Goal: Task Accomplishment & Management: Manage account settings

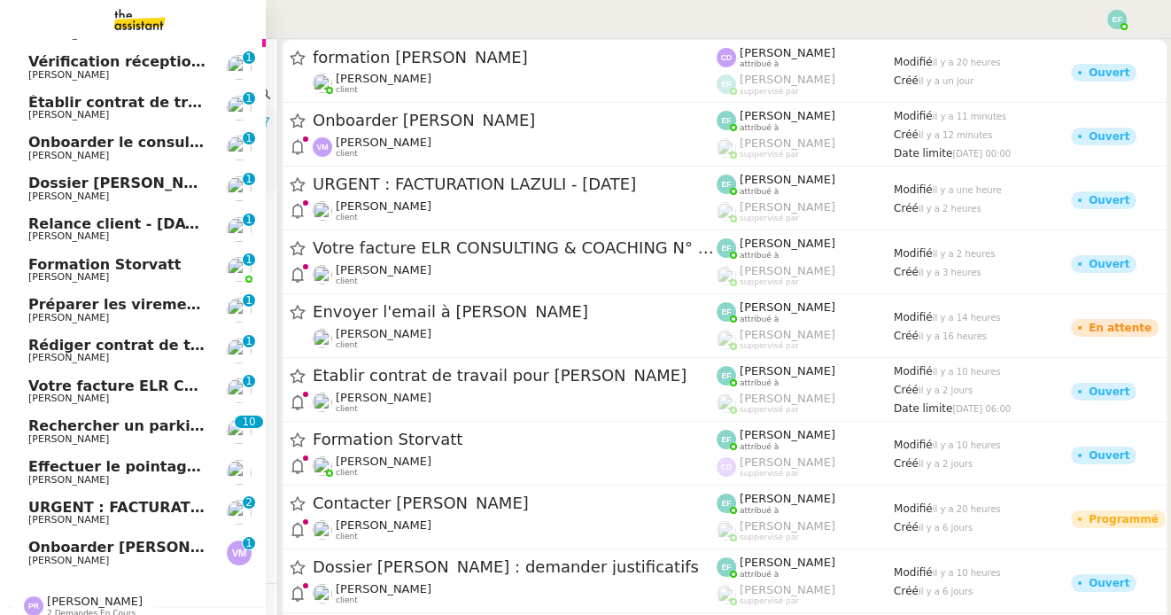
scroll to position [212, 0]
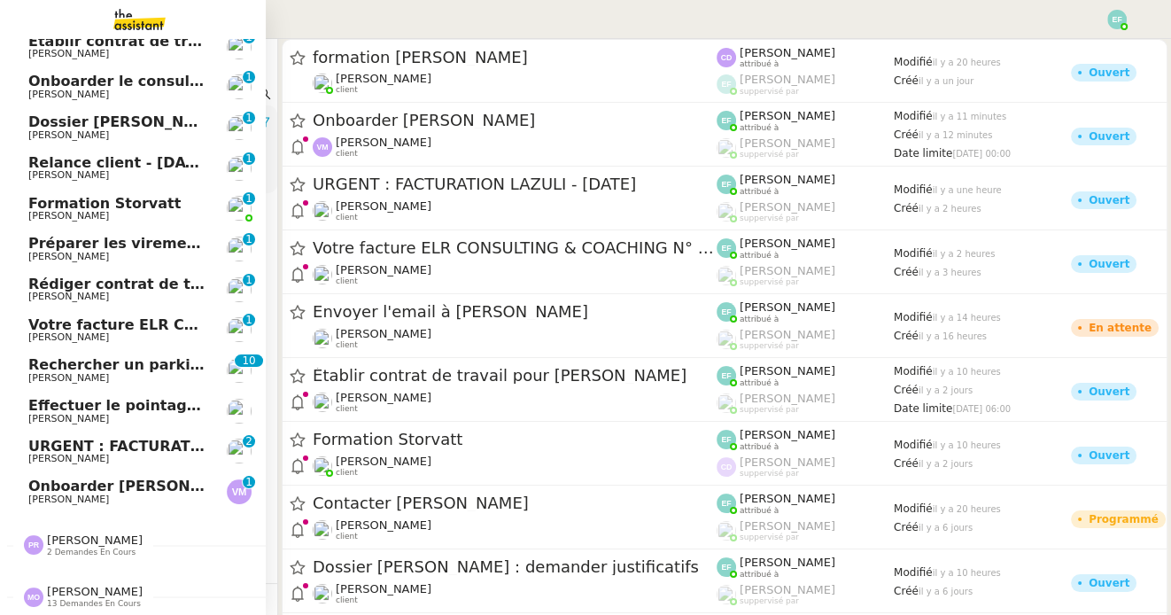
click at [109, 496] on span "[PERSON_NAME]" at bounding box center [117, 499] width 179 height 11
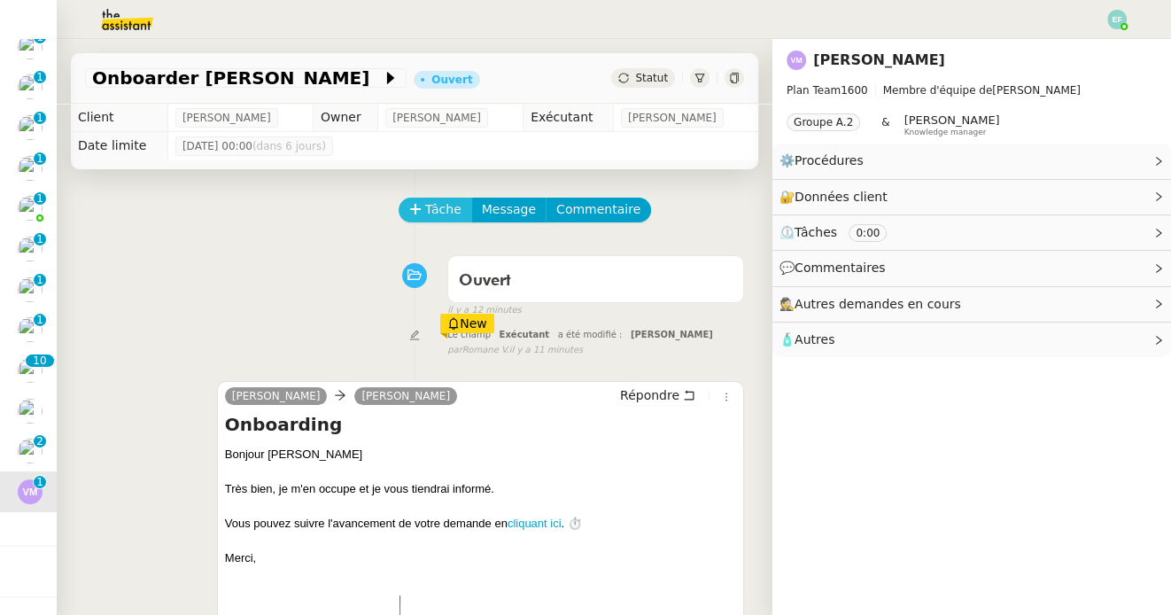
click at [442, 212] on span "Tâche" at bounding box center [443, 209] width 36 height 20
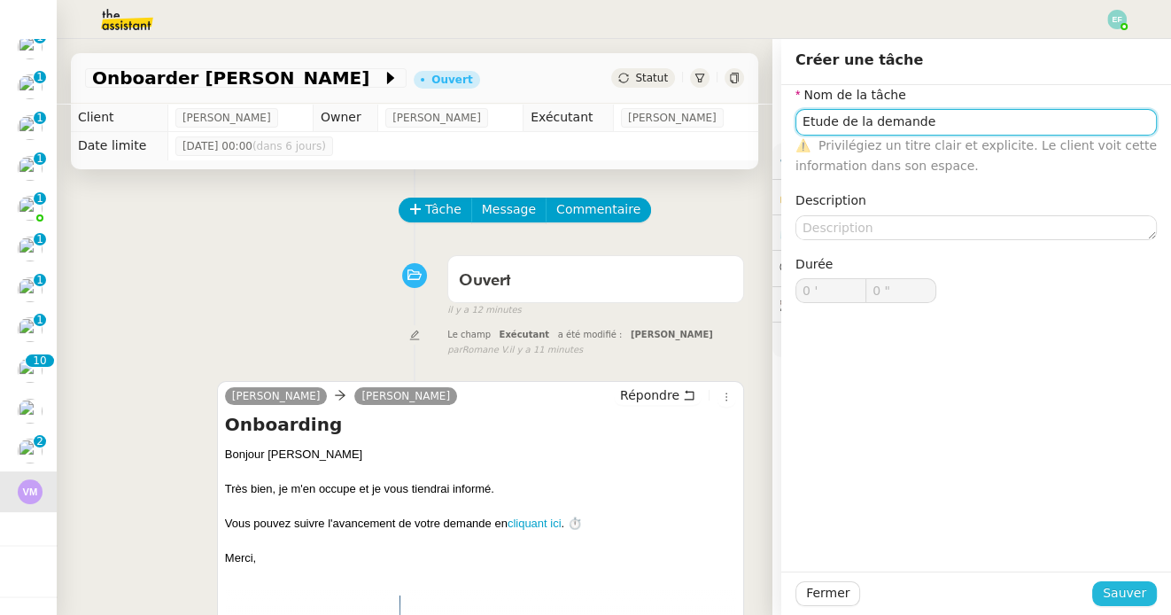
type input "Etude de la demande"
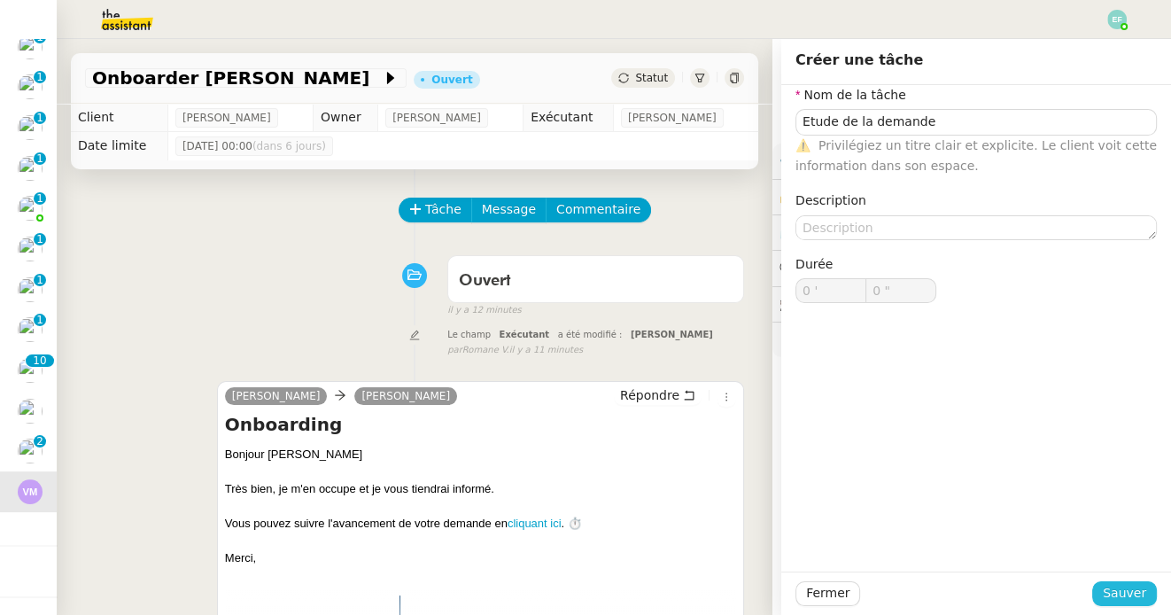
click at [1114, 586] on span "Sauver" at bounding box center [1123, 593] width 43 height 20
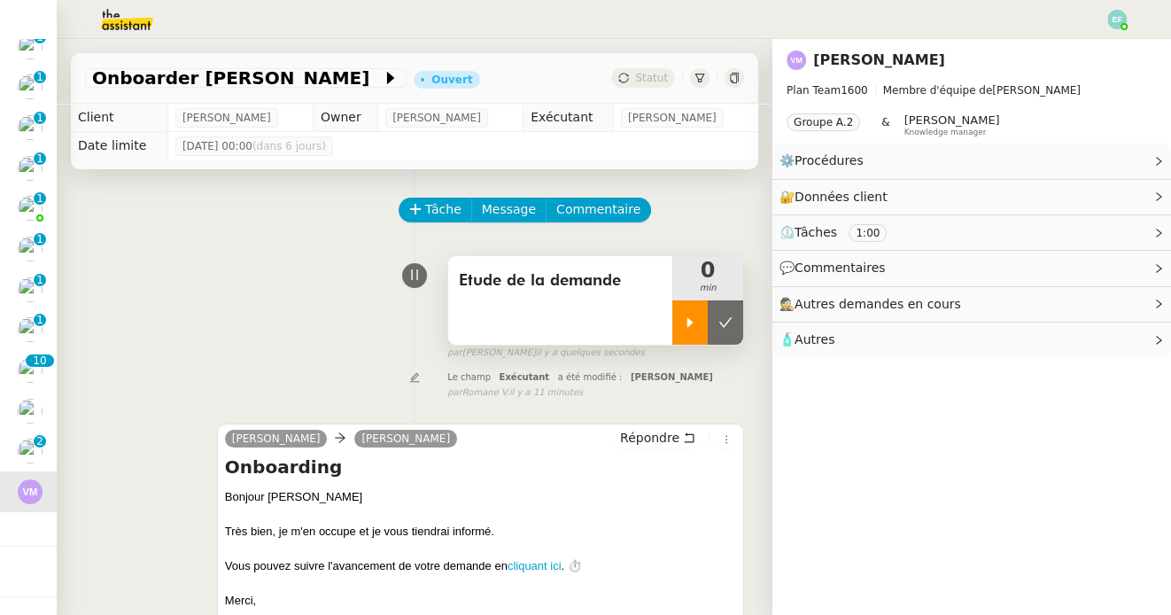
click at [692, 311] on div at bounding box center [689, 322] width 35 height 44
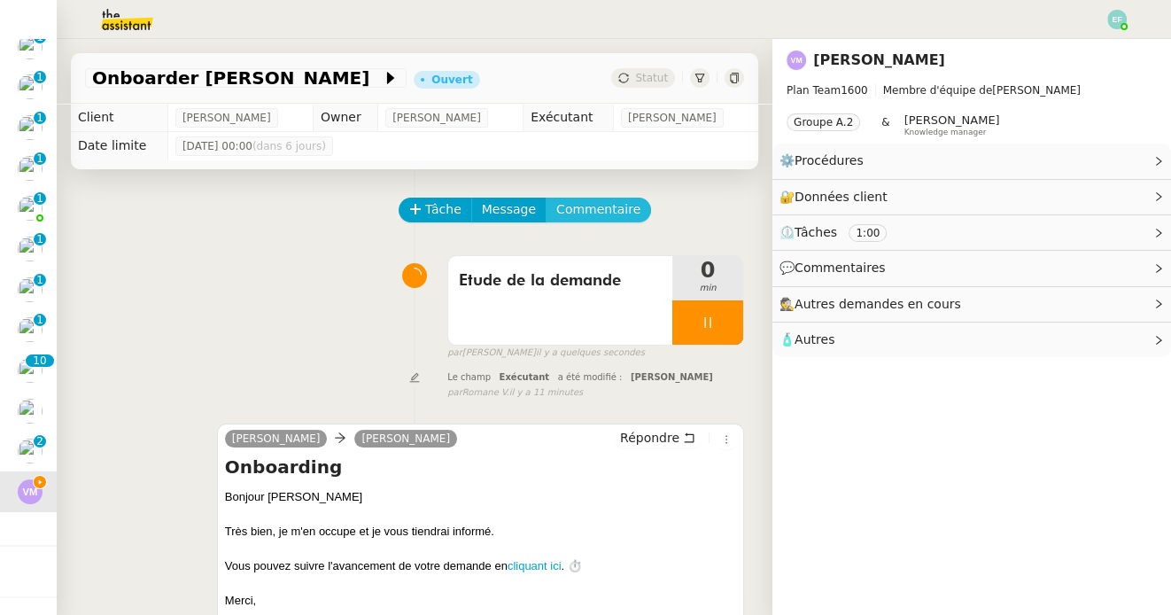
click at [607, 213] on span "Commentaire" at bounding box center [598, 209] width 84 height 20
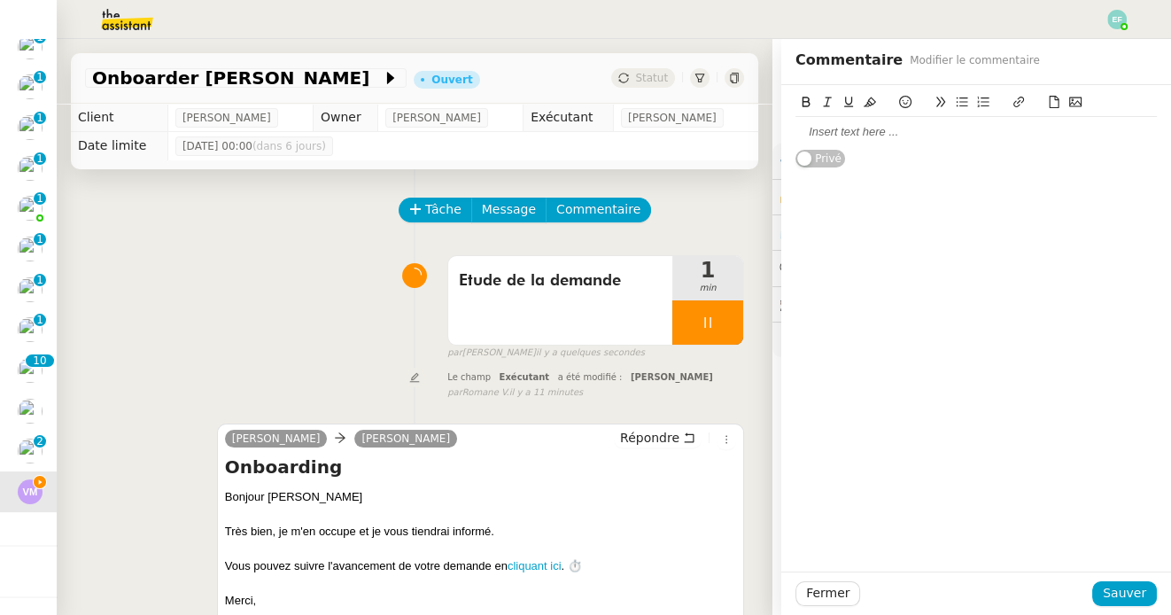
click at [870, 135] on div at bounding box center [975, 132] width 361 height 16
click at [1116, 593] on span "Sauver" at bounding box center [1123, 593] width 43 height 20
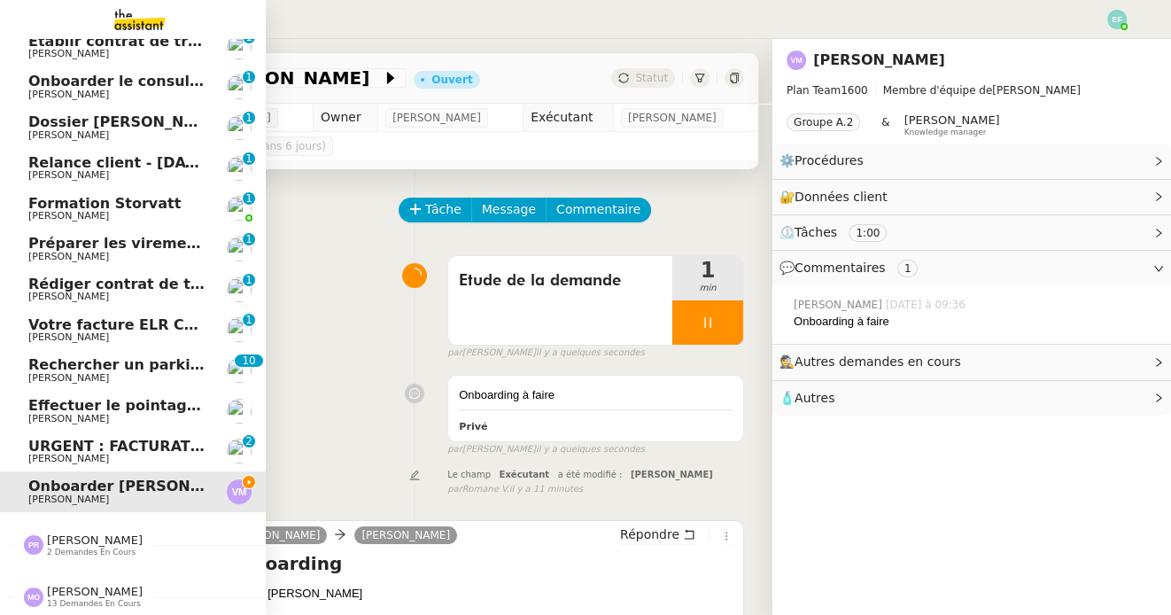
click at [39, 449] on span "URGENT : FACTURATION LAZULI - [DATE]" at bounding box center [188, 445] width 321 height 17
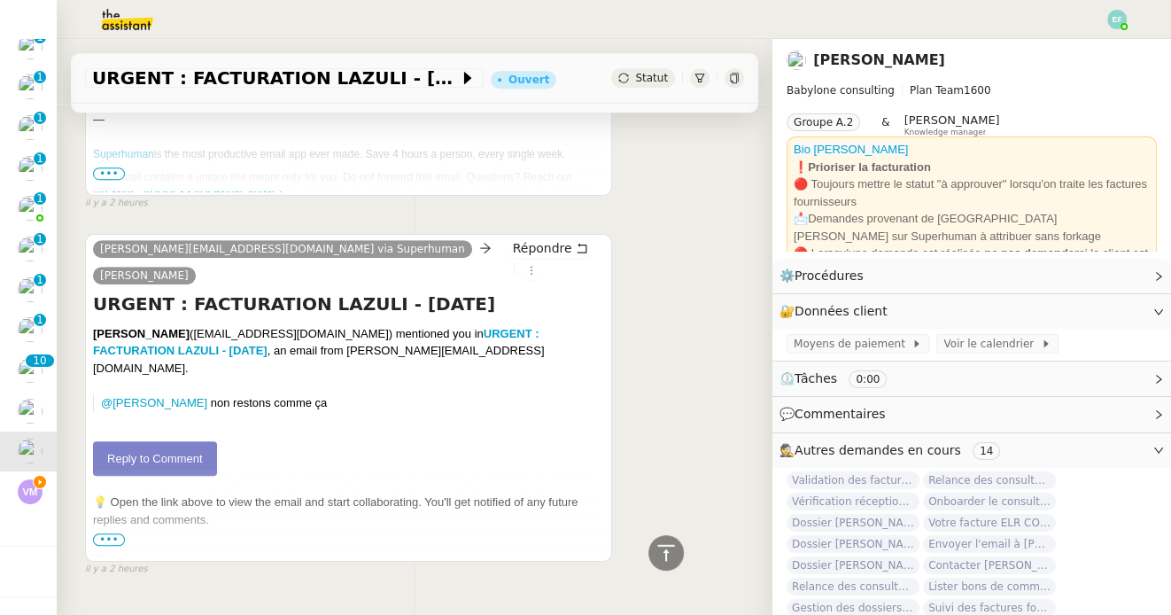
scroll to position [925, 0]
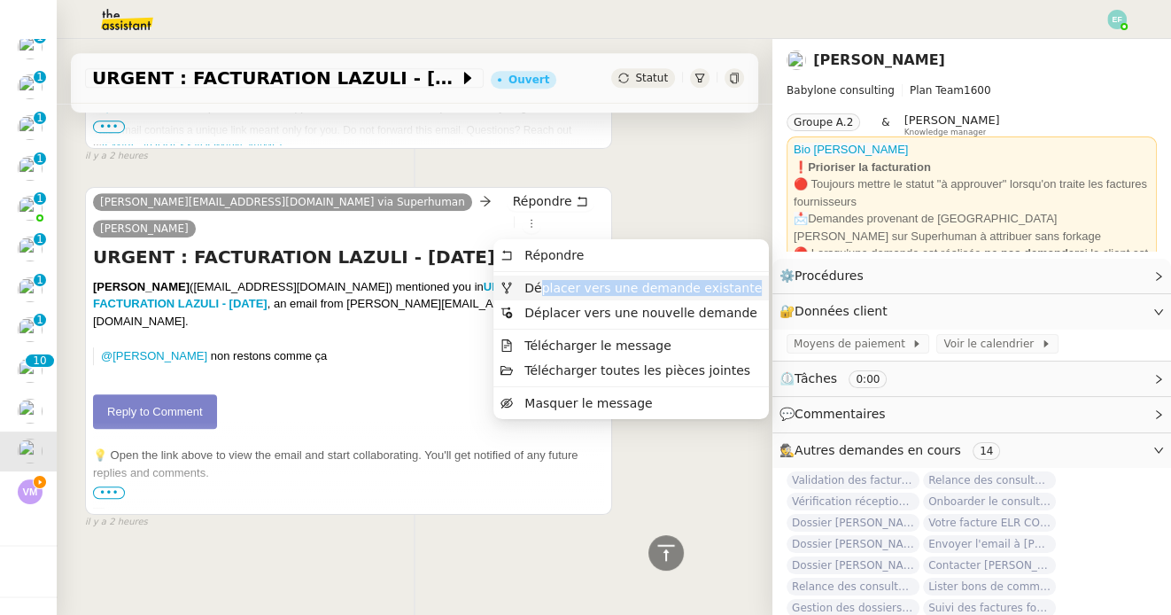
drag, startPoint x: 533, startPoint y: 299, endPoint x: 540, endPoint y: 287, distance: 14.3
click at [540, 287] on ul "Répondre Déplacer vers une demande existante Déplacer vers une nouvelle demande…" at bounding box center [630, 329] width 275 height 180
click at [540, 287] on span "Déplacer vers une demande existante" at bounding box center [642, 288] width 237 height 14
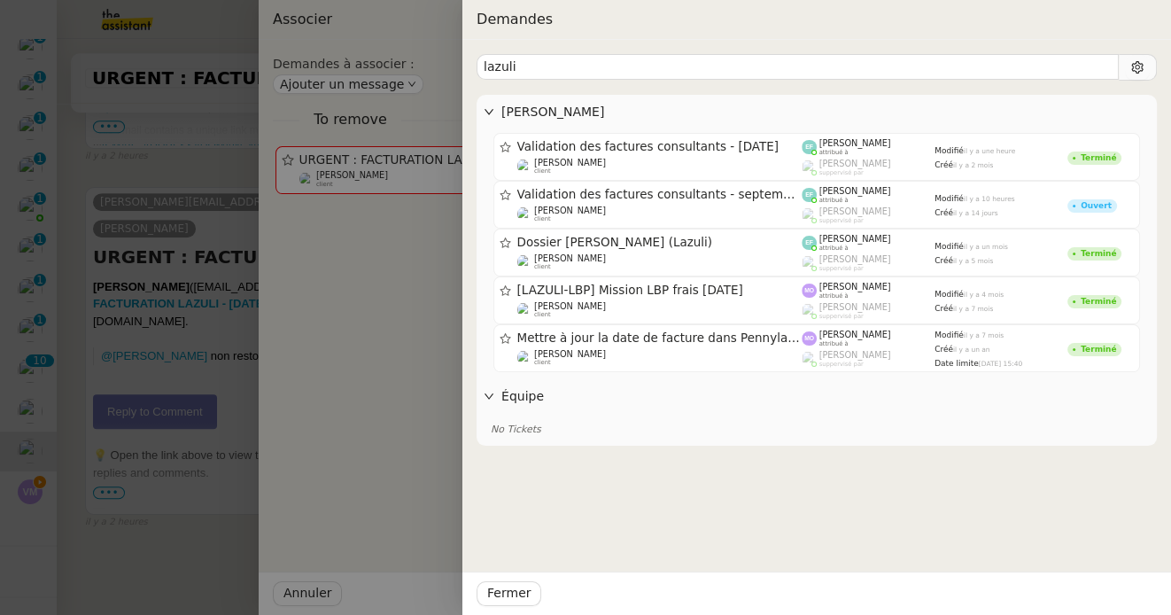
type input "lazuli"
click at [179, 166] on div at bounding box center [585, 307] width 1171 height 615
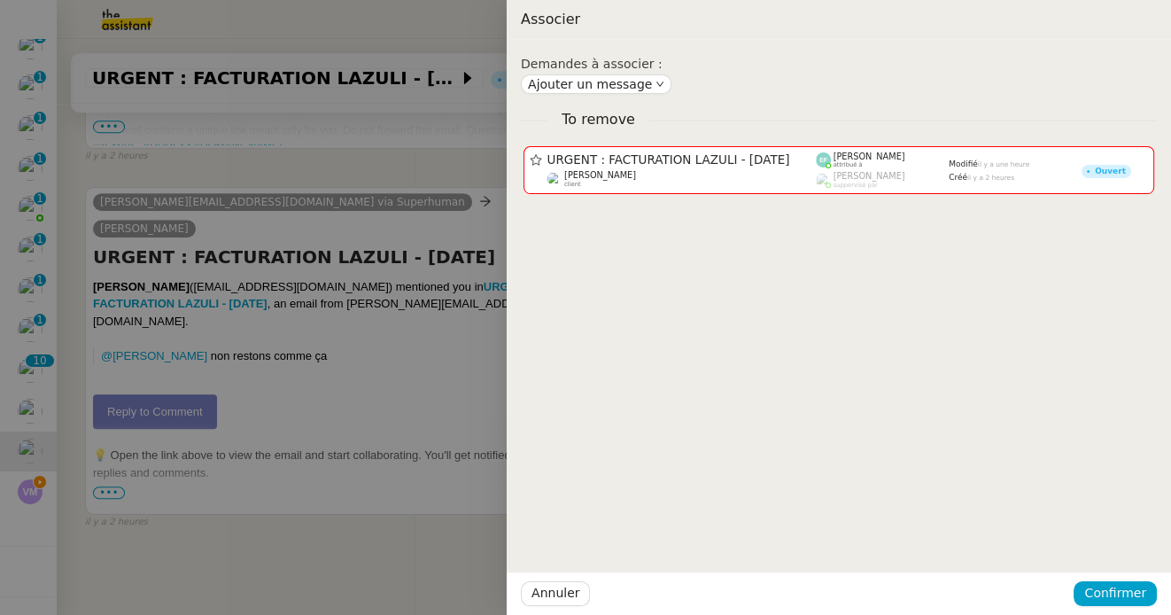
click at [198, 166] on div at bounding box center [585, 307] width 1171 height 615
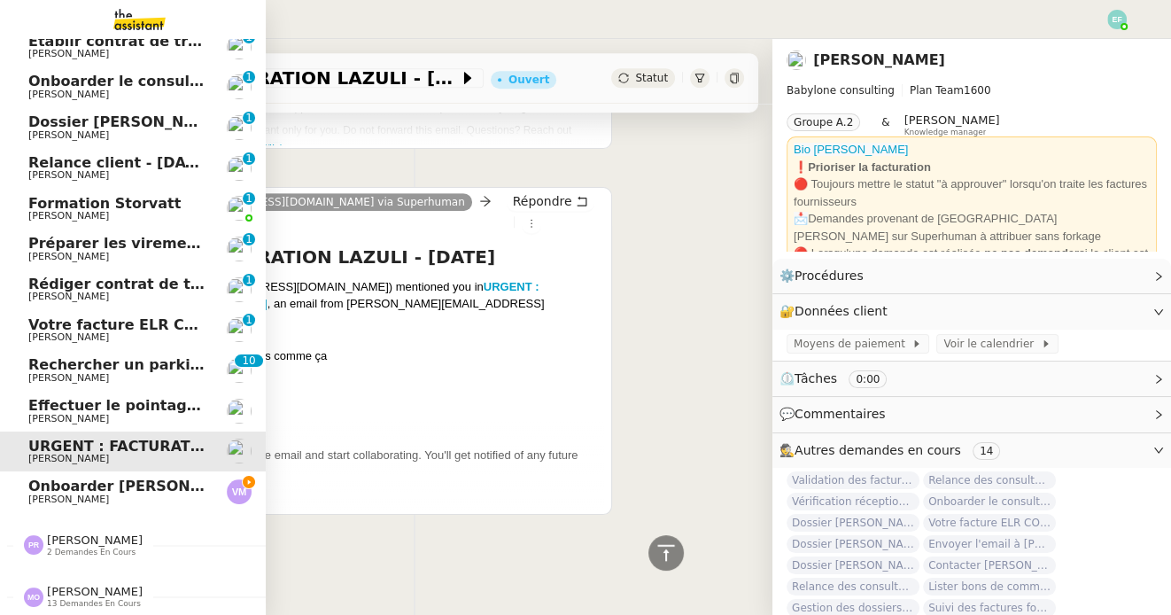
click at [73, 488] on span "Onboarder [PERSON_NAME]" at bounding box center [139, 485] width 222 height 17
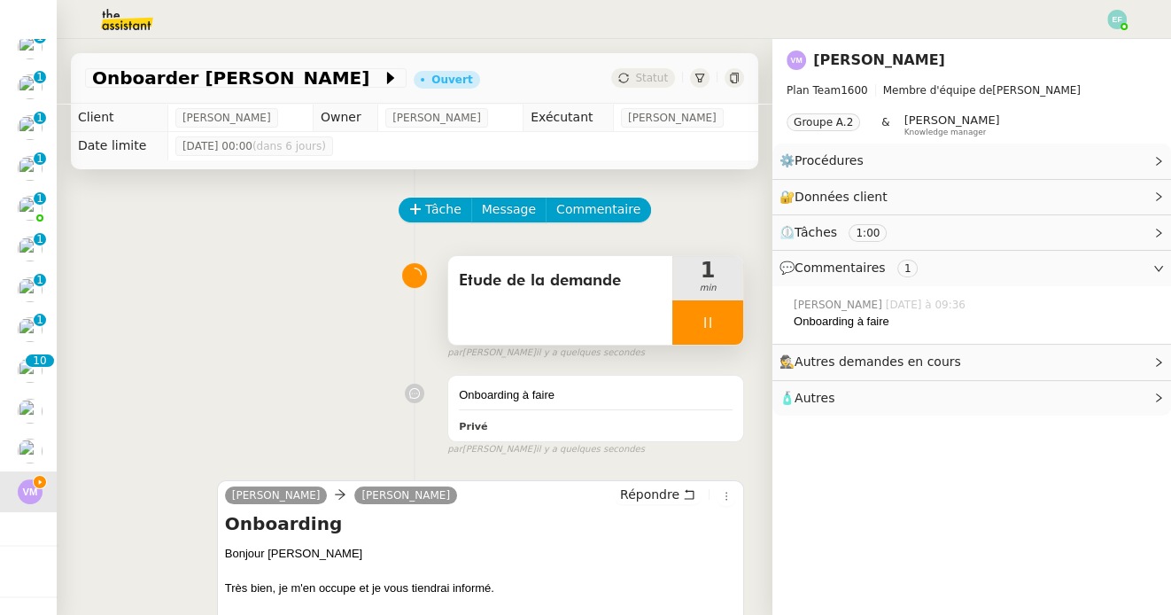
click at [699, 318] on div at bounding box center [707, 322] width 71 height 44
click at [727, 317] on icon at bounding box center [725, 322] width 14 height 14
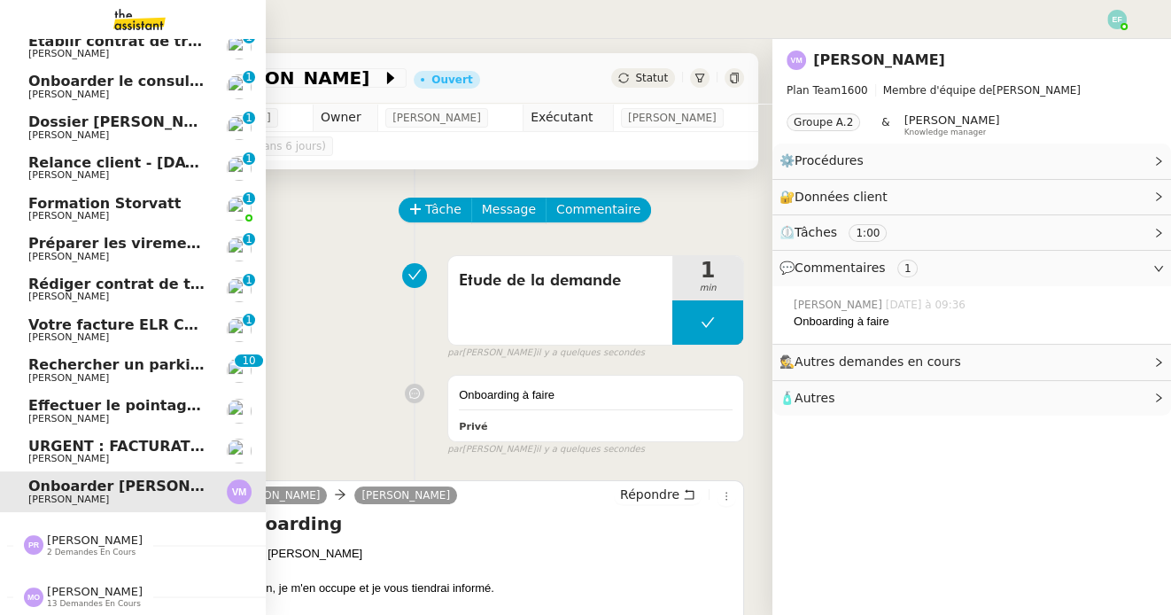
click at [38, 445] on span "URGENT : FACTURATION LAZULI - [DATE]" at bounding box center [188, 445] width 321 height 17
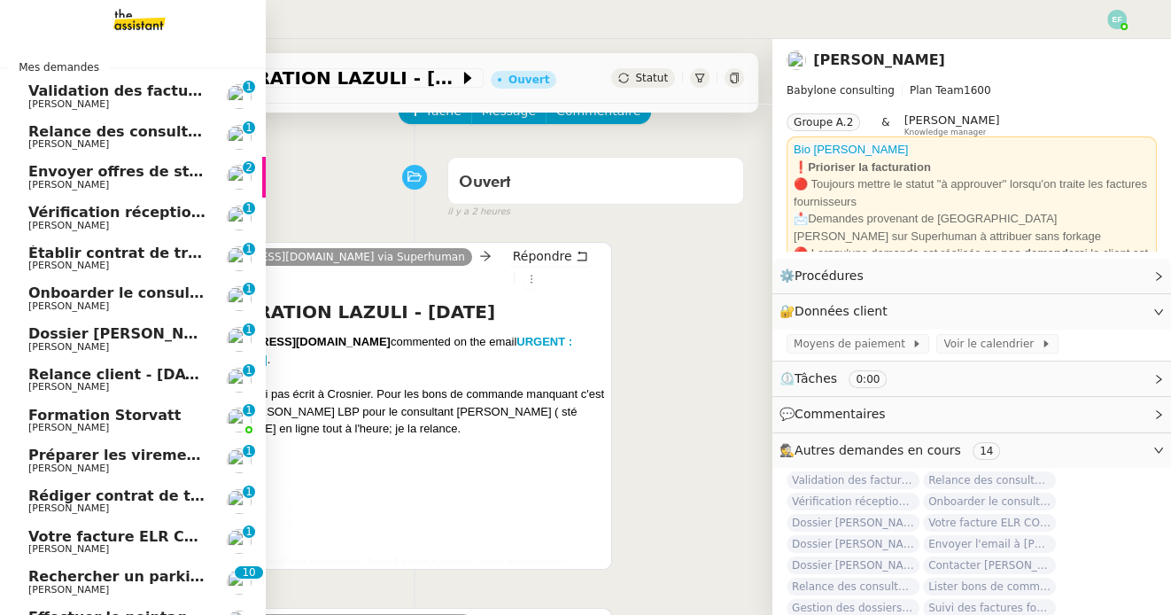
click at [126, 87] on span "Validation des factures consultants - septembre 2025" at bounding box center [242, 90] width 429 height 17
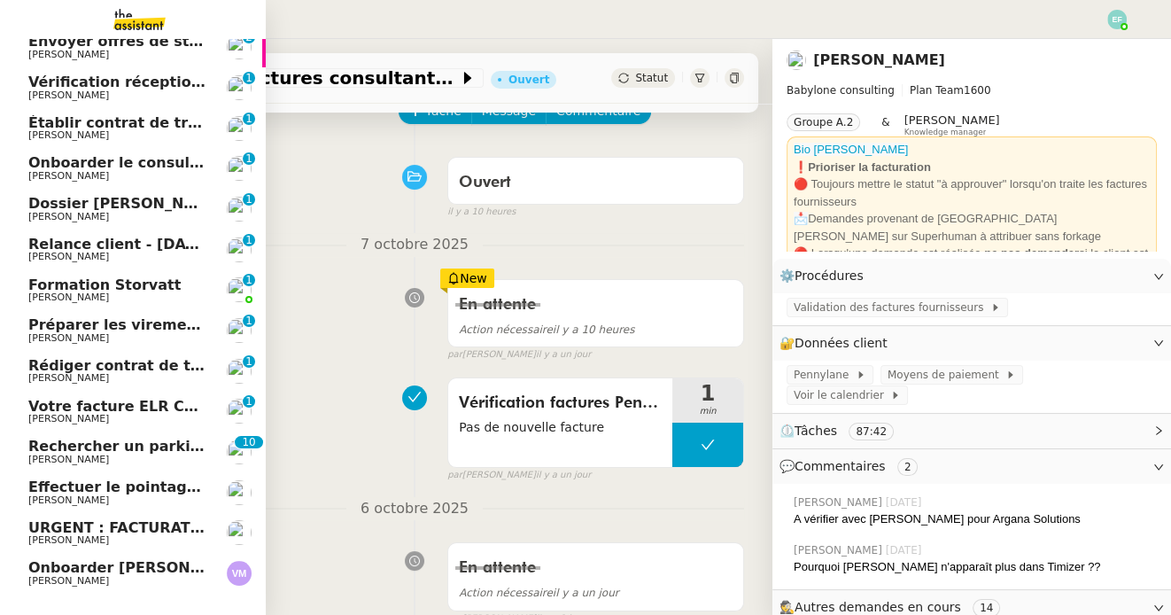
scroll to position [212, 0]
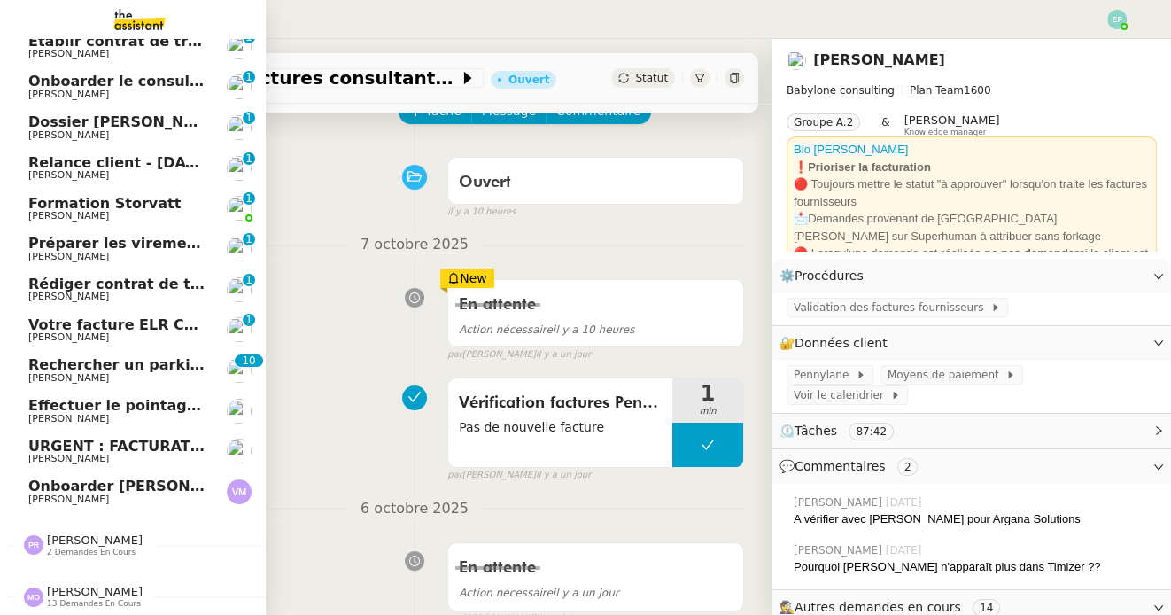
click at [158, 452] on span "URGENT : FACTURATION LAZULI - [DATE]" at bounding box center [188, 445] width 321 height 17
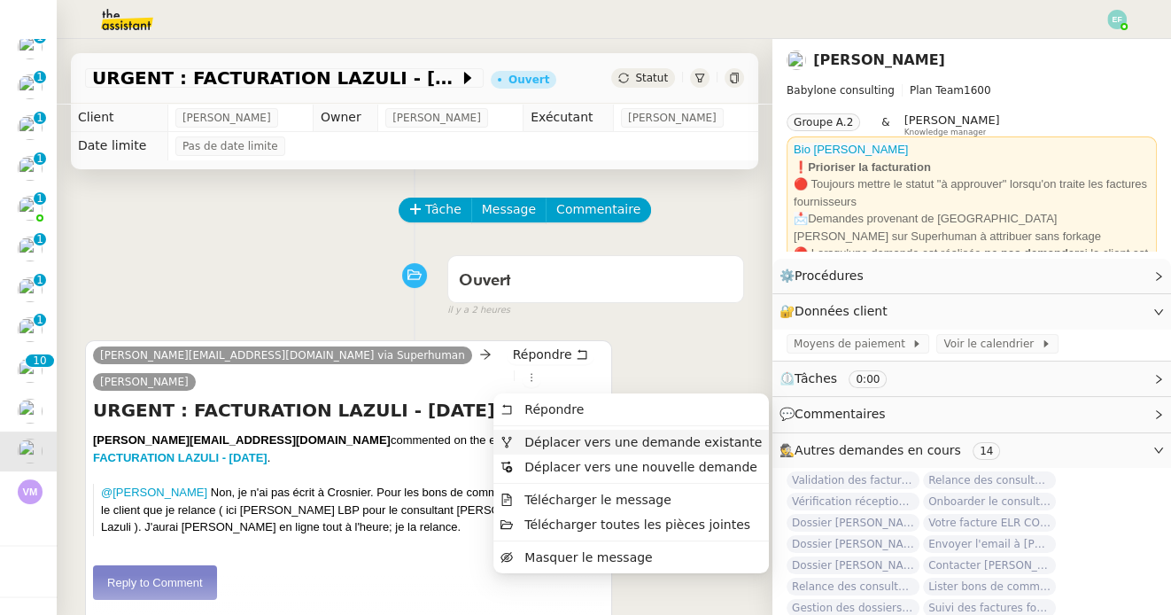
click at [530, 435] on span "Déplacer vers une demande existante" at bounding box center [642, 442] width 237 height 14
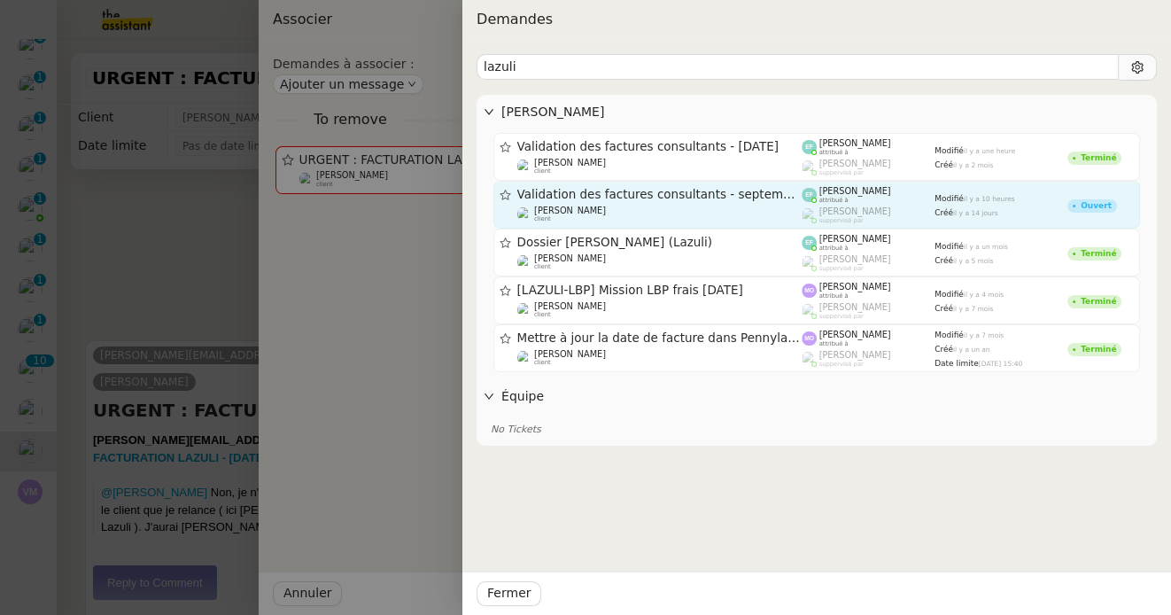
type input "lazuli"
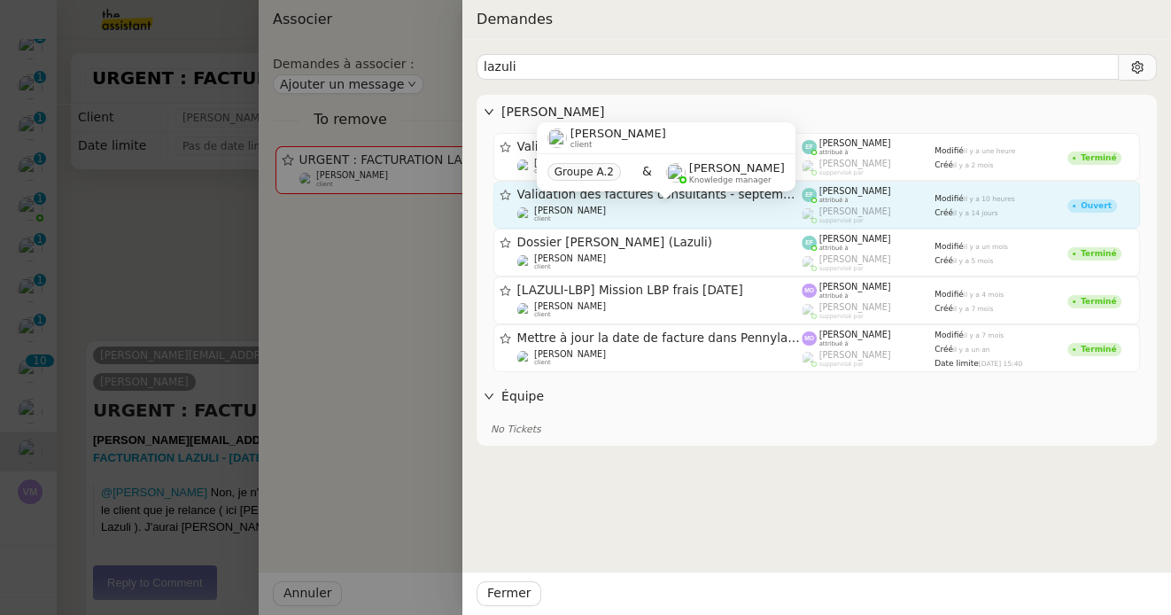
click at [735, 204] on div "Florent Seiler client Groupe A.2 & Romane Vachon Knowledge manager" at bounding box center [666, 163] width 259 height 83
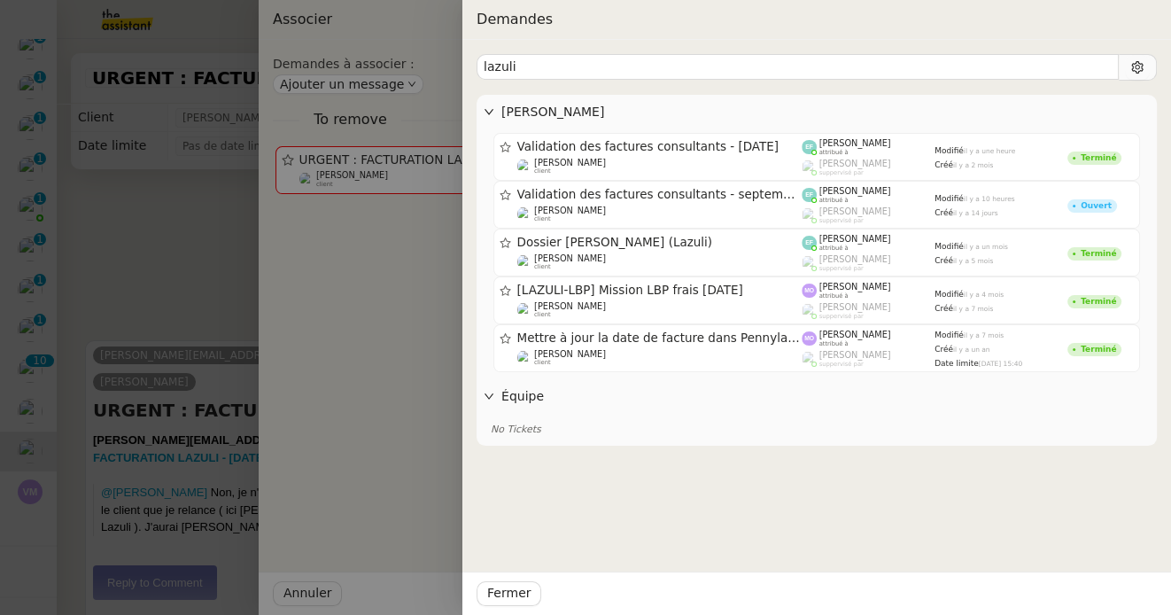
click at [69, 267] on div at bounding box center [585, 307] width 1171 height 615
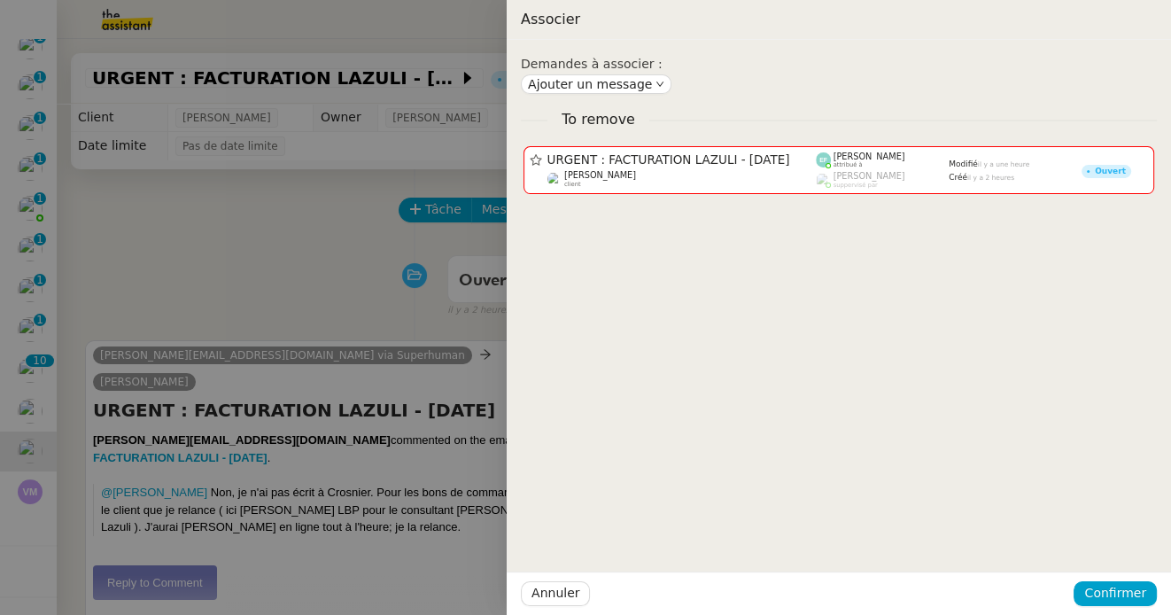
click at [141, 273] on div at bounding box center [585, 307] width 1171 height 615
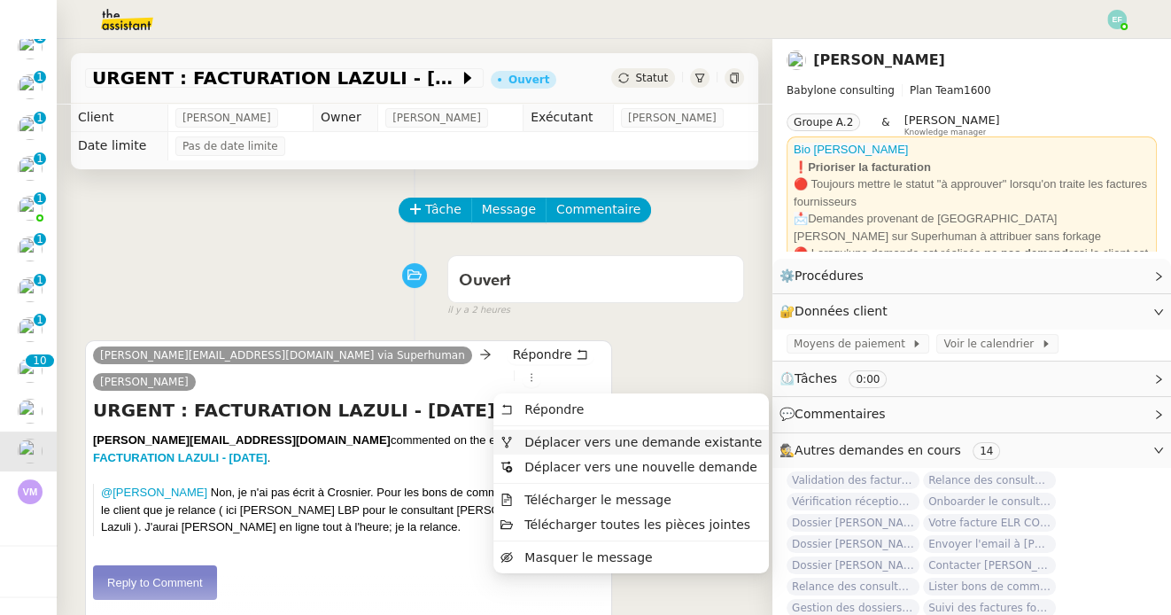
click at [531, 443] on span "Déplacer vers une demande existante" at bounding box center [642, 442] width 237 height 14
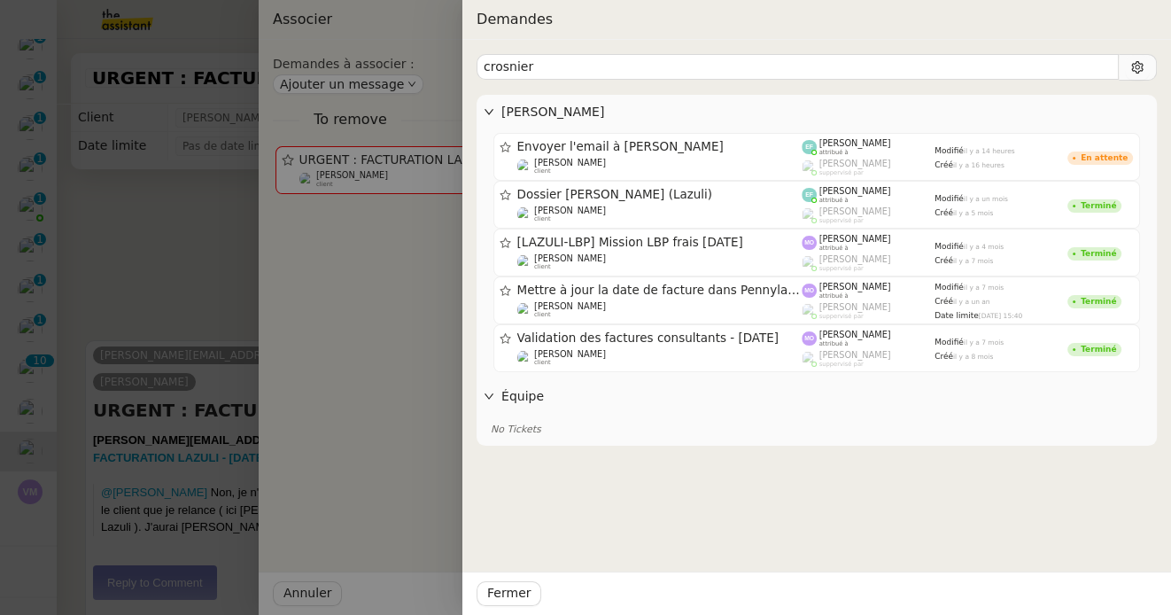
type input "crosnier"
click at [223, 213] on div at bounding box center [585, 307] width 1171 height 615
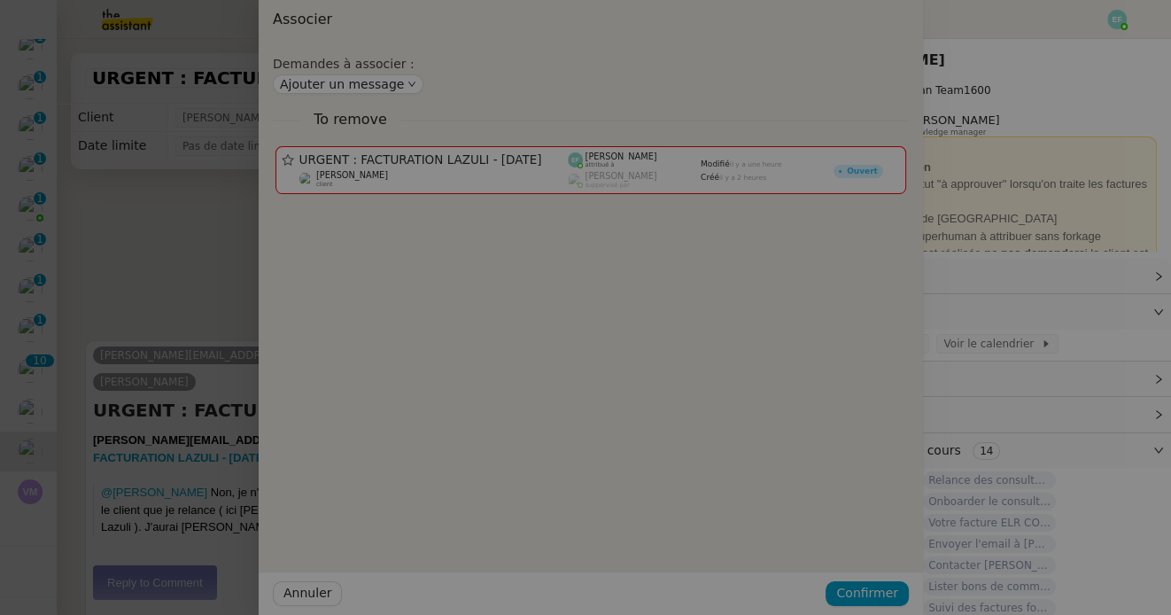
click at [223, 213] on div at bounding box center [337, 307] width 1171 height 615
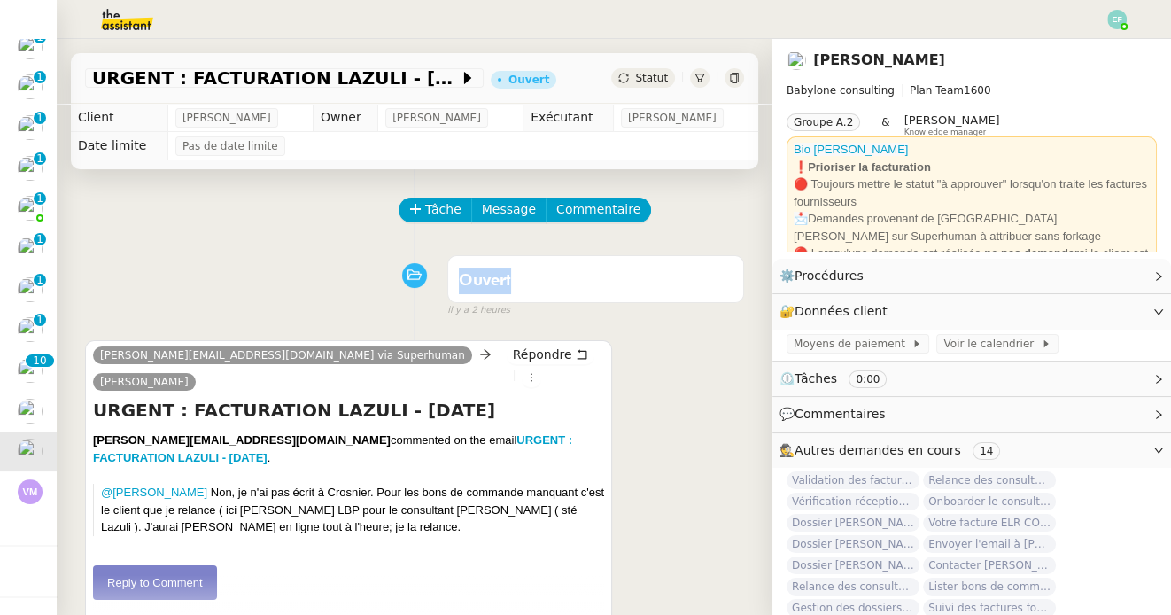
click at [223, 213] on div "Tâche Message Commentaire" at bounding box center [414, 218] width 659 height 43
click at [414, 212] on icon at bounding box center [415, 209] width 12 height 12
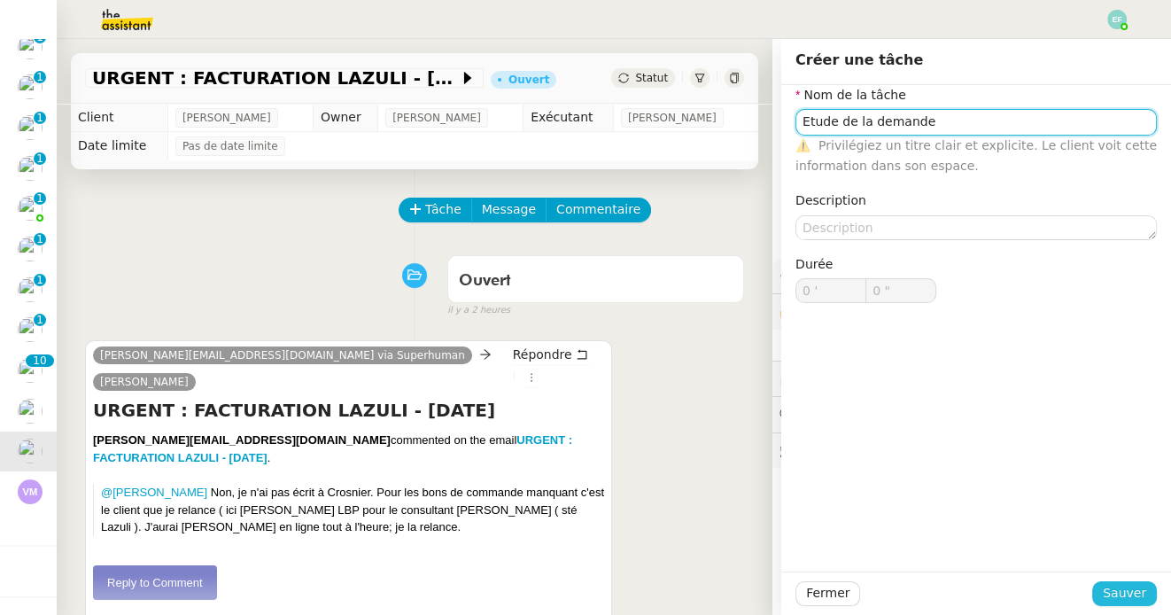
type input "Etude de la demande"
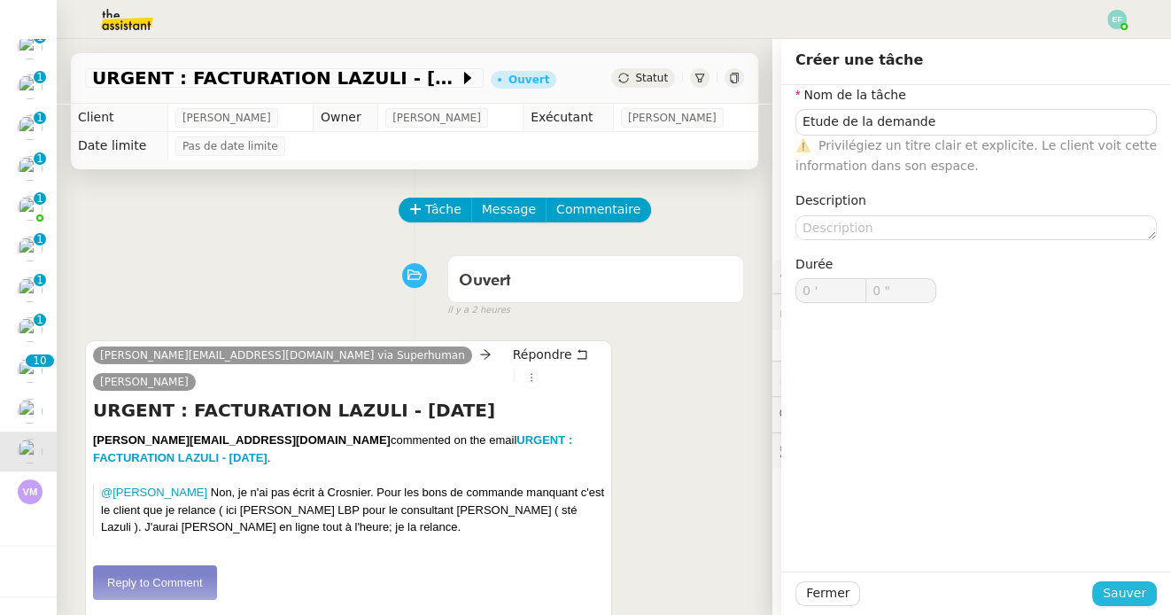
click at [1133, 584] on span "Sauver" at bounding box center [1123, 593] width 43 height 20
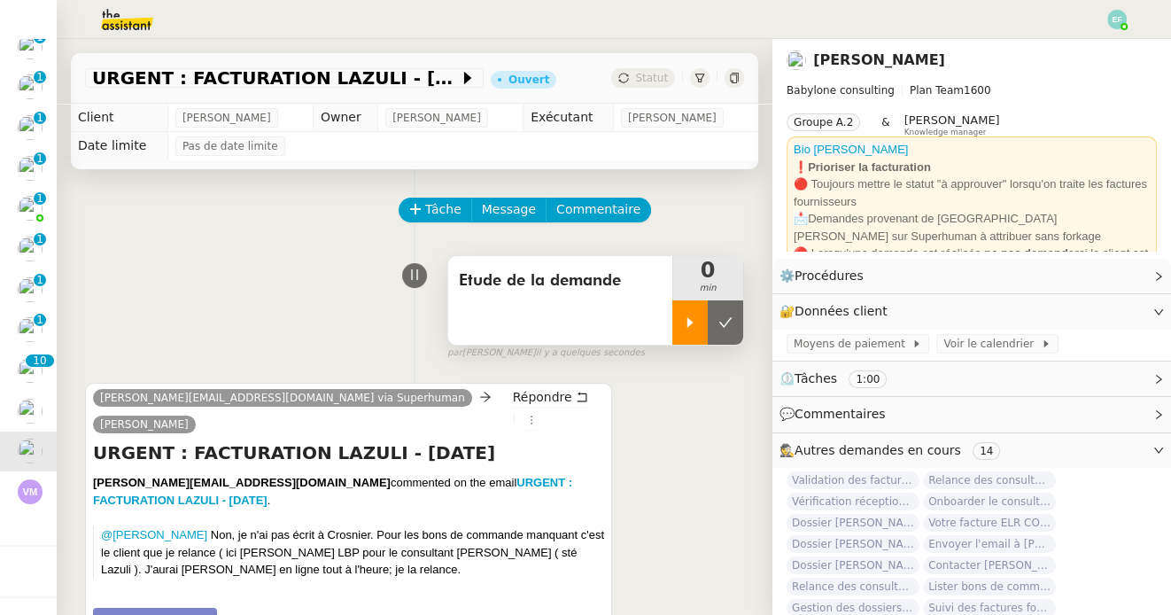
click at [682, 317] on div at bounding box center [689, 322] width 35 height 44
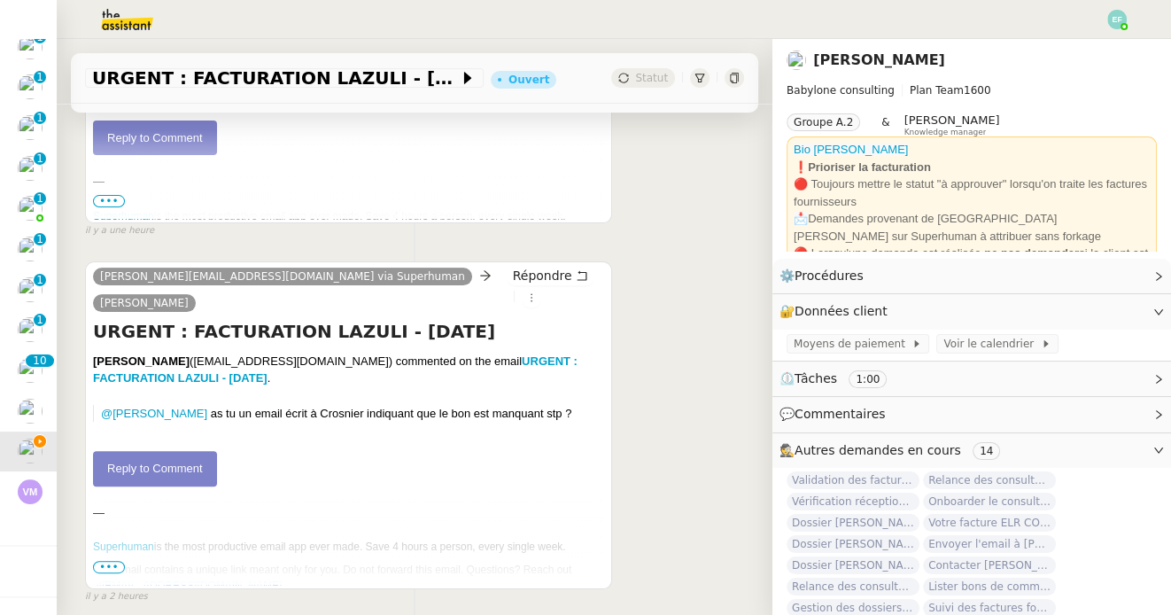
scroll to position [928, 0]
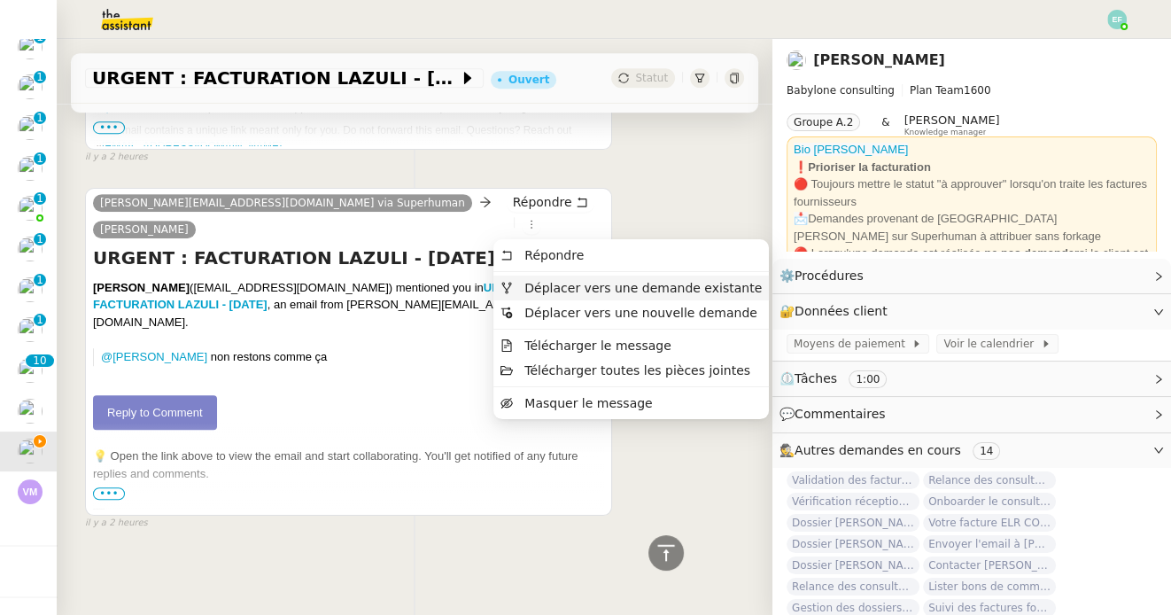
click at [524, 290] on span "Déplacer vers une demande existante" at bounding box center [642, 288] width 237 height 14
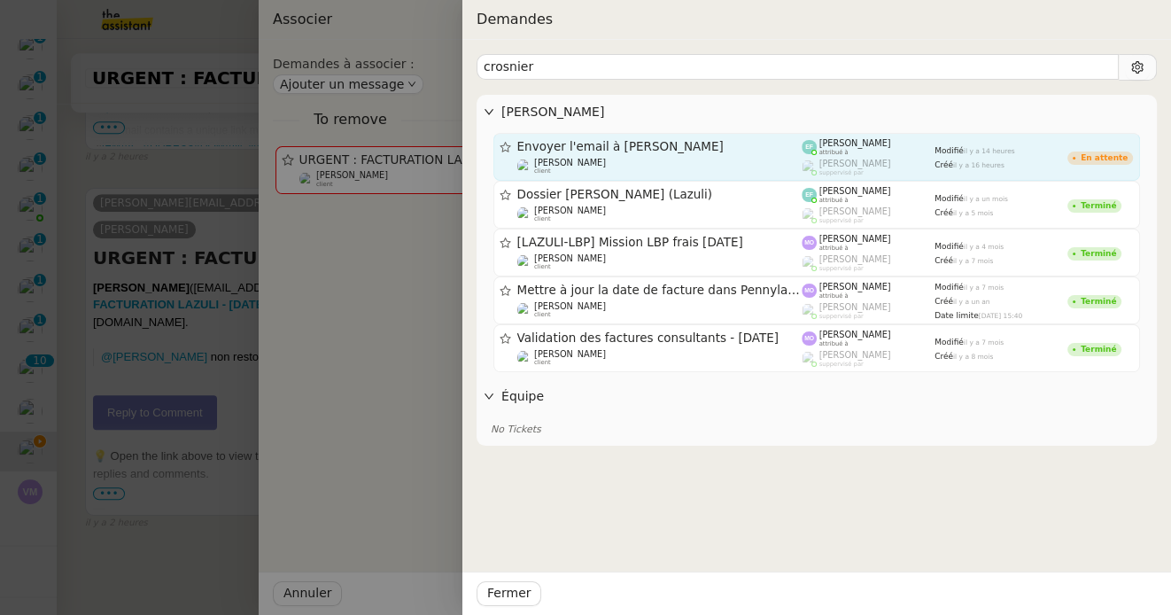
type input "crosnier"
click at [762, 139] on div "Envoyer l'email à Jean-Eric Crosnier" at bounding box center [659, 146] width 285 height 15
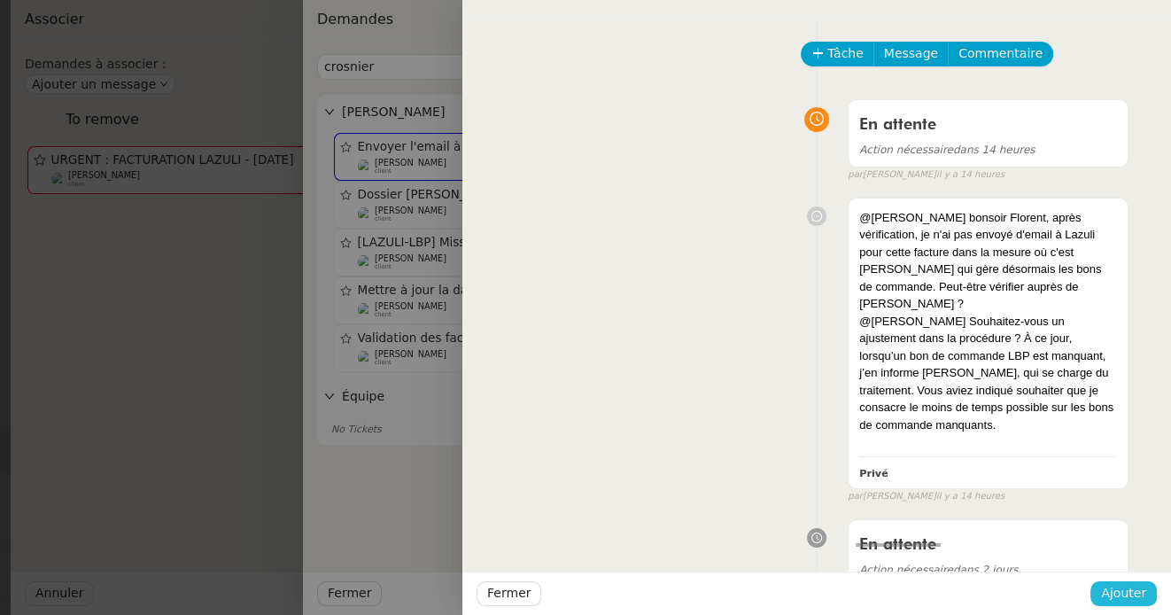
click at [1107, 590] on span "Ajouter" at bounding box center [1123, 593] width 45 height 20
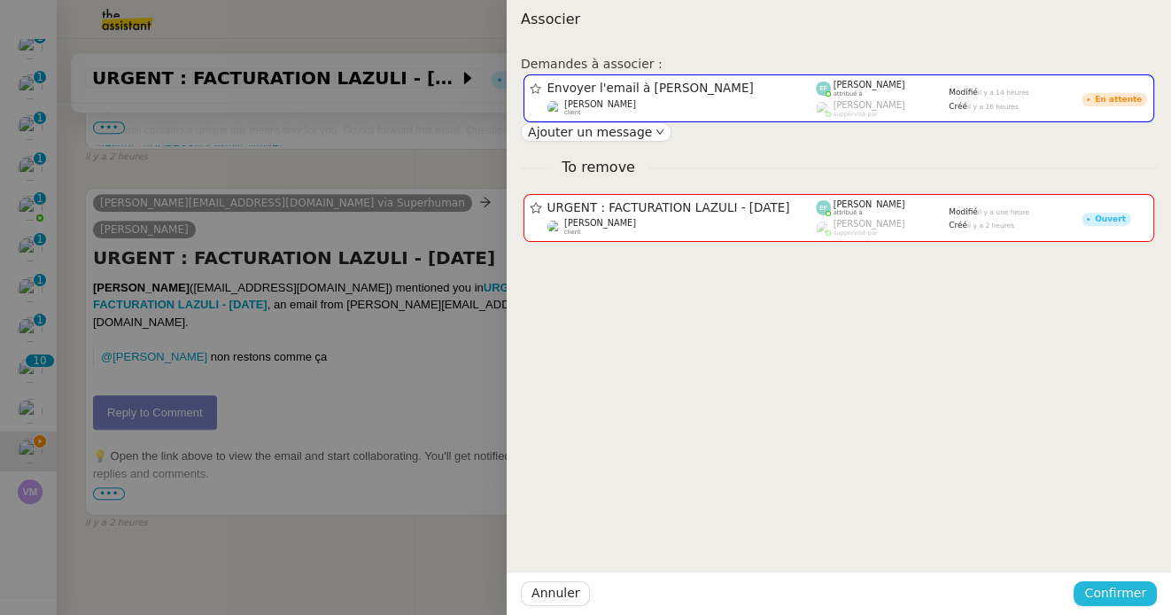
click at [1109, 599] on span "Confirmer" at bounding box center [1115, 593] width 62 height 20
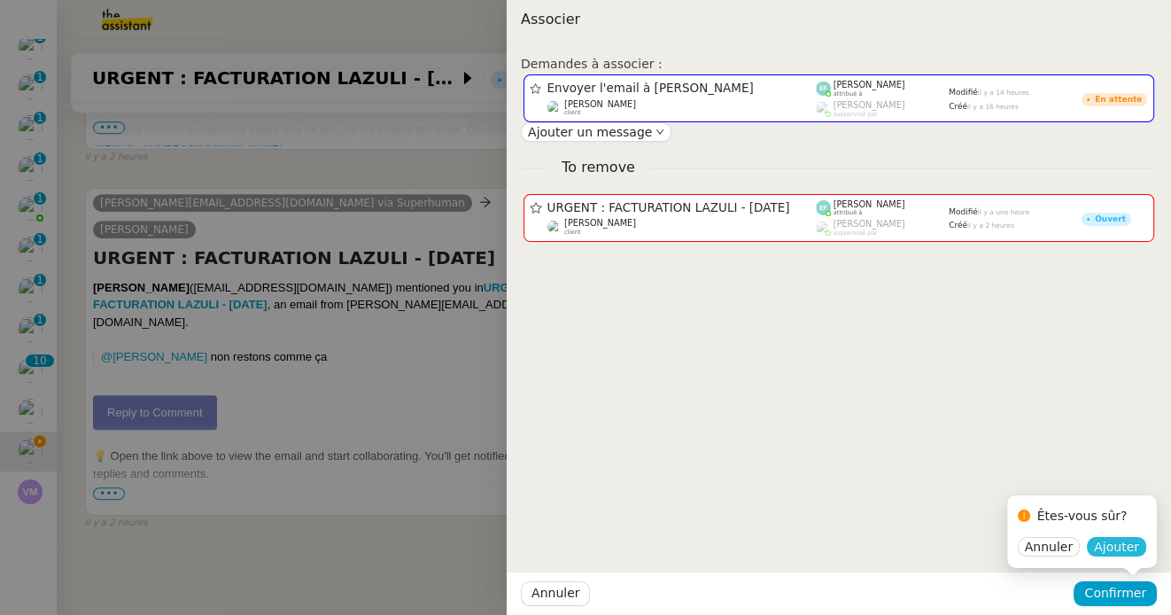
click at [1117, 548] on span "Ajouter" at bounding box center [1116, 546] width 45 height 18
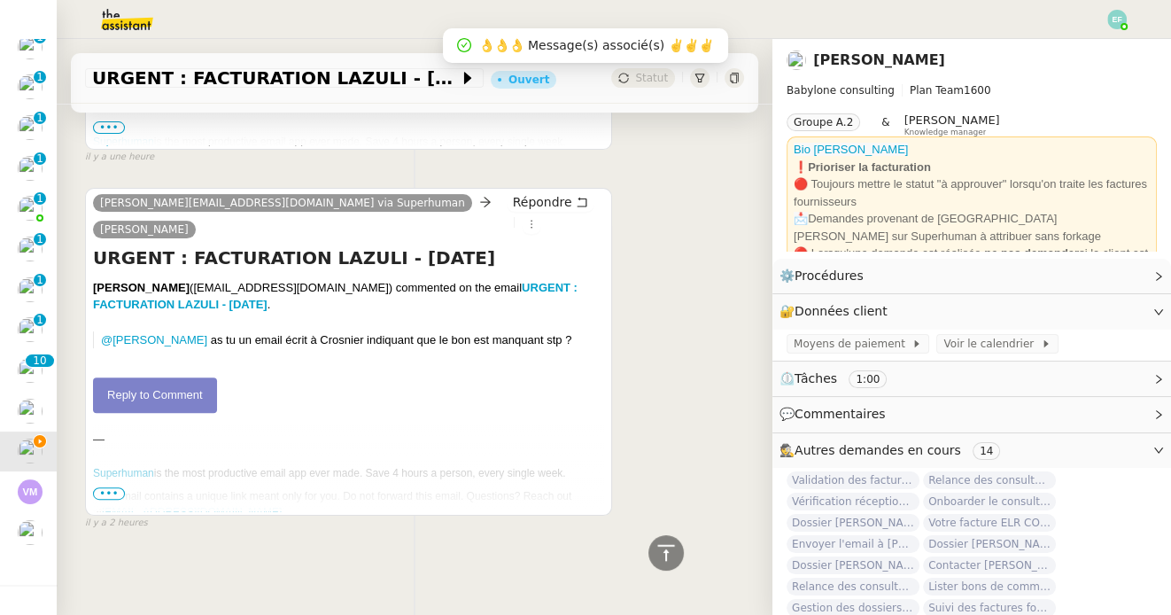
scroll to position [411, 0]
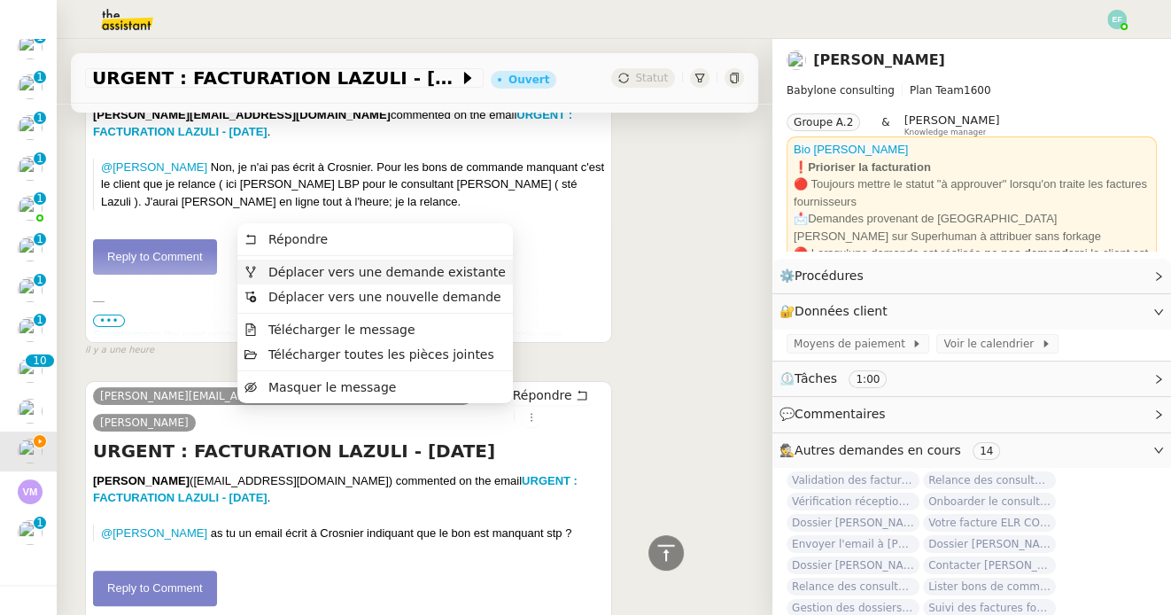
click at [494, 277] on span "Déplacer vers une demande existante" at bounding box center [386, 272] width 237 height 14
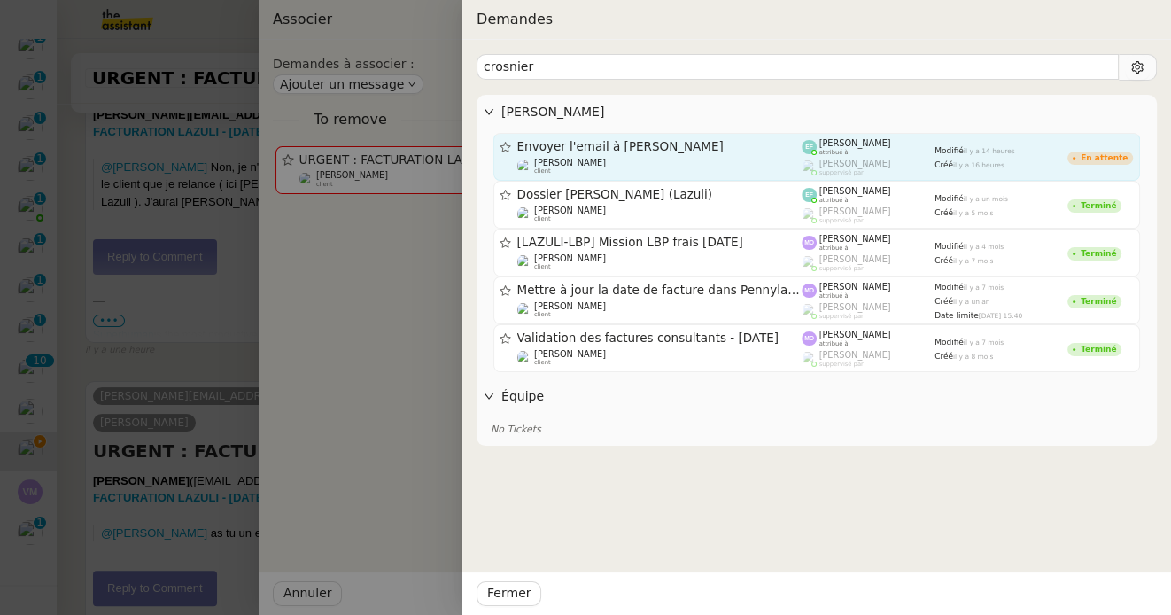
type input "crosnier"
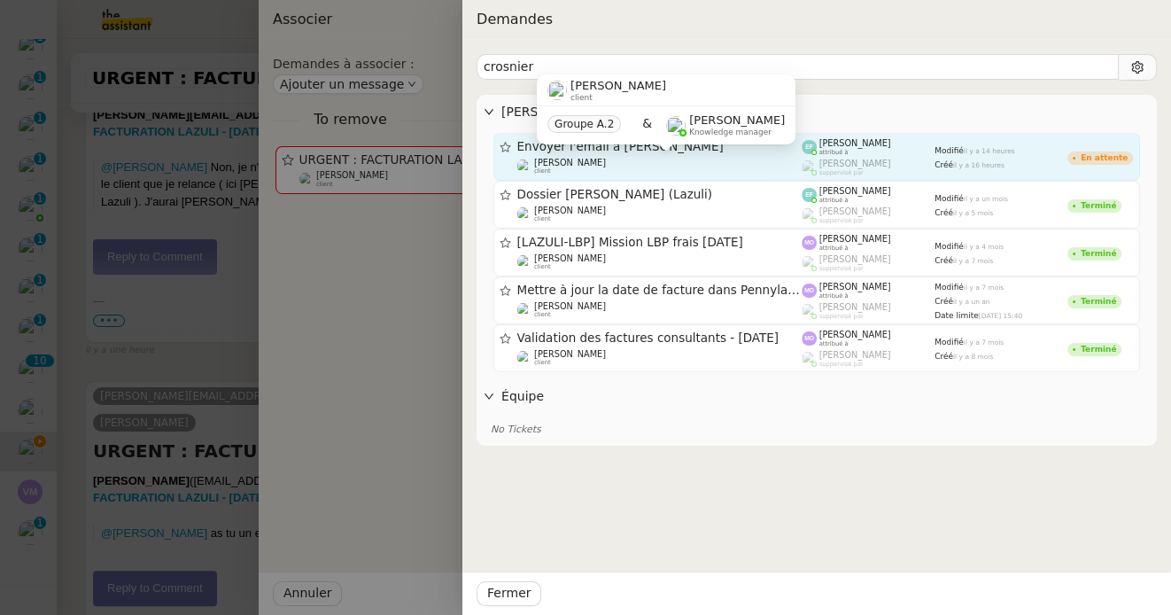
click at [688, 169] on div "Florent Seiler client" at bounding box center [659, 167] width 285 height 18
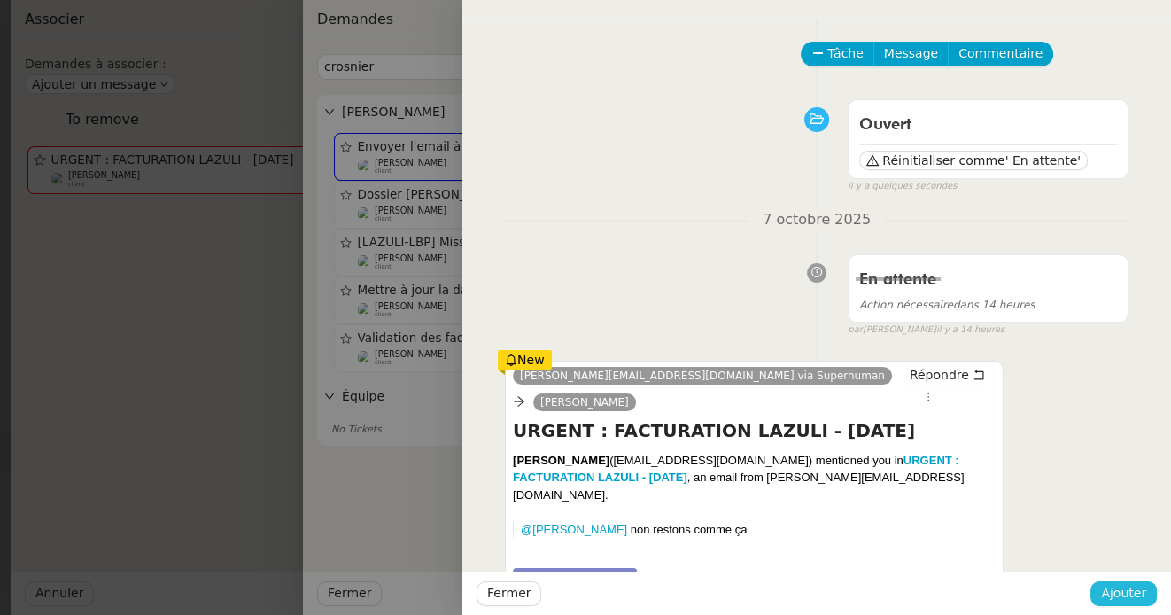
click at [1118, 583] on span "Ajouter" at bounding box center [1123, 593] width 45 height 20
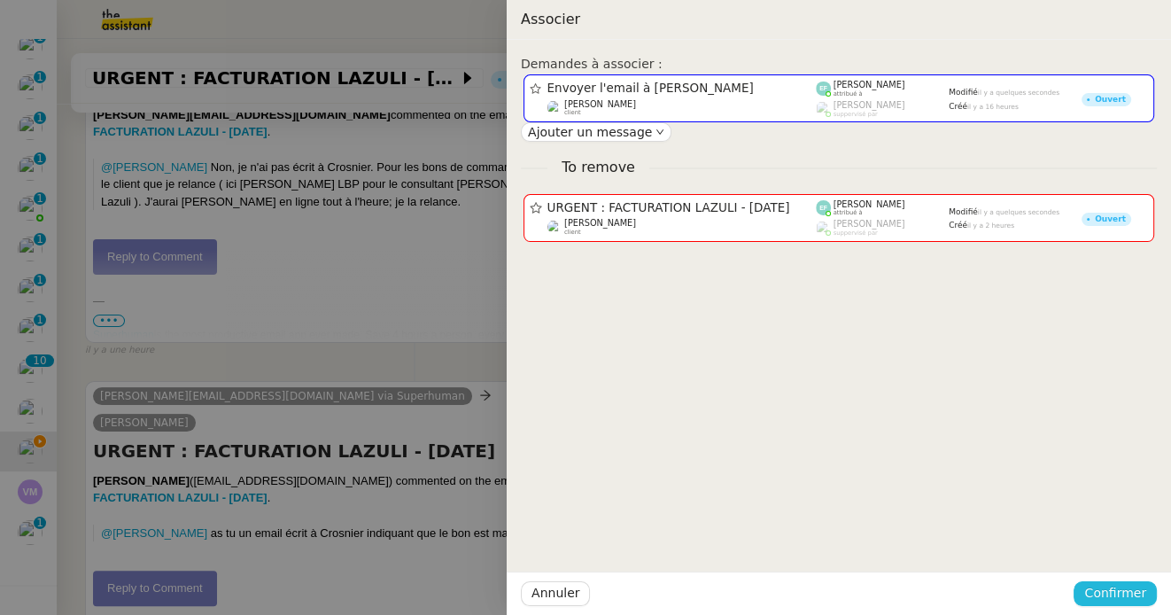
click at [1097, 586] on span "Confirmer" at bounding box center [1115, 593] width 62 height 20
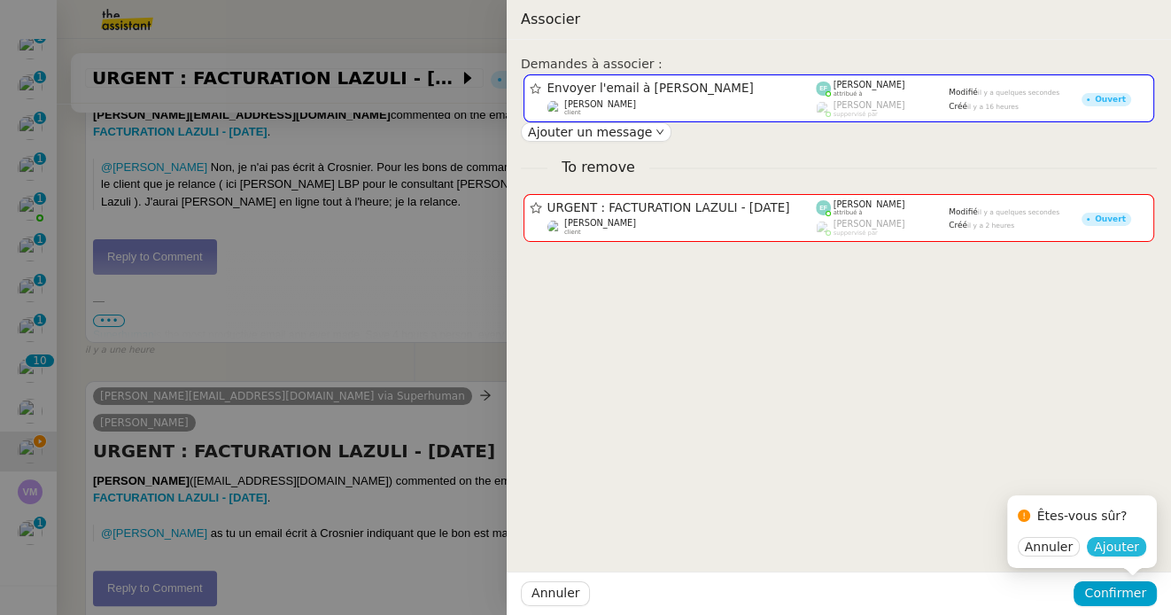
click at [1105, 551] on span "Ajouter" at bounding box center [1116, 546] width 45 height 18
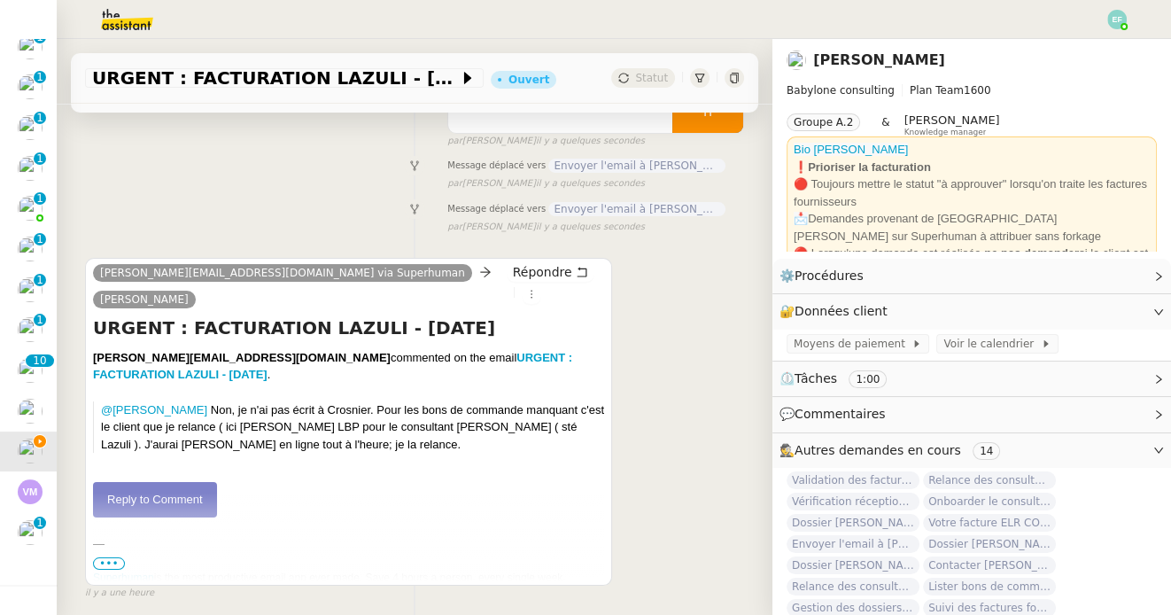
scroll to position [202, 0]
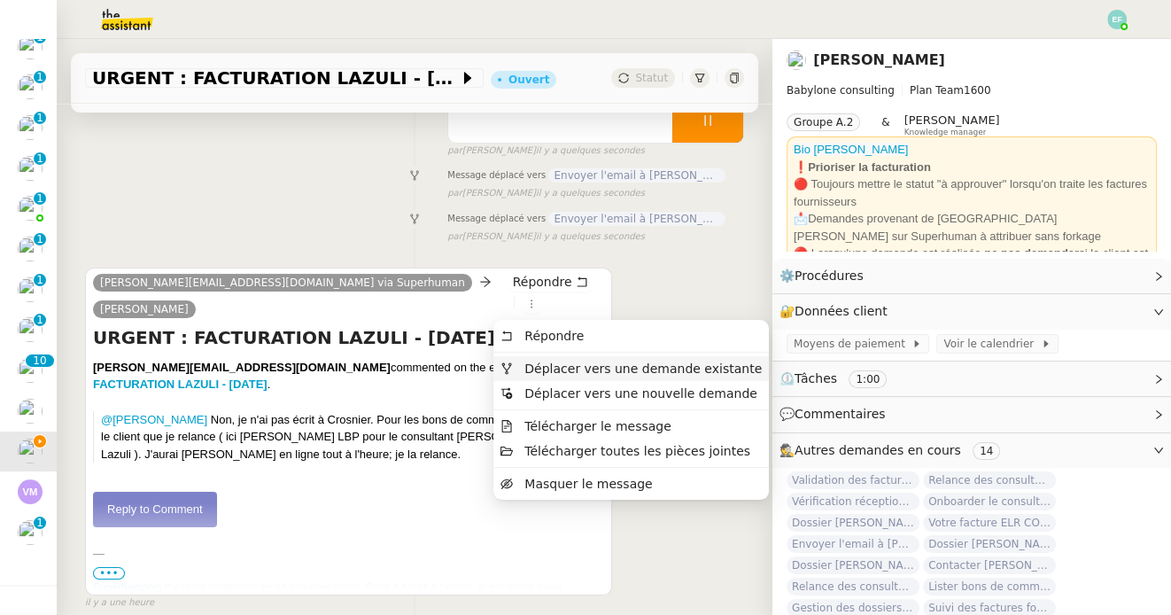
click at [533, 371] on span "Déplacer vers une demande existante" at bounding box center [642, 368] width 237 height 14
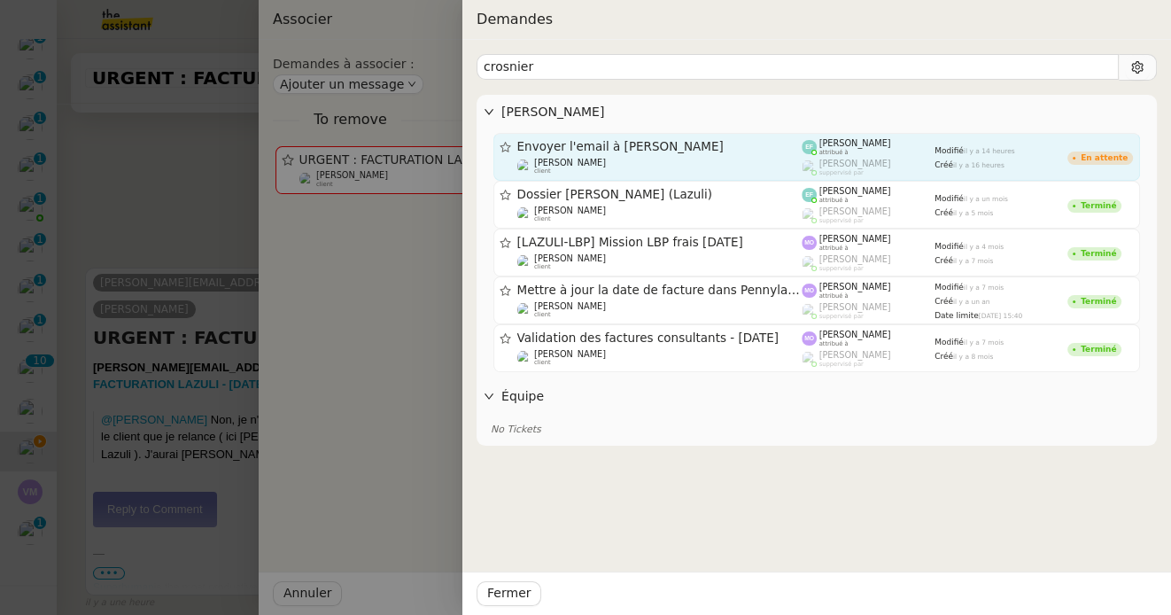
type input "crosnier"
click at [847, 142] on span "[PERSON_NAME]" at bounding box center [855, 143] width 72 height 10
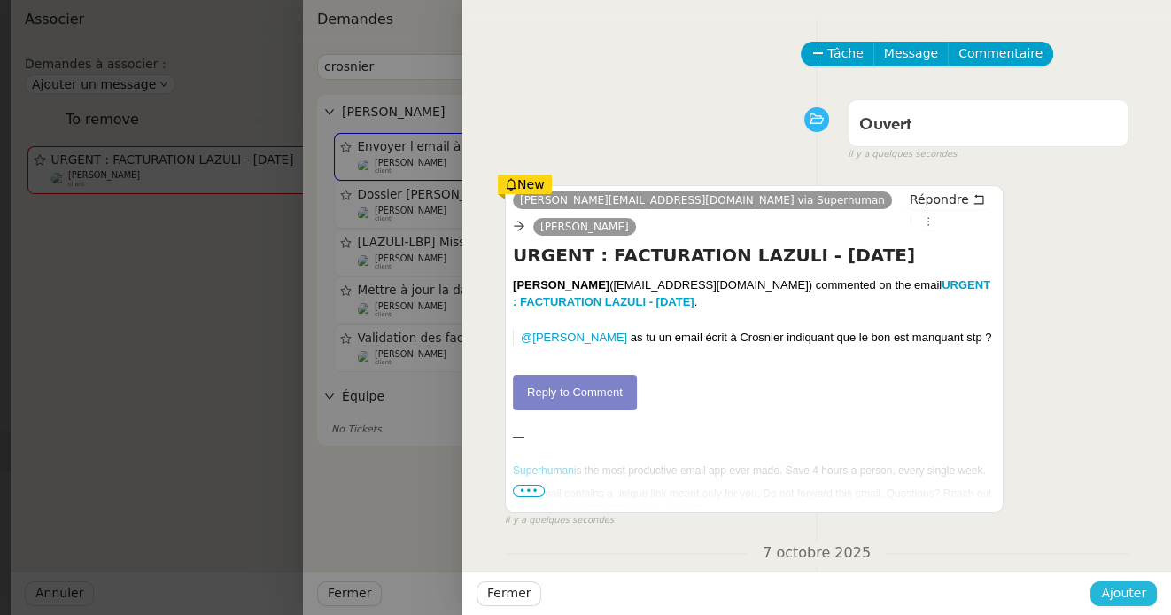
click at [1104, 597] on span "Ajouter" at bounding box center [1123, 593] width 45 height 20
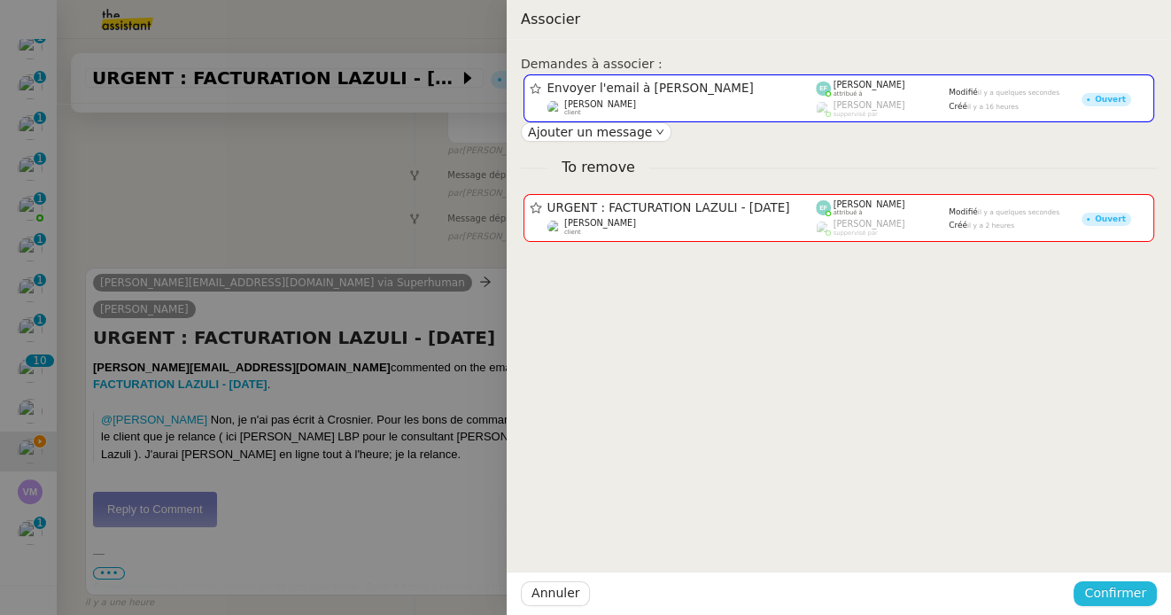
click at [1117, 596] on span "Confirmer" at bounding box center [1115, 593] width 62 height 20
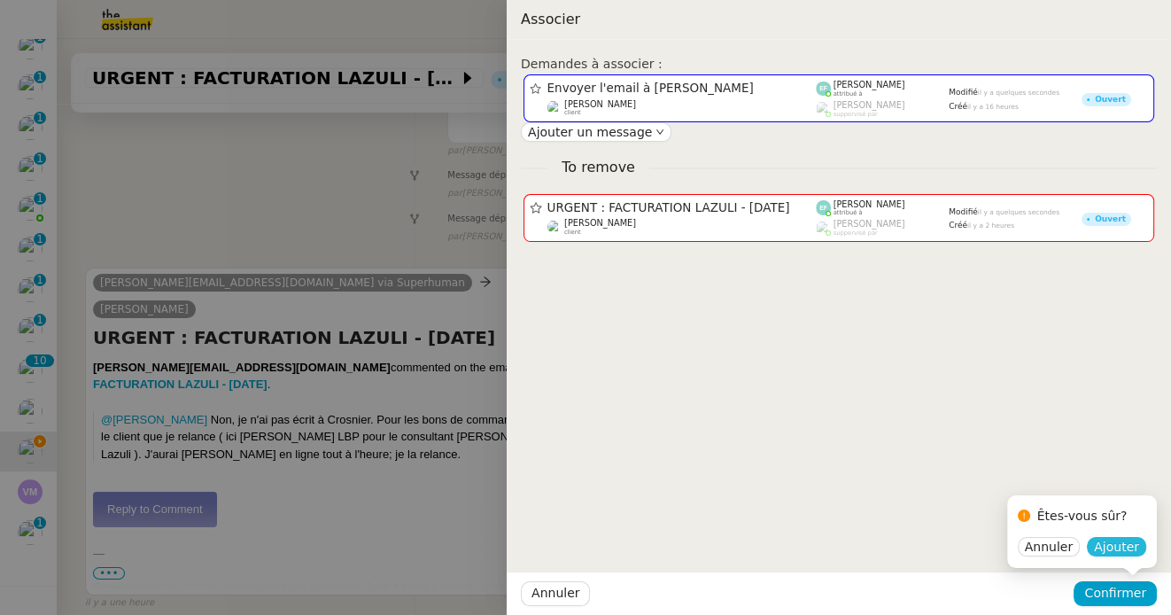
click at [1121, 553] on span "Ajouter" at bounding box center [1116, 546] width 45 height 18
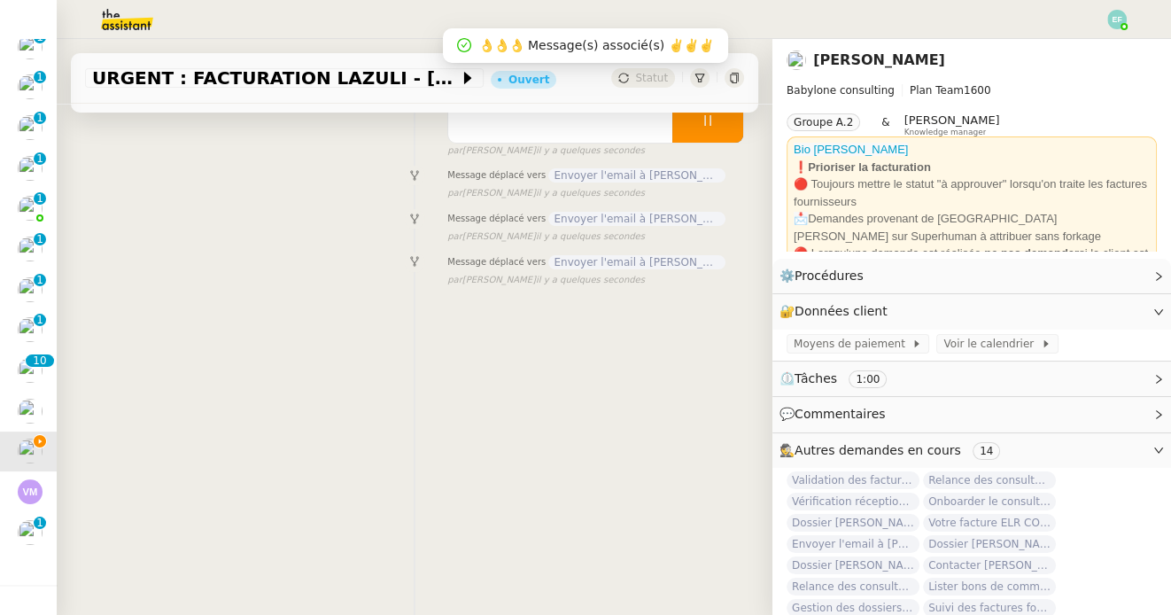
scroll to position [0, 0]
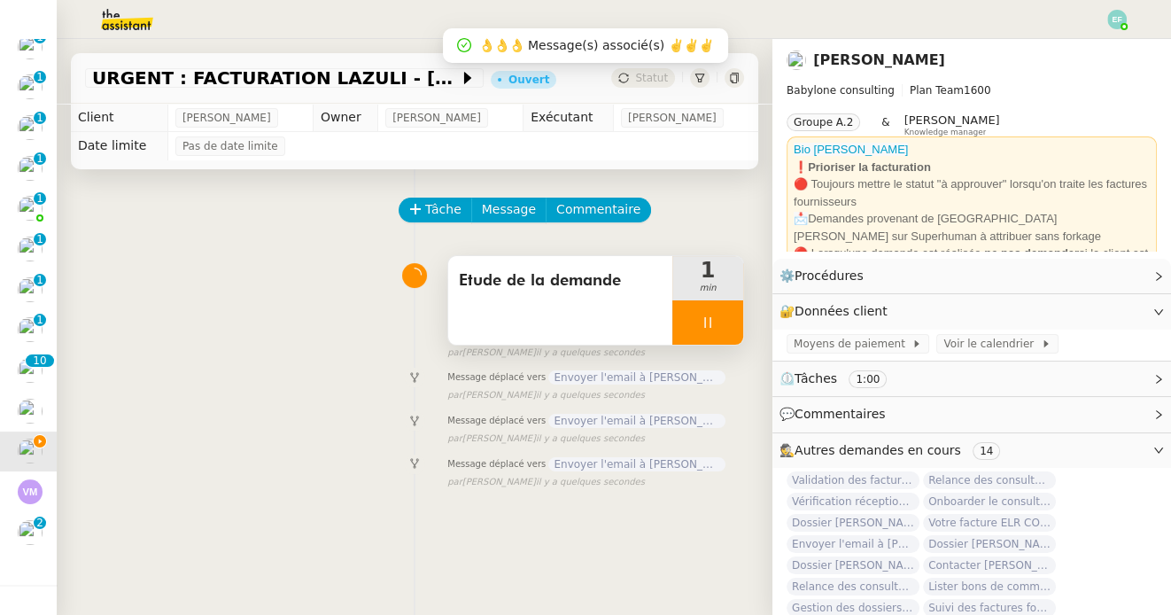
click at [729, 323] on div at bounding box center [707, 322] width 71 height 44
click at [729, 323] on icon at bounding box center [725, 322] width 14 height 14
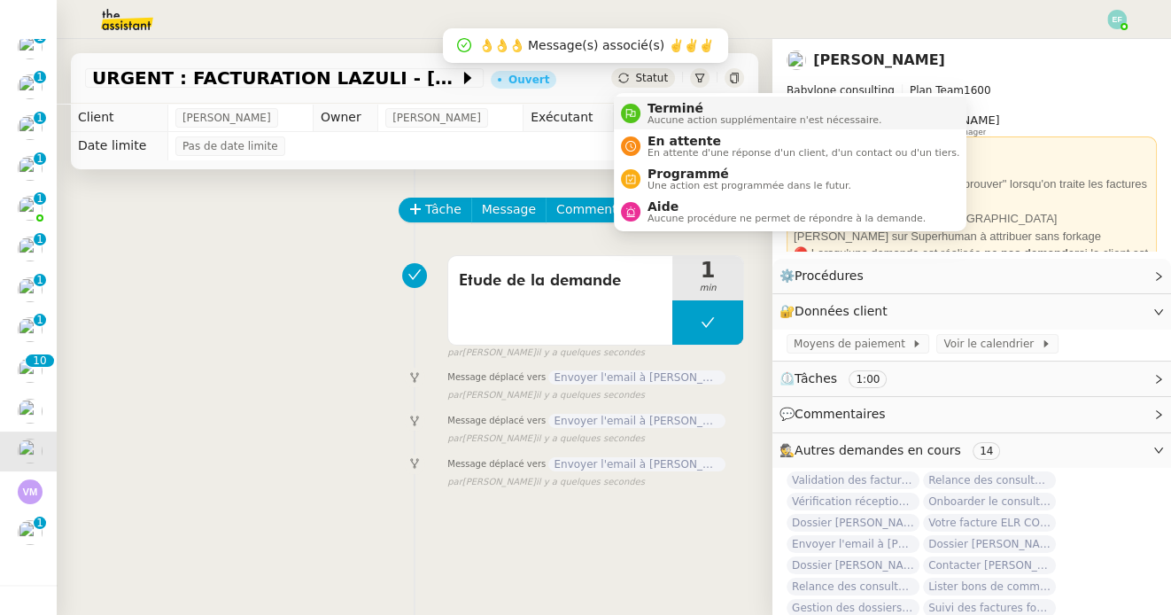
click at [661, 104] on span "Terminé" at bounding box center [764, 108] width 234 height 14
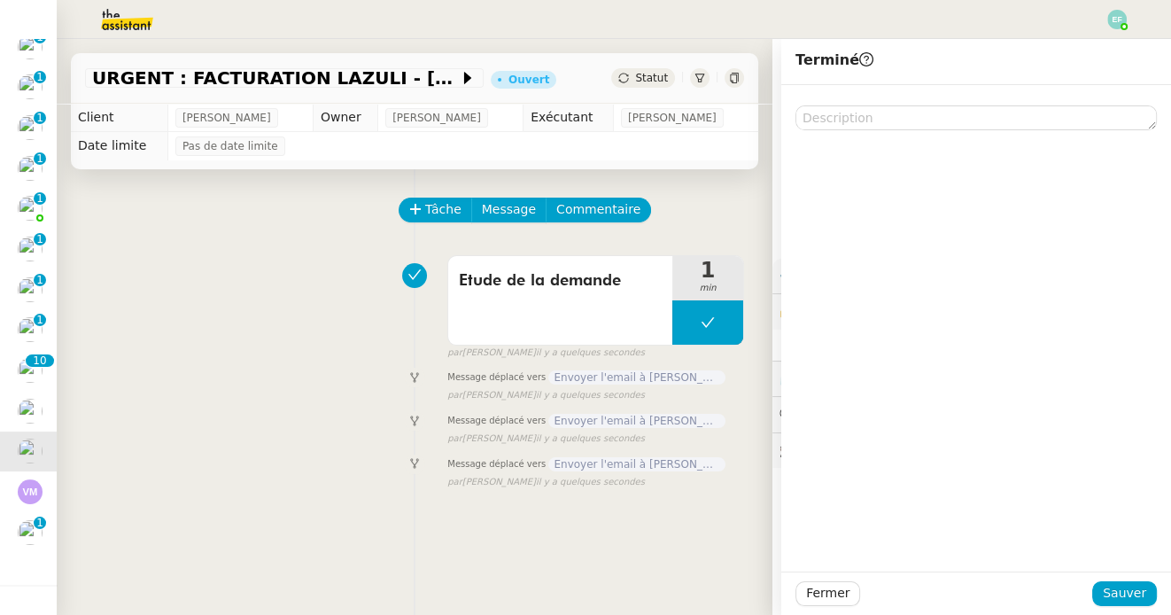
click at [1098, 582] on div "Fermer Sauver" at bounding box center [975, 593] width 361 height 25
click at [1105, 588] on button "Sauver" at bounding box center [1124, 593] width 65 height 25
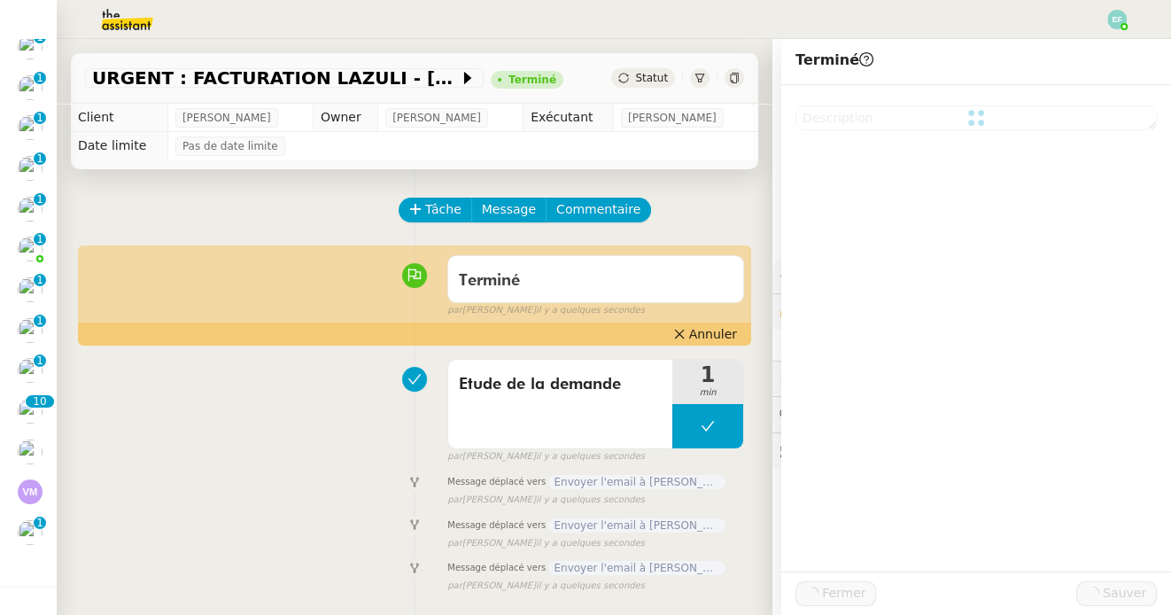
scroll to position [252, 0]
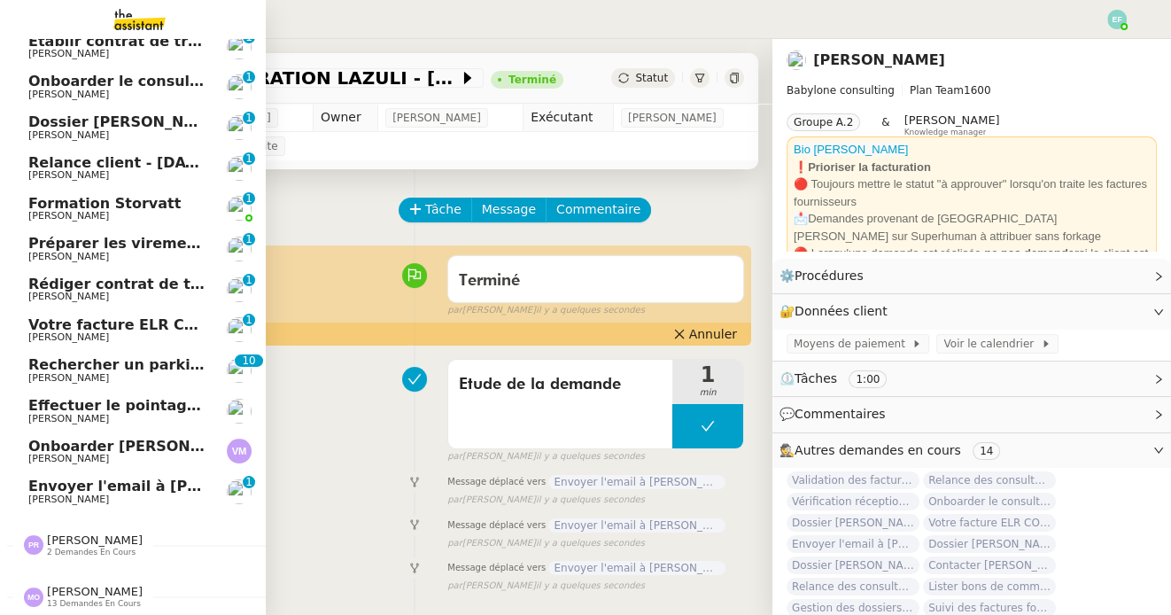
click at [47, 489] on span "Envoyer l'email à Jean-Eric Crosnier" at bounding box center [165, 485] width 274 height 17
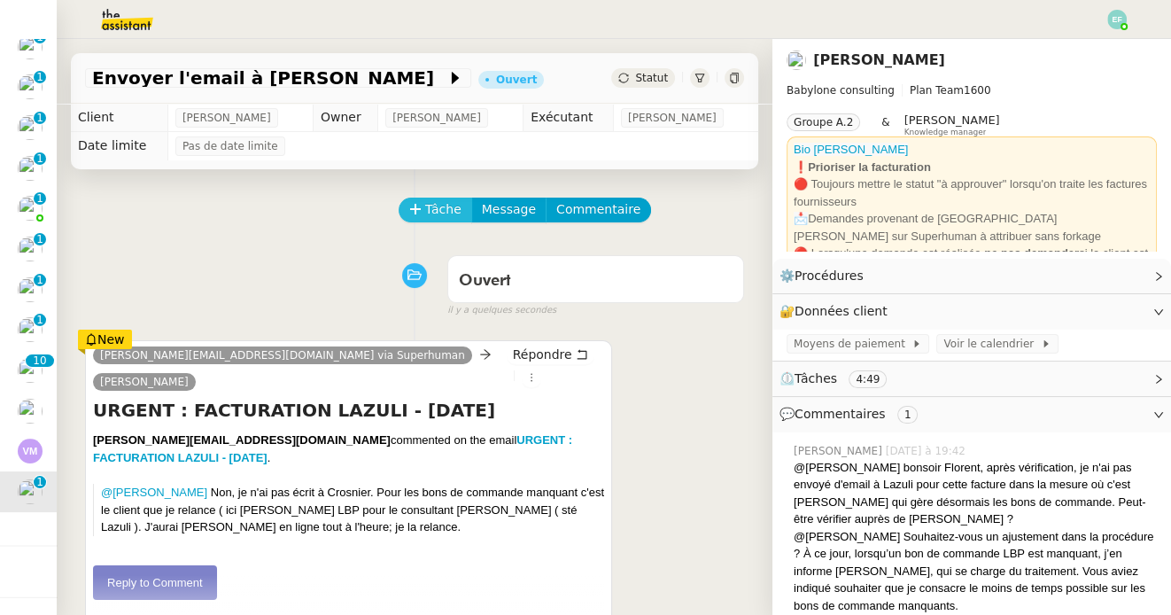
click at [435, 206] on span "Tâche" at bounding box center [443, 209] width 36 height 20
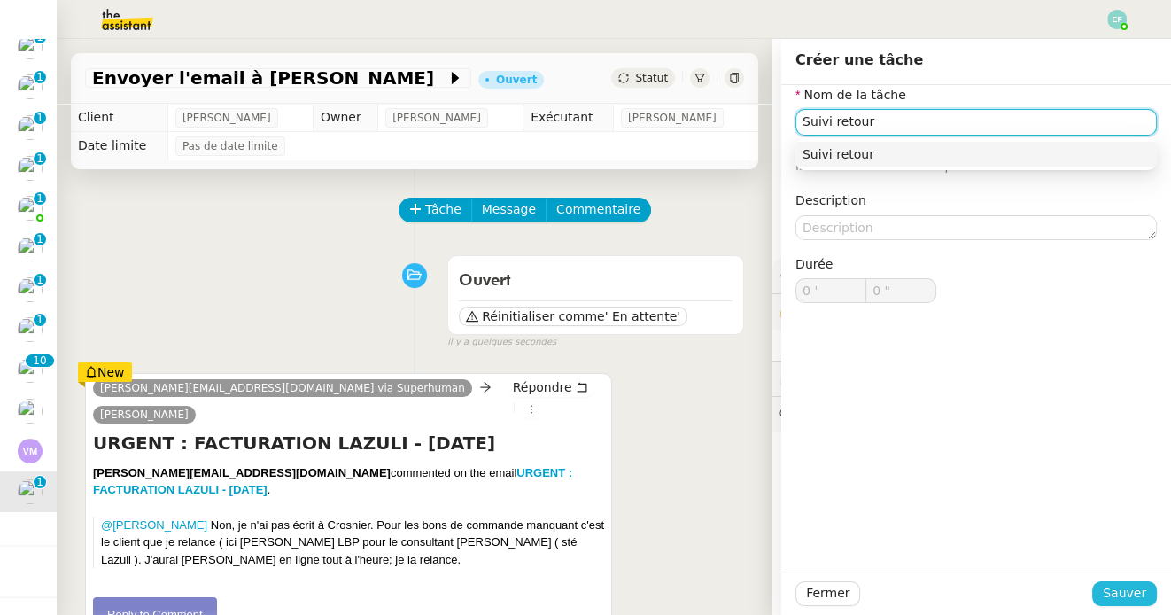
type input "Suivi retour"
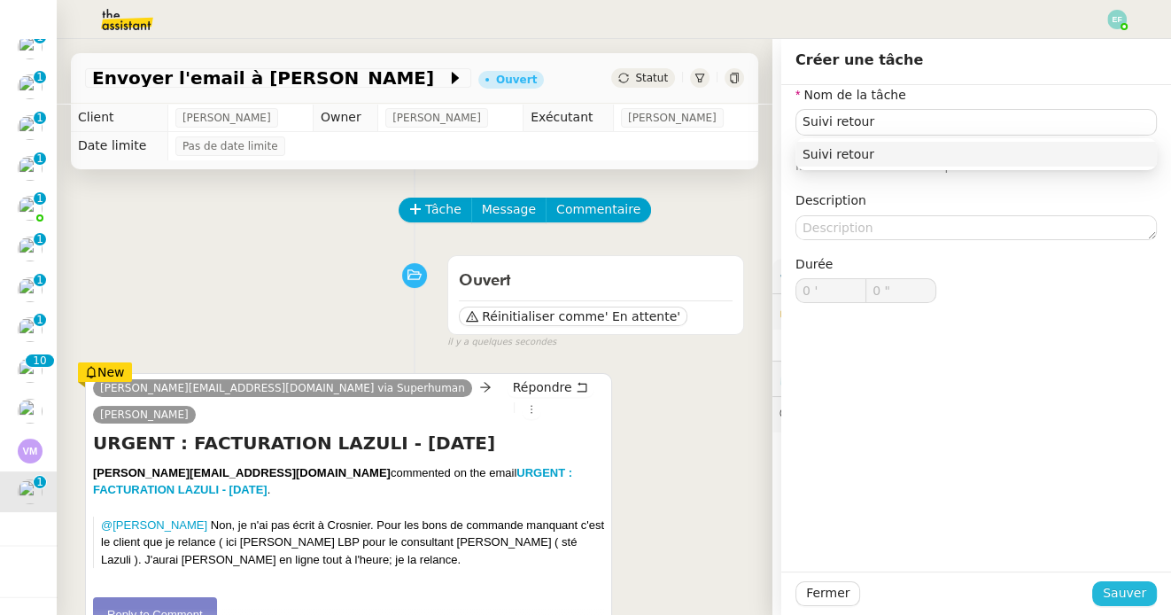
click at [1116, 588] on span "Sauver" at bounding box center [1123, 593] width 43 height 20
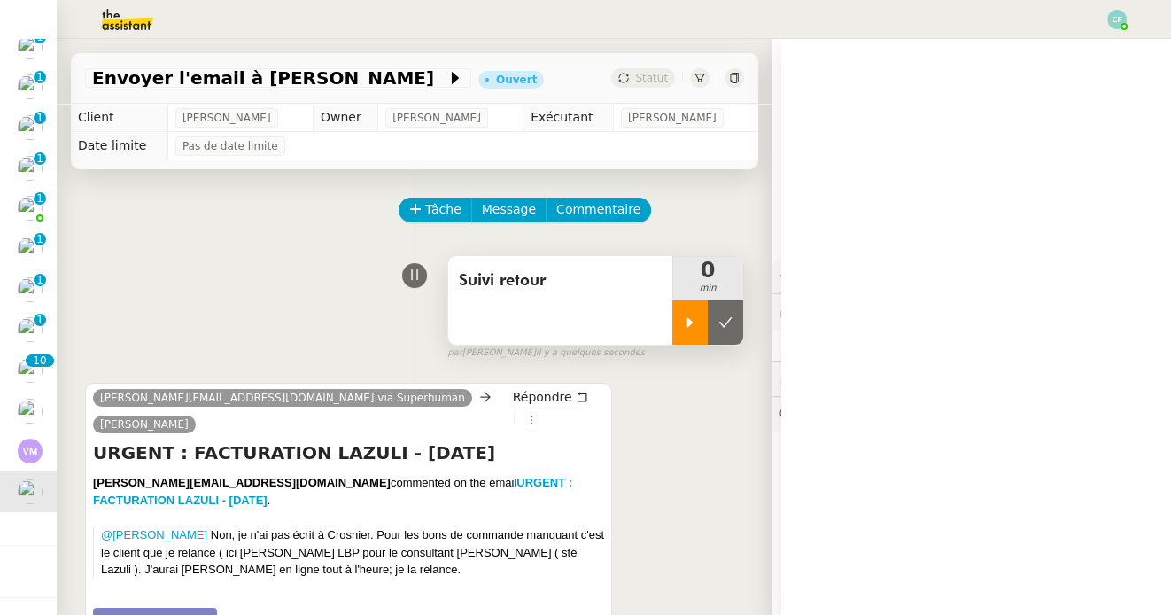
click at [688, 321] on icon at bounding box center [690, 322] width 6 height 10
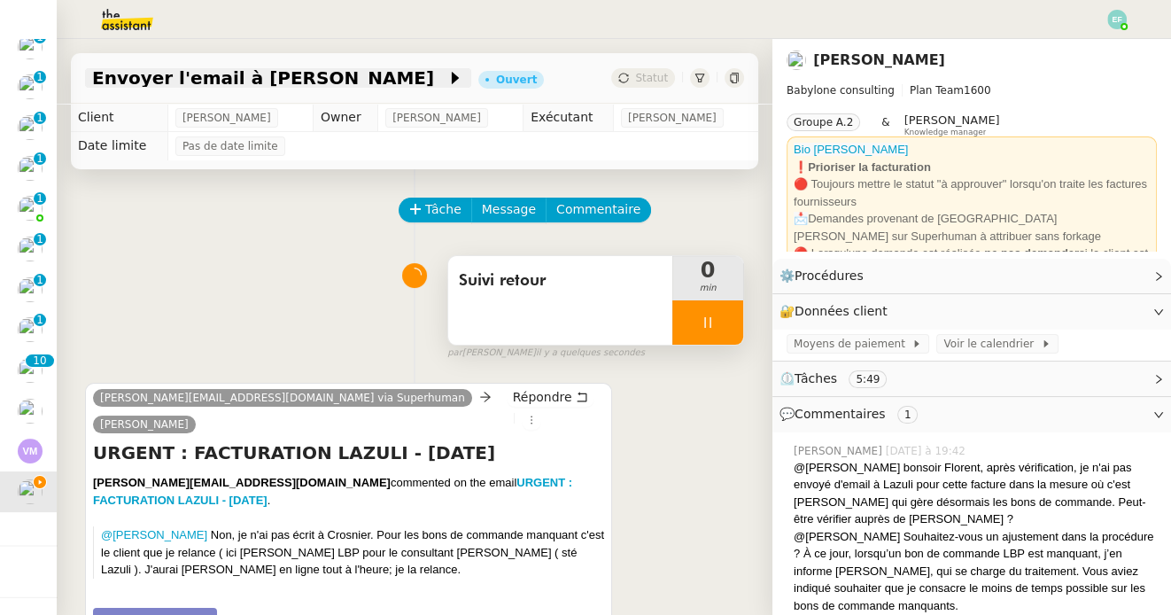
click at [342, 79] on span "Envoyer l'email à Jean-Eric Crosnier" at bounding box center [269, 78] width 354 height 18
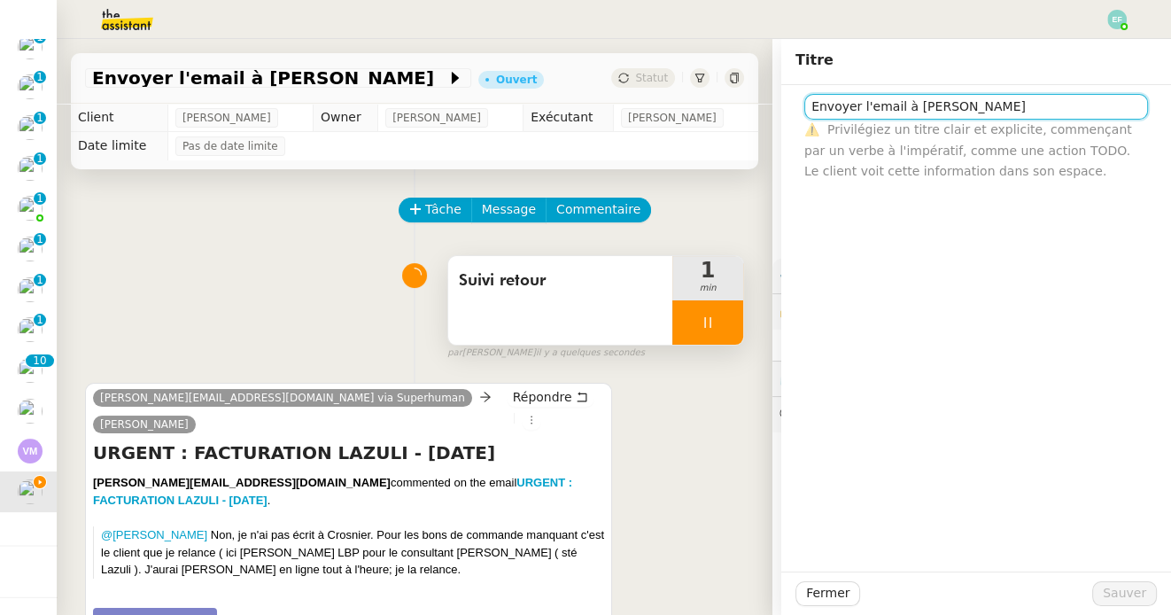
drag, startPoint x: 909, startPoint y: 104, endPoint x: 762, endPoint y: 89, distance: 147.8
click at [762, 89] on app-ticket "Envoyer l'email à Jean-Eric Crosnier Ouvert Statut Client Florent Seiler Owner …" at bounding box center [614, 327] width 1114 height 576
click at [1022, 101] on input "Suivi dossier Jean-Eric Crosnier" at bounding box center [976, 107] width 344 height 26
type input "Suivi dossier [PERSON_NAME]"
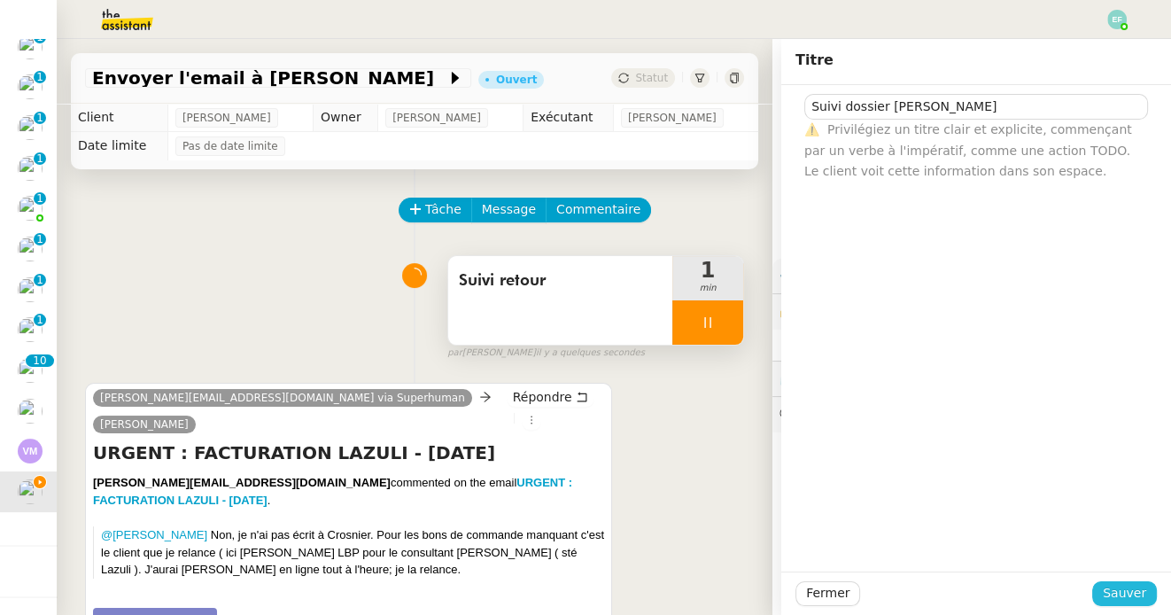
click at [1117, 591] on span "Sauver" at bounding box center [1123, 593] width 43 height 20
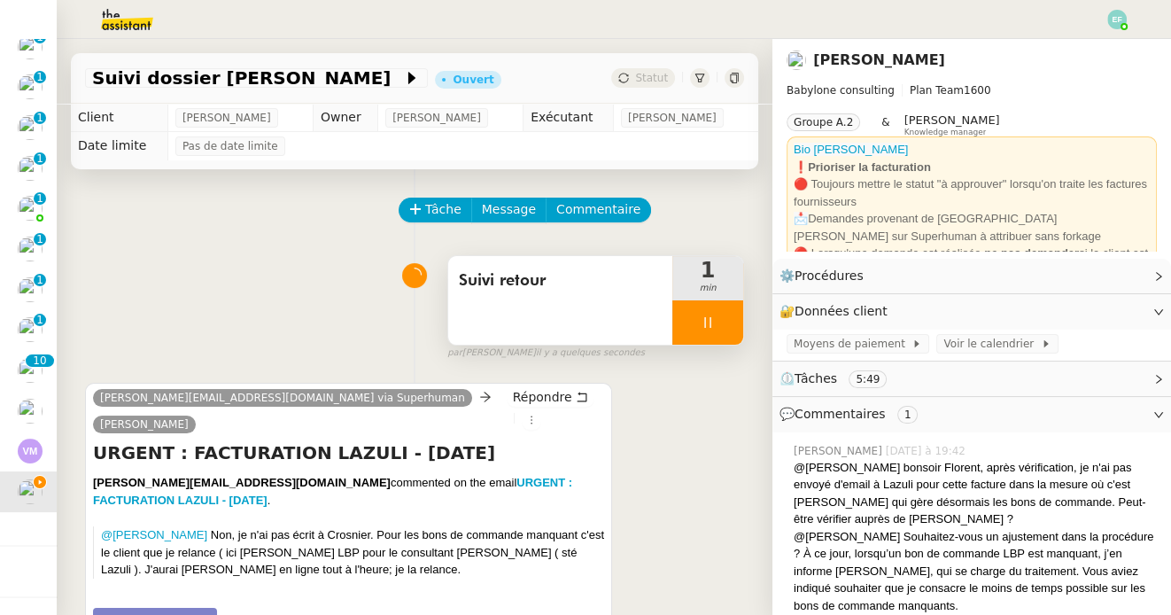
click at [723, 328] on div at bounding box center [707, 322] width 71 height 44
click at [723, 328] on icon at bounding box center [725, 322] width 14 height 14
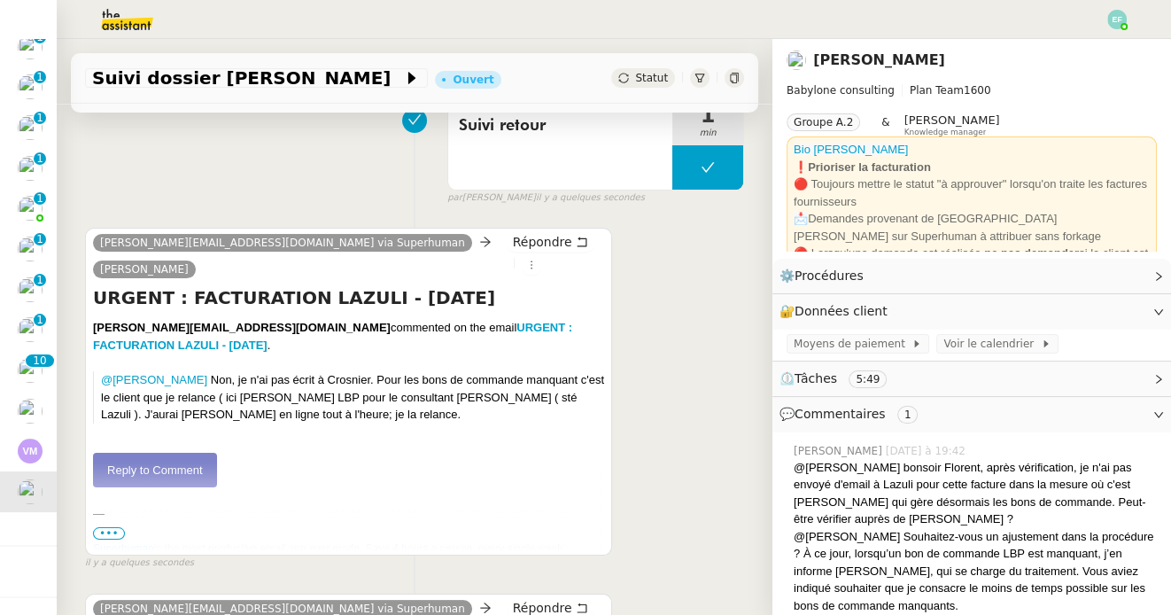
scroll to position [96, 0]
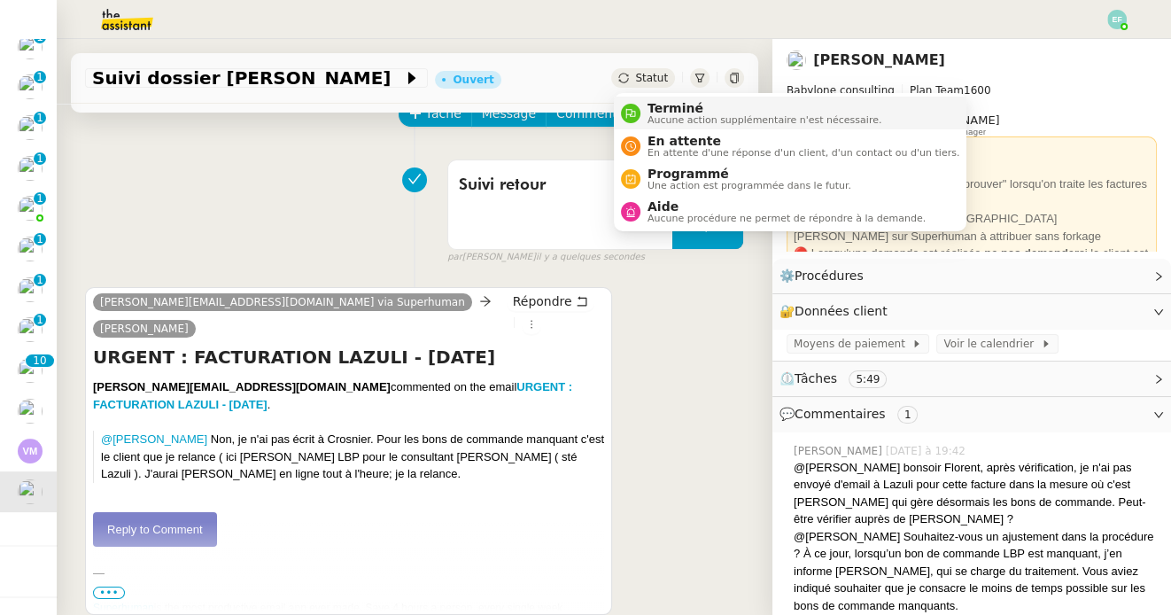
click at [659, 112] on span "Terminé" at bounding box center [764, 108] width 234 height 14
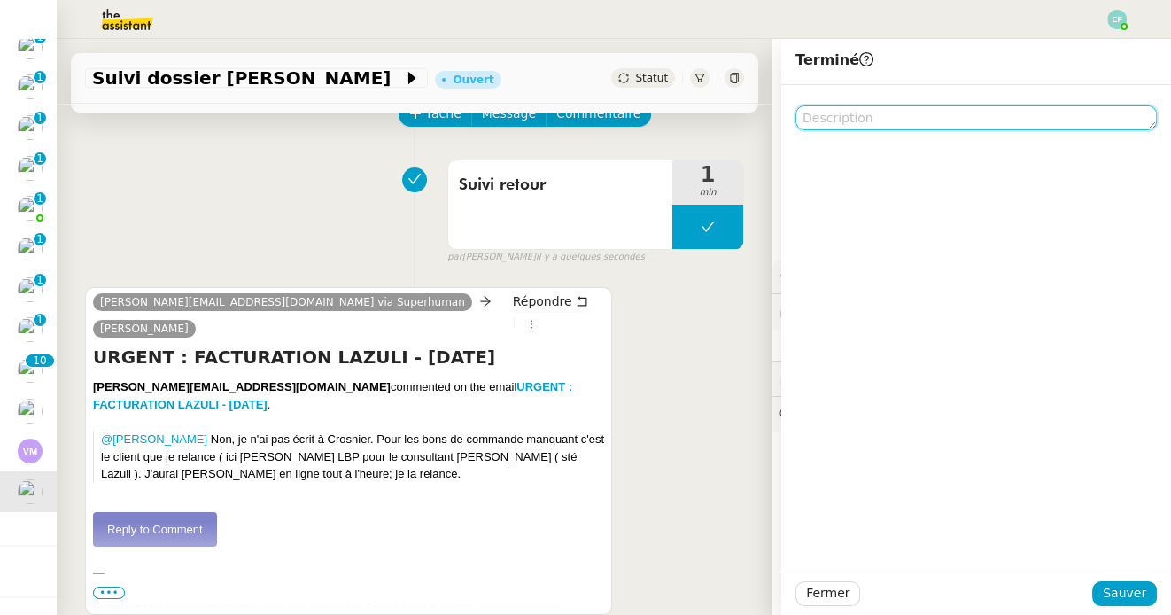
click at [888, 118] on textarea at bounding box center [975, 117] width 361 height 25
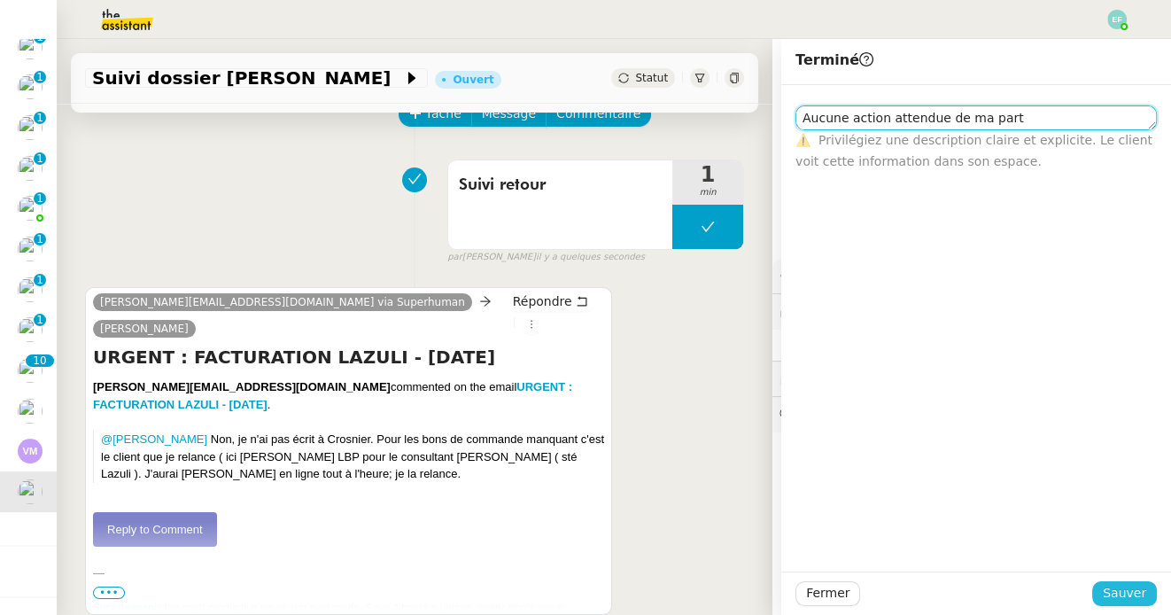
type textarea "Aucune action attendue de ma part"
click at [1115, 594] on span "Sauver" at bounding box center [1123, 593] width 43 height 20
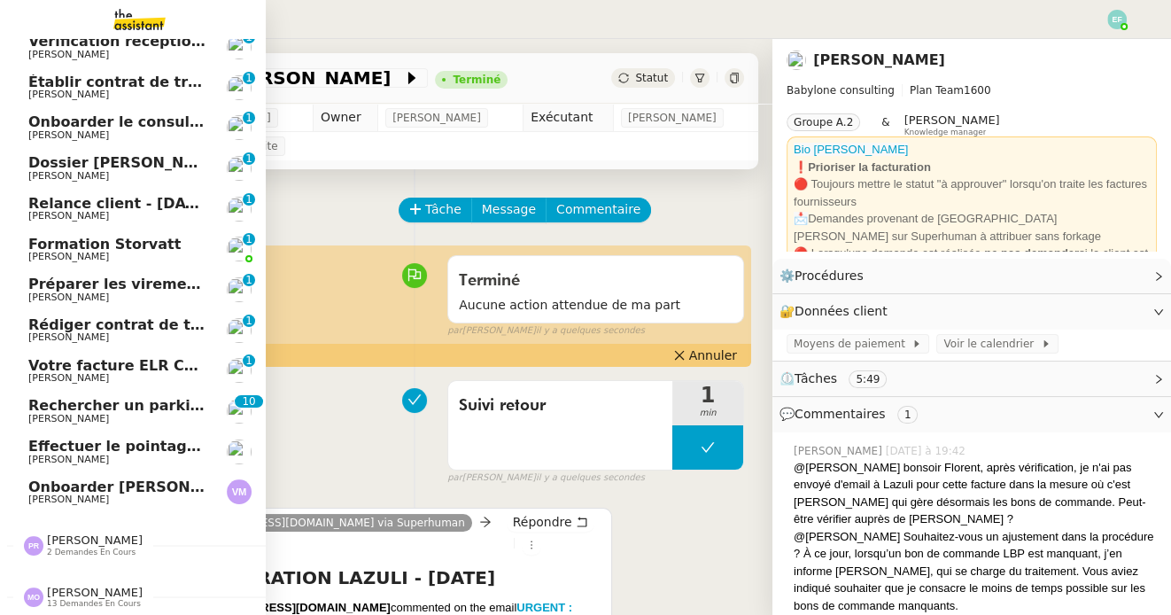
click at [65, 494] on span "[PERSON_NAME]" at bounding box center [68, 499] width 81 height 12
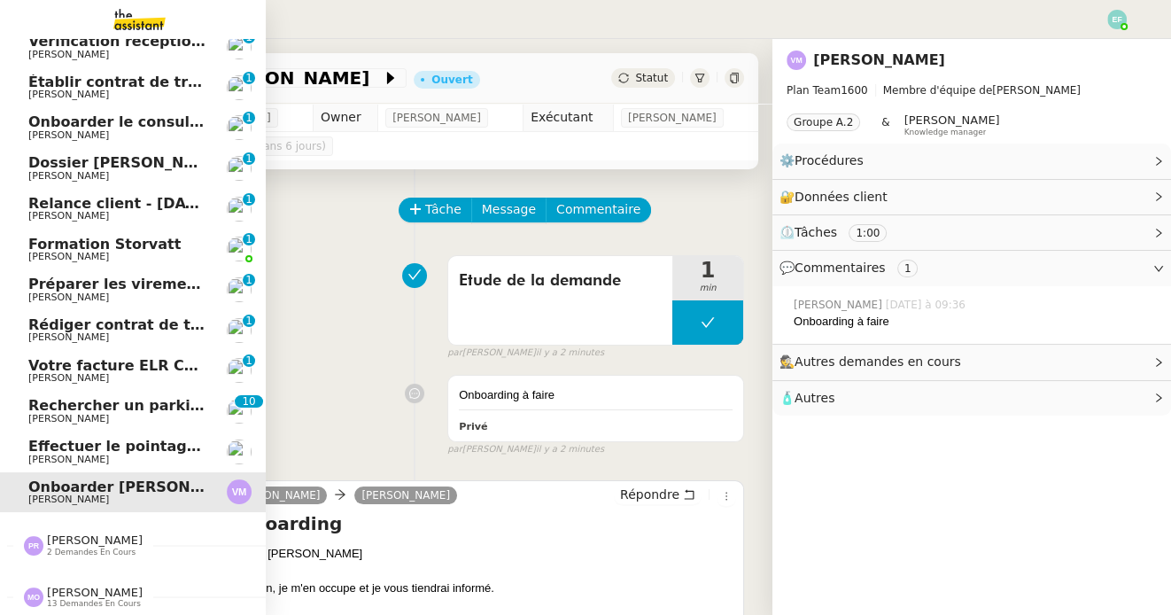
click at [110, 399] on span "Rechercher un parking à vendre à Vieux Lille" at bounding box center [249, 405] width 443 height 17
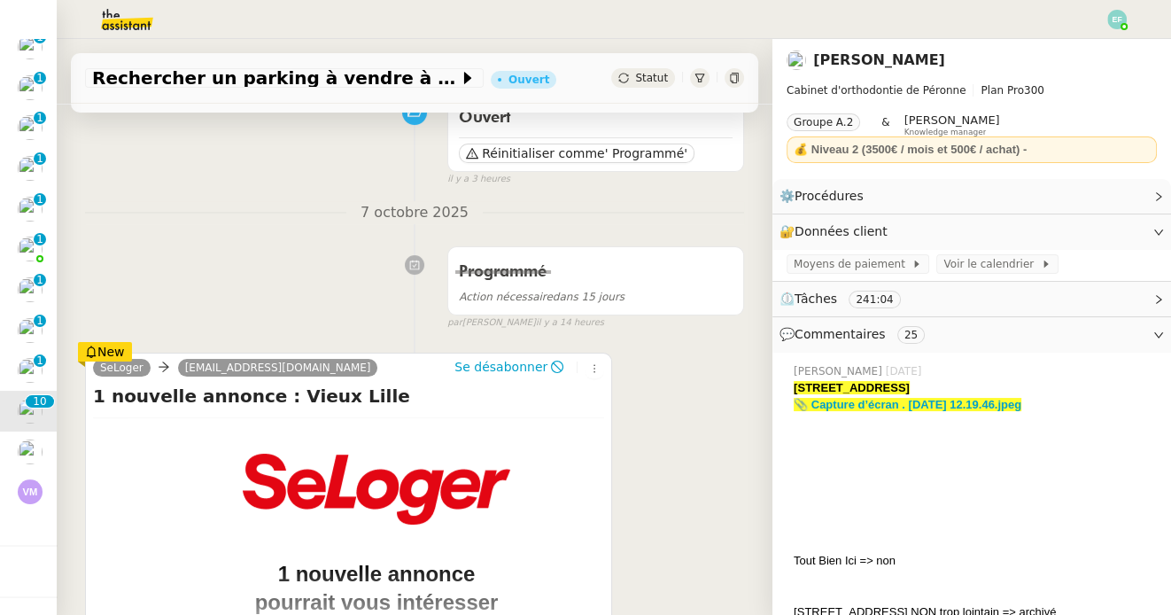
scroll to position [135, 0]
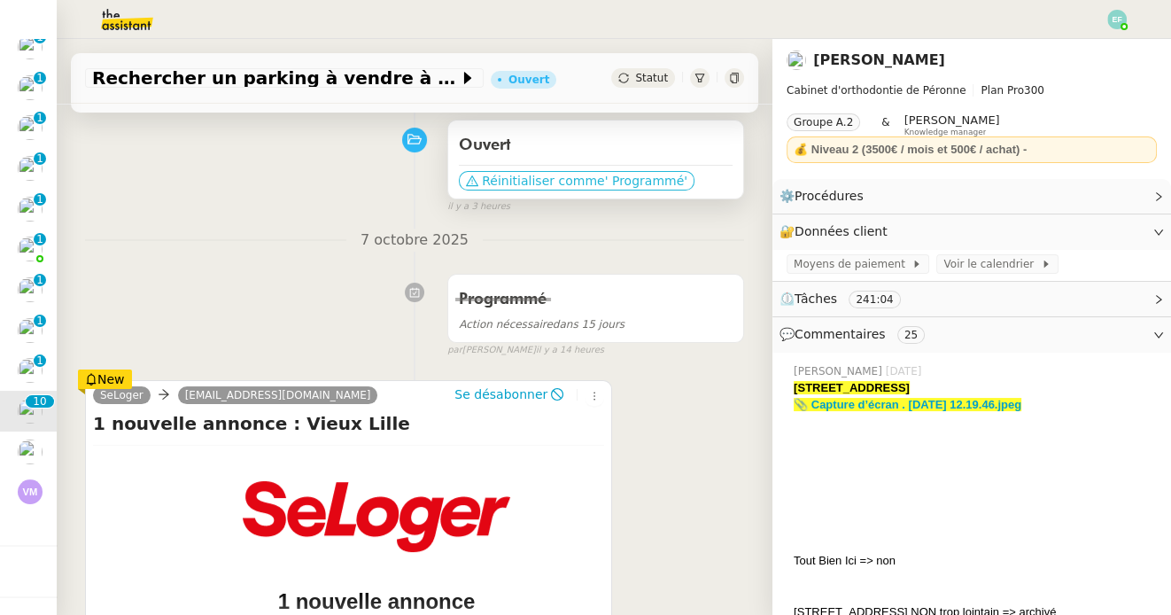
click at [555, 182] on span "Réinitialiser comme" at bounding box center [543, 181] width 122 height 18
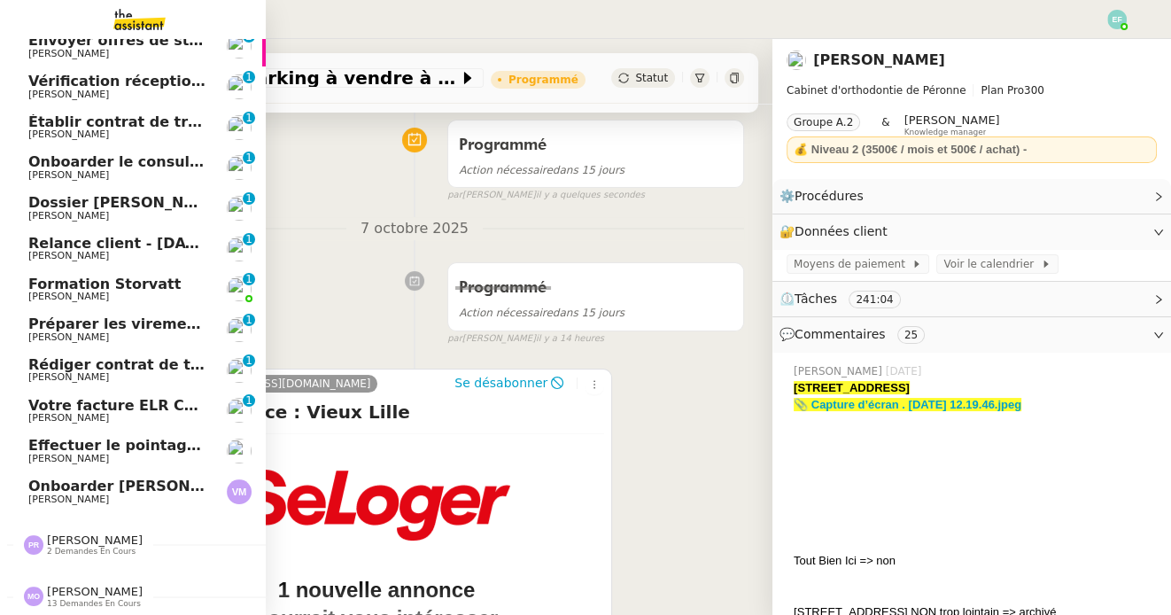
scroll to position [0, 0]
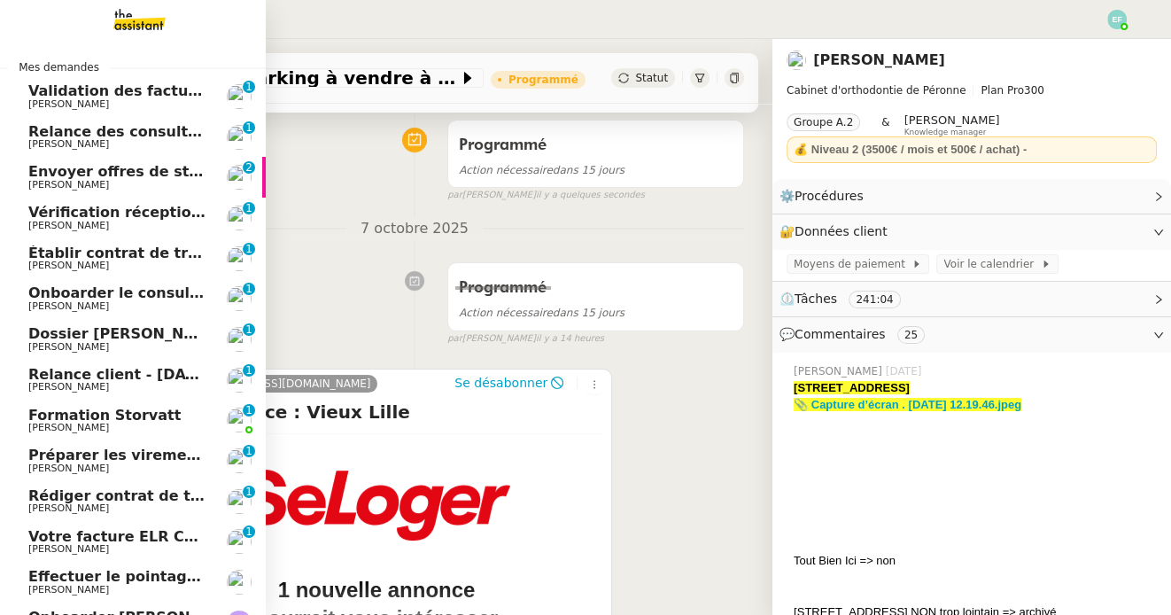
click at [48, 89] on span "Validation des factures consultants - septembre 2025" at bounding box center [242, 90] width 429 height 17
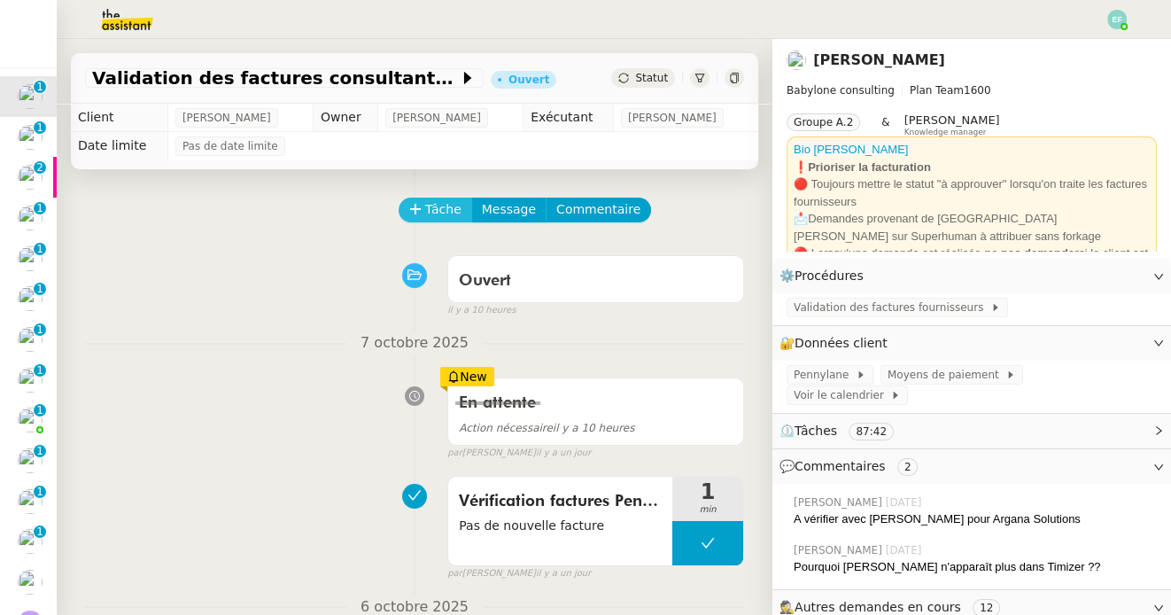
click at [436, 208] on span "Tâche" at bounding box center [443, 209] width 36 height 20
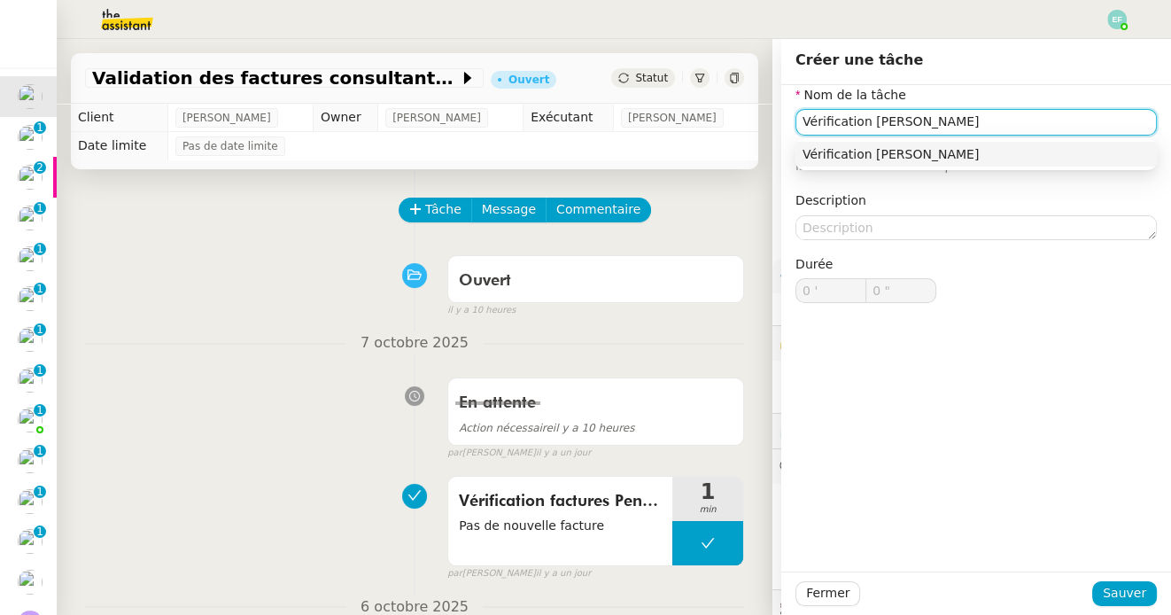
click at [874, 120] on input "Vérification Pennylane" at bounding box center [975, 122] width 361 height 26
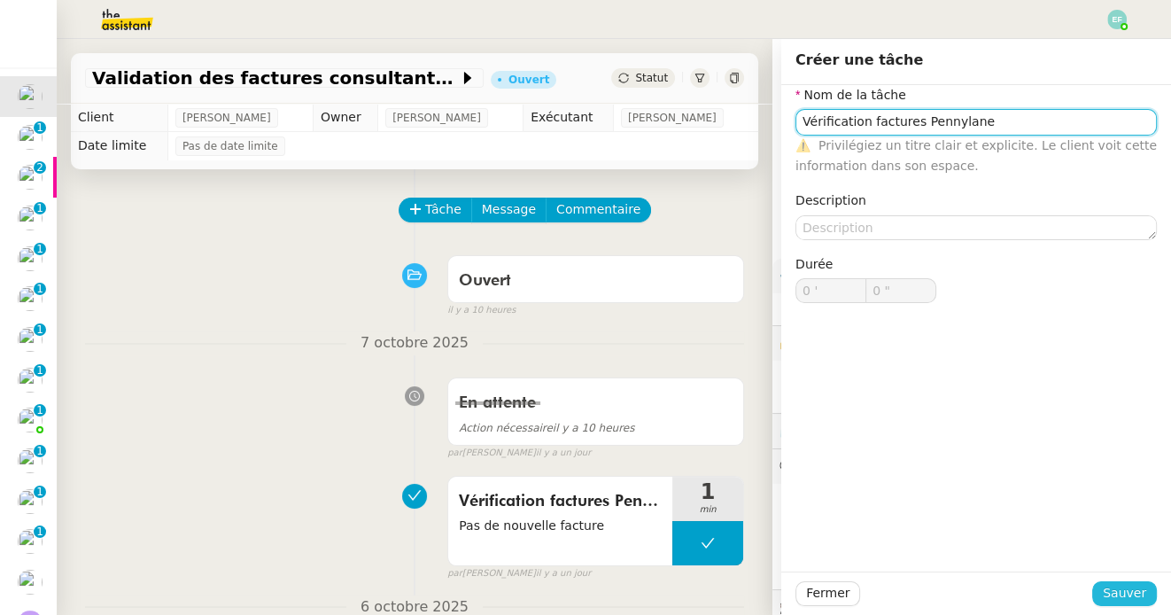
type input "Vérification factures Pennylane"
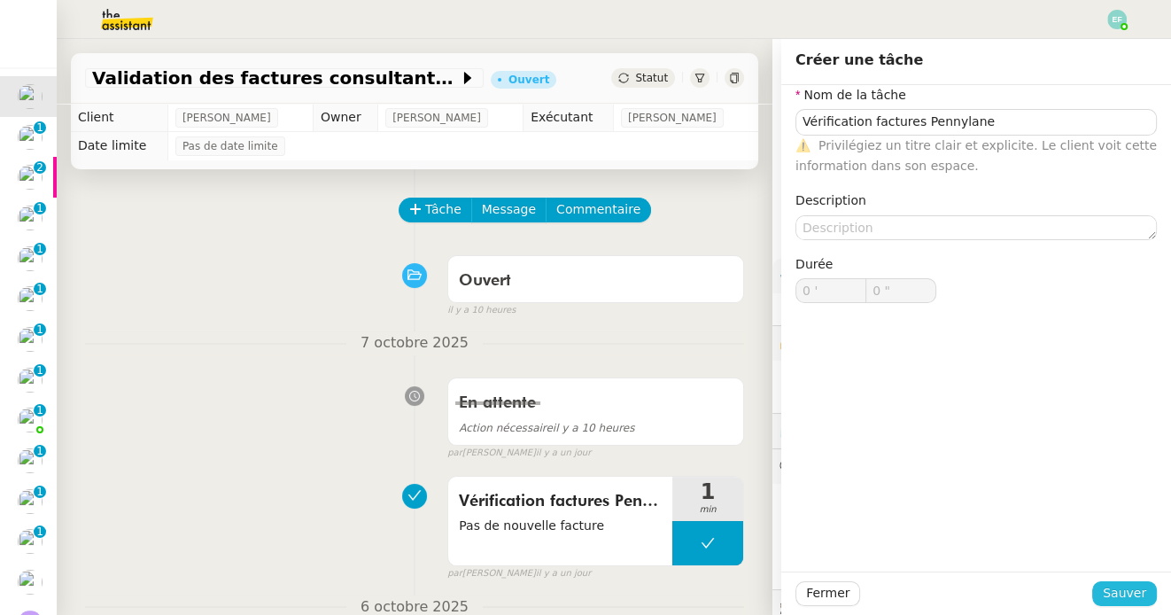
click at [1136, 592] on span "Sauver" at bounding box center [1123, 593] width 43 height 20
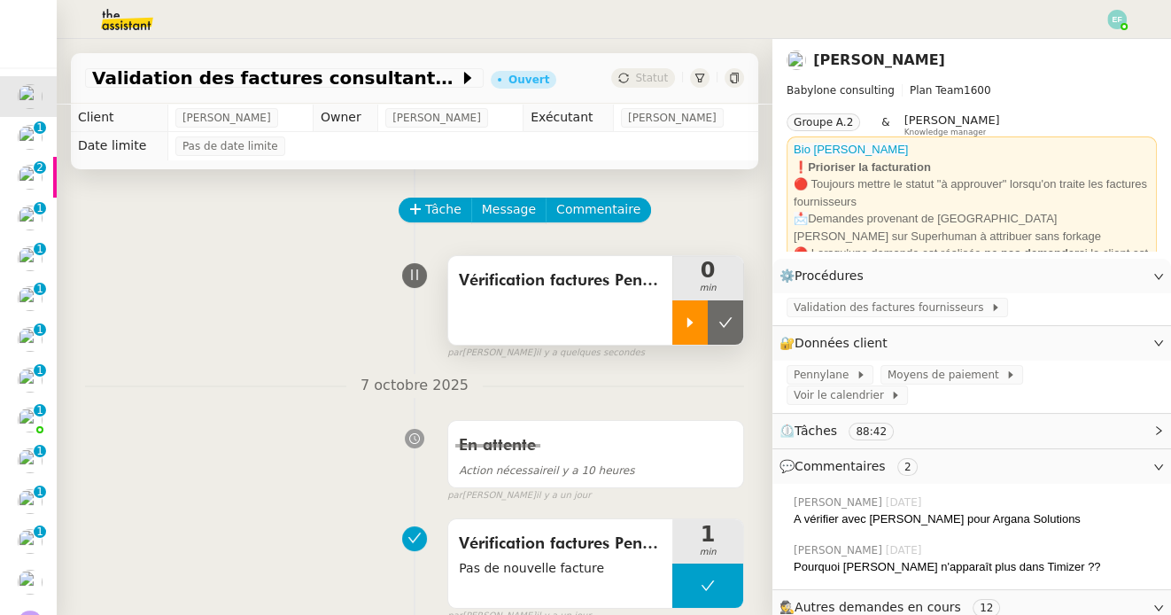
click at [699, 327] on div at bounding box center [689, 322] width 35 height 44
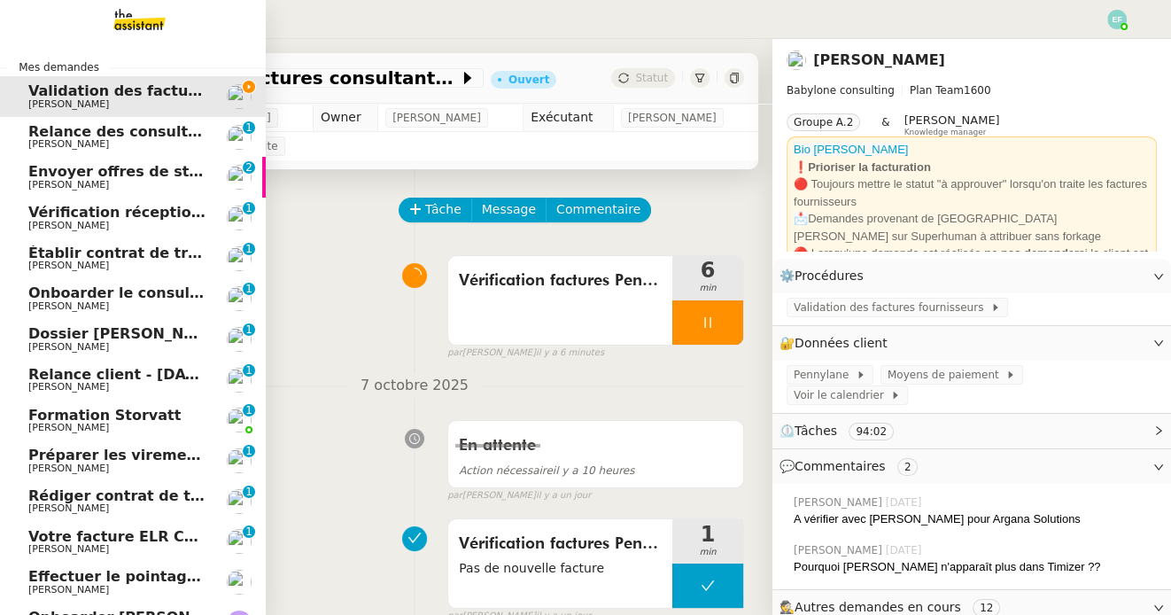
click at [28, 125] on span "Relance des consultants CRA - septembre 2025" at bounding box center [217, 131] width 378 height 17
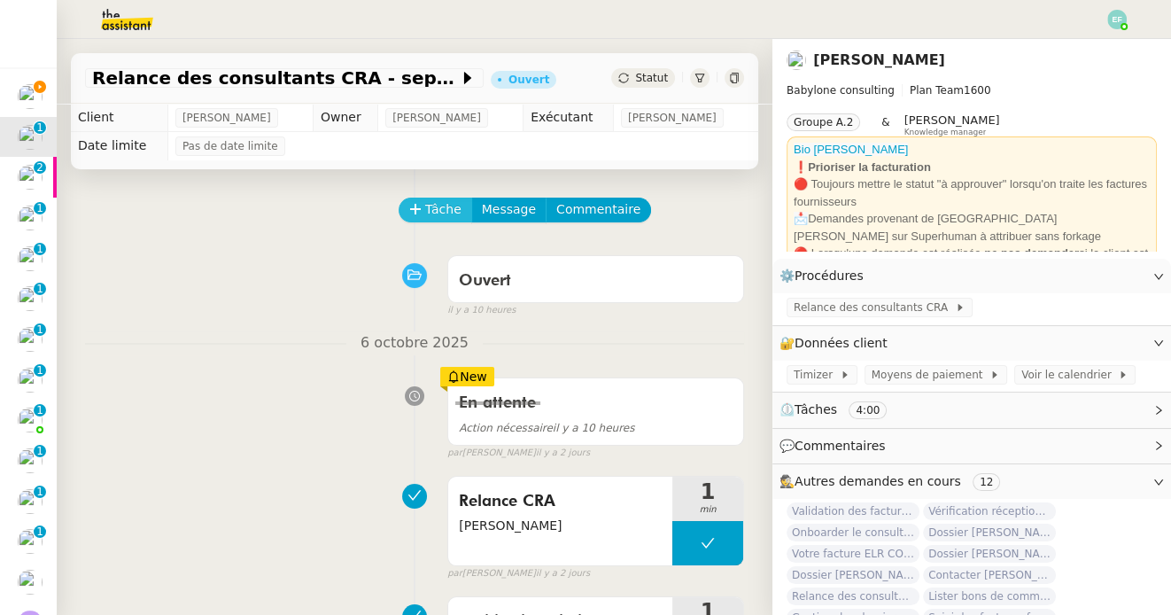
click at [432, 216] on span "Tâche" at bounding box center [443, 209] width 36 height 20
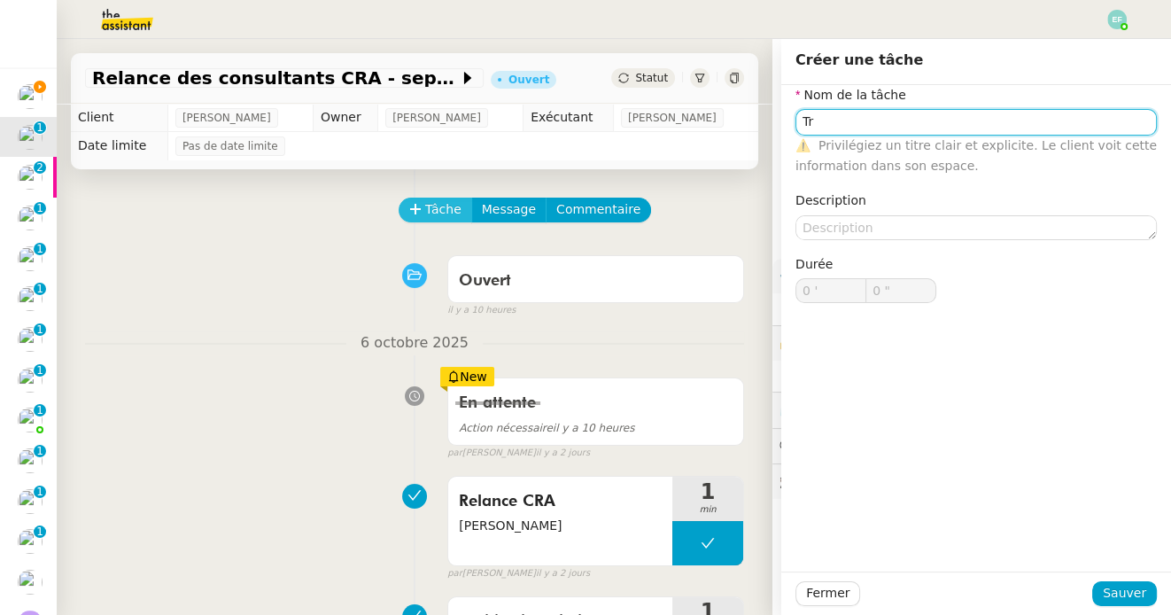
type input "T"
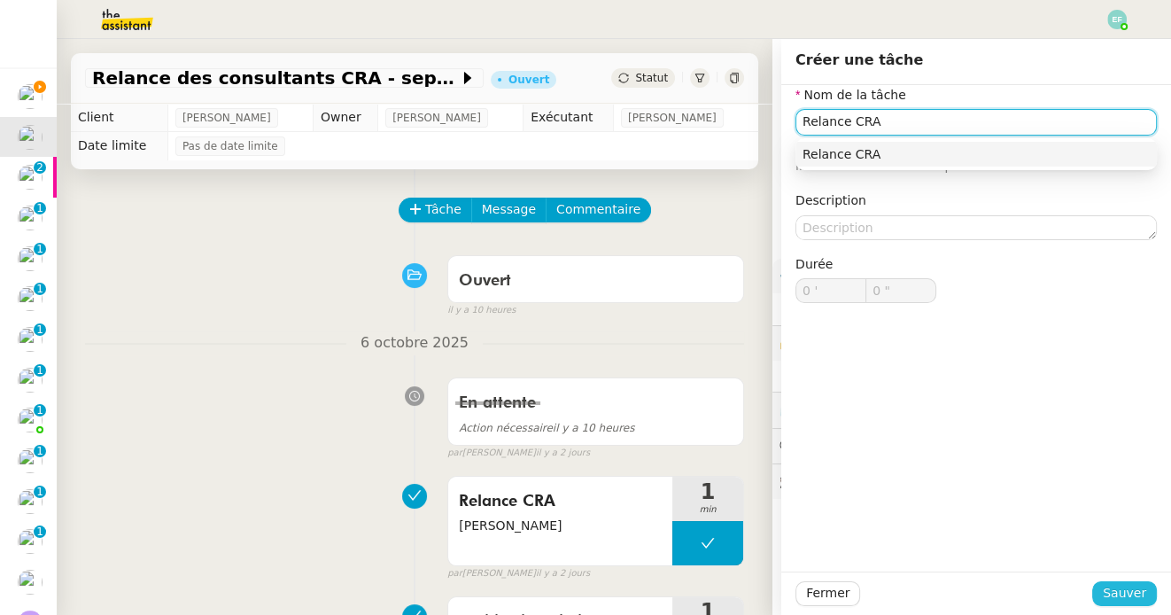
type input "Relance CRA"
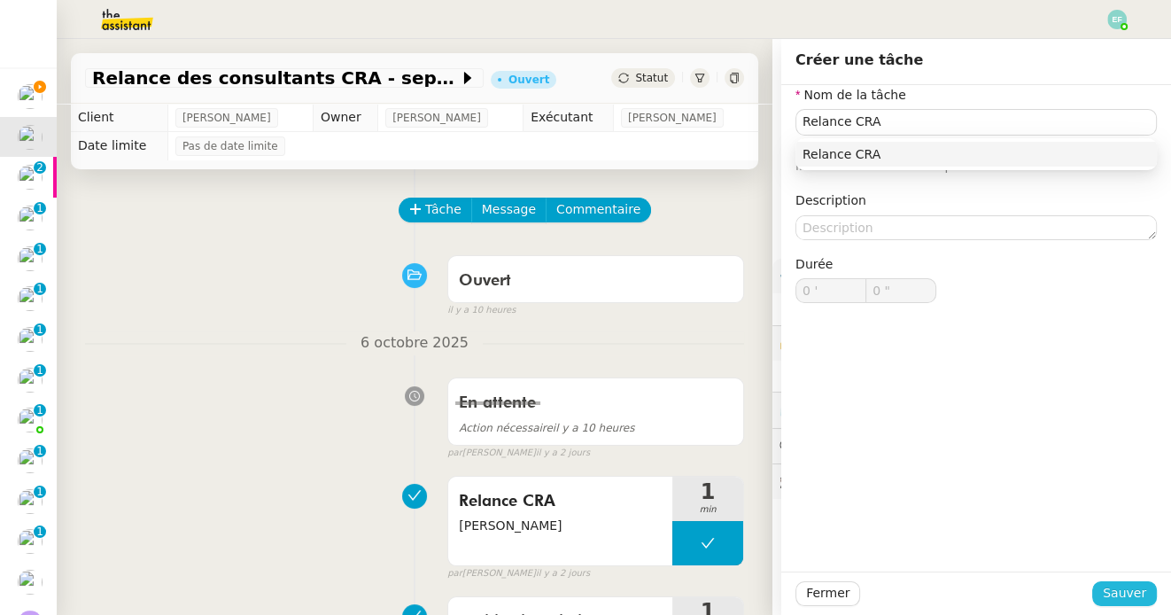
click at [1145, 588] on span "Sauver" at bounding box center [1123, 593] width 43 height 20
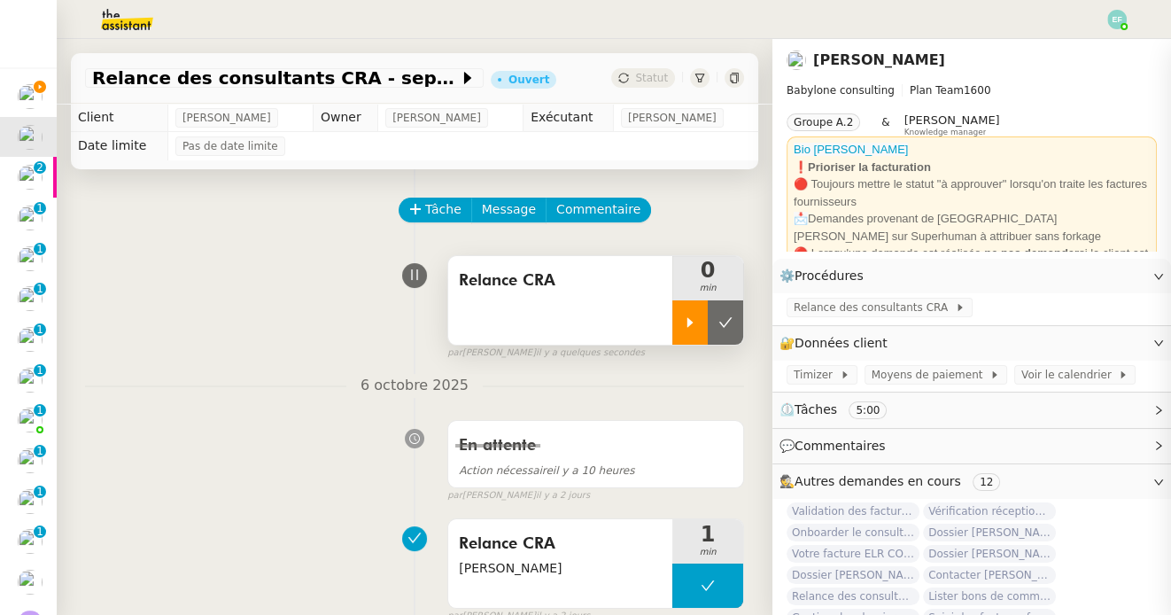
click at [691, 311] on div at bounding box center [689, 322] width 35 height 44
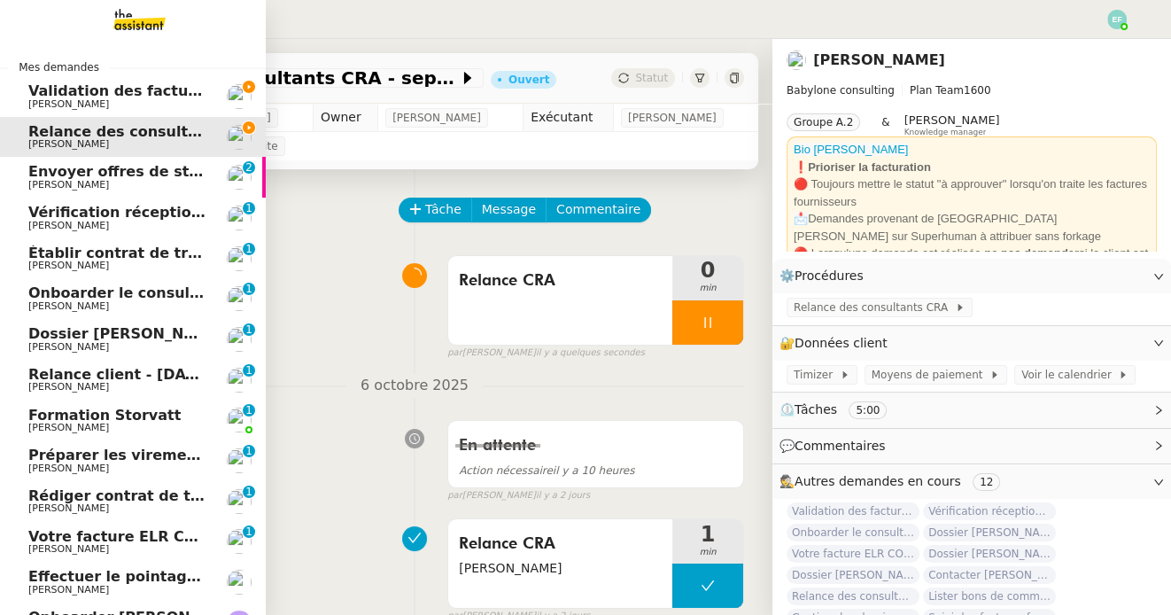
click at [57, 95] on span "Validation des factures consultants - septembre 2025" at bounding box center [242, 90] width 429 height 17
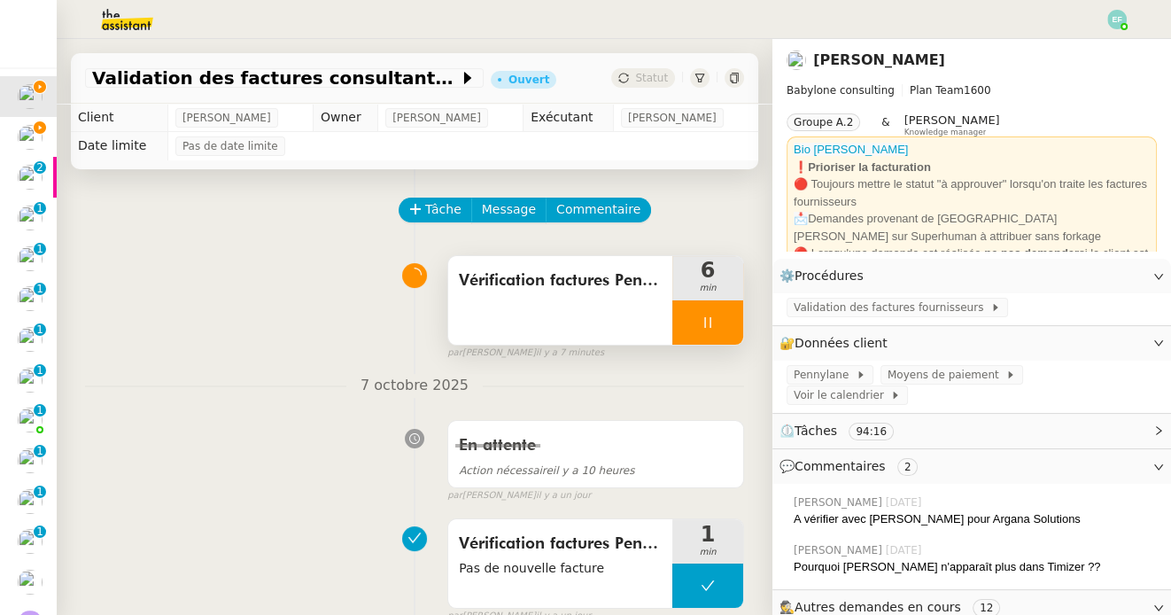
click at [710, 311] on div at bounding box center [707, 322] width 71 height 44
click at [721, 313] on button at bounding box center [725, 322] width 35 height 44
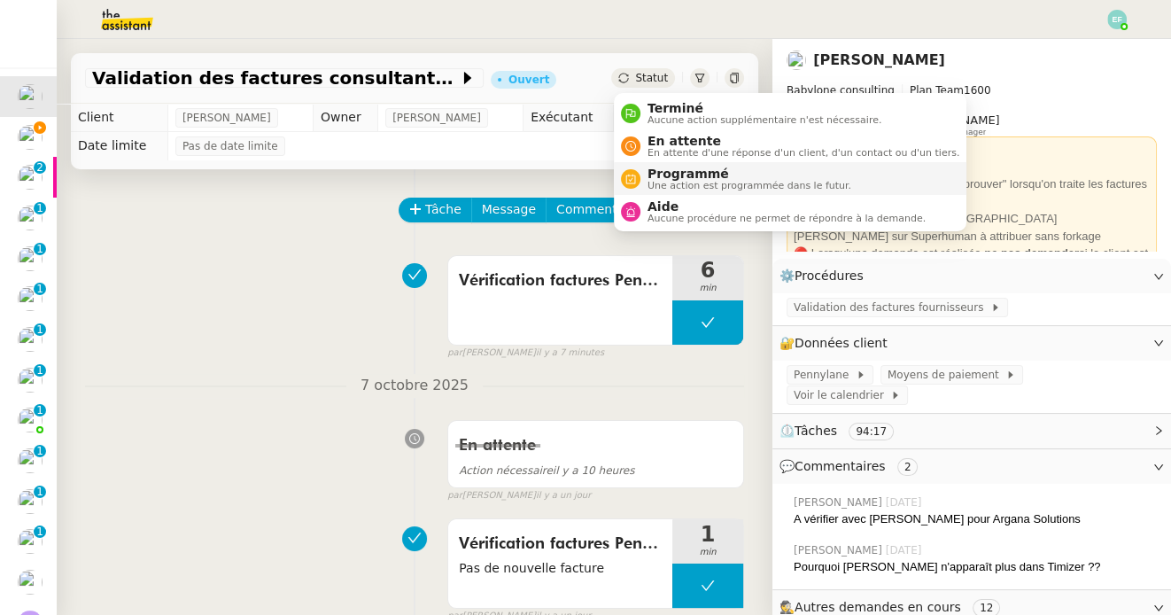
click at [665, 179] on span "Programmé" at bounding box center [749, 173] width 204 height 14
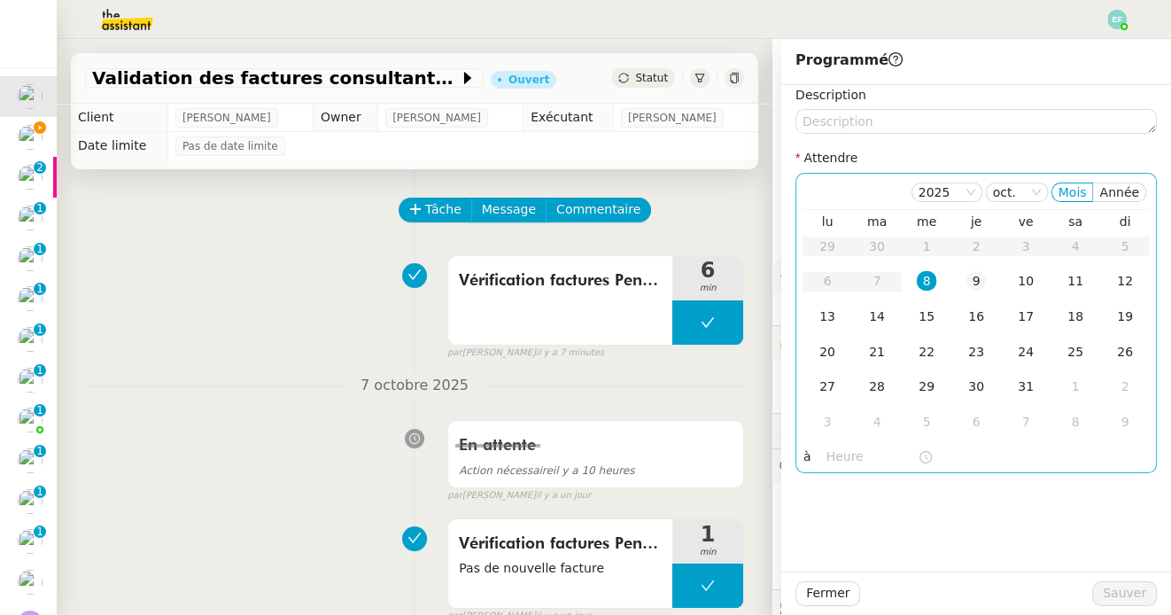
click at [977, 282] on div "9" at bounding box center [975, 280] width 19 height 19
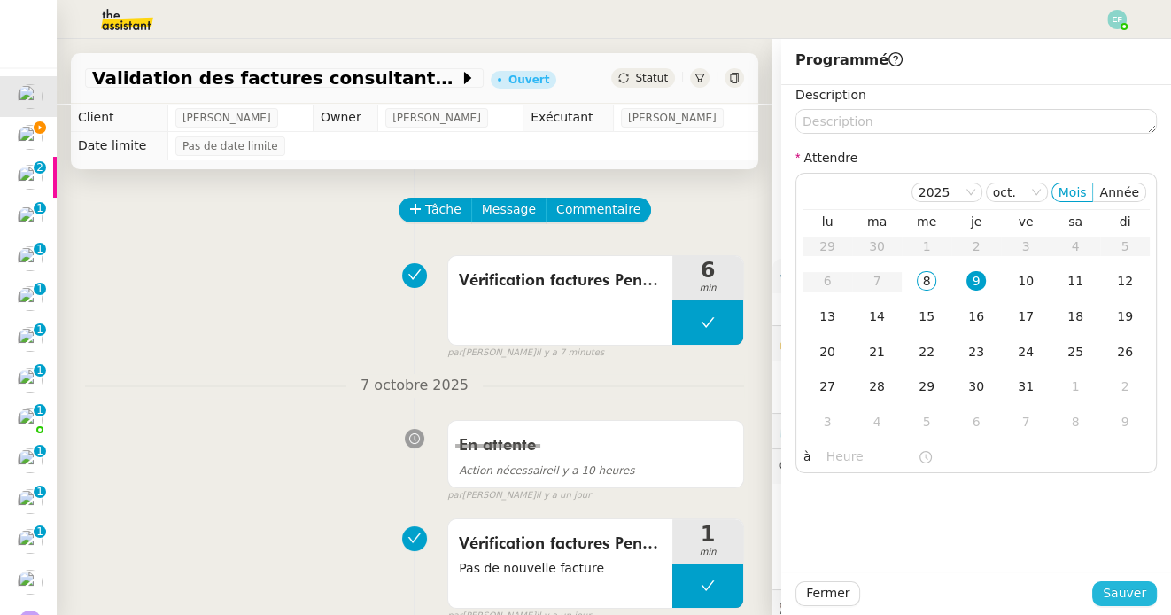
click at [1117, 592] on span "Sauver" at bounding box center [1123, 593] width 43 height 20
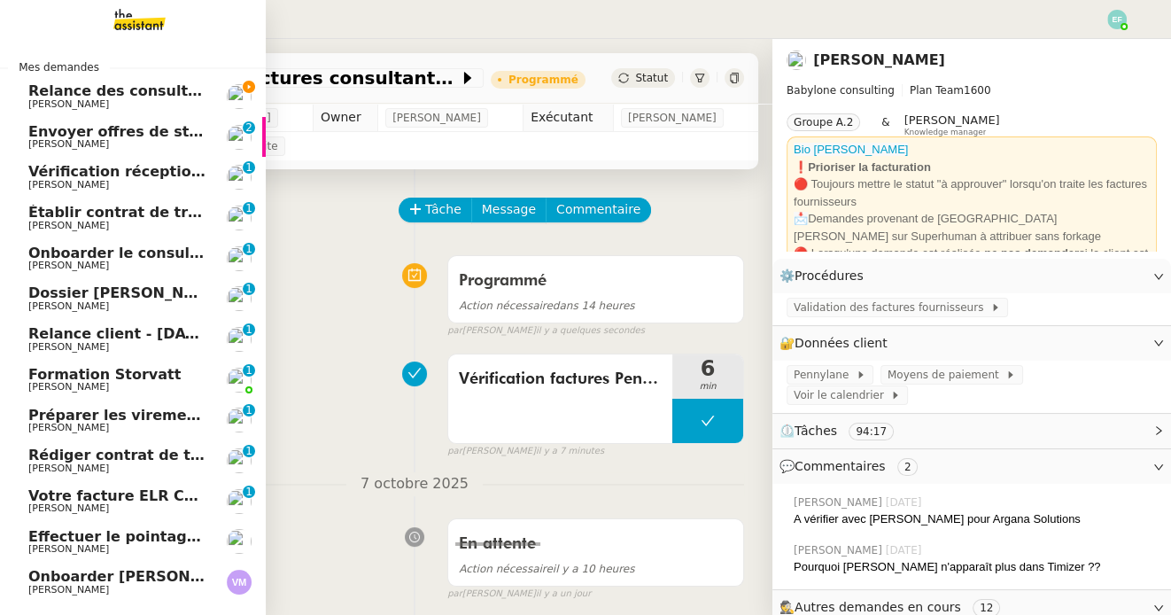
click at [52, 96] on span "Relance des consultants CRA - septembre 2025" at bounding box center [217, 90] width 378 height 17
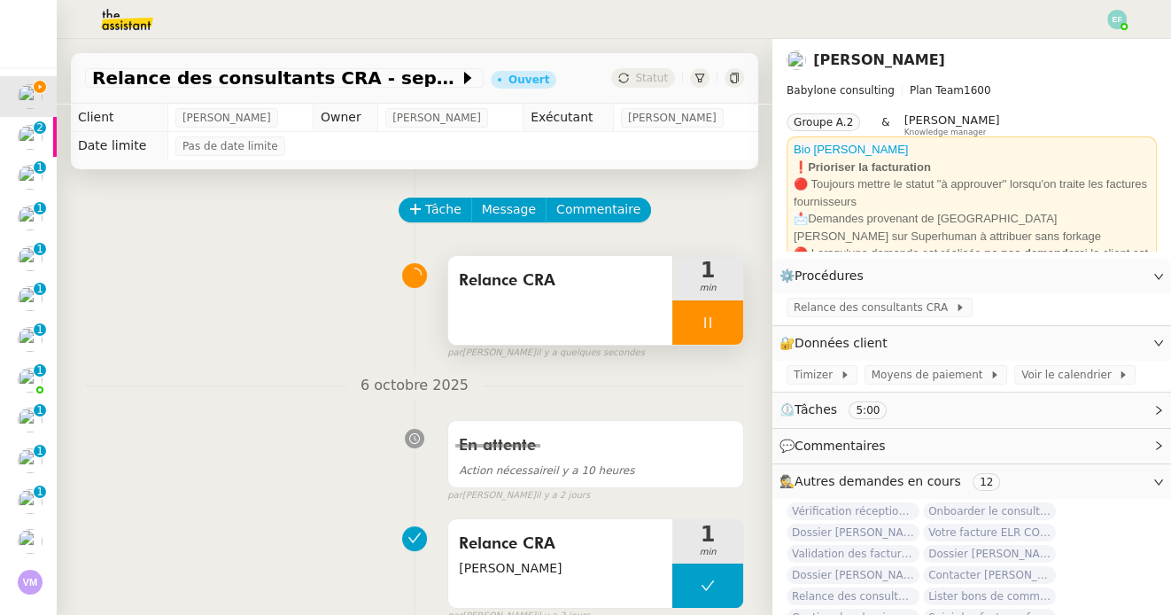
click at [591, 316] on div "Relance CRA" at bounding box center [560, 300] width 224 height 89
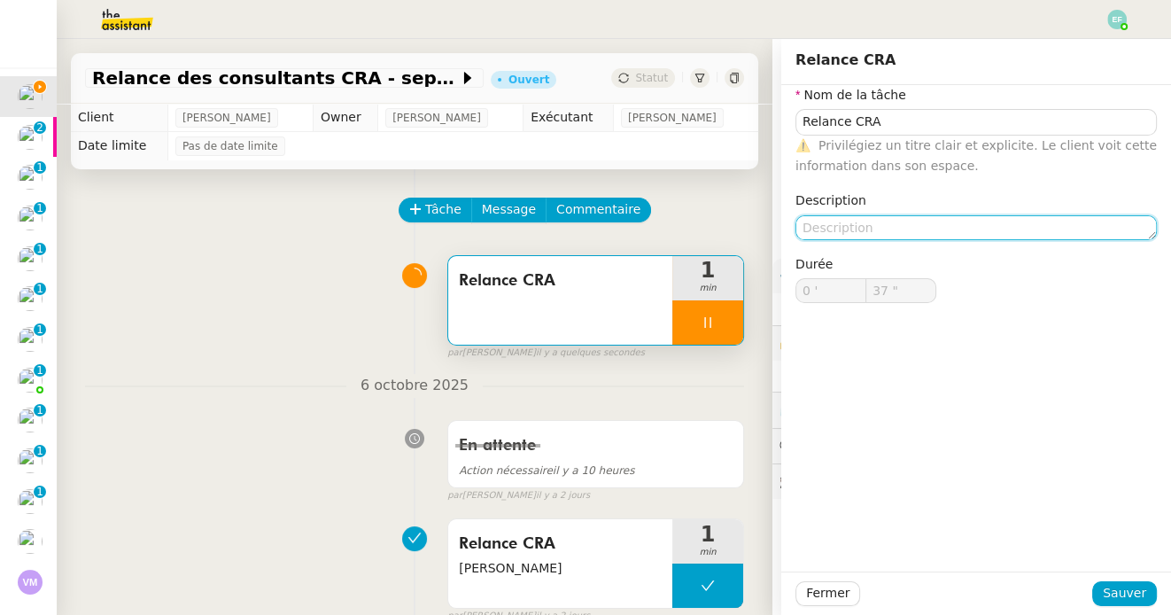
click at [834, 220] on textarea at bounding box center [975, 227] width 361 height 25
type textarea "M"
type input "38 ""
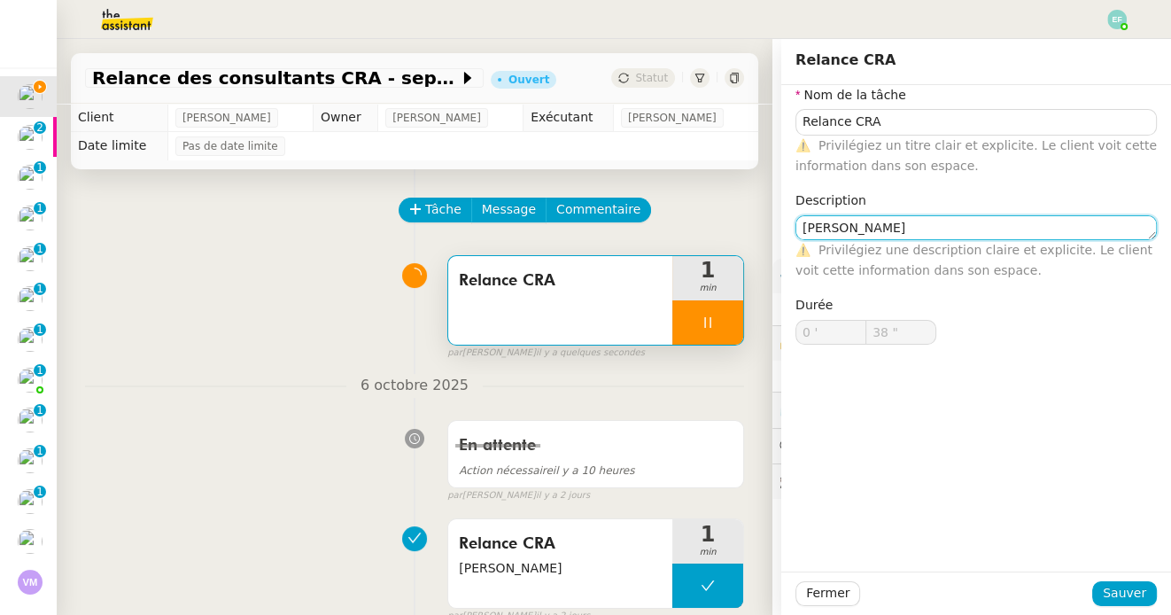
type textarea "Mohamed"
type input "39 ""
type textarea "Mohamed Taohid"
type input "40 ""
type textarea "Mohamed Taohid"
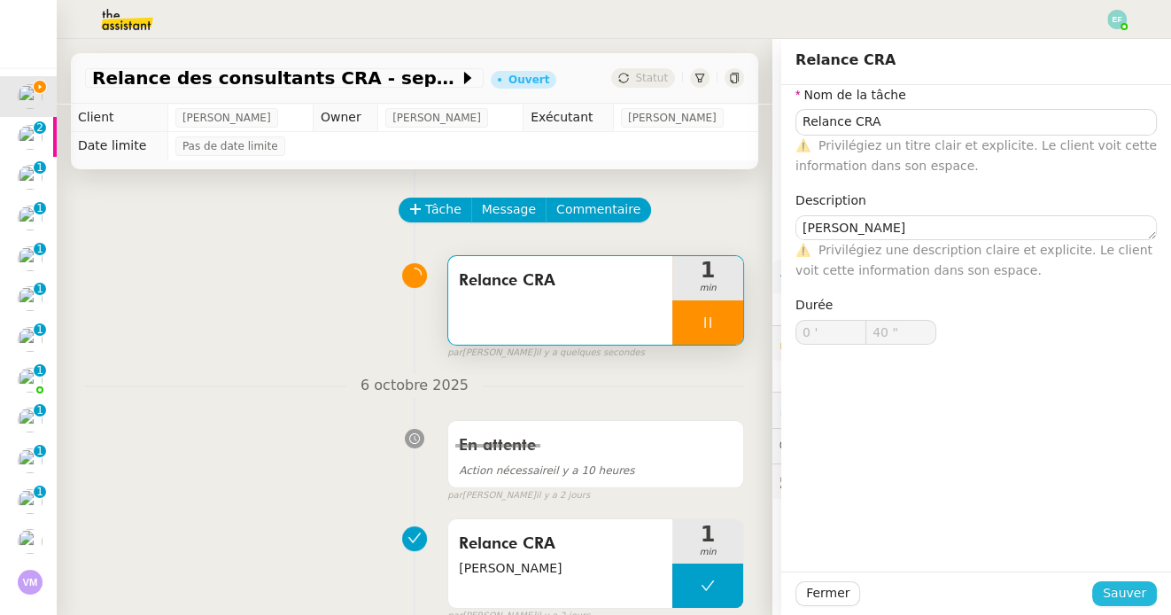
click at [1114, 584] on span "Sauver" at bounding box center [1123, 593] width 43 height 20
type input "41 ""
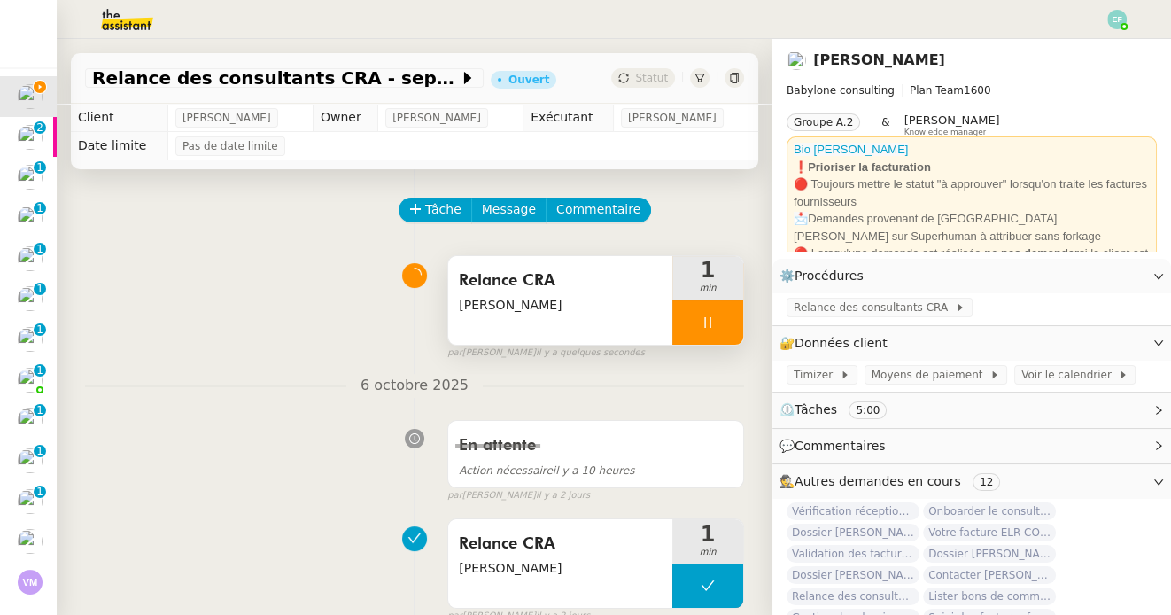
click at [713, 328] on icon at bounding box center [707, 322] width 14 height 14
click at [723, 325] on icon at bounding box center [725, 322] width 13 height 10
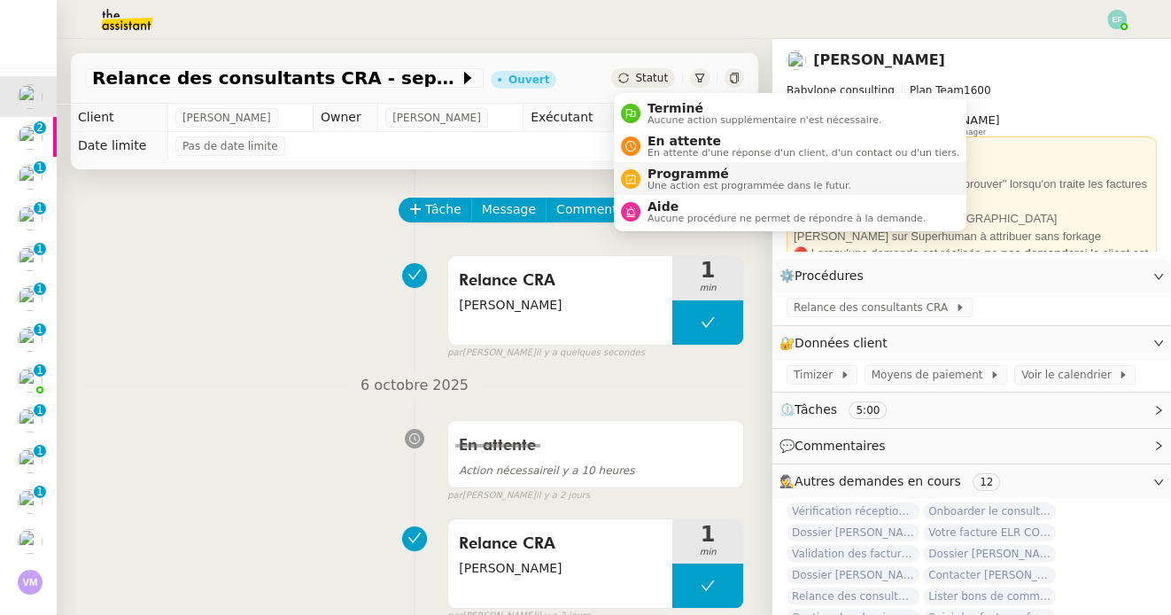
click at [661, 175] on span "Programmé" at bounding box center [749, 173] width 204 height 14
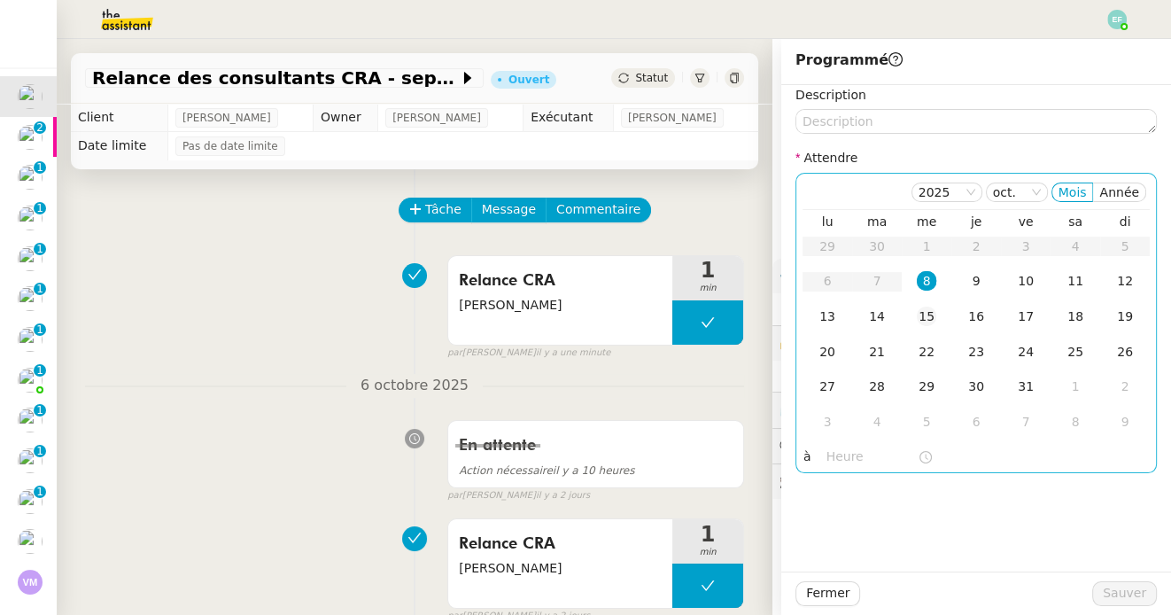
click at [924, 317] on div "15" at bounding box center [925, 315] width 19 height 19
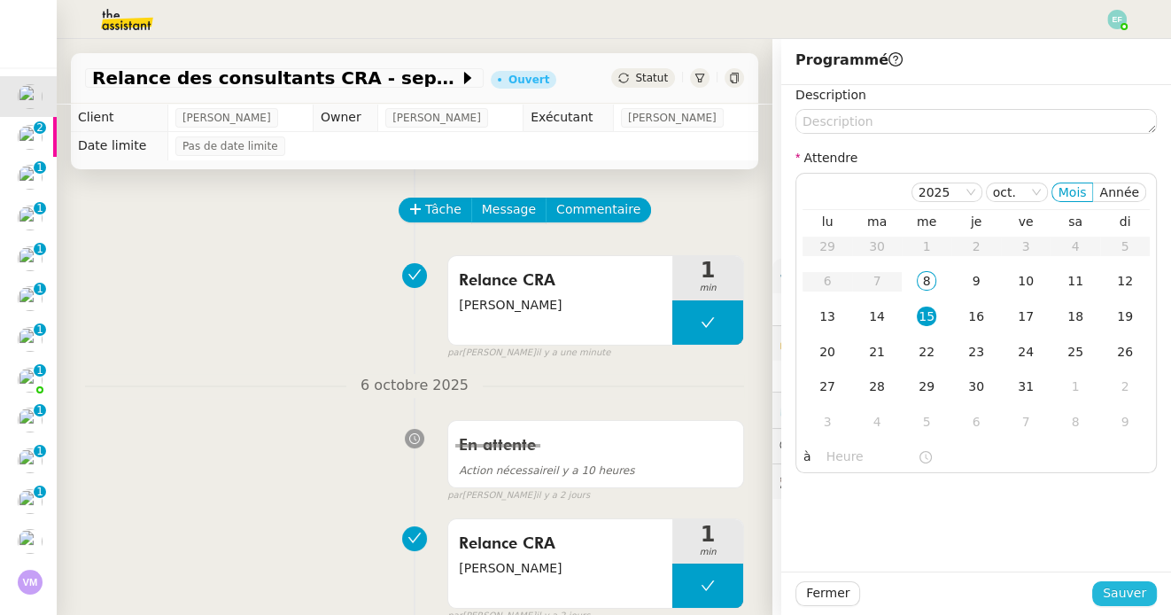
click at [1120, 592] on span "Sauver" at bounding box center [1123, 593] width 43 height 20
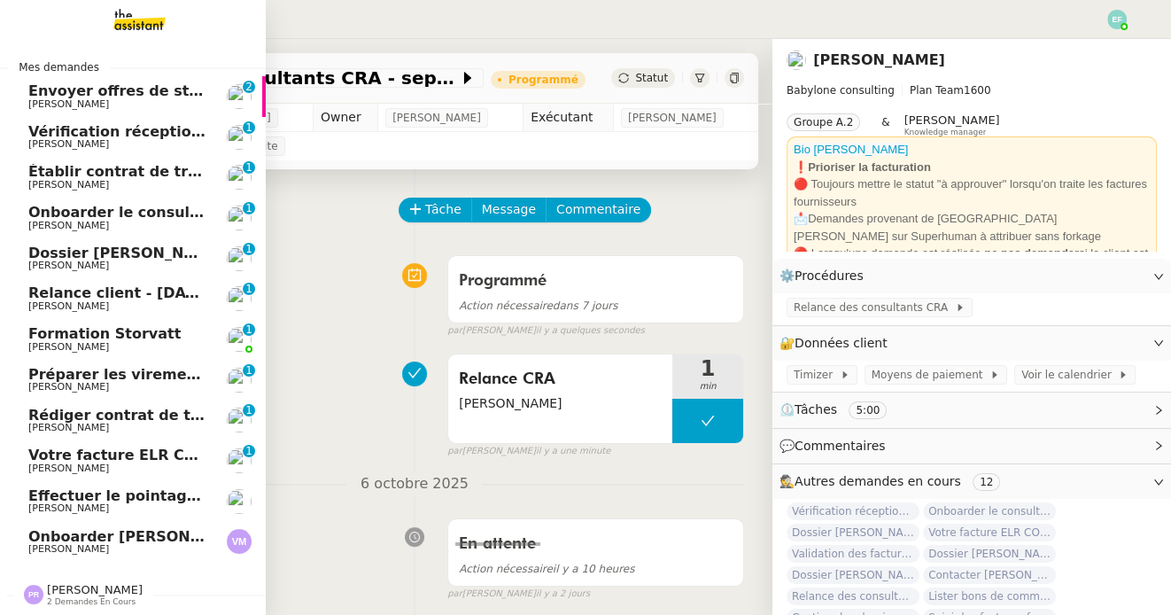
click at [87, 100] on span "[PERSON_NAME]" at bounding box center [68, 104] width 81 height 12
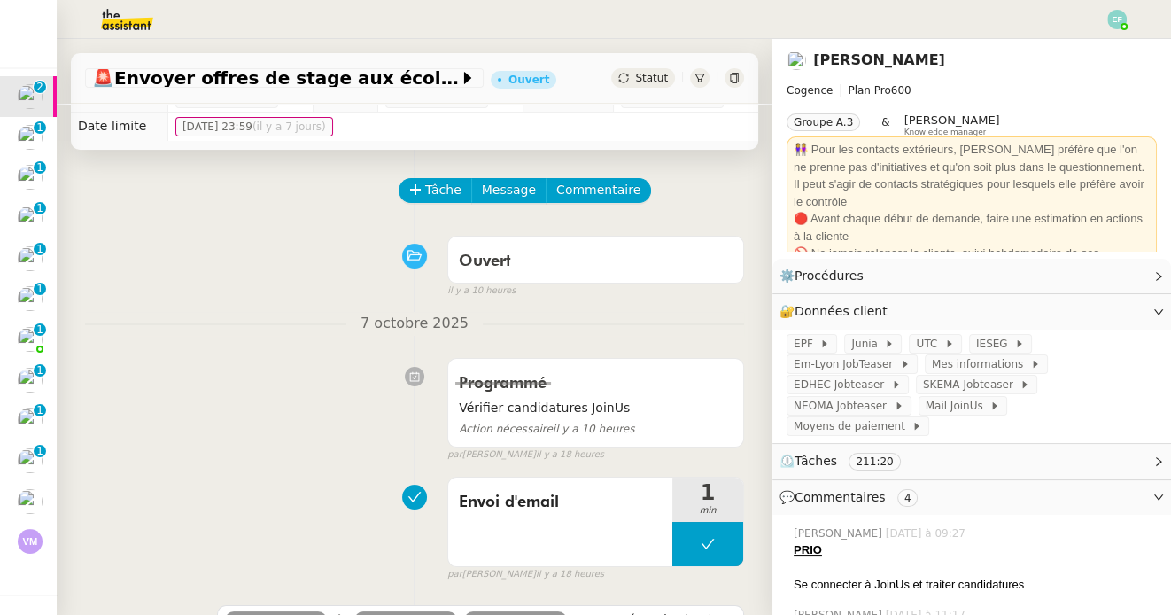
scroll to position [22, 0]
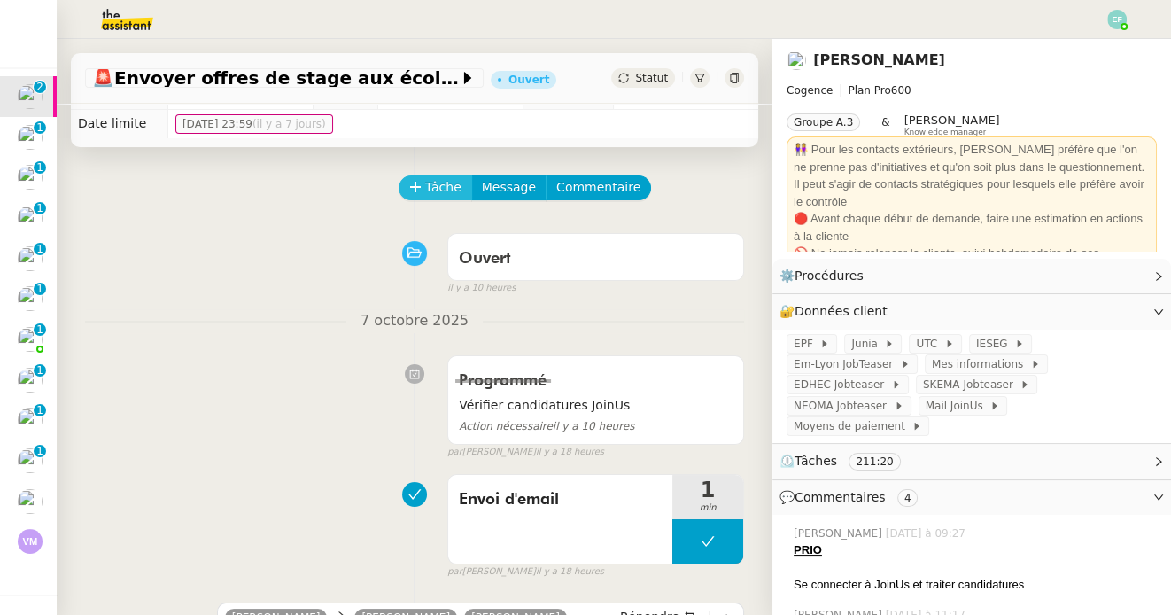
click at [433, 183] on span "Tâche" at bounding box center [443, 187] width 36 height 20
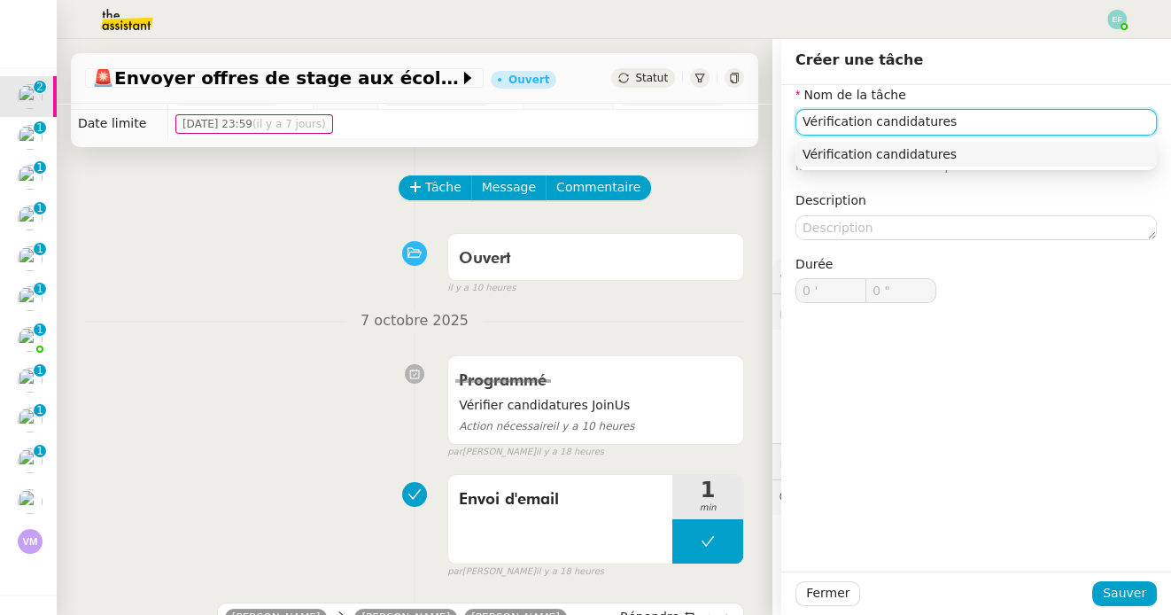
drag, startPoint x: 959, startPoint y: 119, endPoint x: 771, endPoint y: 74, distance: 192.9
click at [775, 77] on app-ticket "🚨 Envoyer offres de stage aux écoles Ouvert Statut Client Juliette Rihal Owner …" at bounding box center [614, 327] width 1114 height 576
type input "Connexion JoinUs"
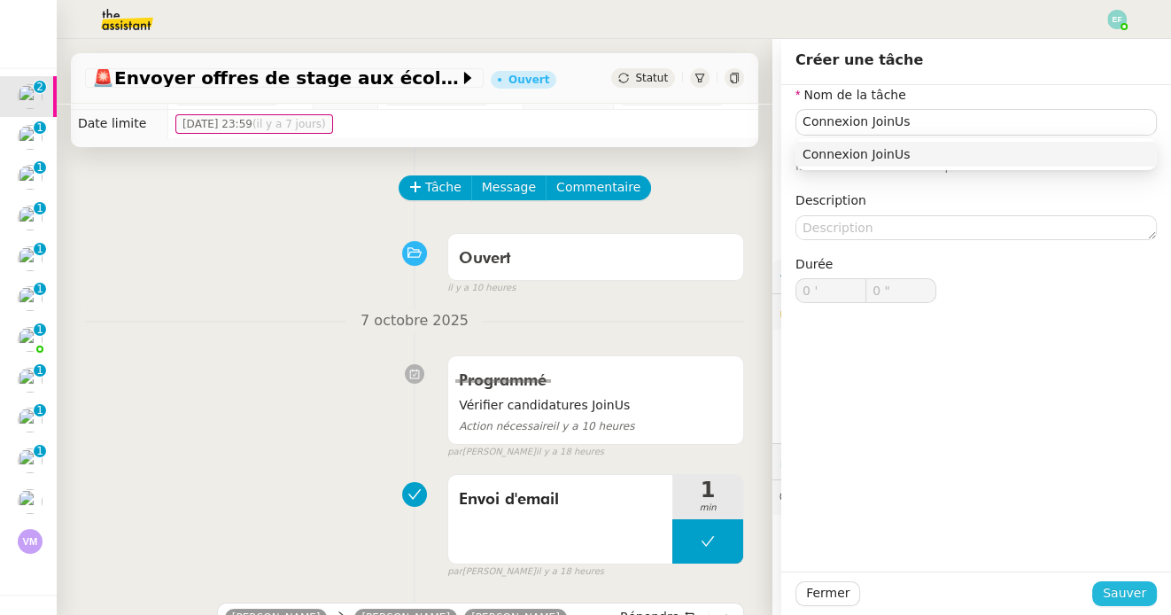
click at [1127, 590] on span "Sauver" at bounding box center [1123, 593] width 43 height 20
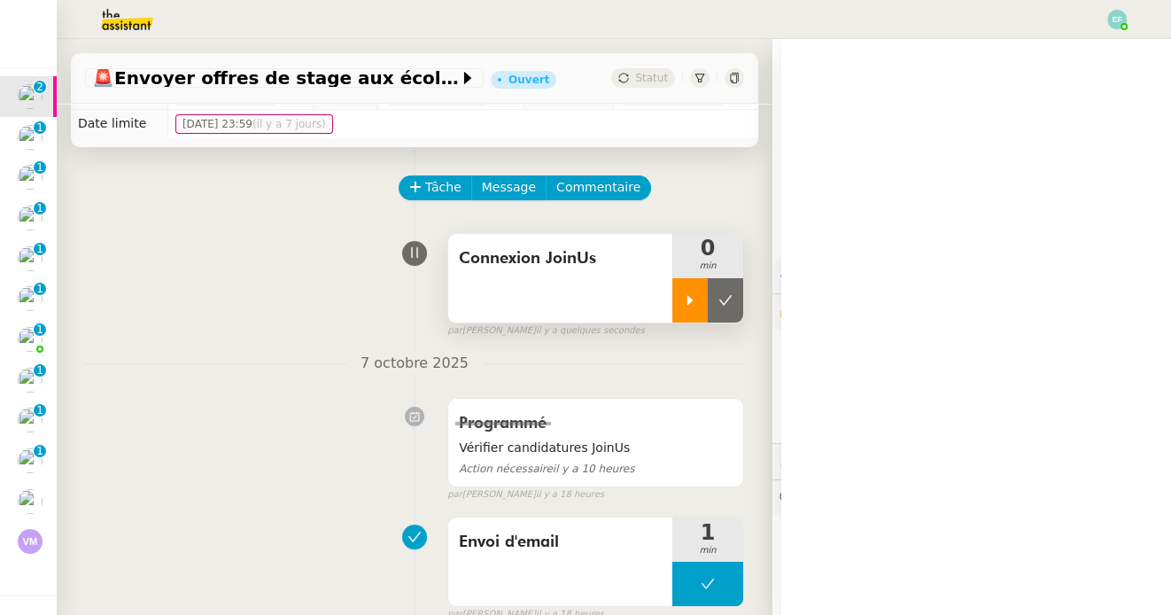
click at [688, 298] on icon at bounding box center [690, 300] width 6 height 10
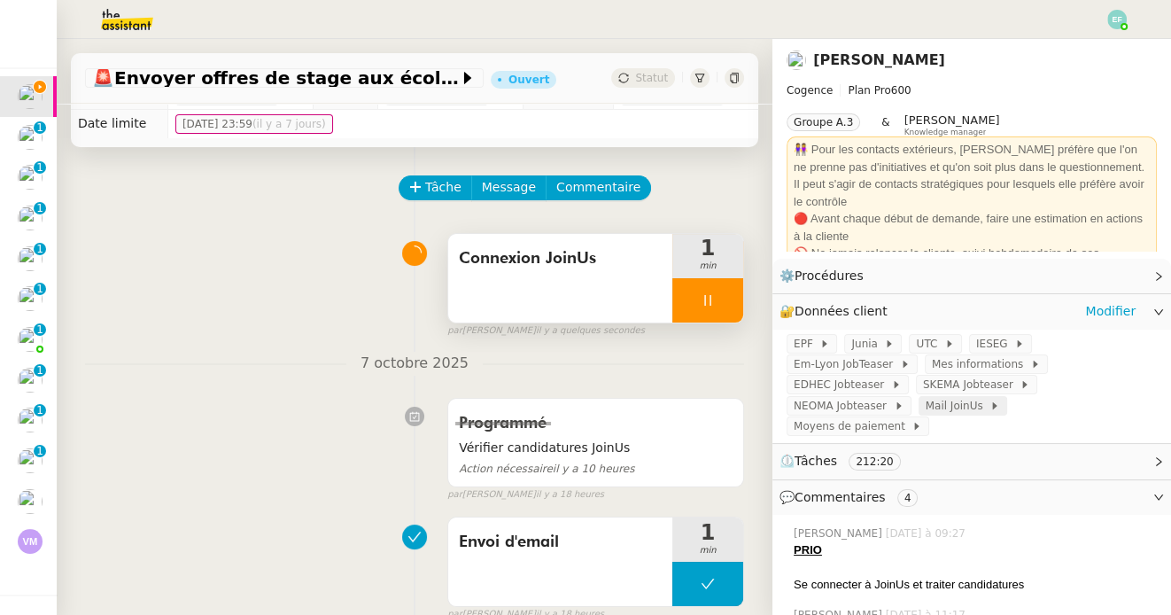
click at [964, 407] on span "Mail JoinUs" at bounding box center [957, 406] width 65 height 18
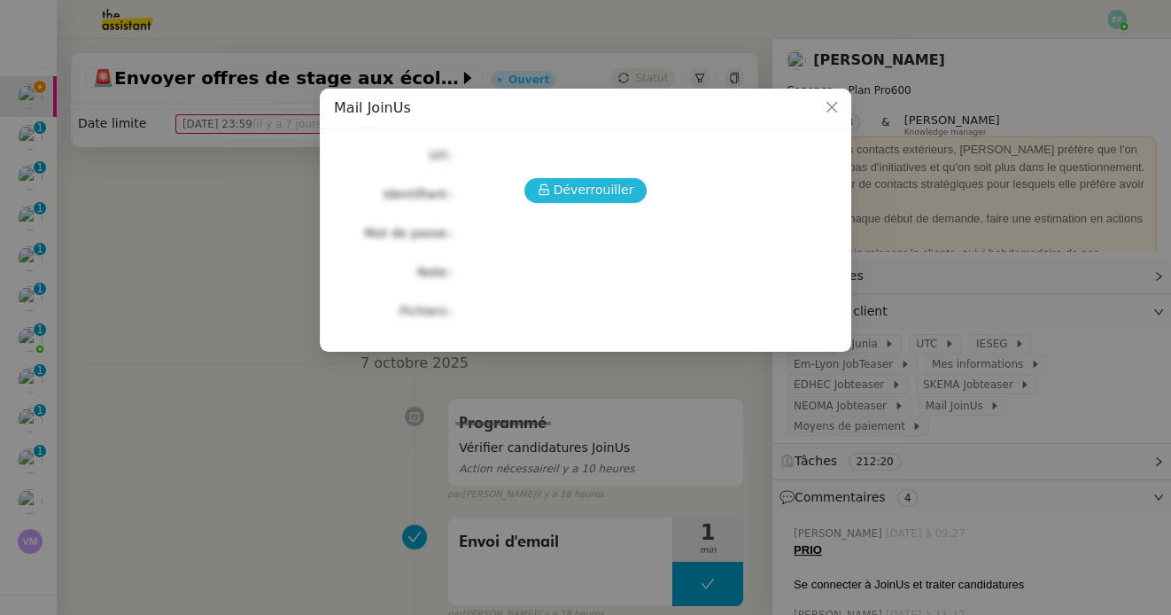
click at [613, 192] on span "Déverrouiller" at bounding box center [593, 190] width 81 height 20
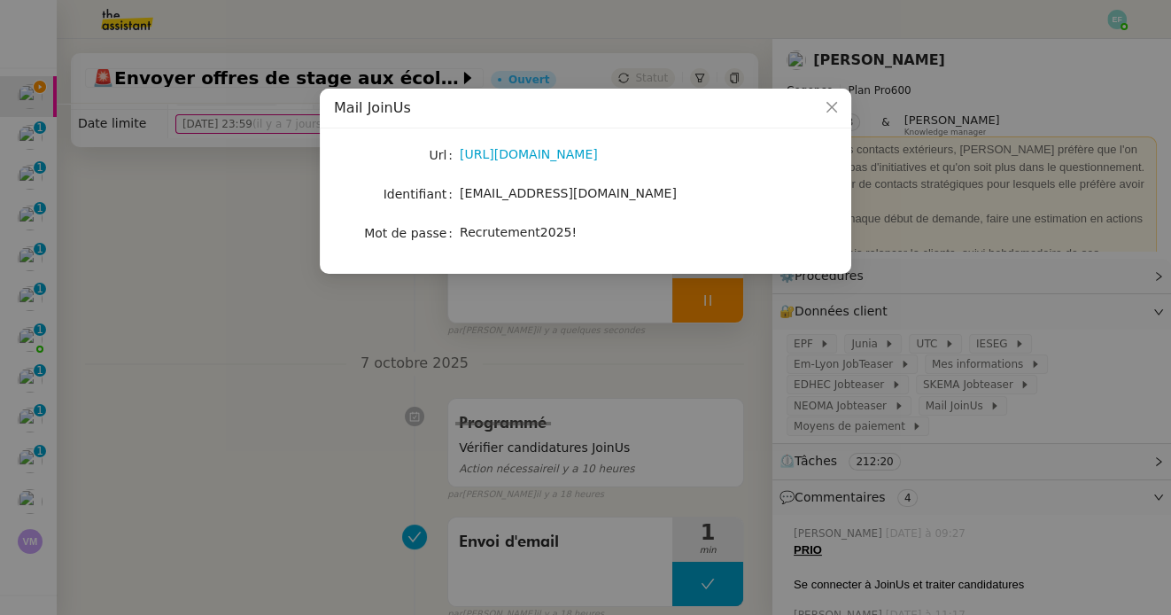
click at [553, 231] on span "Recrutement2025!" at bounding box center [518, 232] width 117 height 14
copy span "Recrutement2025!"
click at [302, 410] on nz-modal-container "Mail JoinUs Url https://login.microsoftonline.com Identifiant joinus@cogence-co…" at bounding box center [585, 307] width 1171 height 615
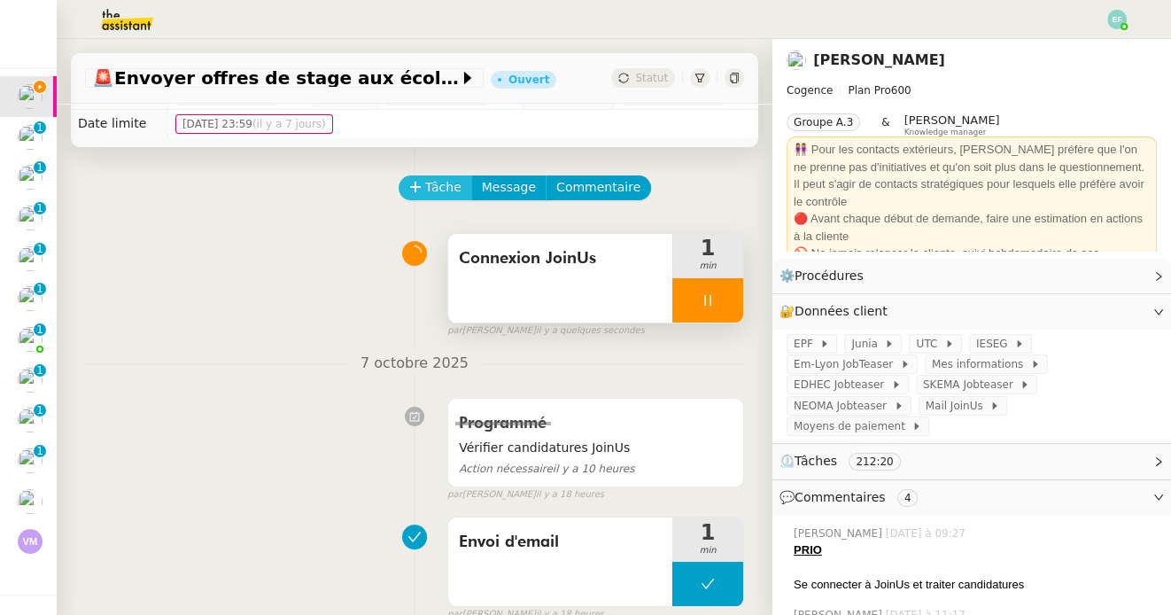
click at [451, 194] on span "Tâche" at bounding box center [443, 187] width 36 height 20
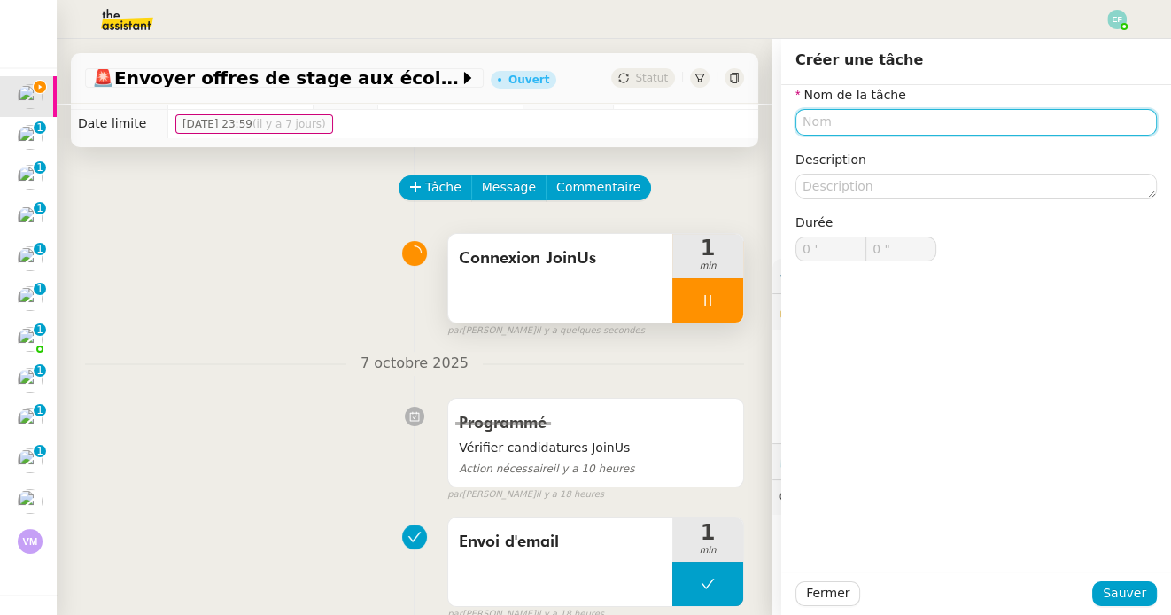
click at [938, 120] on input "text" at bounding box center [975, 122] width 361 height 26
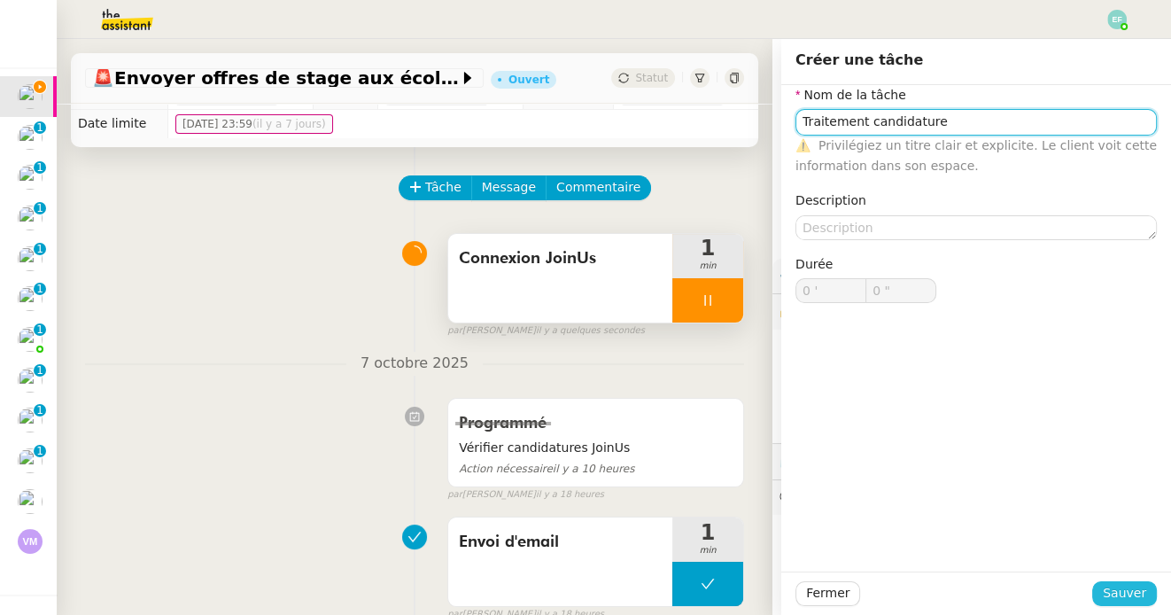
type input "Traitement candidature"
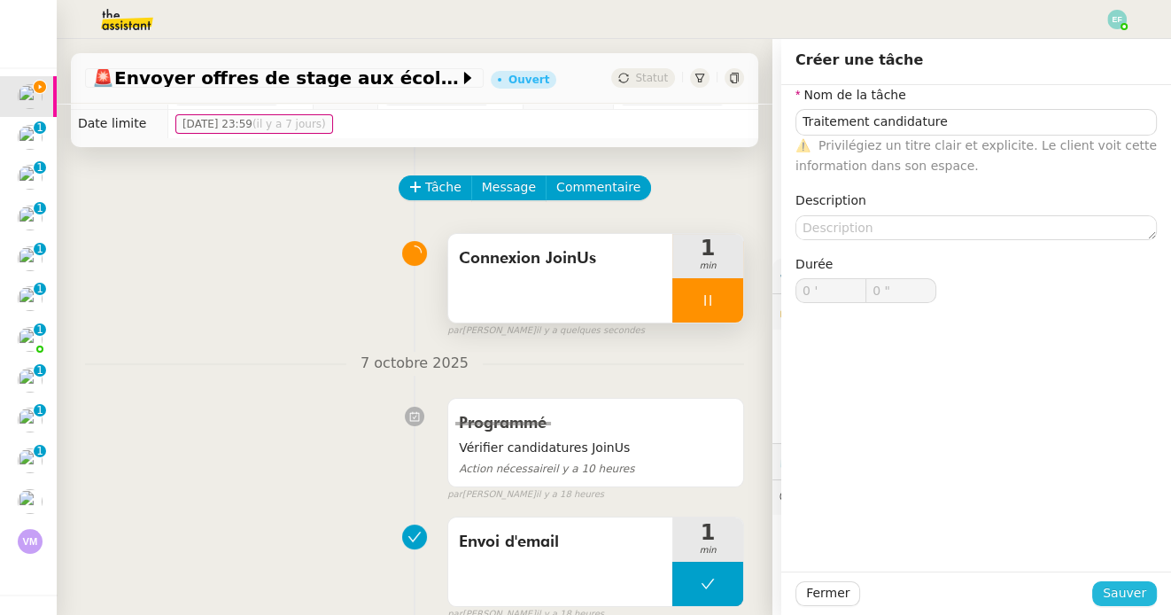
click at [1132, 584] on span "Sauver" at bounding box center [1123, 593] width 43 height 20
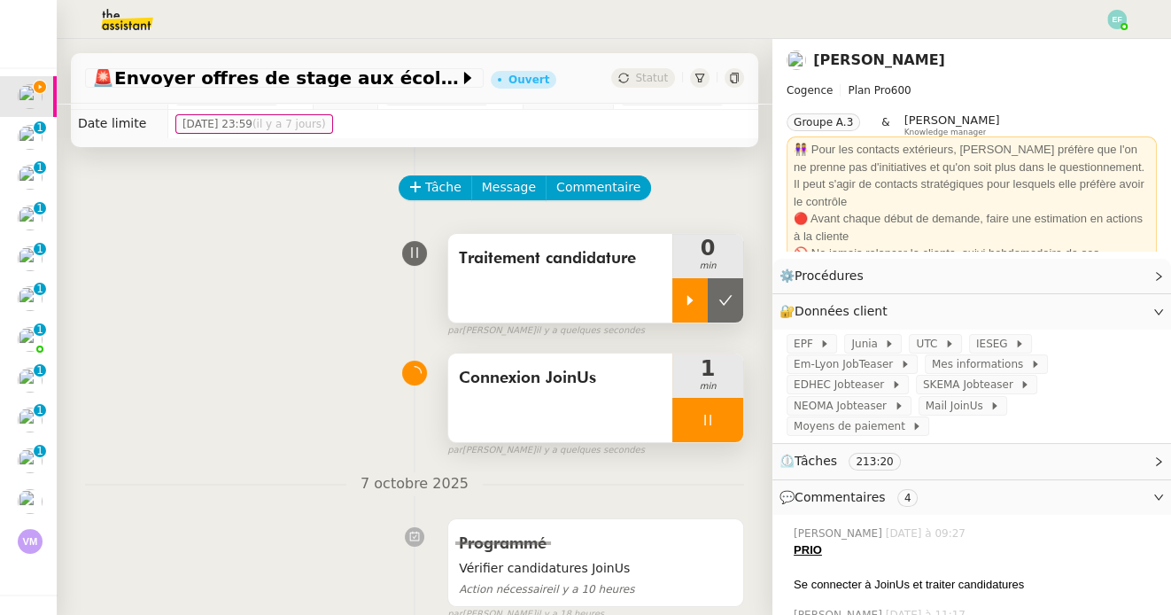
click at [683, 301] on icon at bounding box center [690, 300] width 14 height 14
click at [708, 419] on icon at bounding box center [707, 420] width 14 height 14
click at [714, 421] on button at bounding box center [725, 420] width 35 height 44
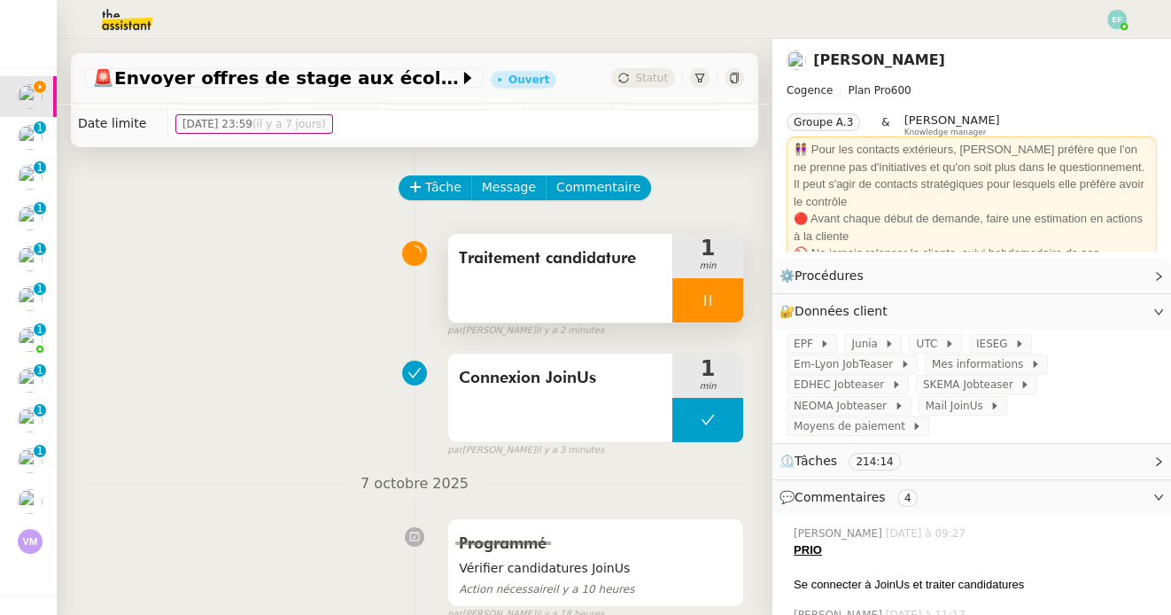
click at [718, 288] on div at bounding box center [707, 300] width 71 height 44
click at [718, 288] on button at bounding box center [725, 300] width 35 height 44
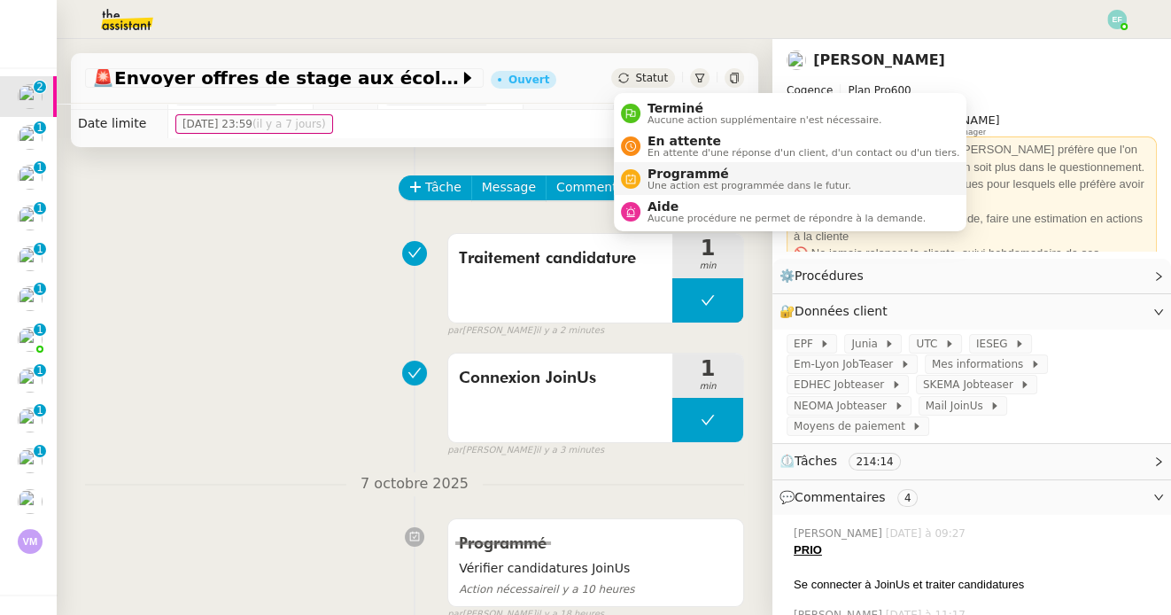
click at [669, 168] on span "Programmé" at bounding box center [749, 173] width 204 height 14
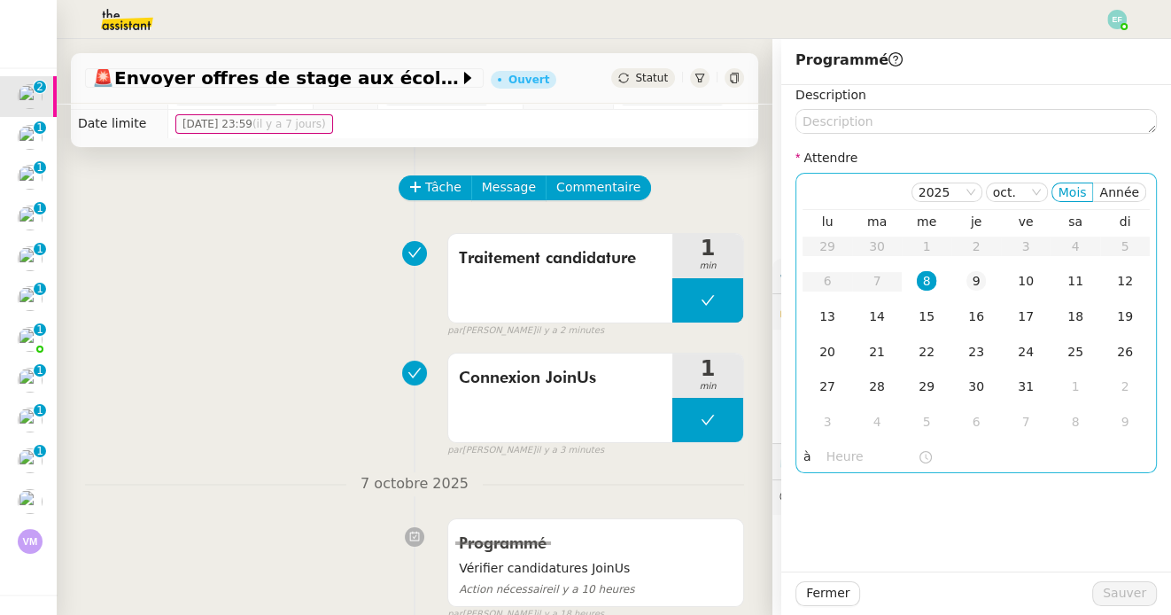
click at [961, 272] on td "9" at bounding box center [976, 281] width 50 height 35
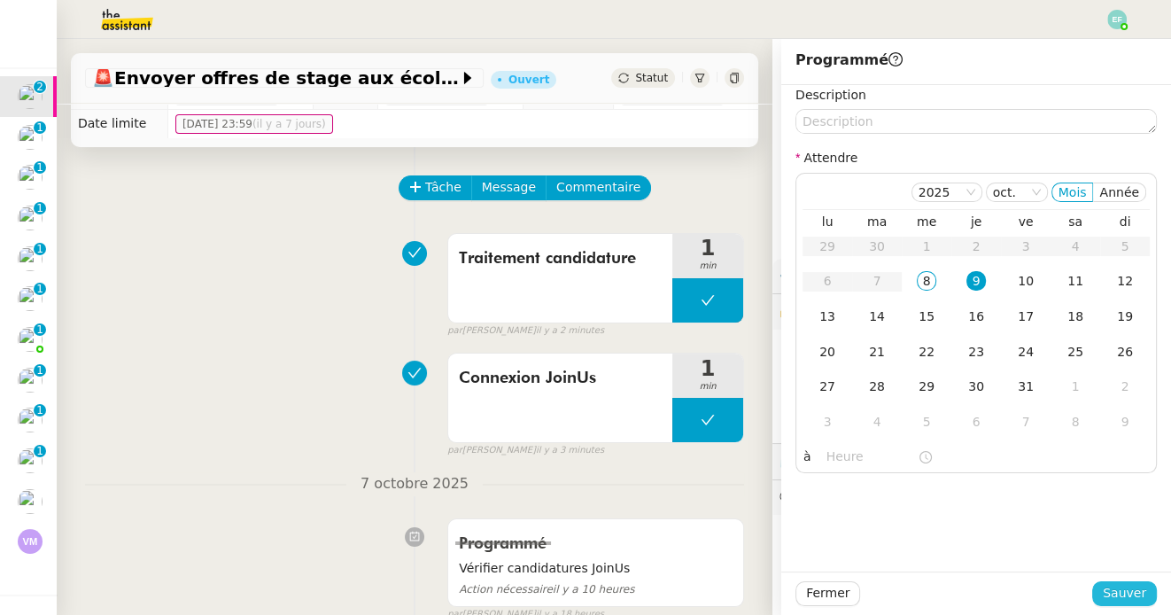
click at [1116, 593] on span "Sauver" at bounding box center [1123, 593] width 43 height 20
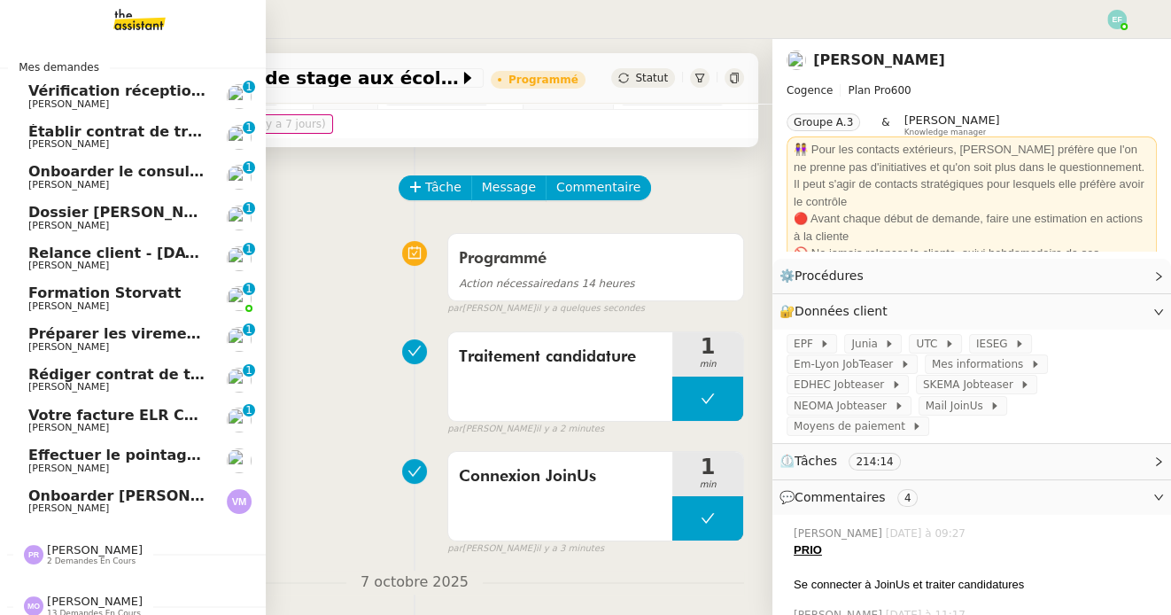
click at [124, 97] on span "Vérification réception factures consultants - octobre 2025" at bounding box center [259, 90] width 463 height 17
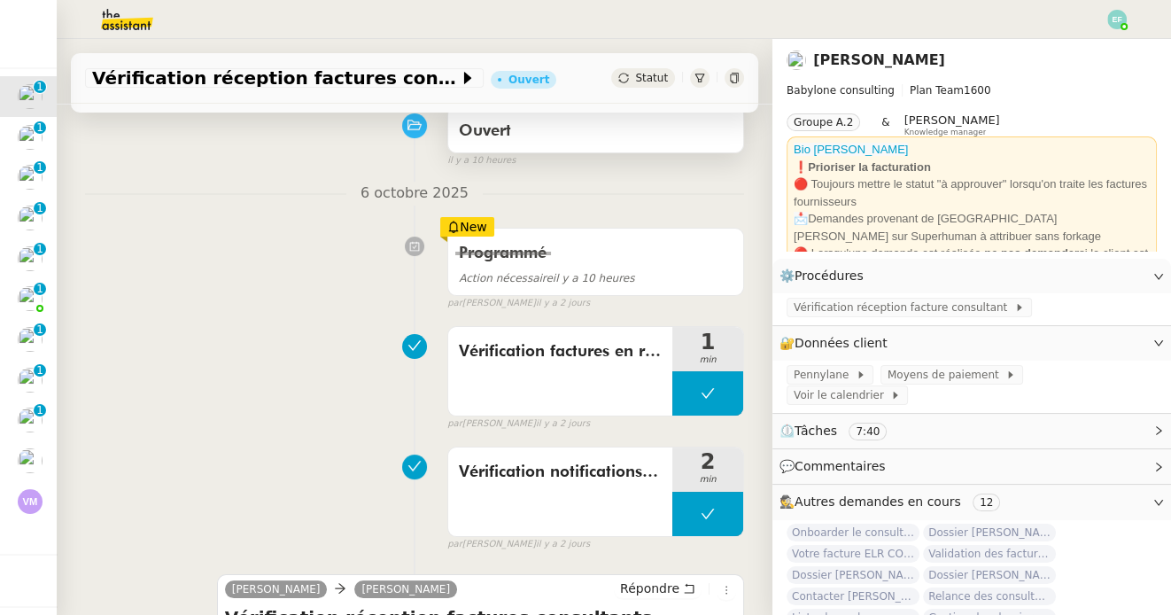
scroll to position [223, 0]
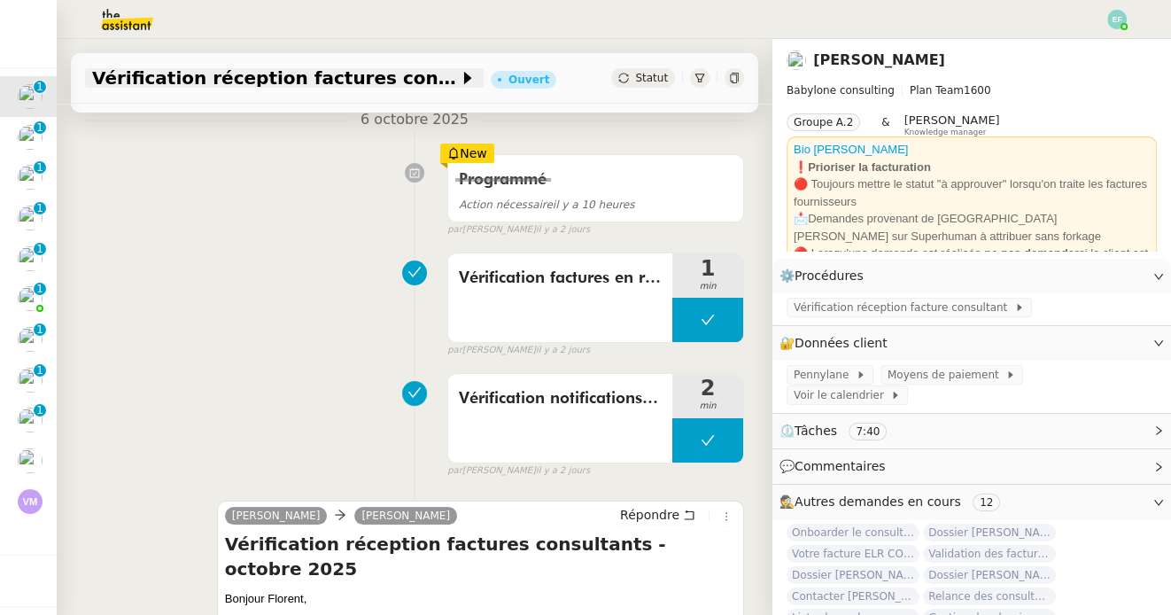
click at [397, 77] on span "Vérification réception factures consultants - octobre 2025" at bounding box center [275, 78] width 367 height 18
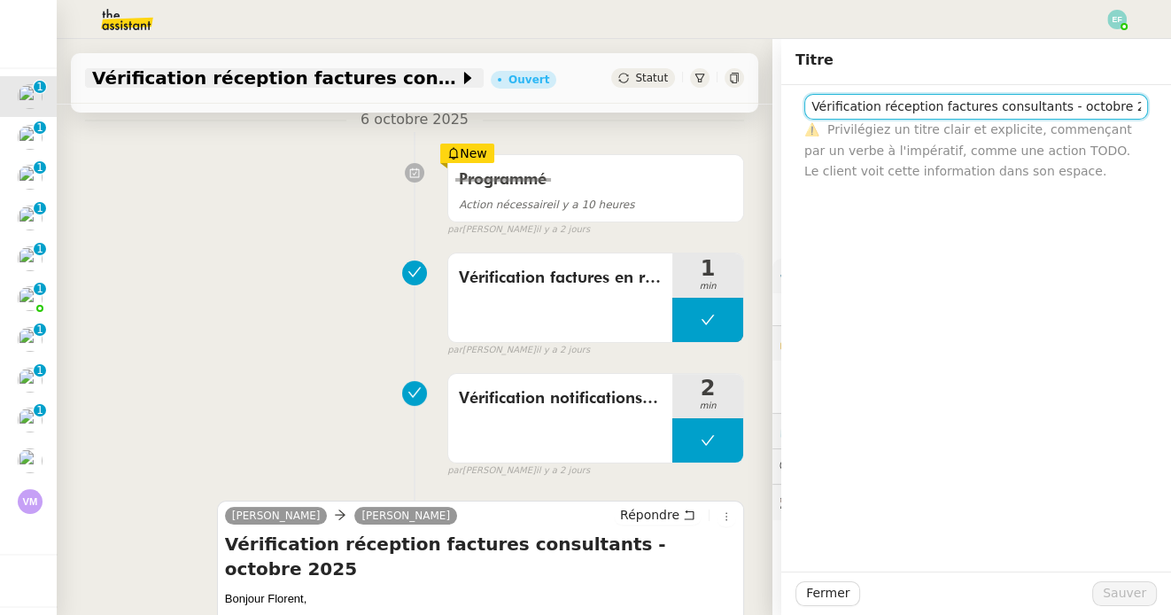
scroll to position [0, 3]
click at [338, 174] on div "Programmé Action nécessaire il y a 10 heures New par Emelyne F. il y a 2 jours" at bounding box center [414, 191] width 659 height 91
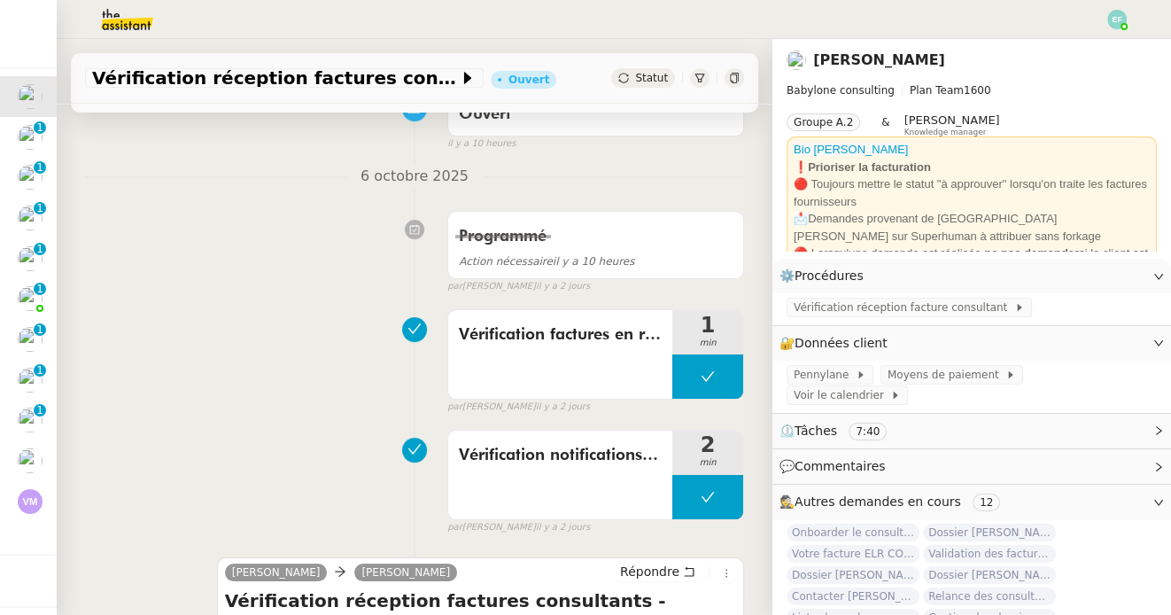
scroll to position [38, 0]
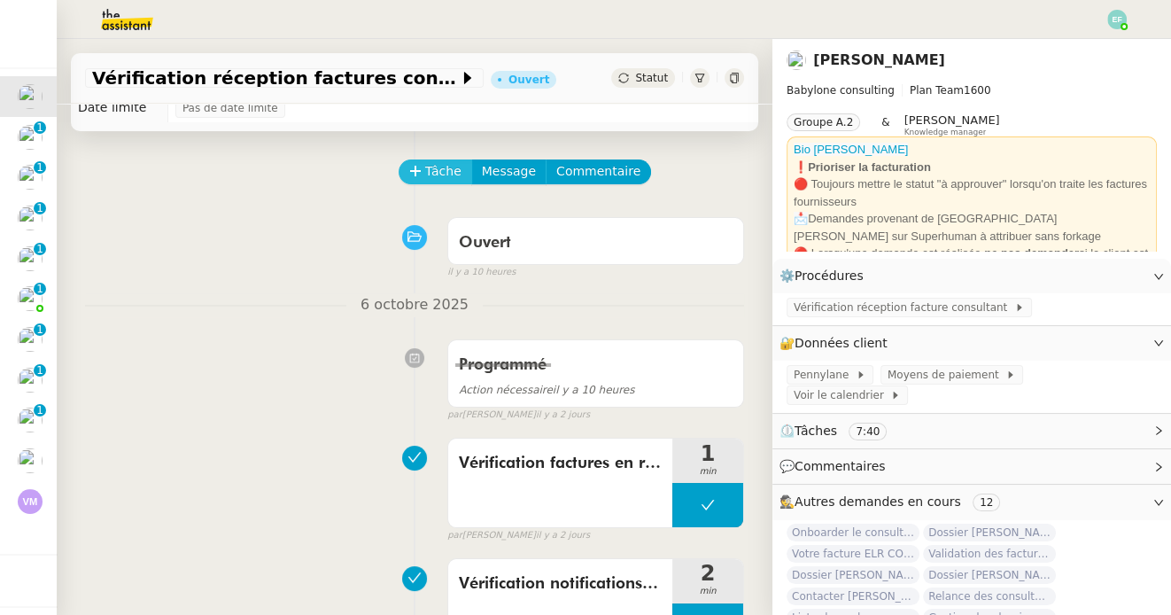
click at [434, 167] on span "Tâche" at bounding box center [443, 171] width 36 height 20
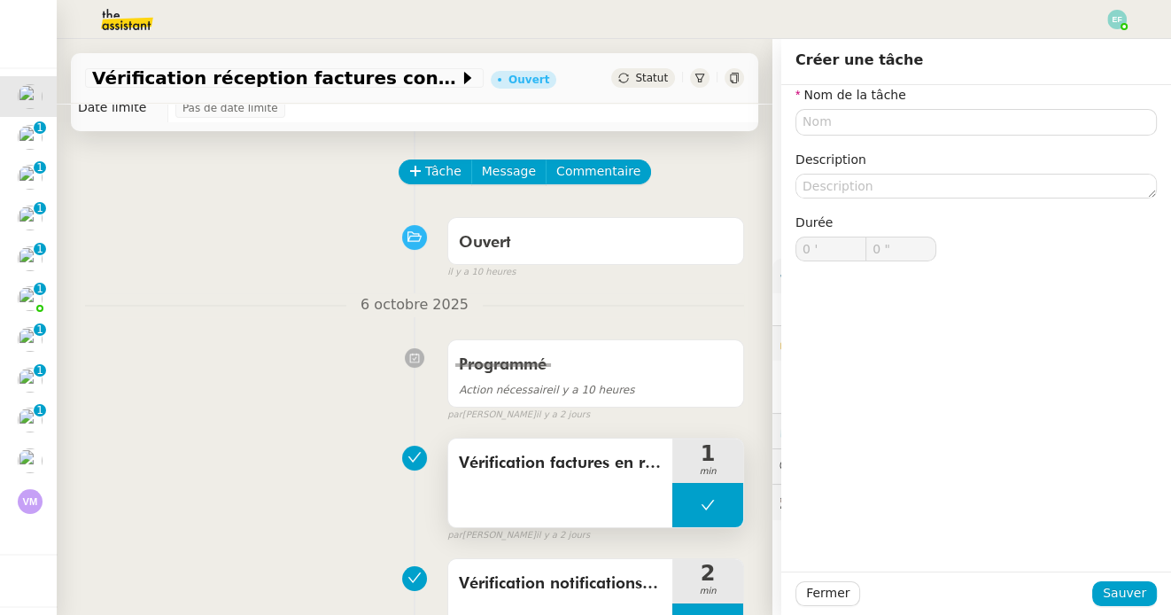
click at [547, 460] on span "Vérification factures en retard" at bounding box center [560, 463] width 203 height 27
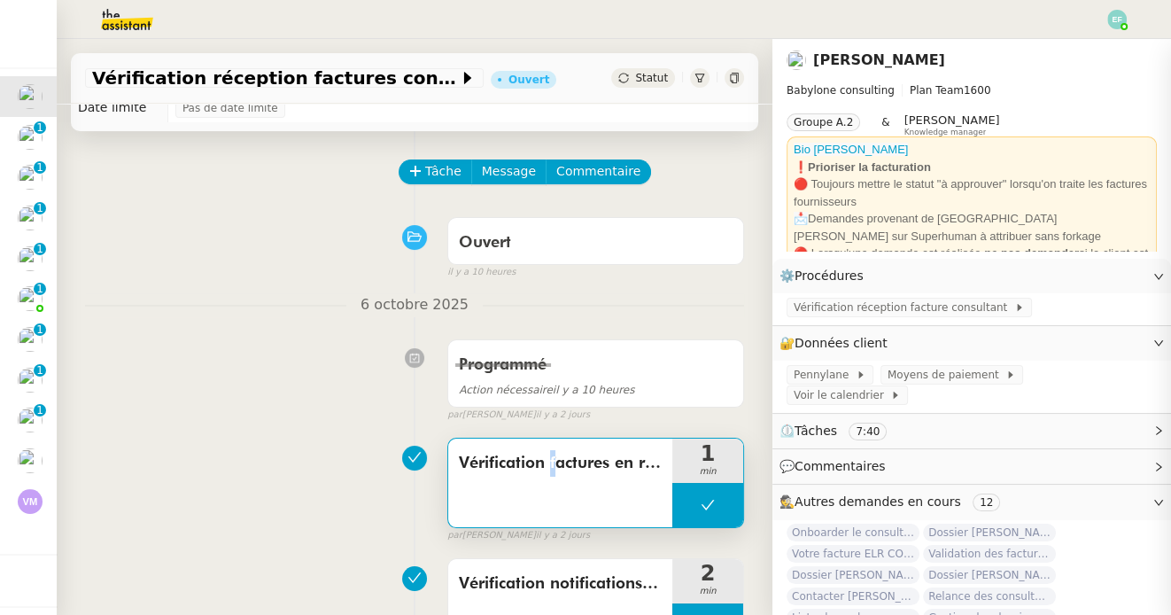
click at [547, 460] on span "Vérification factures en retard" at bounding box center [560, 463] width 203 height 27
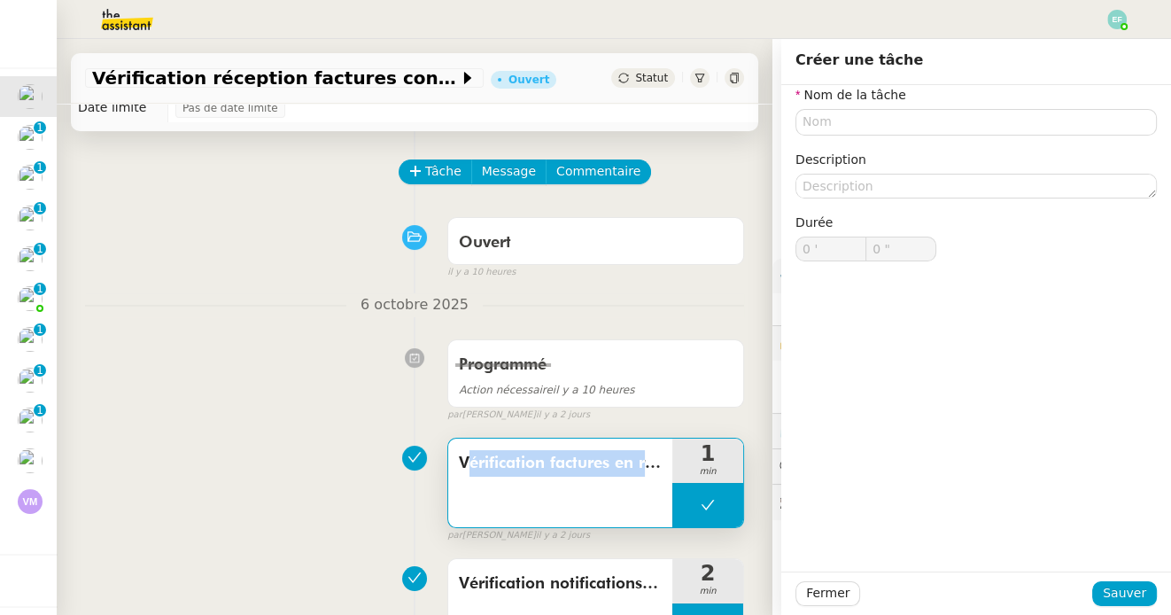
click at [547, 460] on span "Vérification factures en retard" at bounding box center [560, 463] width 203 height 27
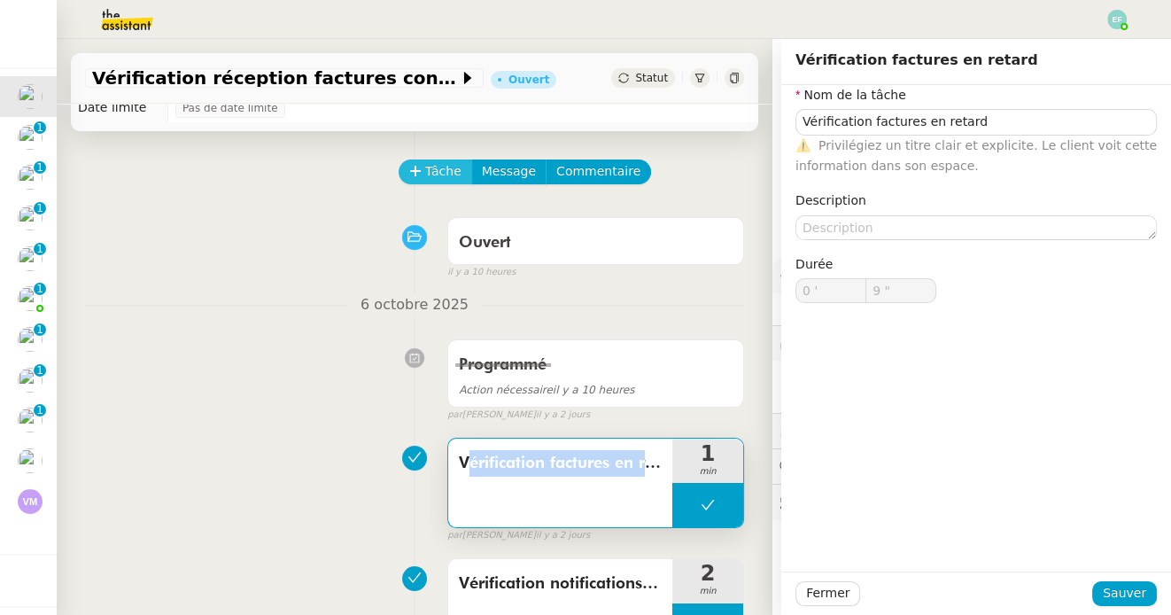
click at [429, 168] on span "Tâche" at bounding box center [443, 171] width 36 height 20
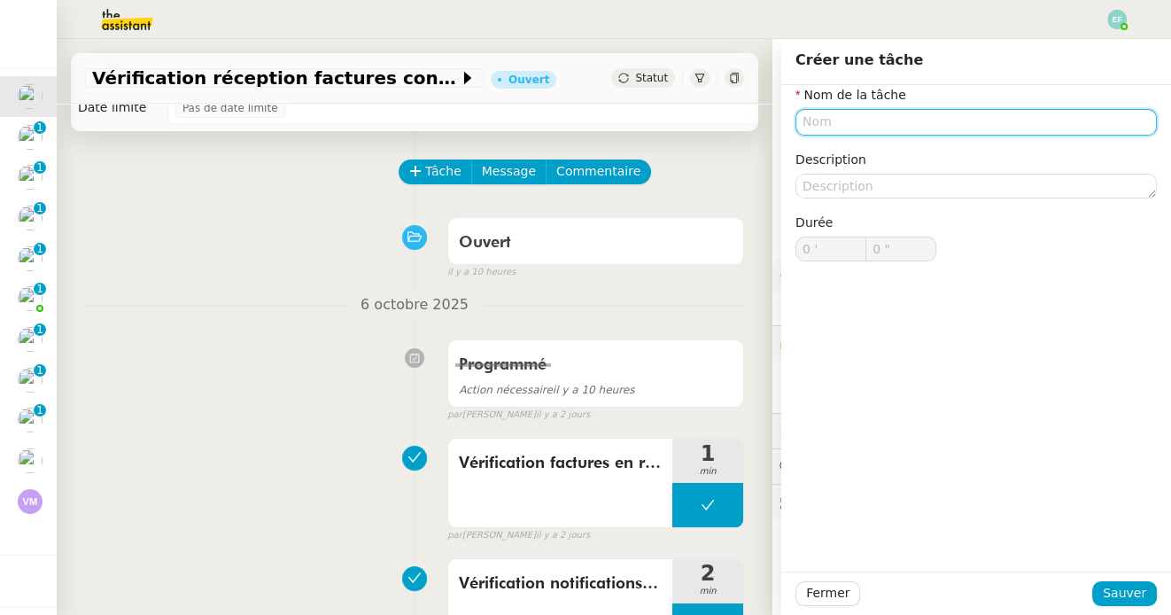
click at [840, 110] on input "text" at bounding box center [975, 122] width 361 height 26
paste input "Vérification factures en retard"
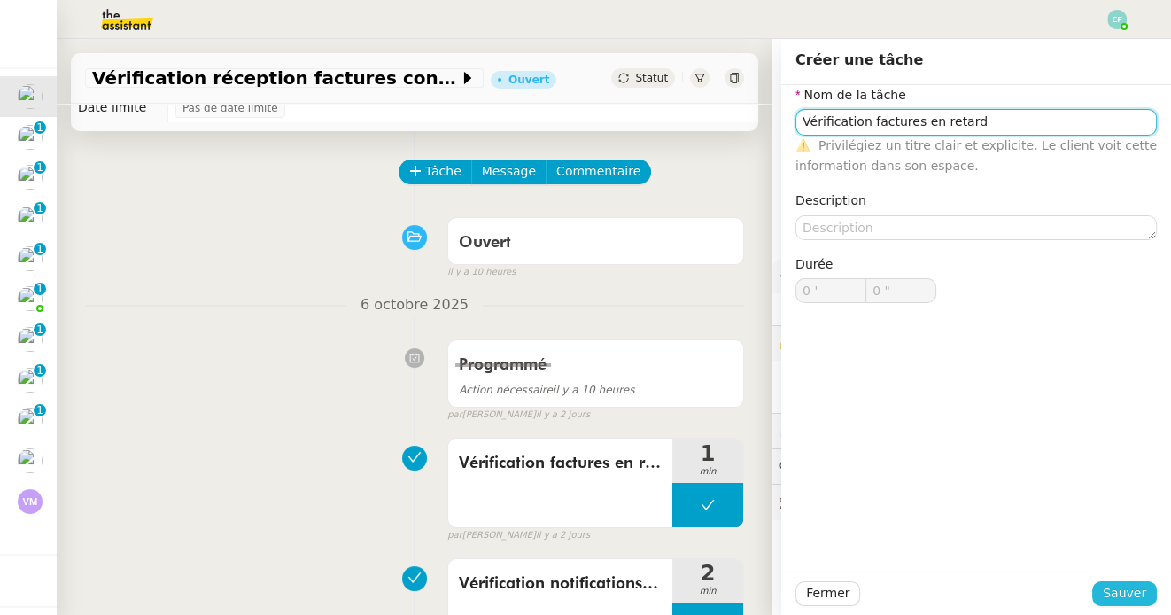
type input "Vérification factures en retard"
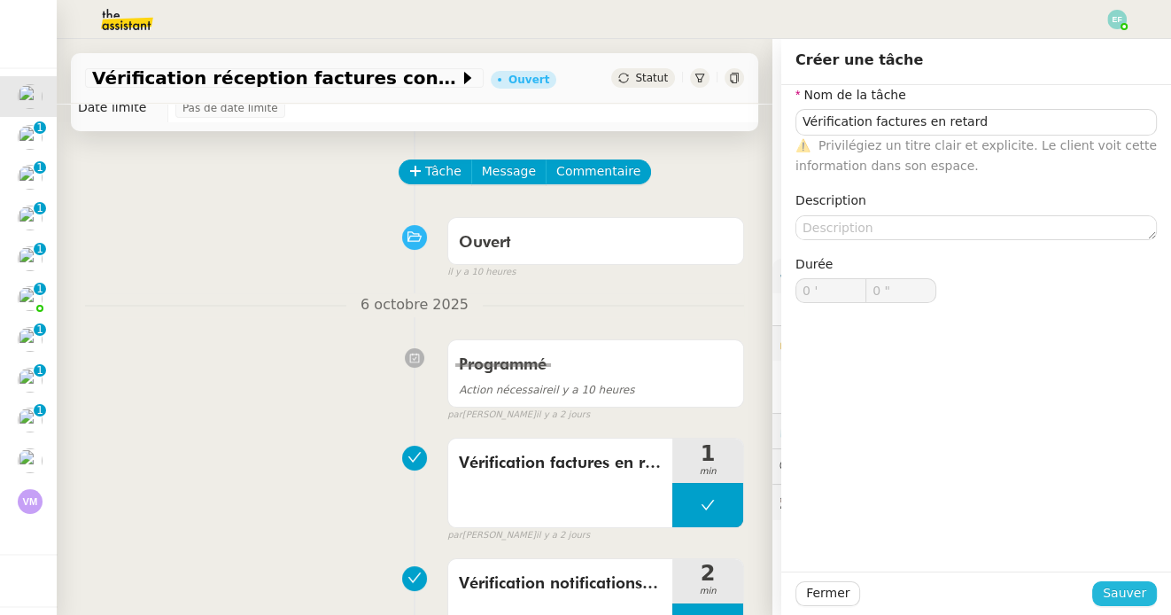
click at [1115, 584] on span "Sauver" at bounding box center [1123, 593] width 43 height 20
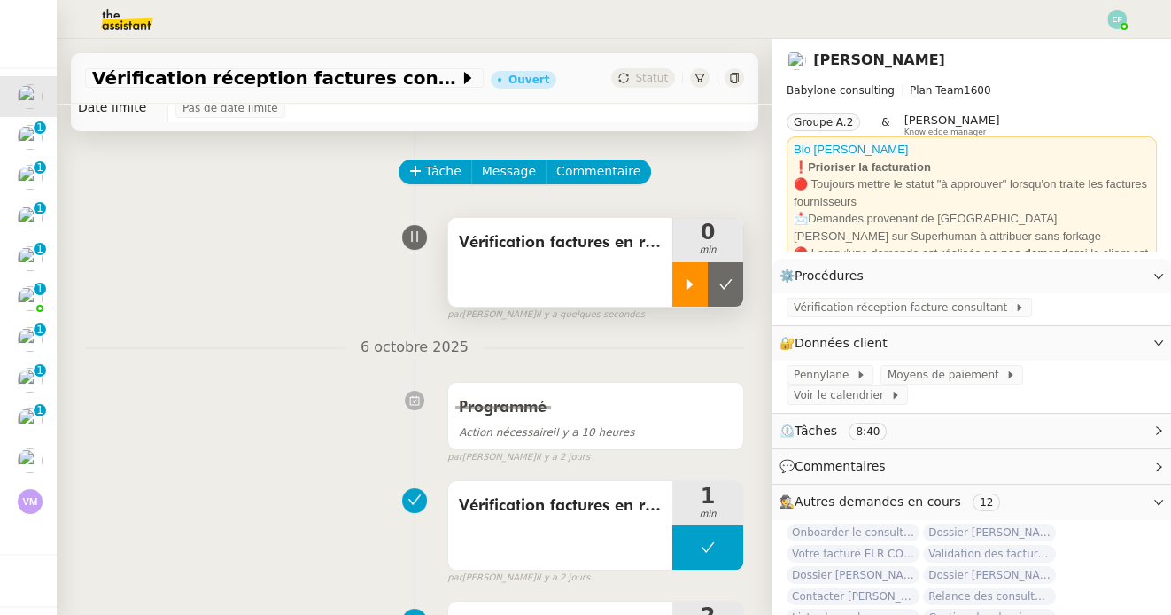
click at [696, 264] on div at bounding box center [689, 284] width 35 height 44
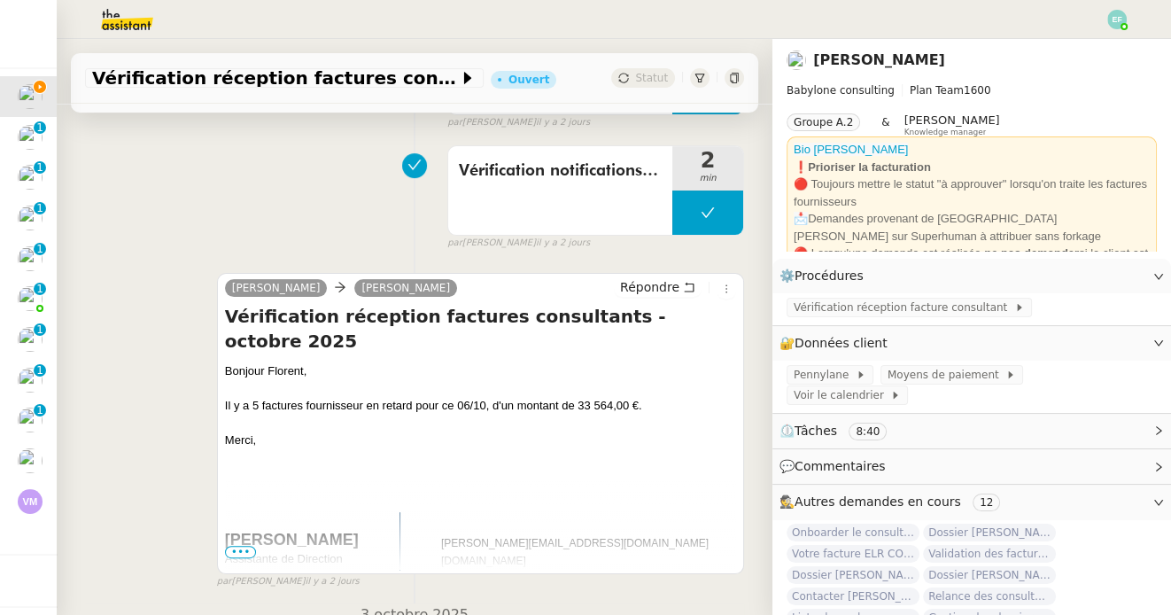
scroll to position [599, 0]
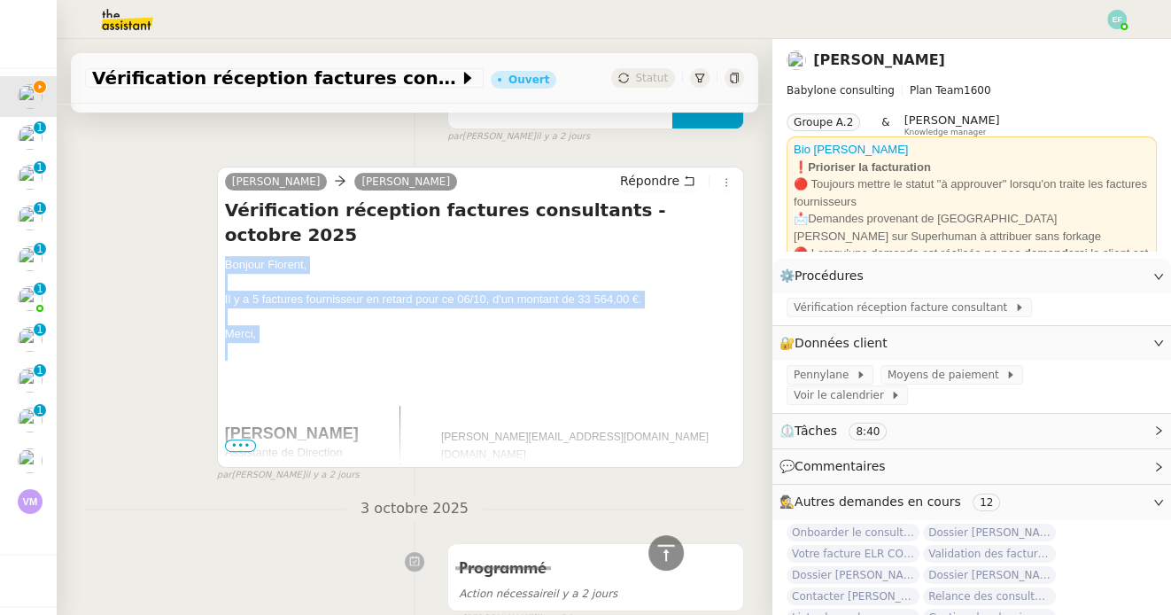
drag, startPoint x: 222, startPoint y: 242, endPoint x: 284, endPoint y: 319, distance: 98.9
click at [284, 319] on div "Claudine Durand Florent Seiler Répondre Vérification réception factures consult…" at bounding box center [480, 316] width 527 height 301
copy div "Bonjour Florent, Il y a 5 factures fournisseur en retard pour ce 06/10, d'un mo…"
click at [686, 182] on icon at bounding box center [689, 180] width 12 height 12
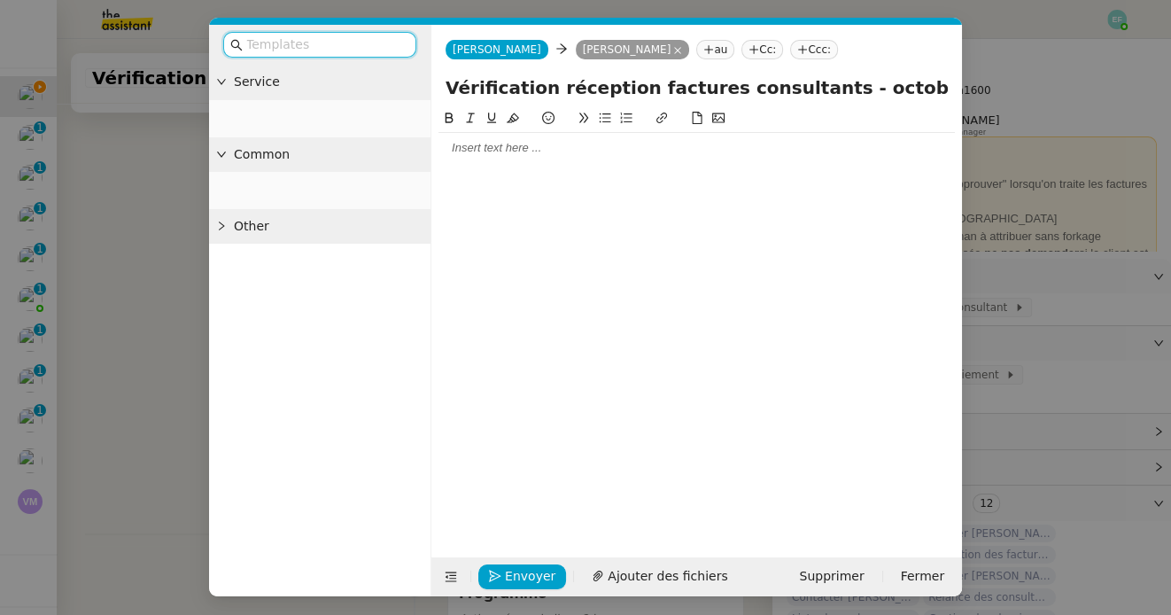
scroll to position [735, 0]
click at [560, 145] on div at bounding box center [696, 148] width 516 height 16
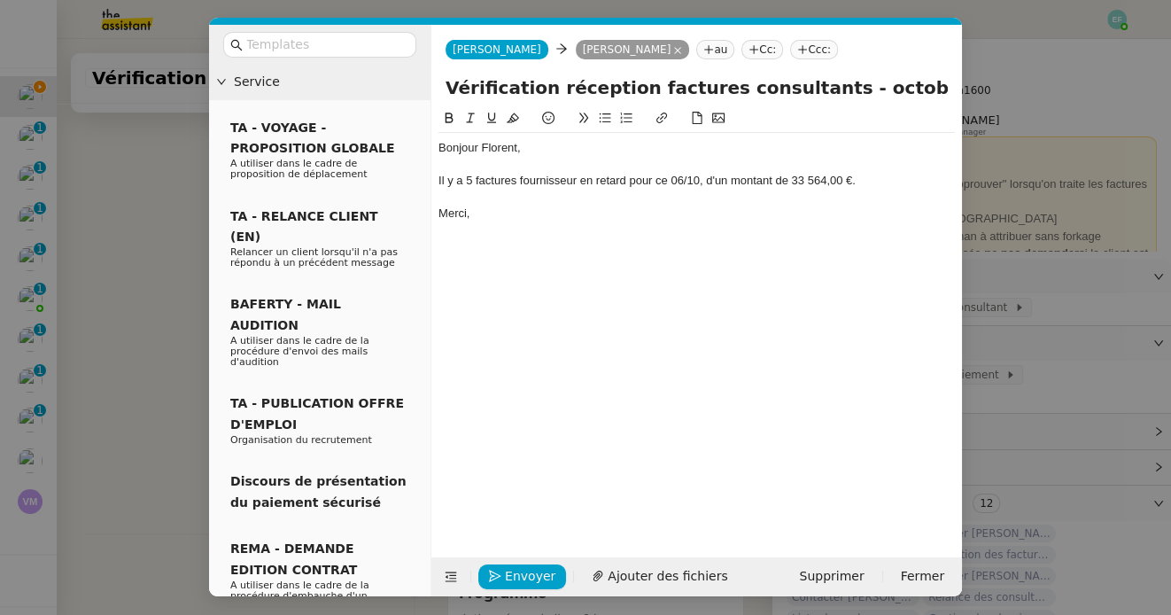
scroll to position [839, 0]
click at [683, 178] on div "Il y a 5 factures fournisseur en retard pour ce 06/10, d'un montant de 33 564,0…" at bounding box center [696, 181] width 516 height 16
drag, startPoint x: 824, startPoint y: 177, endPoint x: 789, endPoint y: 177, distance: 34.5
click at [789, 177] on div "Il y a 5 factures fournisseur en retard pour ce 08/10, d'un montant de 33 564,0…" at bounding box center [696, 181] width 516 height 16
click at [793, 178] on div "Il y a 5 factures fournisseur en retard pour ce 08/10, d'un montant de 33 564,0…" at bounding box center [696, 181] width 516 height 16
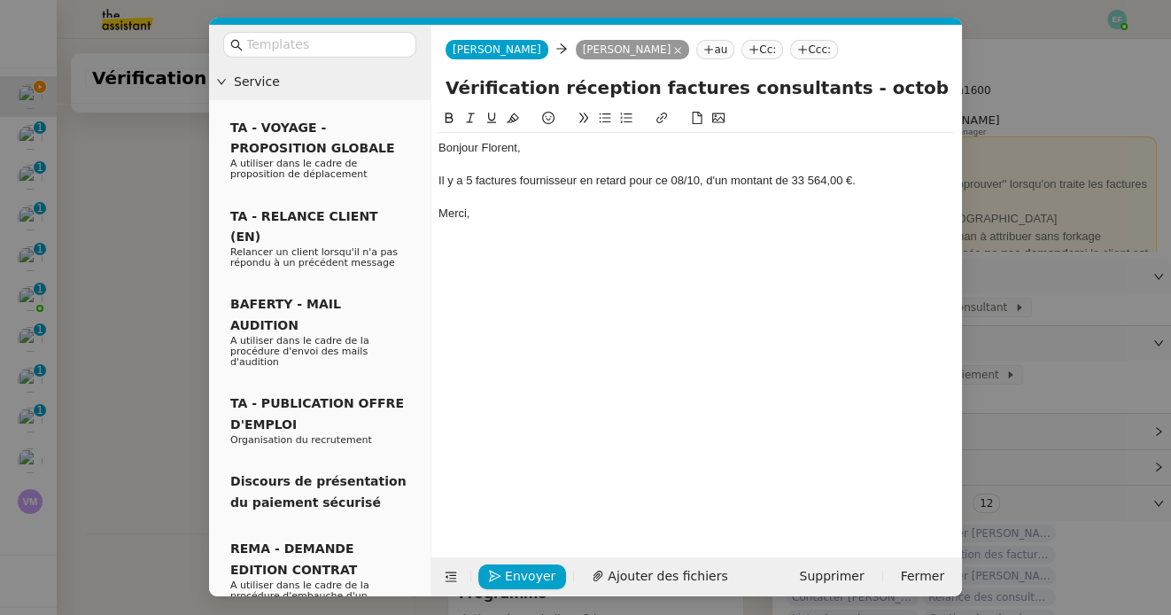
drag, startPoint x: 794, startPoint y: 180, endPoint x: 823, endPoint y: 182, distance: 28.4
click at [823, 182] on div "Il y a 5 factures fournisseur en retard pour ce 08/10, d'un montant de 33 564,0…" at bounding box center [696, 181] width 516 height 16
drag, startPoint x: 824, startPoint y: 182, endPoint x: 791, endPoint y: 182, distance: 32.8
click at [791, 182] on div "Il y a 5 factures fournisseur en retard pour ce 08/10, d'un montant de 33 564,0…" at bounding box center [696, 181] width 516 height 16
click at [885, 177] on div "Il y a 5 factures fournisseur en retard pour ce 08/10, d'un montant de 47 704,0…" at bounding box center [696, 181] width 516 height 16
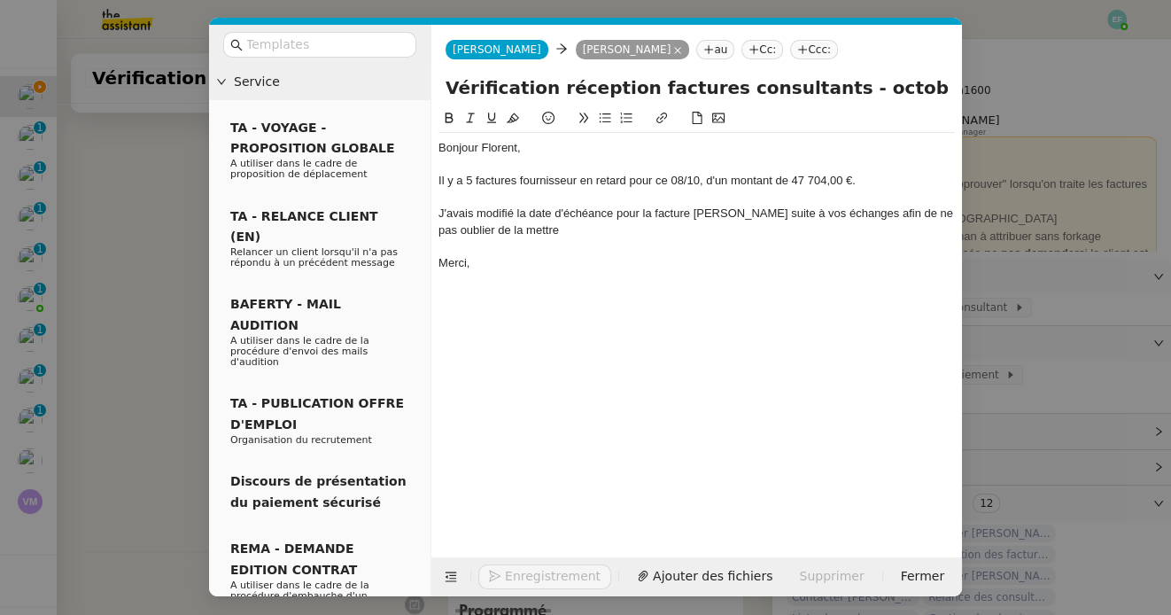
scroll to position [891, 0]
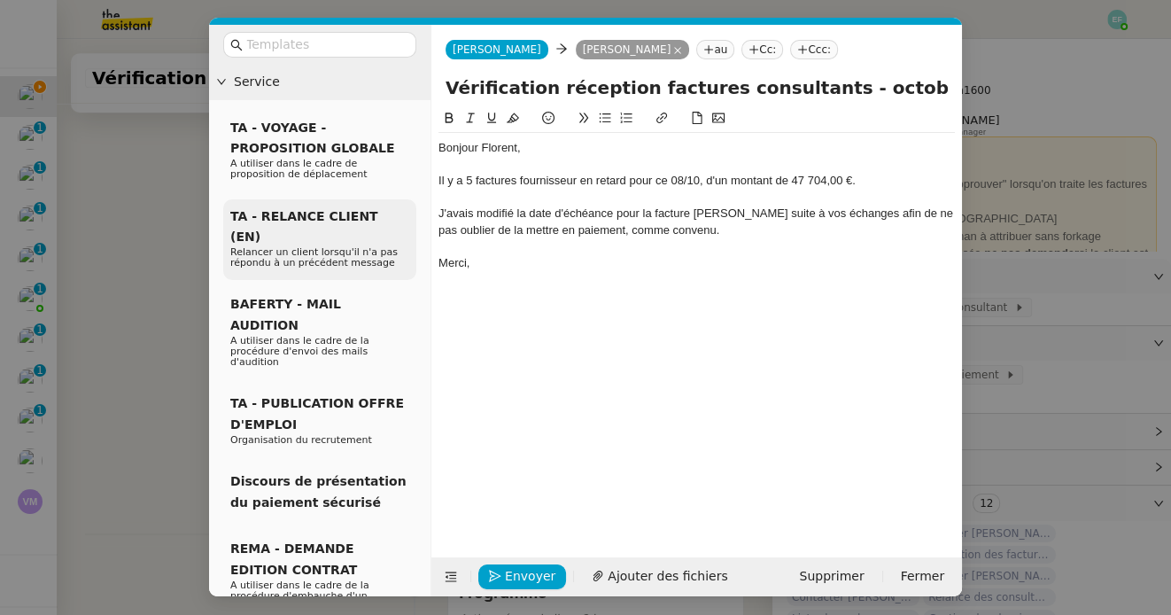
drag, startPoint x: 658, startPoint y: 225, endPoint x: 411, endPoint y: 209, distance: 247.6
click at [411, 209] on nz-layout "Service TA - VOYAGE - PROPOSITION GLOBALE A utiliser dans le cadre de propositi…" at bounding box center [585, 310] width 753 height 571
copy div "J'avais modifié la date d'échéance pour la facture de Josic Dragan suite à vos …"
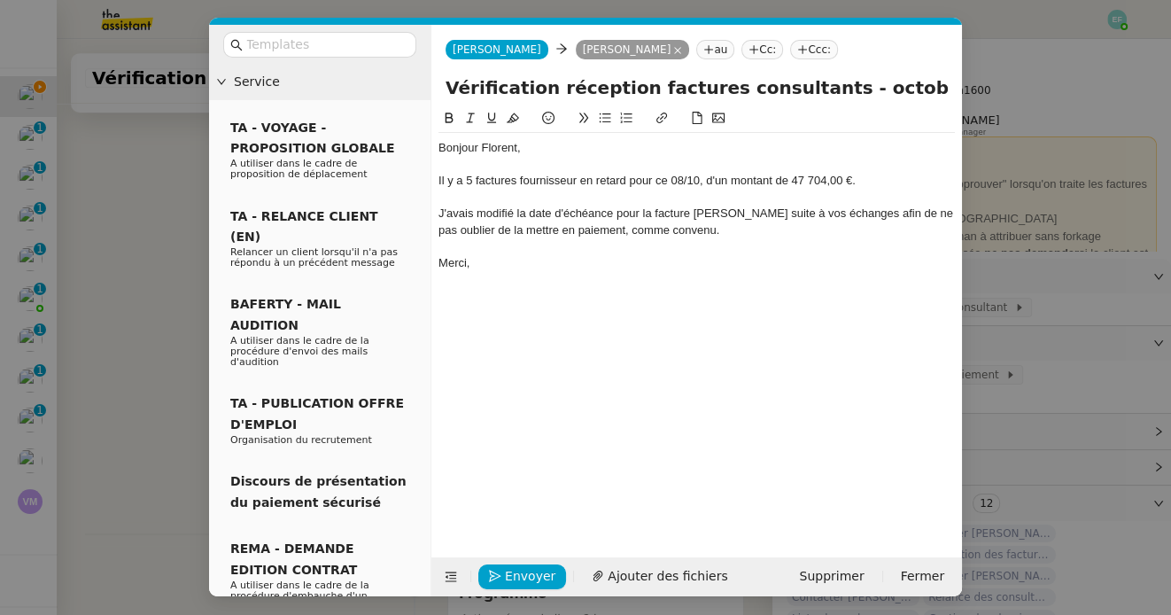
click at [796, 228] on div "J'avais modifié la date d'échéance pour la facture de Josic Dragan suite à vos …" at bounding box center [696, 221] width 516 height 33
drag, startPoint x: 812, startPoint y: 231, endPoint x: 425, endPoint y: 209, distance: 387.6
click at [425, 209] on nz-layout "Service TA - VOYAGE - PROPOSITION GLOBALE A utiliser dans le cadre de propositi…" at bounding box center [585, 310] width 753 height 571
click at [722, 225] on div "J’ai modifié la date d’échéance de la facture de Josic Dragan, suite à vos écha…" at bounding box center [696, 221] width 516 height 33
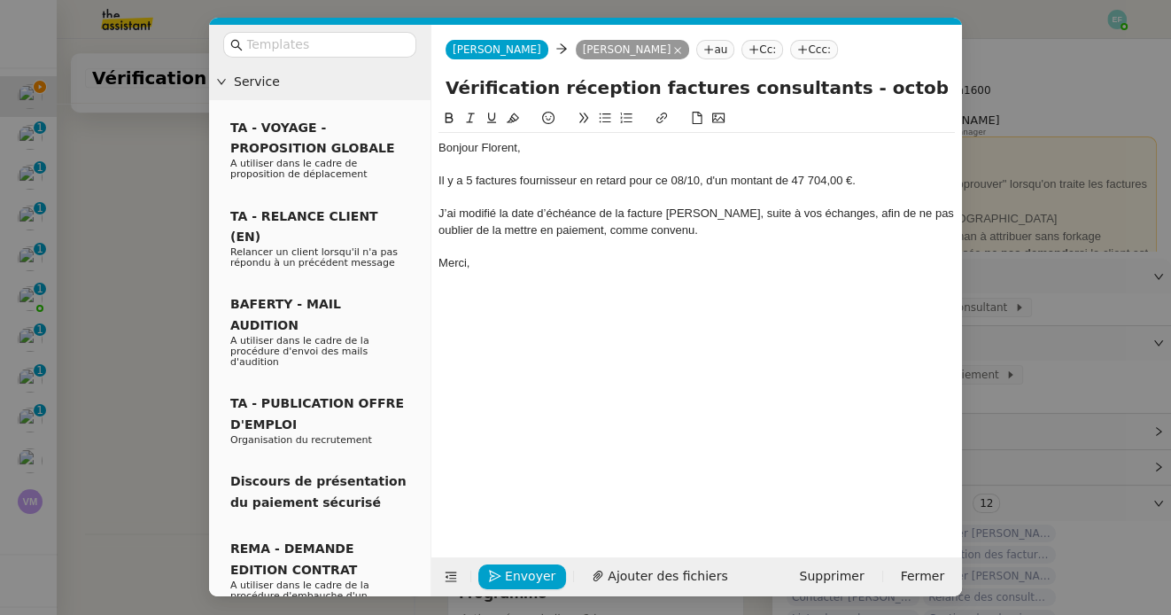
drag, startPoint x: 723, startPoint y: 223, endPoint x: 434, endPoint y: 205, distance: 290.2
click at [434, 205] on nz-spin "Bonjour Florent, Il y a 5 factures fournisseur en retard pour ce 08/10, d'un mo…" at bounding box center [696, 322] width 530 height 429
click at [475, 116] on icon at bounding box center [470, 118] width 12 height 12
click at [553, 215] on em "J’ai modifié la date d’échéance de la facture de Josic Dragan, suite à vos écha…" at bounding box center [697, 220] width 518 height 29
click at [746, 232] on div "J’ai modifié la date d’échéance de la facture de Josic Dragan, suite à vos écha…" at bounding box center [696, 221] width 516 height 33
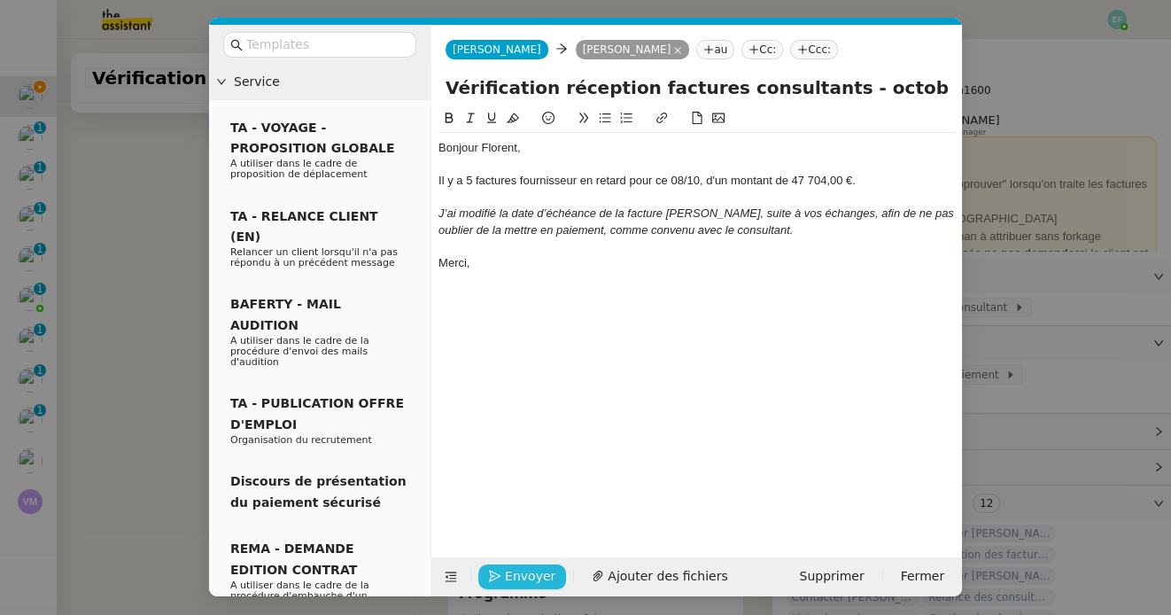
click at [518, 572] on span "Envoyer" at bounding box center [530, 576] width 50 height 20
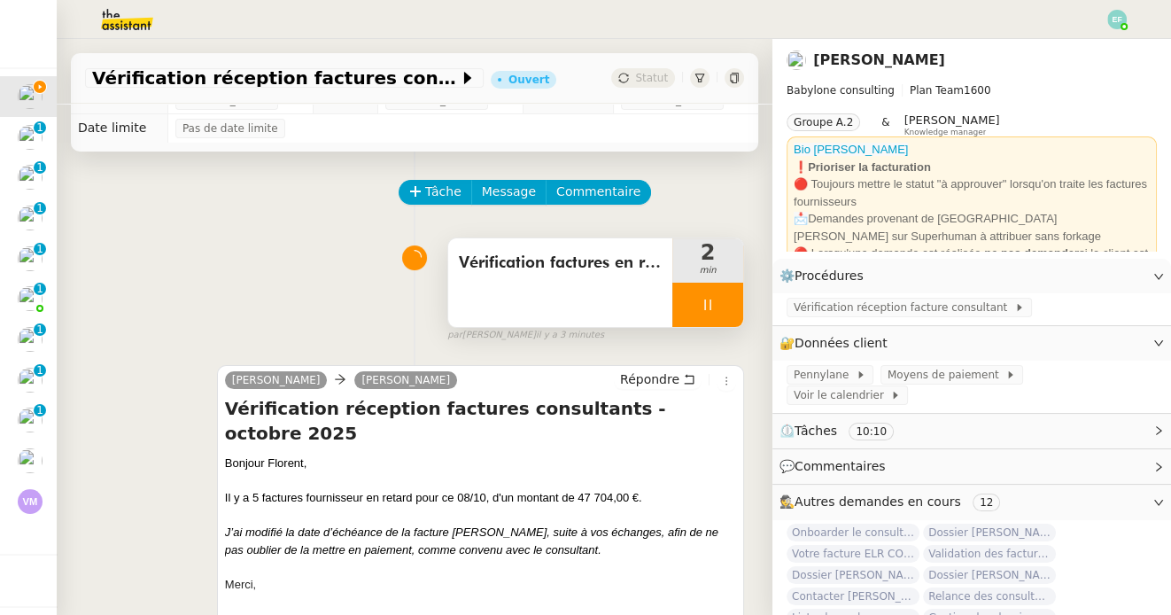
scroll to position [4, 0]
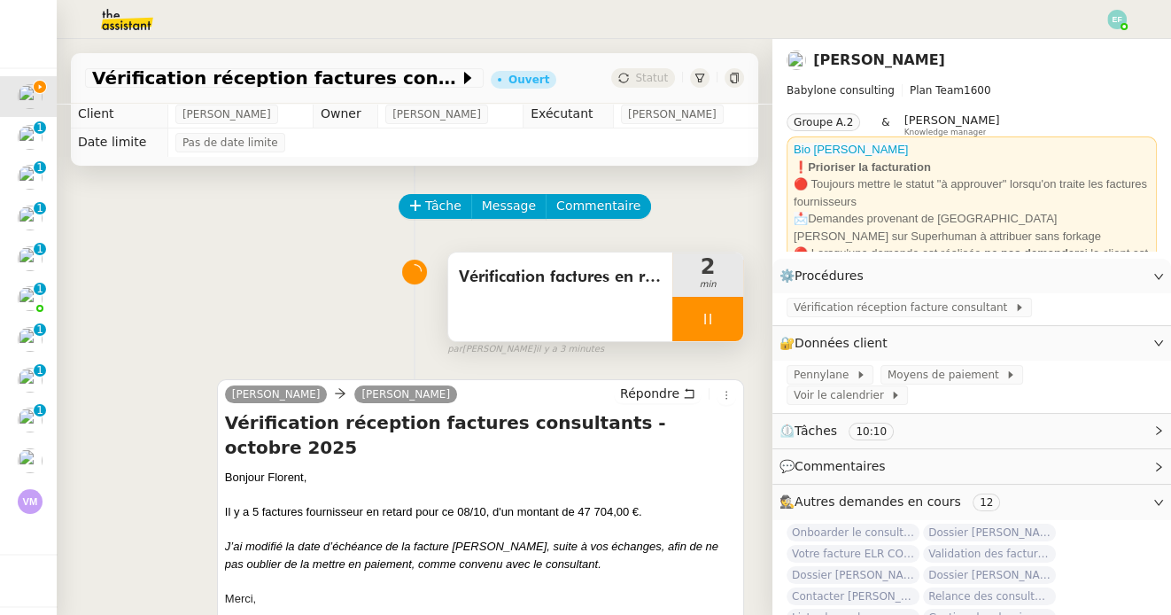
click at [724, 323] on div at bounding box center [707, 319] width 71 height 44
click at [725, 323] on icon at bounding box center [725, 319] width 14 height 14
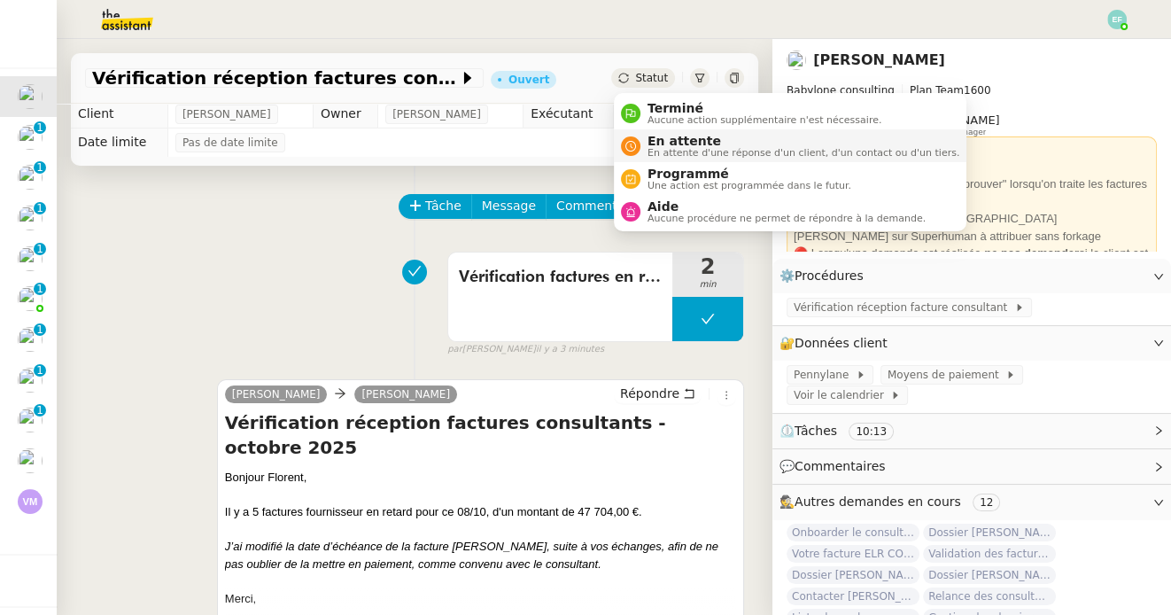
click at [651, 144] on span "En attente" at bounding box center [803, 141] width 312 height 14
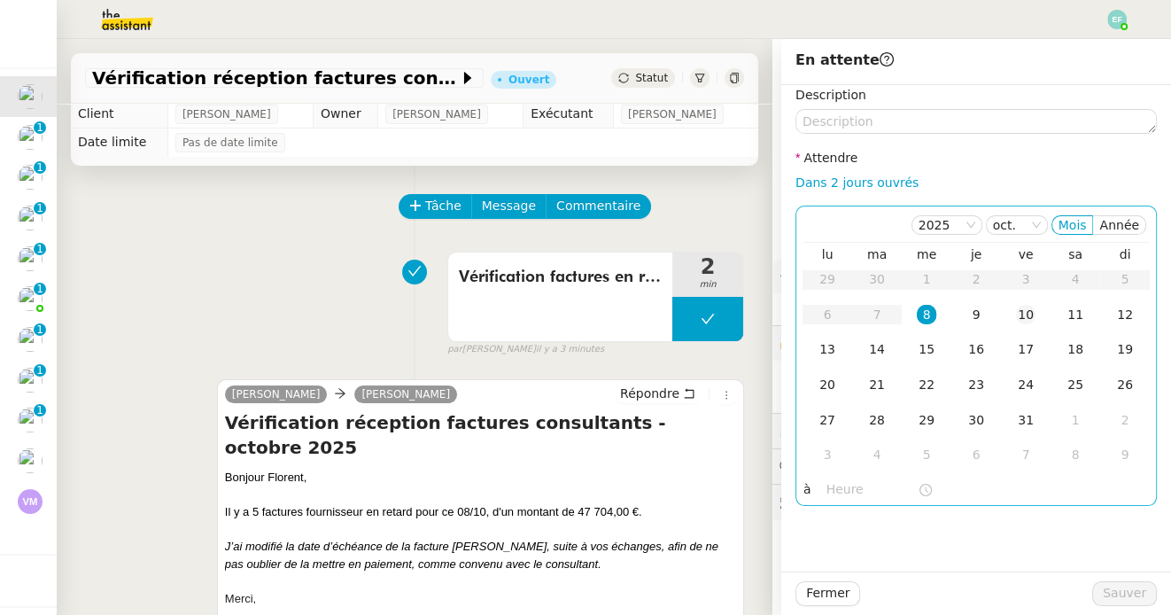
click at [1028, 316] on div "10" at bounding box center [1025, 314] width 19 height 19
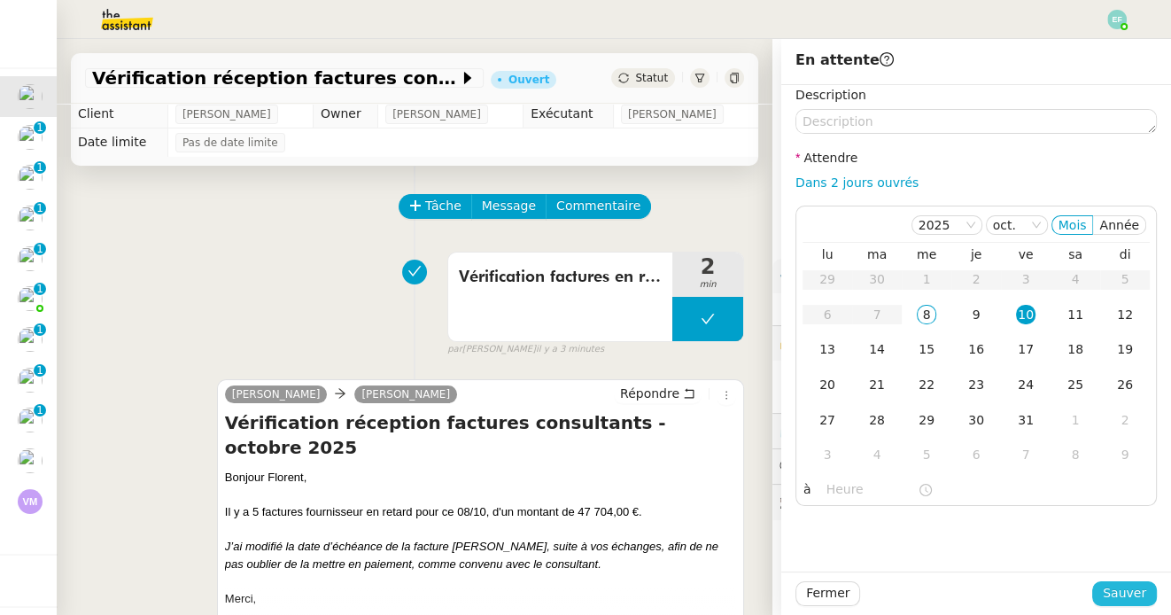
click at [1117, 589] on span "Sauver" at bounding box center [1123, 593] width 43 height 20
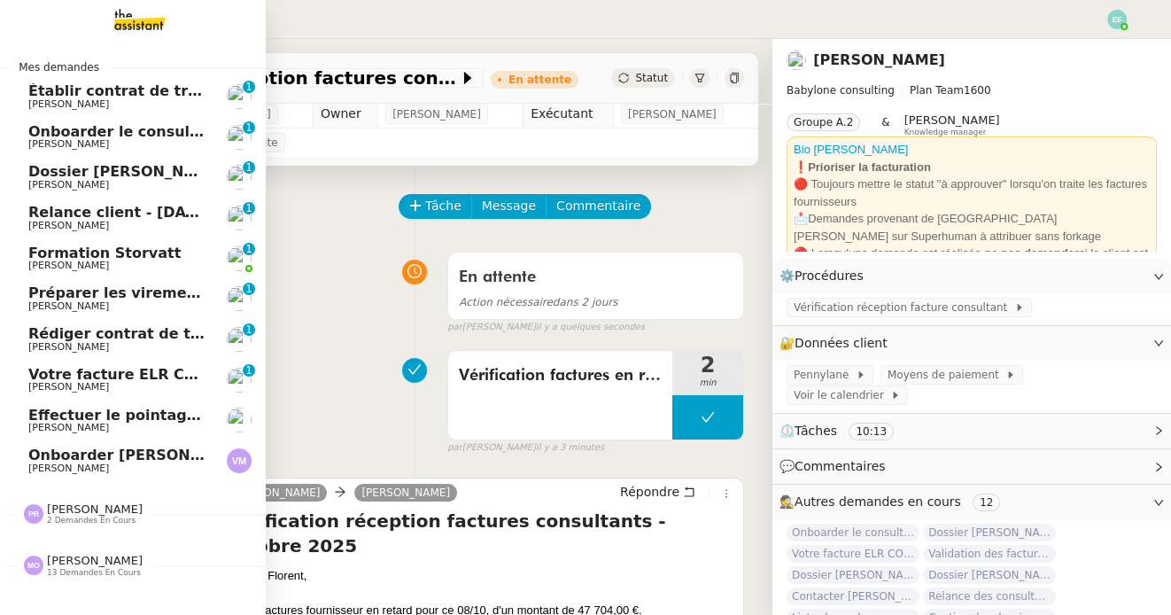
click at [43, 98] on span "[PERSON_NAME]" at bounding box center [68, 104] width 81 height 12
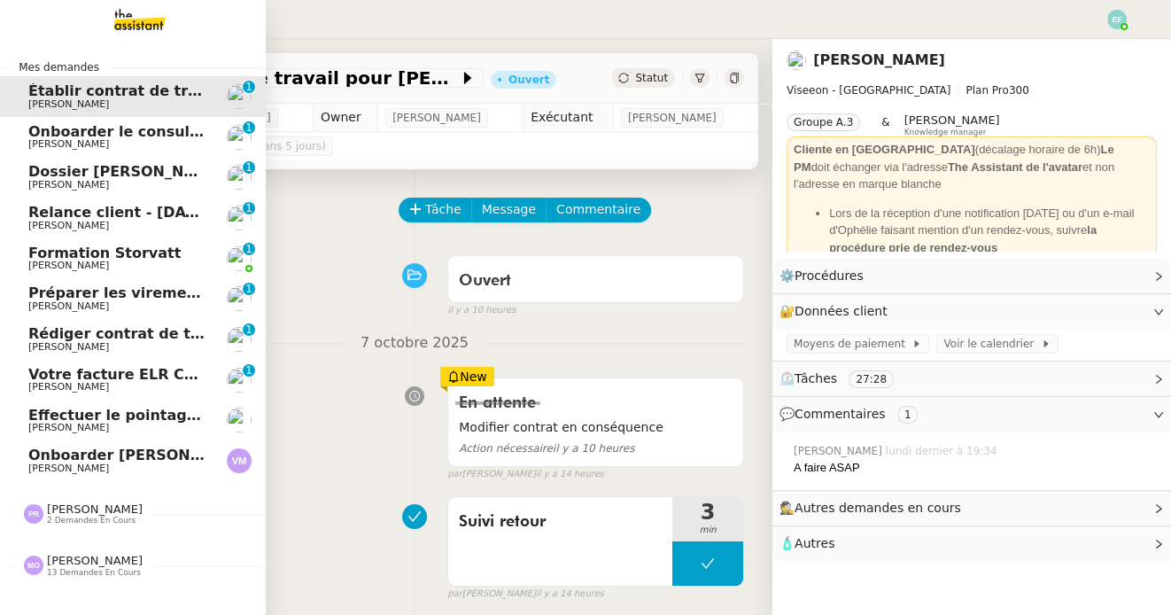
click at [50, 132] on span "Onboarder le consultant [PERSON_NAME]" at bounding box center [193, 131] width 331 height 17
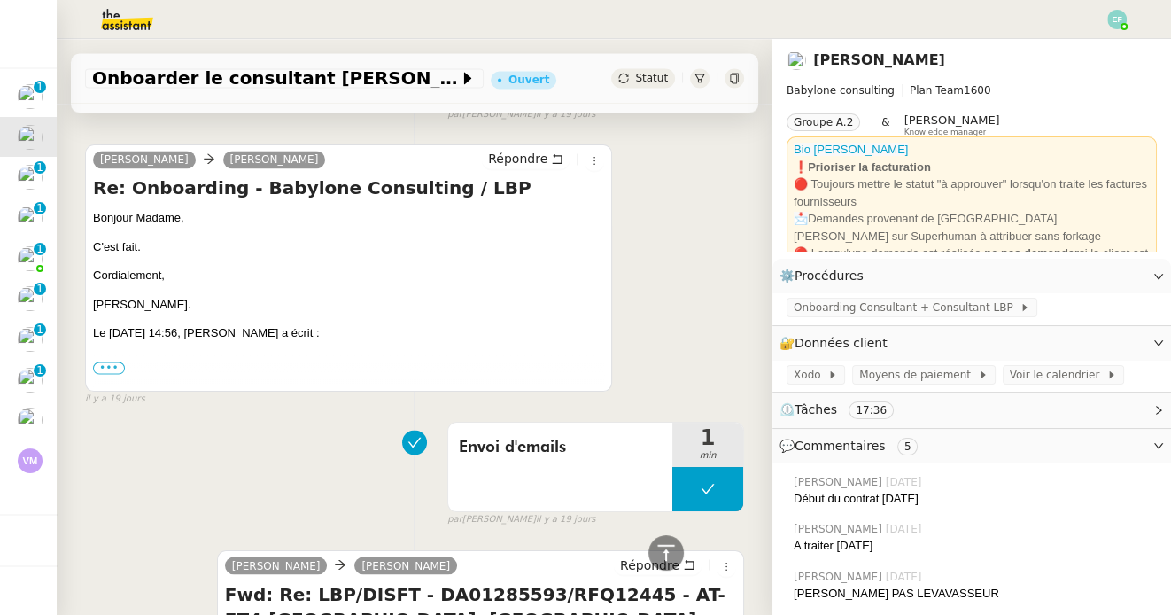
scroll to position [2693, 0]
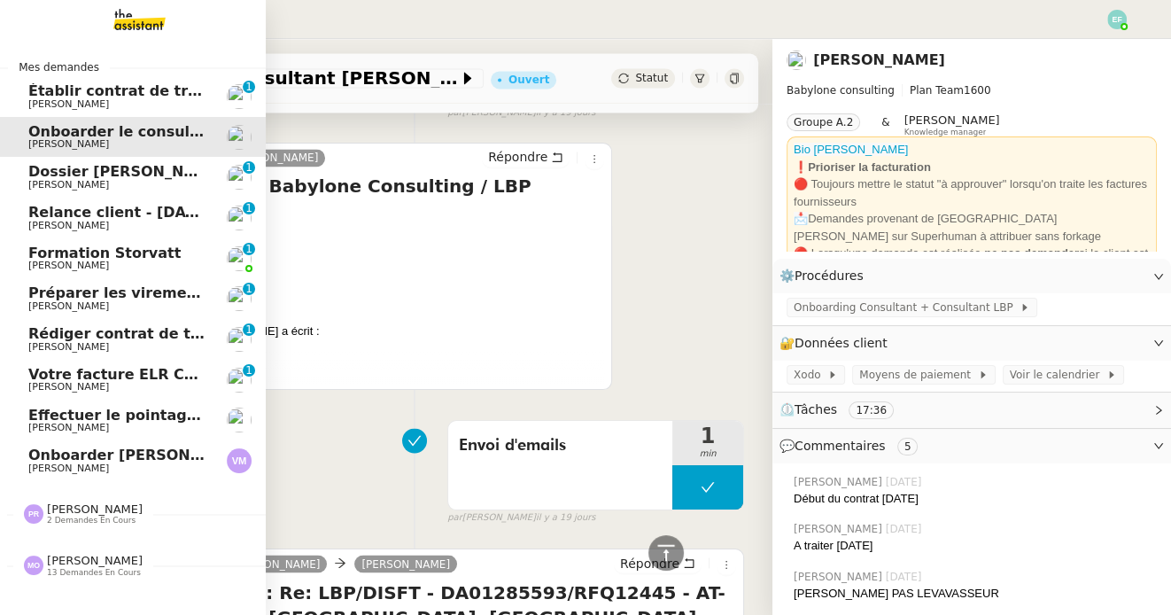
click at [35, 175] on span "Dossier [PERSON_NAME] : demander justificatifs" at bounding box center [222, 171] width 388 height 17
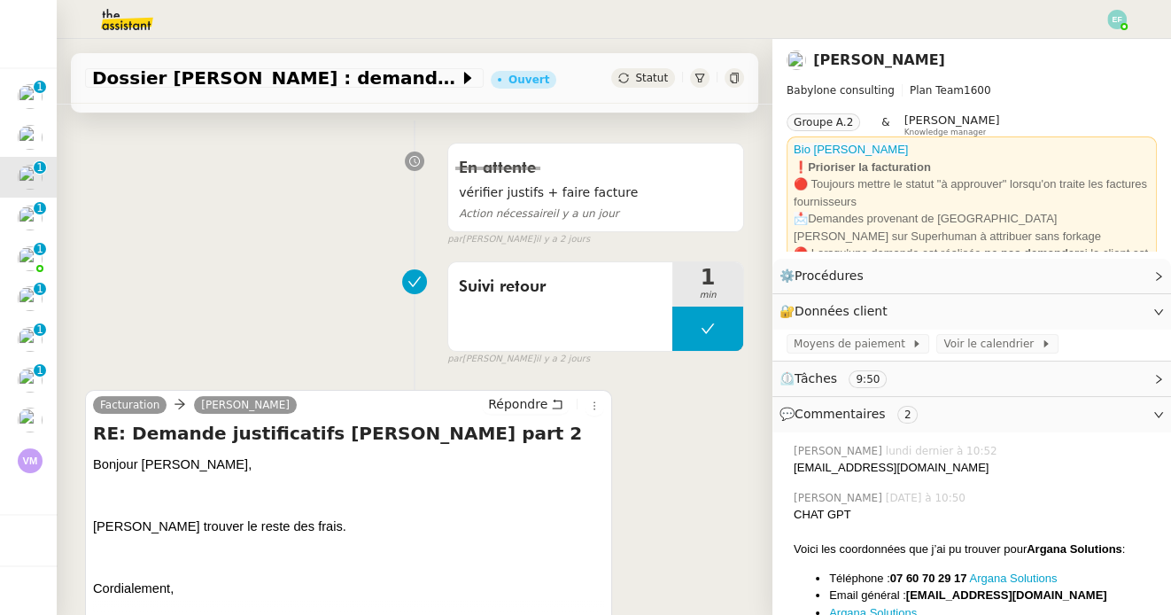
scroll to position [402, 0]
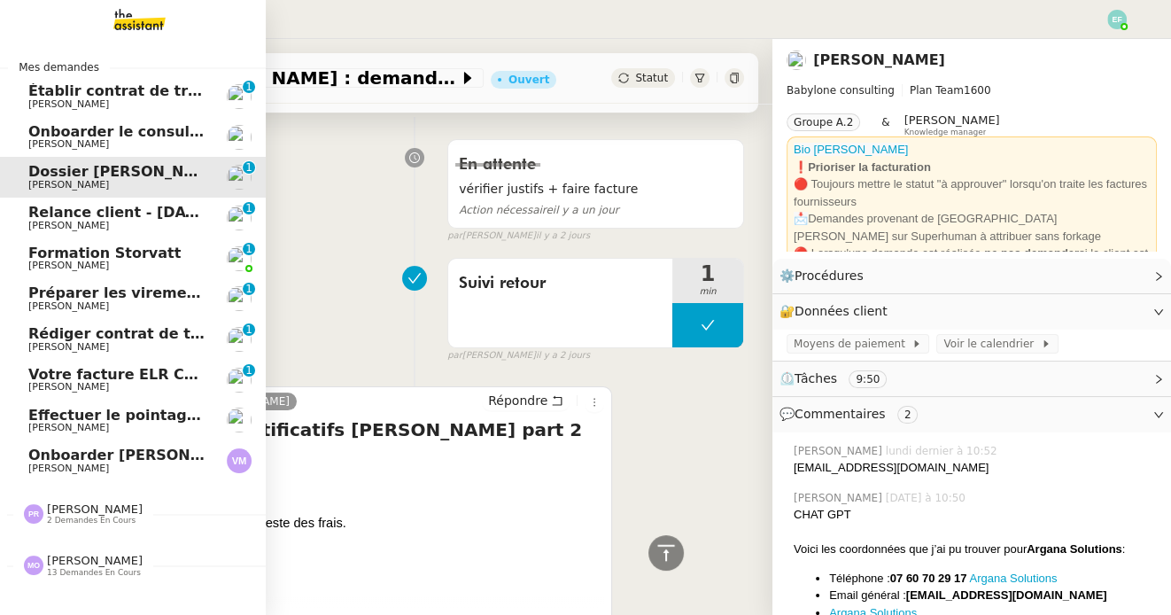
click at [38, 218] on span "Relance client - [DATE] à [DATE]" at bounding box center [156, 212] width 256 height 17
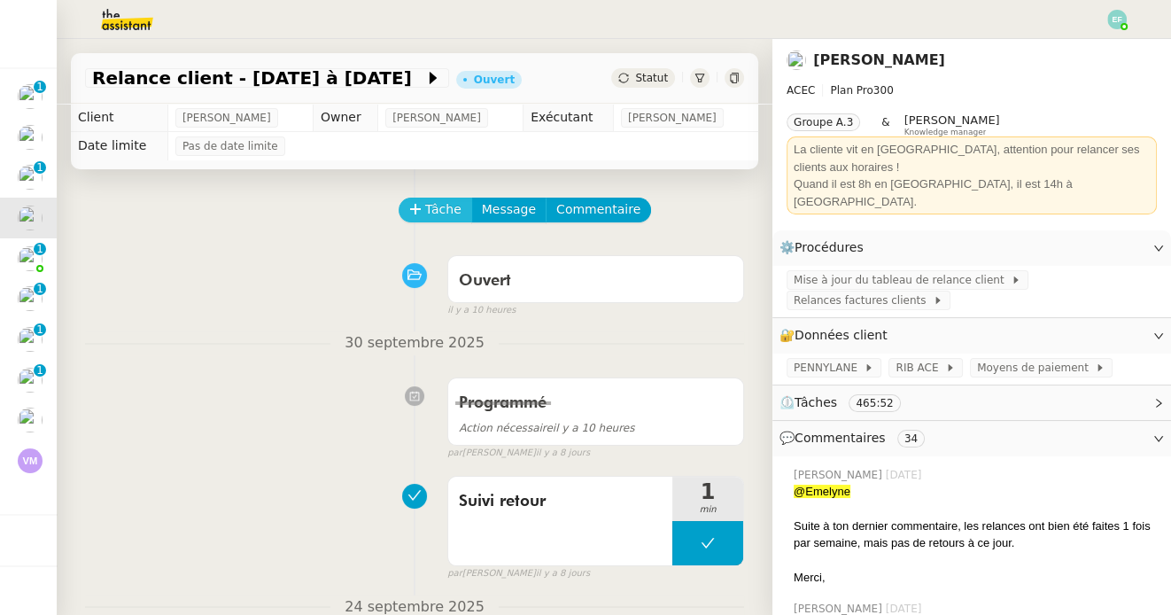
click at [432, 205] on span "Tâche" at bounding box center [443, 209] width 36 height 20
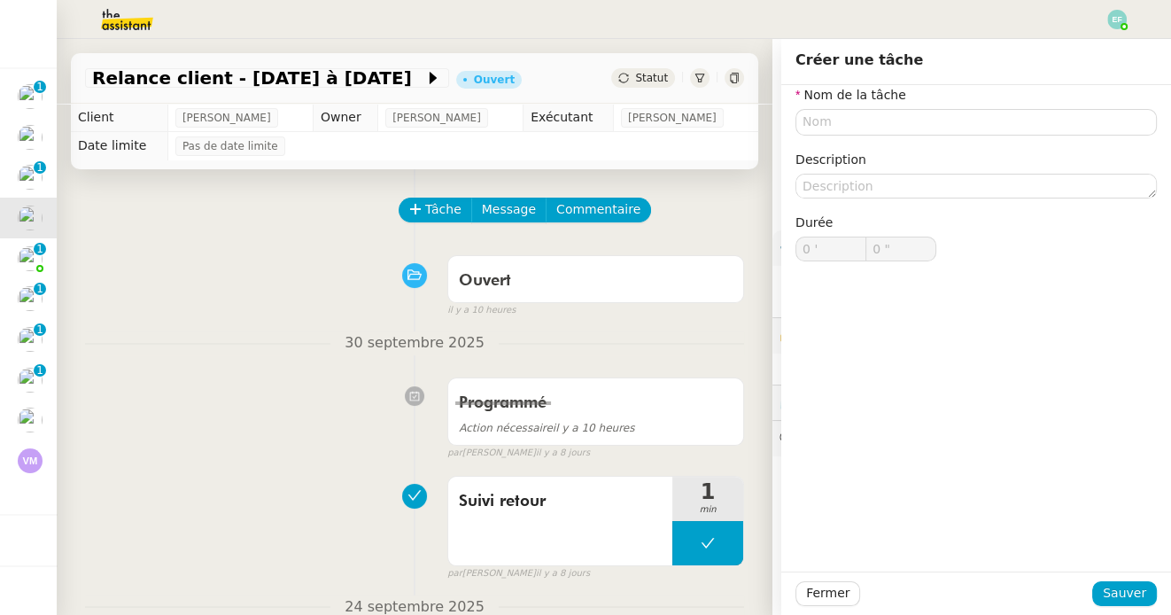
click at [185, 439] on div "Programmé Action nécessaire il y a 10 heures false par Emelyne F. il y a 8 jours" at bounding box center [414, 414] width 659 height 91
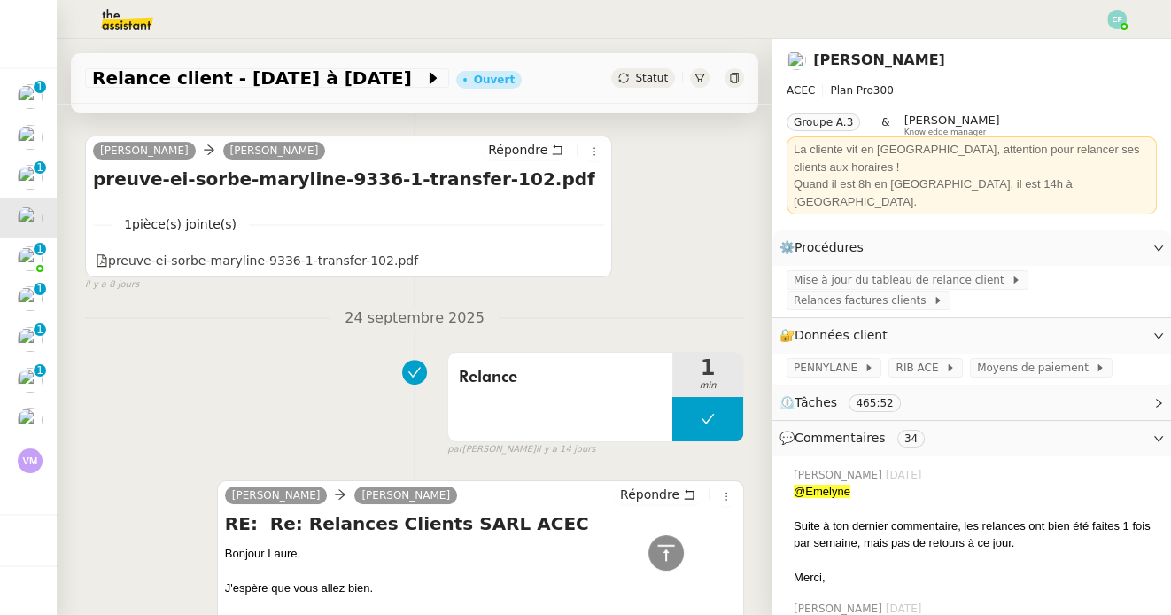
scroll to position [611, 0]
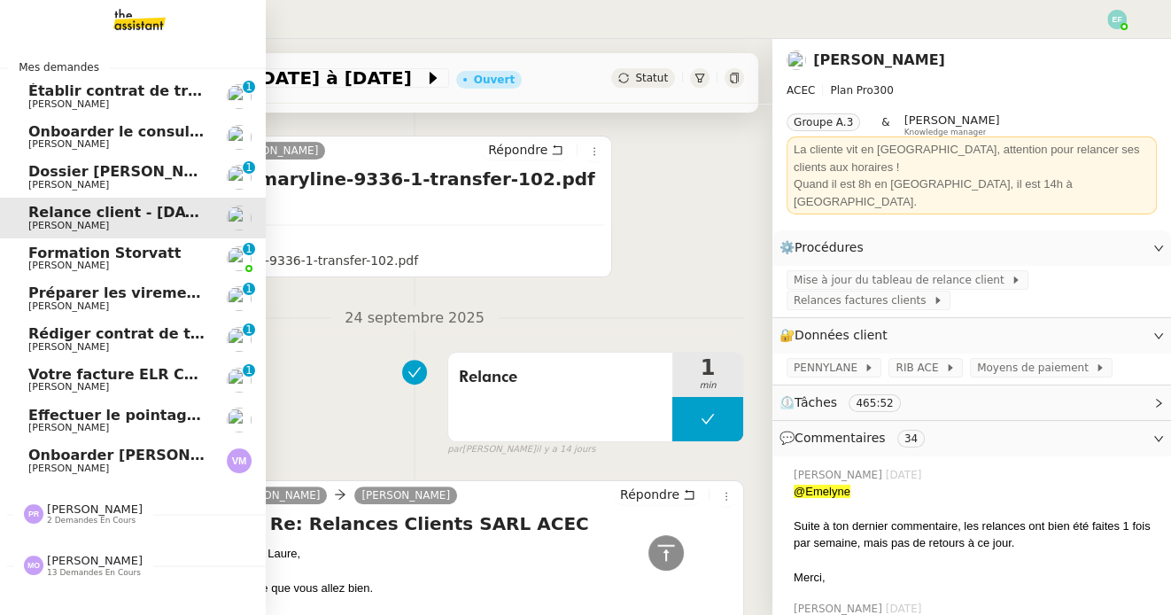
click at [165, 443] on link "Onboarder [PERSON_NAME] [PERSON_NAME]" at bounding box center [133, 460] width 266 height 41
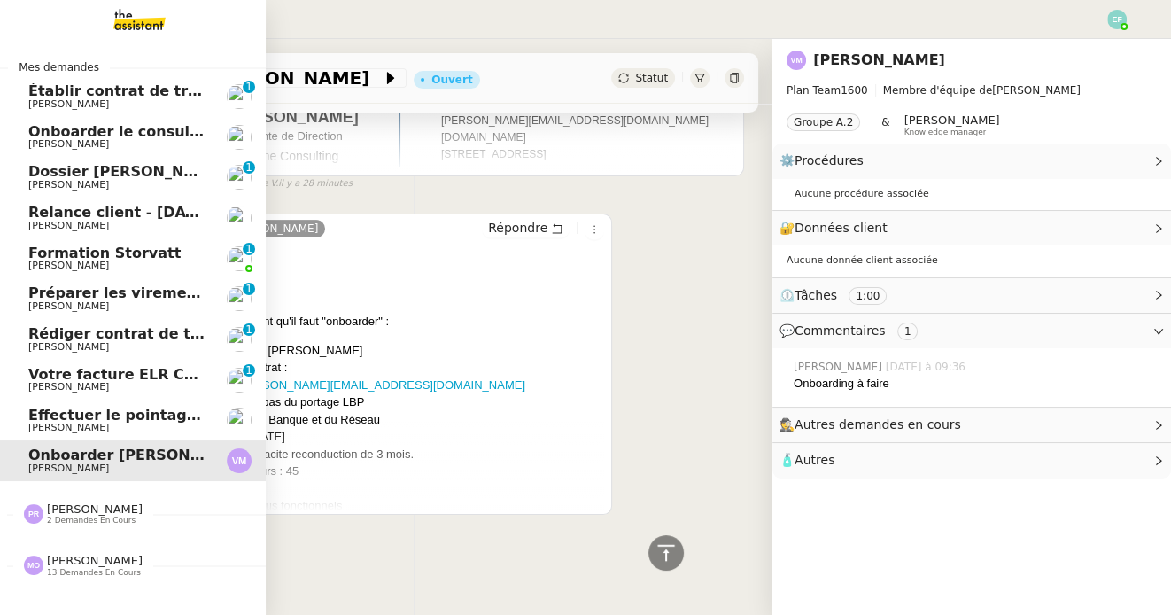
scroll to position [605, 0]
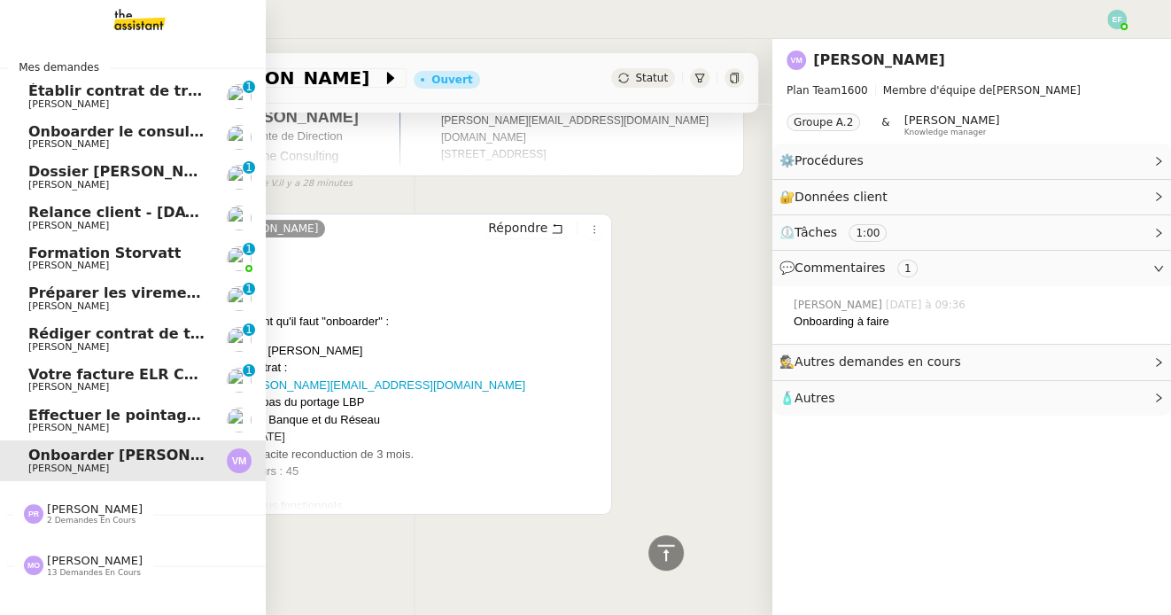
click at [170, 424] on span "[PERSON_NAME]" at bounding box center [117, 427] width 179 height 11
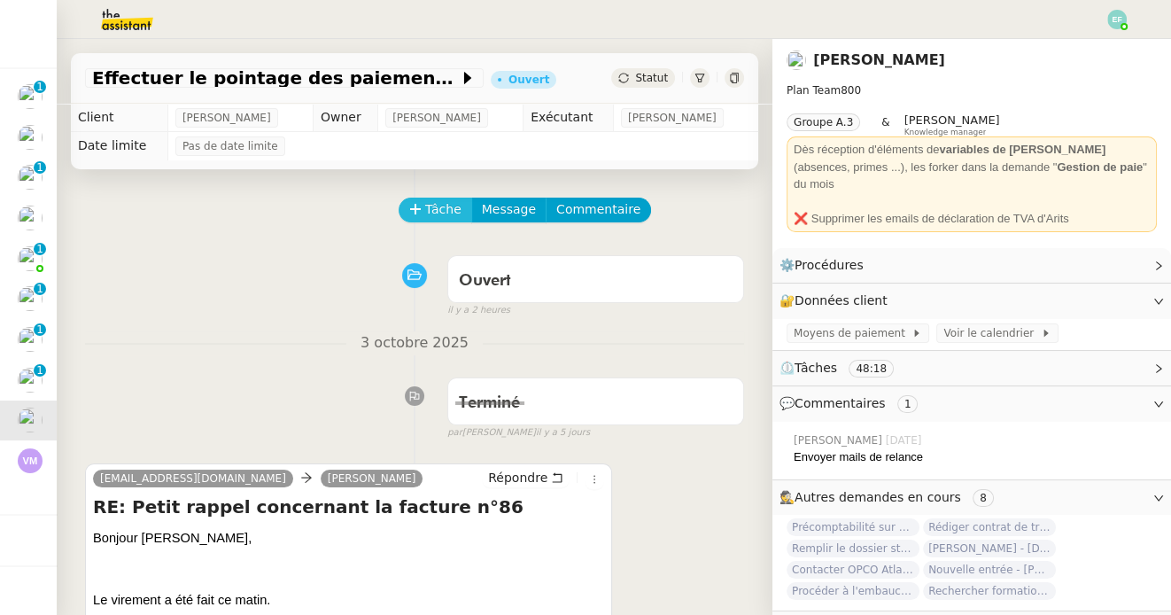
click at [426, 214] on span "Tâche" at bounding box center [443, 209] width 36 height 20
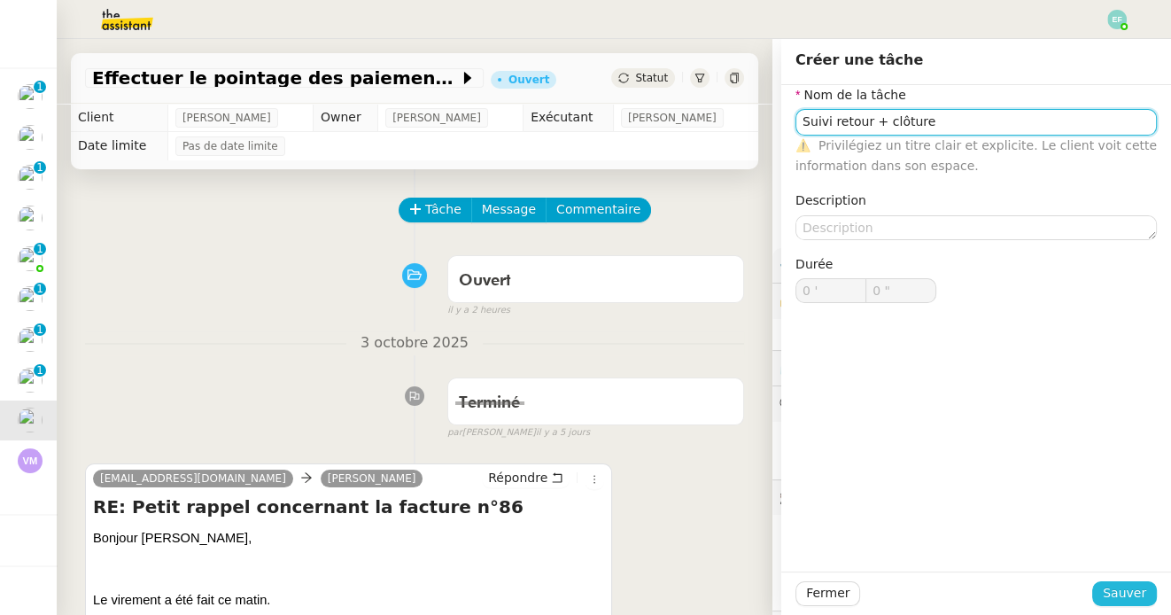
type input "Suivi retour + clôture"
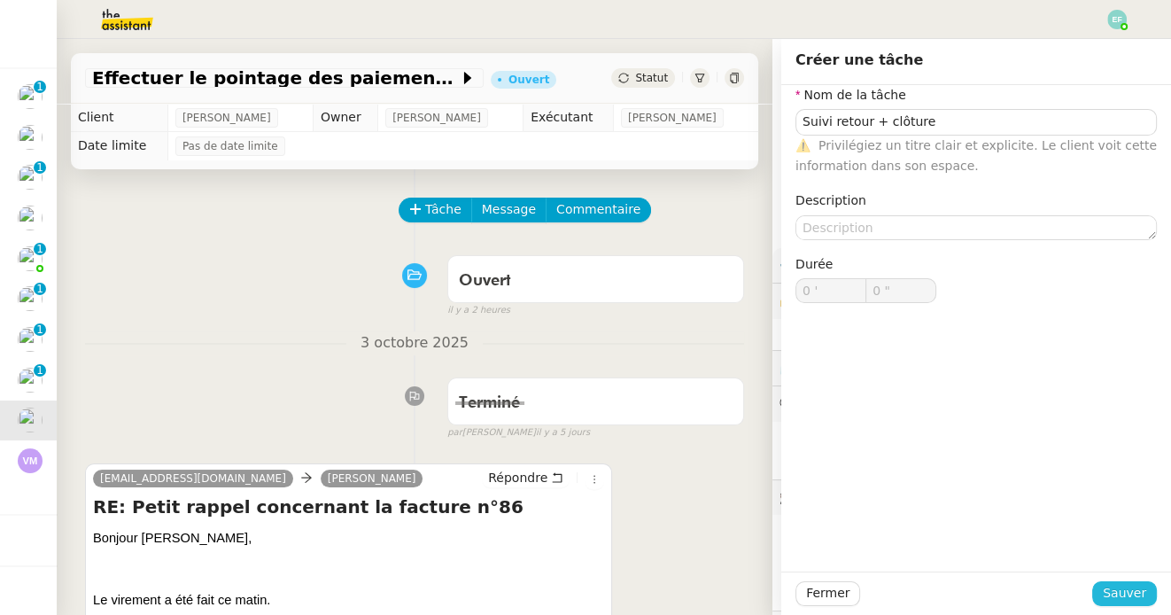
click at [1133, 584] on span "Sauver" at bounding box center [1123, 593] width 43 height 20
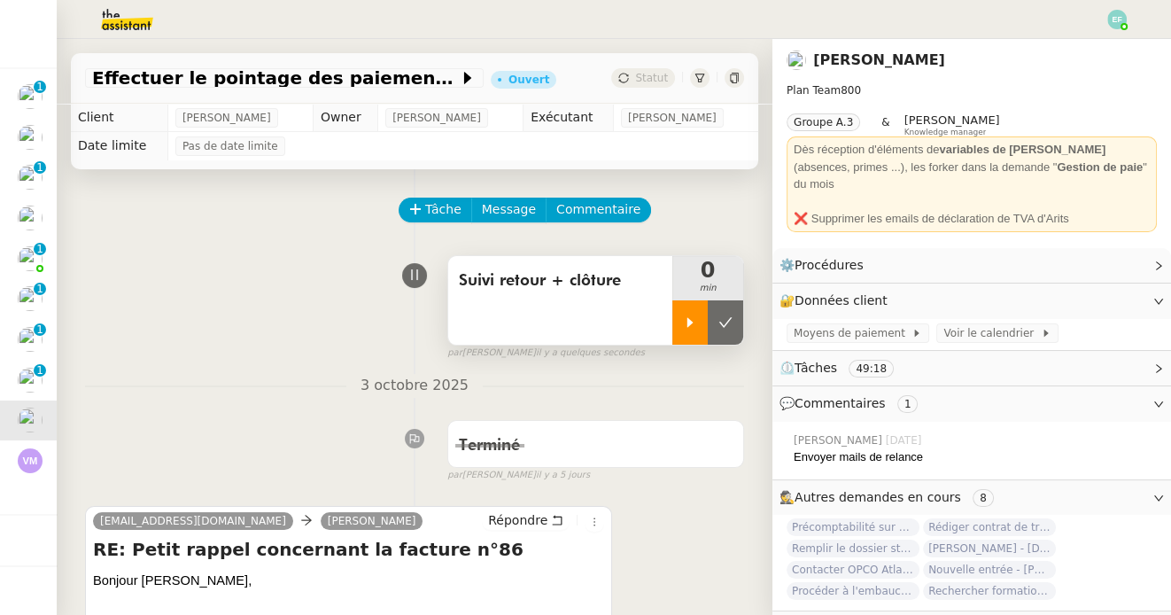
click at [690, 306] on div at bounding box center [689, 322] width 35 height 44
click at [723, 329] on div at bounding box center [707, 322] width 71 height 44
click at [734, 322] on button at bounding box center [725, 322] width 35 height 44
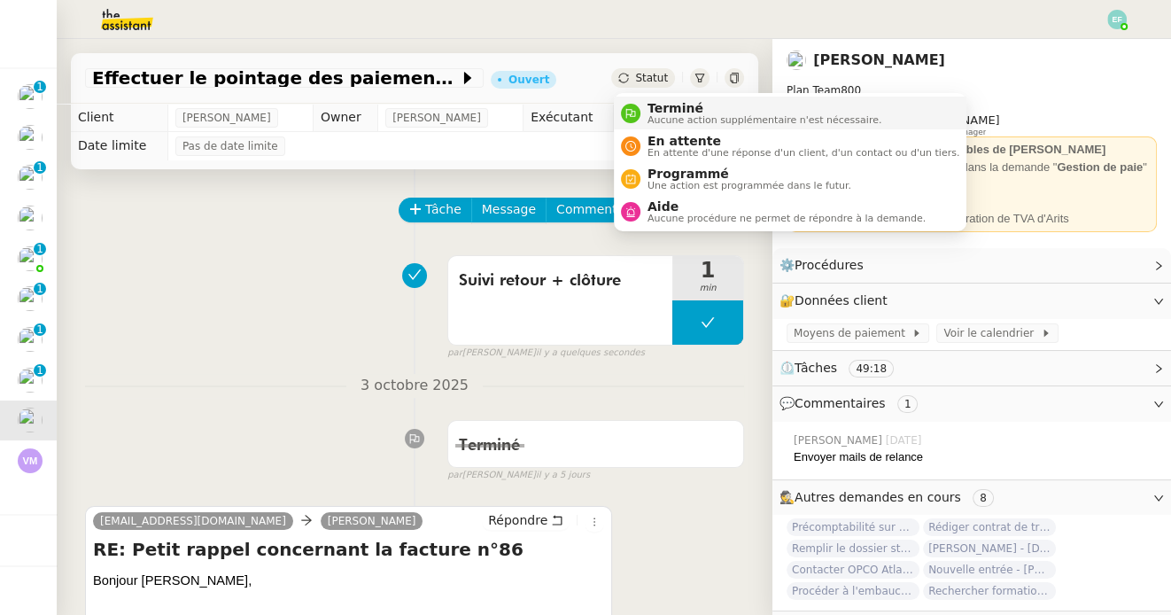
click at [653, 104] on span "Terminé" at bounding box center [764, 108] width 234 height 14
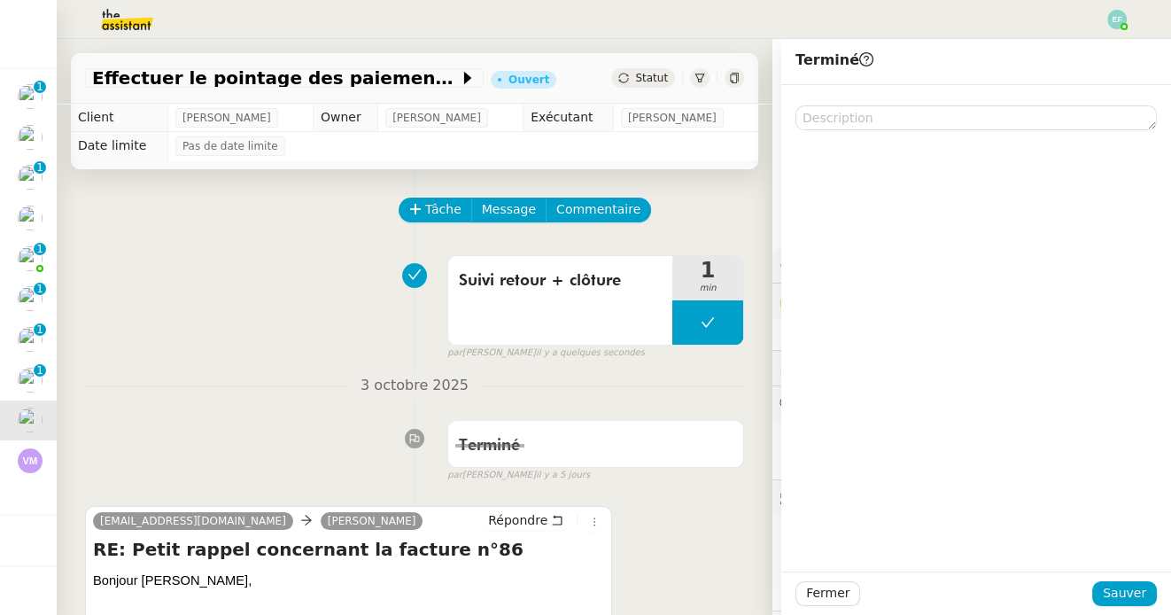
click at [251, 380] on nz-divider "3 octobre 2025" at bounding box center [414, 386] width 659 height 24
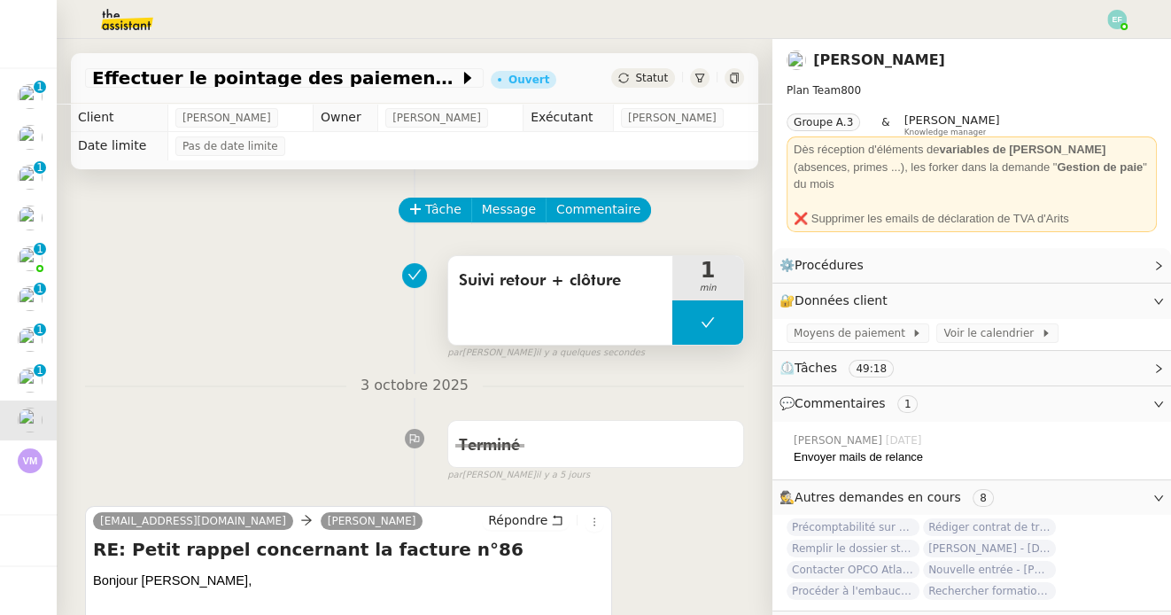
click at [592, 304] on div "Suivi retour + clôture" at bounding box center [560, 300] width 224 height 89
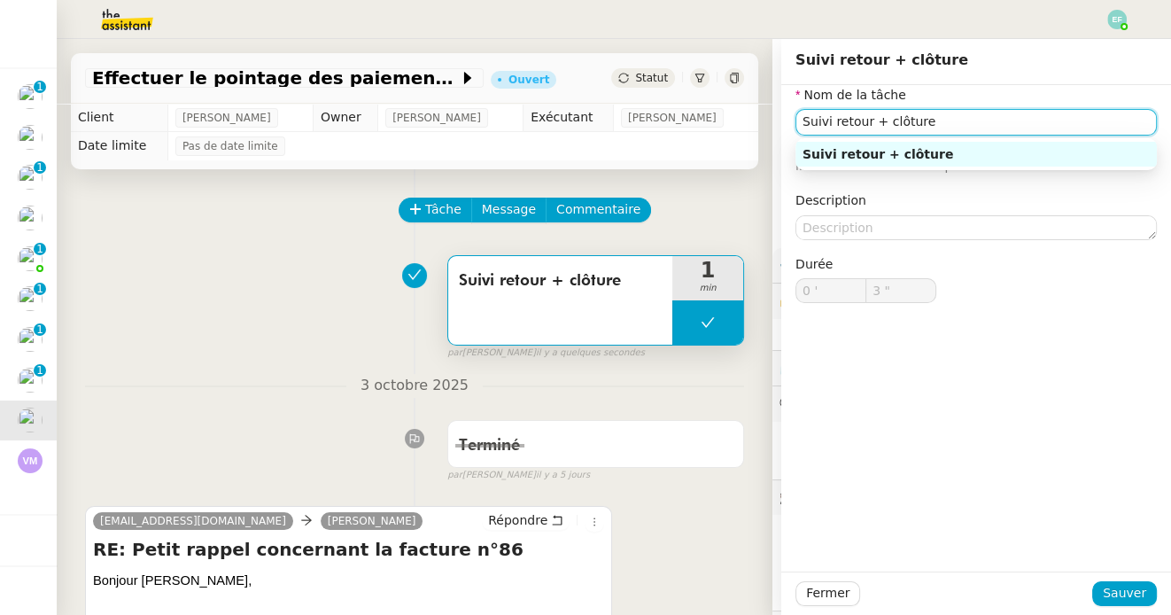
drag, startPoint x: 1034, startPoint y: 126, endPoint x: 891, endPoint y: 111, distance: 144.2
click at [891, 111] on input "Suivi retour + clôture" at bounding box center [975, 122] width 361 height 26
drag, startPoint x: 871, startPoint y: 120, endPoint x: 948, endPoint y: 120, distance: 77.0
click at [947, 120] on input "Suivi retour + clôture" at bounding box center [975, 122] width 361 height 26
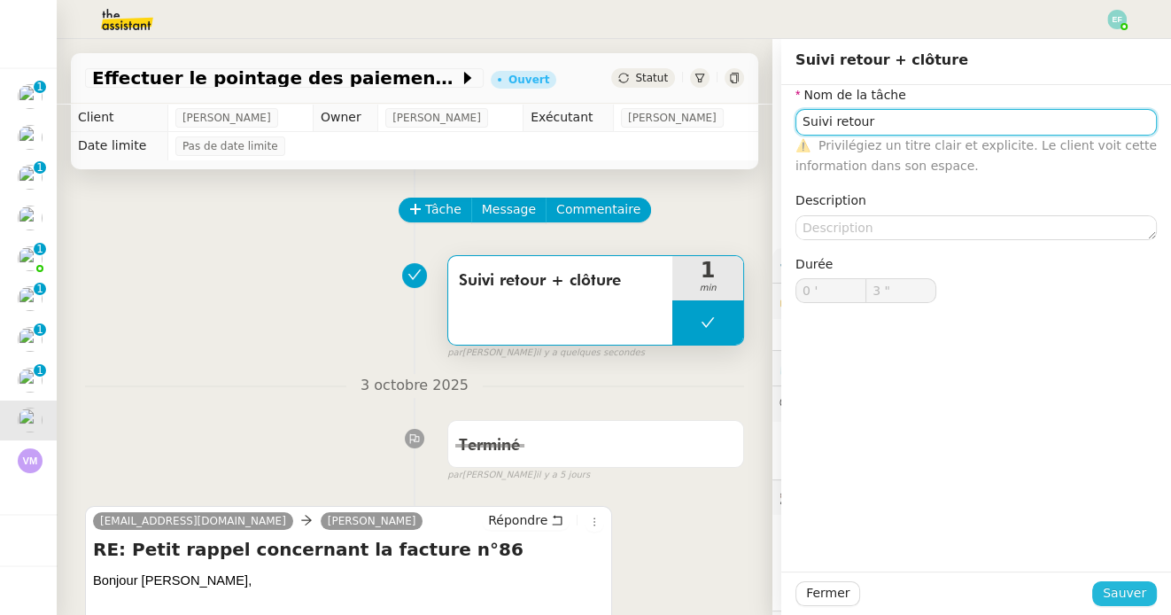
type input "Suivi retour"
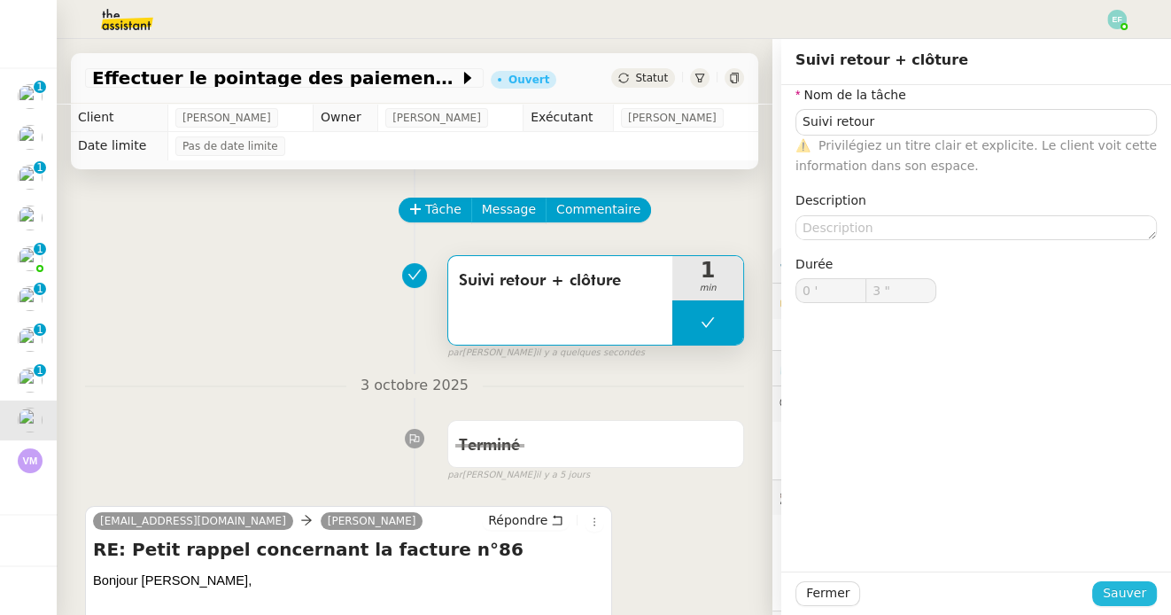
click at [1106, 588] on span "Sauver" at bounding box center [1123, 593] width 43 height 20
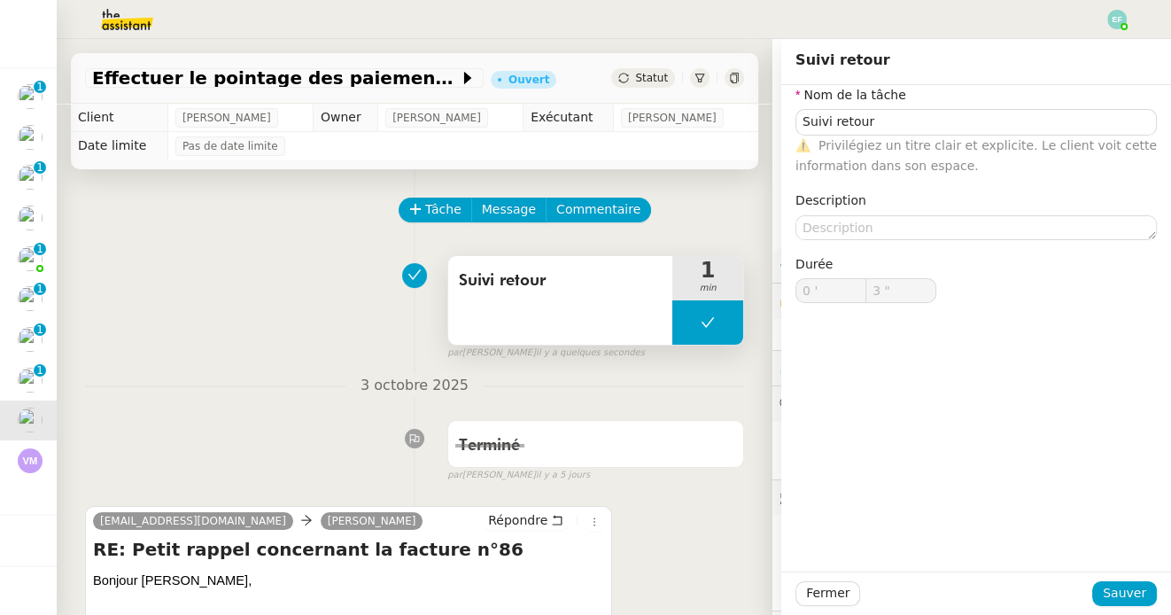
click at [693, 318] on button at bounding box center [707, 322] width 71 height 44
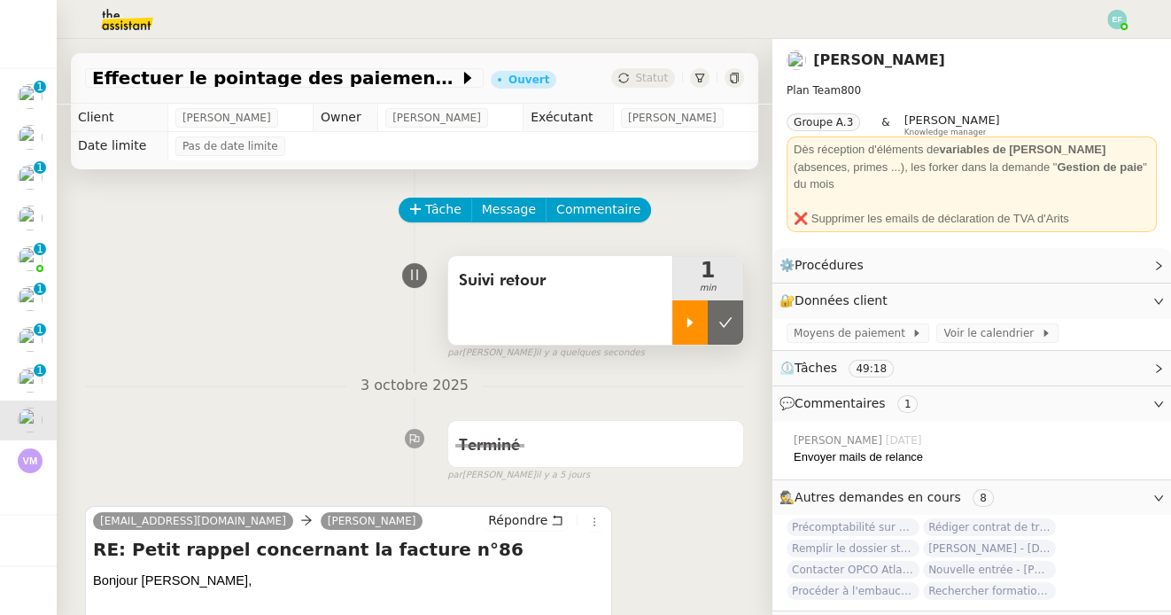
click at [693, 313] on div at bounding box center [689, 322] width 35 height 44
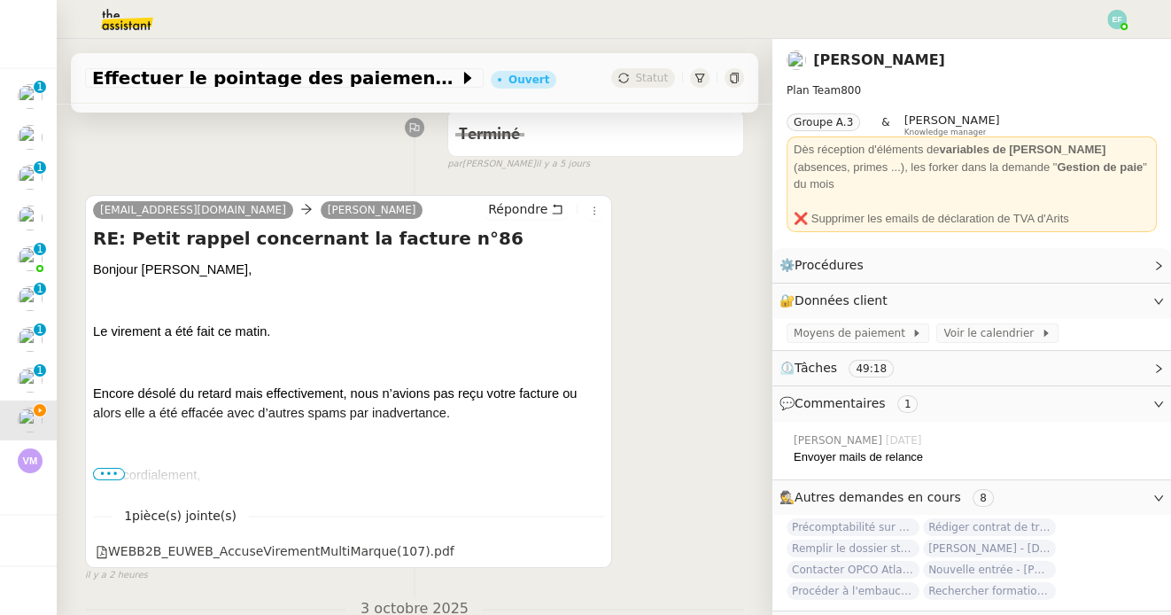
scroll to position [429, 0]
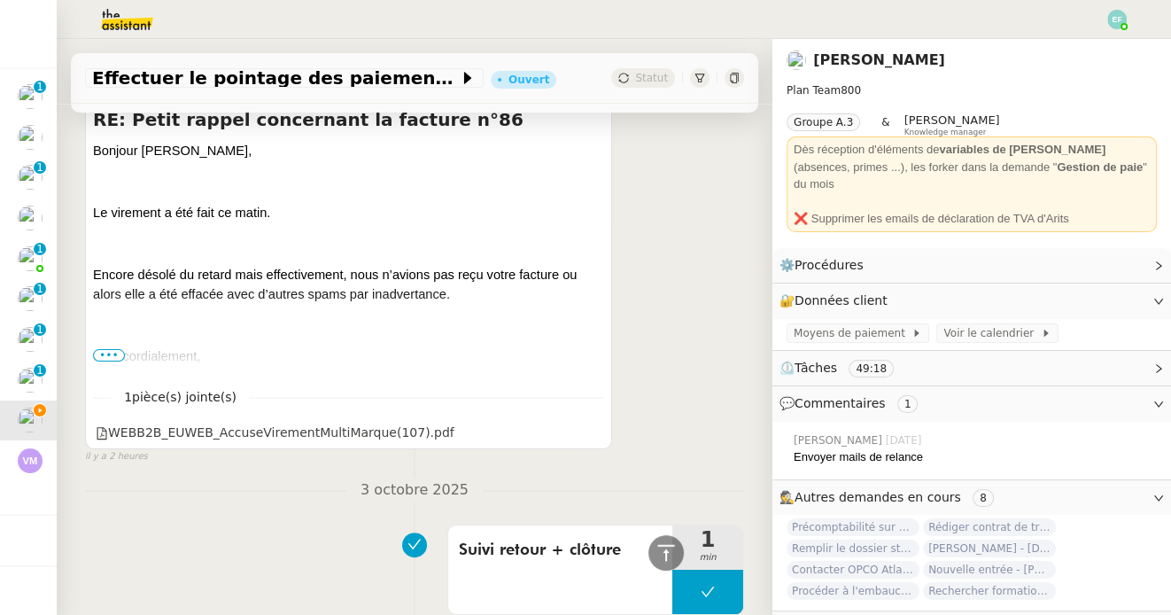
click at [112, 355] on span "•••" at bounding box center [109, 355] width 32 height 12
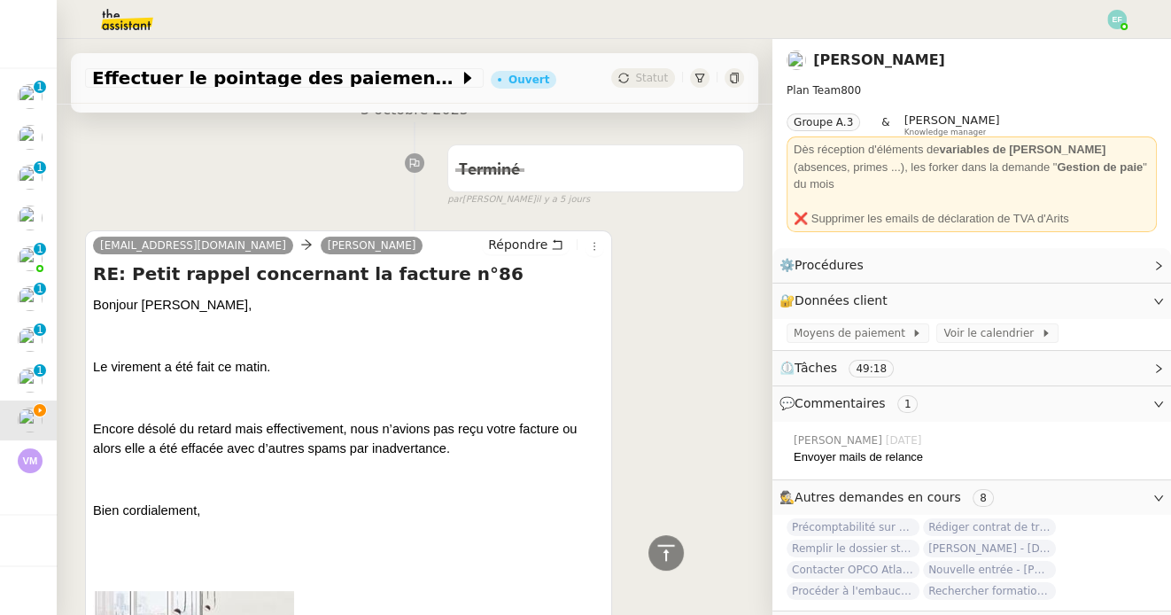
scroll to position [0, 0]
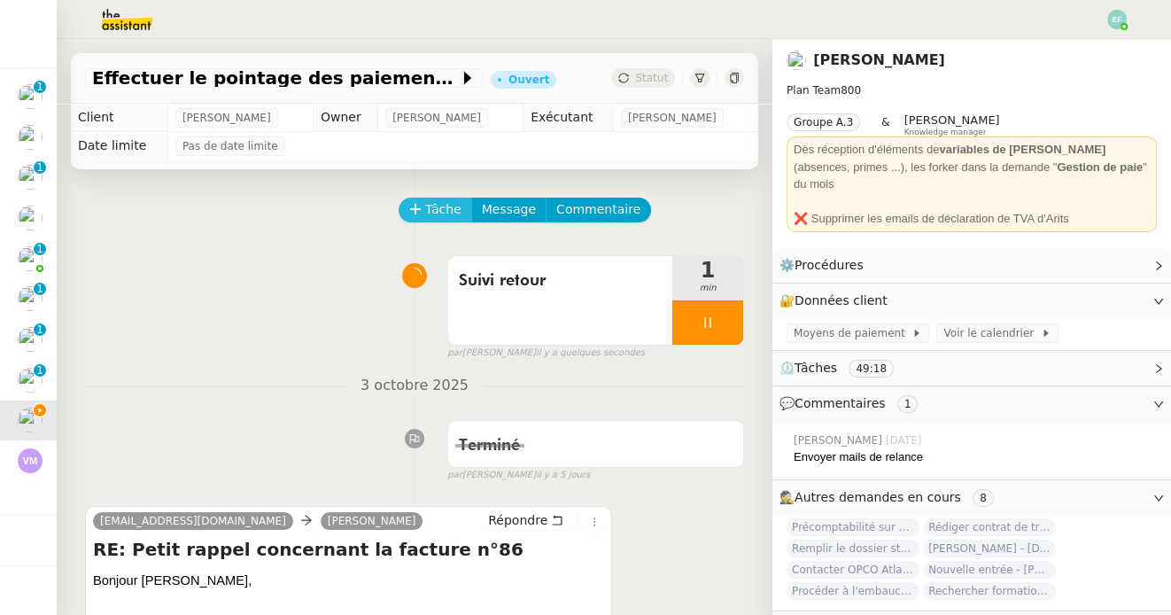
click at [443, 208] on span "Tâche" at bounding box center [443, 209] width 36 height 20
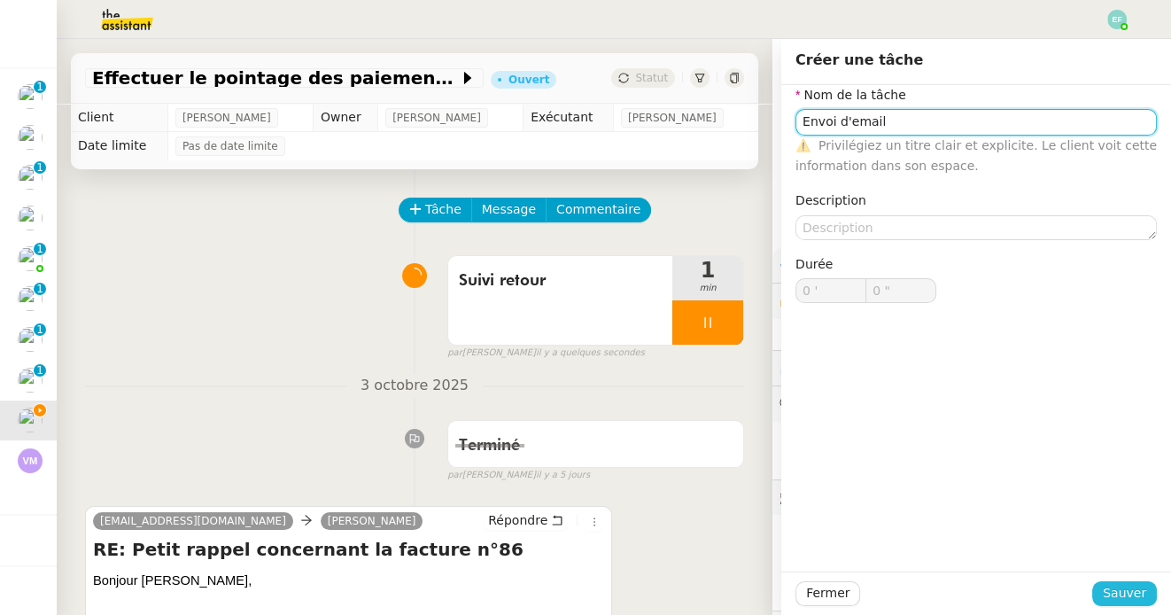
type input "Envoi d'email"
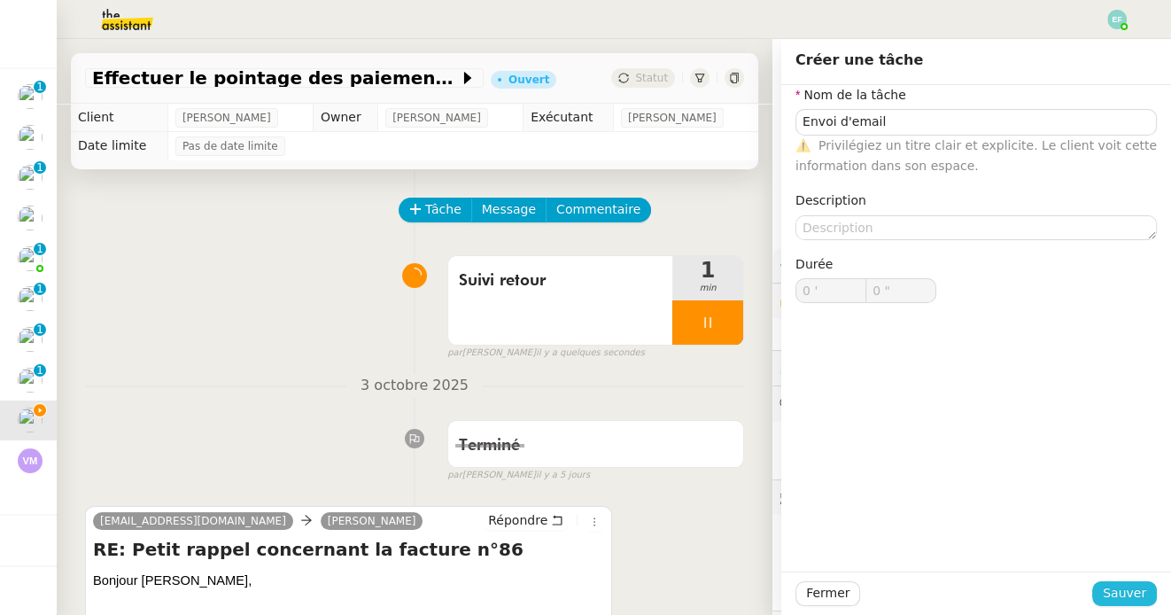
click at [1129, 589] on span "Sauver" at bounding box center [1123, 593] width 43 height 20
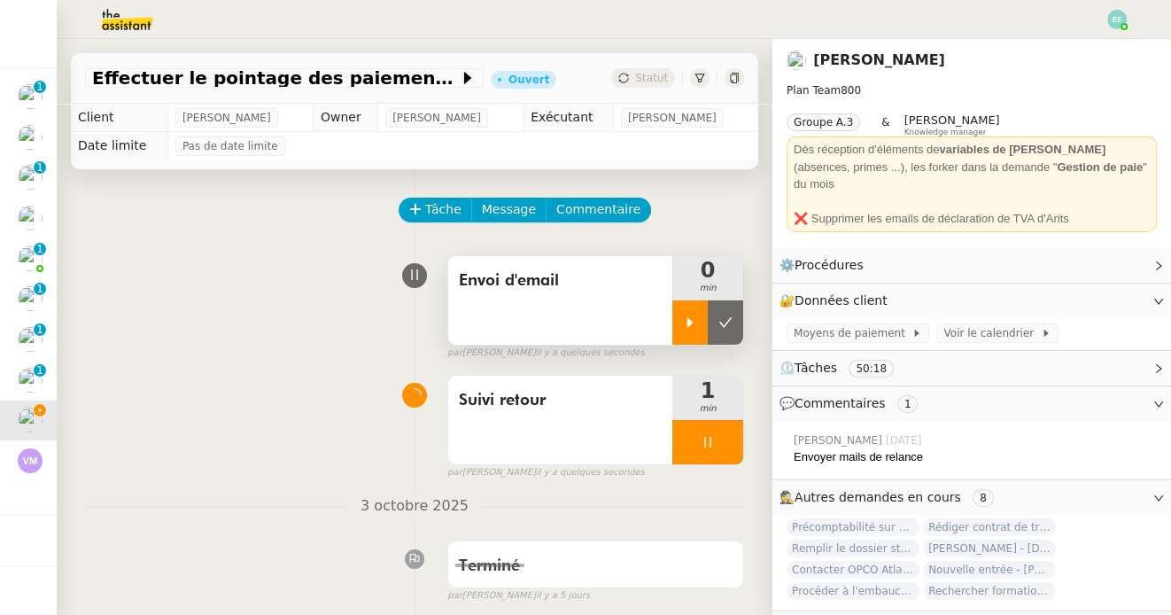
click at [689, 329] on div at bounding box center [689, 322] width 35 height 44
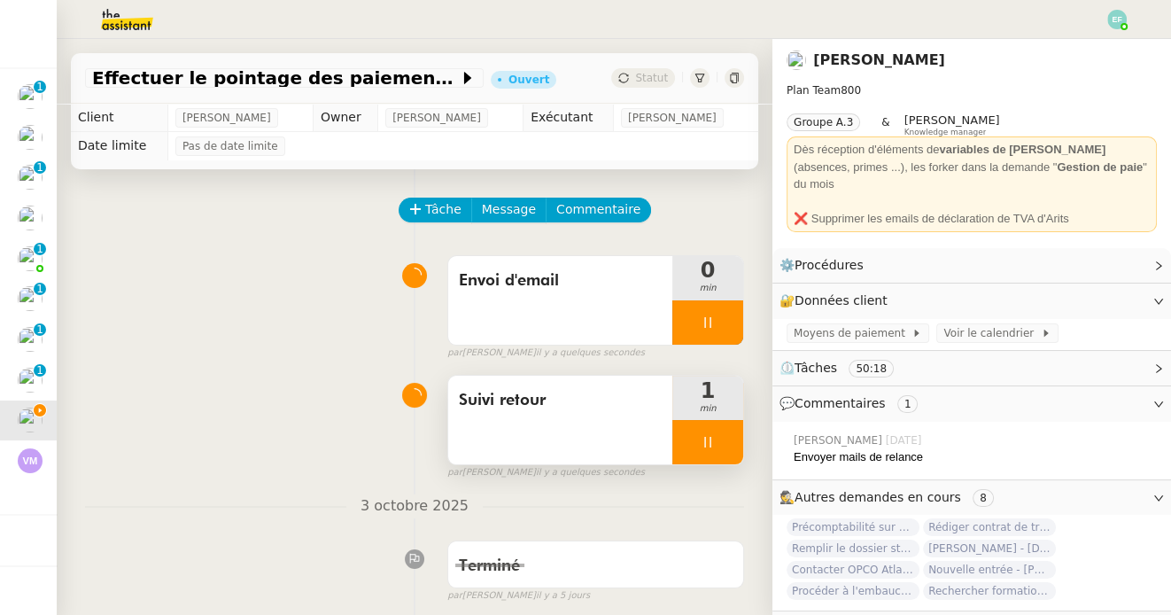
click at [723, 448] on div at bounding box center [707, 442] width 71 height 44
click at [724, 448] on icon at bounding box center [725, 442] width 14 height 14
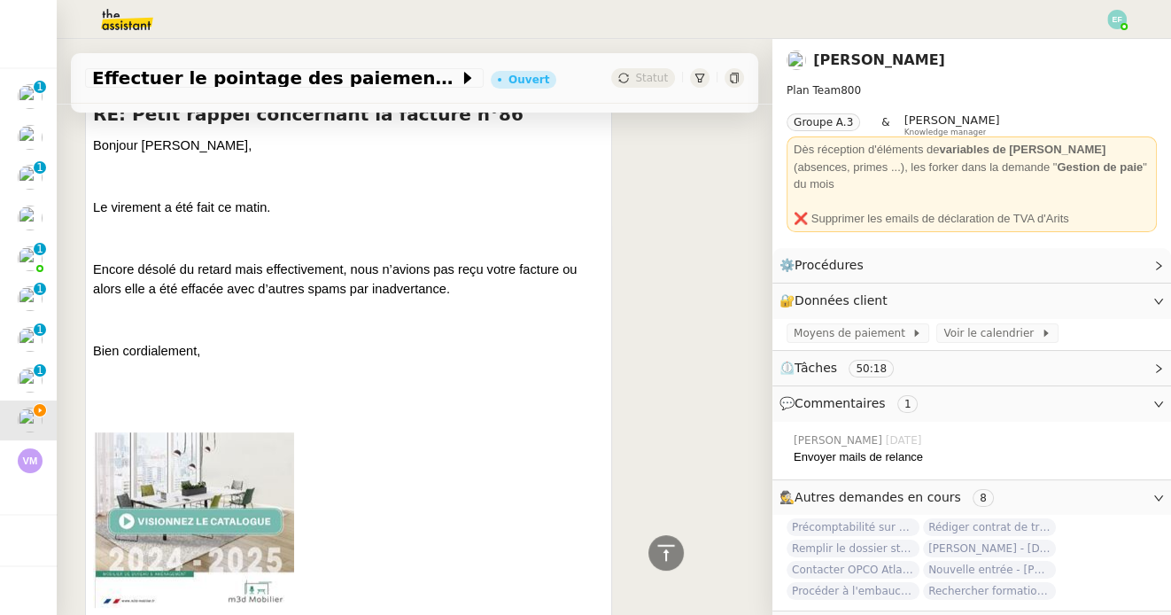
scroll to position [498, 0]
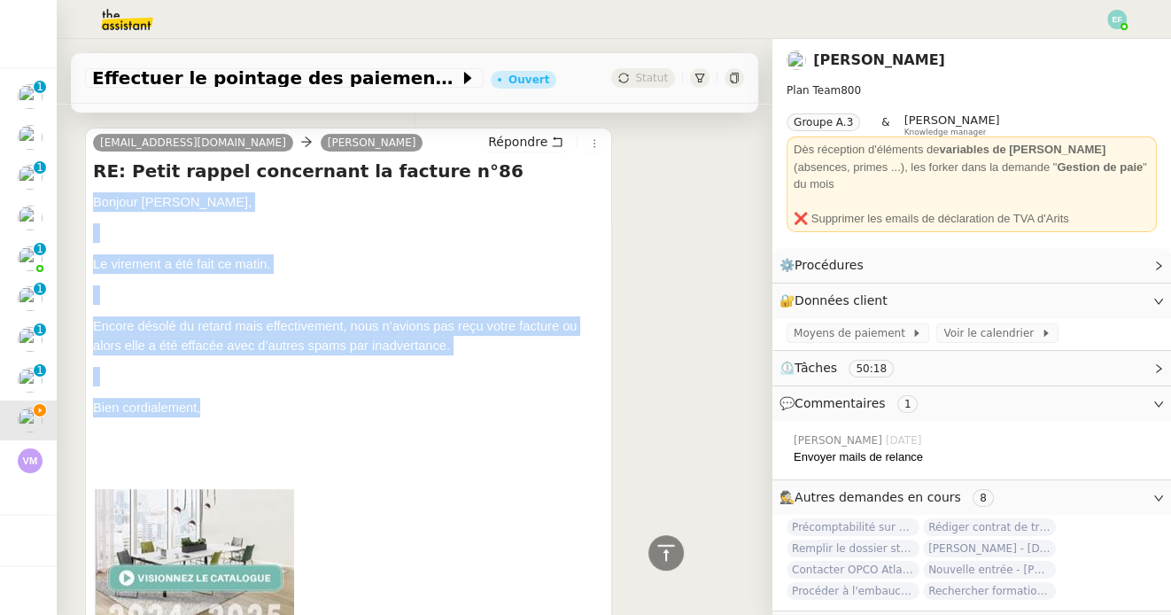
drag, startPoint x: 85, startPoint y: 194, endPoint x: 261, endPoint y: 415, distance: 282.9
copy div "Bonjour Sam, Le virement a été fait ce matin. Encore désolé du retard mais effe…"
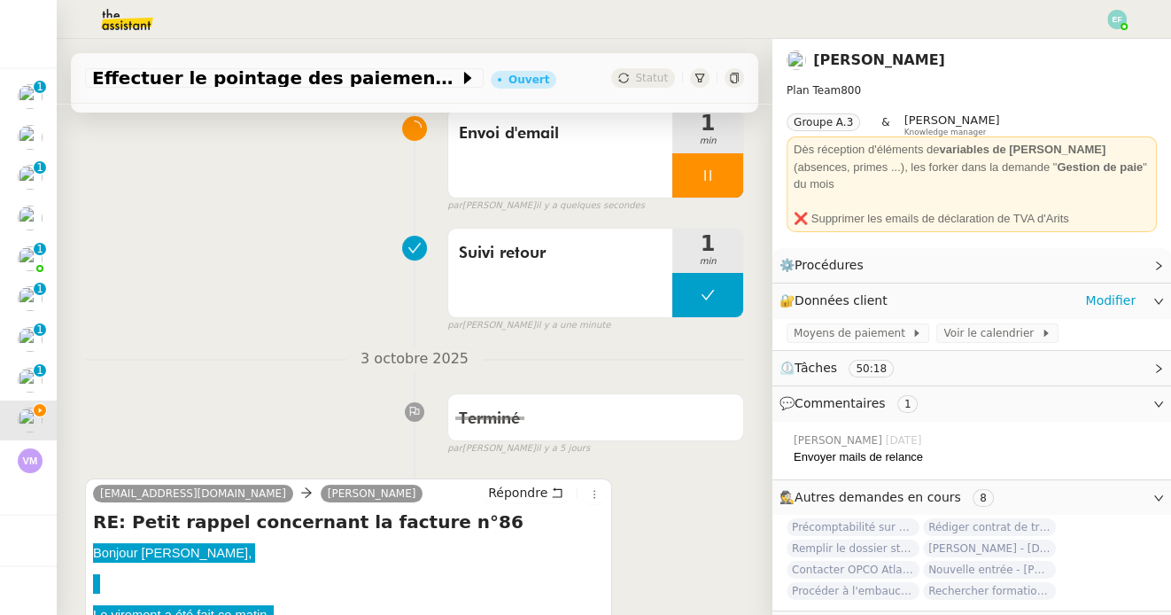
scroll to position [158, 0]
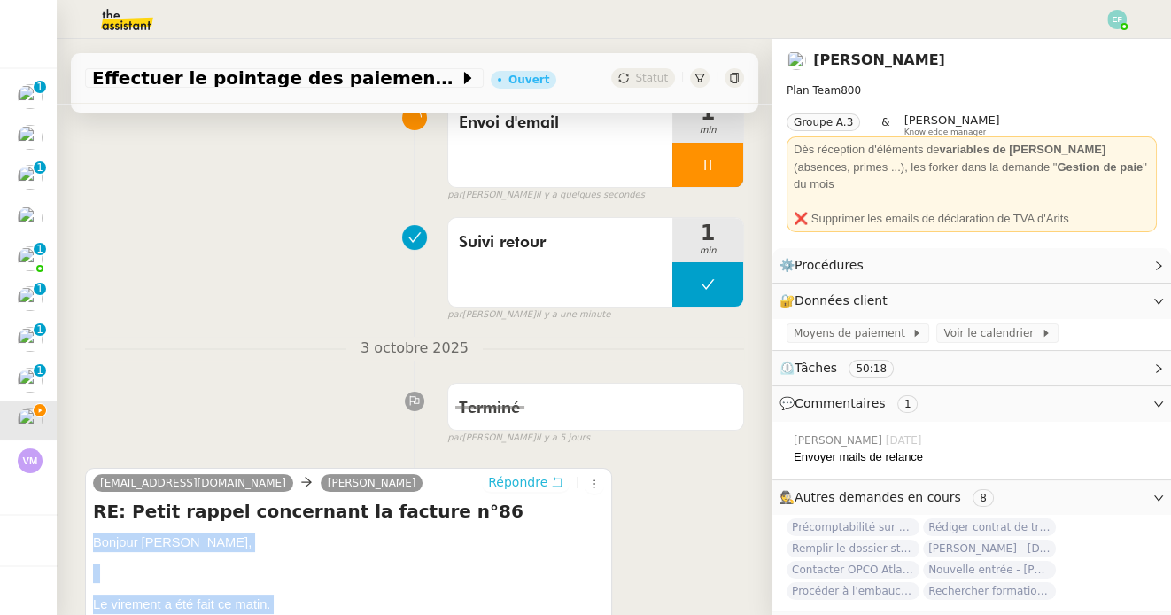
click at [562, 483] on icon at bounding box center [557, 482] width 12 height 12
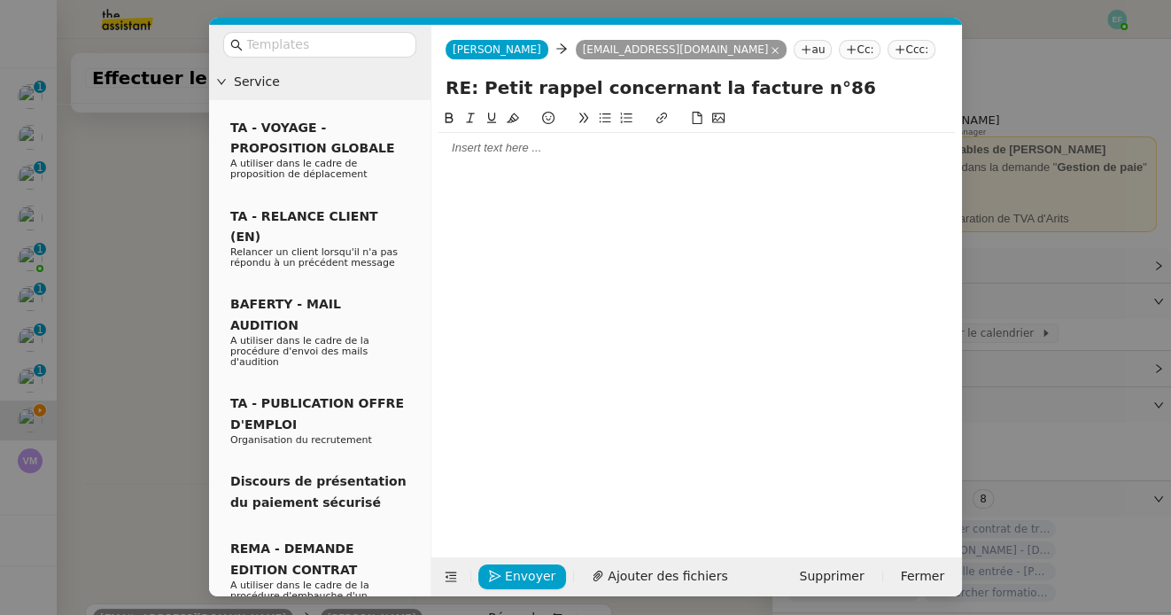
click at [589, 143] on div at bounding box center [696, 148] width 516 height 16
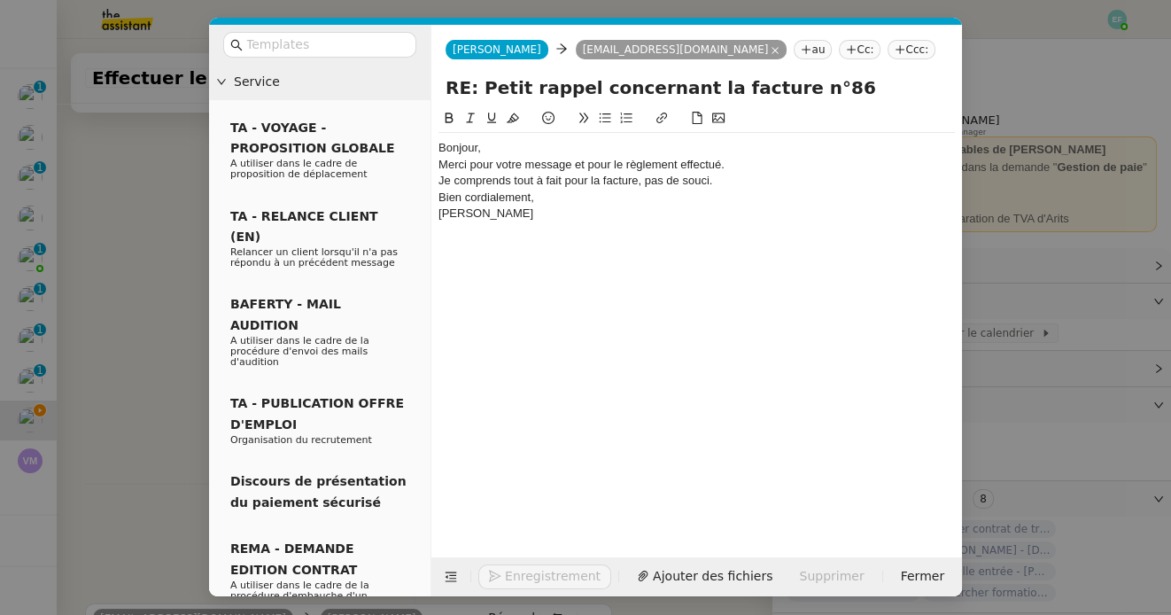
click at [558, 142] on div "Bonjour," at bounding box center [696, 148] width 516 height 16
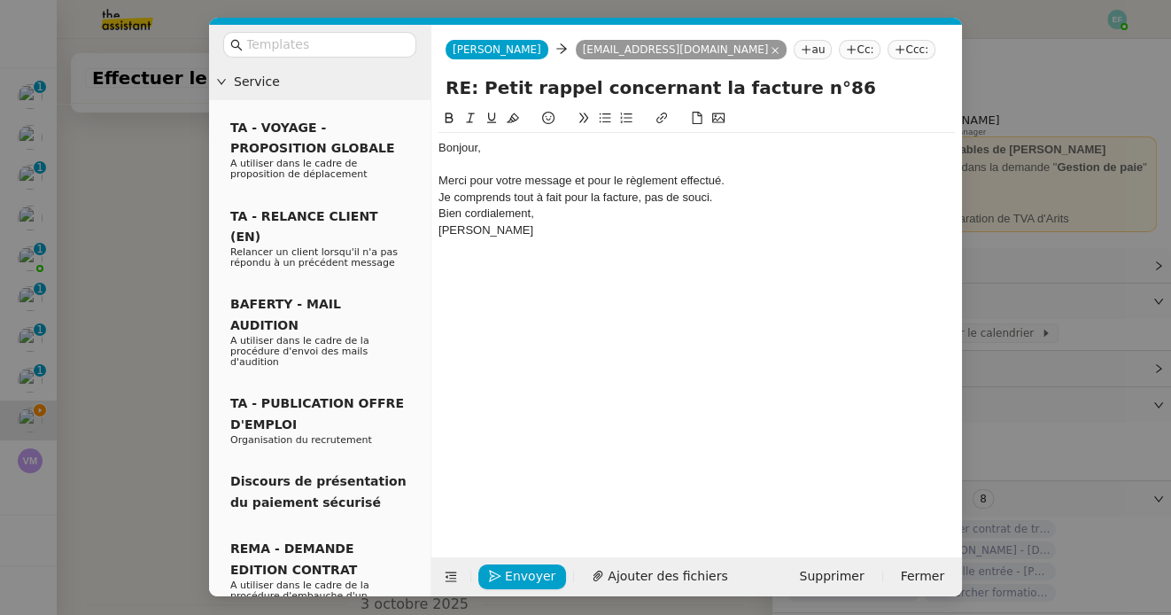
click at [745, 176] on div "Merci pour votre message et pour le règlement effectué." at bounding box center [696, 181] width 516 height 16
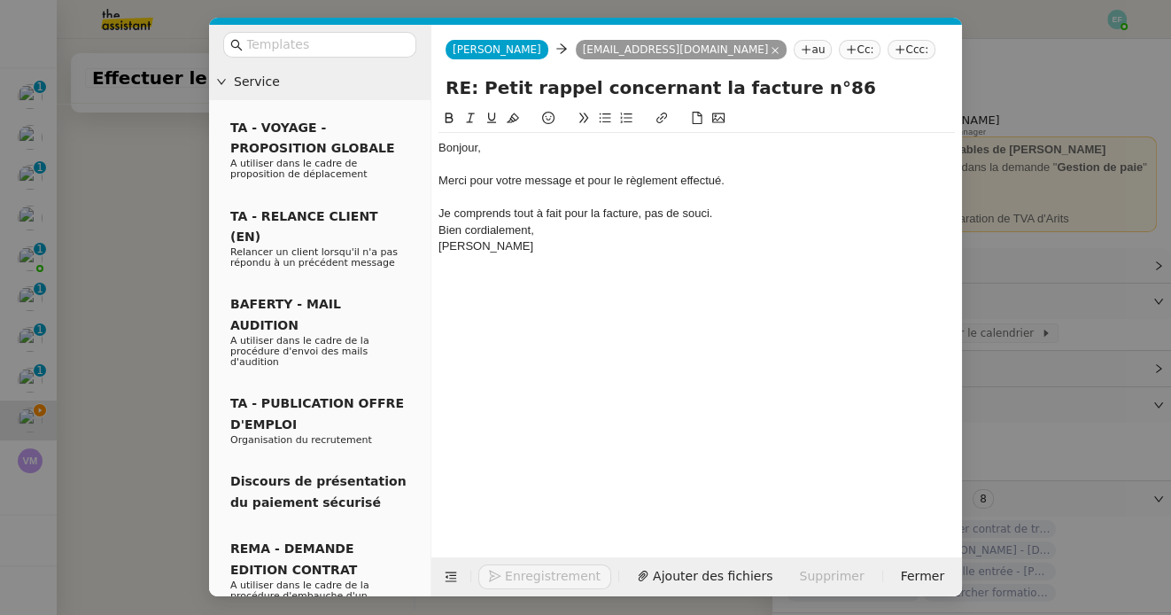
click at [615, 141] on div "Bonjour," at bounding box center [696, 148] width 516 height 16
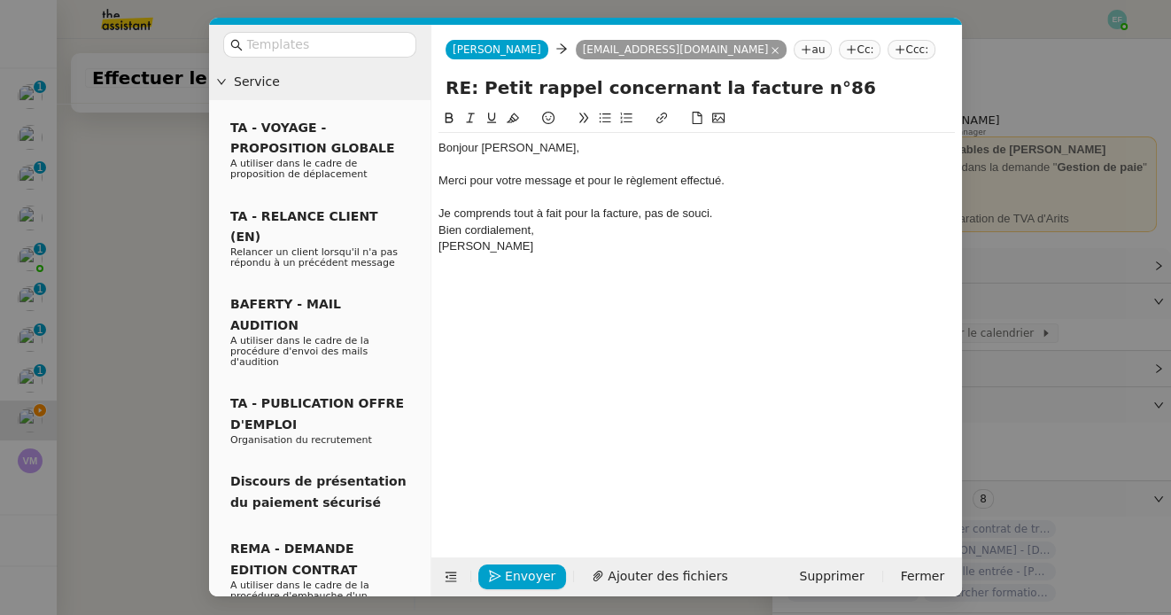
click at [752, 213] on div "Je comprends tout à fait pour la facture, pas de souci." at bounding box center [696, 213] width 516 height 16
drag, startPoint x: 501, startPoint y: 270, endPoint x: 444, endPoint y: 247, distance: 62.0
click at [444, 247] on div "Bonjour David, Merci pour votre message et pour le règlement effectué. Je compr…" at bounding box center [696, 213] width 516 height 161
click at [538, 577] on span "Envoyer" at bounding box center [530, 576] width 50 height 20
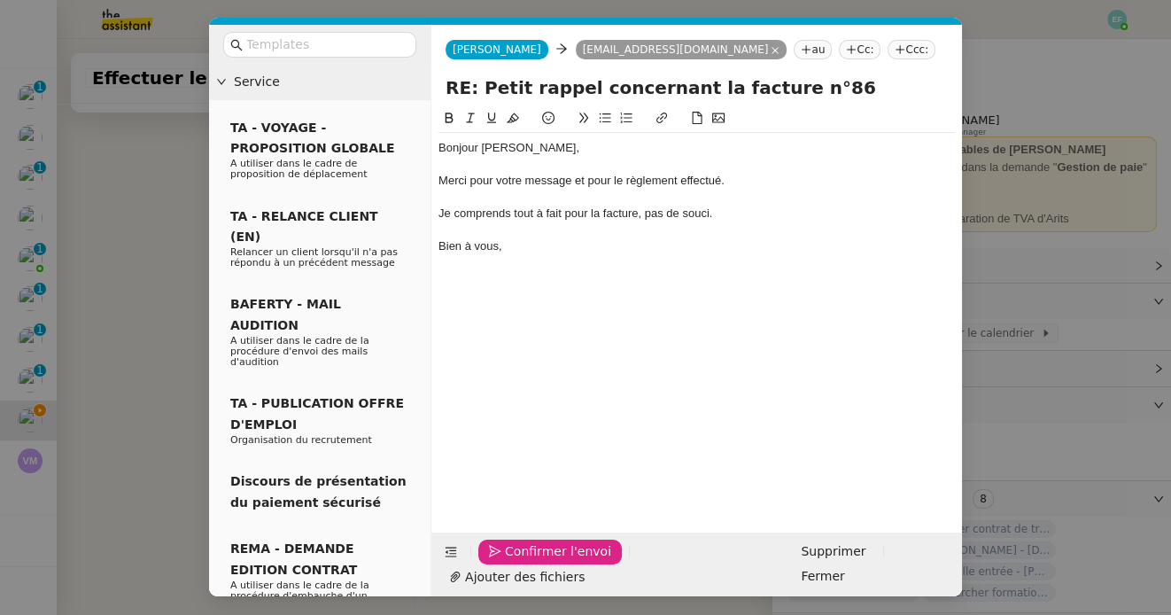
click at [538, 561] on span "Confirmer l'envoi" at bounding box center [558, 551] width 106 height 20
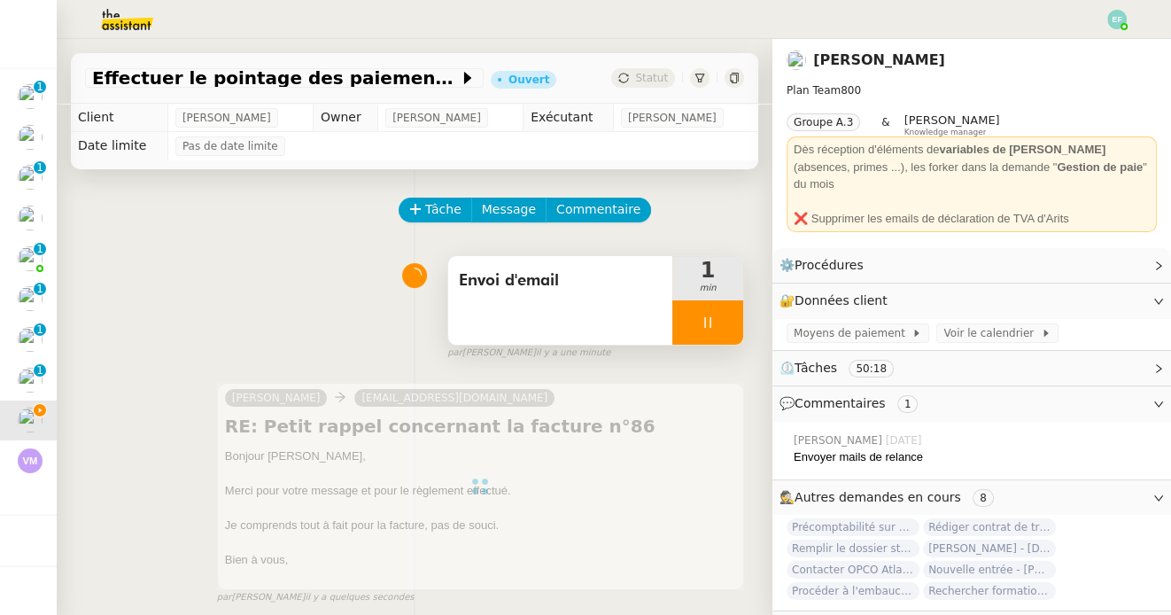
click at [717, 324] on div at bounding box center [707, 322] width 71 height 44
click at [725, 324] on icon at bounding box center [725, 322] width 13 height 10
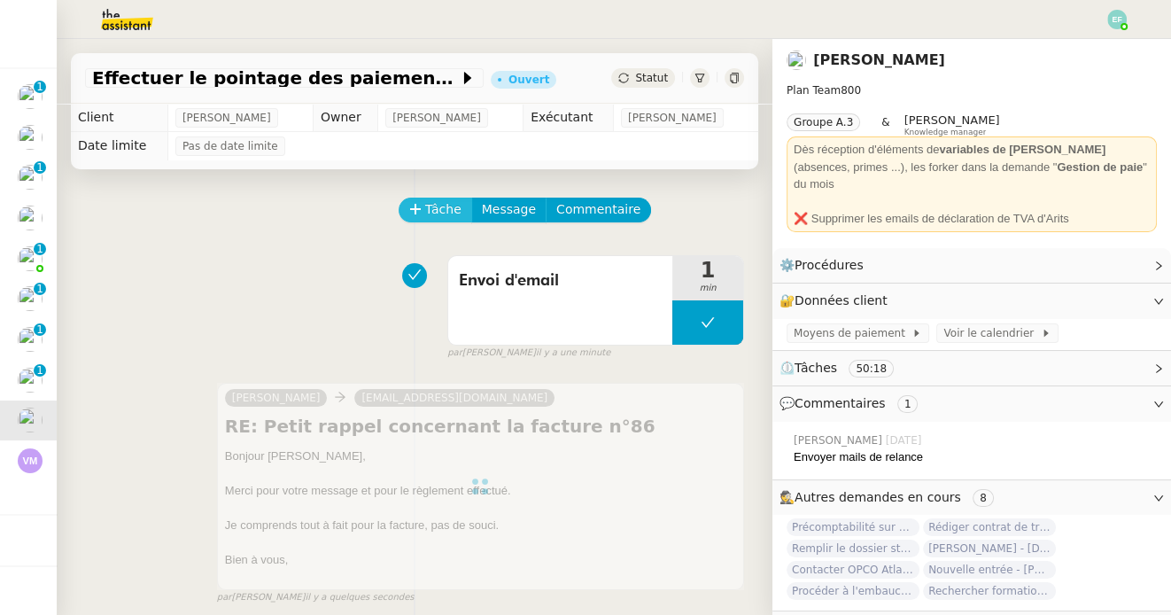
click at [449, 209] on span "Tâche" at bounding box center [443, 209] width 36 height 20
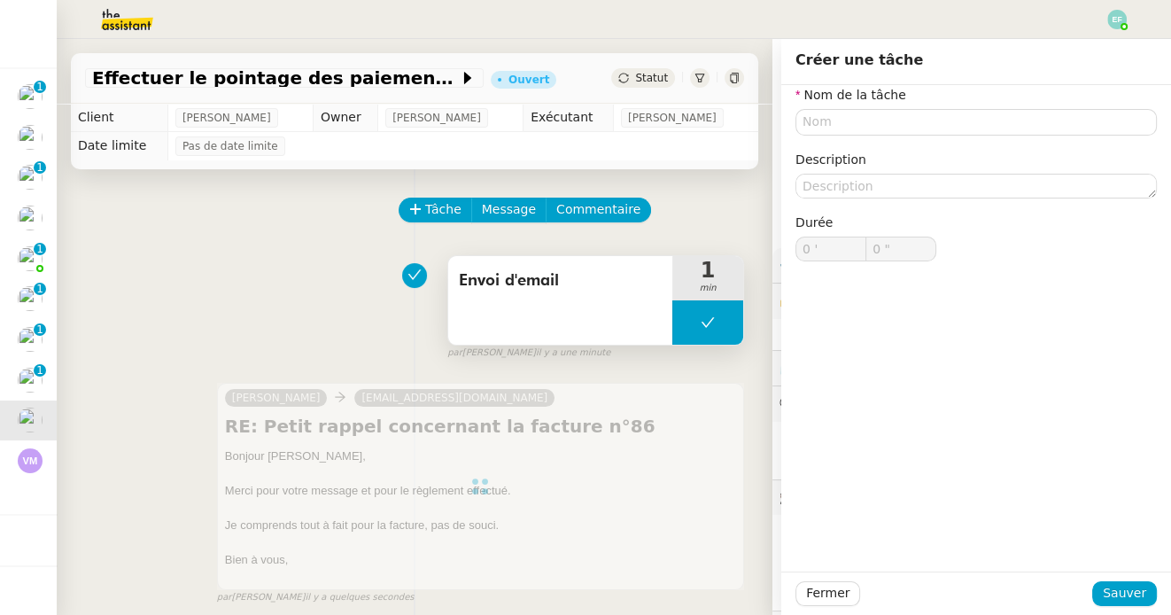
click at [700, 318] on icon at bounding box center [707, 322] width 14 height 14
click at [700, 318] on div at bounding box center [689, 322] width 35 height 44
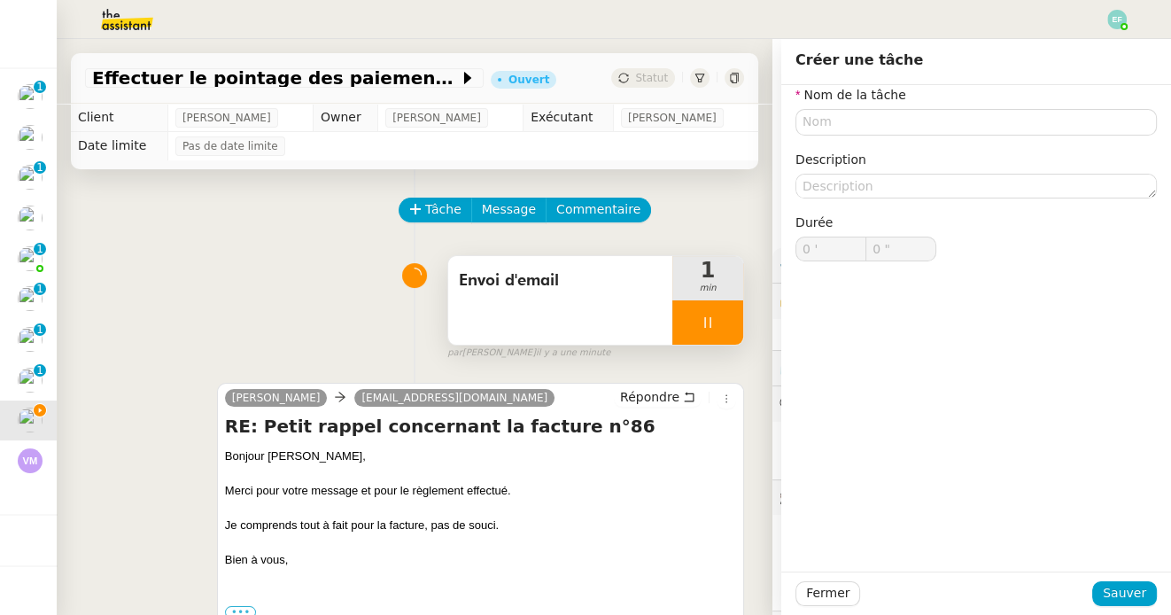
click at [732, 313] on div at bounding box center [707, 322] width 71 height 44
click at [732, 313] on button at bounding box center [725, 322] width 35 height 44
click at [641, 314] on div "Envoi d'email" at bounding box center [560, 300] width 224 height 89
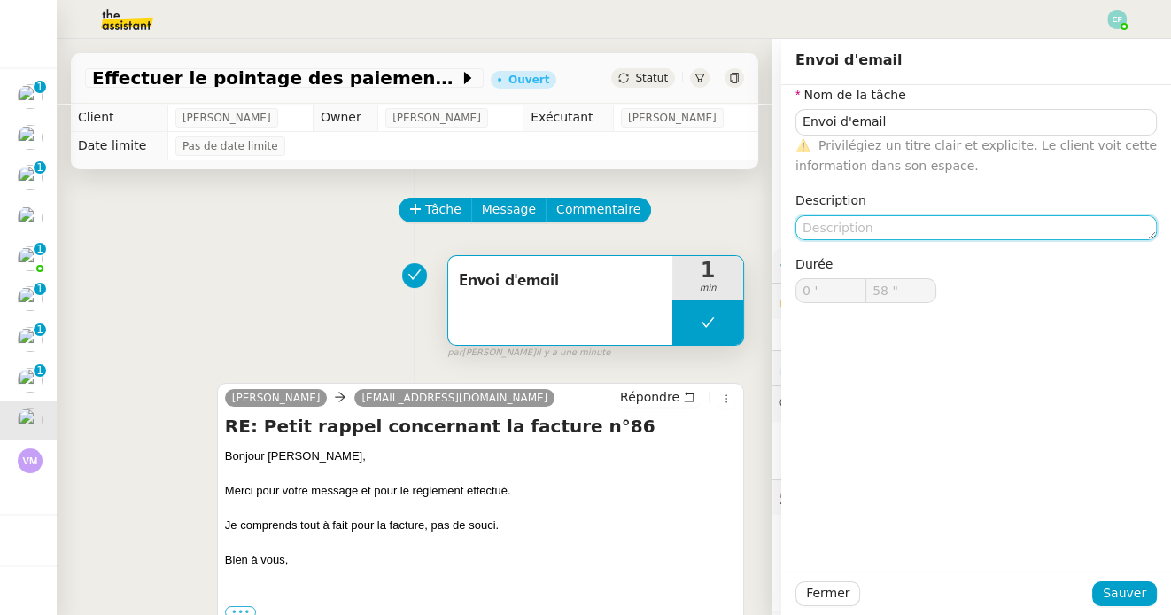
click at [865, 222] on textarea at bounding box center [975, 227] width 361 height 25
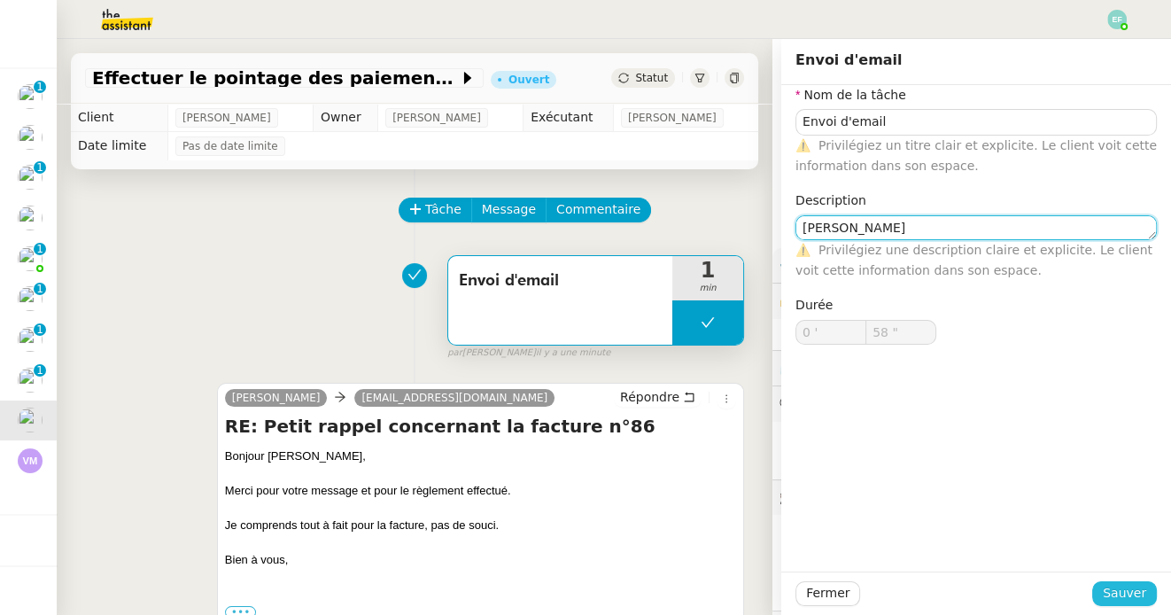
type textarea "David Boyé"
click at [1121, 585] on span "Sauver" at bounding box center [1123, 593] width 43 height 20
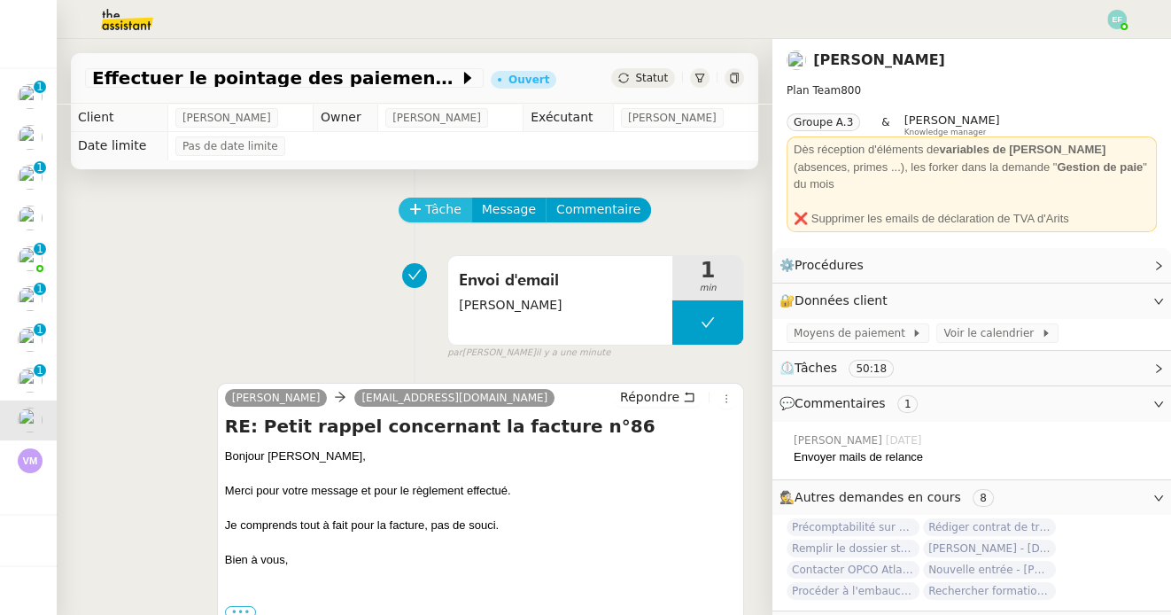
click at [431, 206] on span "Tâche" at bounding box center [443, 209] width 36 height 20
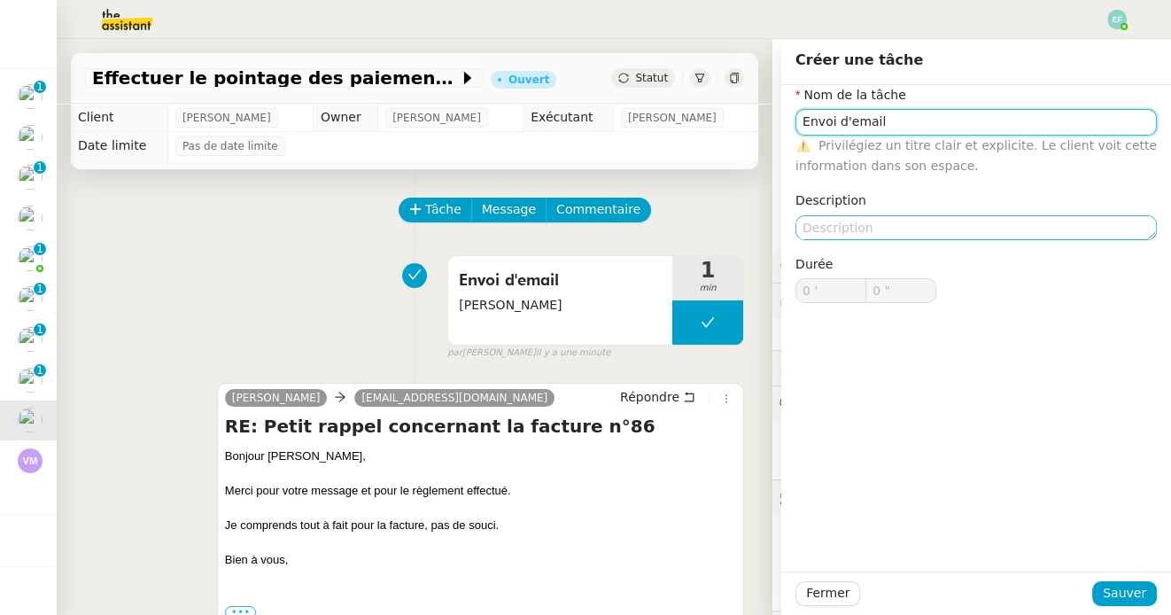
type input "Envoi d'email"
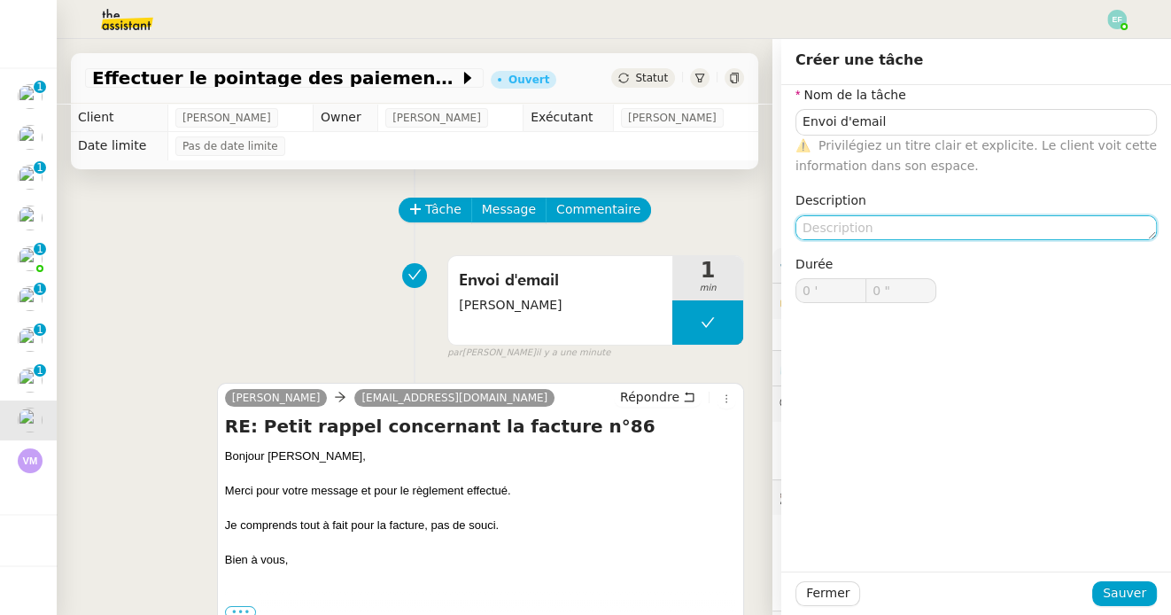
click at [954, 233] on textarea at bounding box center [975, 227] width 361 height 25
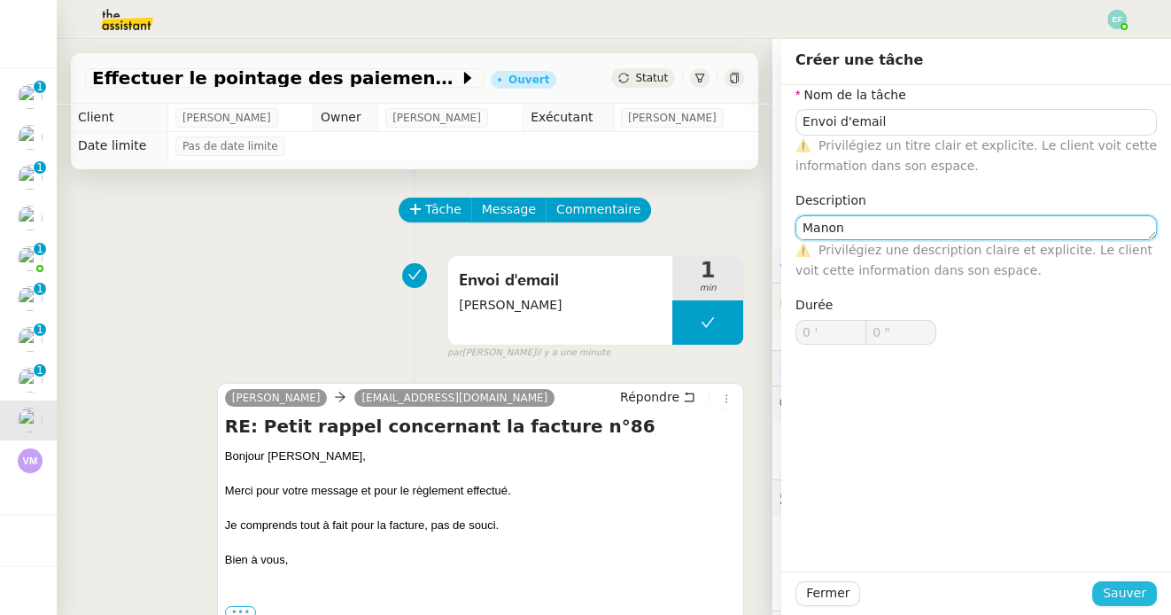
type textarea "Manon"
click at [1114, 599] on span "Sauver" at bounding box center [1123, 593] width 43 height 20
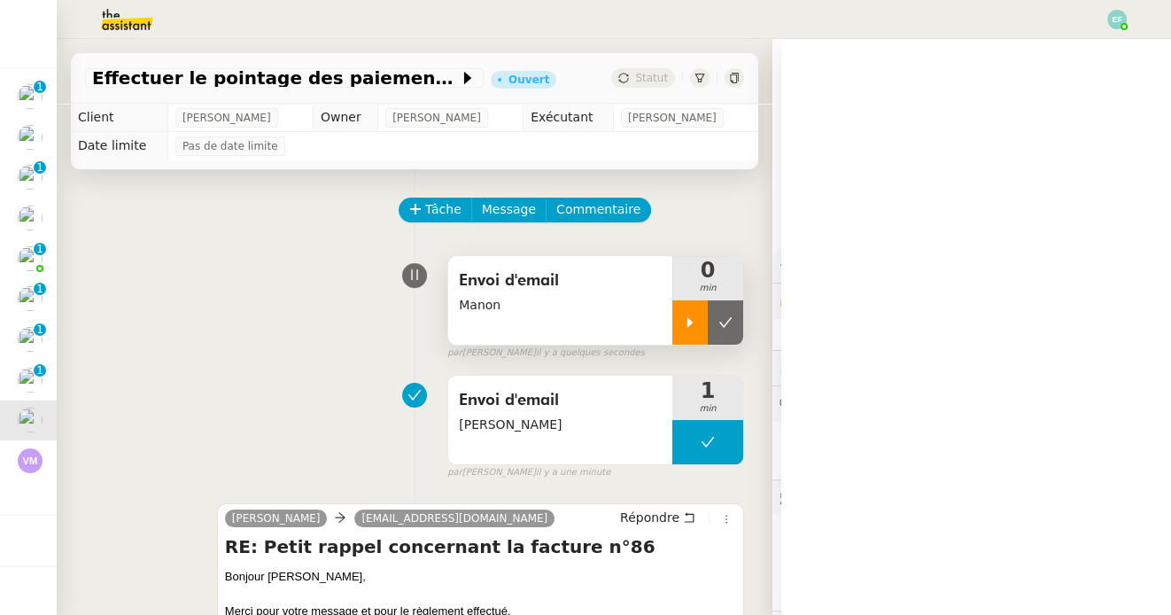
click at [695, 327] on icon at bounding box center [690, 322] width 14 height 14
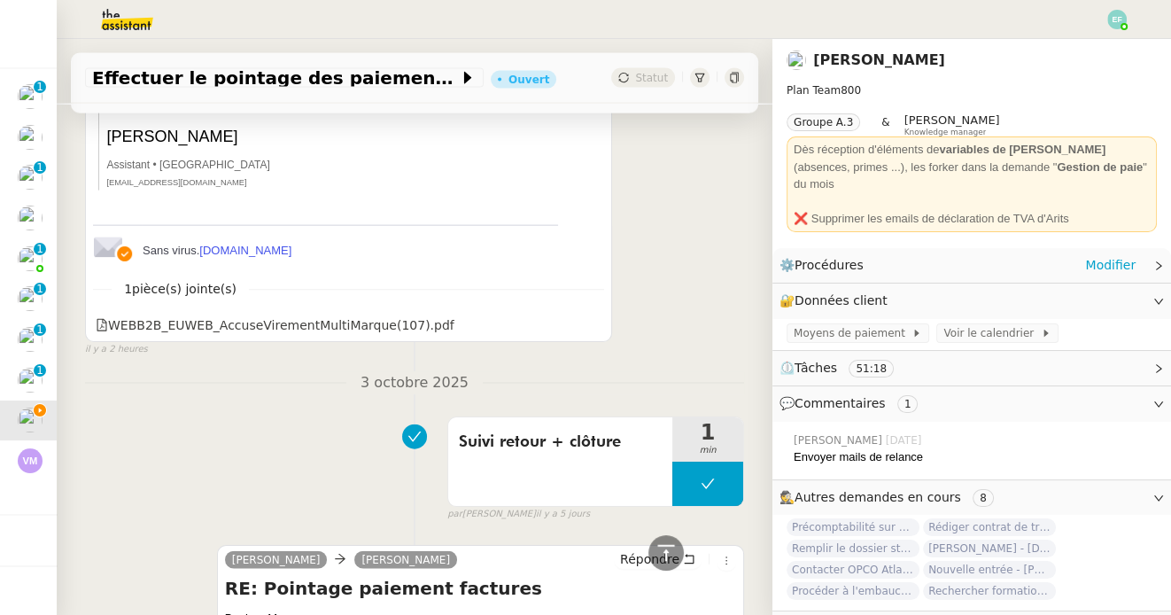
scroll to position [3842, 0]
click at [592, 320] on icon at bounding box center [592, 325] width 11 height 10
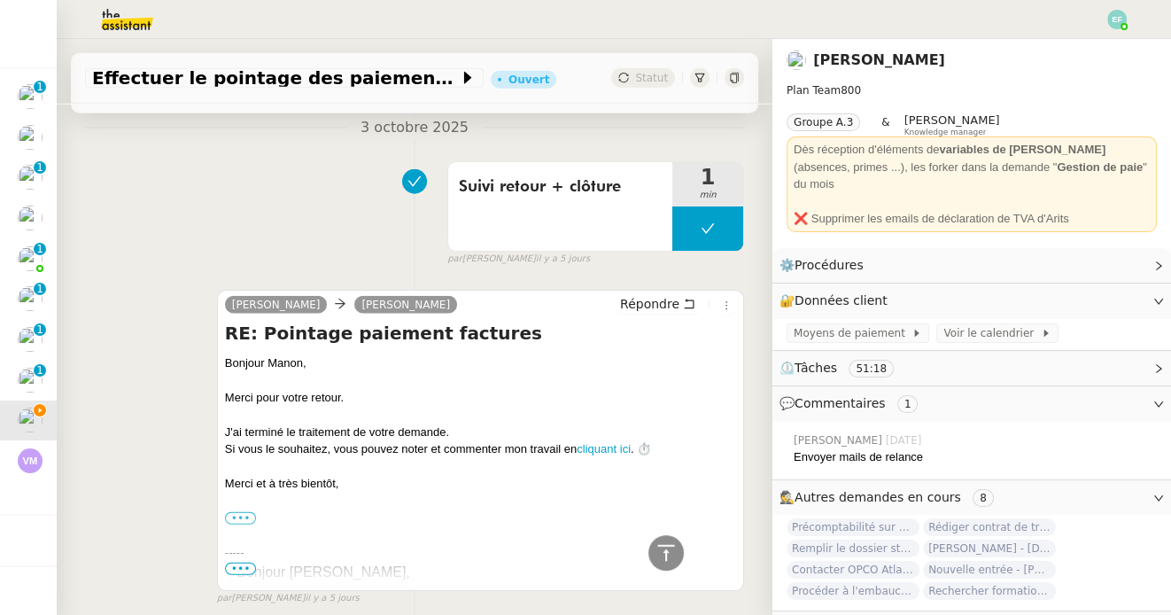
scroll to position [4104, 0]
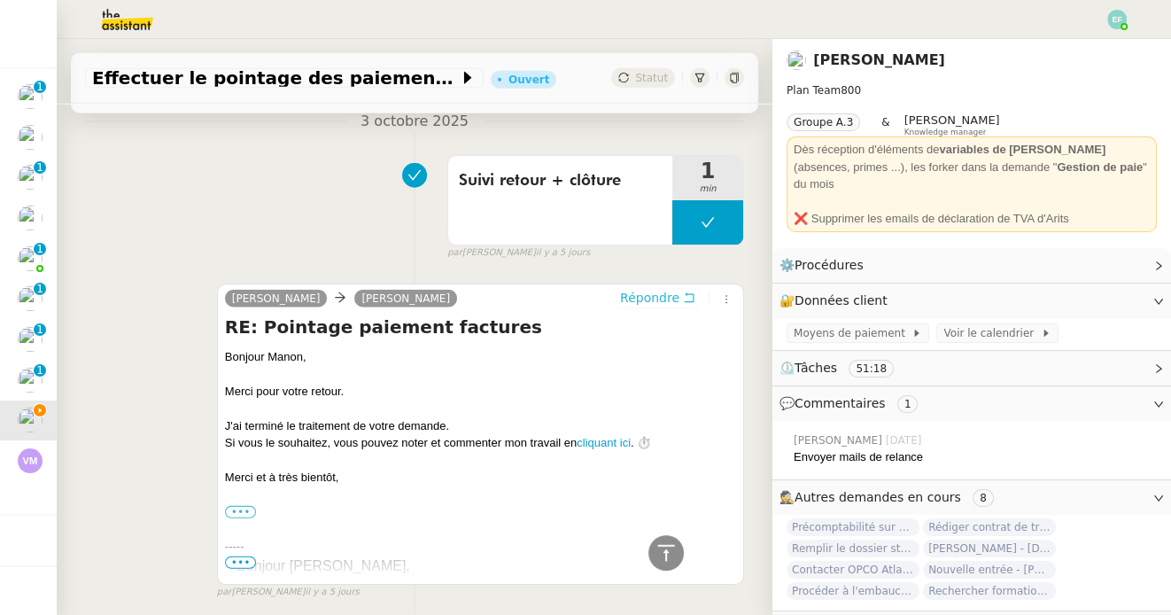
click at [687, 291] on icon at bounding box center [689, 297] width 12 height 12
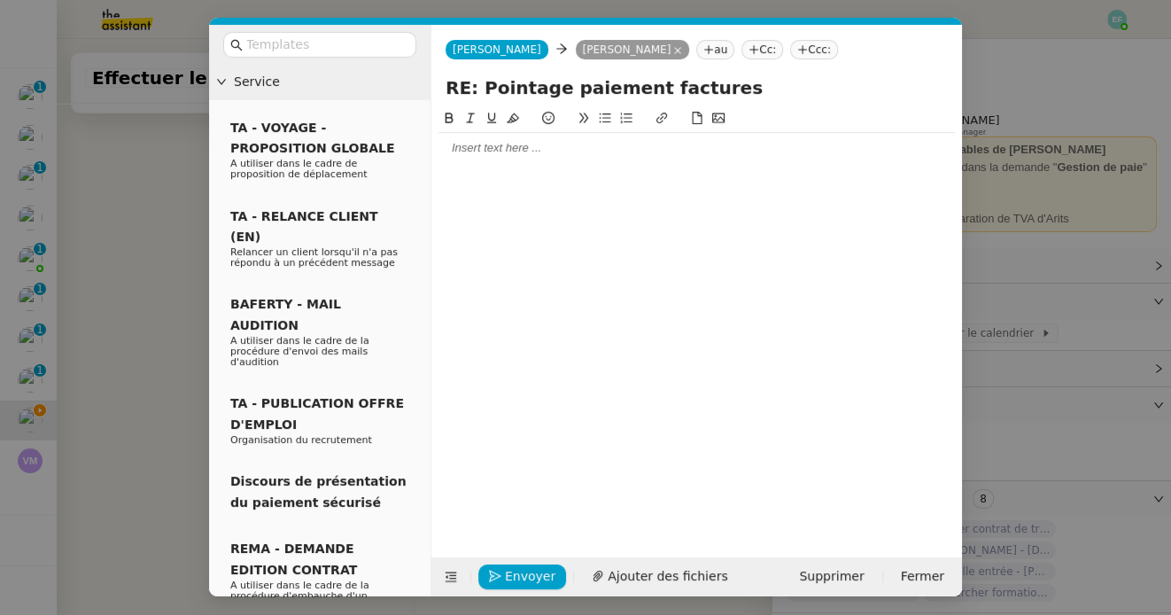
scroll to position [4241, 0]
click at [596, 156] on div at bounding box center [696, 148] width 516 height 16
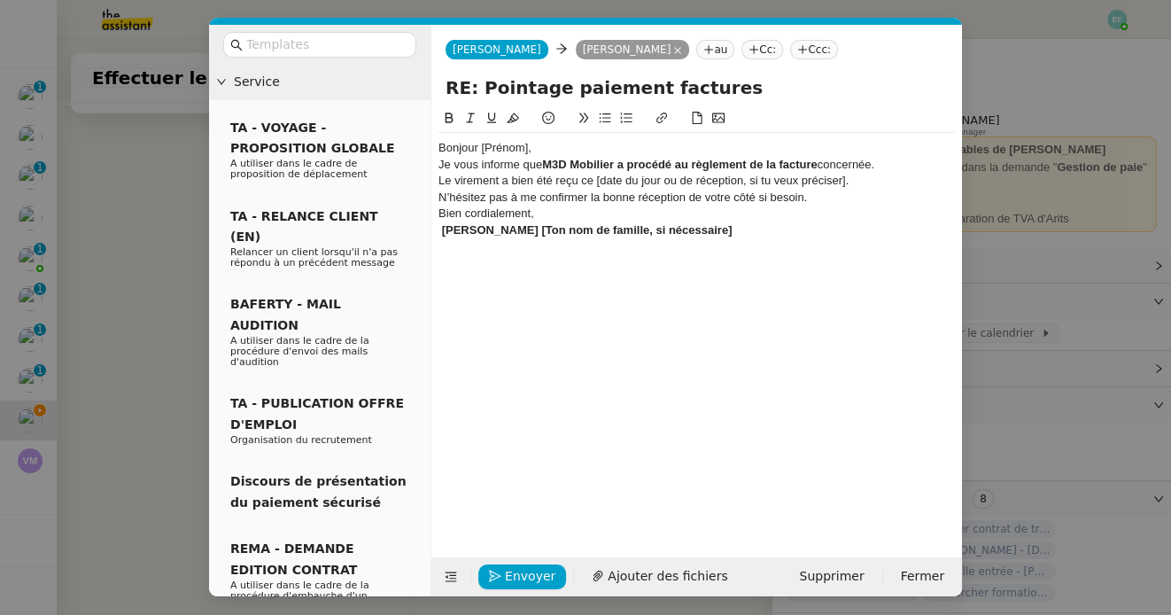
scroll to position [0, 0]
click at [581, 151] on div "Bonjour [Prénom]," at bounding box center [696, 148] width 516 height 16
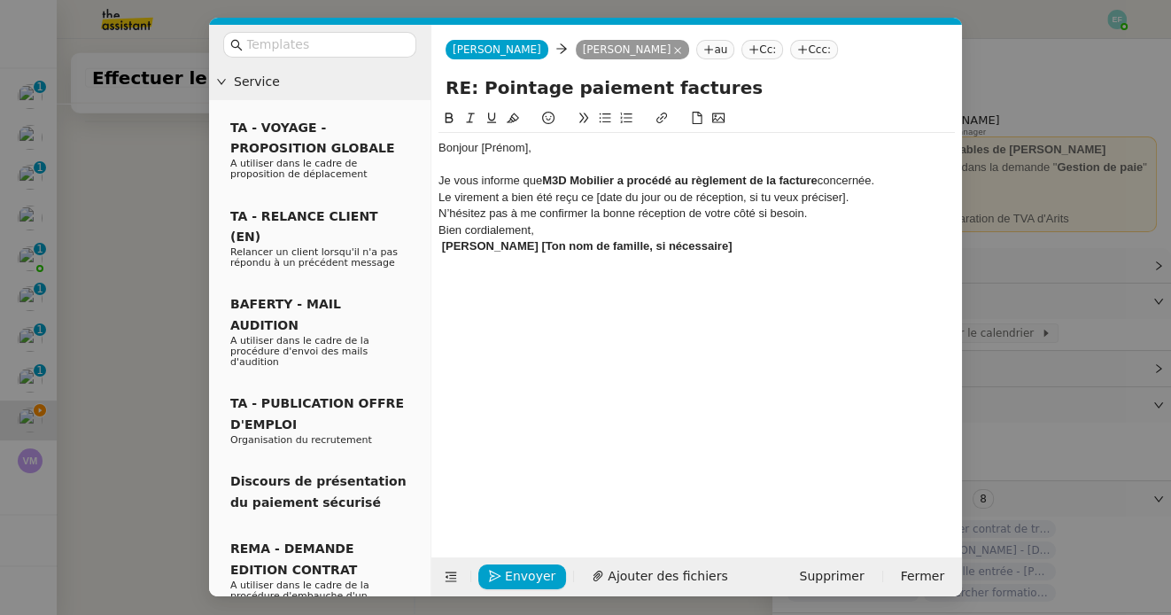
scroll to position [4380, 0]
click at [897, 186] on div "Je vous informe que M3D Mobilier a procédé au règlement de la facture concernée." at bounding box center [696, 181] width 516 height 16
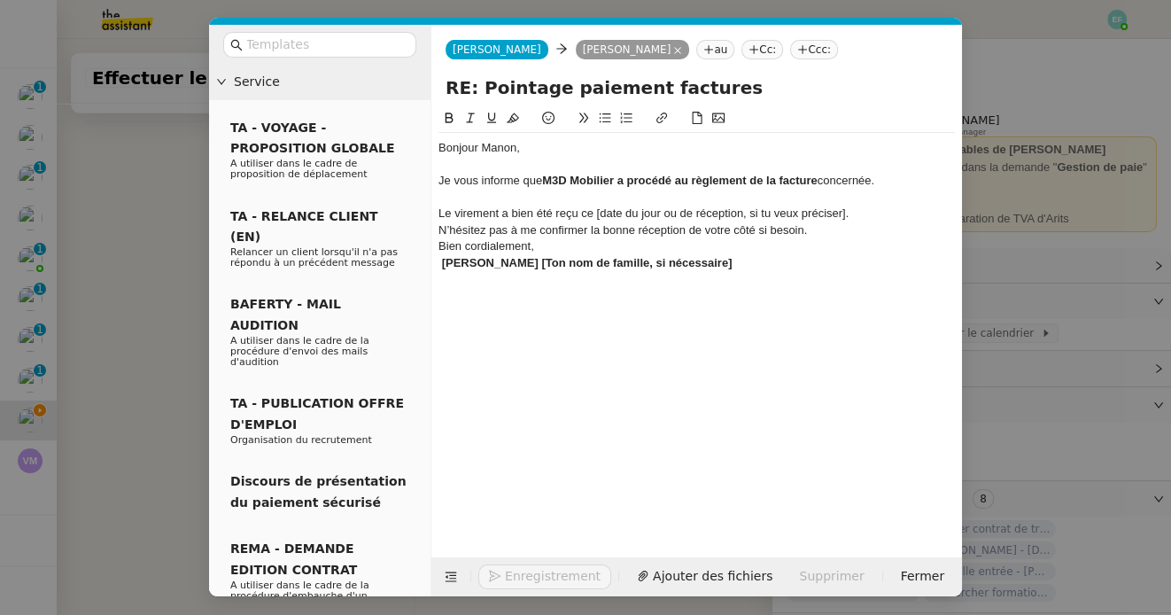
scroll to position [4397, 0]
click at [442, 207] on div "Le virement a bien été reçu ce [date du jour ou de réception, si tu veux précis…" at bounding box center [696, 213] width 516 height 16
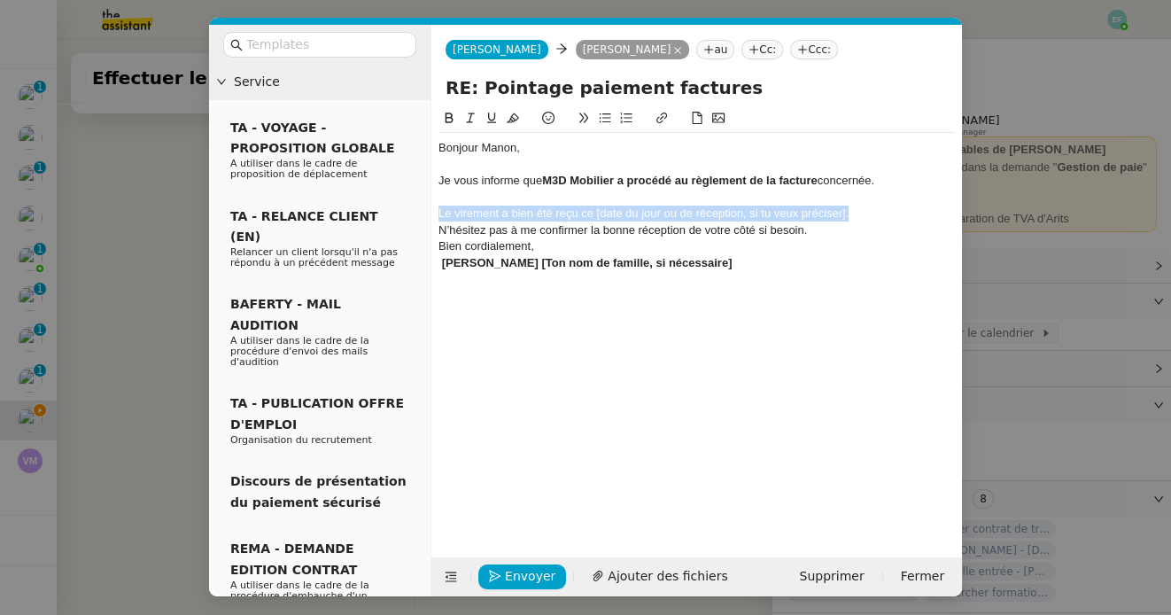
drag, startPoint x: 854, startPoint y: 208, endPoint x: 430, endPoint y: 210, distance: 424.2
click at [436, 210] on nz-spin "Bonjour Manon, Je vous informe que M3D Mobilier a procédé au règlement de la fa…" at bounding box center [696, 322] width 530 height 429
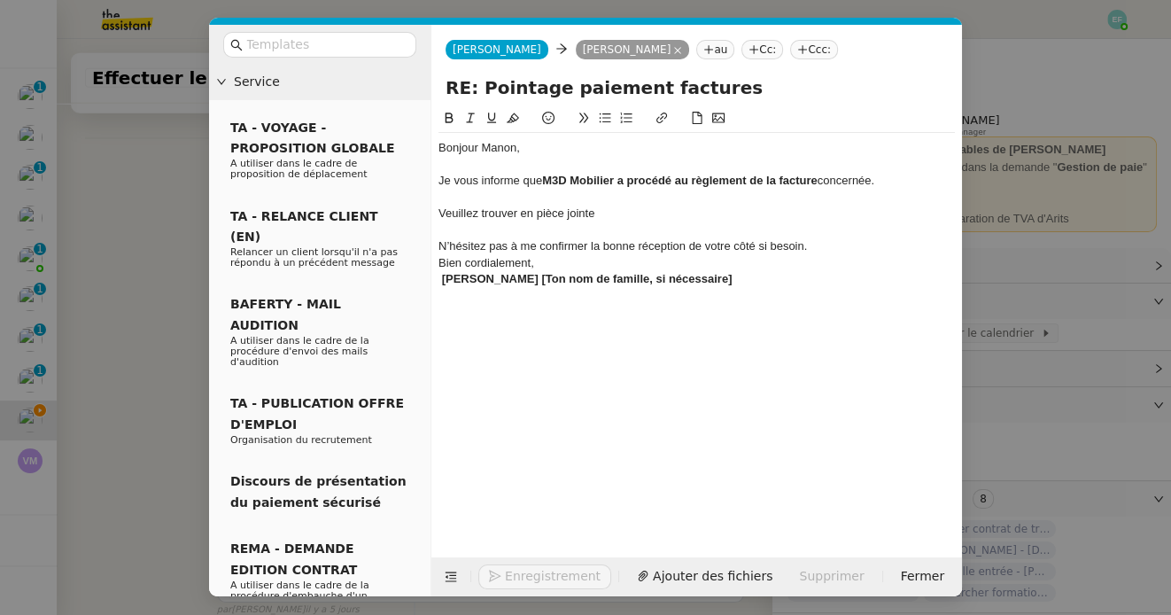
scroll to position [4414, 0]
click at [627, 219] on div "Veuillez trouver en pièce jointe" at bounding box center [696, 213] width 516 height 16
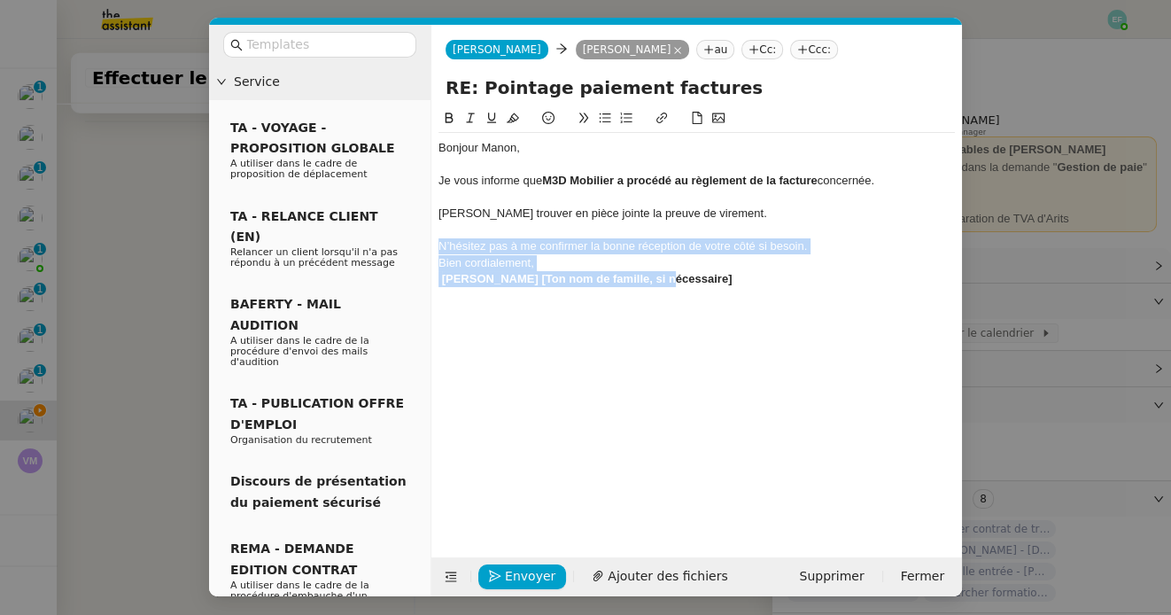
drag, startPoint x: 662, startPoint y: 284, endPoint x: 437, endPoint y: 241, distance: 229.9
click at [437, 241] on nz-spin "Bonjour Manon, Je vous informe que M3D Mobilier a procédé au règlement de la fa…" at bounding box center [696, 322] width 530 height 429
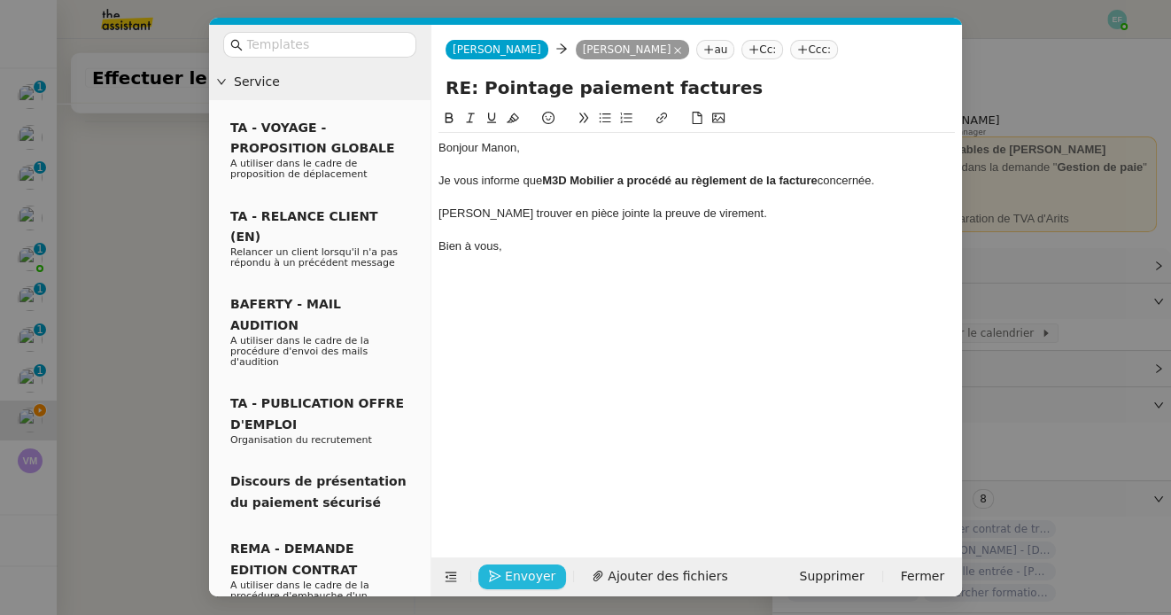
scroll to position [4380, 0]
click at [624, 576] on span "Ajouter des fichiers" at bounding box center [667, 576] width 120 height 20
click at [559, 545] on link "WEBB2B_EUWEB_AccuseVirementMultiMarque(107).pdf" at bounding box center [683, 547] width 479 height 20
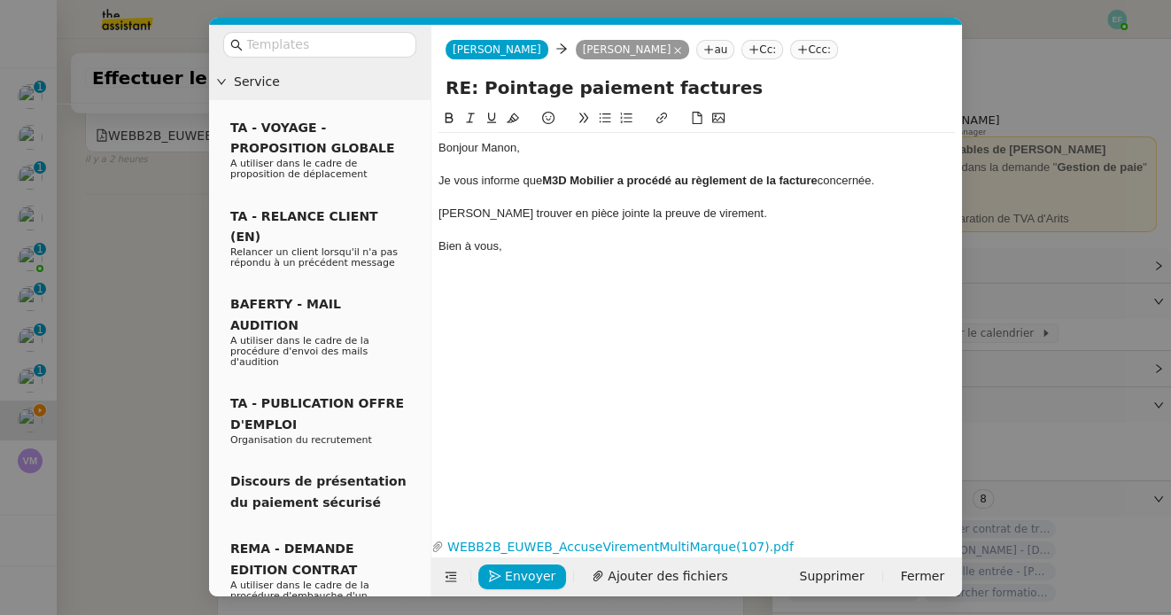
scroll to position [4452, 0]
click at [566, 233] on div at bounding box center [696, 230] width 516 height 16
click at [843, 179] on div "Je vous informe que M3D Mobilier a procédé au règlement de la facture concernée." at bounding box center [696, 181] width 516 height 16
click at [128, 239] on nz-modal-container "Service TA - VOYAGE - PROPOSITION GLOBALE A utiliser dans le cadre de propositi…" at bounding box center [585, 307] width 1171 height 615
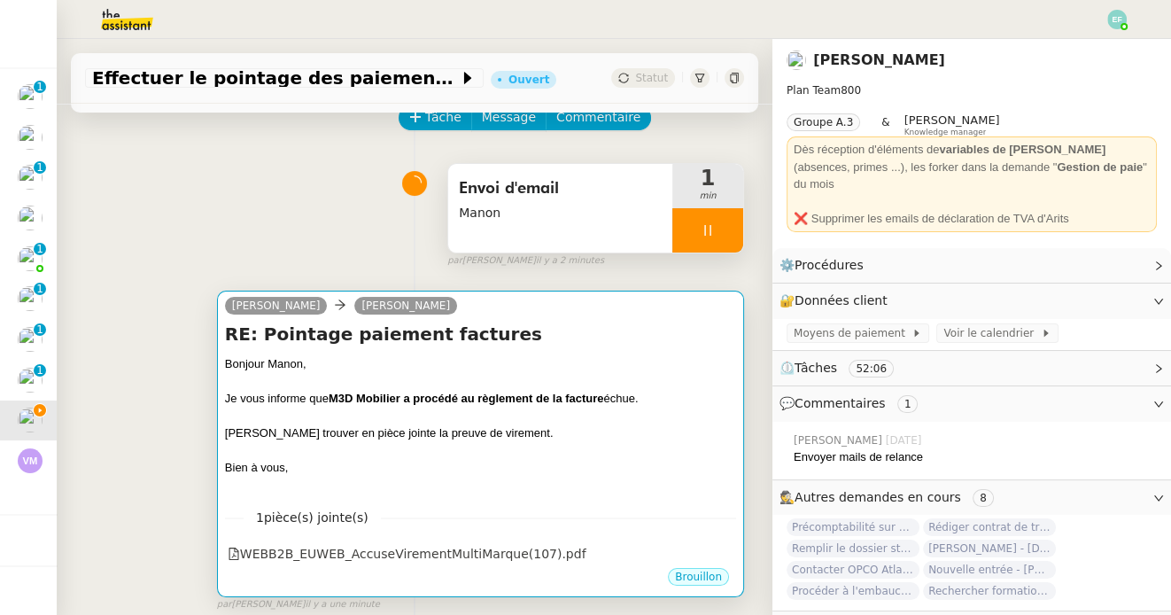
scroll to position [0, 0]
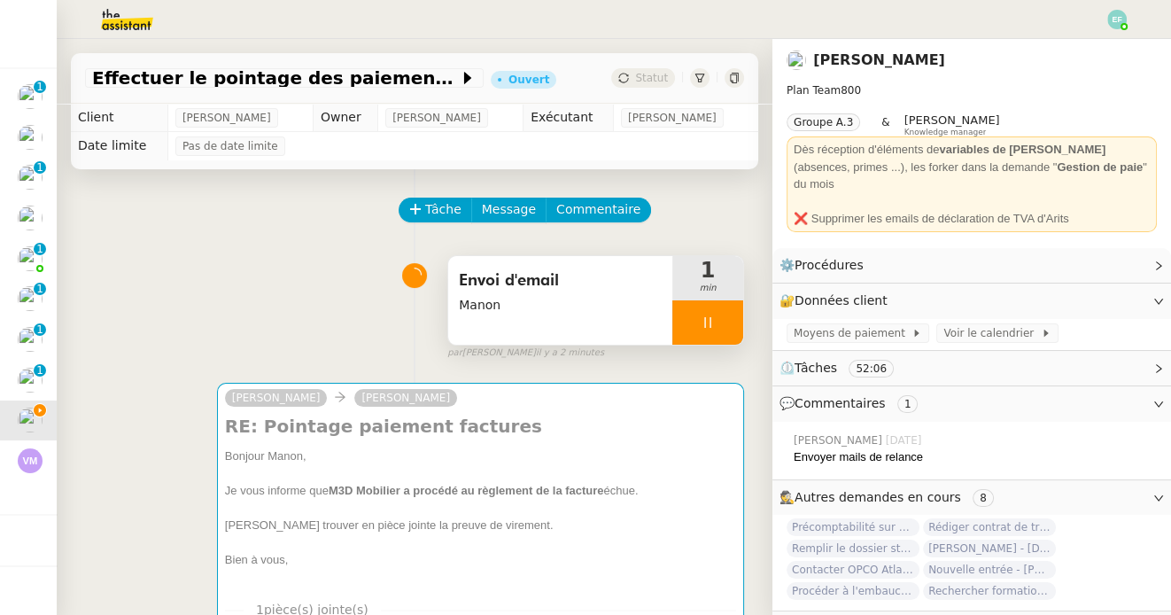
click at [710, 339] on div at bounding box center [707, 322] width 71 height 44
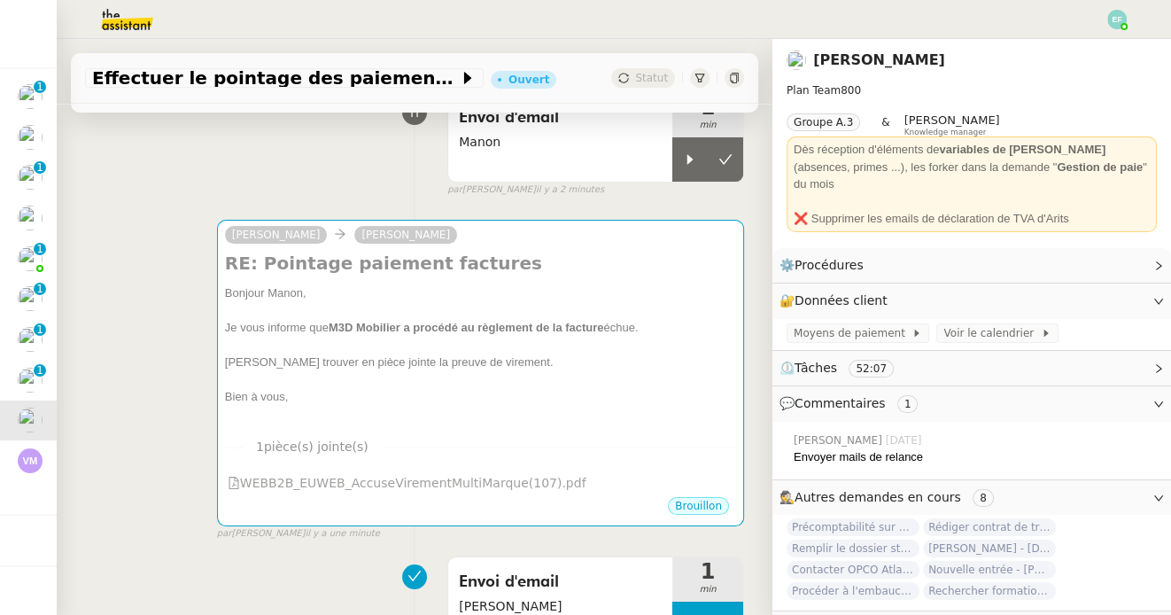
scroll to position [165, 0]
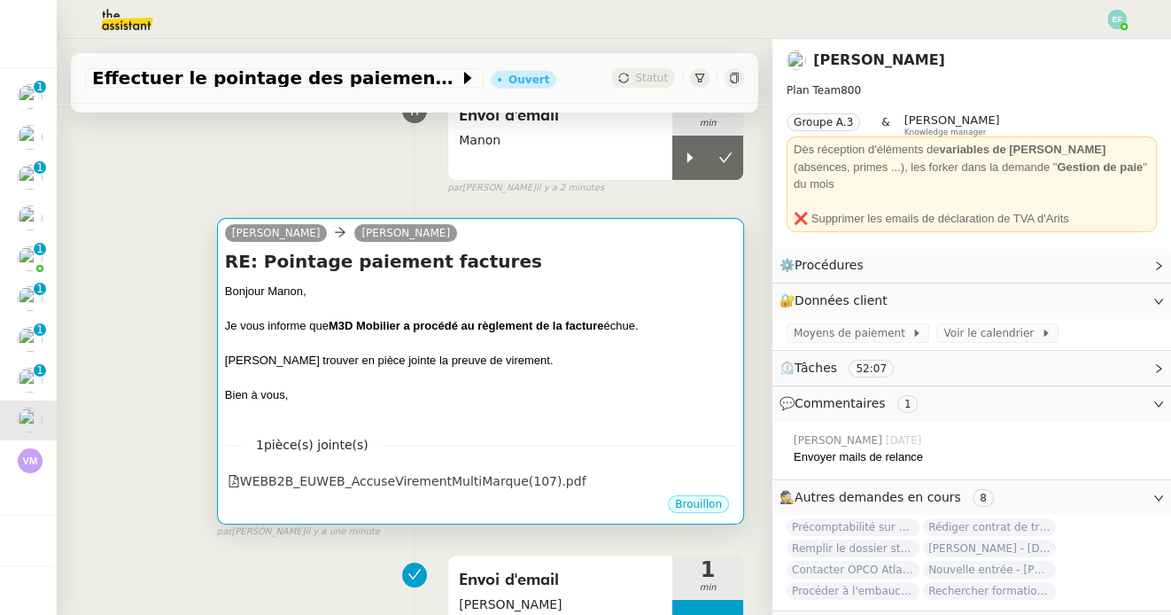
click at [649, 303] on div at bounding box center [480, 309] width 511 height 18
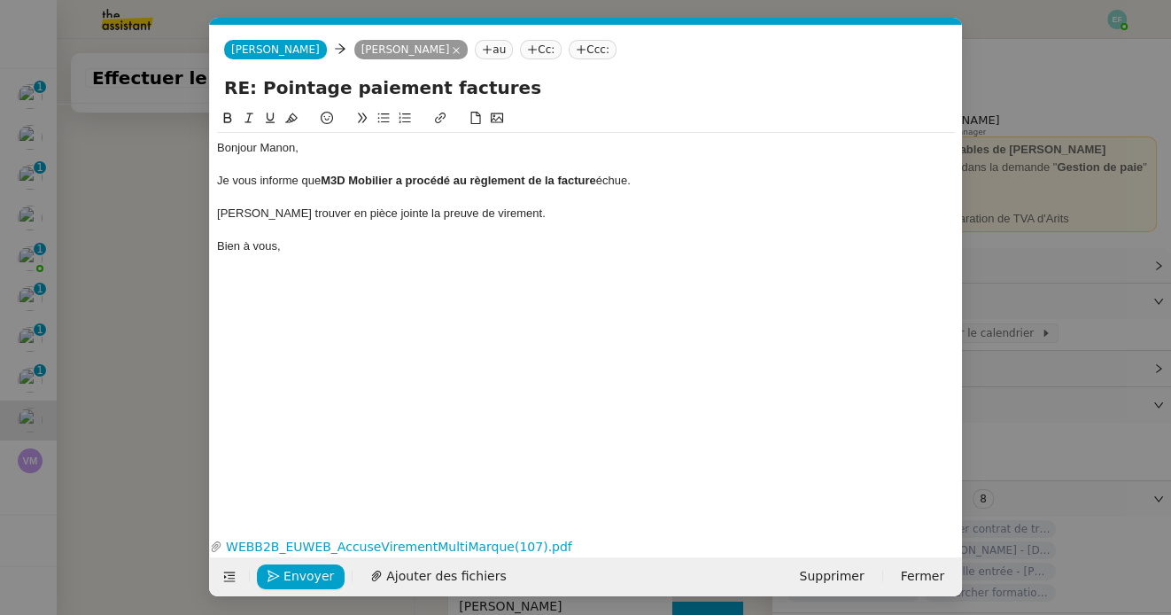
scroll to position [0, 37]
click at [317, 575] on span "Envoyer" at bounding box center [308, 576] width 50 height 20
click at [317, 575] on span "Confirmer l'envoi" at bounding box center [336, 576] width 106 height 20
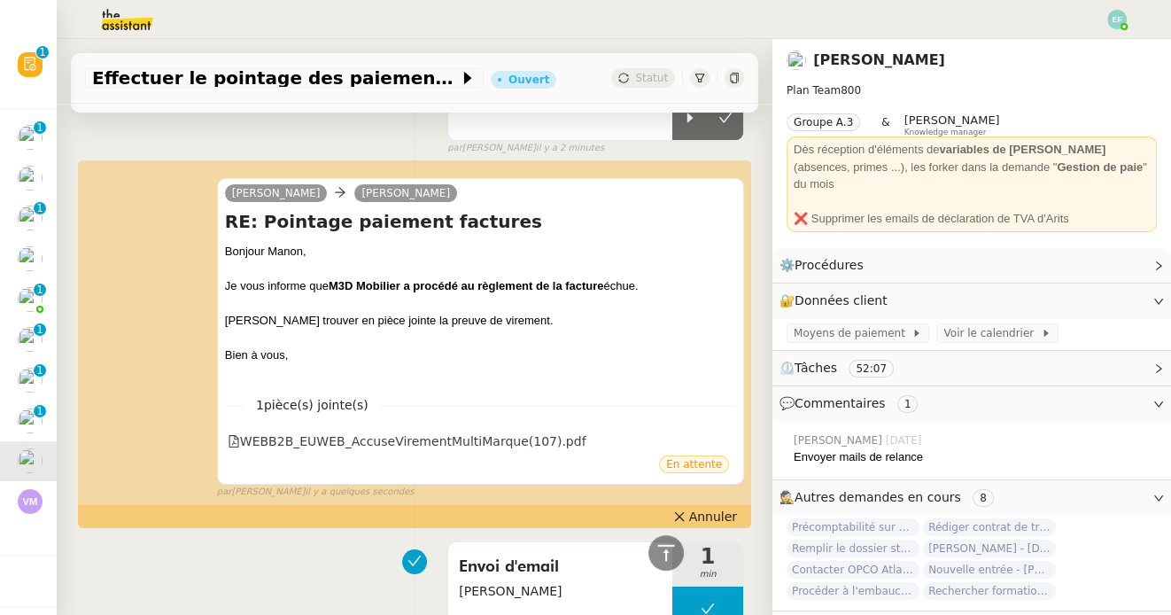
scroll to position [0, 0]
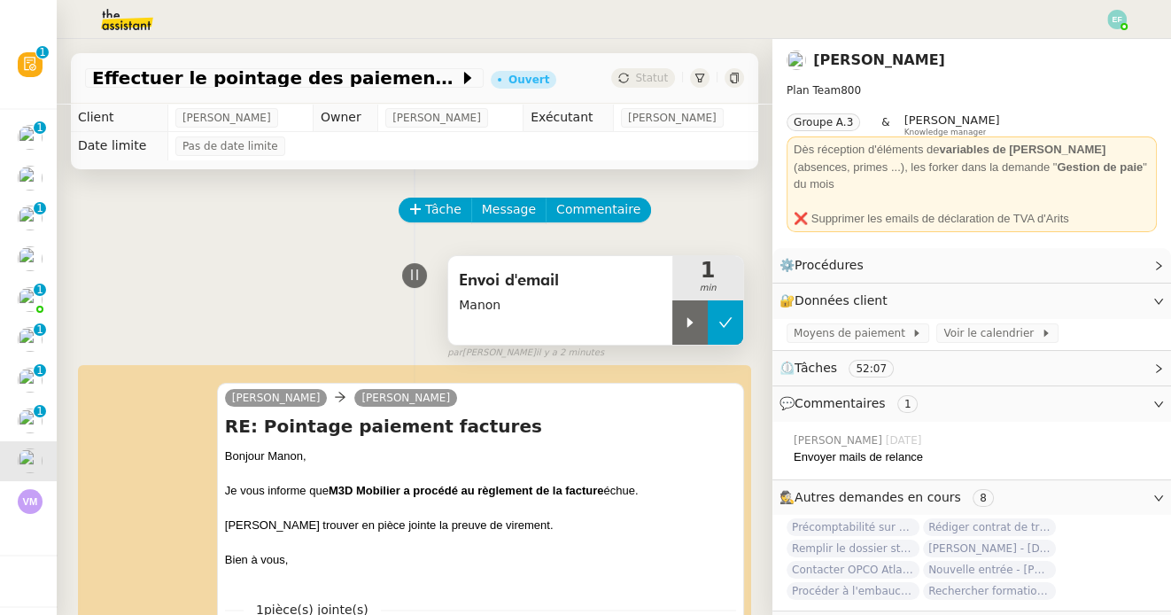
click at [724, 317] on icon at bounding box center [725, 322] width 14 height 14
click at [712, 341] on button at bounding box center [707, 322] width 71 height 44
click at [694, 334] on div at bounding box center [689, 322] width 35 height 44
click at [615, 310] on span "Manon" at bounding box center [560, 305] width 203 height 20
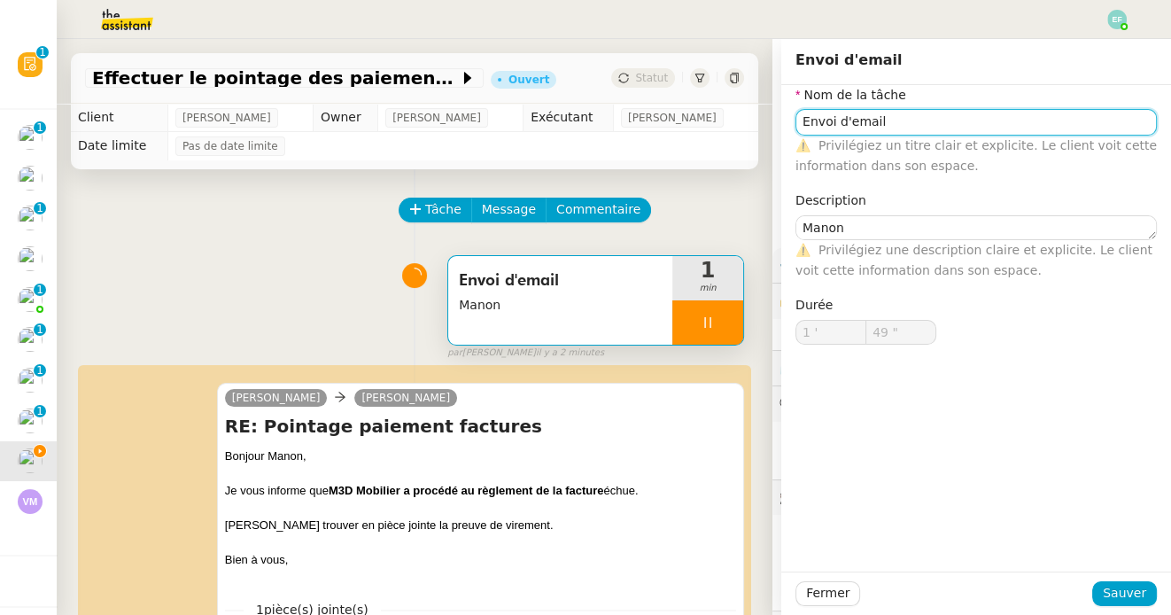
click at [914, 119] on input "Envoi d'email" at bounding box center [975, 122] width 361 height 26
type input "Envoi d'email"
type input "50 ""
type input "Envoi d'email +."
type input "51 ""
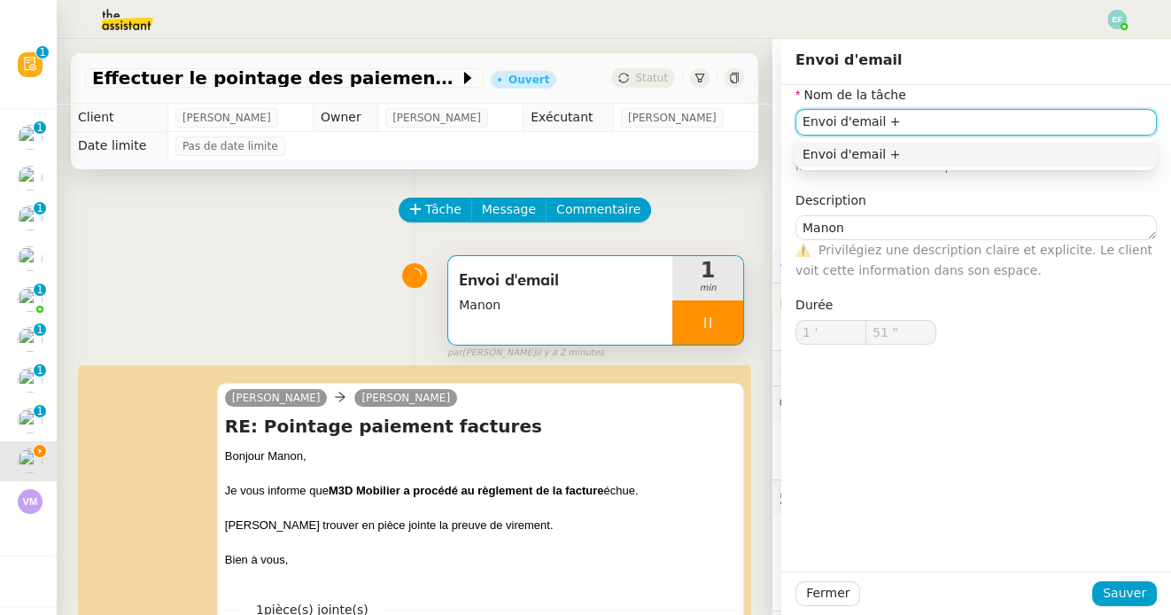
type input "Envoi d'email + c"
type input "52 ""
type input "Envoi d'email + clôt"
type input "53 ""
type input "Envoi d'email + clôture"
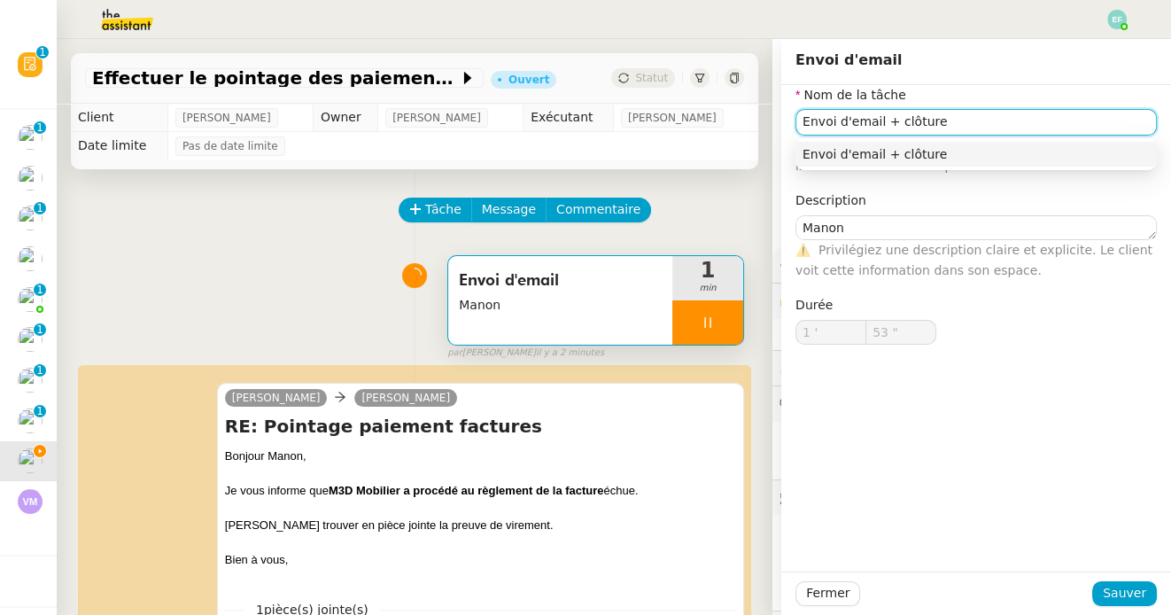
type input "54 ""
type input "Envoi d'email + clôture"
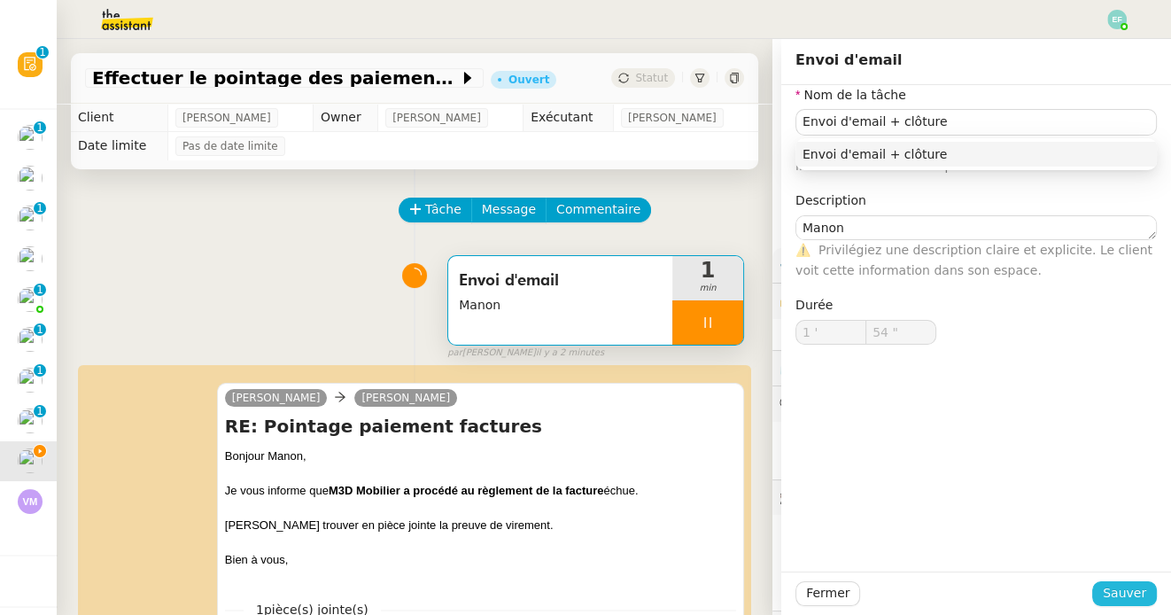
click at [1125, 603] on span "Sauver" at bounding box center [1123, 593] width 43 height 20
type input "55 ""
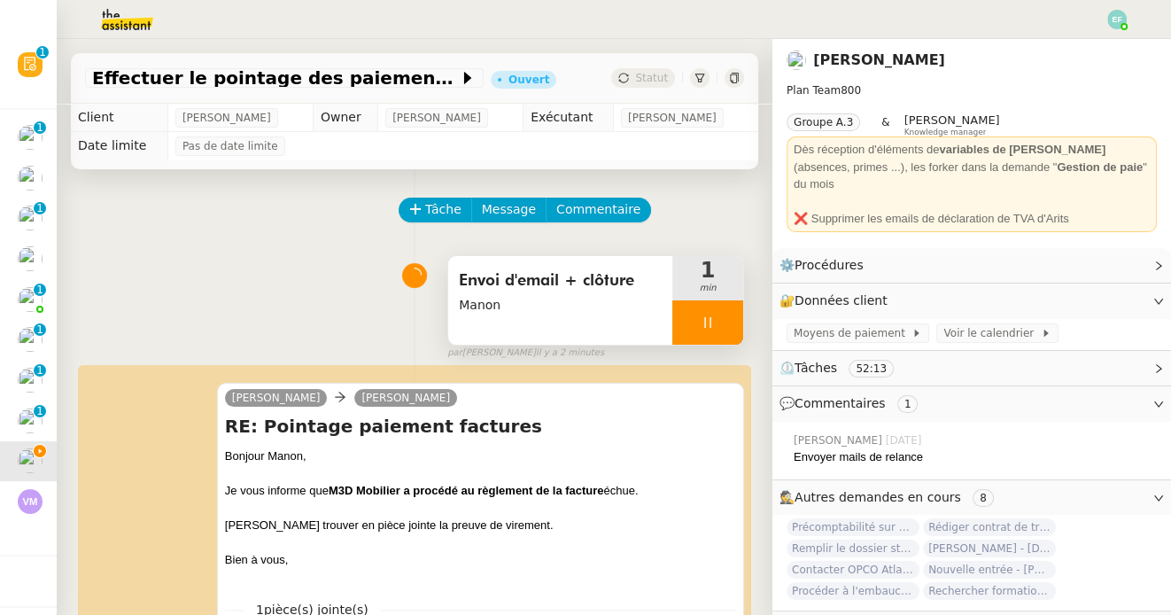
click at [715, 321] on div at bounding box center [707, 322] width 71 height 44
click at [726, 321] on icon at bounding box center [725, 322] width 13 height 10
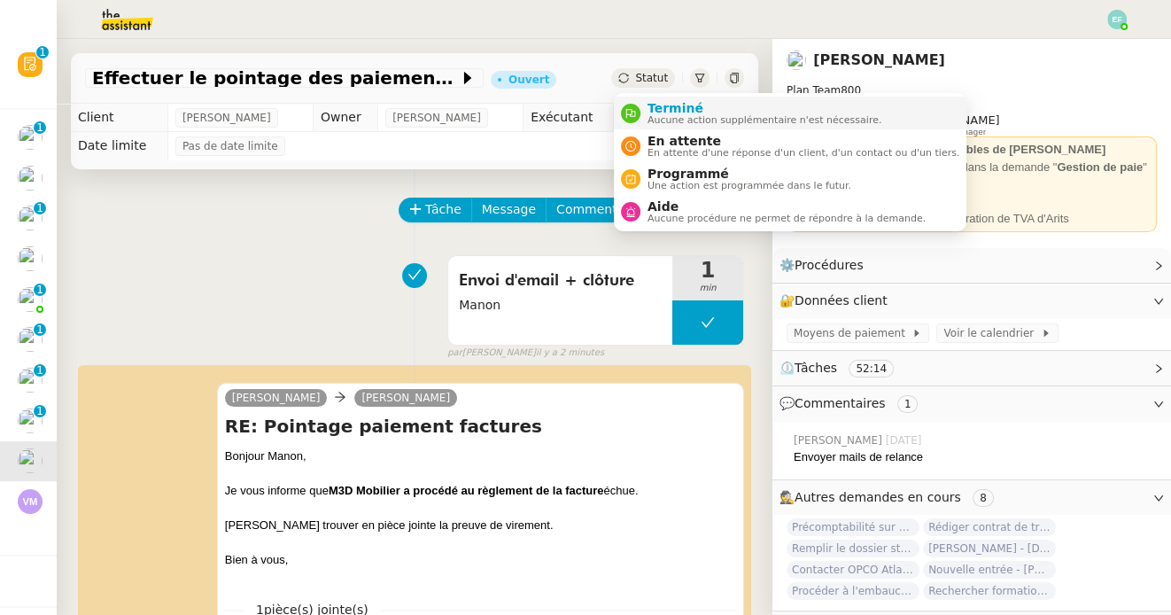
click at [661, 113] on span "Terminé" at bounding box center [764, 108] width 234 height 14
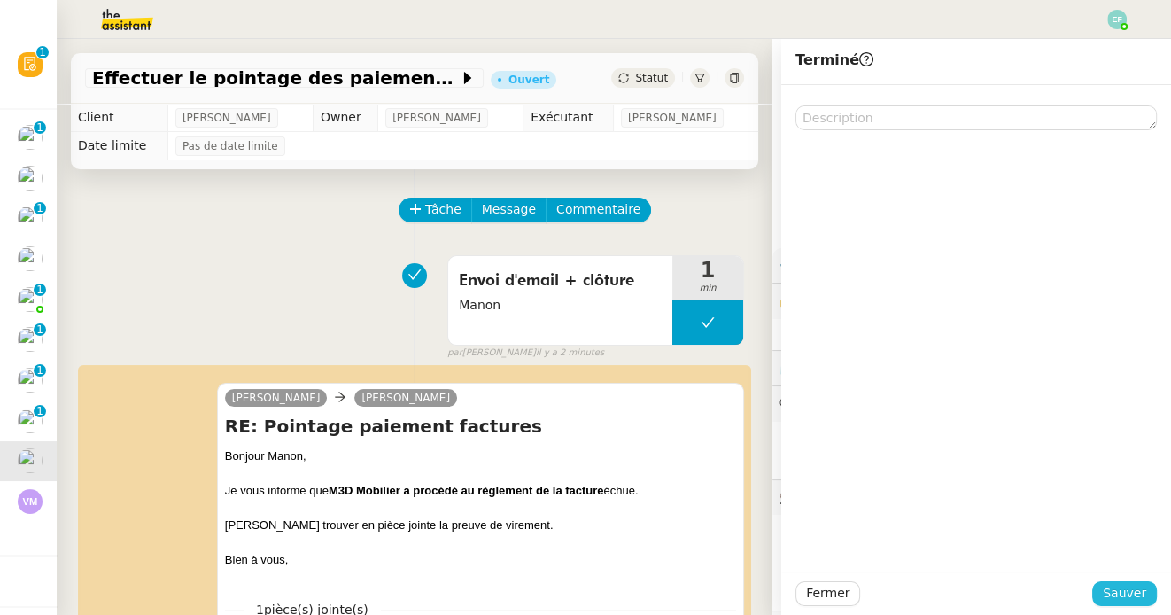
click at [1117, 593] on span "Sauver" at bounding box center [1123, 593] width 43 height 20
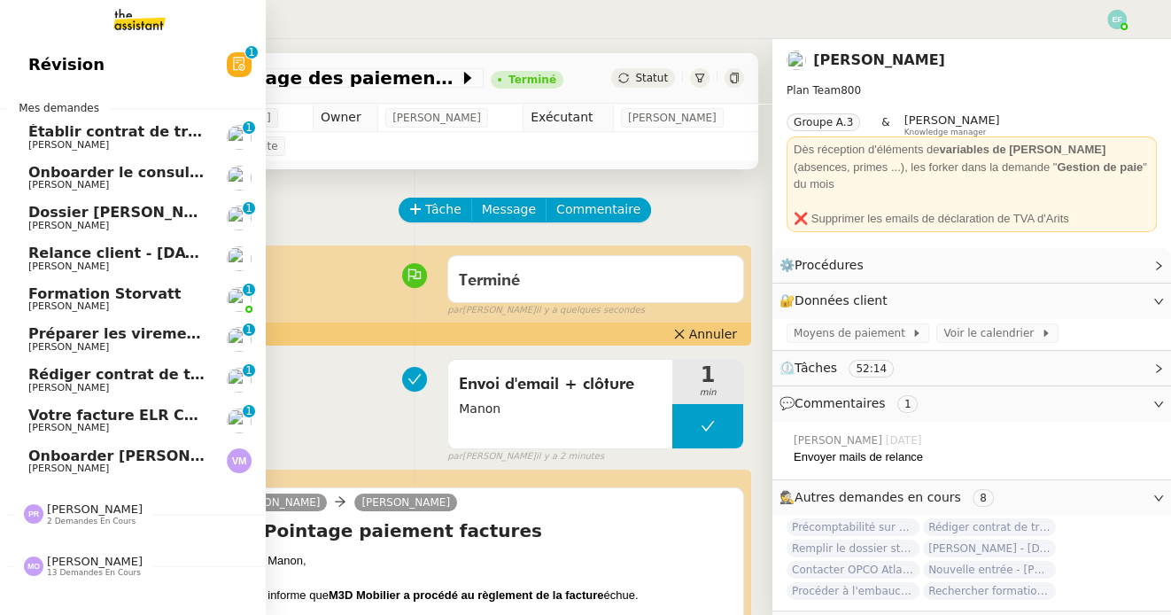
click at [103, 427] on span "[PERSON_NAME]" at bounding box center [117, 427] width 179 height 11
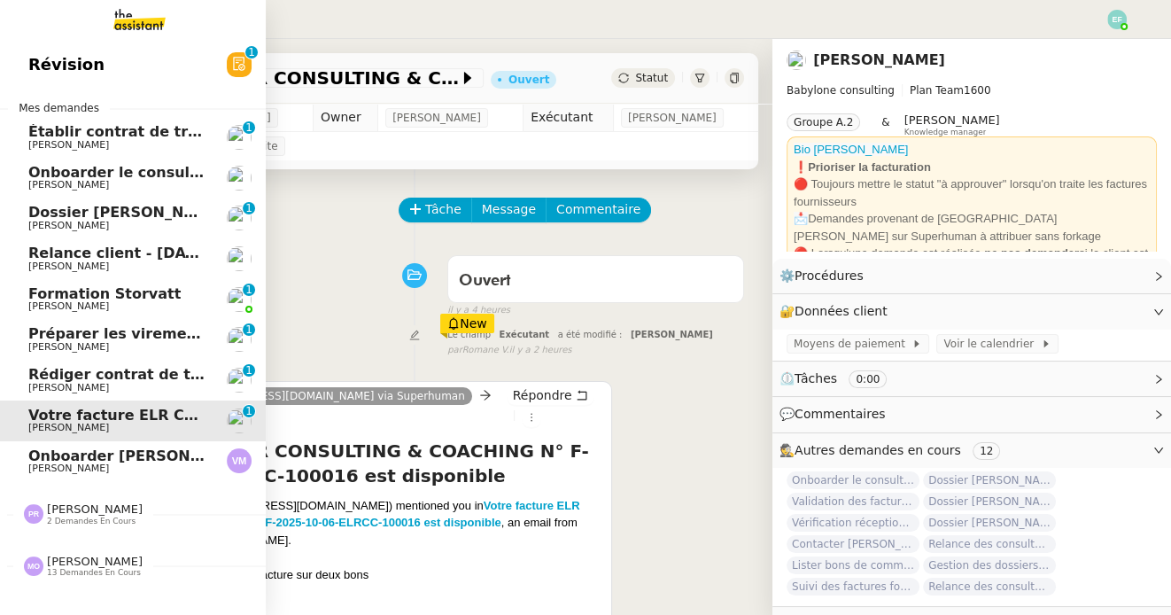
click at [170, 379] on span "Rédiger contrat de travail pour [PERSON_NAME]" at bounding box center [220, 374] width 385 height 17
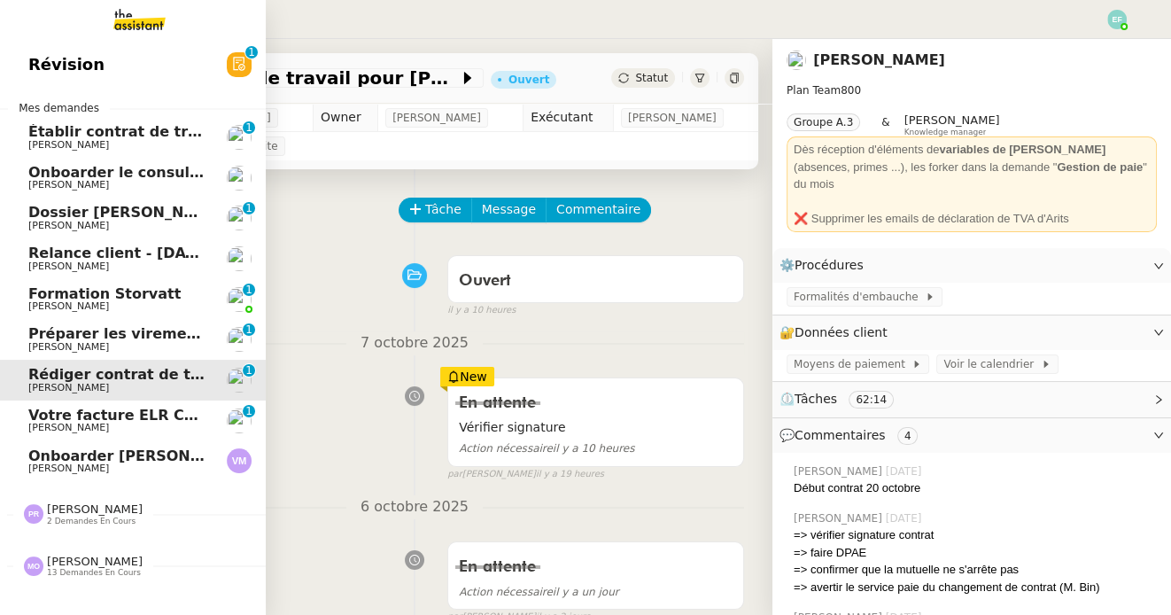
click at [166, 341] on div "Préparer les virements salaires et fournisseurs Jeremy JULIARD" at bounding box center [117, 339] width 179 height 27
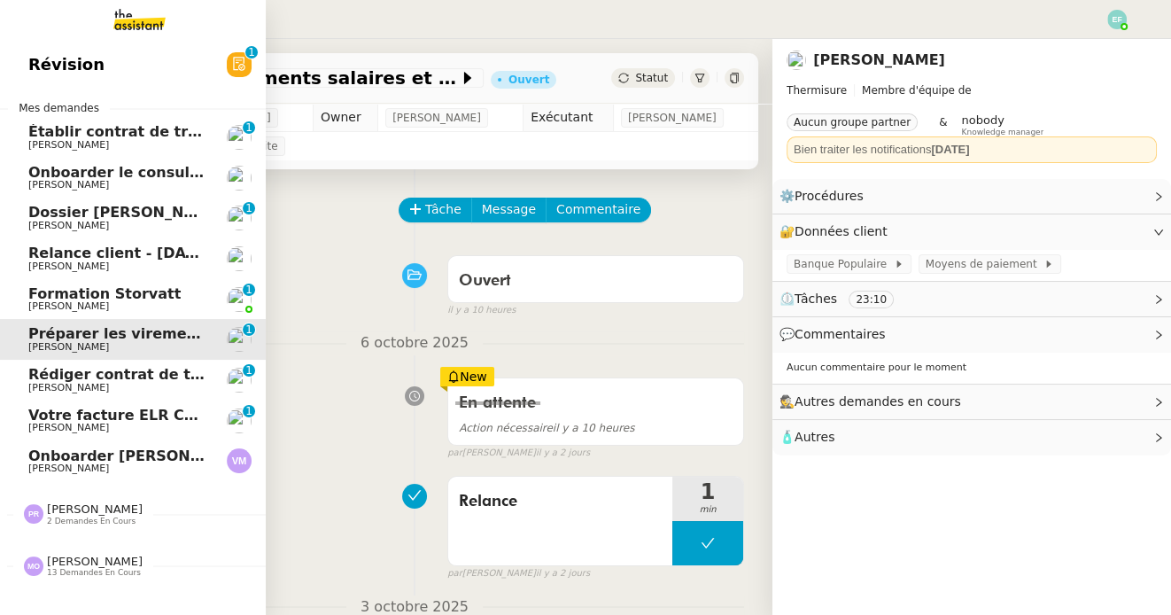
click at [164, 295] on span "Formation Storvatt" at bounding box center [117, 294] width 179 height 16
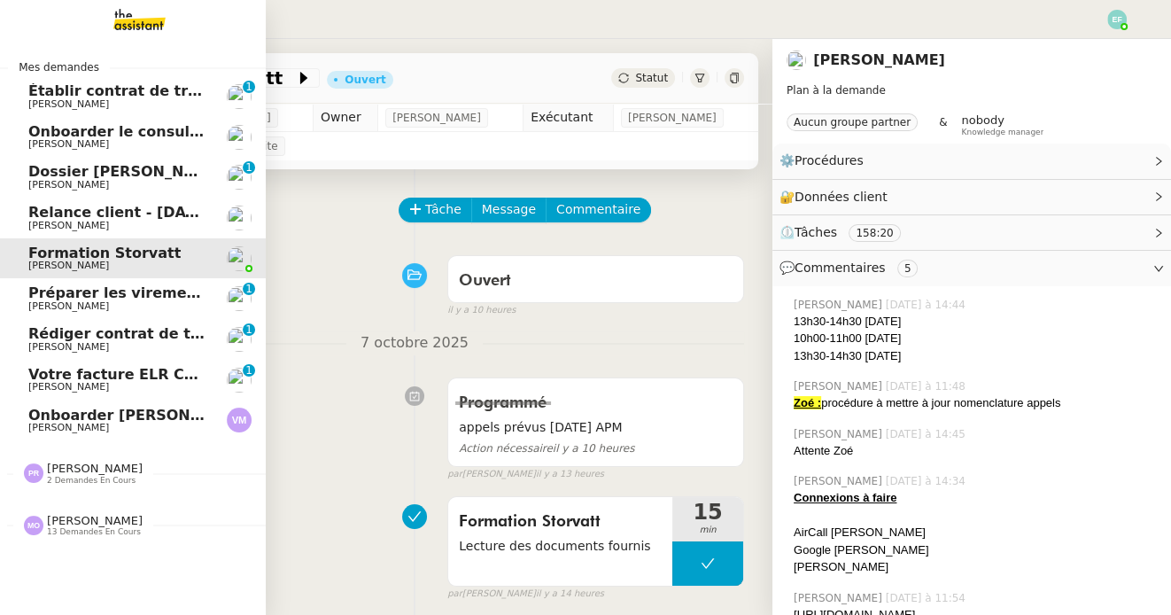
click at [170, 296] on span "Préparer les virements salaires et fournisseurs" at bounding box center [216, 292] width 376 height 17
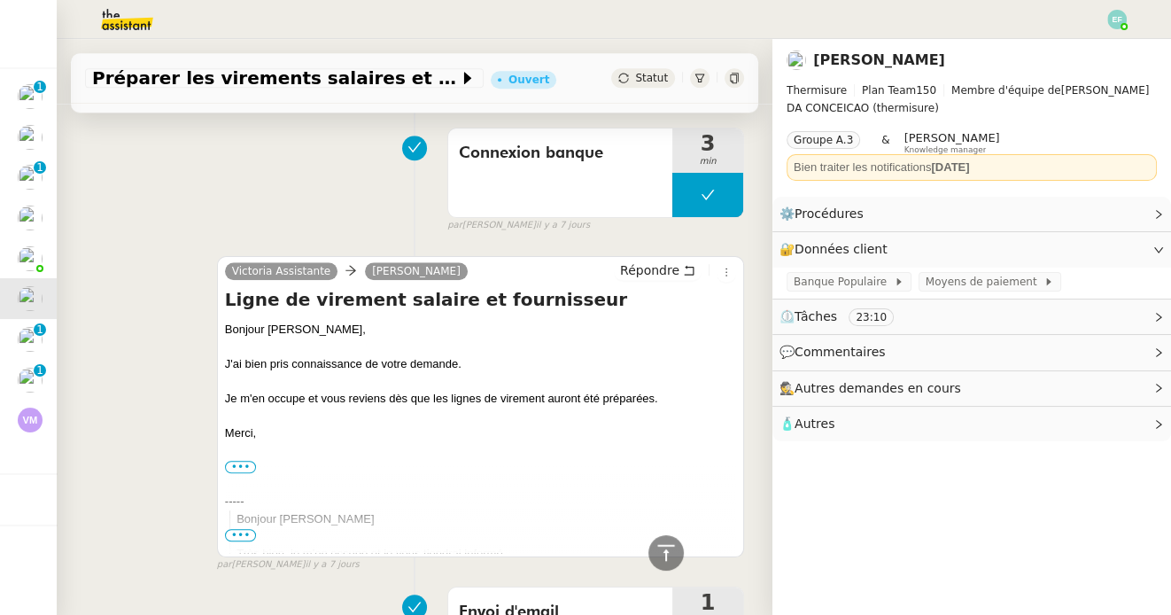
scroll to position [1525, 0]
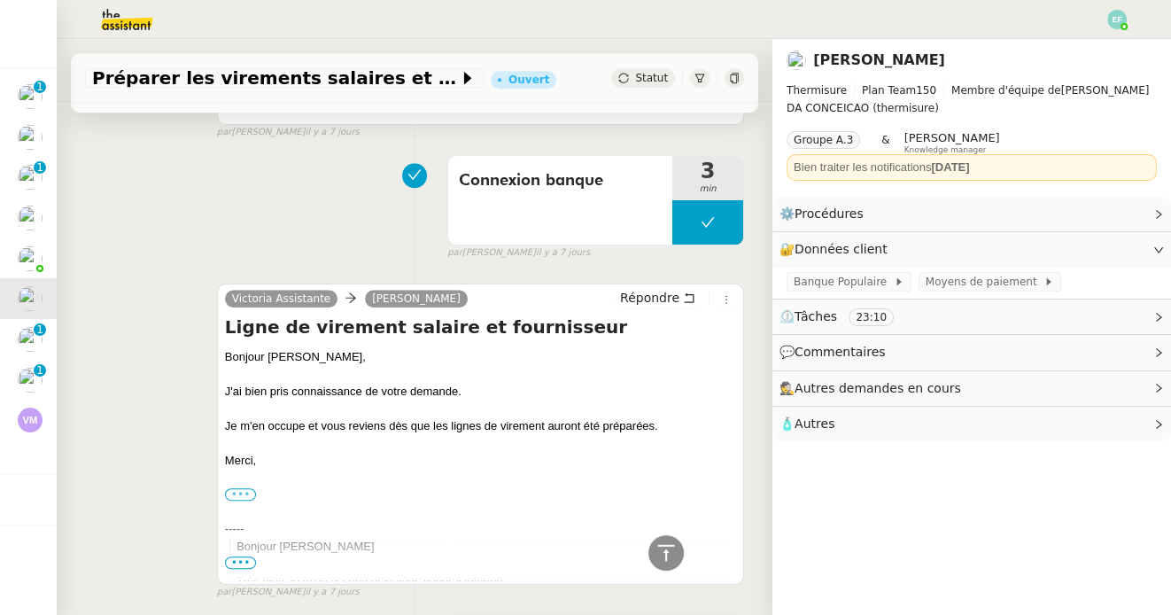
click at [241, 492] on label "•••" at bounding box center [241, 494] width 32 height 12
click at [0, 0] on input "•••" at bounding box center [0, 0] width 0 height 0
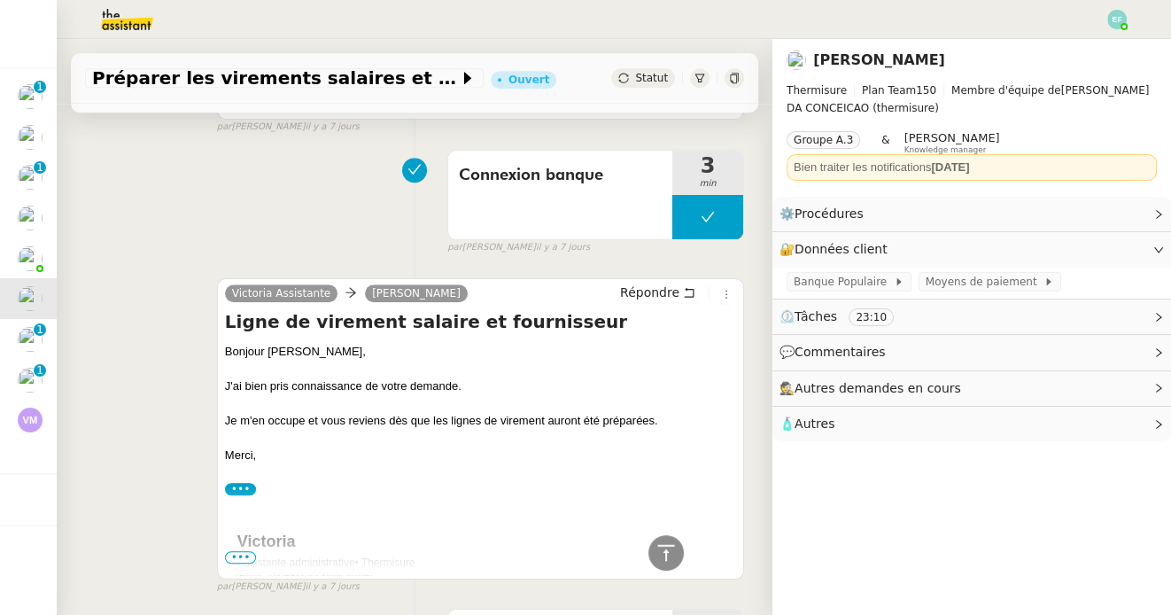
click at [242, 560] on span "•••" at bounding box center [241, 557] width 32 height 12
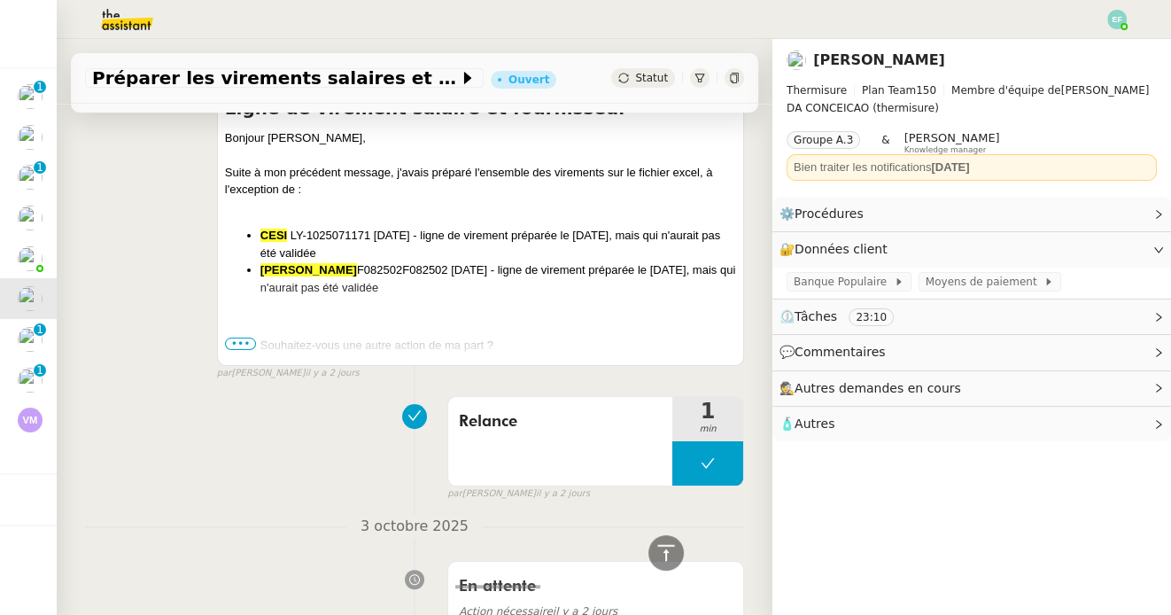
scroll to position [0, 0]
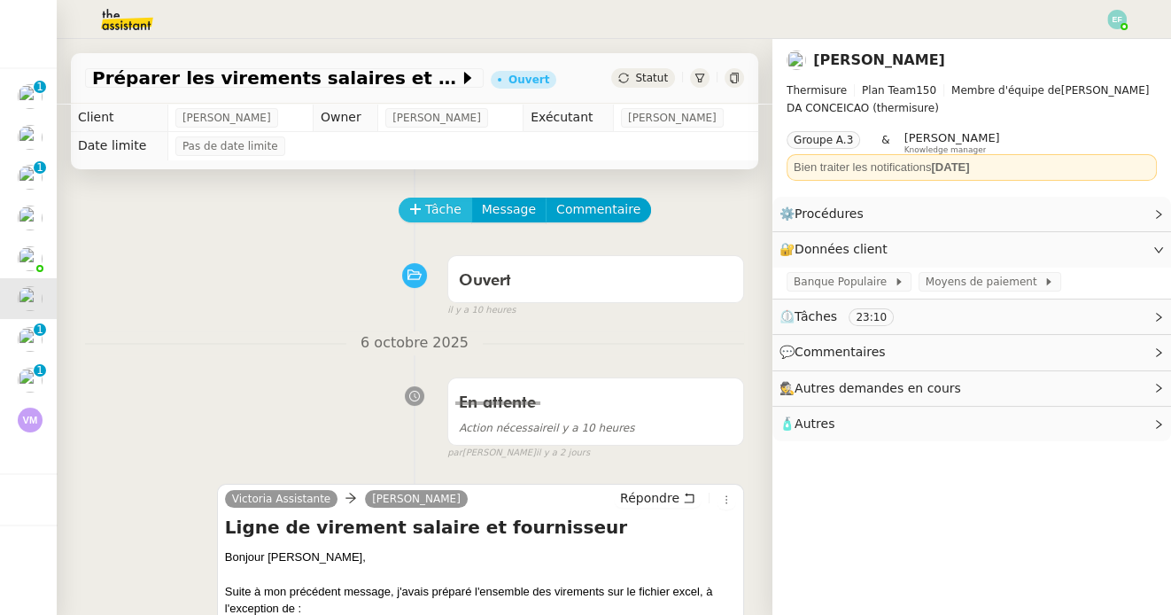
click at [437, 217] on span "Tâche" at bounding box center [443, 209] width 36 height 20
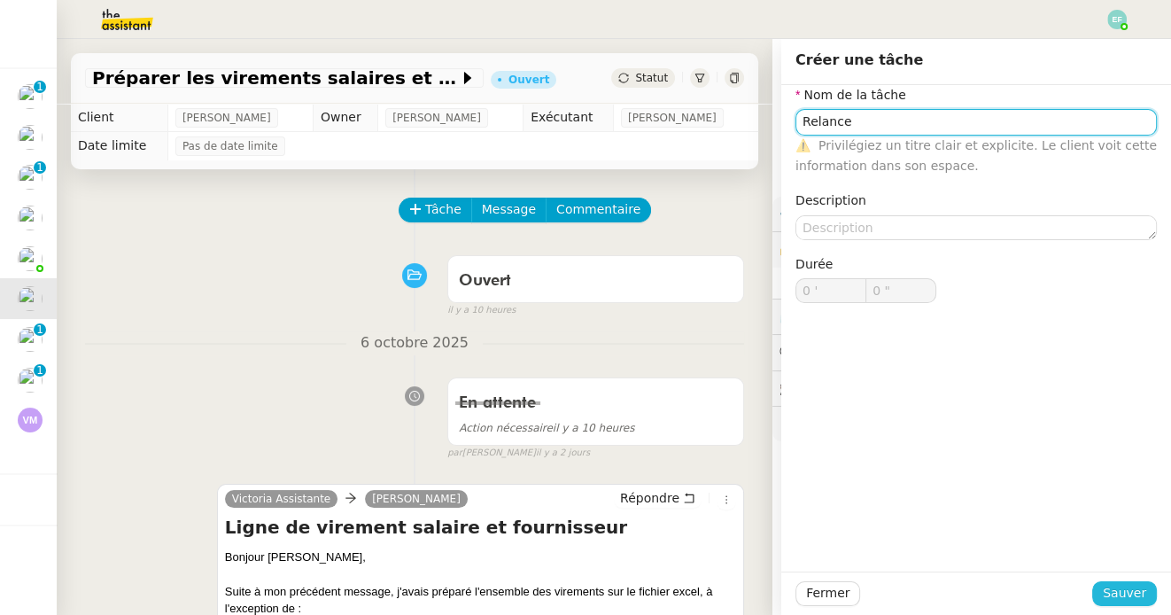
type input "Relance"
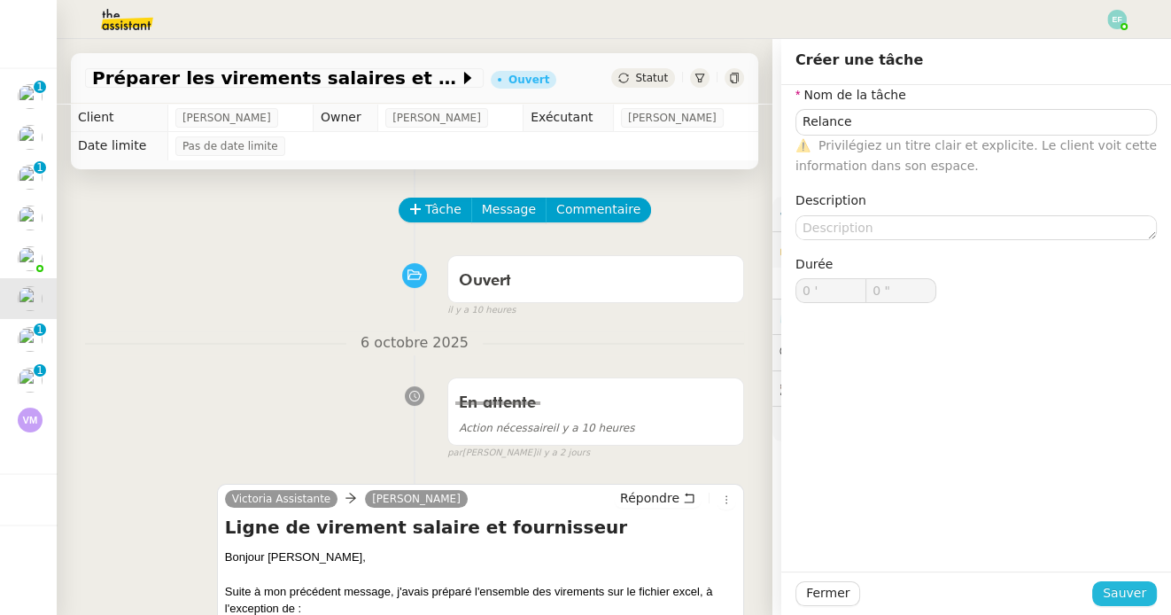
click at [1133, 583] on button "Sauver" at bounding box center [1124, 593] width 65 height 25
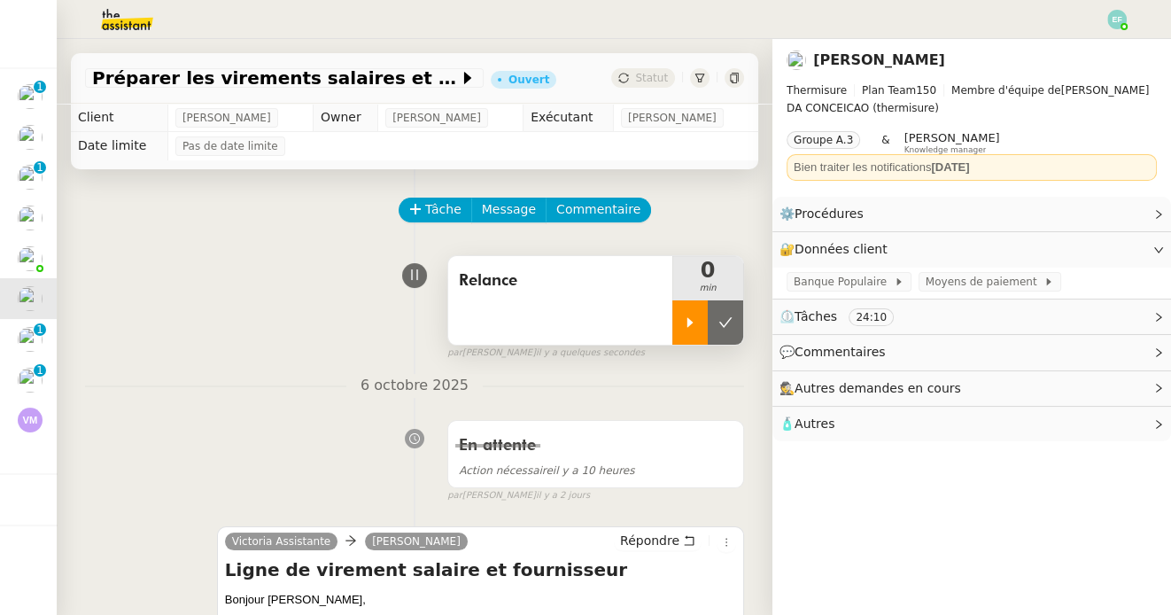
click at [684, 321] on icon at bounding box center [690, 322] width 14 height 14
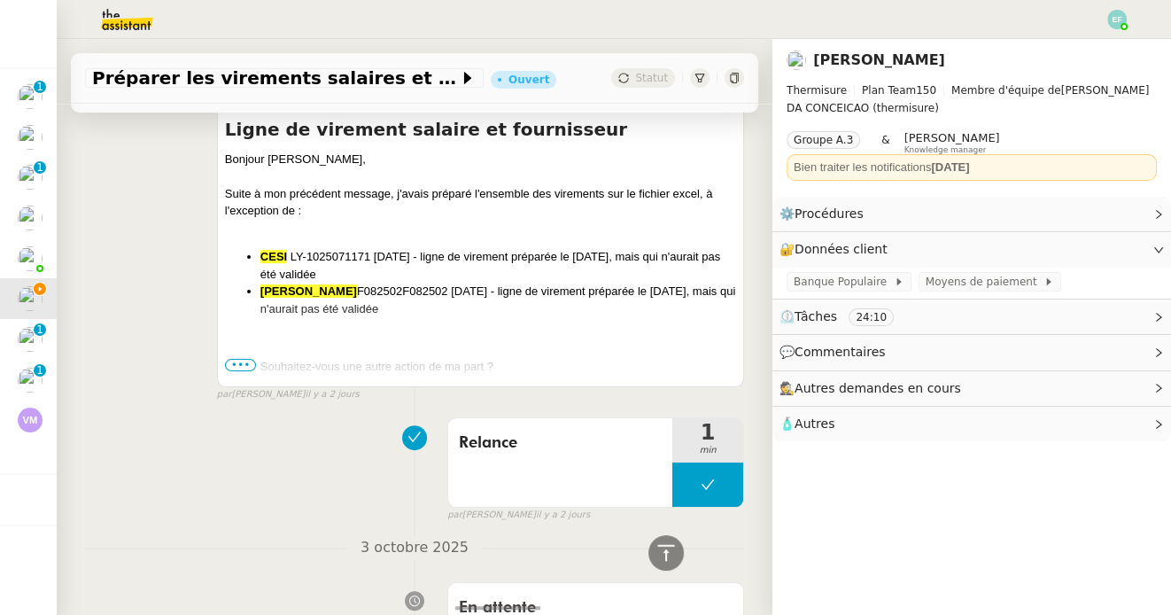
scroll to position [416, 0]
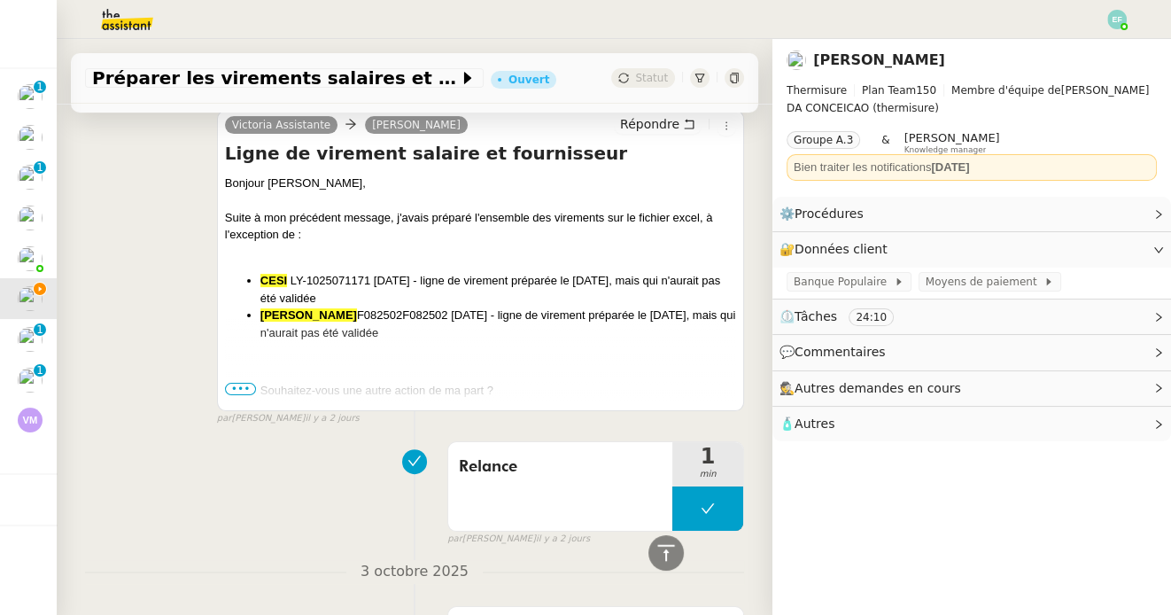
click at [234, 390] on span "•••" at bounding box center [241, 389] width 32 height 12
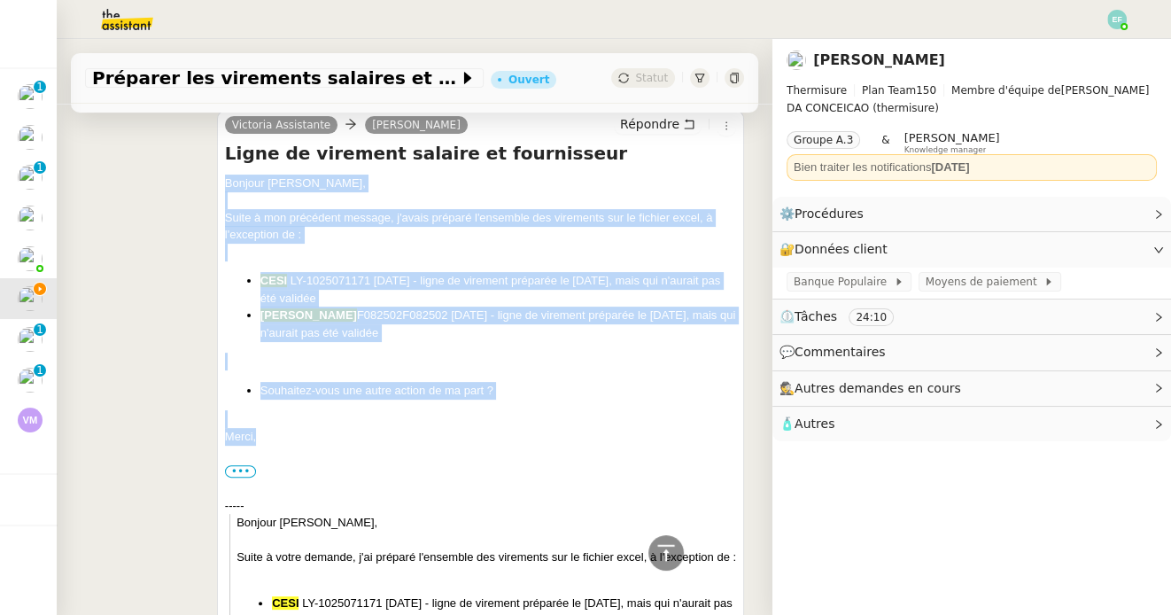
drag, startPoint x: 224, startPoint y: 186, endPoint x: 326, endPoint y: 445, distance: 278.7
copy div "Bonjour Jérémy, Suite à mon précédent message, j'avais préparé l'ensemble des v…"
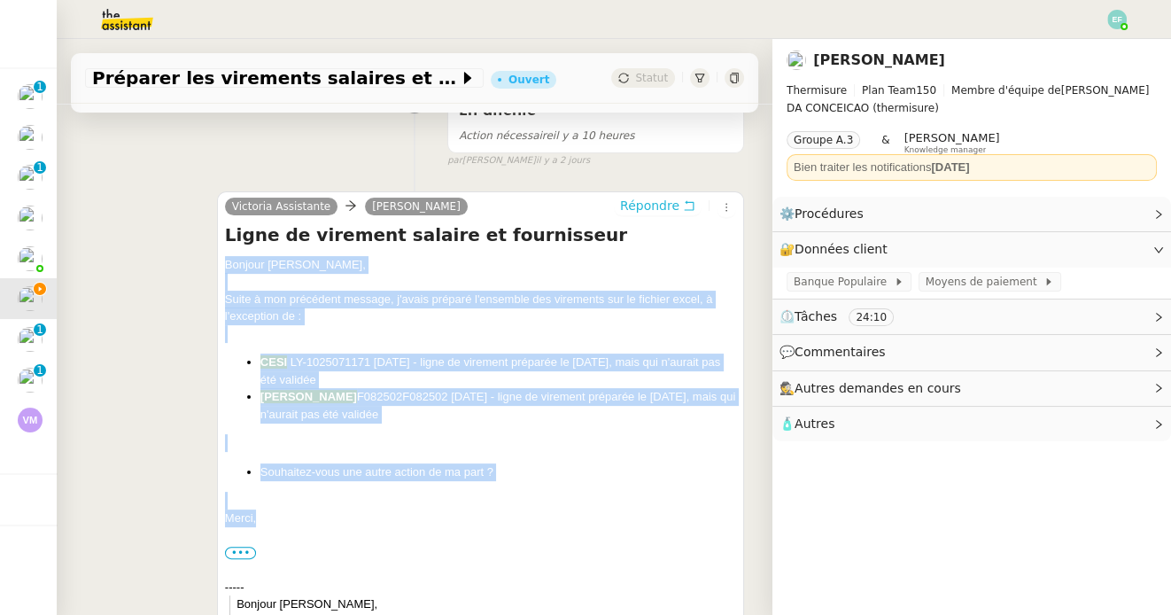
click at [692, 213] on button "Répondre" at bounding box center [658, 205] width 88 height 19
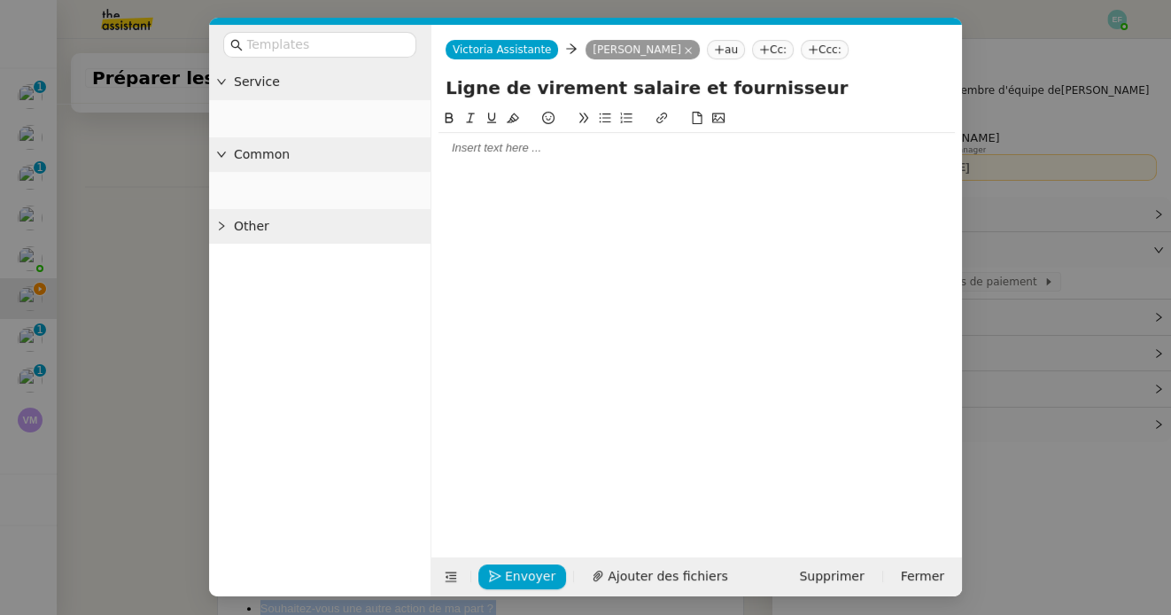
scroll to position [470, 0]
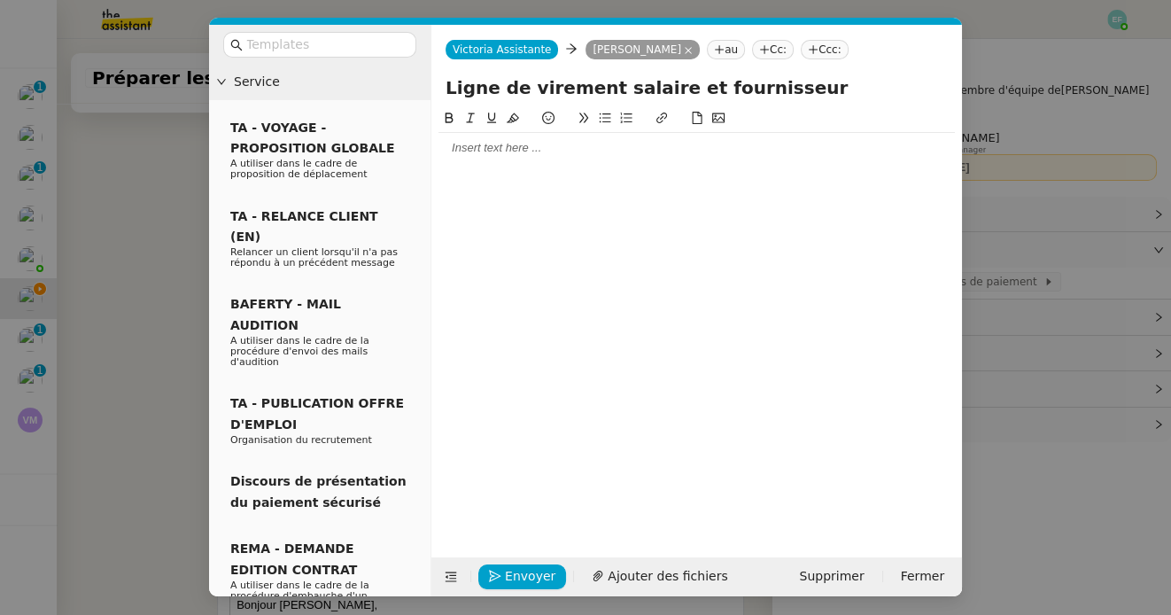
click at [591, 155] on div at bounding box center [696, 148] width 516 height 16
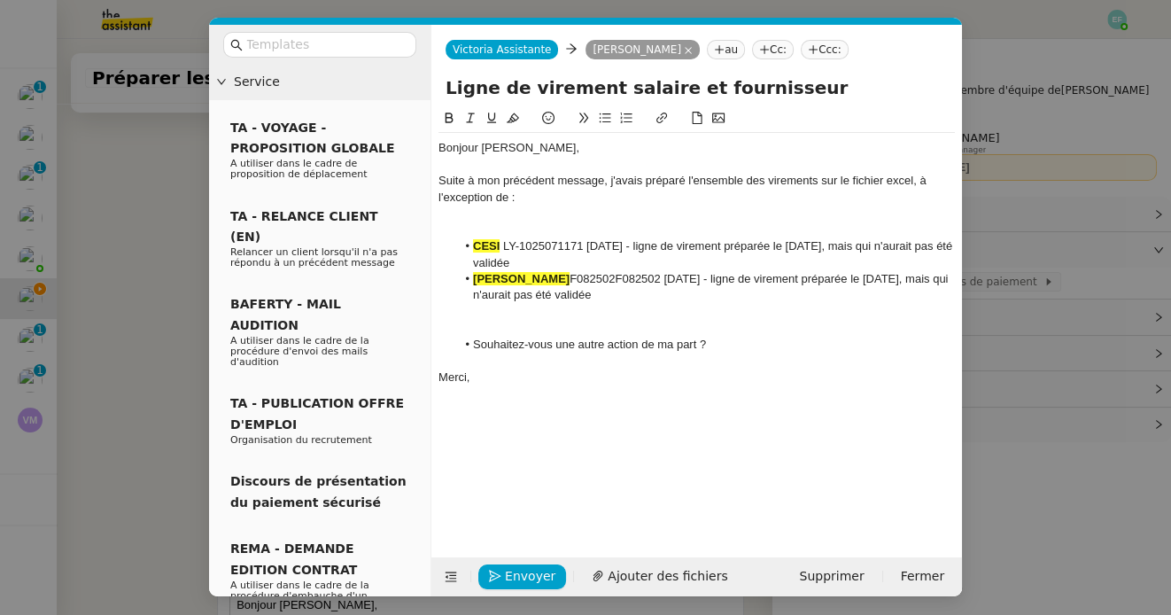
scroll to position [702, 0]
click at [514, 215] on div at bounding box center [696, 213] width 516 height 16
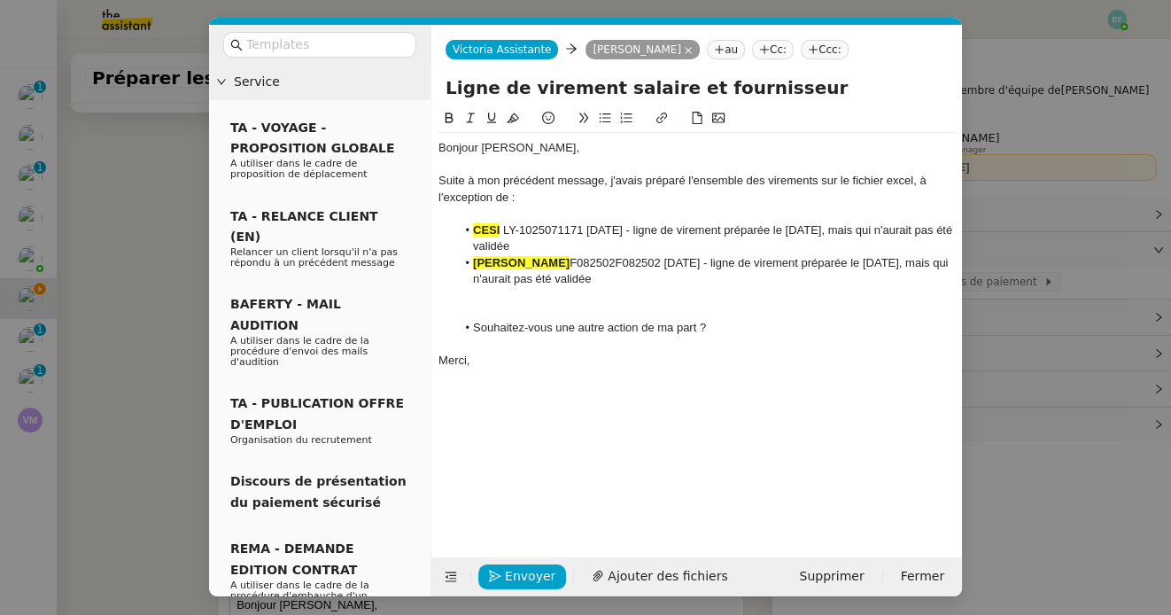
click at [482, 307] on div at bounding box center [696, 312] width 516 height 16
click at [514, 577] on span "Envoyer" at bounding box center [530, 576] width 50 height 20
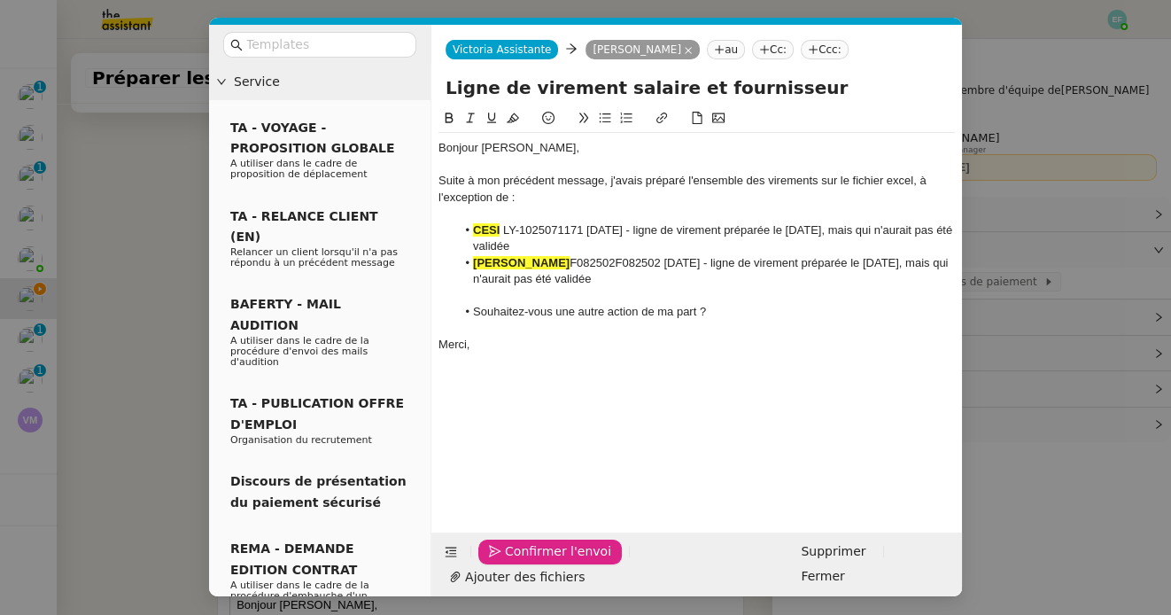
click at [514, 561] on span "Confirmer l'envoi" at bounding box center [558, 551] width 106 height 20
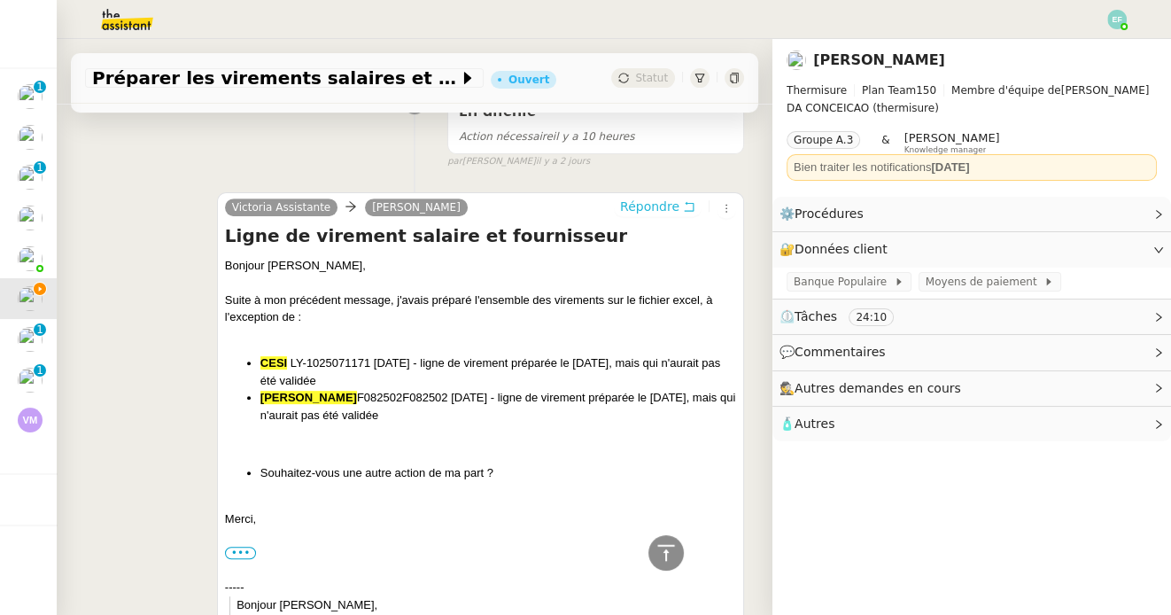
scroll to position [0, 0]
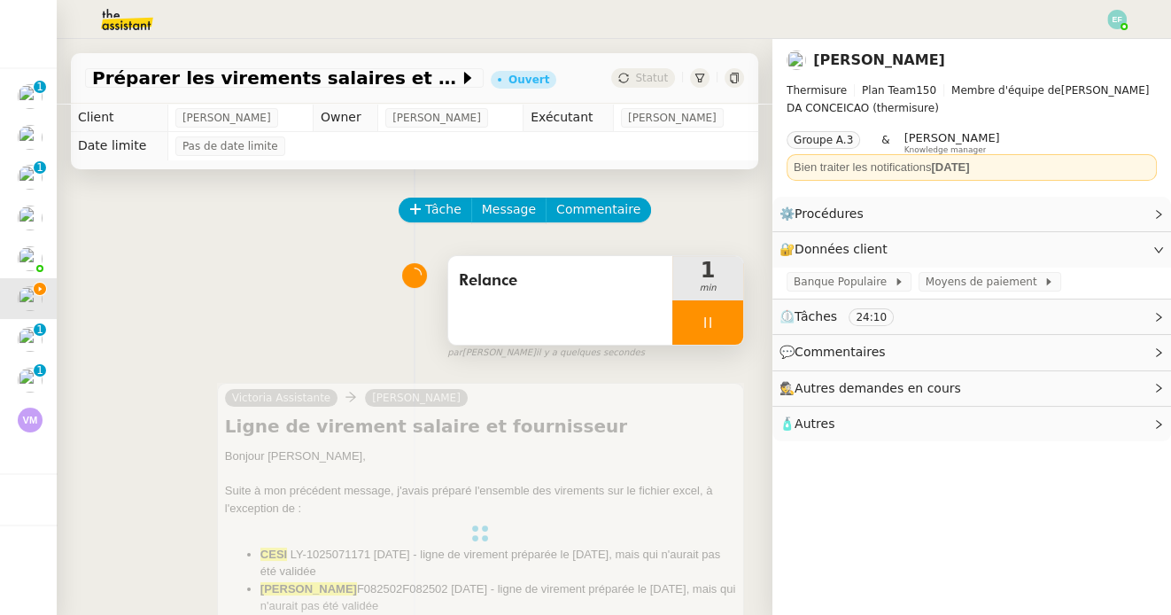
click at [723, 327] on div at bounding box center [707, 322] width 71 height 44
click at [740, 327] on button at bounding box center [725, 322] width 35 height 44
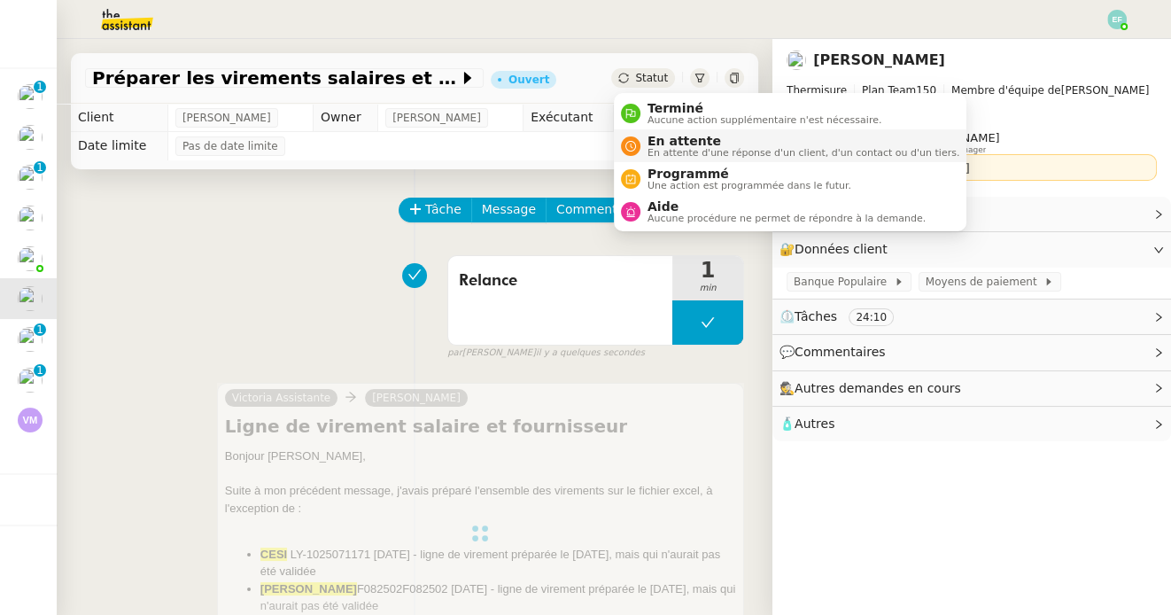
click at [668, 144] on span "En attente" at bounding box center [803, 141] width 312 height 14
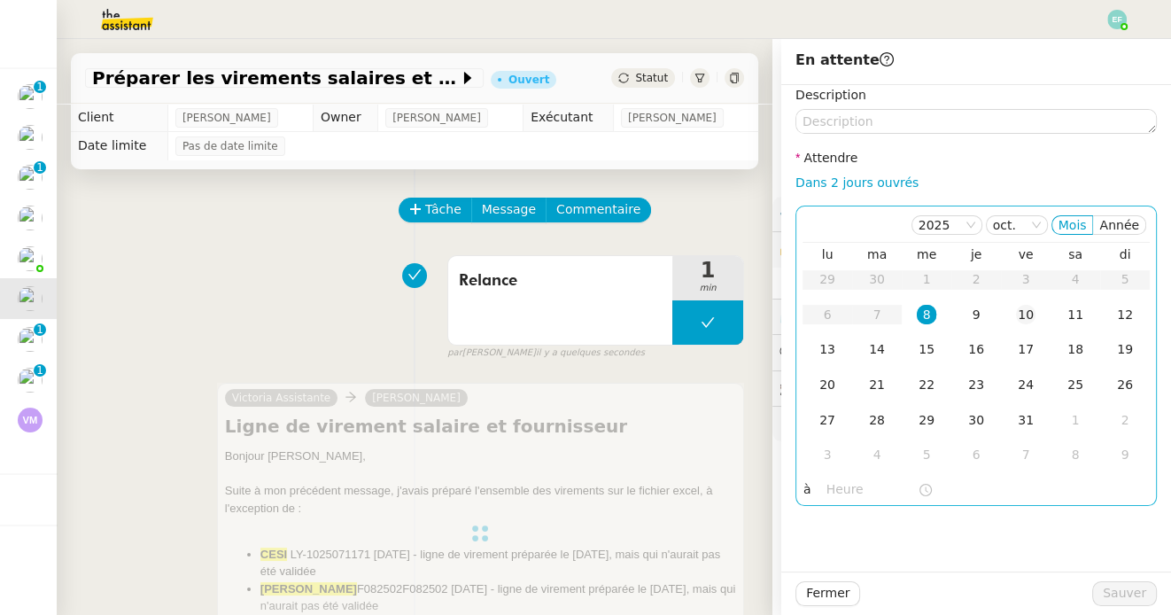
click at [1026, 318] on div "10" at bounding box center [1025, 314] width 19 height 19
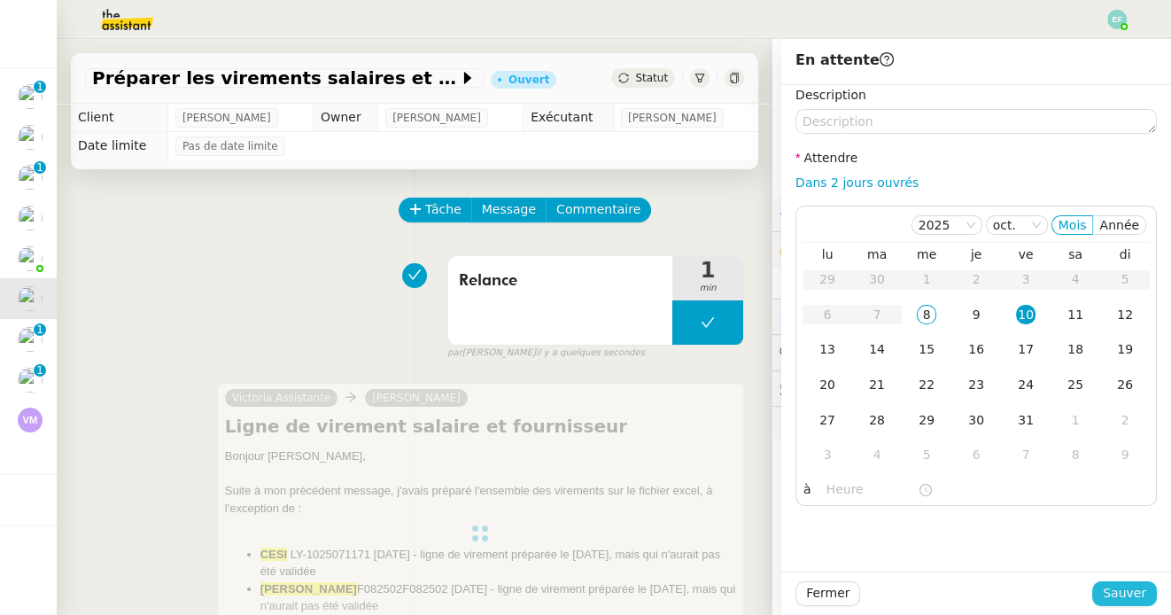
click at [1113, 597] on span "Sauver" at bounding box center [1123, 593] width 43 height 20
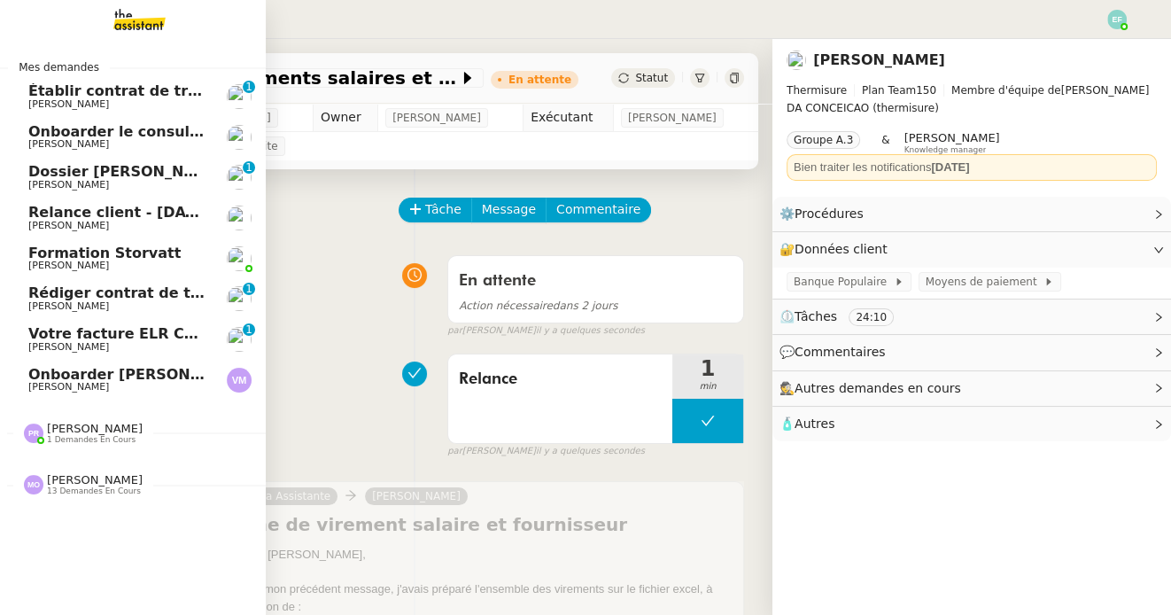
click at [121, 282] on link "Rédiger contrat de travail pour Orlane Fernandez Manon Loustau 0 1 2 3 4 5 6 7 …" at bounding box center [133, 298] width 266 height 41
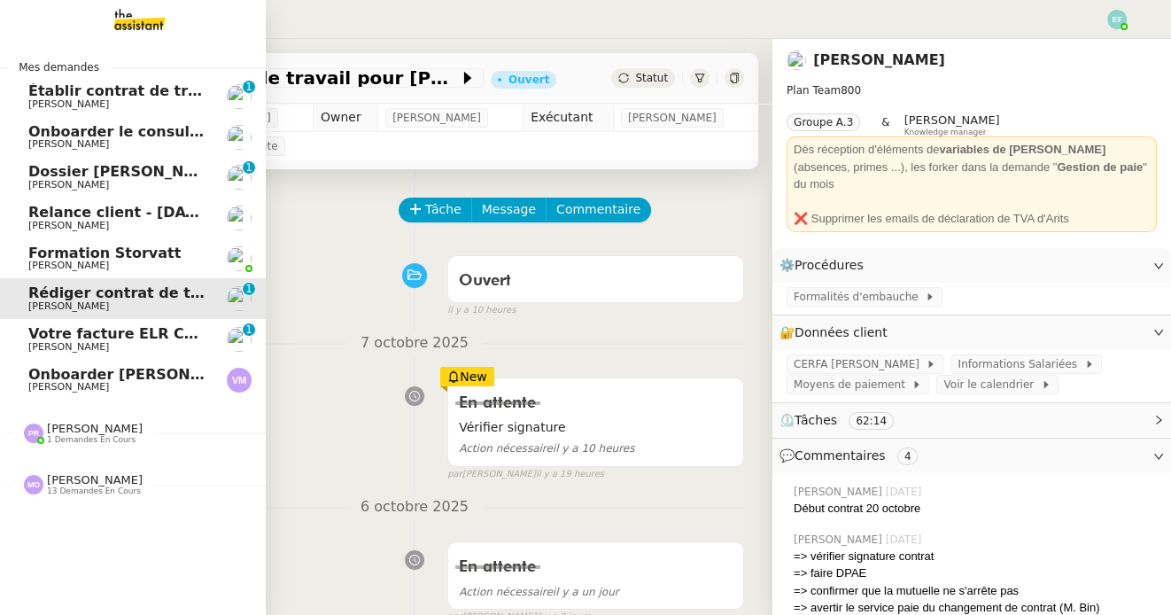
click at [184, 317] on link "Rédiger contrat de travail pour Orlane Fernandez Manon Loustau 0 1 2 3 4 5 6 7 …" at bounding box center [133, 298] width 266 height 41
click at [184, 323] on link "Votre facture ELR CONSULTING & COACHING N° F-2025-10-06-ELRCC-100016 est dispon…" at bounding box center [133, 339] width 266 height 41
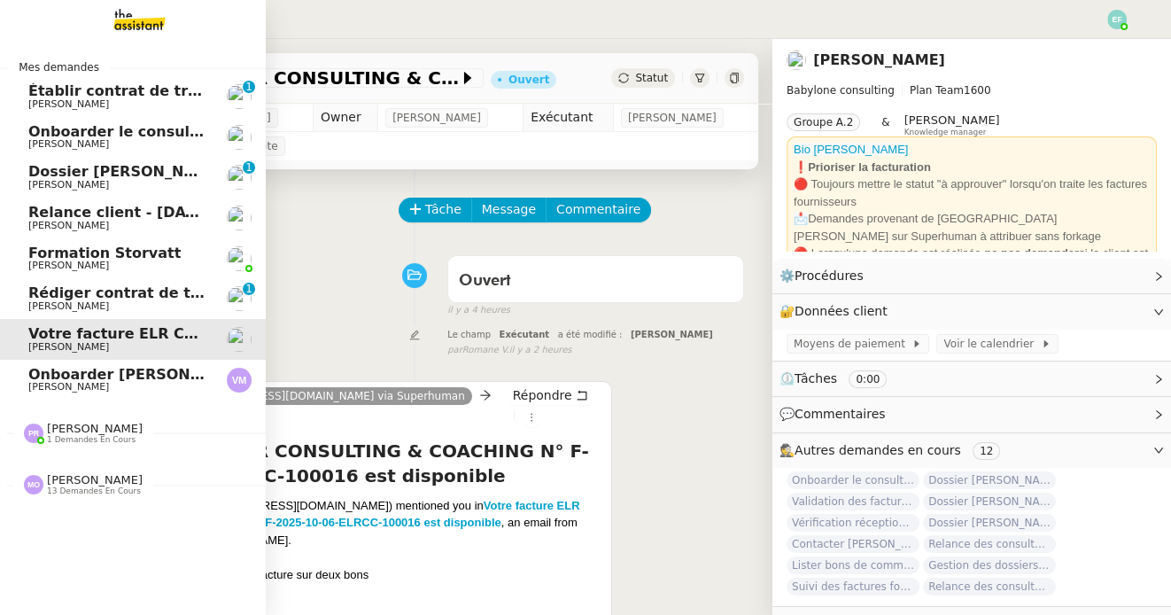
click at [192, 97] on span "Établir contrat de travail pour [PERSON_NAME]" at bounding box center [216, 90] width 376 height 17
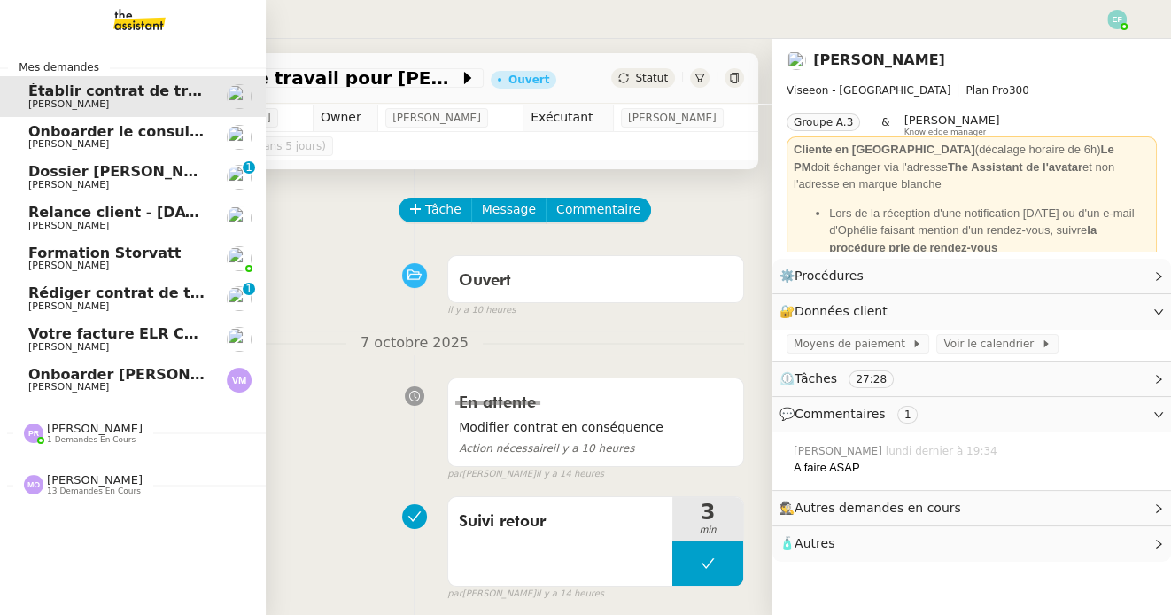
click at [43, 302] on span "[PERSON_NAME]" at bounding box center [68, 306] width 81 height 12
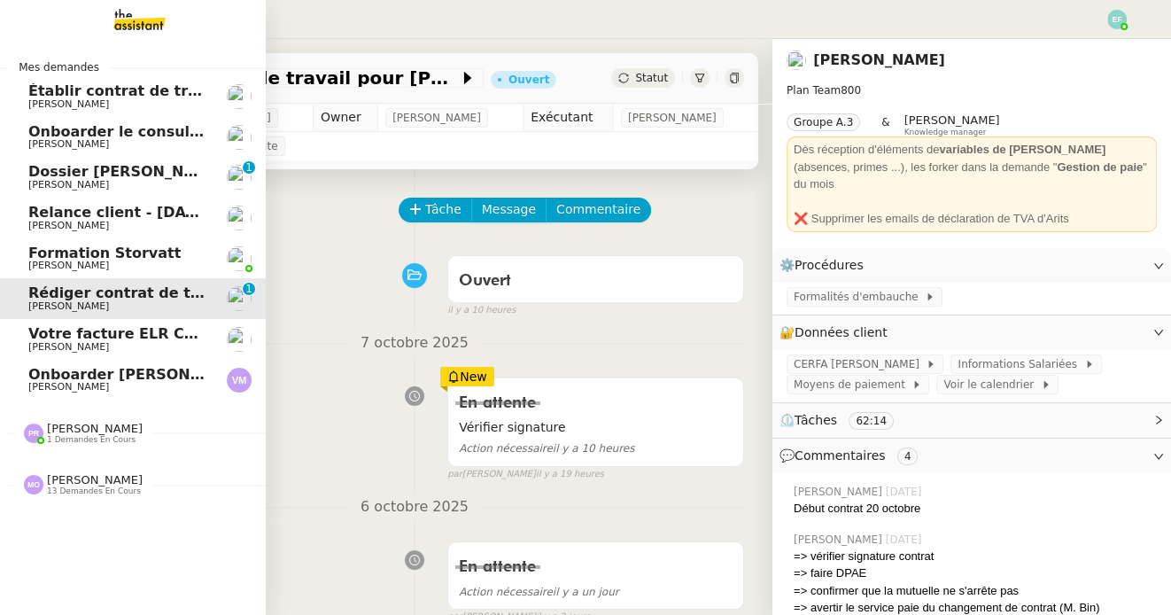
click at [42, 182] on span "[PERSON_NAME]" at bounding box center [68, 185] width 81 height 12
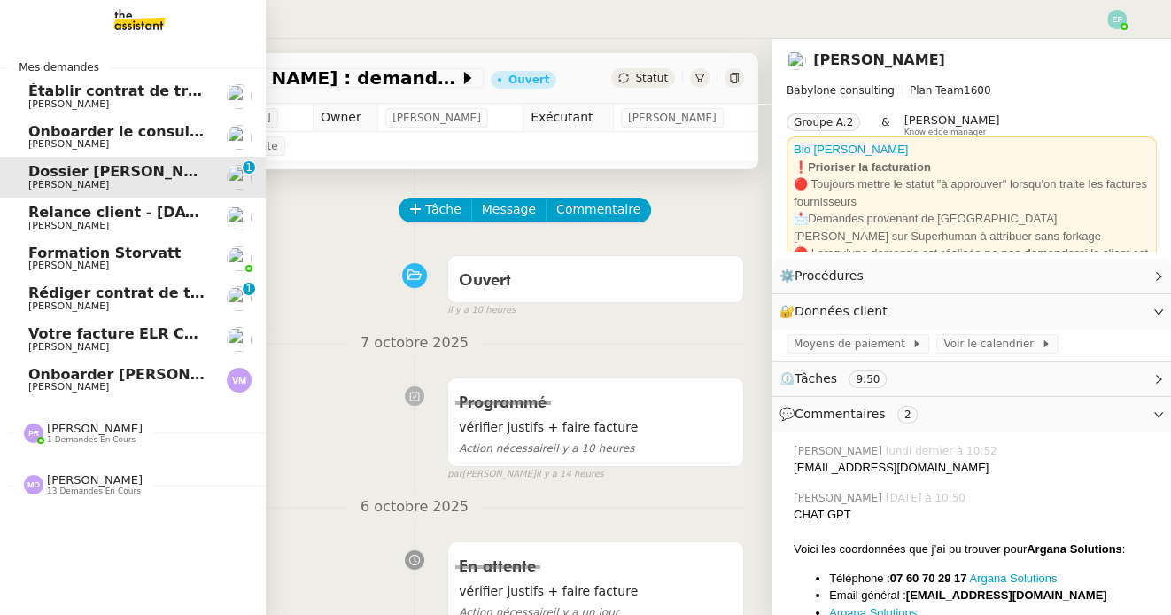
click at [35, 298] on span "Rédiger contrat de travail pour [PERSON_NAME]" at bounding box center [220, 292] width 385 height 17
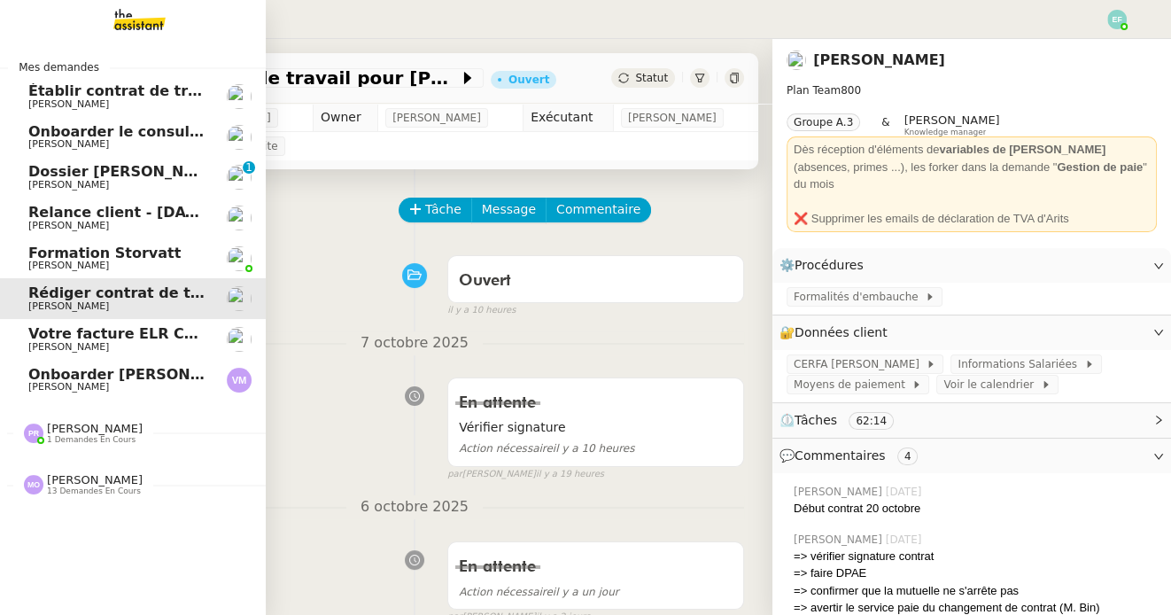
click at [66, 158] on link "Dossier [PERSON_NAME] : demander justificatifs [PERSON_NAME] 0 1 2 3 4 5 6 7 8 9" at bounding box center [133, 177] width 266 height 41
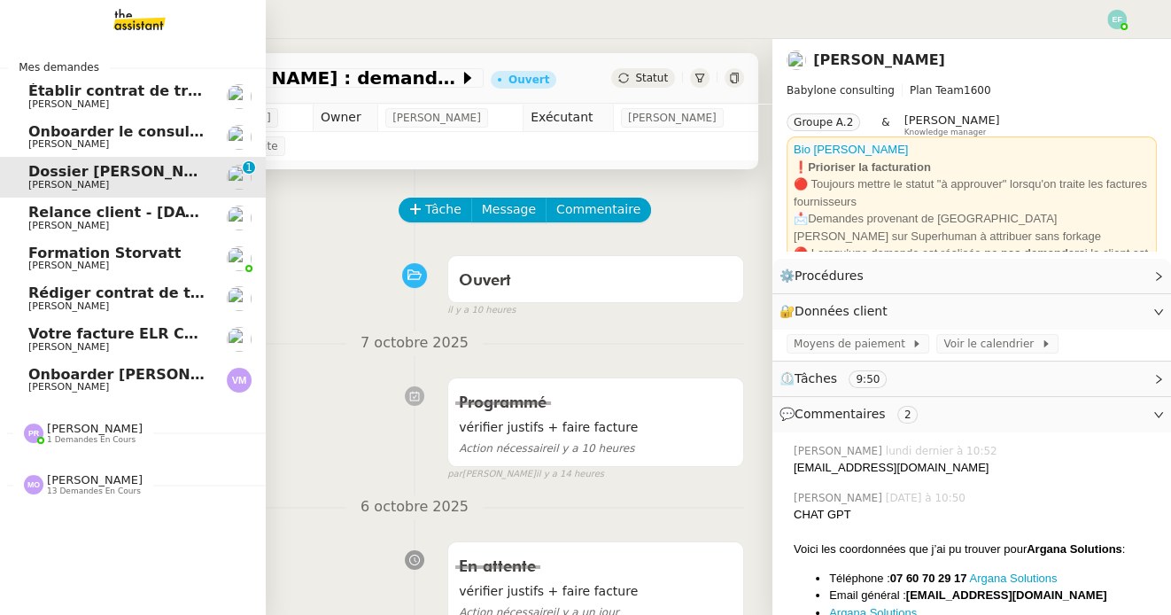
click at [107, 247] on span "Formation Storvatt" at bounding box center [104, 252] width 152 height 17
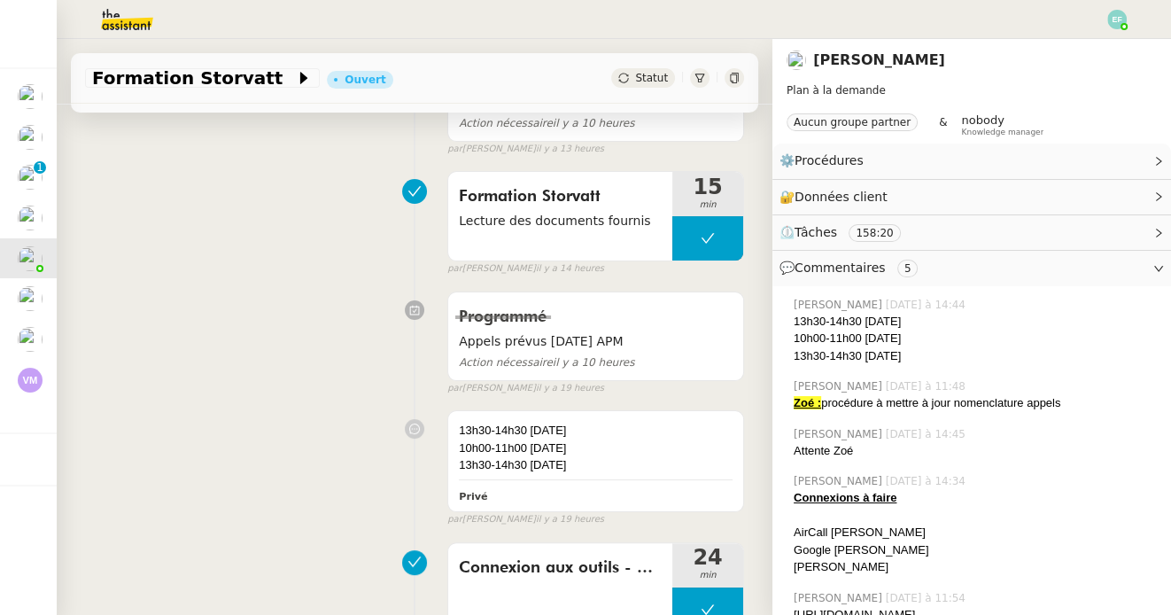
scroll to position [360, 0]
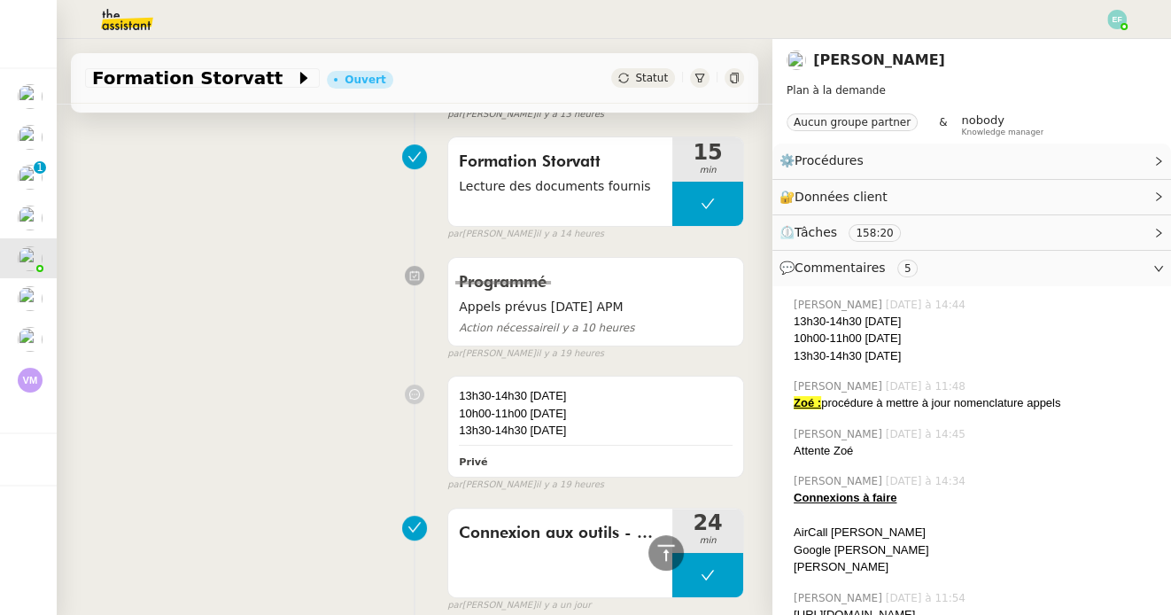
click at [570, 120] on span "il y a 13 heures" at bounding box center [570, 114] width 68 height 15
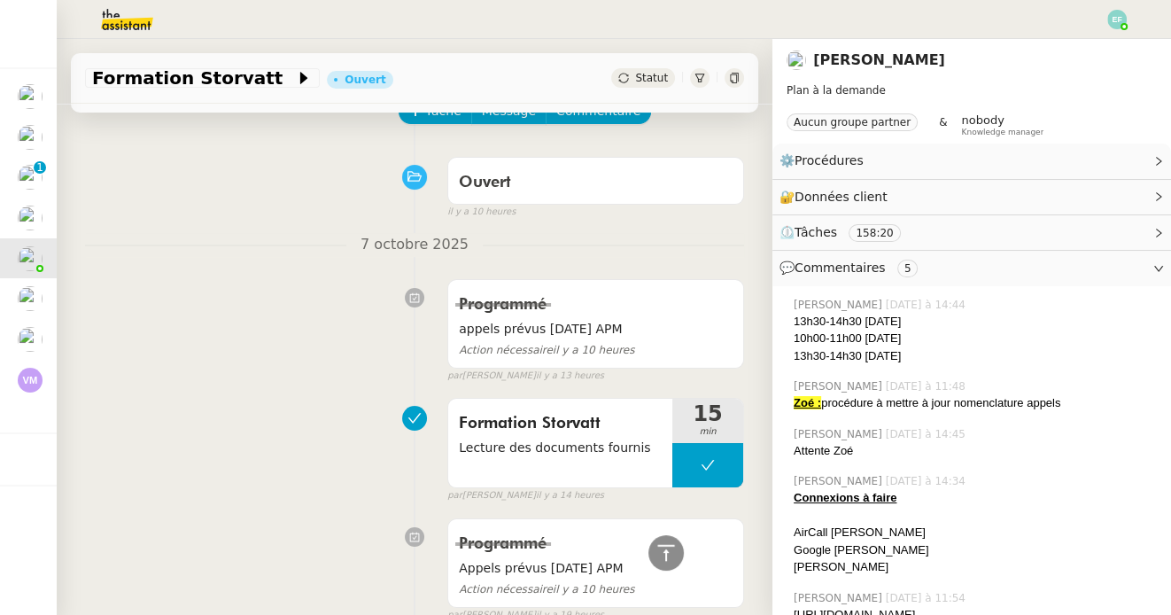
scroll to position [0, 0]
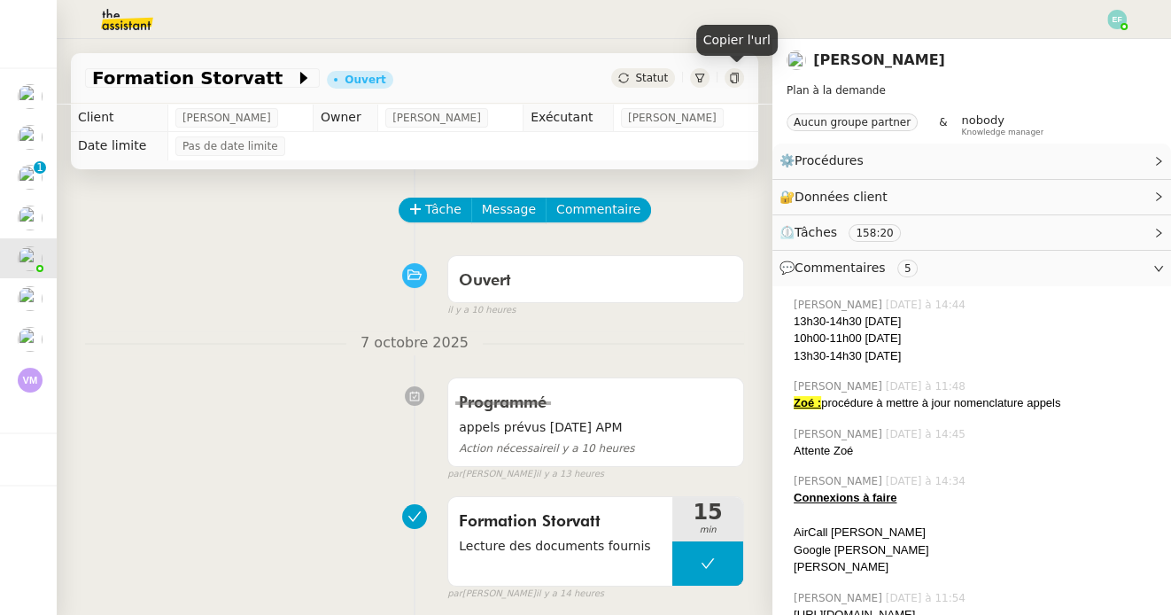
click at [738, 75] on icon at bounding box center [734, 78] width 11 height 11
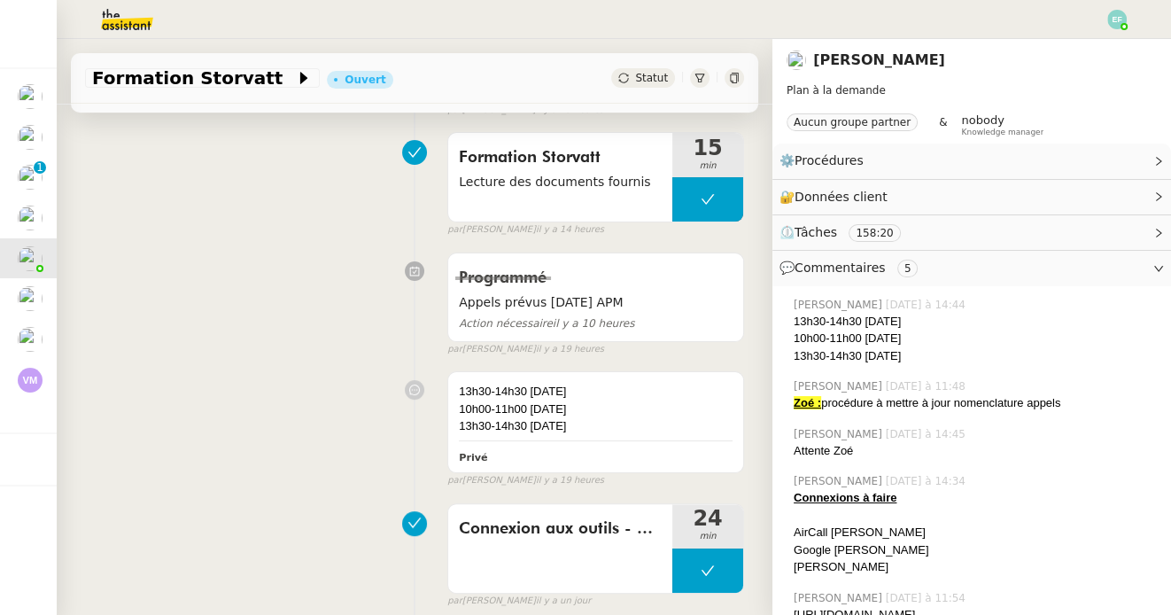
scroll to position [370, 0]
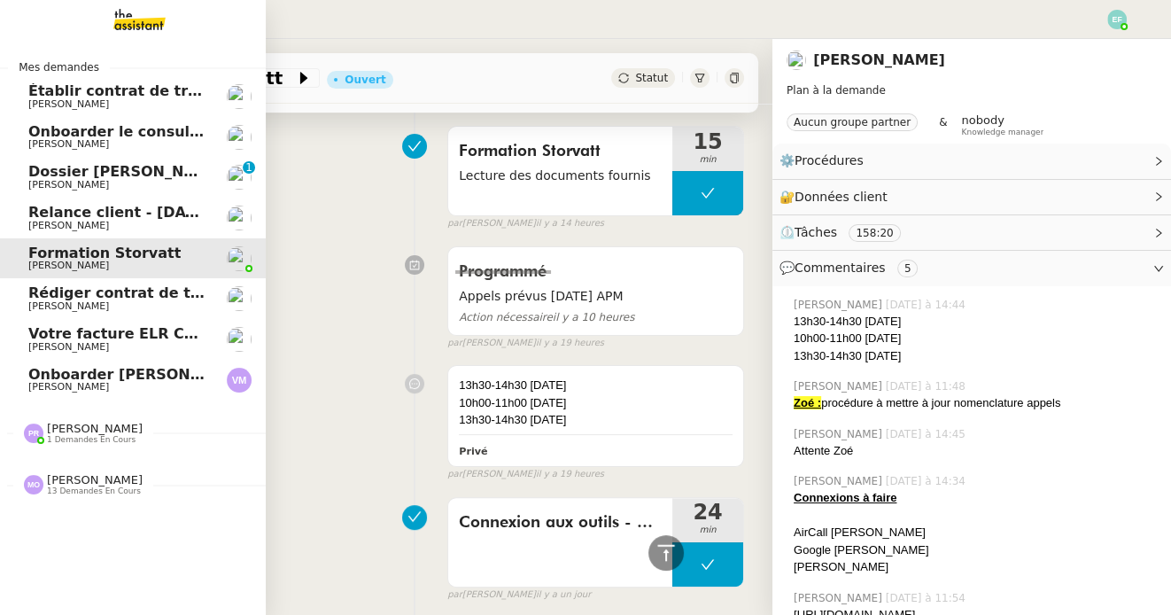
click at [102, 292] on span "Rédiger contrat de travail pour [PERSON_NAME]" at bounding box center [220, 292] width 385 height 17
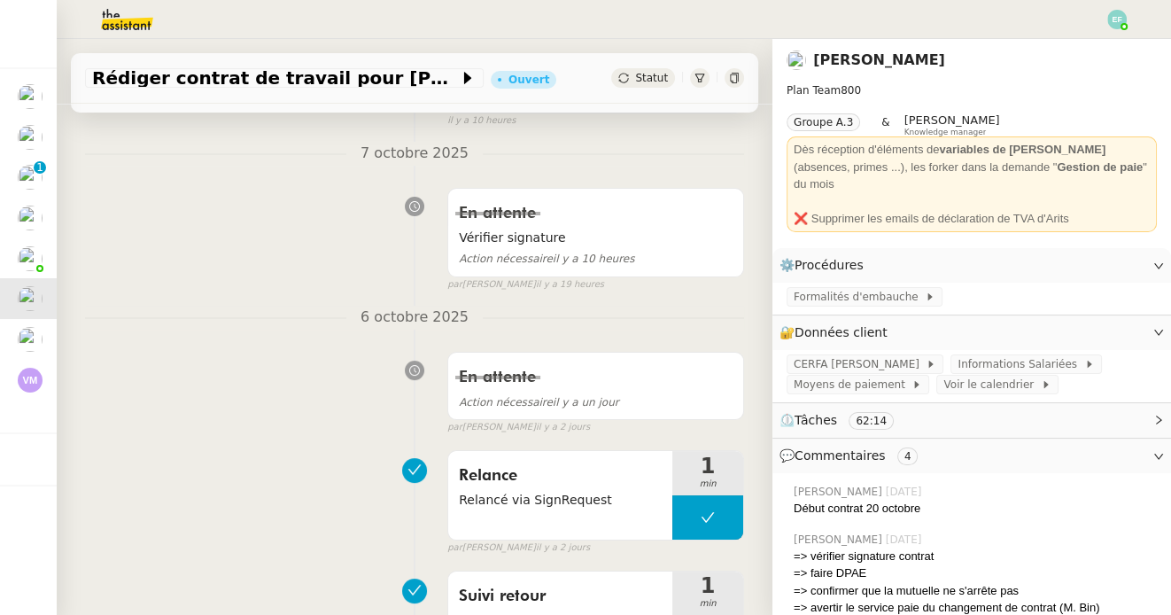
scroll to position [328, 0]
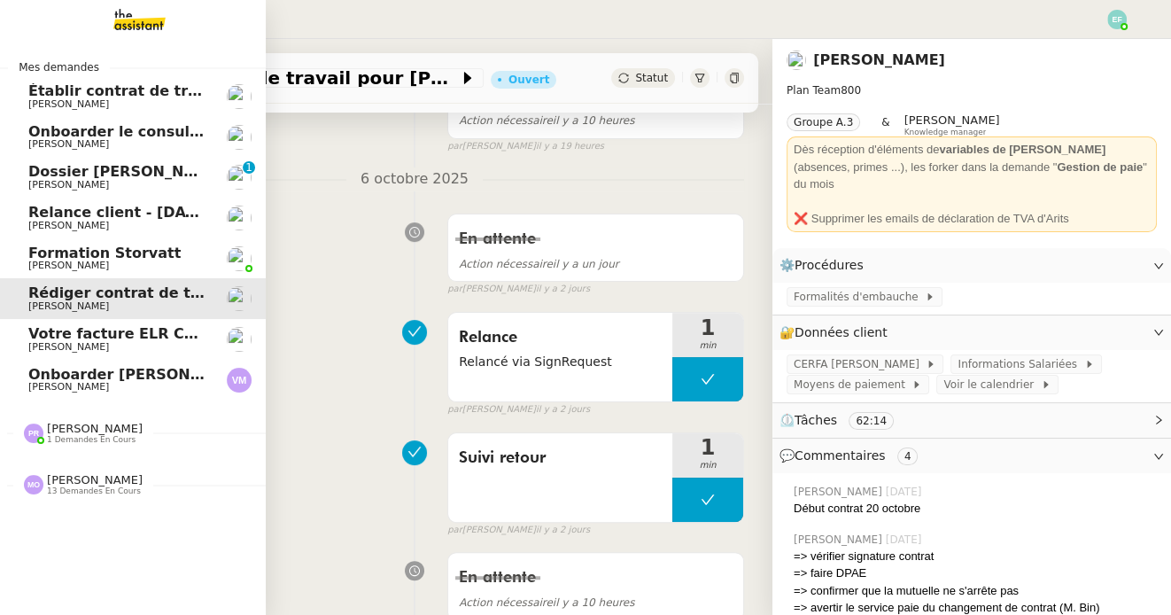
click at [49, 331] on span "Votre facture ELR CONSULTING & COACHING N° F-2025-10-06-ELRCC-100016 est dispon…" at bounding box center [391, 333] width 726 height 17
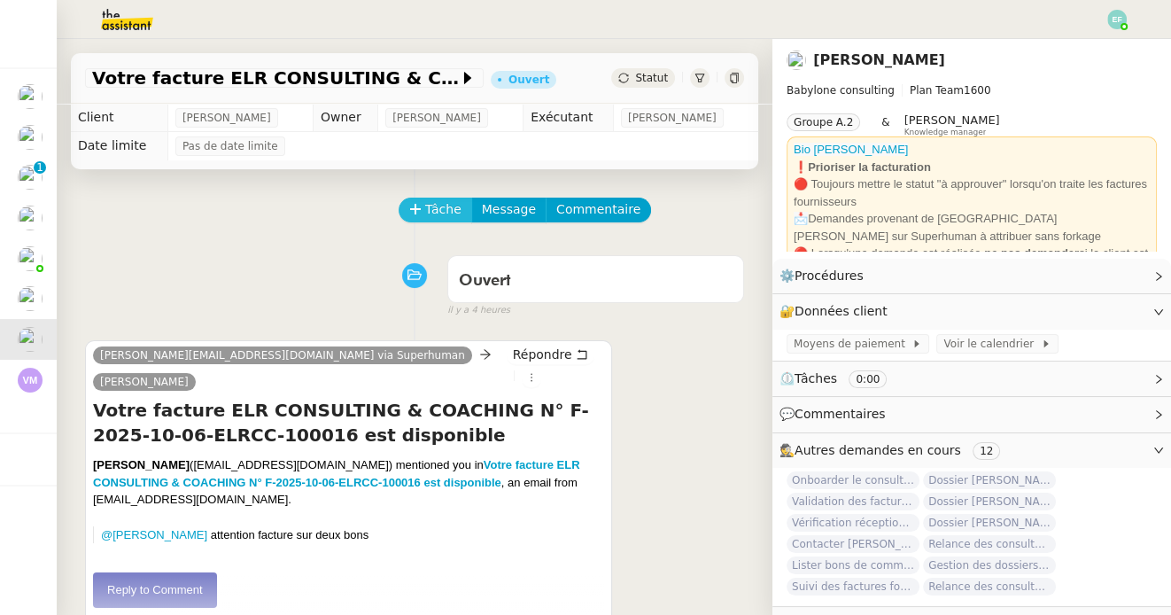
click at [445, 214] on span "Tâche" at bounding box center [443, 209] width 36 height 20
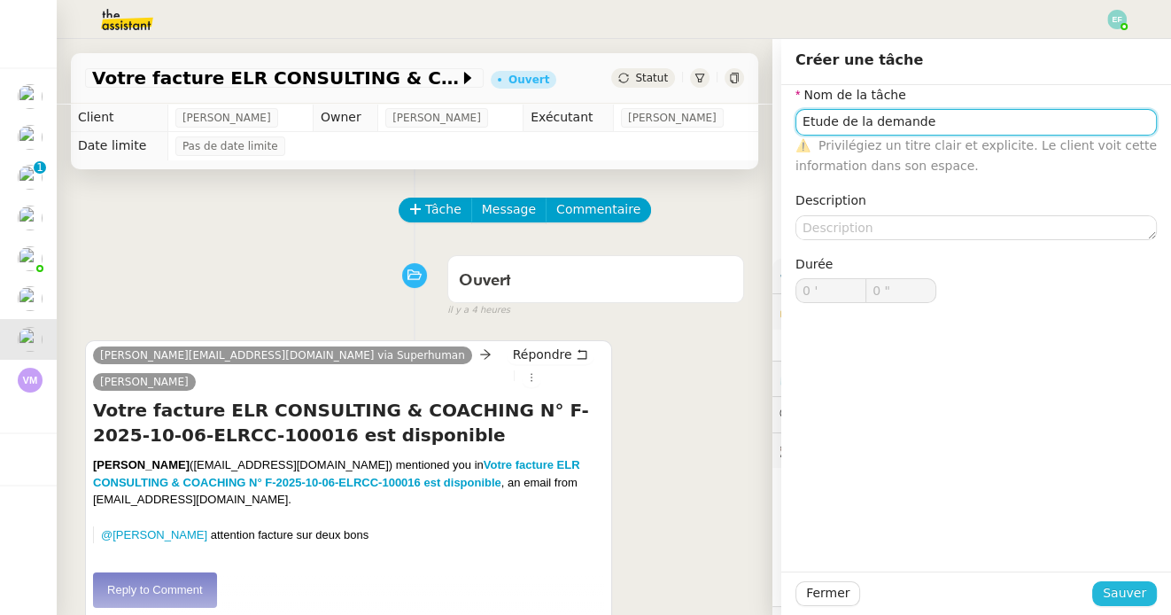
type input "Etude de la demande"
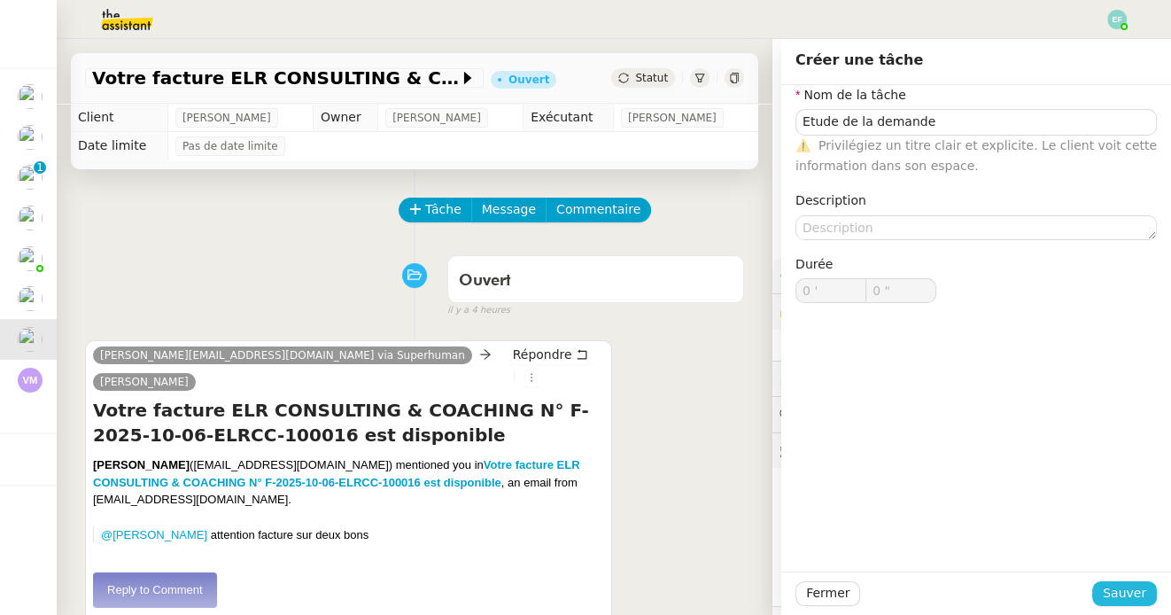
click at [1141, 587] on span "Sauver" at bounding box center [1123, 593] width 43 height 20
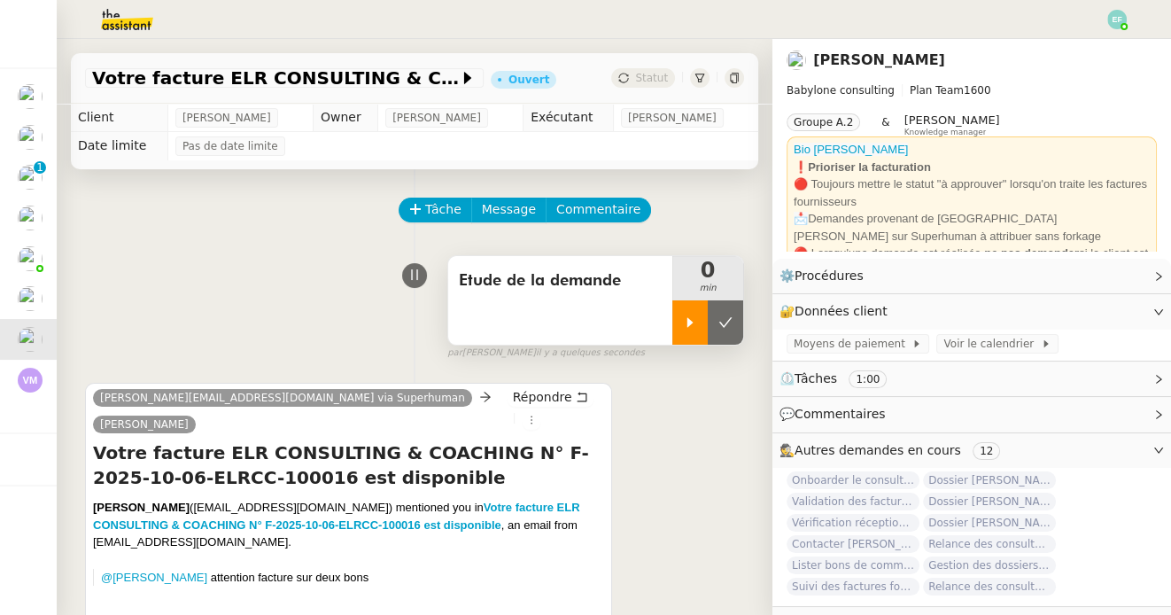
click at [695, 300] on div at bounding box center [689, 322] width 35 height 44
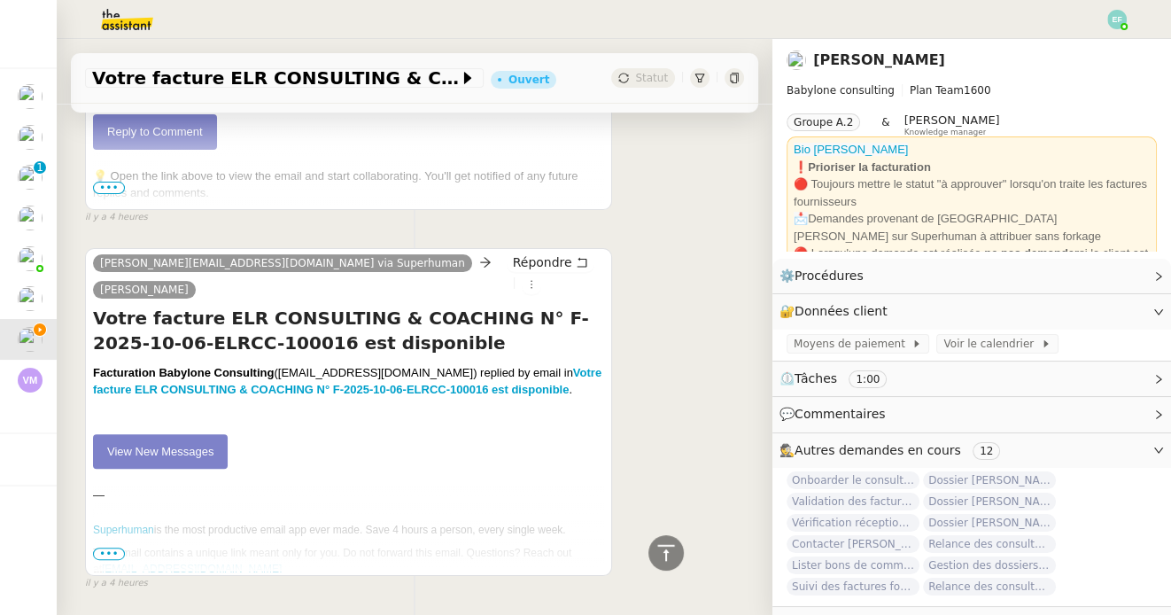
scroll to position [562, 0]
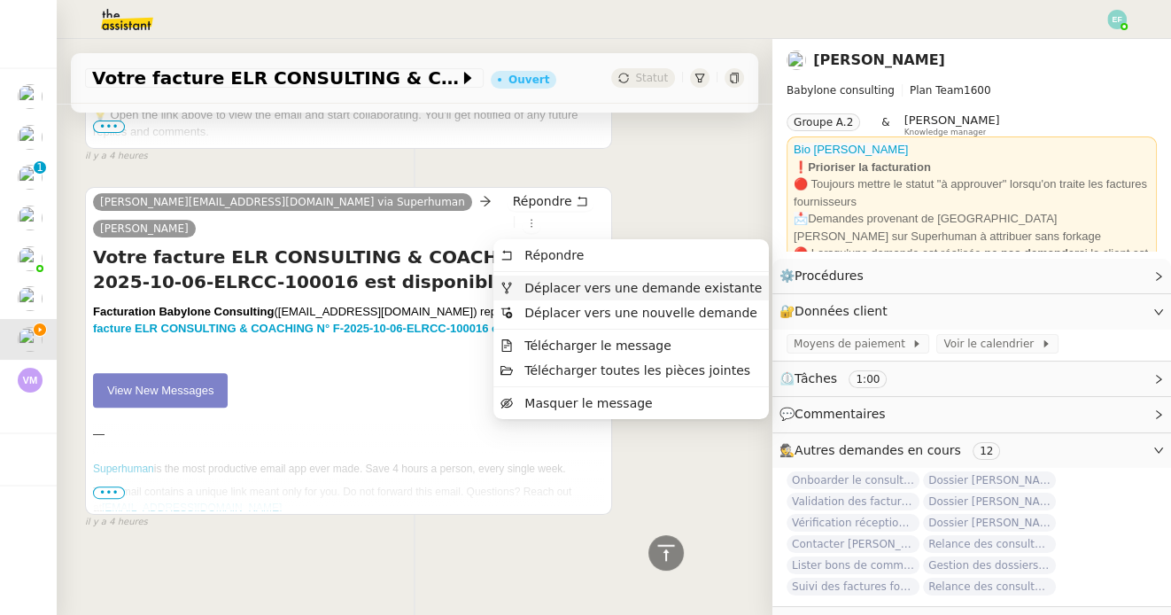
click at [531, 281] on span "Déplacer vers une demande existante" at bounding box center [642, 288] width 237 height 14
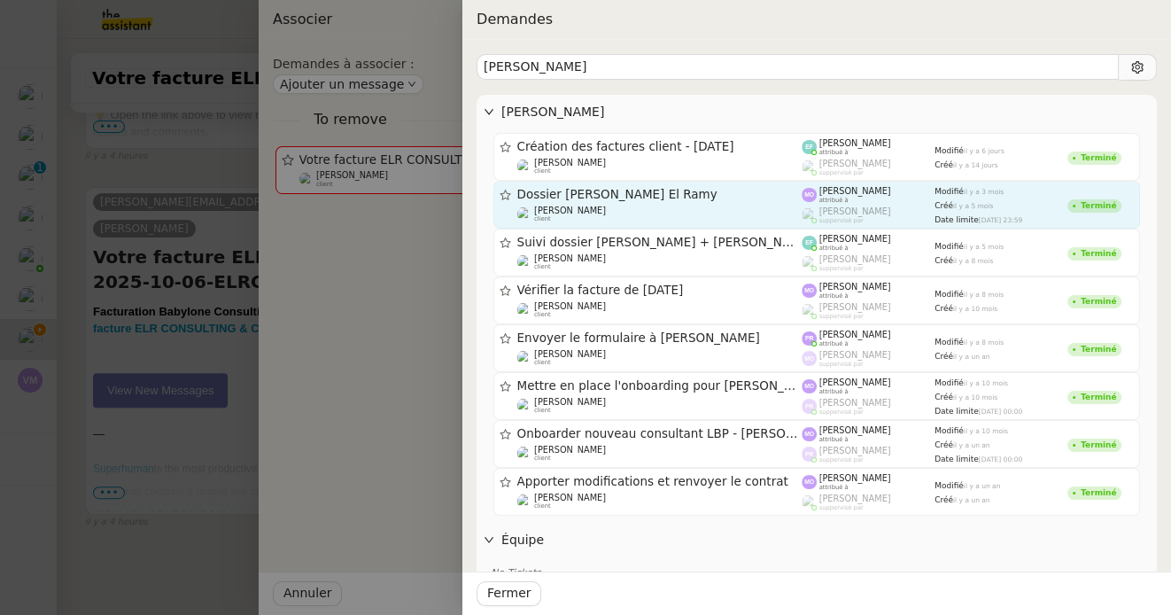
type input "Elias El"
click at [770, 198] on span "Dossier [PERSON_NAME] El Ramy" at bounding box center [659, 195] width 285 height 12
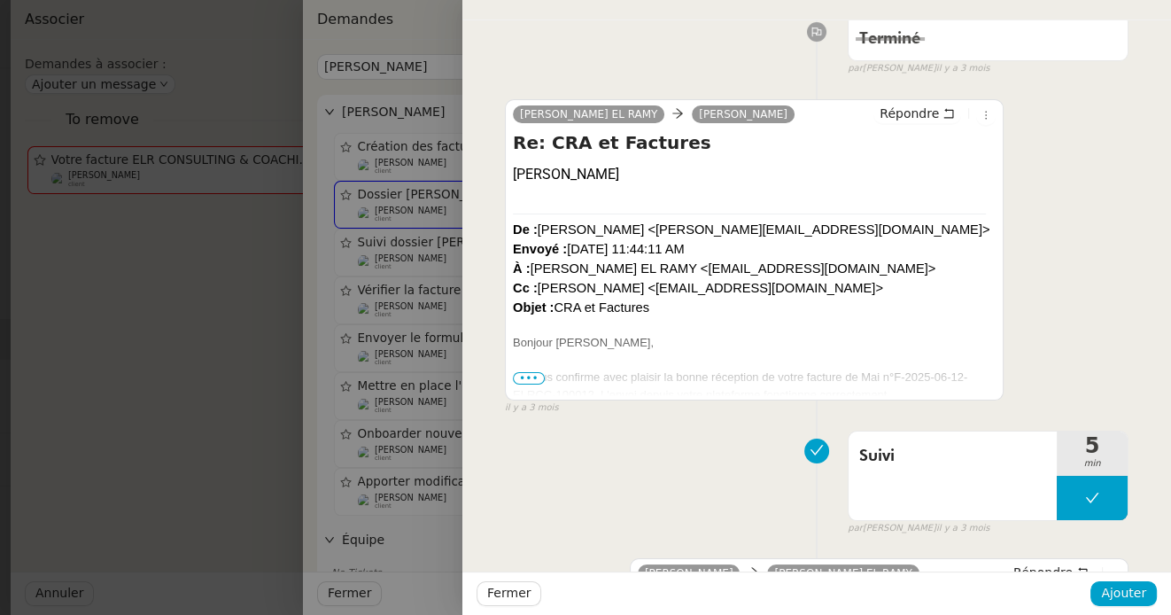
scroll to position [303, 0]
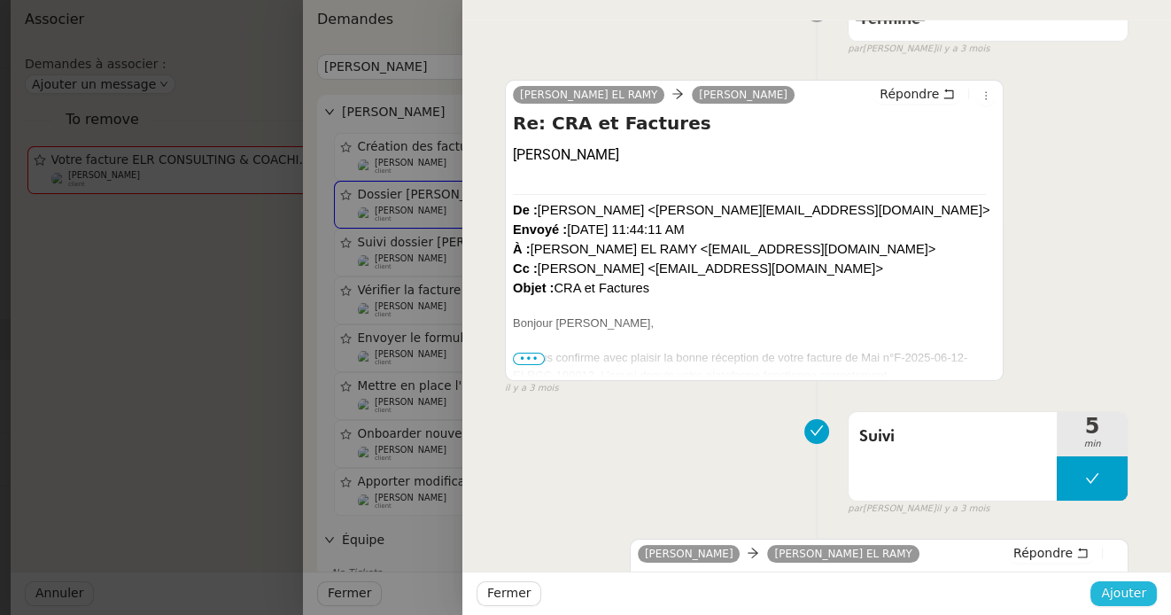
click at [1107, 588] on span "Ajouter" at bounding box center [1123, 593] width 45 height 20
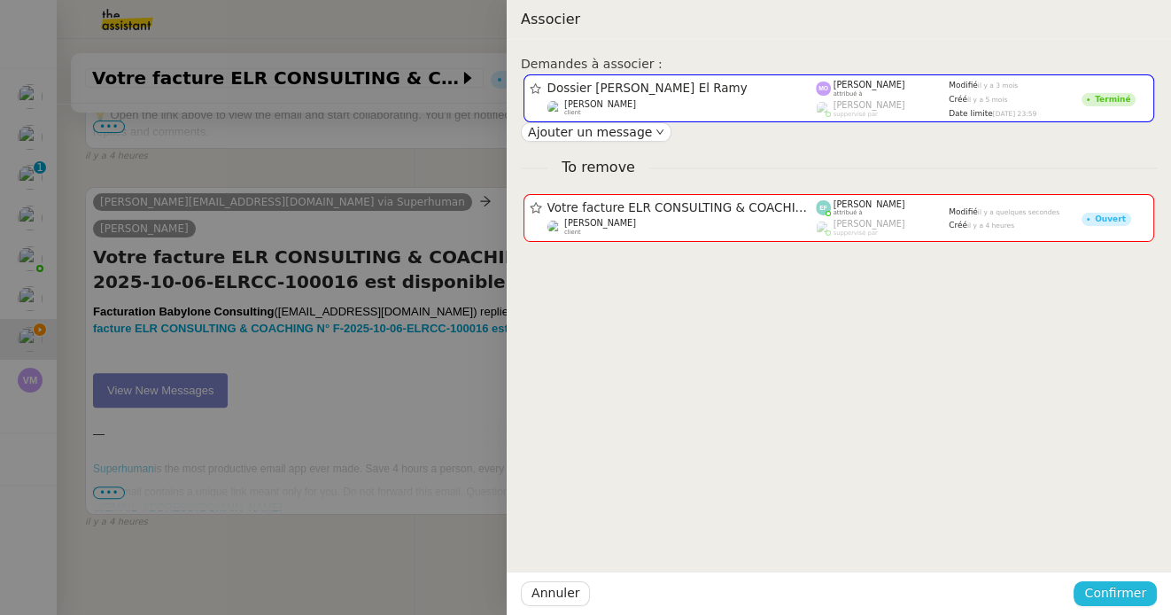
click at [1112, 595] on span "Confirmer" at bounding box center [1115, 593] width 62 height 20
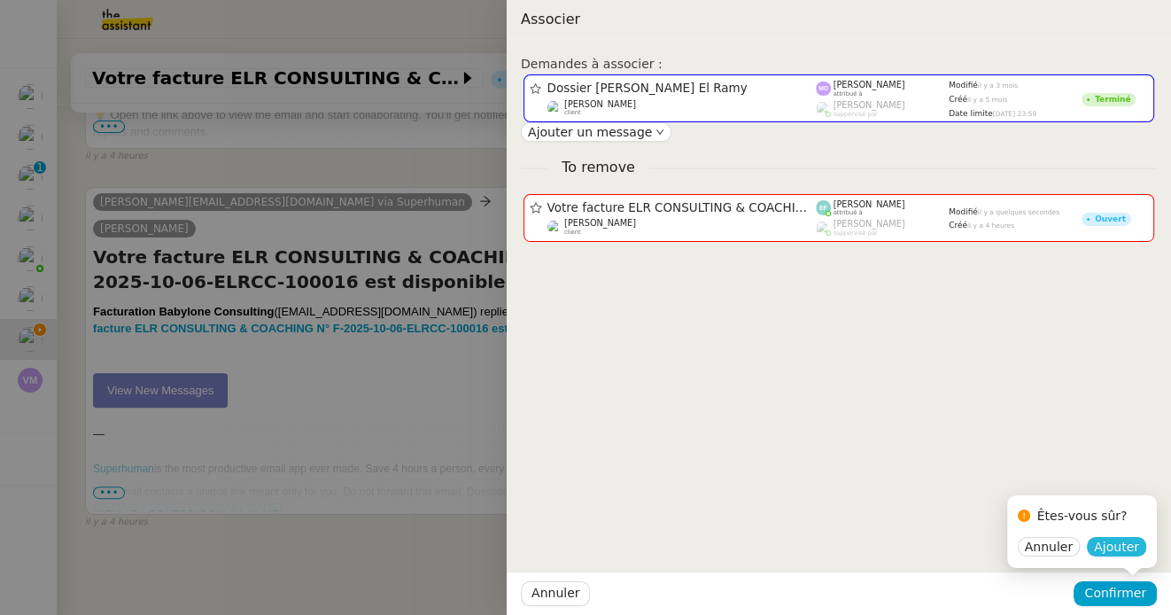
click at [1126, 543] on span "Ajouter" at bounding box center [1116, 546] width 45 height 18
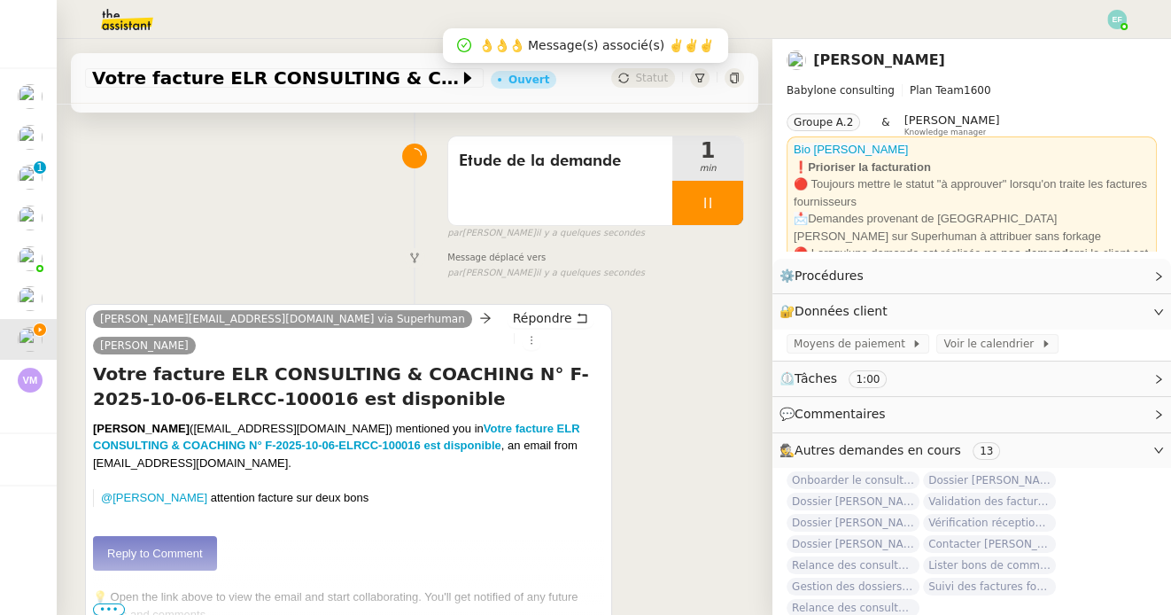
scroll to position [0, 0]
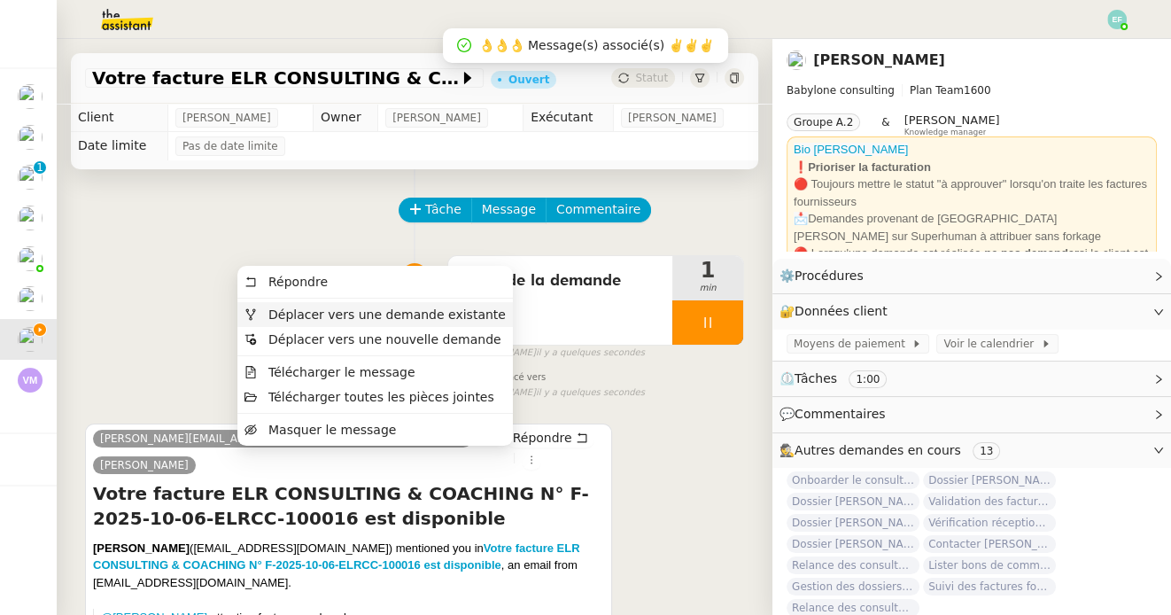
click at [485, 317] on span "Déplacer vers une demande existante" at bounding box center [386, 314] width 237 height 14
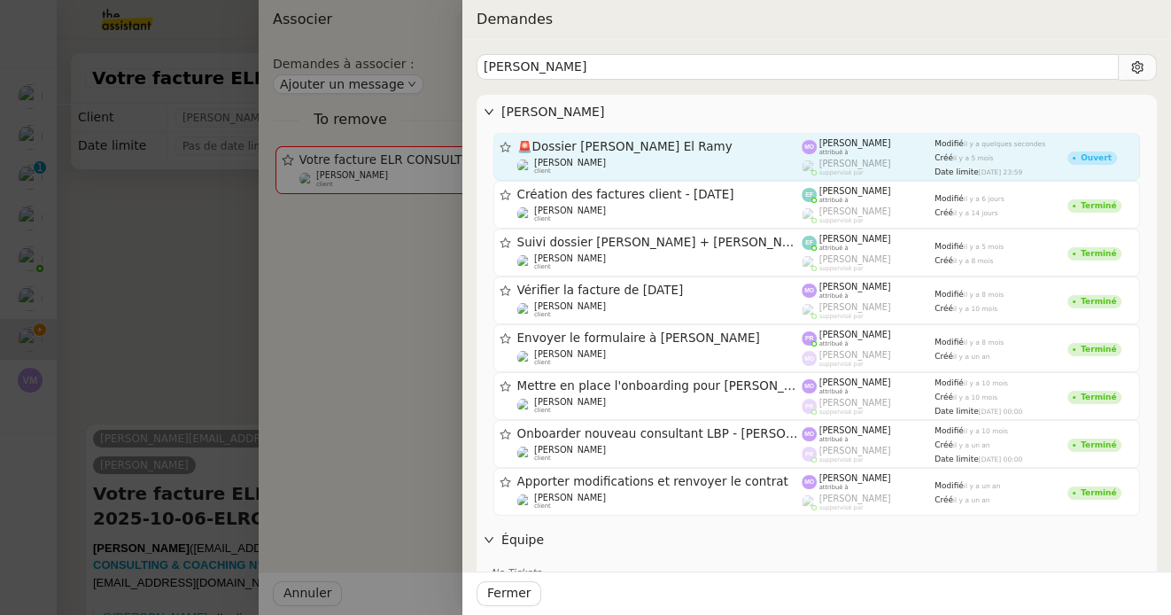
type input "elias"
click at [709, 143] on span "🚨 Dossier Elias El Ramy" at bounding box center [659, 147] width 285 height 12
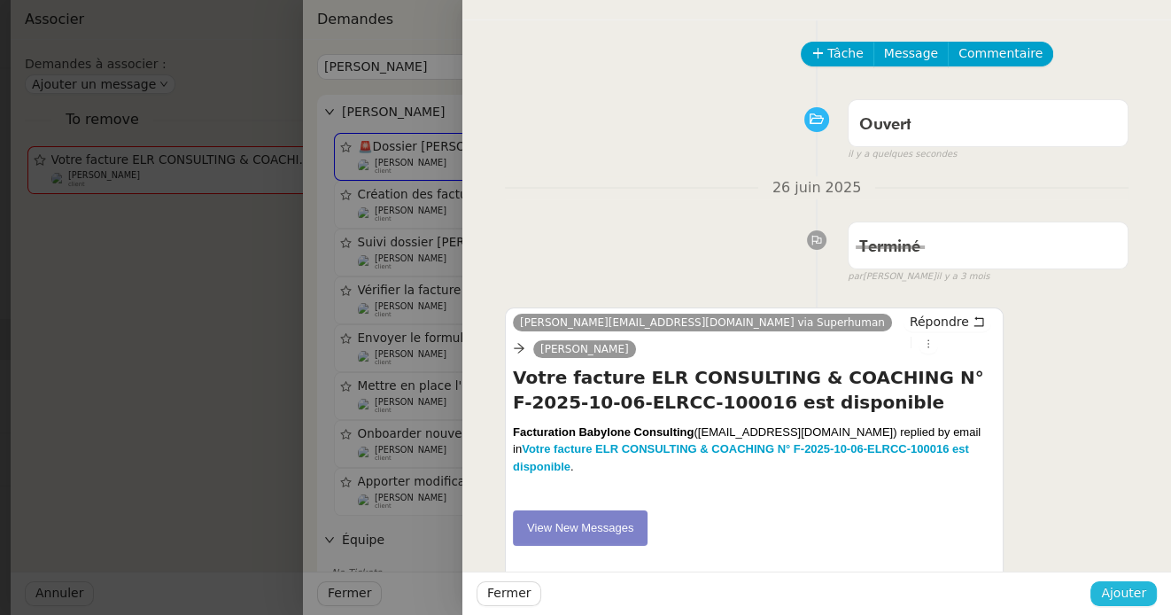
click at [1137, 603] on span "Ajouter" at bounding box center [1123, 593] width 45 height 20
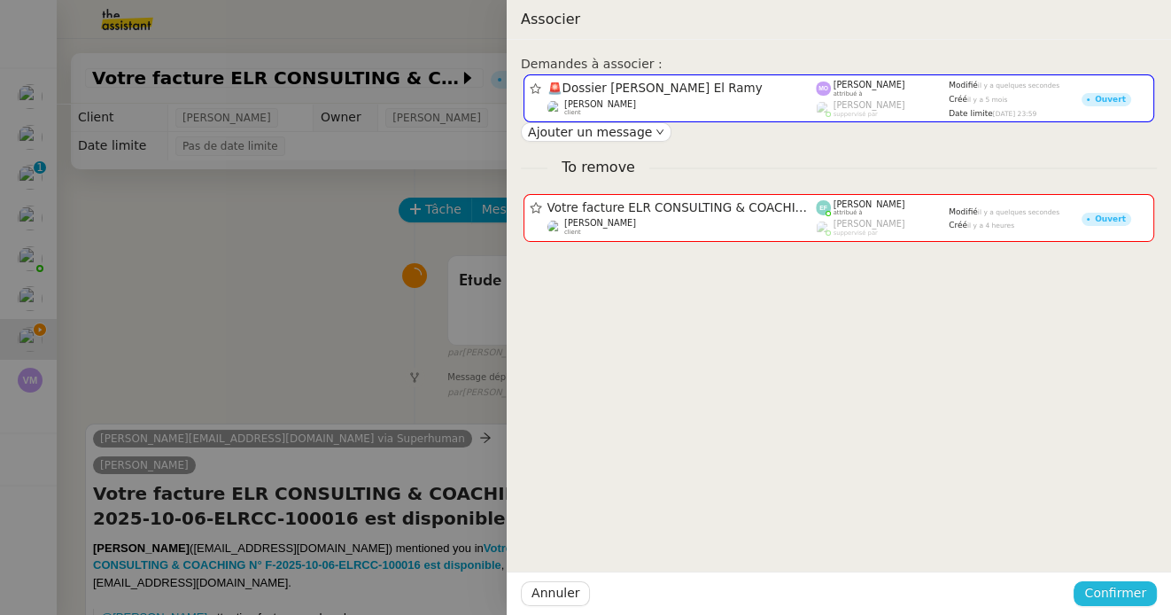
click at [1113, 590] on span "Confirmer" at bounding box center [1115, 593] width 62 height 20
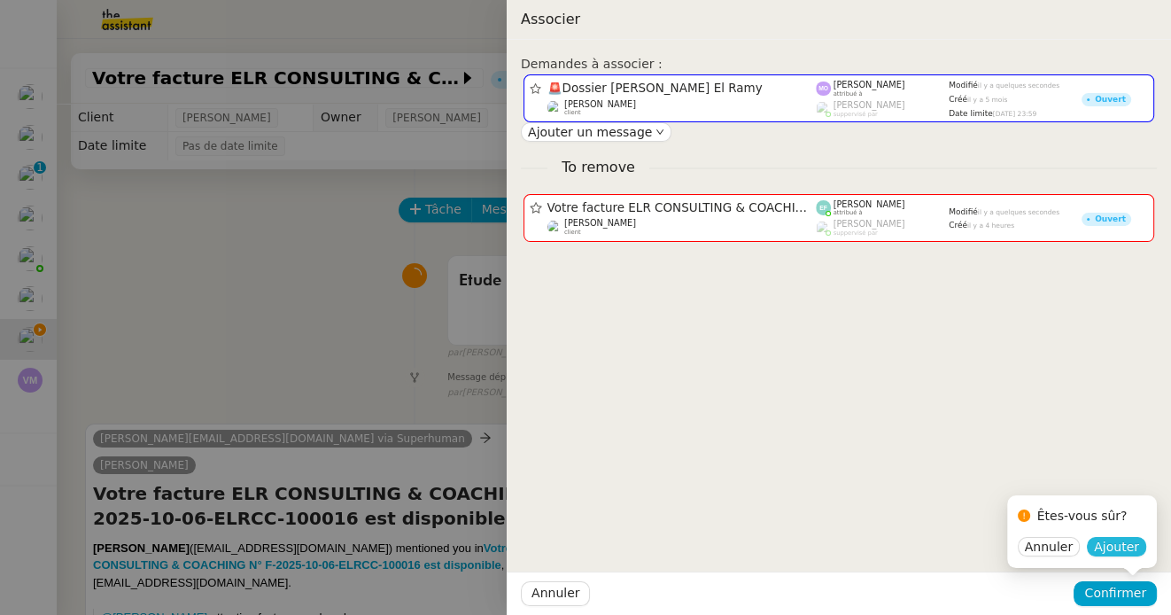
click at [1110, 548] on span "Ajouter" at bounding box center [1116, 546] width 45 height 18
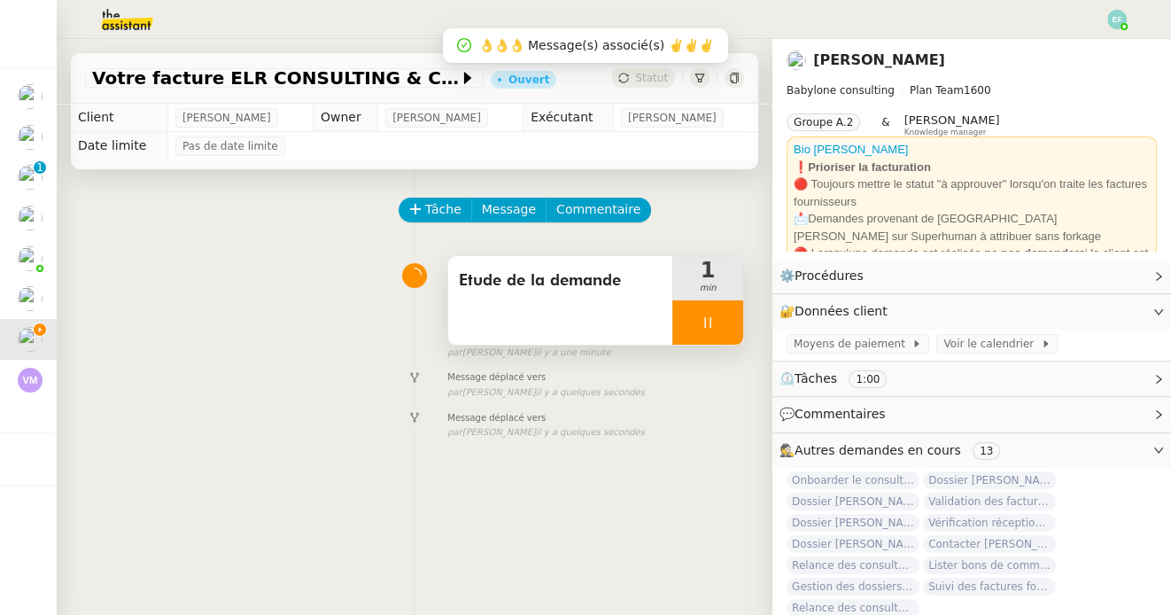
click at [691, 321] on div at bounding box center [707, 322] width 71 height 44
click at [715, 321] on button at bounding box center [725, 322] width 35 height 44
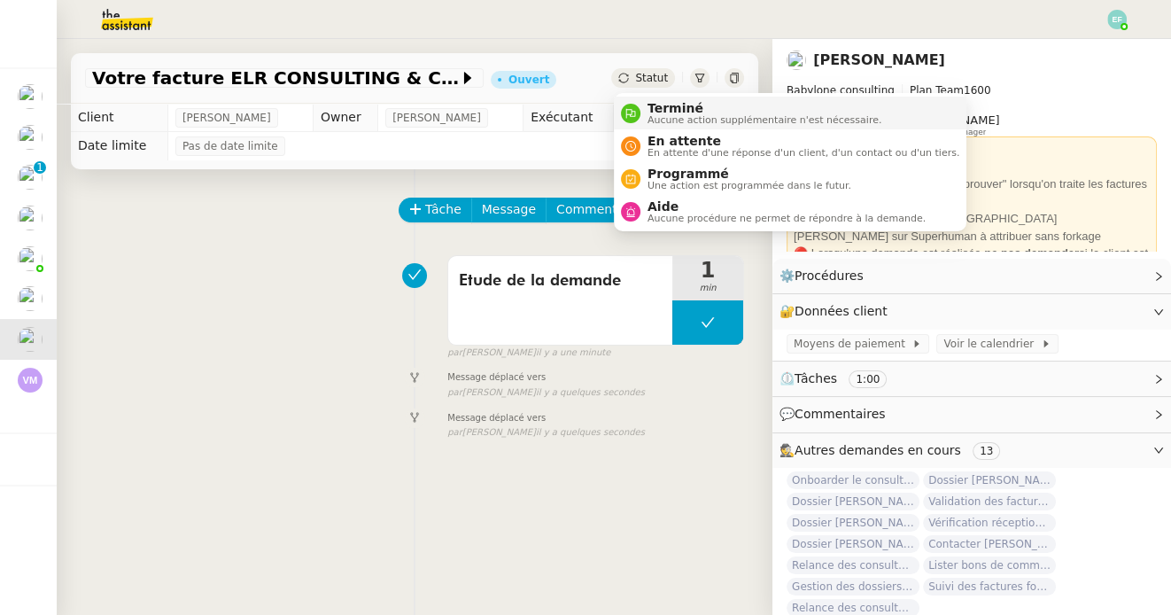
click at [652, 112] on span "Terminé" at bounding box center [764, 108] width 234 height 14
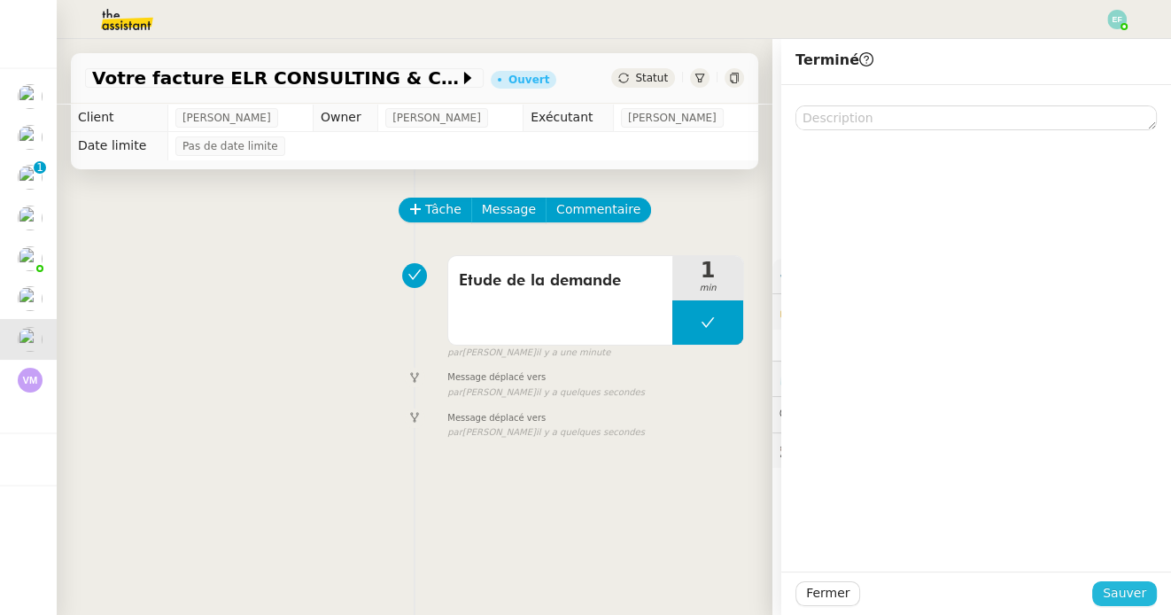
click at [1118, 591] on span "Sauver" at bounding box center [1123, 593] width 43 height 20
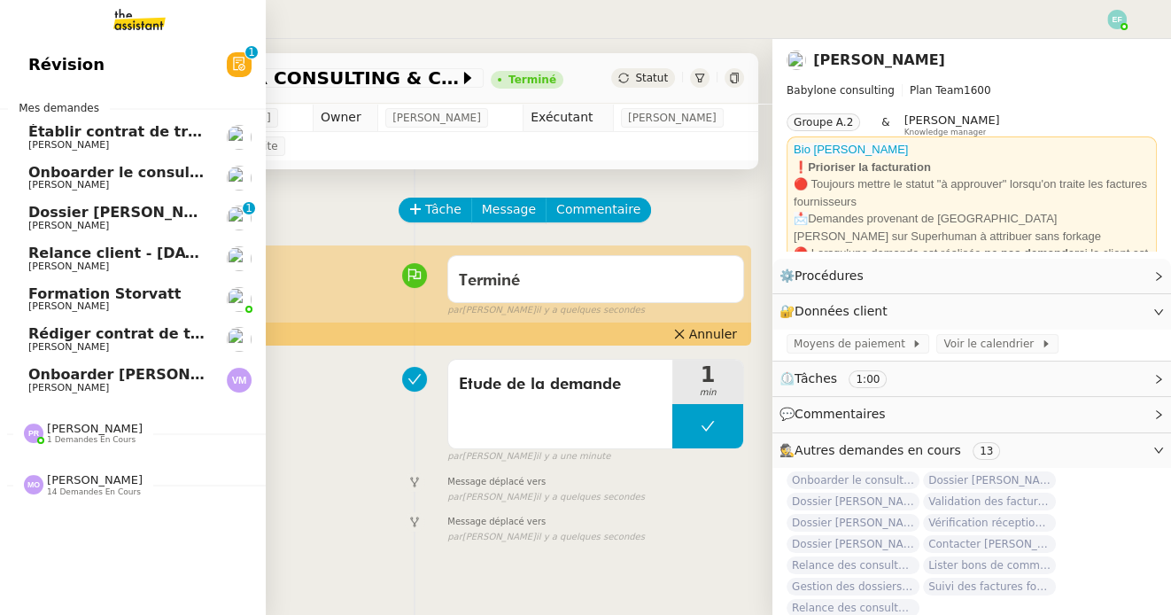
click at [100, 380] on span "Onboarder [PERSON_NAME]" at bounding box center [139, 374] width 222 height 17
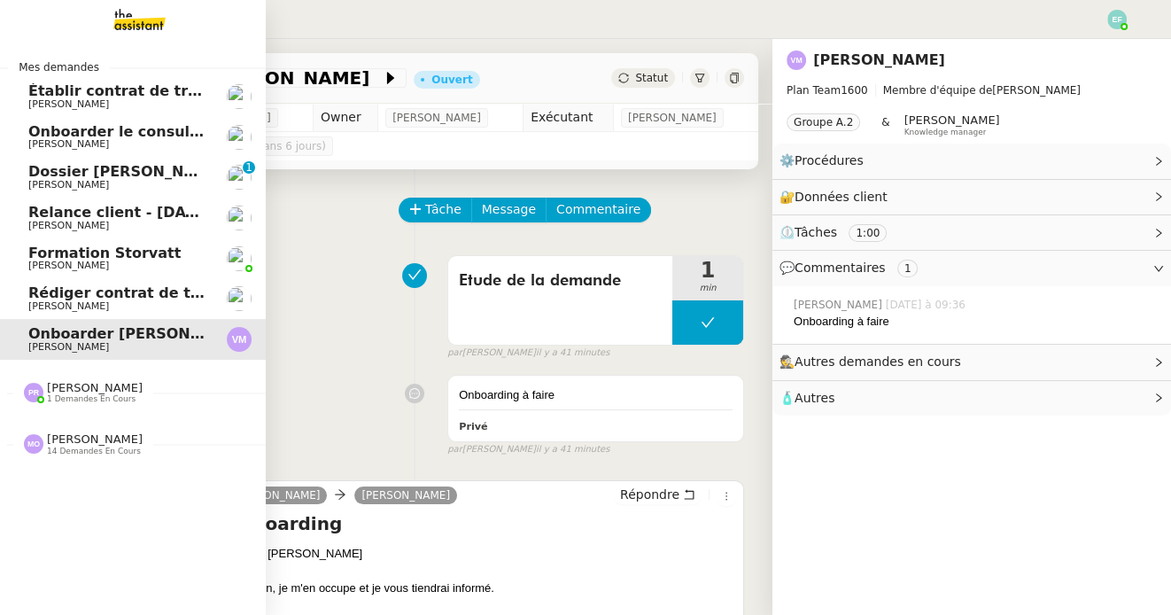
click at [54, 294] on span "Rédiger contrat de travail pour [PERSON_NAME]" at bounding box center [220, 292] width 385 height 17
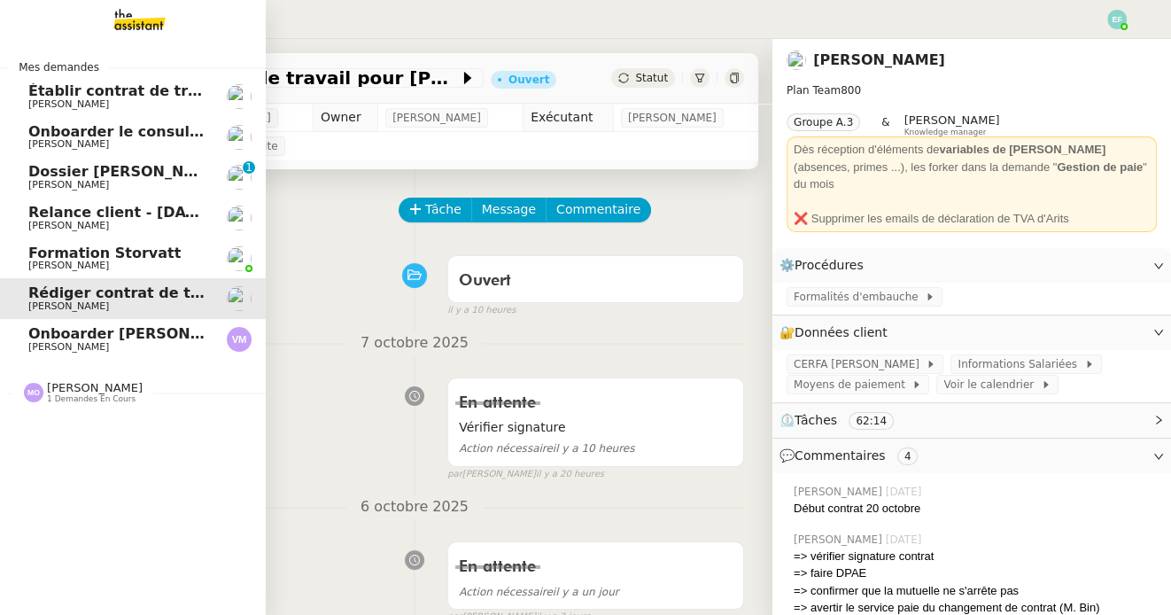
click at [52, 268] on span "[PERSON_NAME]" at bounding box center [68, 265] width 81 height 12
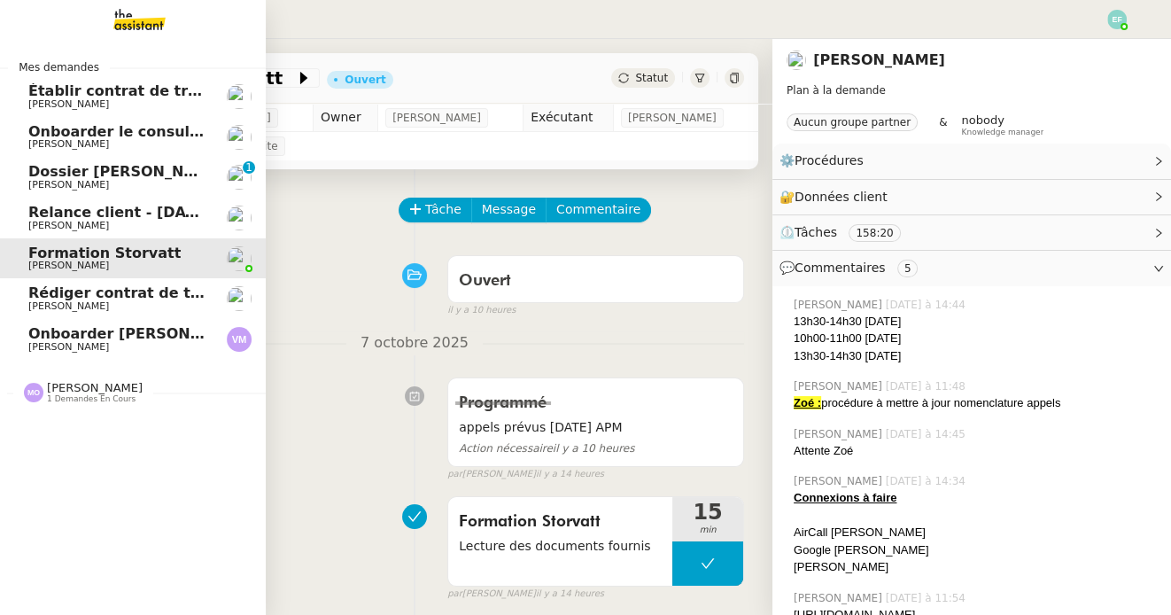
click at [107, 216] on span "Relance client - [DATE] à [DATE]" at bounding box center [156, 212] width 256 height 17
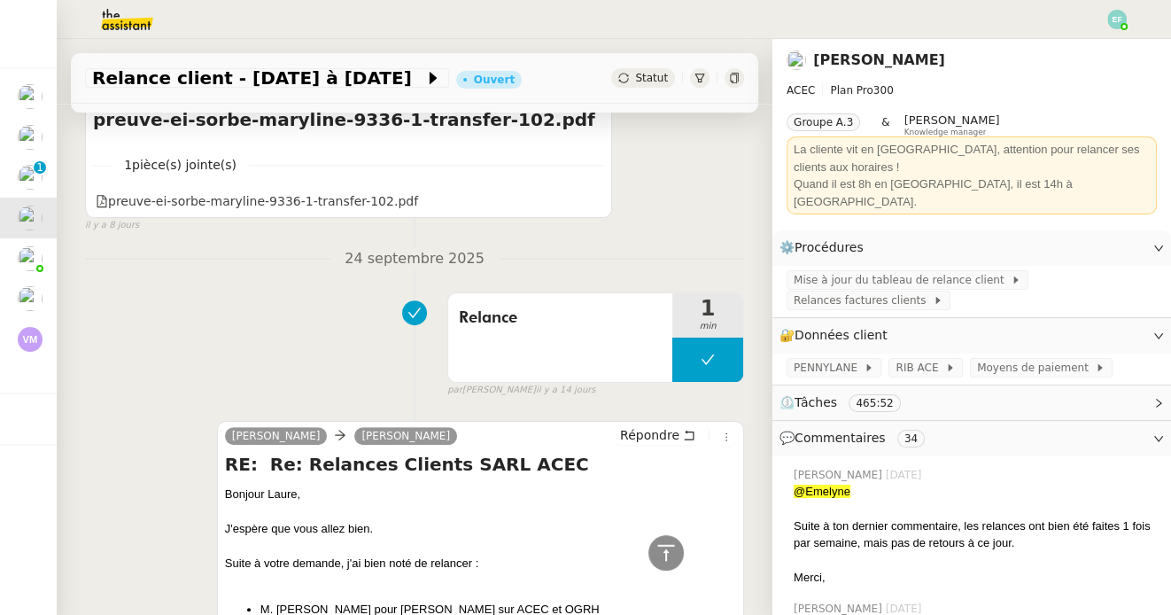
scroll to position [854, 0]
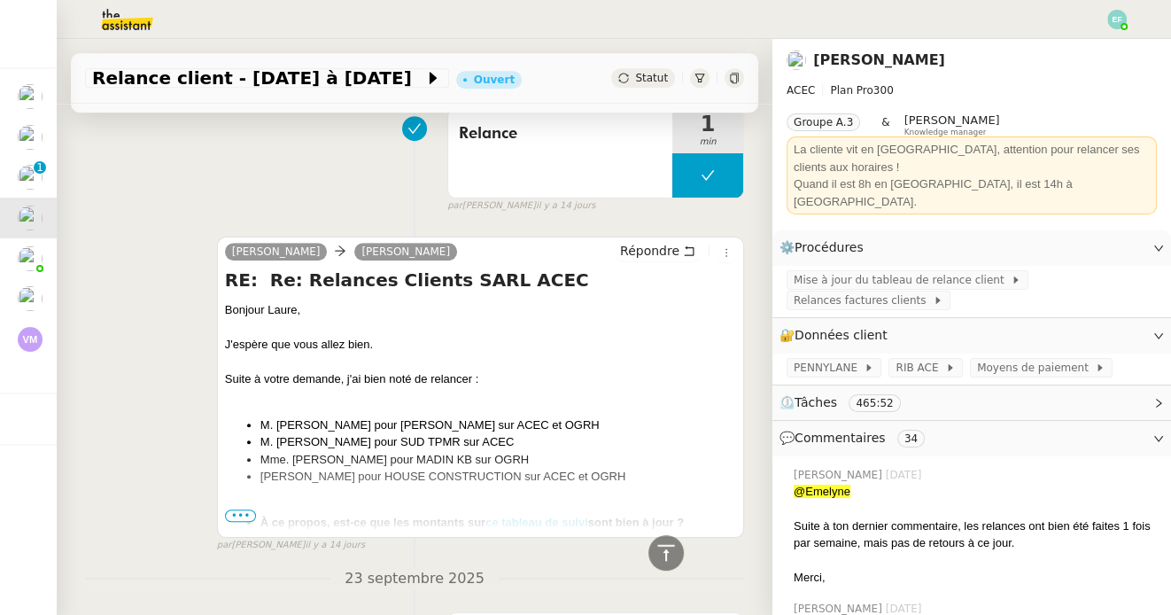
click at [245, 510] on span "•••" at bounding box center [241, 515] width 32 height 12
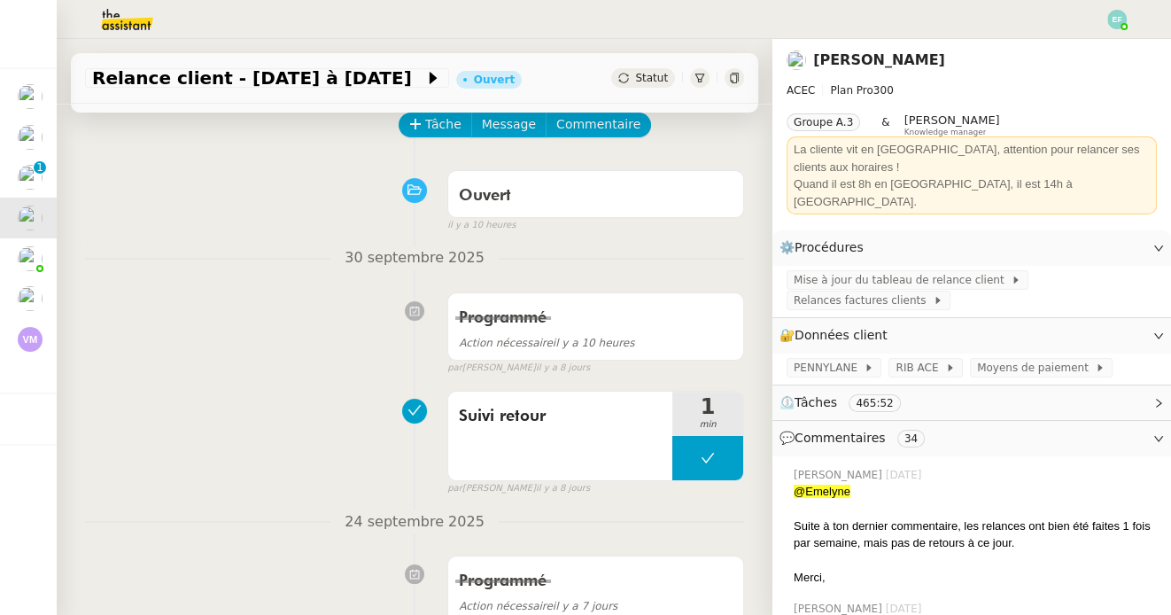
scroll to position [0, 0]
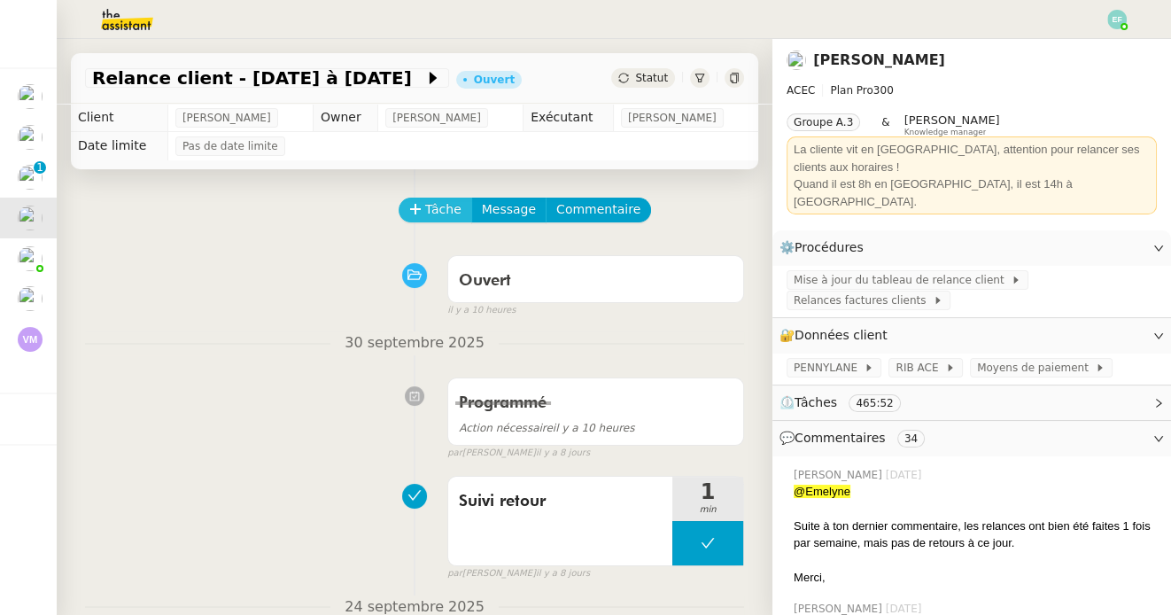
click at [422, 208] on button "Tâche" at bounding box center [434, 209] width 73 height 25
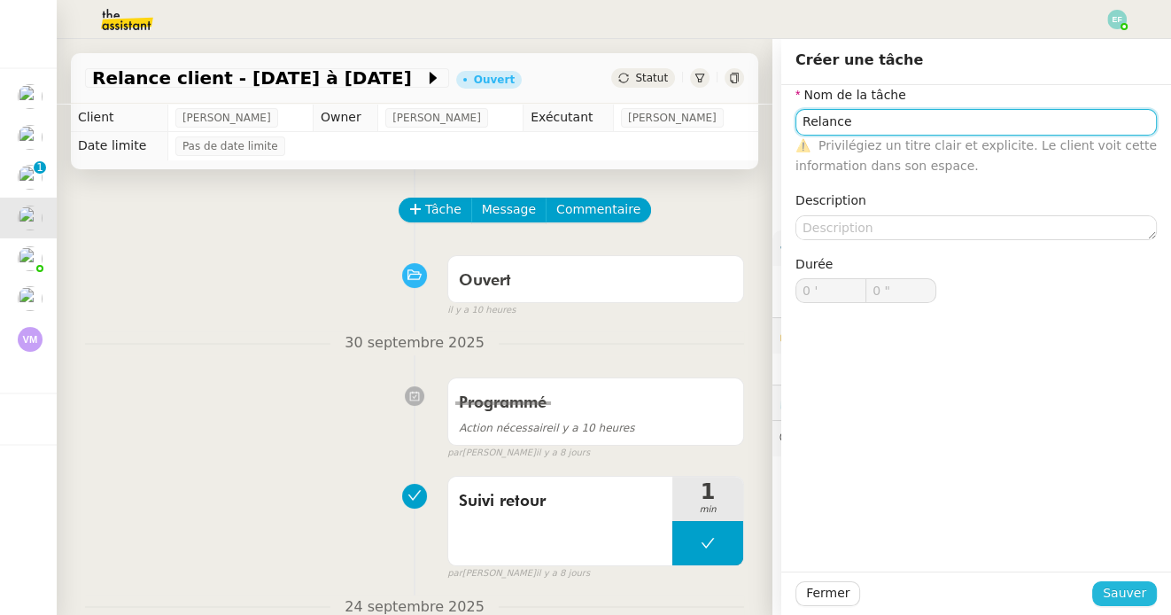
type input "Relance"
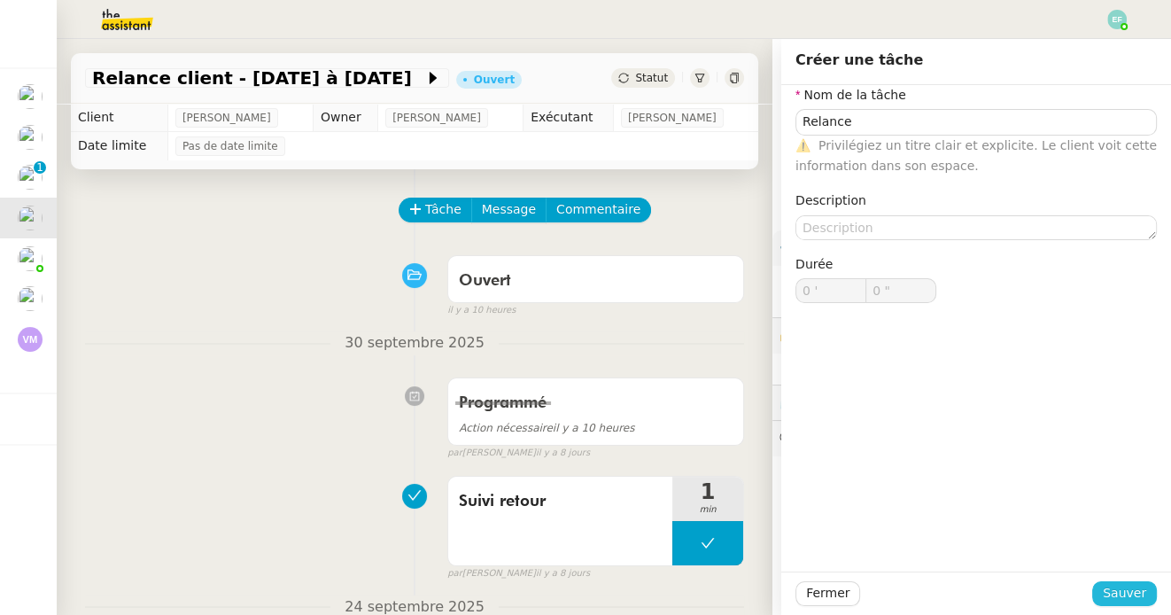
click at [1131, 589] on span "Sauver" at bounding box center [1123, 593] width 43 height 20
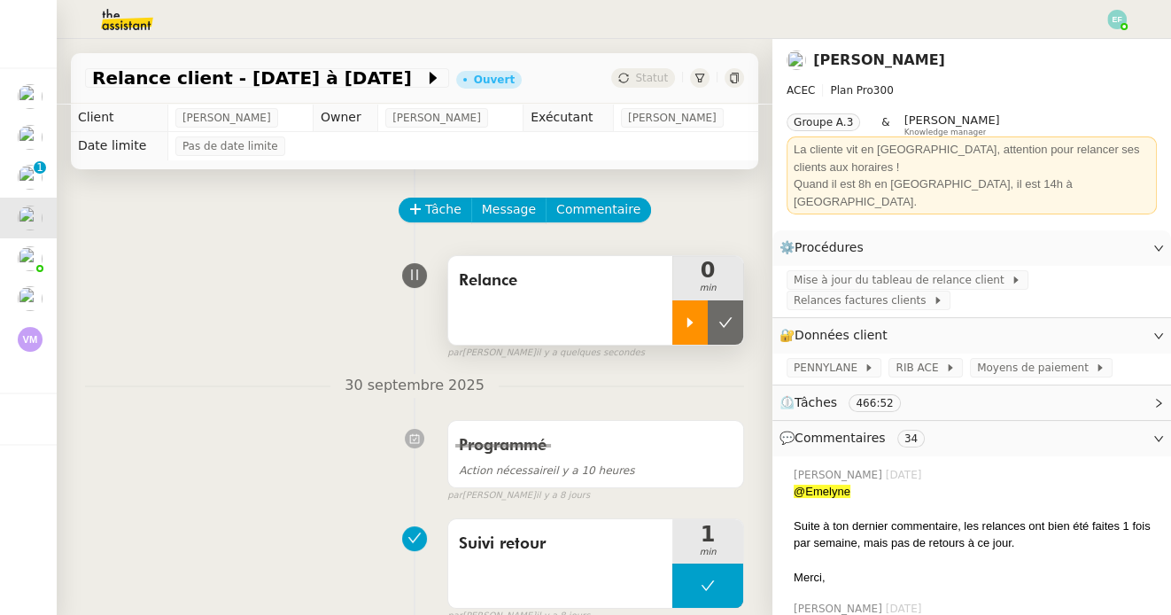
click at [684, 322] on icon at bounding box center [690, 322] width 14 height 14
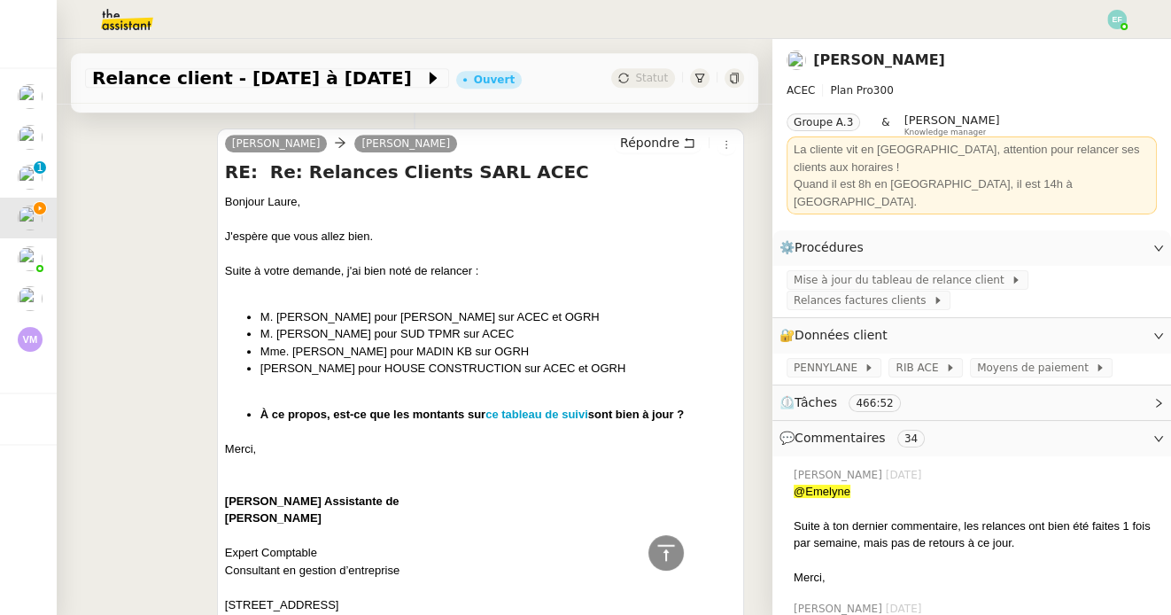
scroll to position [1027, 0]
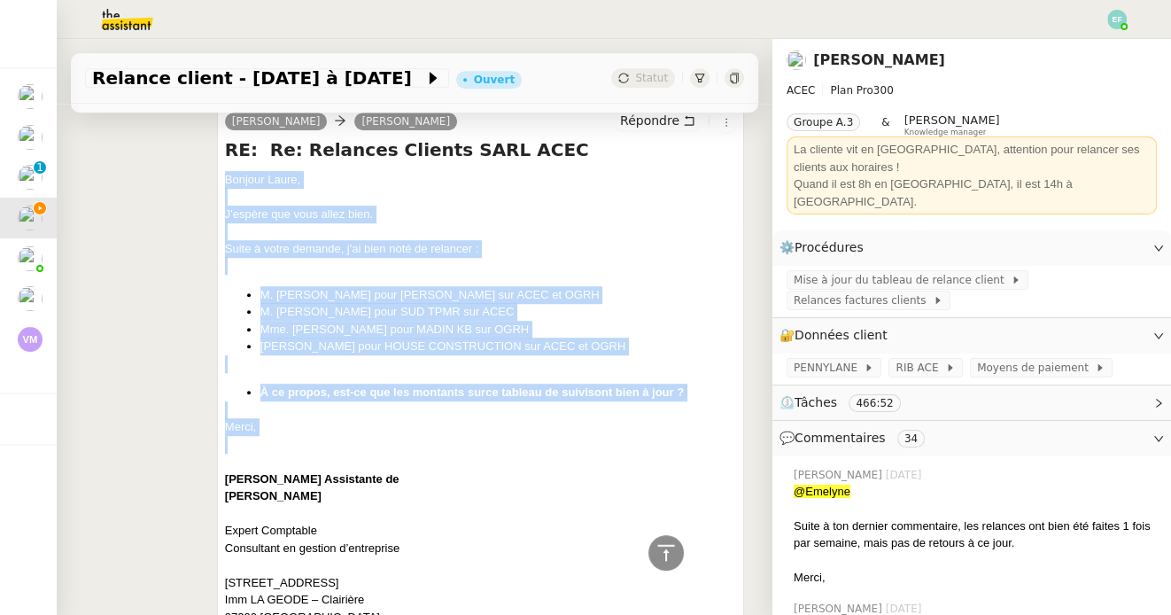
drag, startPoint x: 222, startPoint y: 180, endPoint x: 312, endPoint y: 450, distance: 284.5
copy div "Bonjour Laure, J'espère que vous allez bien. Suite à votre demande, j'ai bien n…"
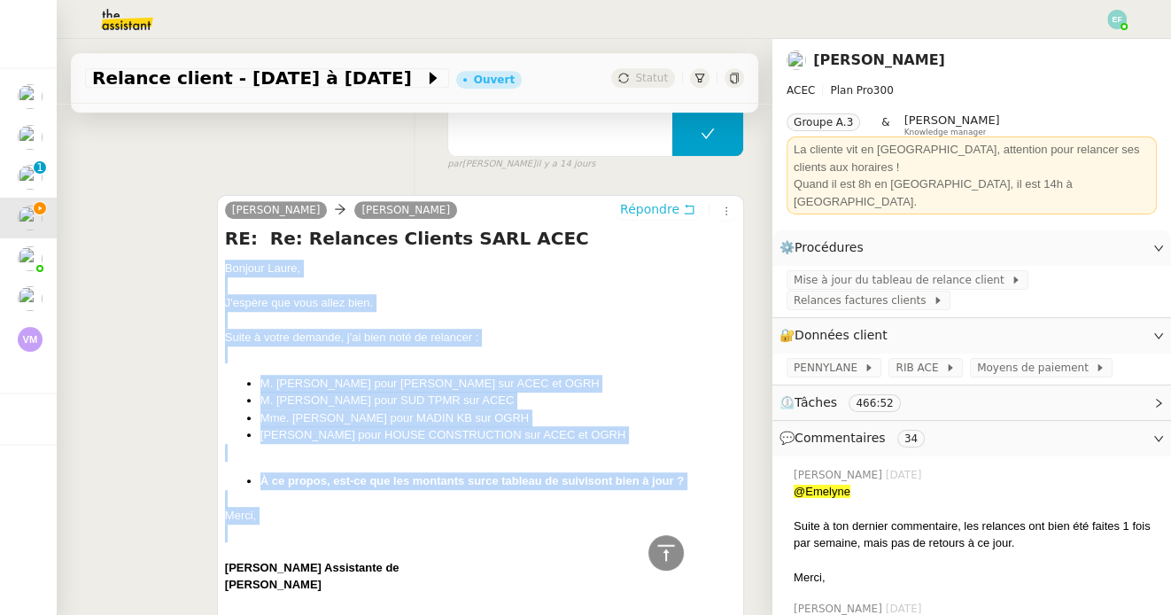
scroll to position [938, 0]
click at [672, 204] on span "Répondre" at bounding box center [649, 210] width 59 height 18
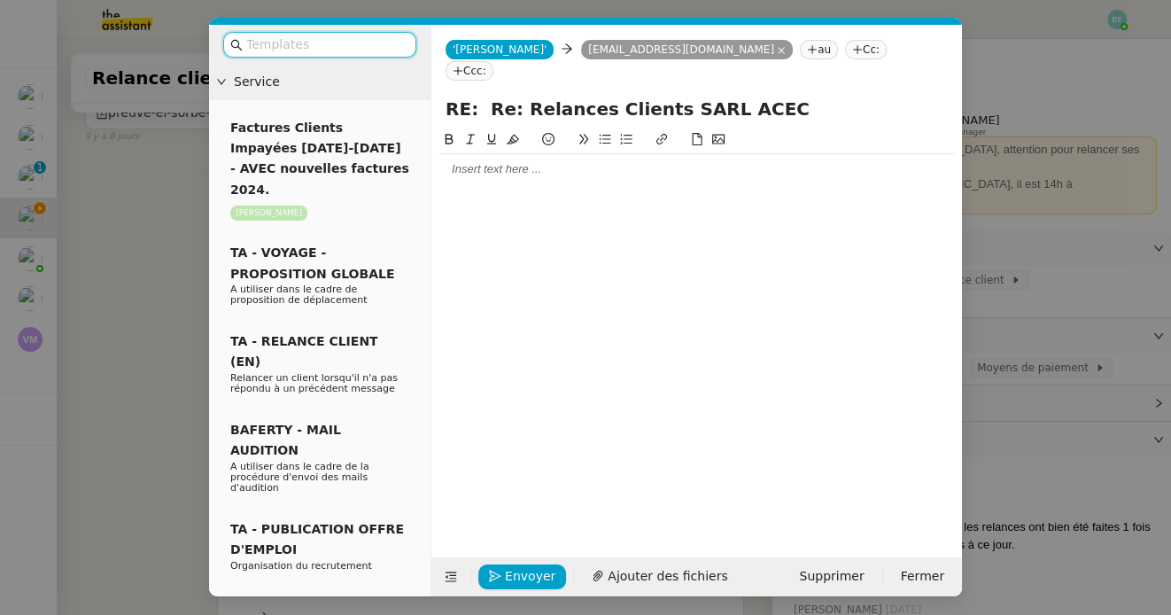
scroll to position [1074, 0]
click at [592, 161] on div at bounding box center [696, 169] width 516 height 16
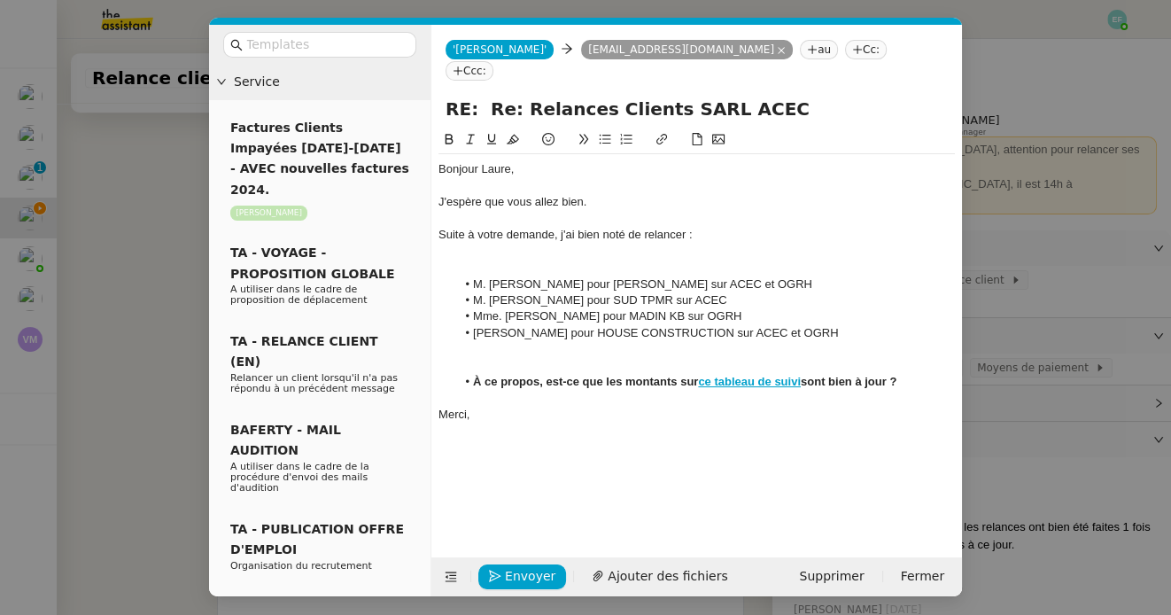
scroll to position [1306, 0]
click at [551, 259] on div at bounding box center [696, 267] width 516 height 16
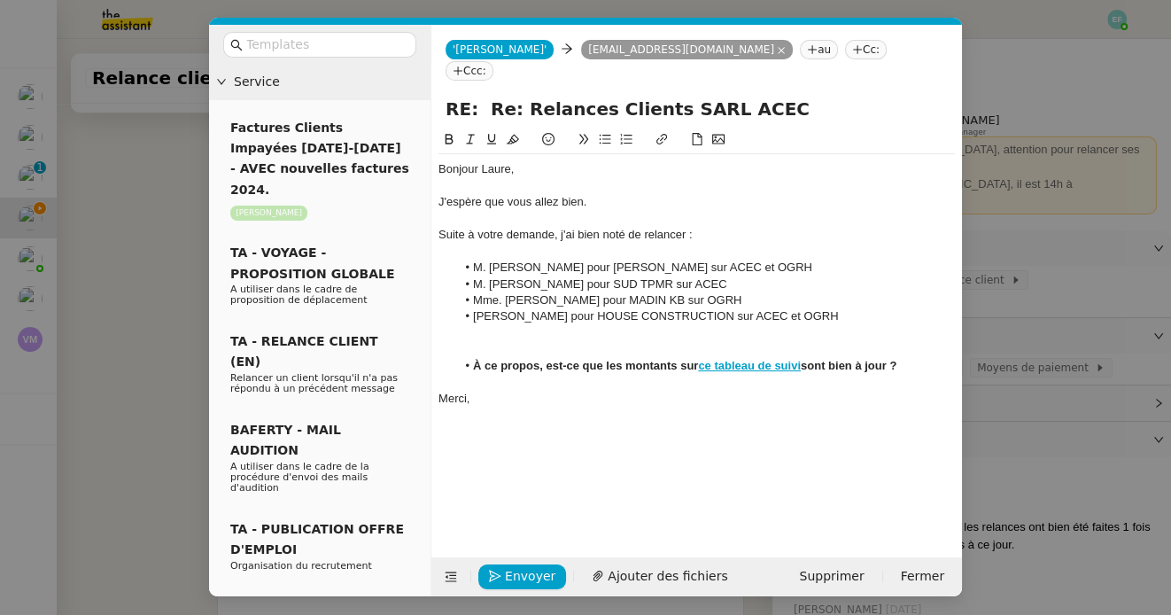
click at [556, 341] on div at bounding box center [696, 349] width 516 height 16
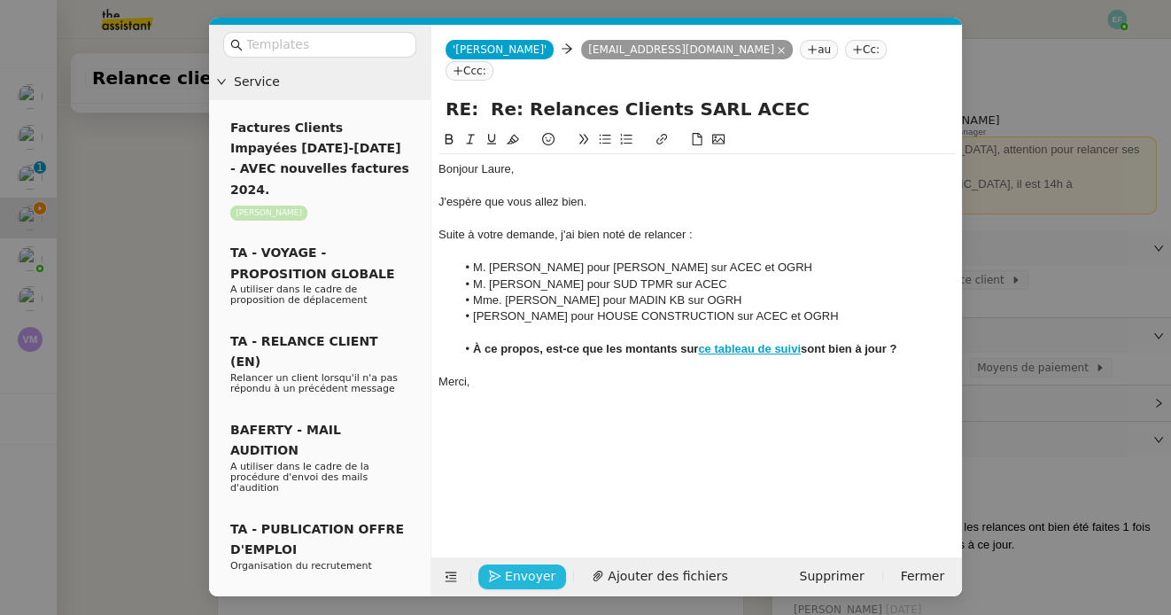
click at [510, 578] on span "Envoyer" at bounding box center [530, 576] width 50 height 20
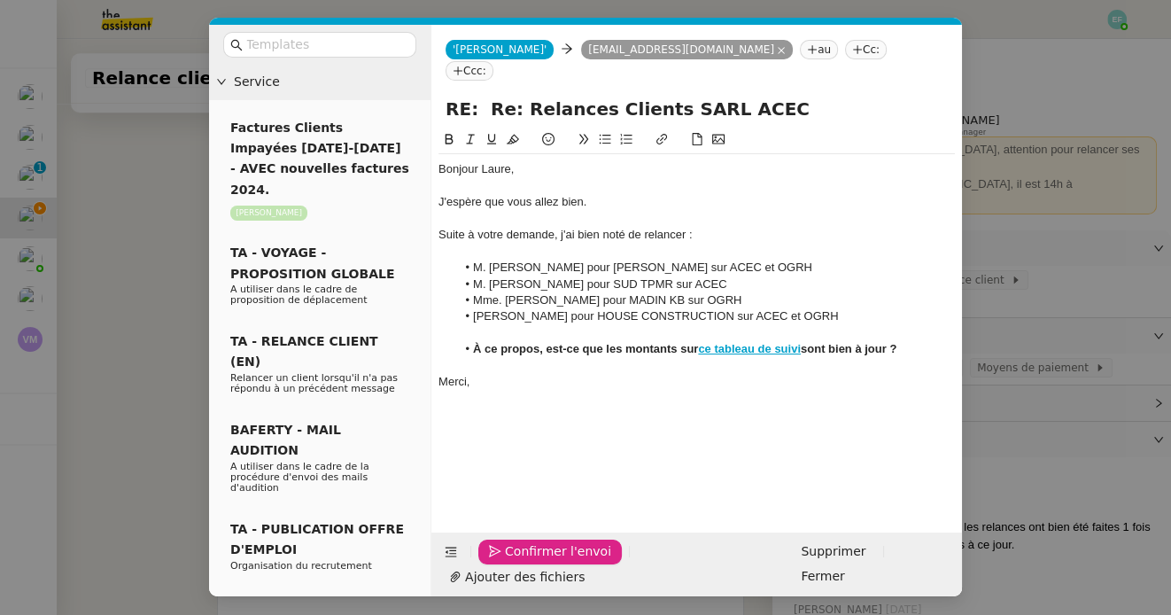
click at [510, 561] on span "Confirmer l'envoi" at bounding box center [558, 551] width 106 height 20
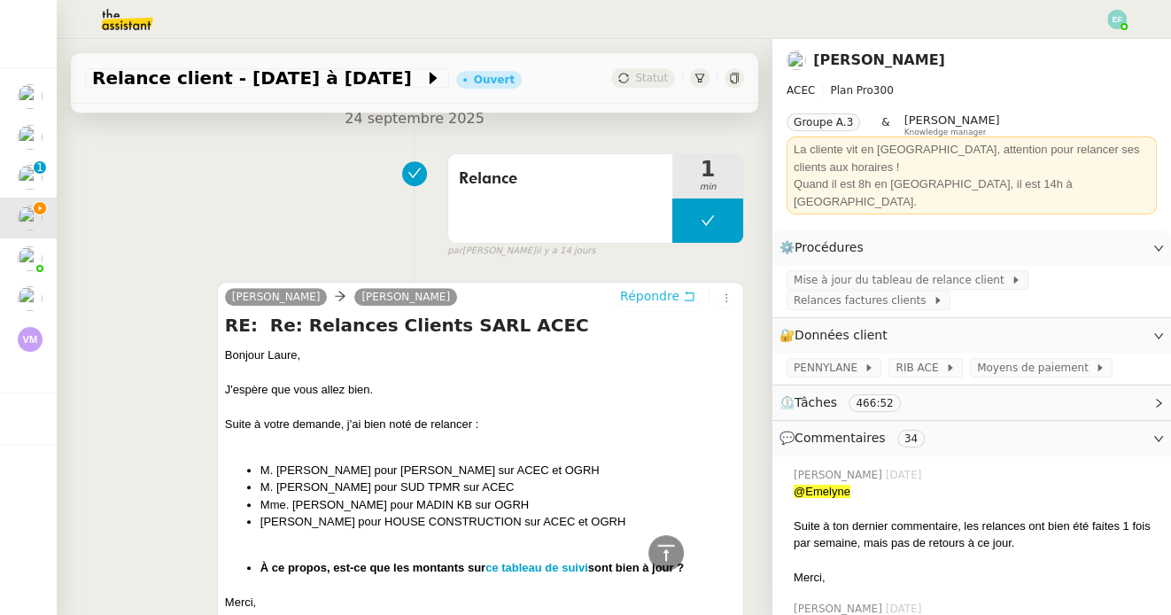
scroll to position [0, 0]
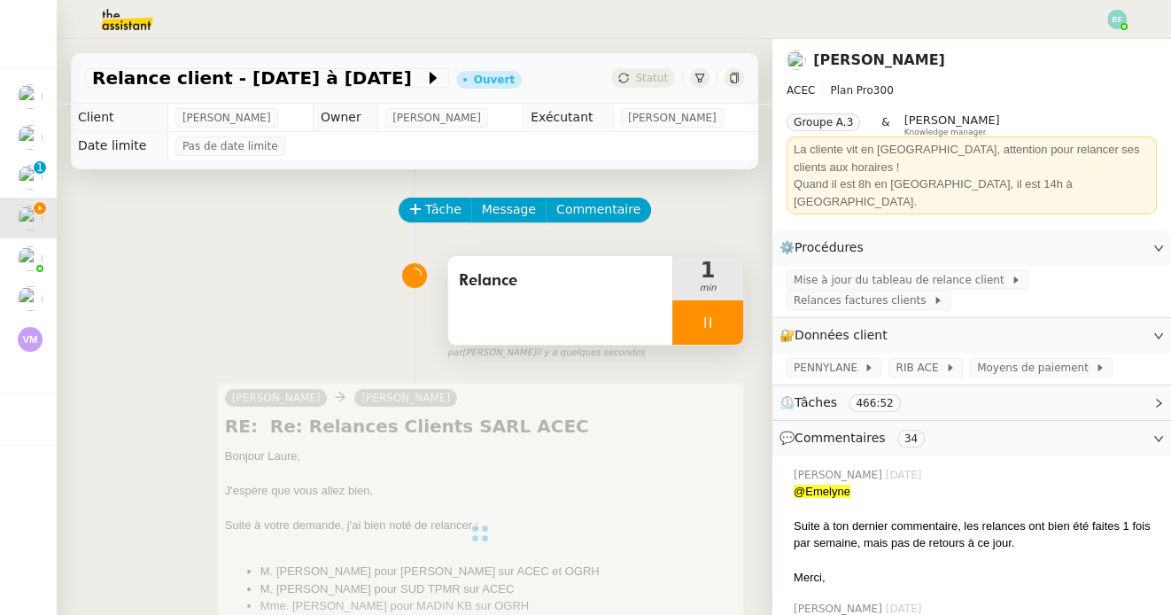
click at [700, 305] on div at bounding box center [707, 322] width 71 height 44
click at [715, 315] on button at bounding box center [725, 322] width 35 height 44
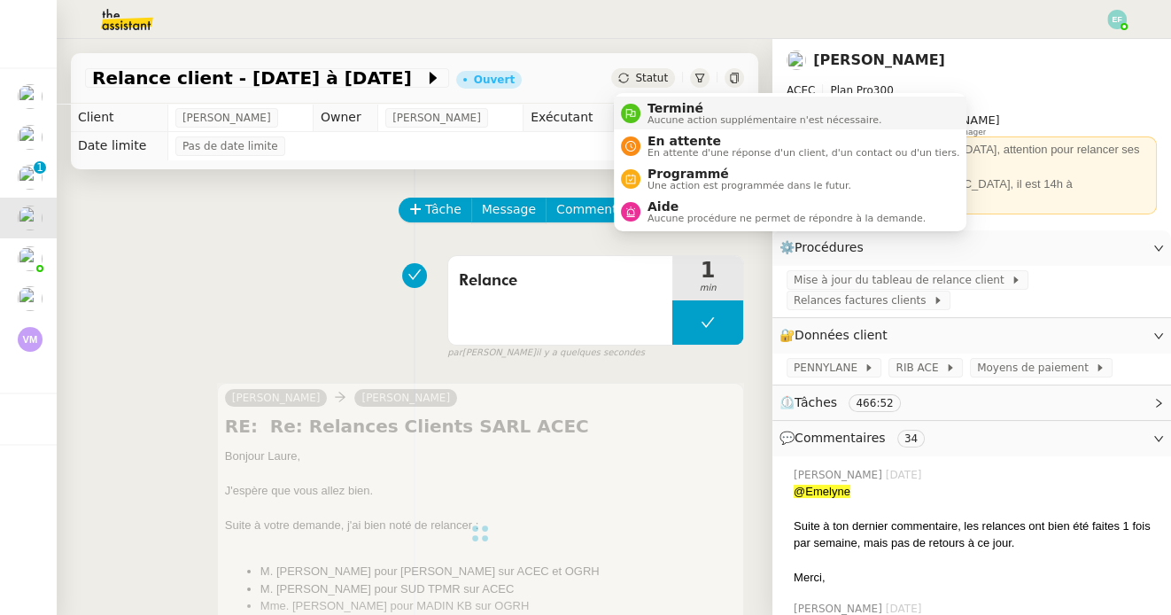
click at [660, 110] on span "Terminé" at bounding box center [764, 108] width 234 height 14
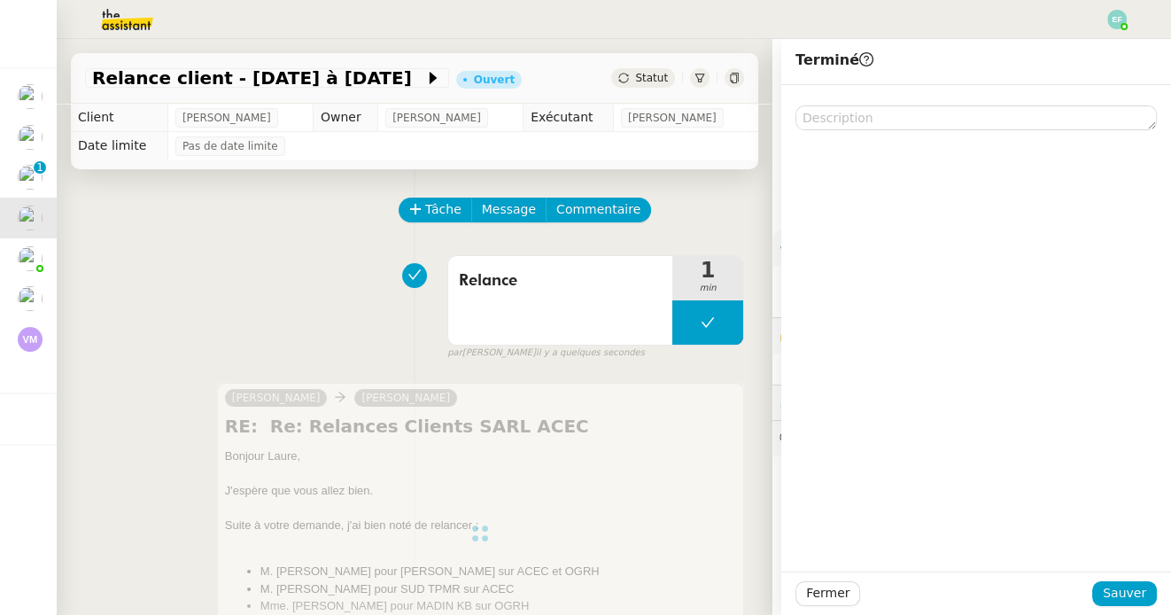
click at [684, 155] on td "Pas de date limite" at bounding box center [462, 146] width 591 height 28
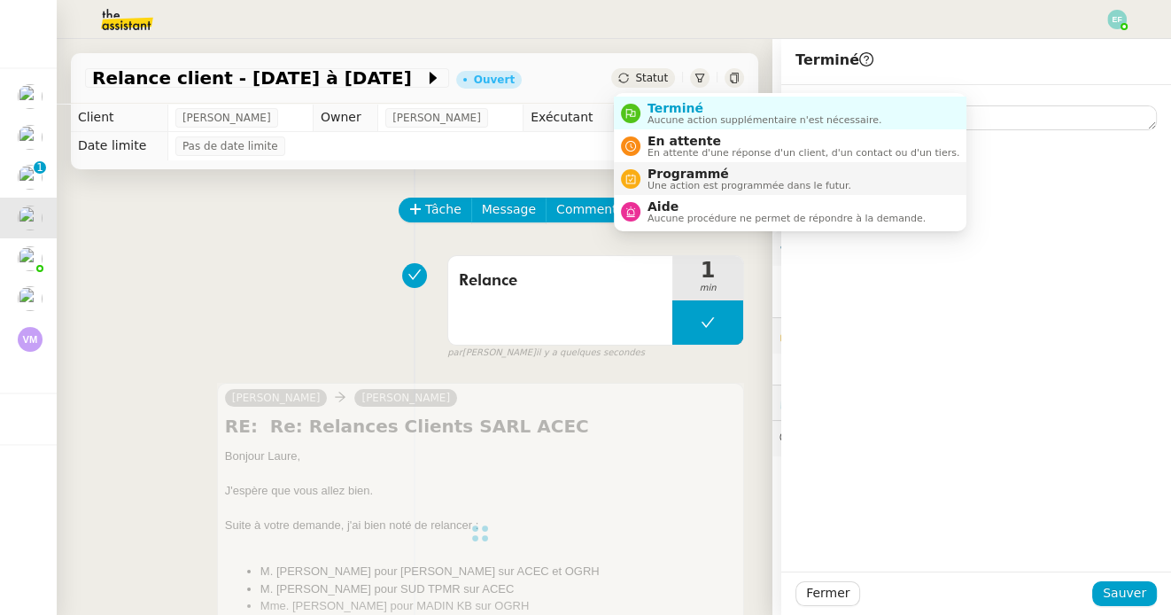
click at [665, 173] on span "Programmé" at bounding box center [749, 173] width 204 height 14
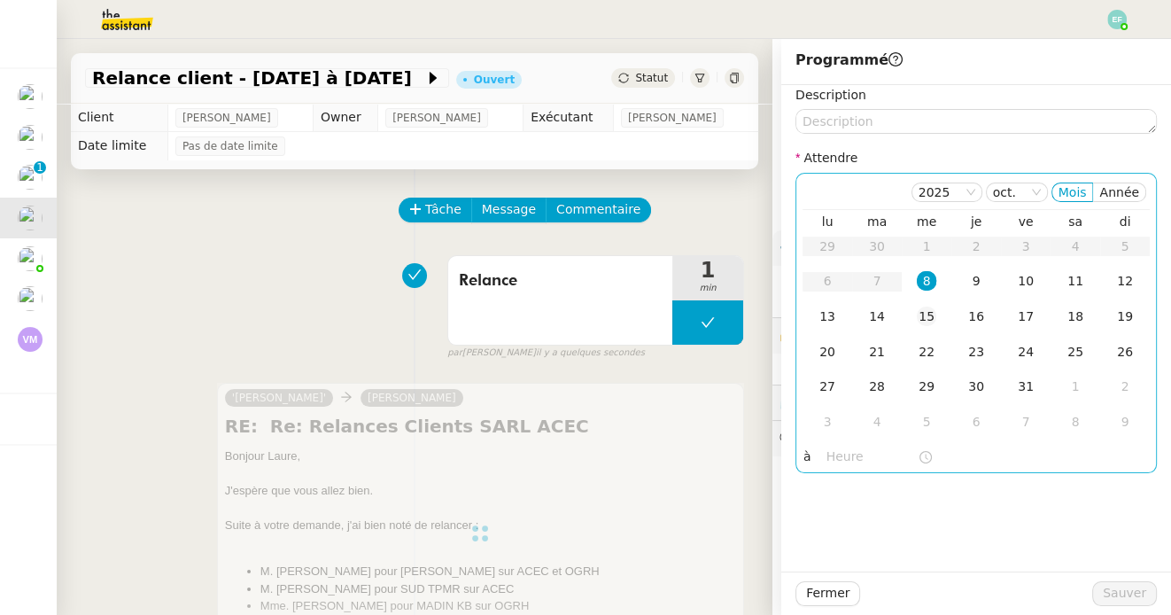
click at [940, 320] on td "15" at bounding box center [926, 316] width 50 height 35
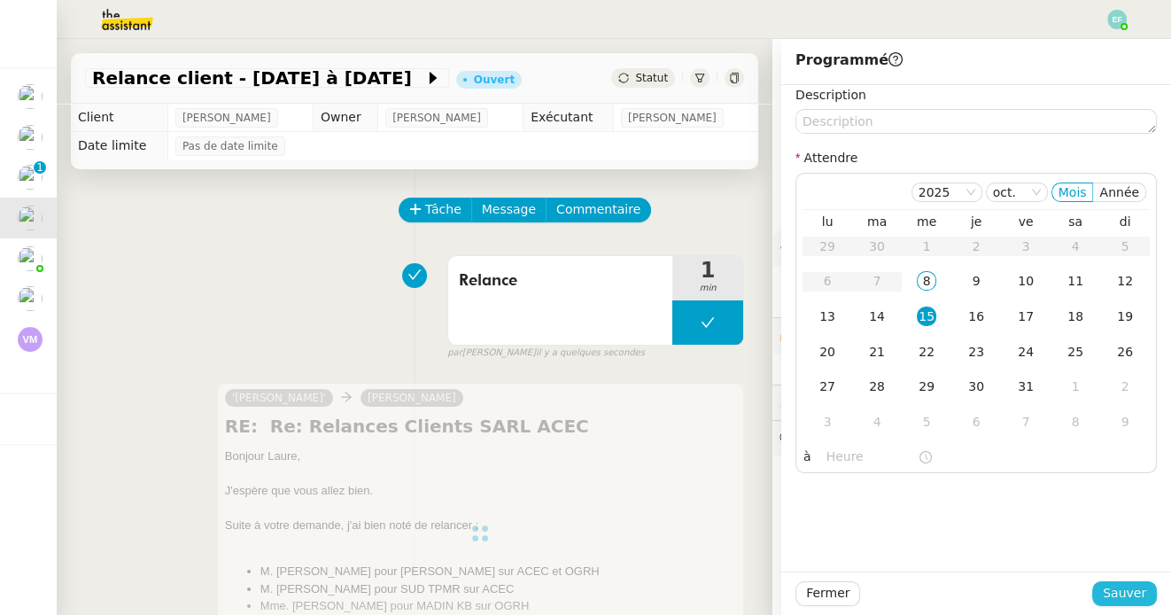
click at [1130, 591] on span "Sauver" at bounding box center [1123, 593] width 43 height 20
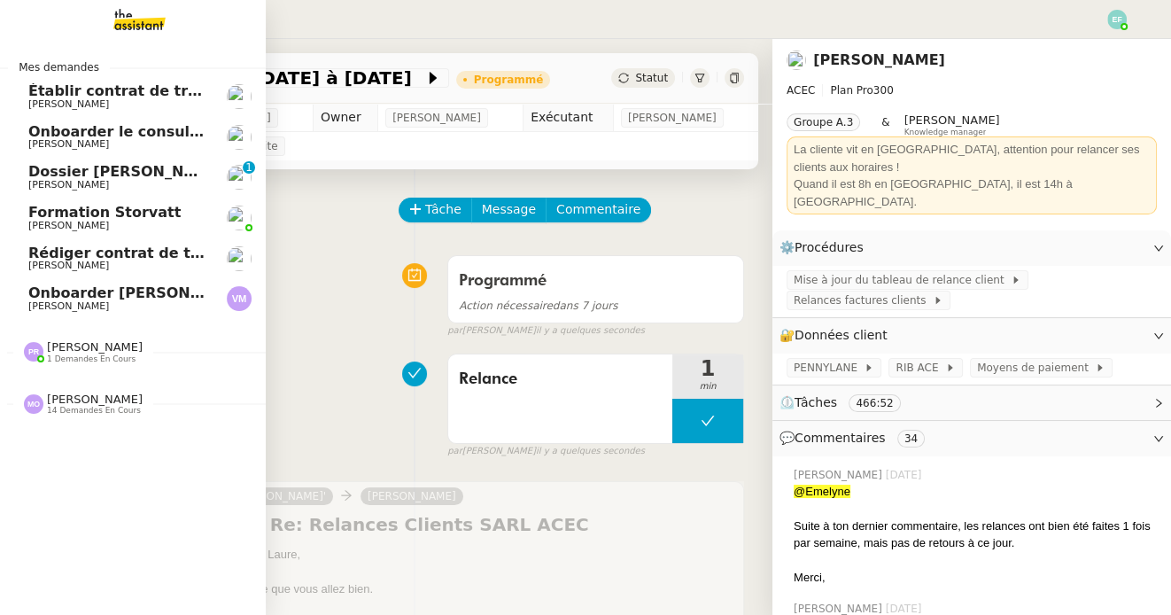
click at [128, 182] on span "[PERSON_NAME]" at bounding box center [117, 185] width 179 height 11
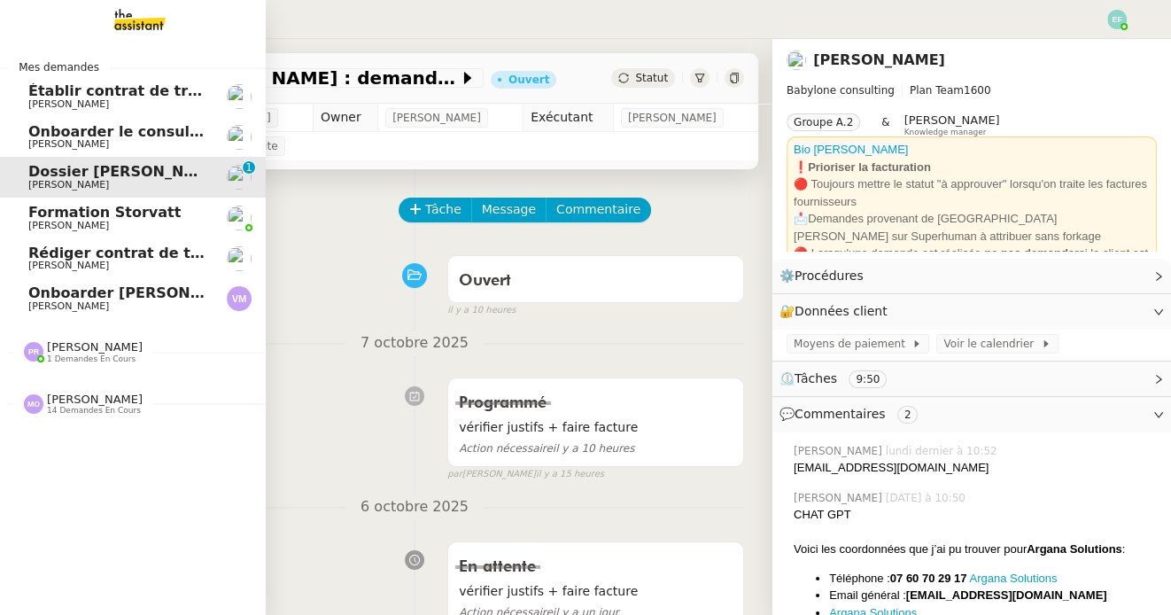
click at [174, 287] on span "Onboarder [PERSON_NAME]" at bounding box center [139, 292] width 222 height 17
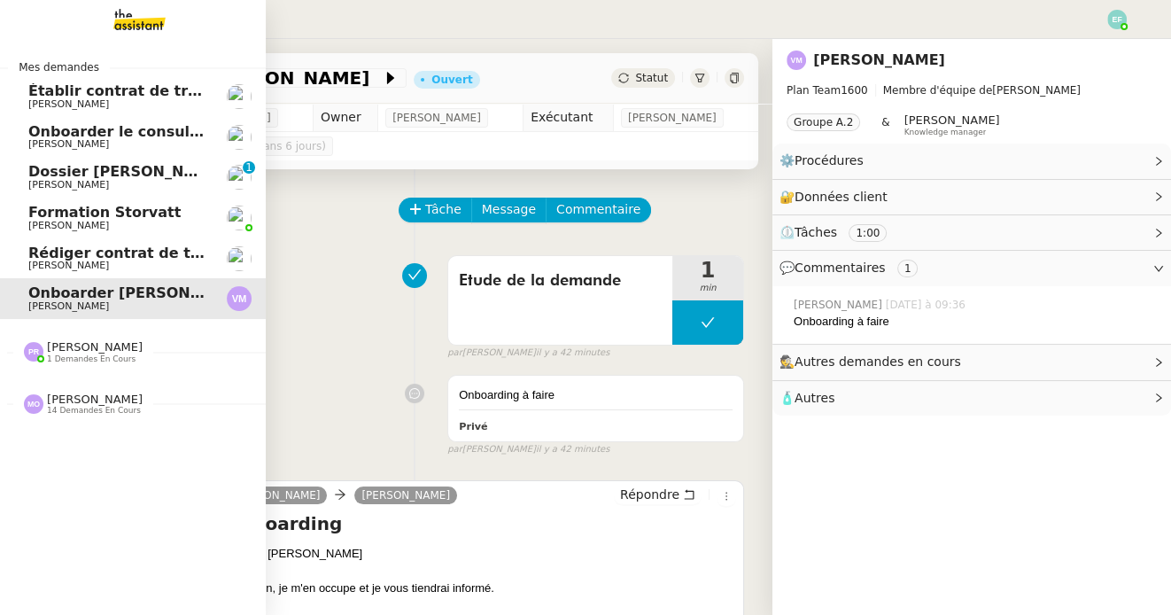
click at [174, 250] on span "Rédiger contrat de travail pour [PERSON_NAME]" at bounding box center [220, 252] width 385 height 17
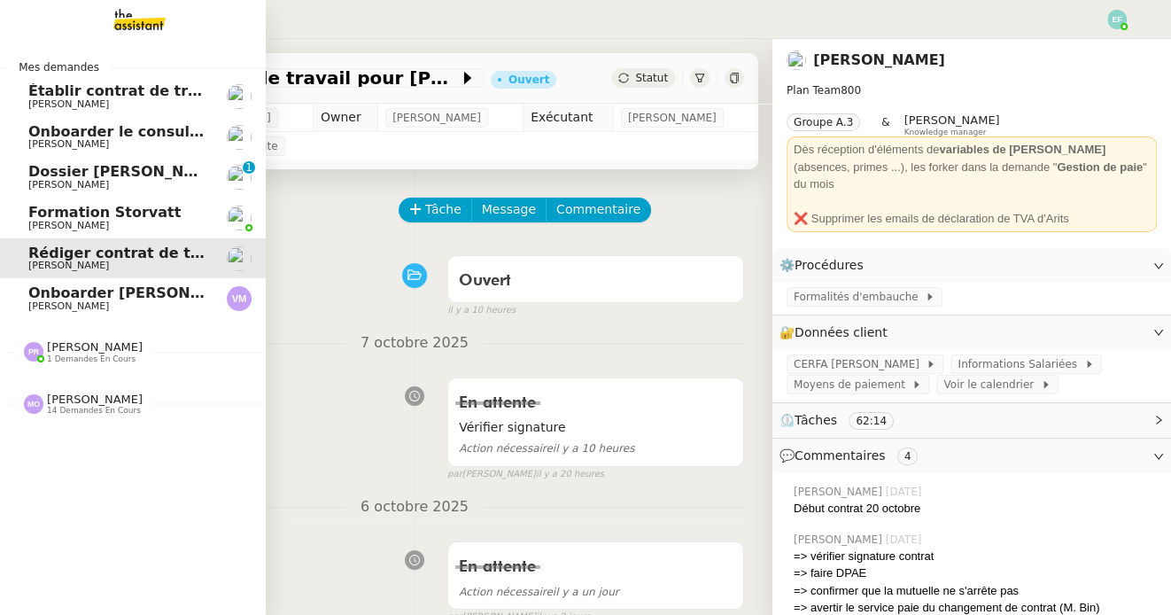
click at [202, 89] on span "Établir contrat de travail pour [PERSON_NAME]" at bounding box center [216, 90] width 376 height 17
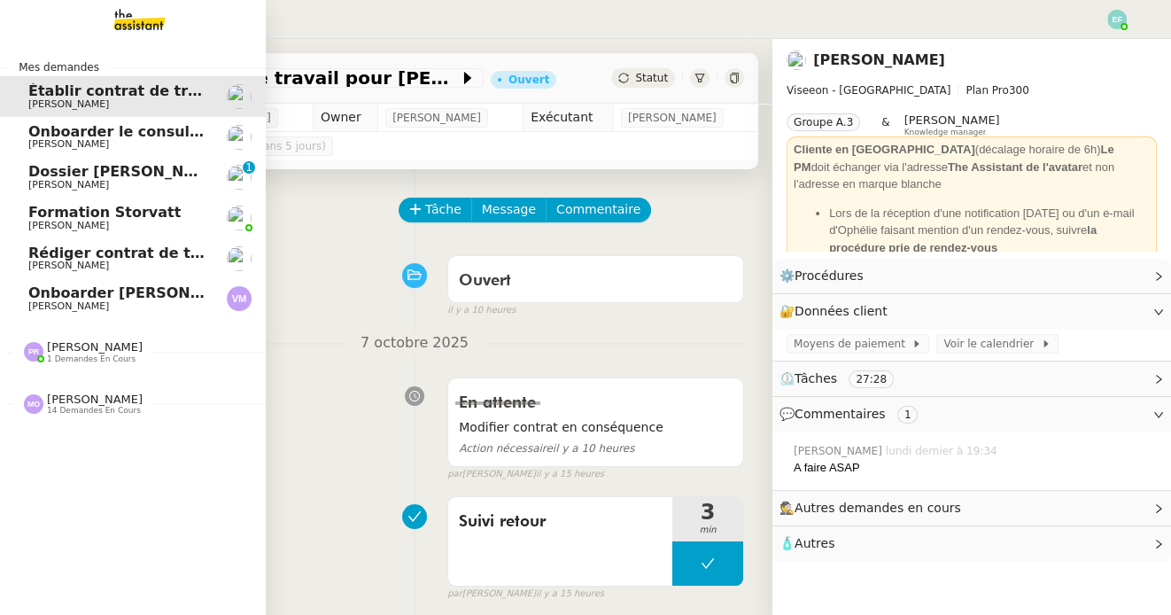
click at [50, 182] on span "[PERSON_NAME]" at bounding box center [68, 185] width 81 height 12
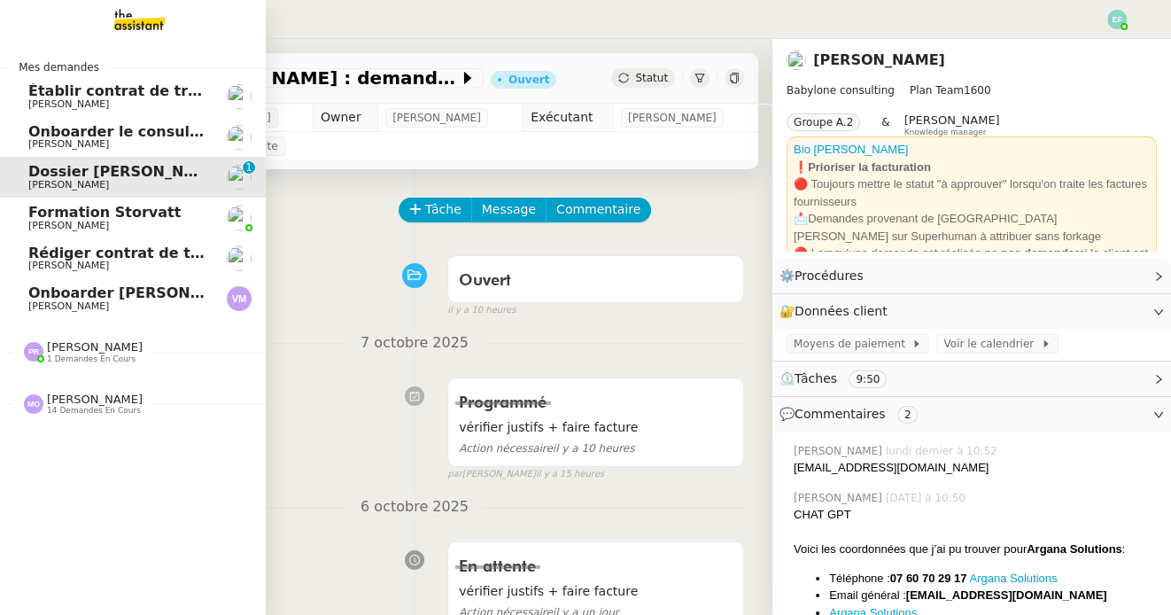
click at [50, 223] on span "[PERSON_NAME]" at bounding box center [68, 226] width 81 height 12
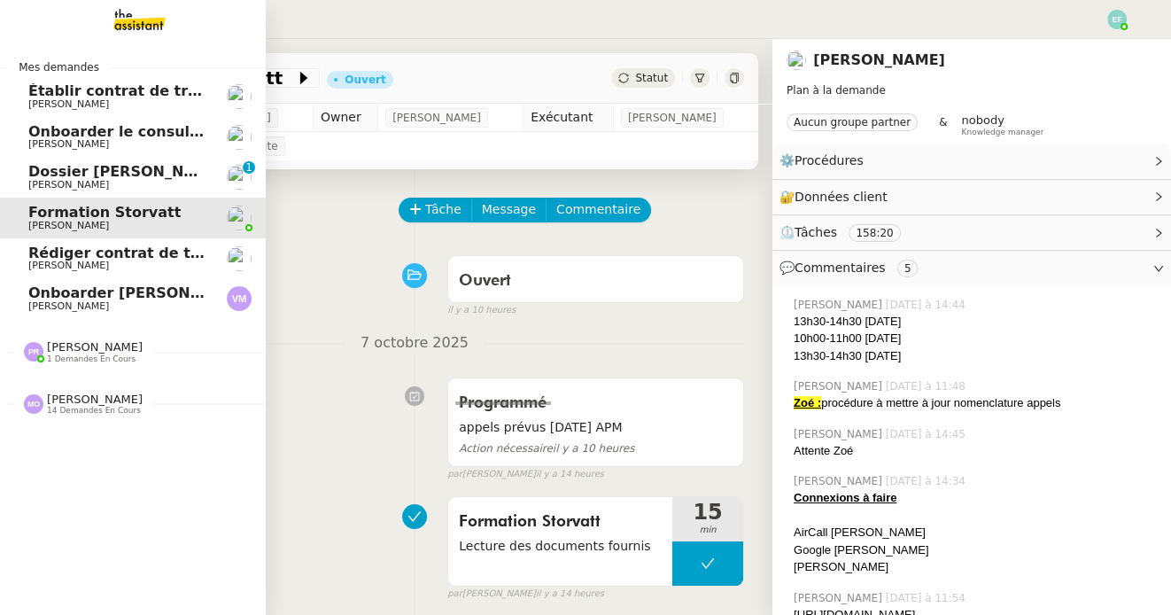
click at [112, 261] on span "[PERSON_NAME]" at bounding box center [117, 265] width 179 height 11
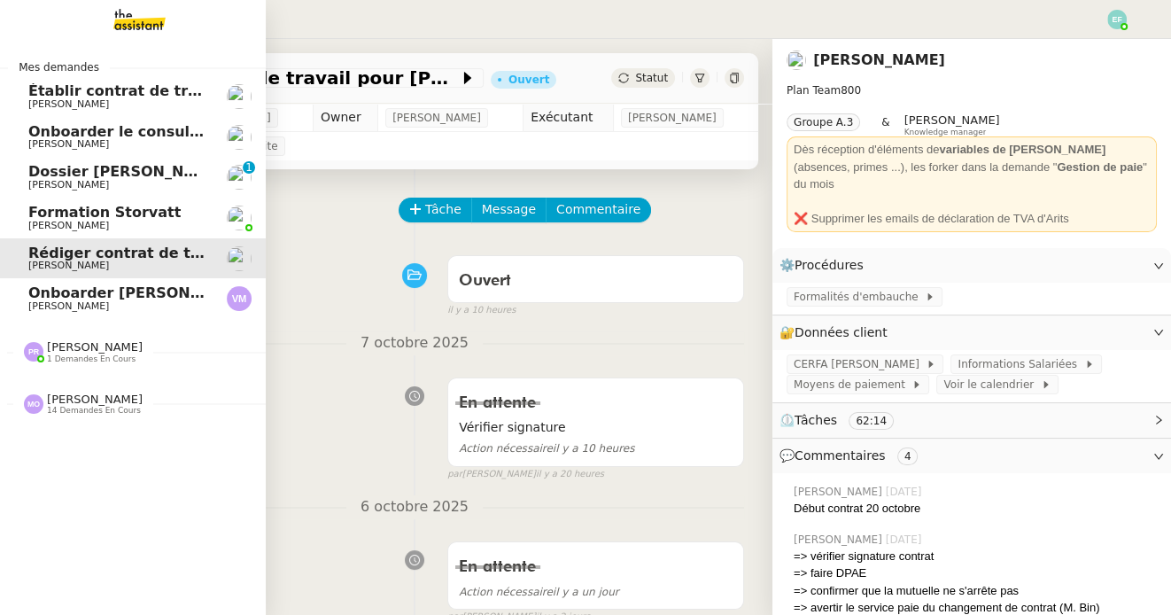
click at [152, 216] on span "Formation Storvatt" at bounding box center [104, 212] width 152 height 17
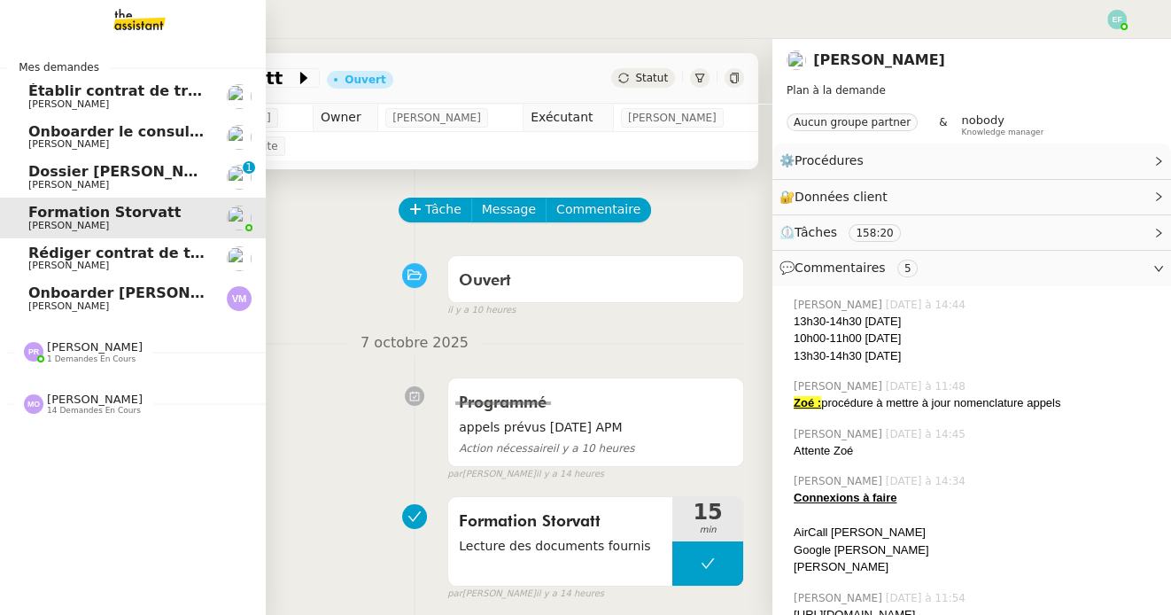
click at [168, 292] on span "Onboarder [PERSON_NAME]" at bounding box center [139, 292] width 222 height 17
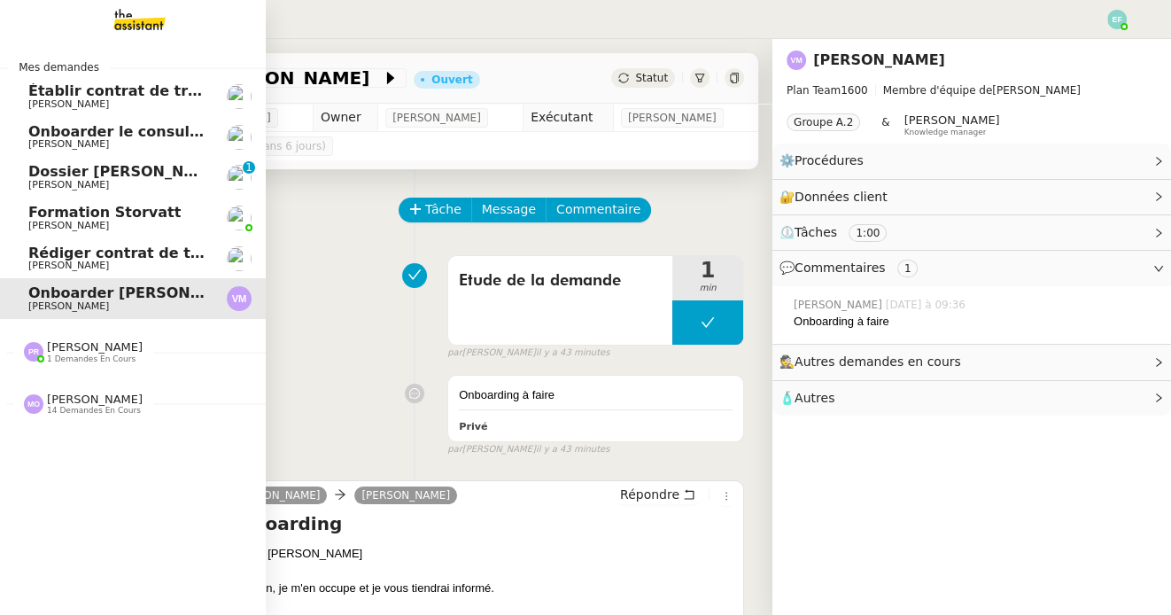
click at [173, 265] on span "[PERSON_NAME]" at bounding box center [117, 265] width 179 height 11
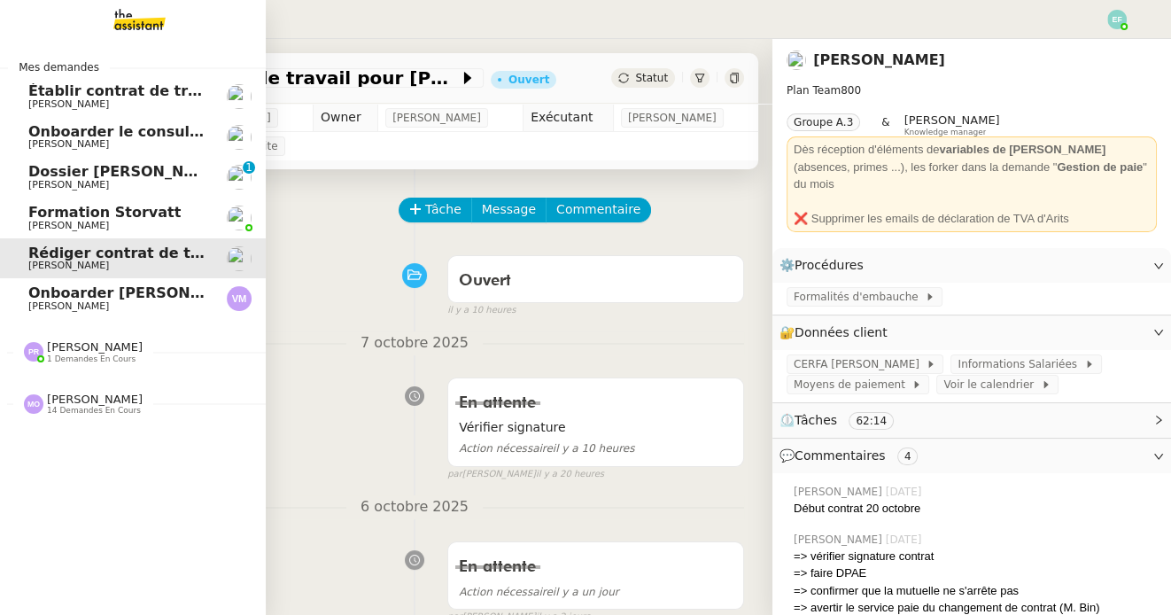
click at [174, 215] on span "Formation Storvatt" at bounding box center [117, 213] width 179 height 16
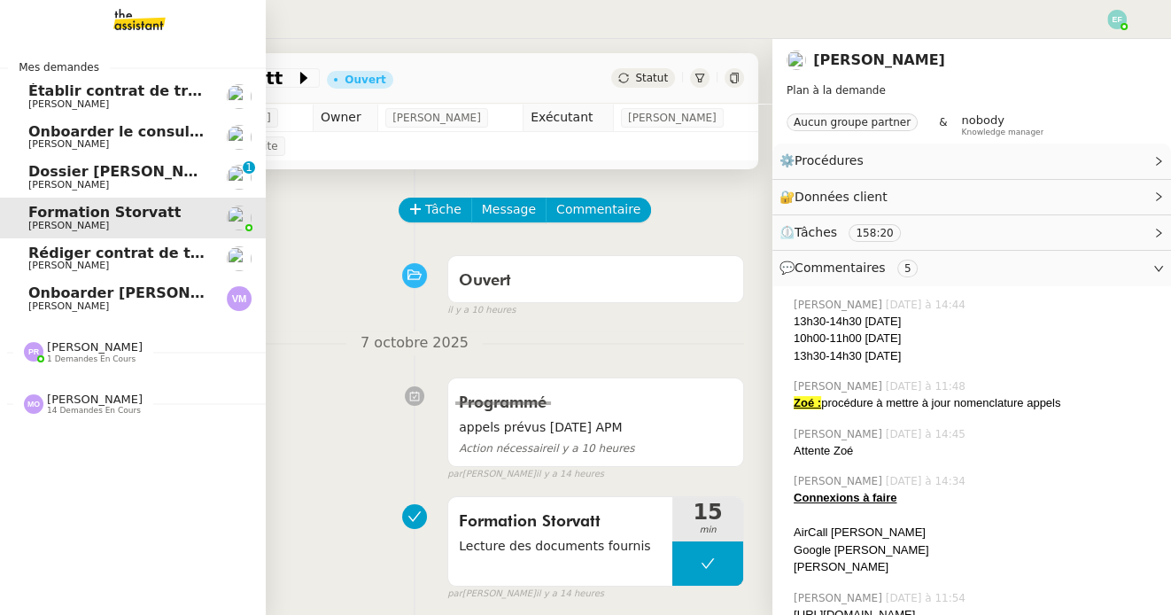
click at [52, 174] on span "Dossier [PERSON_NAME] : demander justificatifs" at bounding box center [222, 171] width 388 height 17
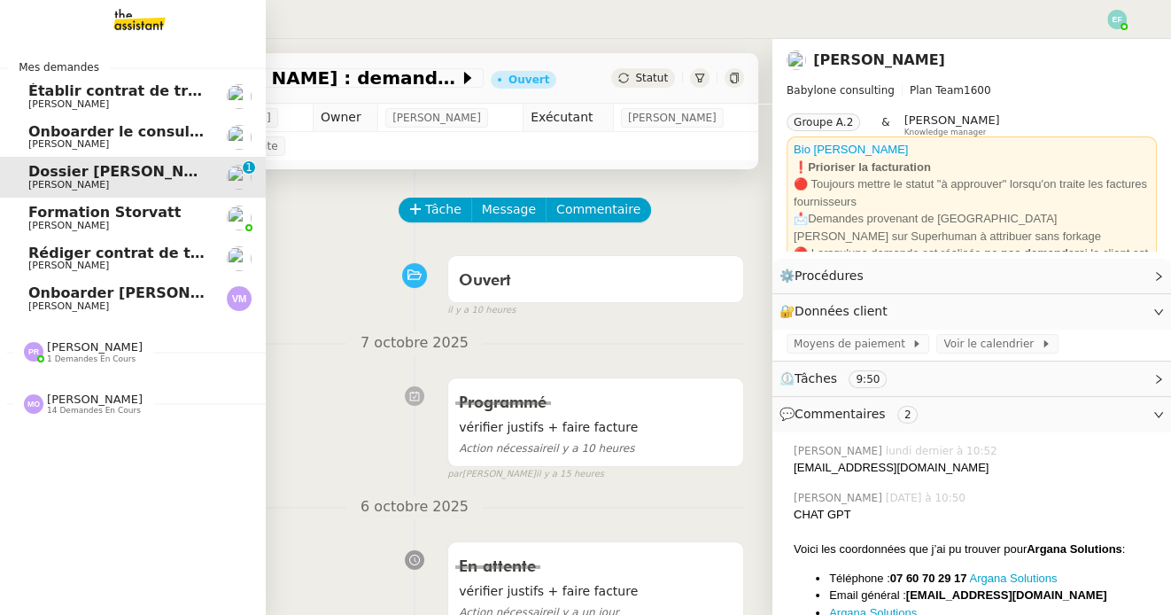
click at [76, 304] on span "[PERSON_NAME]" at bounding box center [68, 306] width 81 height 12
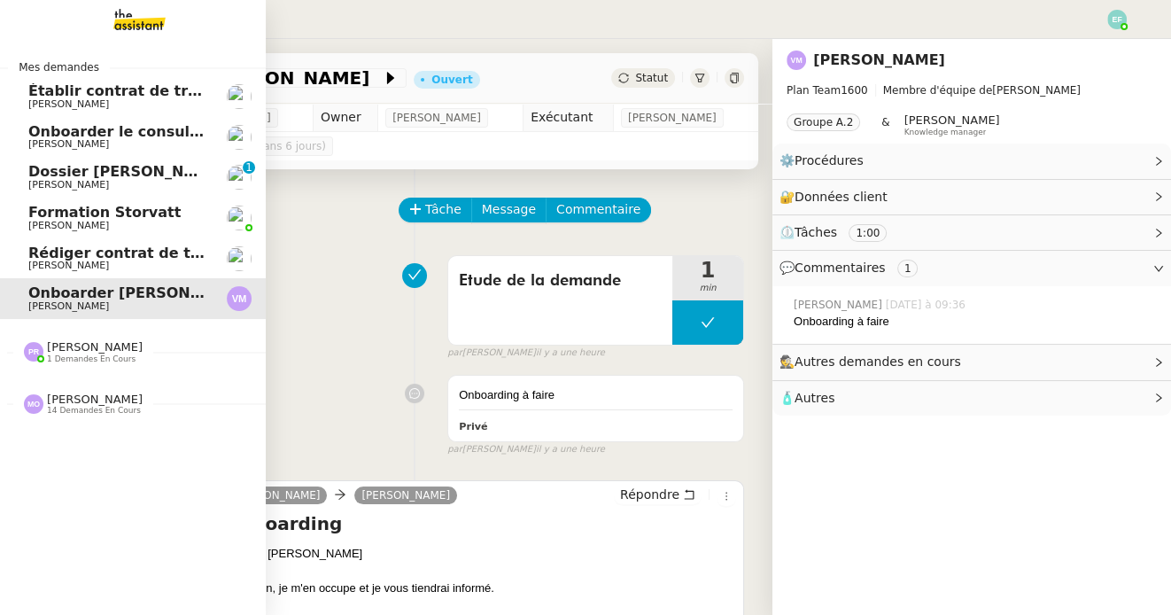
click at [88, 171] on span "Dossier [PERSON_NAME] : demander justificatifs" at bounding box center [222, 171] width 388 height 17
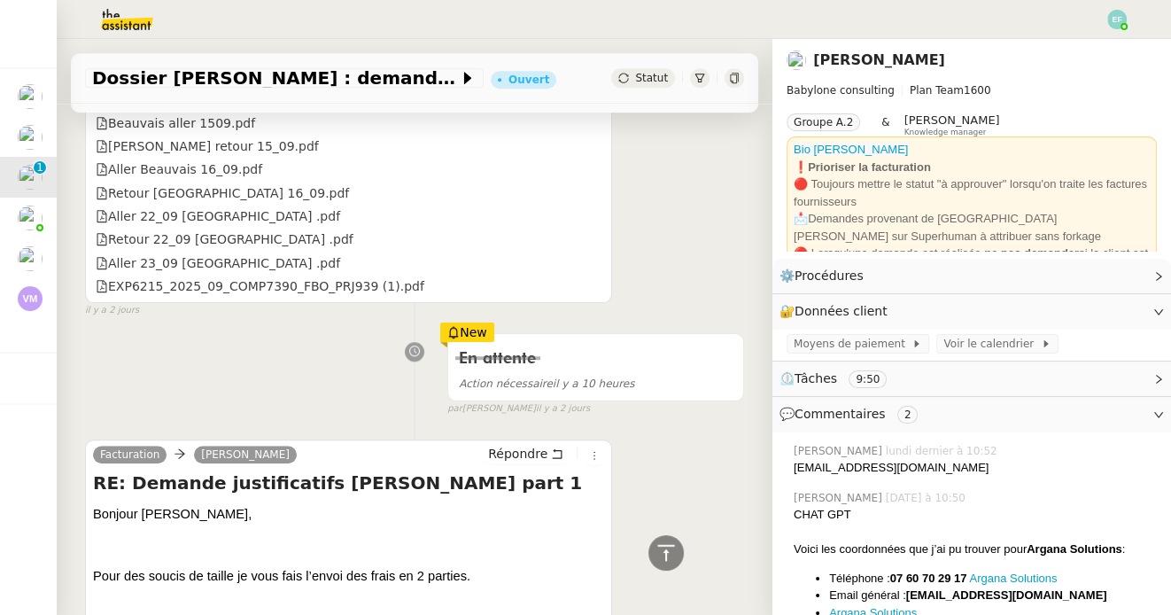
scroll to position [1038, 0]
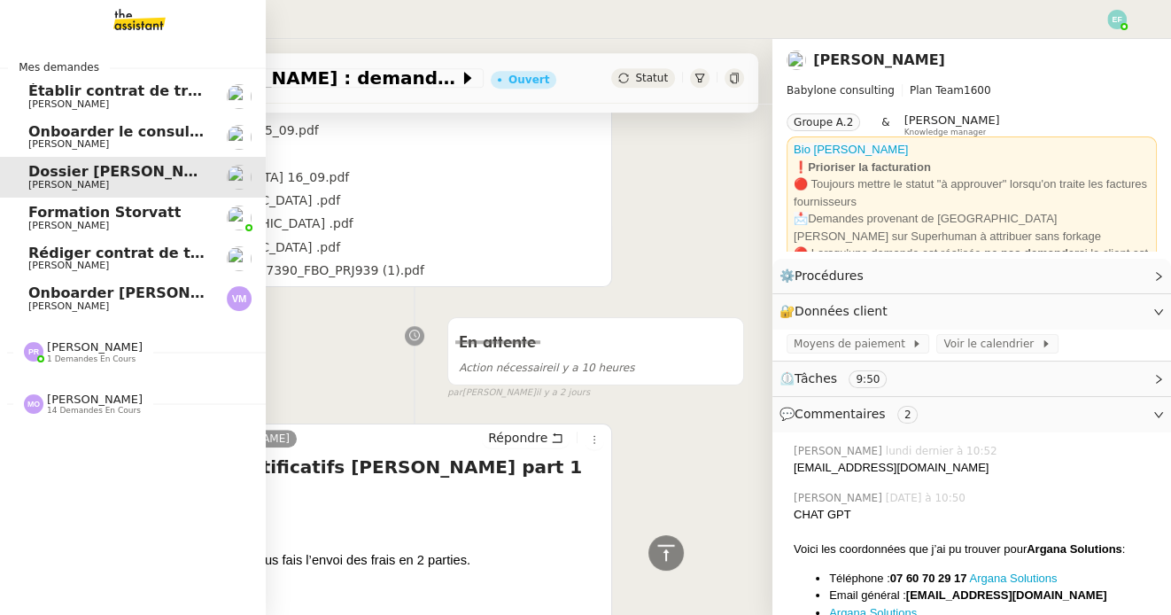
click at [112, 200] on link "Formation Storvatt [PERSON_NAME]" at bounding box center [133, 217] width 266 height 41
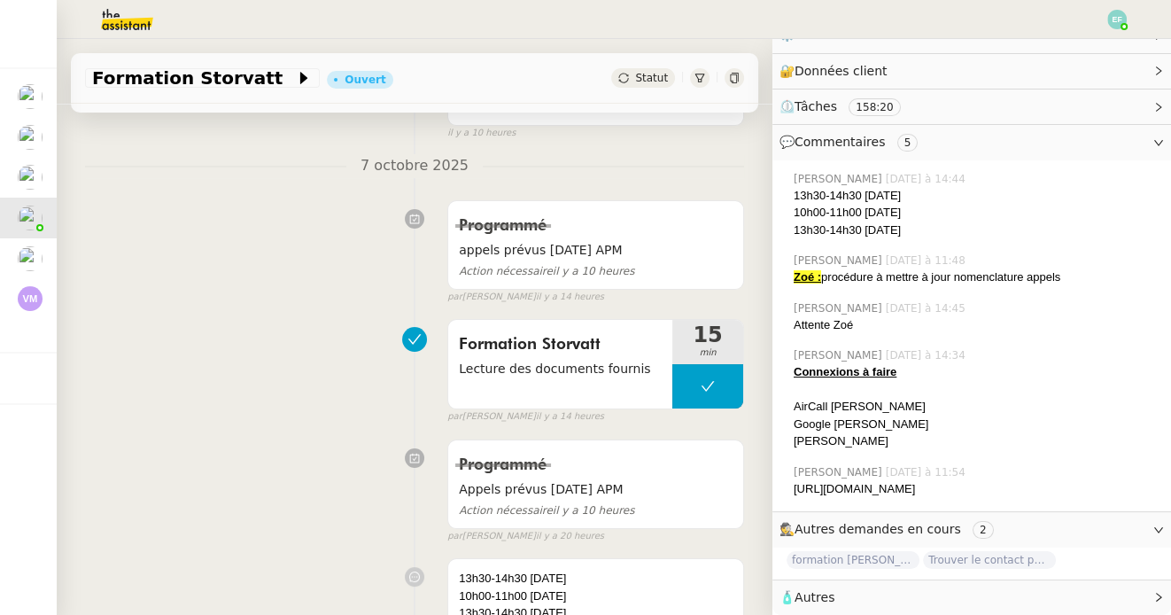
scroll to position [142, 0]
drag, startPoint x: 838, startPoint y: 497, endPoint x: 794, endPoint y: 470, distance: 50.9
click at [794, 480] on div "[URL][DOMAIN_NAME]" at bounding box center [974, 489] width 363 height 18
copy div "[URL][DOMAIN_NAME]"
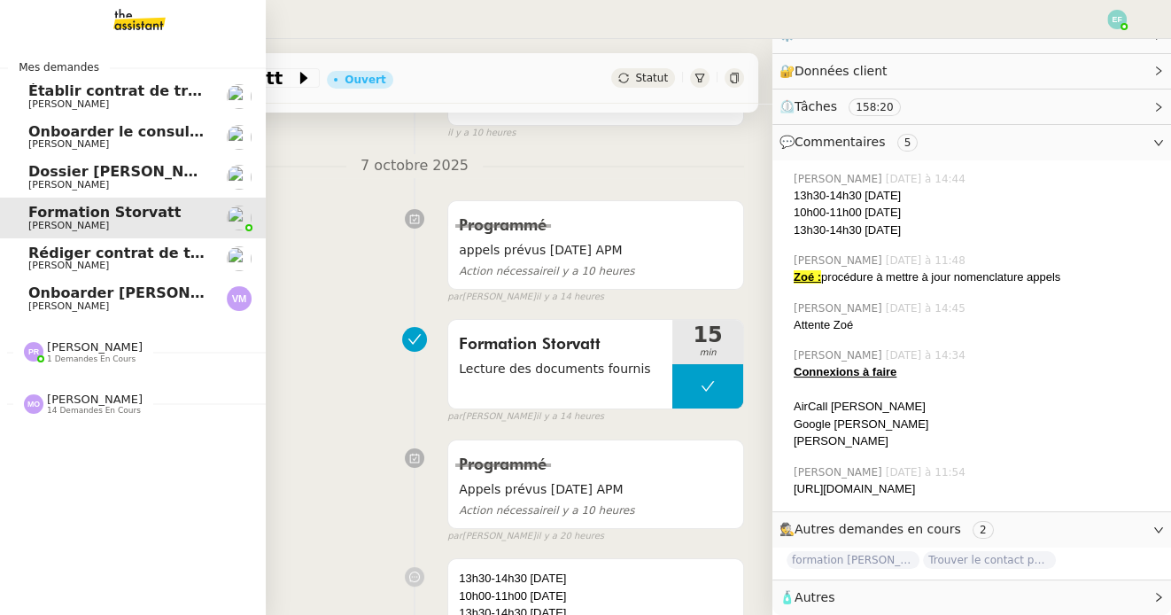
click at [89, 184] on span "[PERSON_NAME]" at bounding box center [117, 185] width 179 height 11
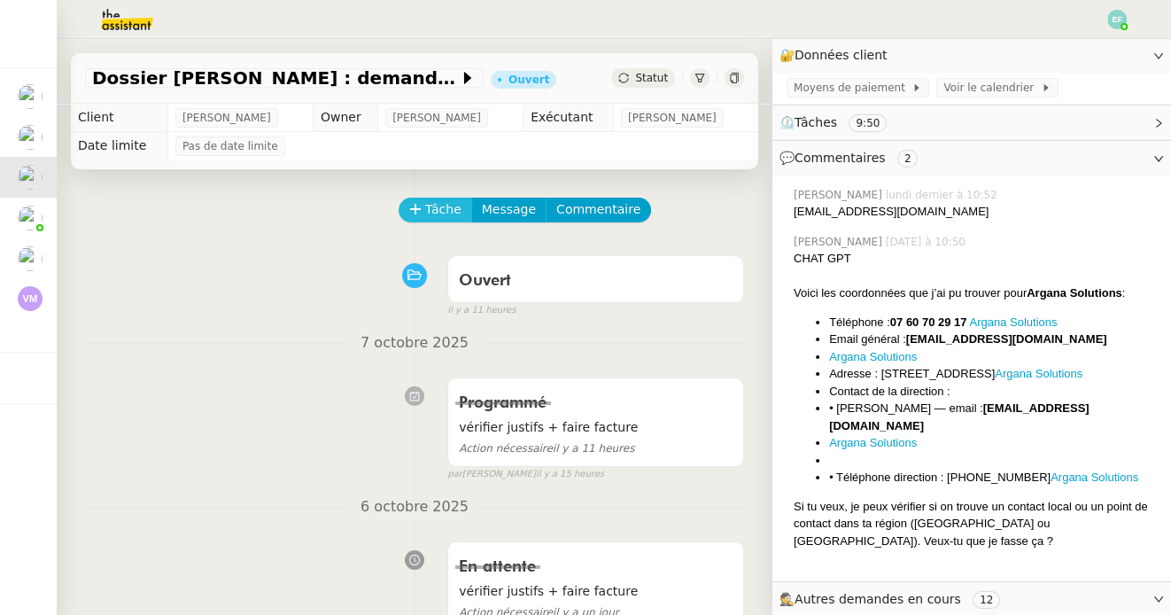
click at [432, 205] on span "Tâche" at bounding box center [443, 209] width 36 height 20
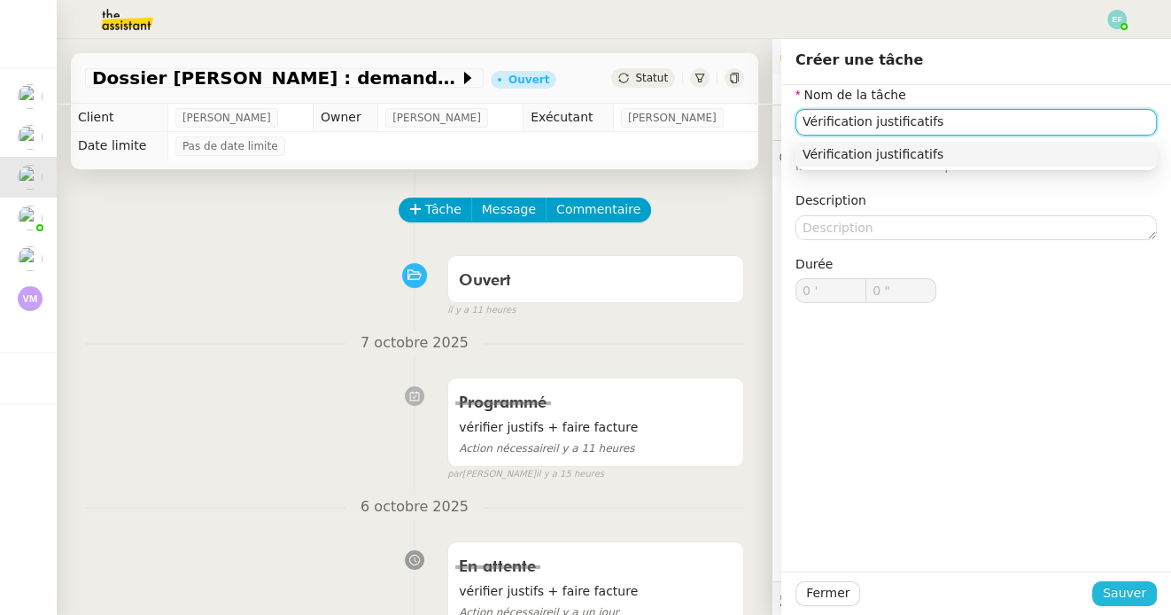
type input "Vérification justificatifs"
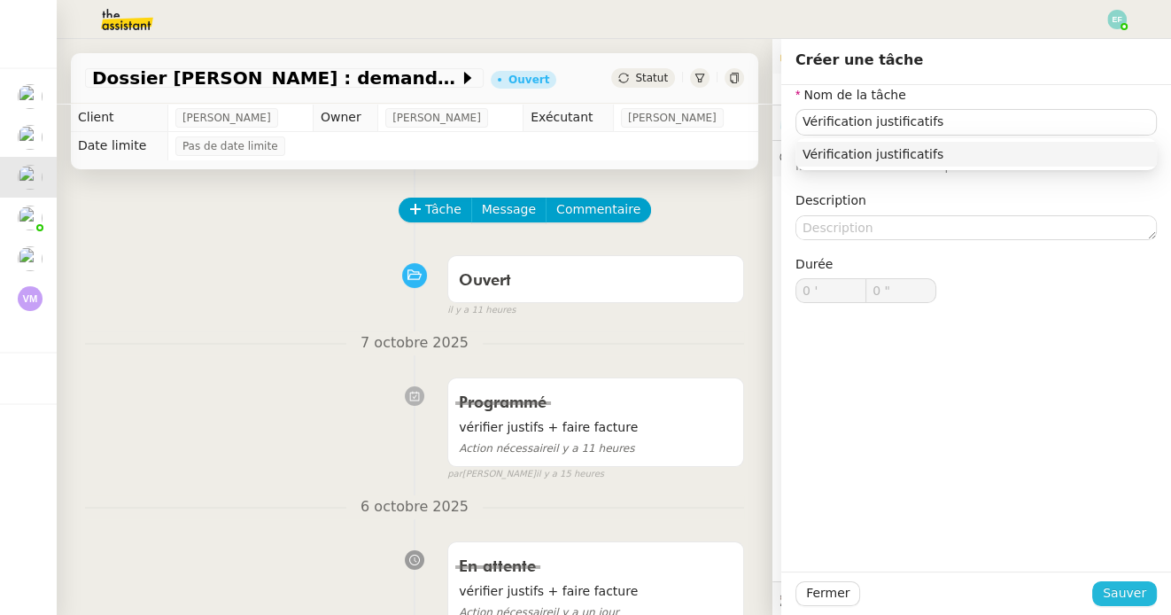
click at [1118, 596] on span "Sauver" at bounding box center [1123, 593] width 43 height 20
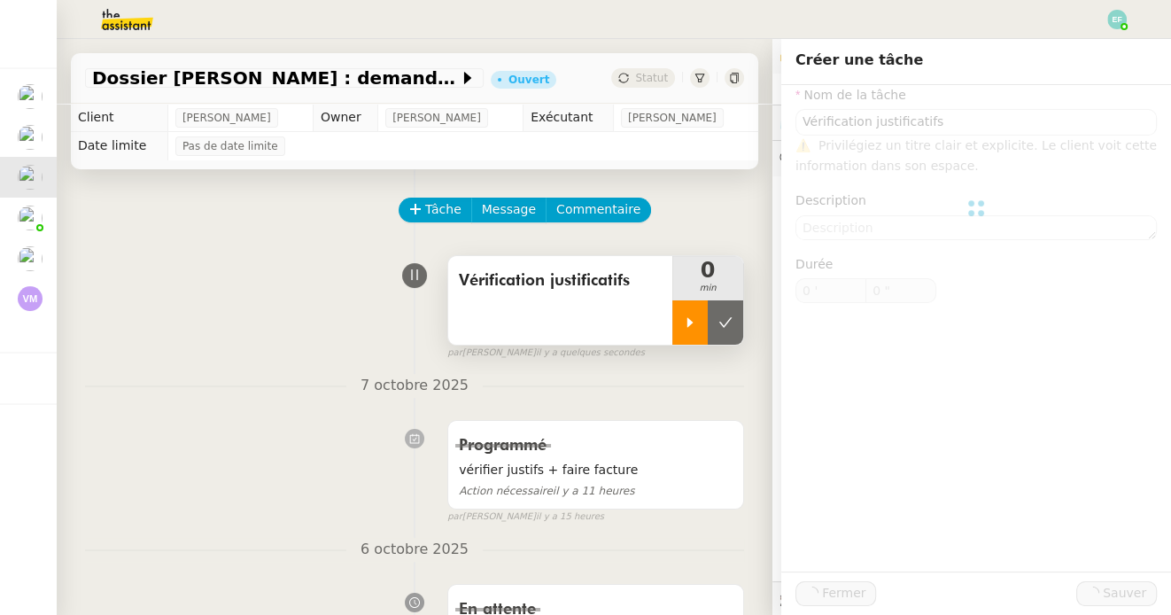
click at [687, 321] on icon at bounding box center [690, 322] width 6 height 10
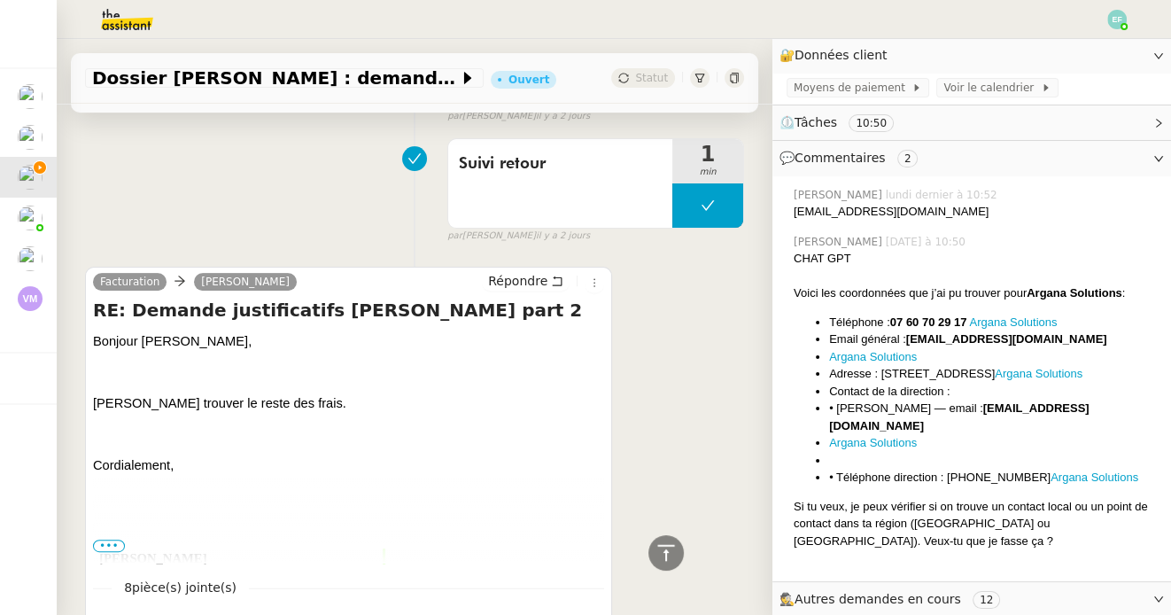
scroll to position [770, 0]
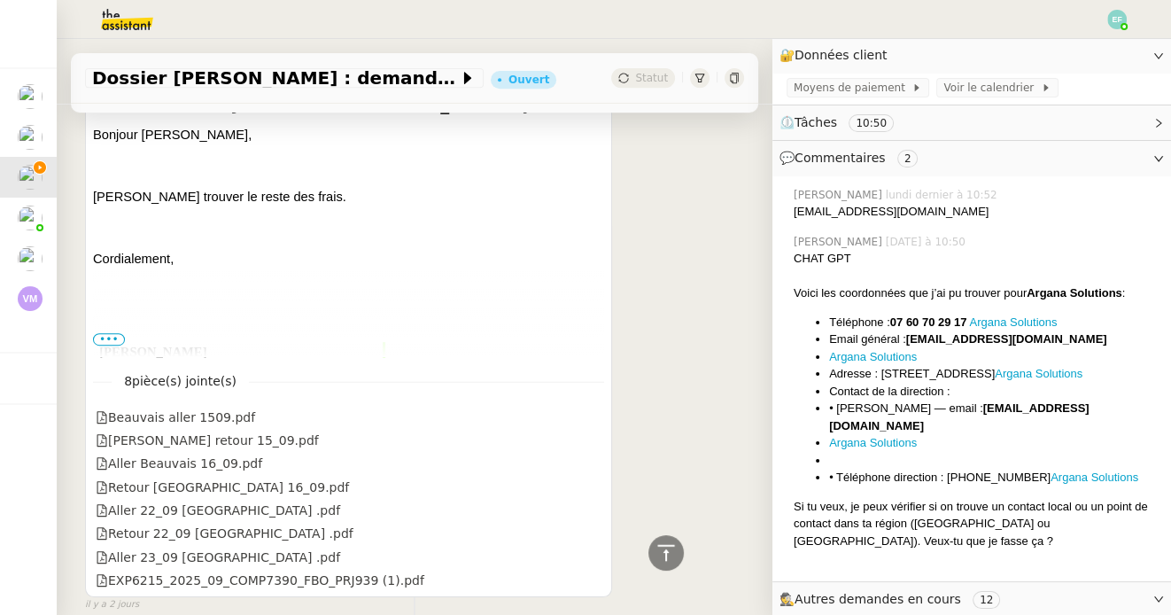
click at [115, 335] on span "•••" at bounding box center [109, 339] width 32 height 12
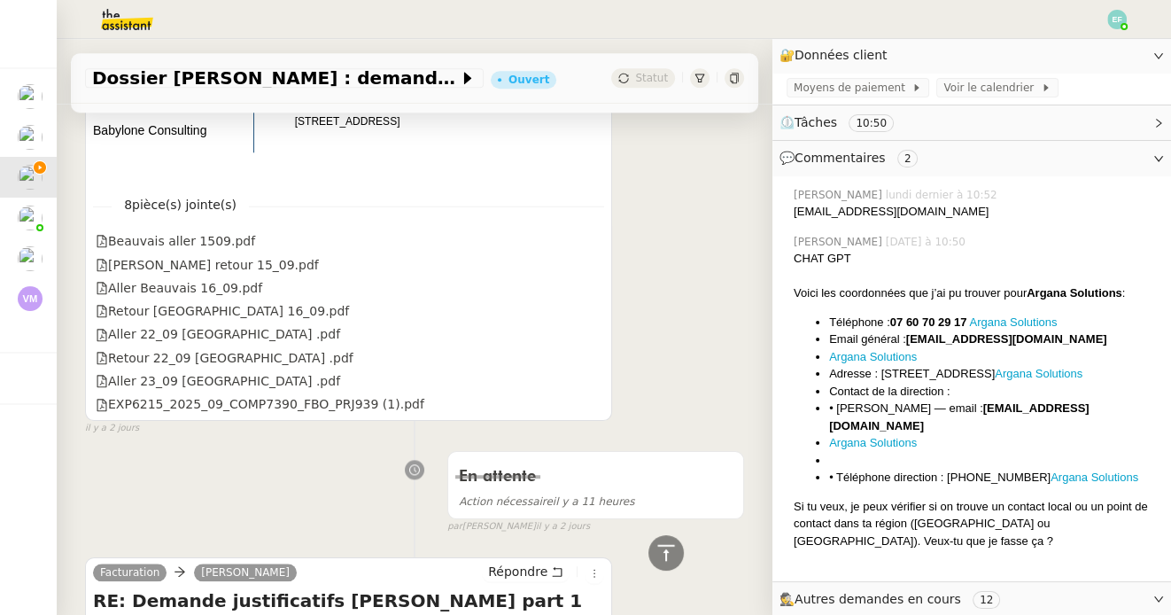
scroll to position [1836, 0]
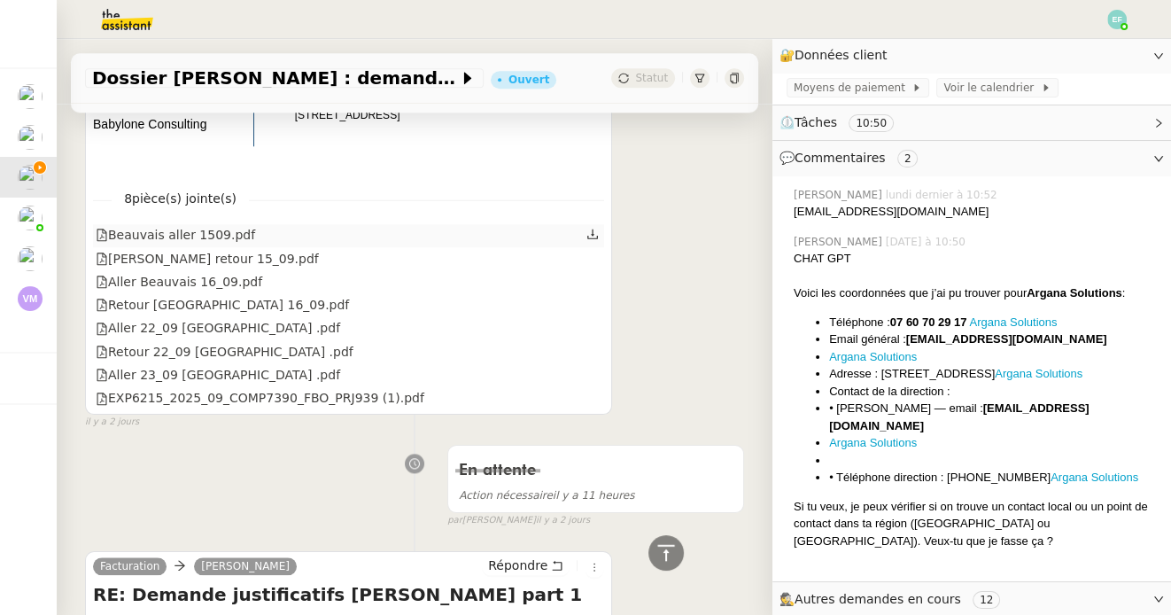
click at [592, 233] on icon at bounding box center [592, 233] width 11 height 10
click at [594, 258] on icon at bounding box center [592, 257] width 12 height 12
click at [591, 282] on icon at bounding box center [592, 280] width 12 height 12
click at [594, 309] on icon at bounding box center [592, 304] width 12 height 12
click at [592, 328] on icon at bounding box center [592, 327] width 11 height 10
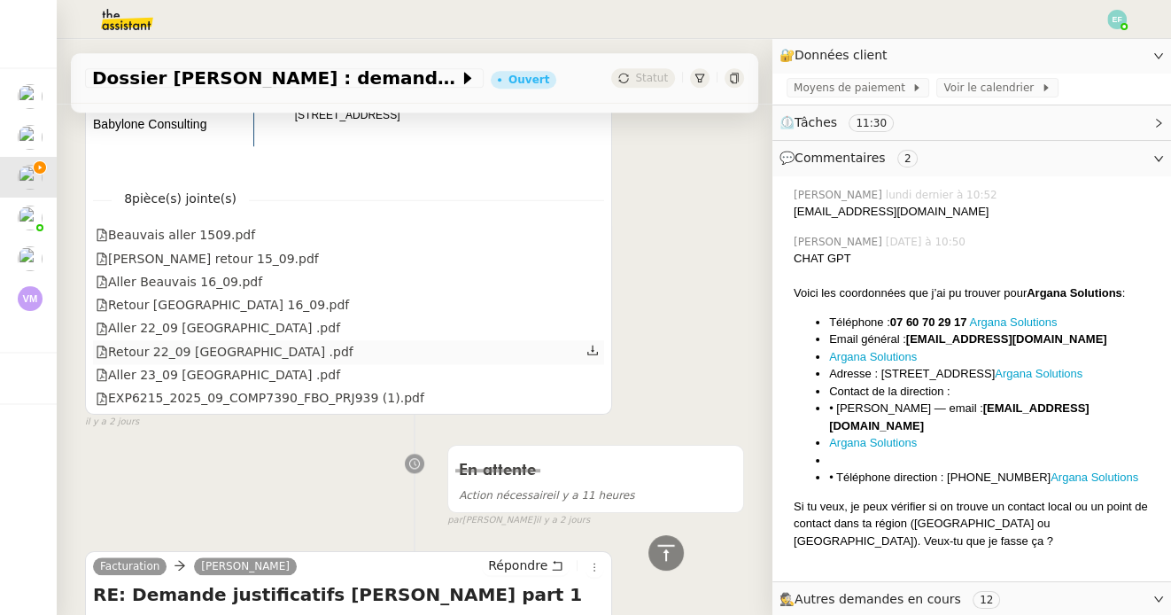
click at [595, 347] on icon at bounding box center [592, 350] width 12 height 12
click at [592, 376] on icon at bounding box center [592, 373] width 11 height 10
click at [593, 401] on icon at bounding box center [592, 396] width 12 height 12
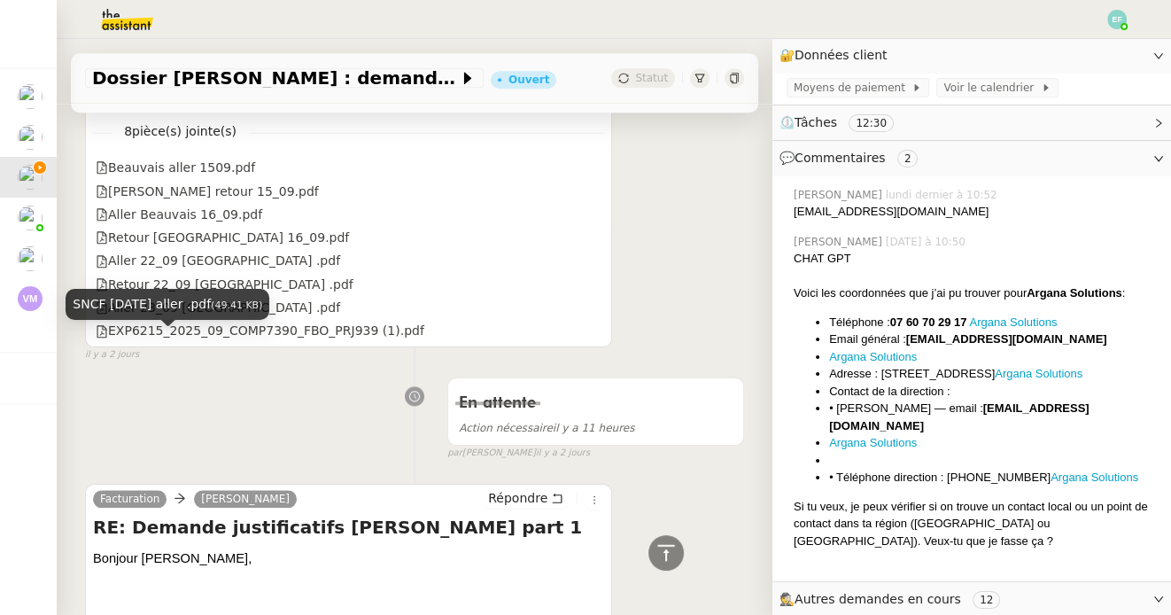
scroll to position [1858, 0]
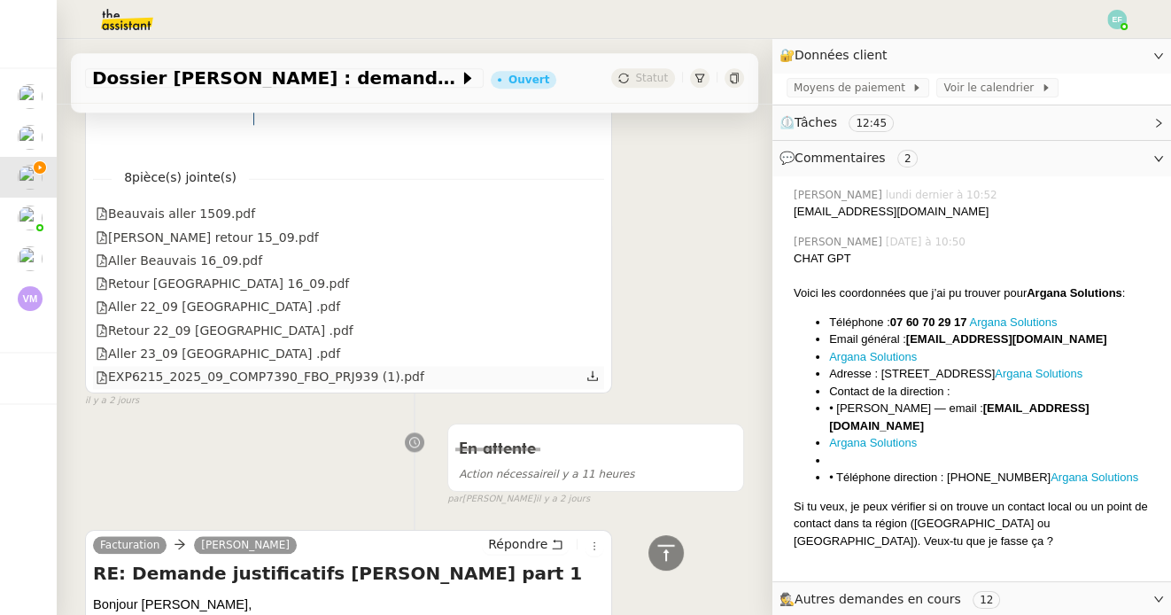
click at [602, 380] on div "EXP6215_2025_09_COMP7390_FBO_PRJ939 (1).pdf" at bounding box center [348, 377] width 511 height 23
click at [591, 376] on icon at bounding box center [592, 375] width 12 height 12
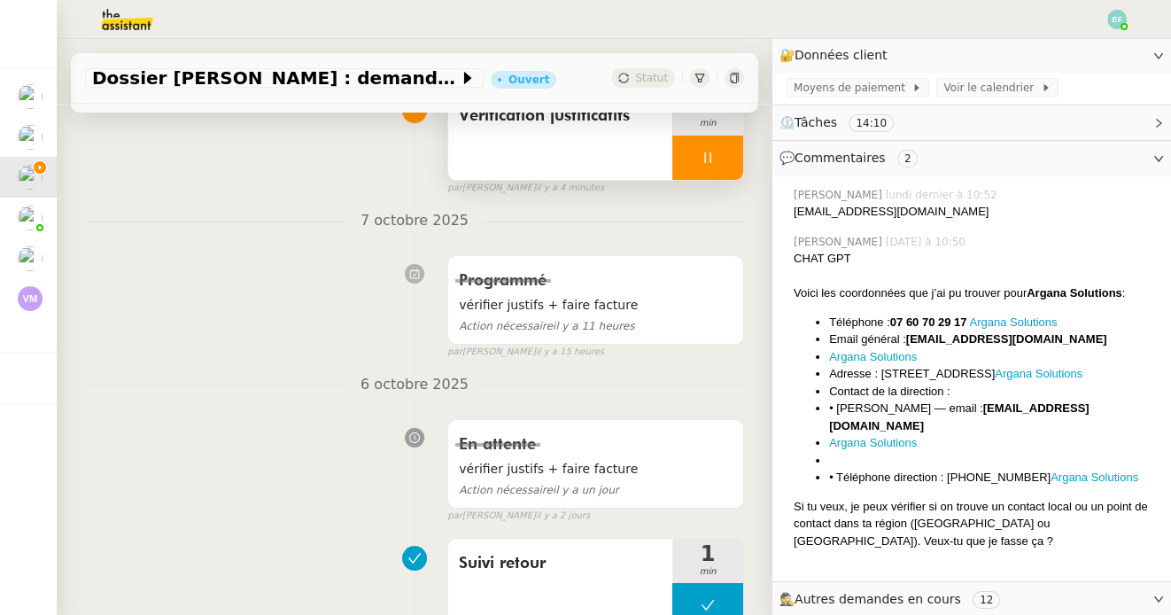
scroll to position [0, 0]
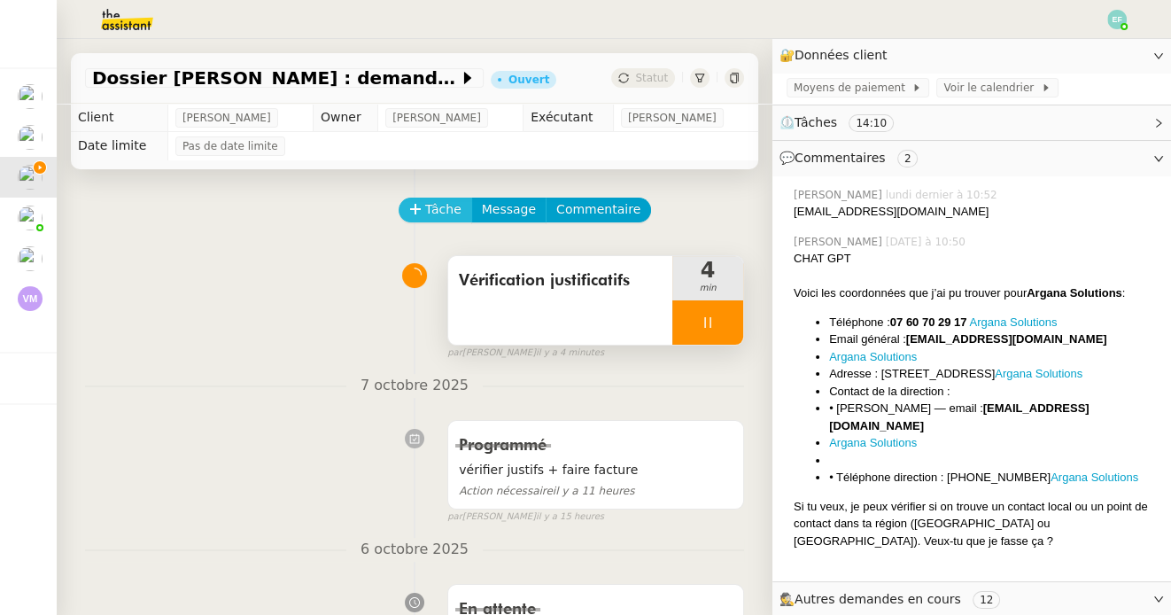
click at [445, 205] on span "Tâche" at bounding box center [443, 209] width 36 height 20
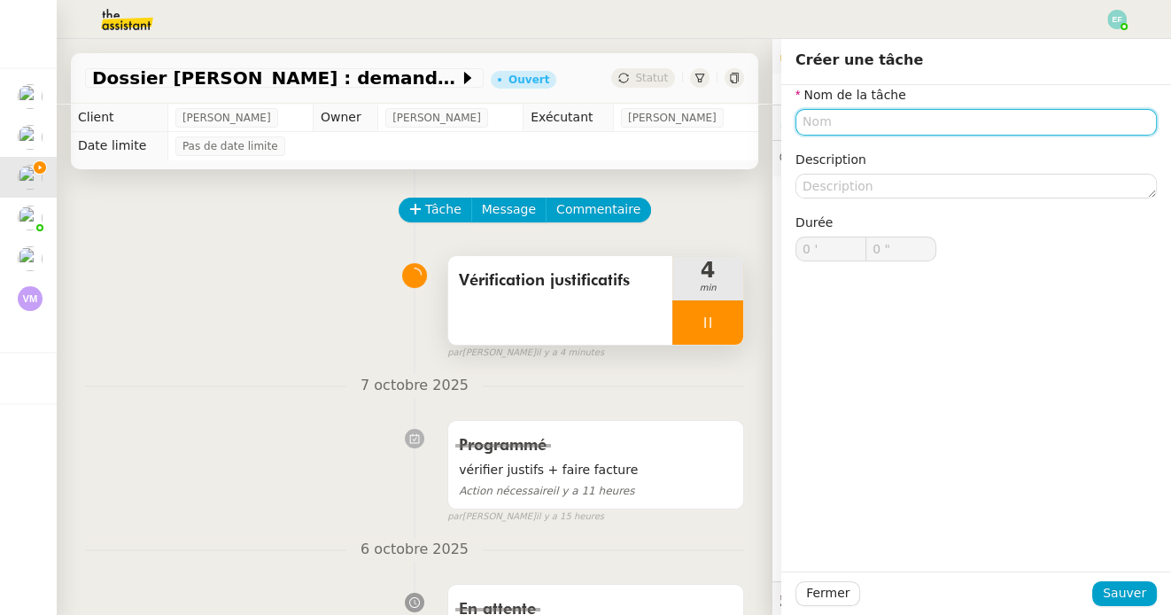
click at [951, 128] on input "text" at bounding box center [975, 122] width 361 height 26
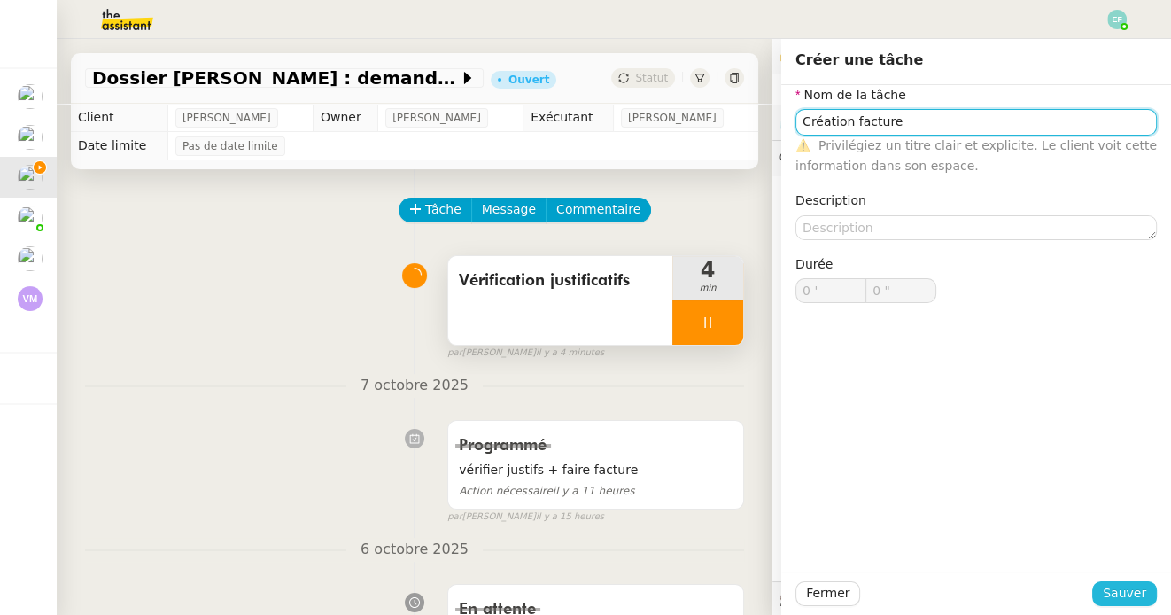
type input "Création facture"
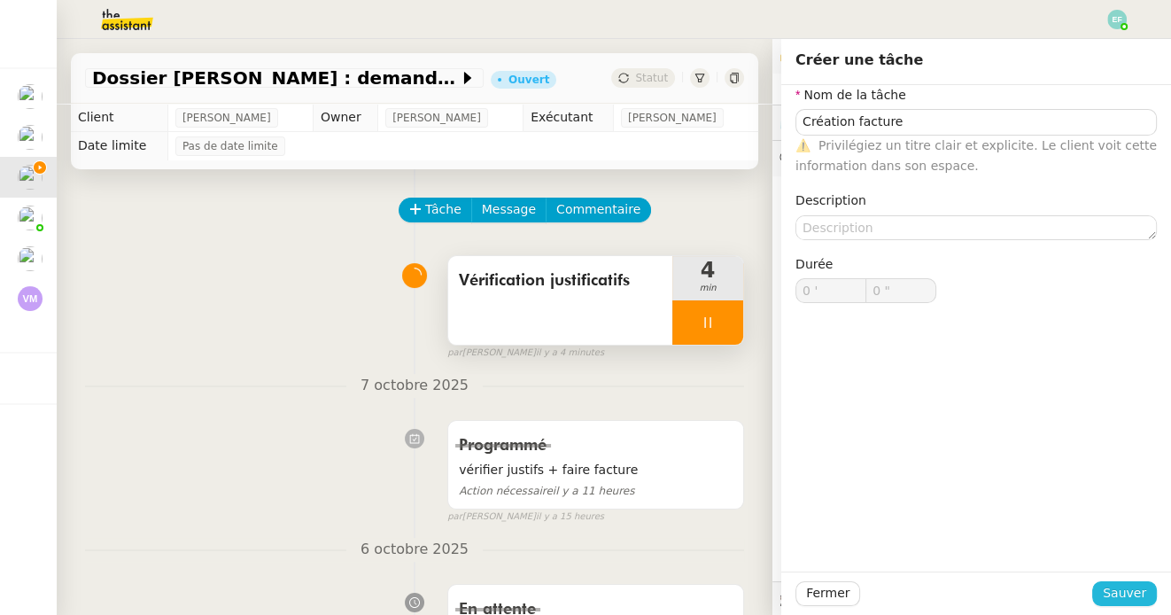
click at [1118, 598] on span "Sauver" at bounding box center [1123, 593] width 43 height 20
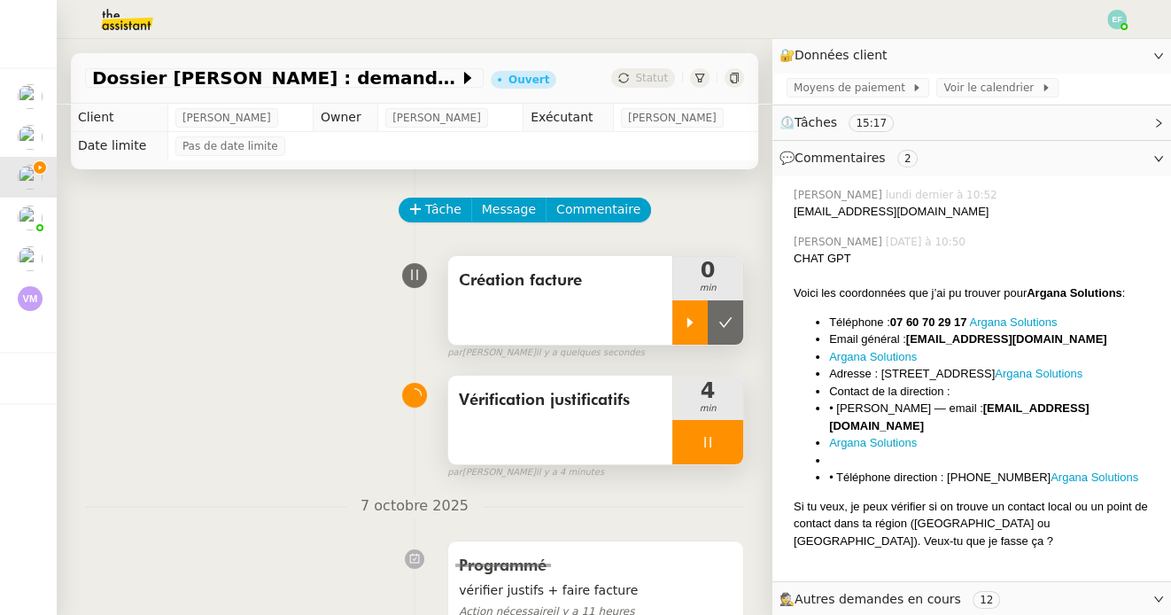
click at [692, 331] on div at bounding box center [689, 322] width 35 height 44
click at [712, 440] on icon at bounding box center [707, 442] width 14 height 14
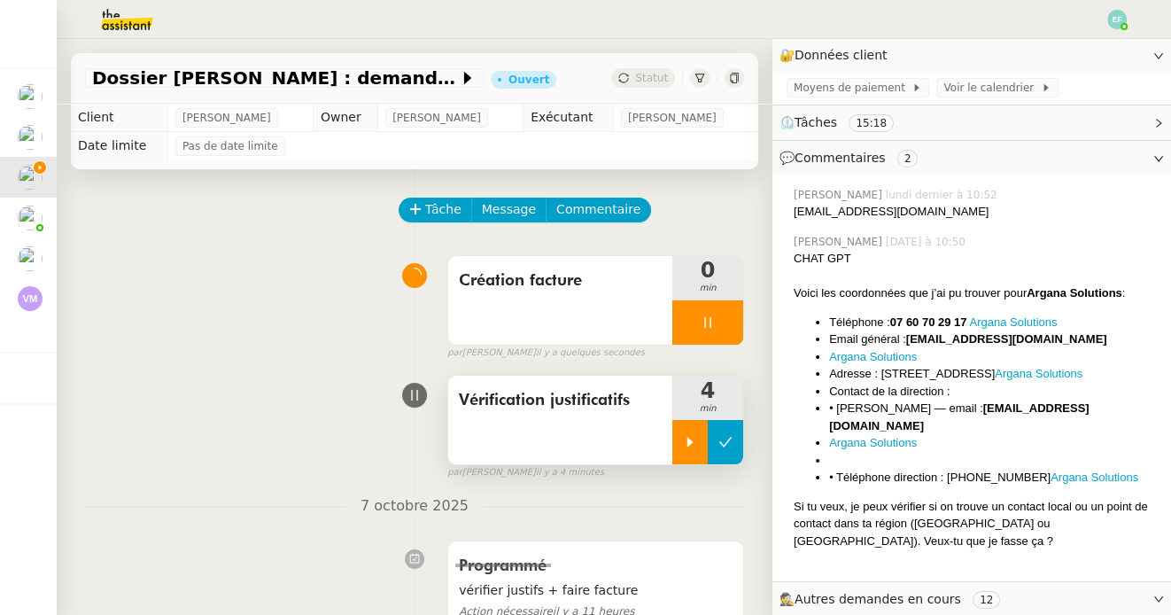
click at [715, 440] on button at bounding box center [725, 442] width 35 height 44
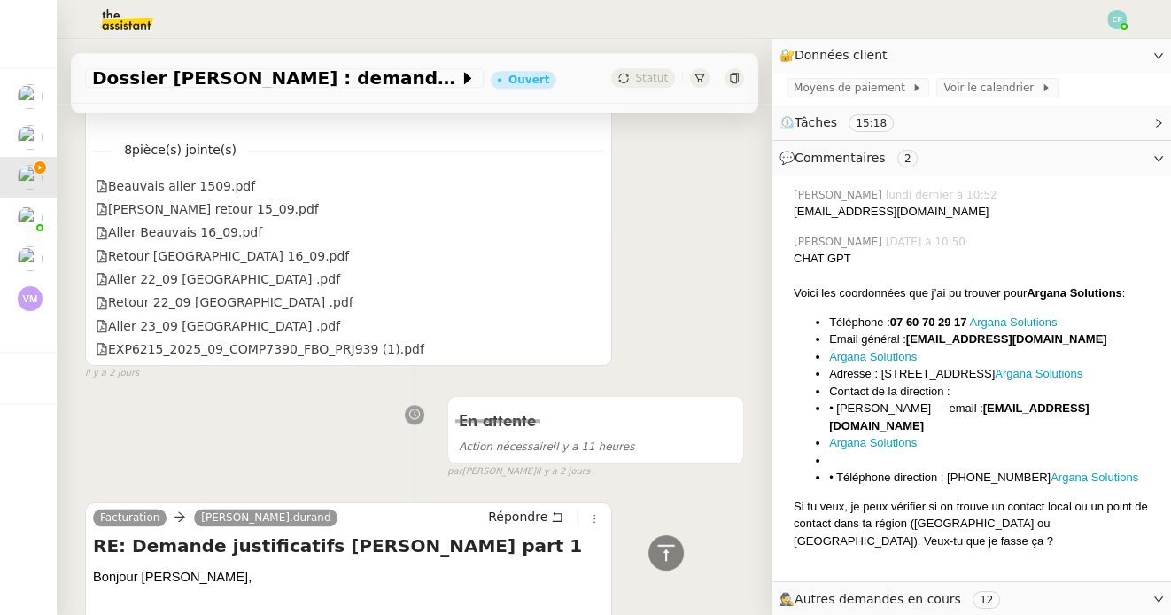
scroll to position [1975, 0]
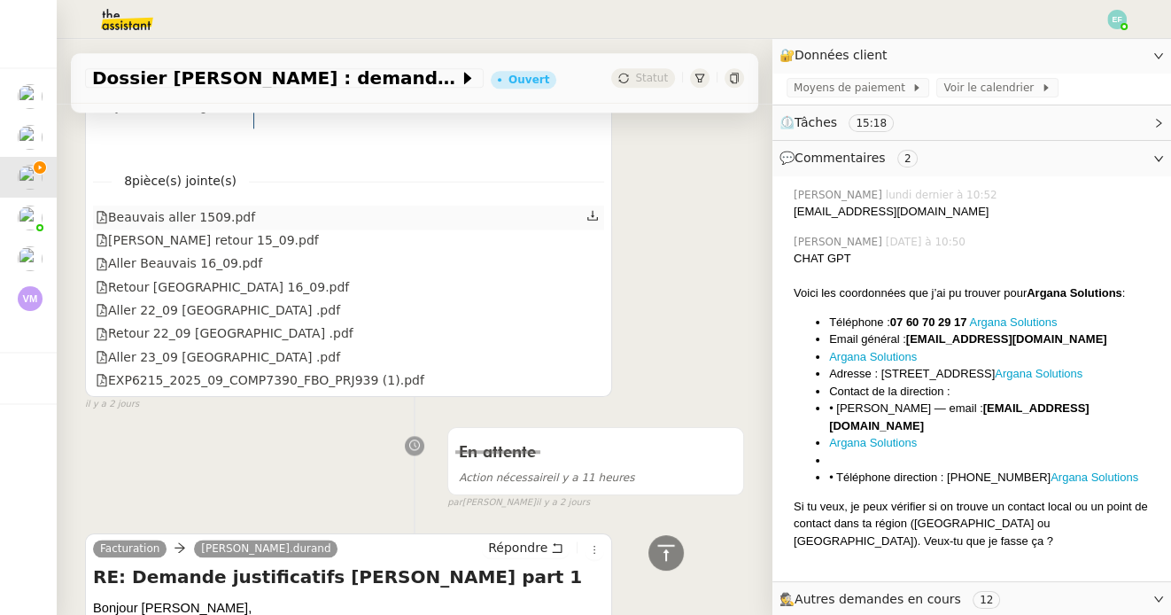
click at [596, 217] on icon at bounding box center [592, 215] width 12 height 12
click at [595, 241] on icon at bounding box center [592, 239] width 12 height 12
click at [592, 264] on icon at bounding box center [592, 263] width 11 height 10
click at [596, 290] on icon at bounding box center [592, 286] width 11 height 10
click at [593, 305] on link at bounding box center [592, 309] width 12 height 20
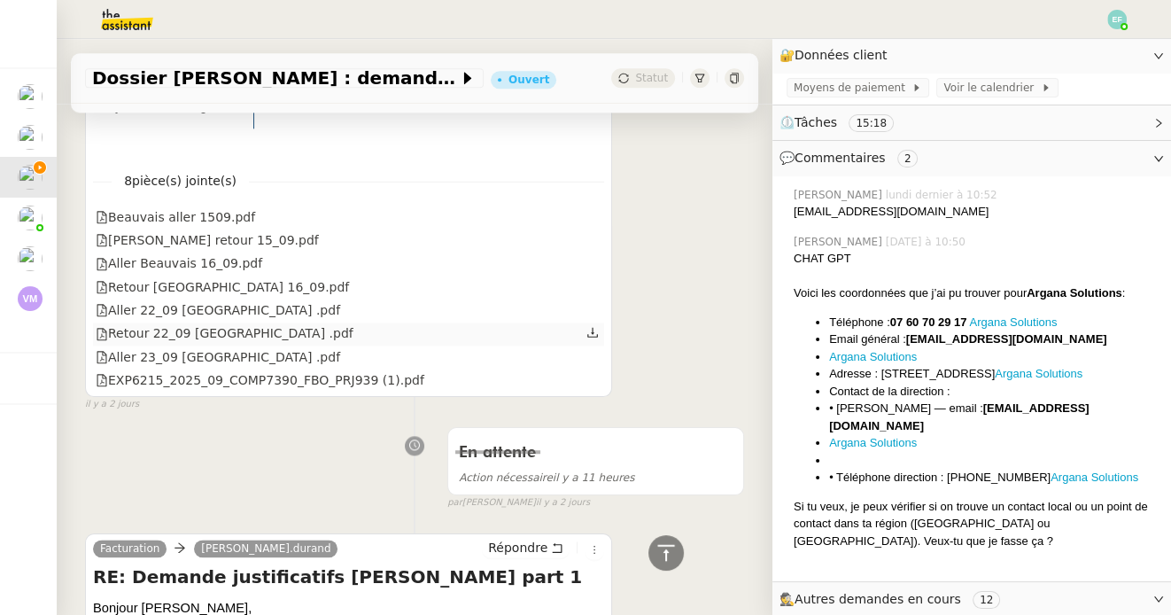
click at [592, 336] on icon at bounding box center [592, 333] width 11 height 10
click at [592, 356] on icon at bounding box center [592, 356] width 11 height 10
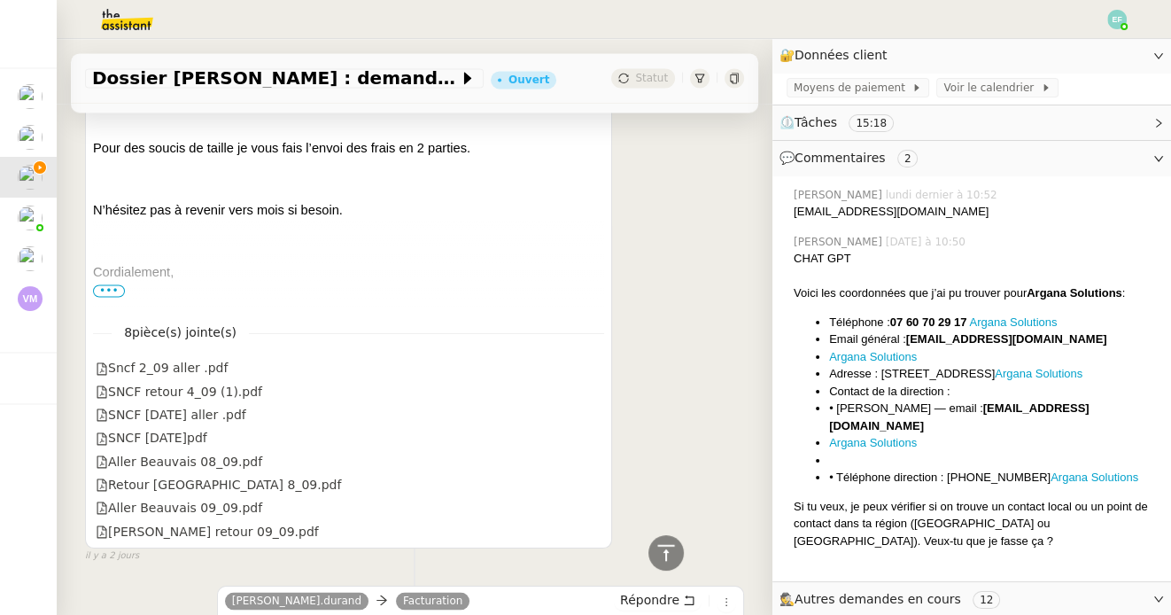
scroll to position [2499, 0]
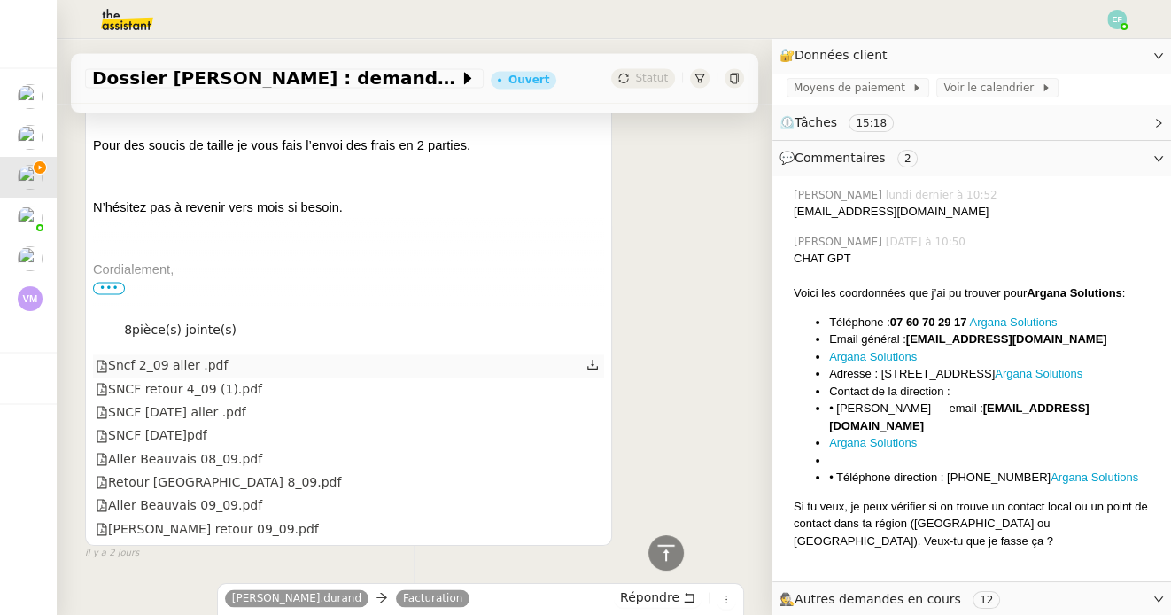
click at [592, 366] on icon at bounding box center [592, 364] width 12 height 12
click at [595, 387] on icon at bounding box center [592, 387] width 12 height 12
click at [597, 412] on icon at bounding box center [592, 411] width 12 height 12
click at [593, 434] on icon at bounding box center [592, 434] width 12 height 12
click at [594, 460] on icon at bounding box center [592, 457] width 12 height 12
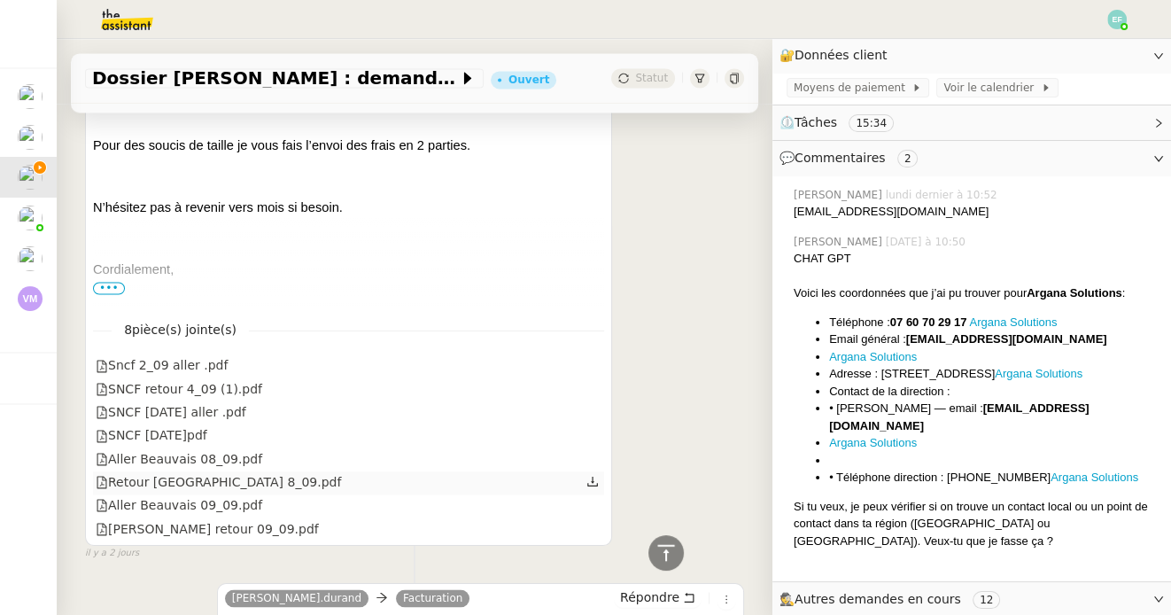
click at [594, 486] on icon at bounding box center [592, 481] width 12 height 12
click at [597, 508] on icon at bounding box center [592, 504] width 12 height 12
click at [593, 530] on icon at bounding box center [592, 527] width 12 height 12
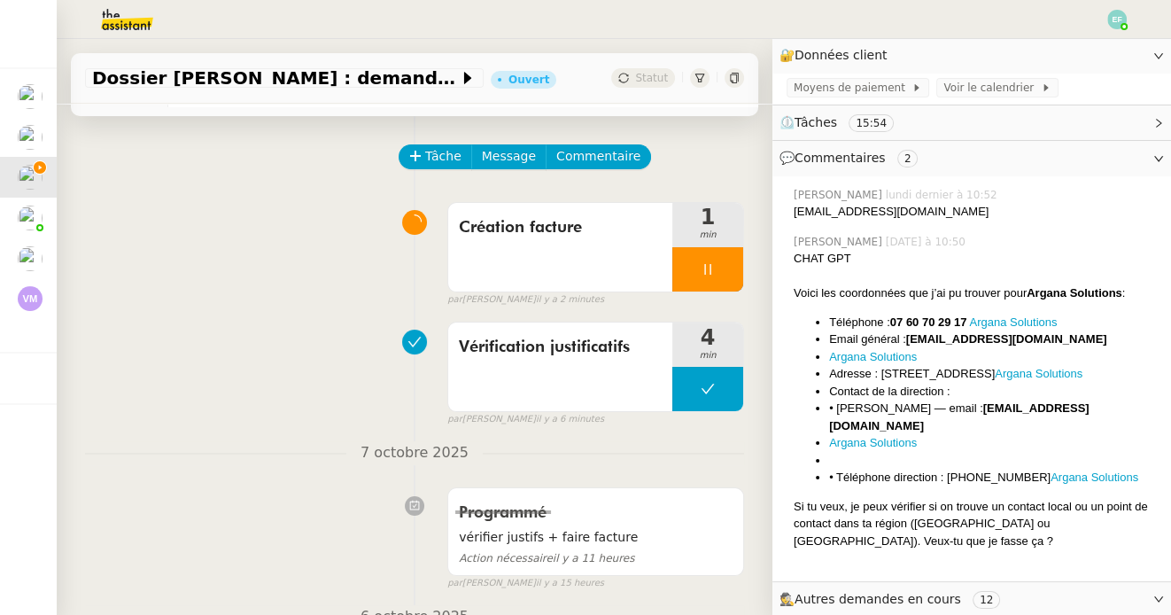
scroll to position [0, 0]
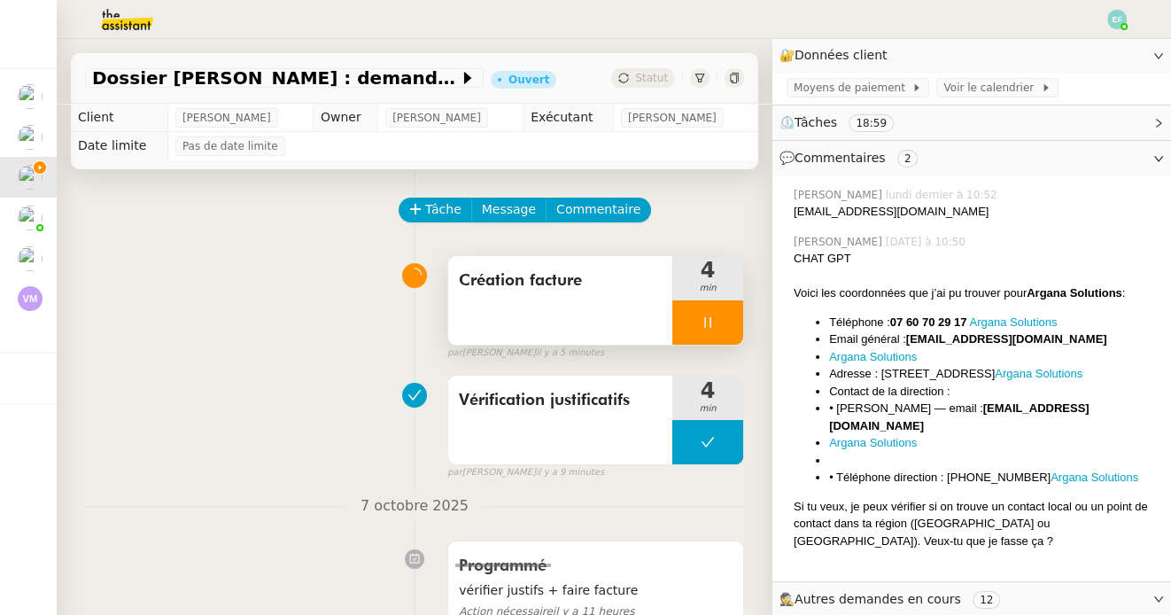
click at [622, 286] on span "Création facture" at bounding box center [560, 280] width 203 height 27
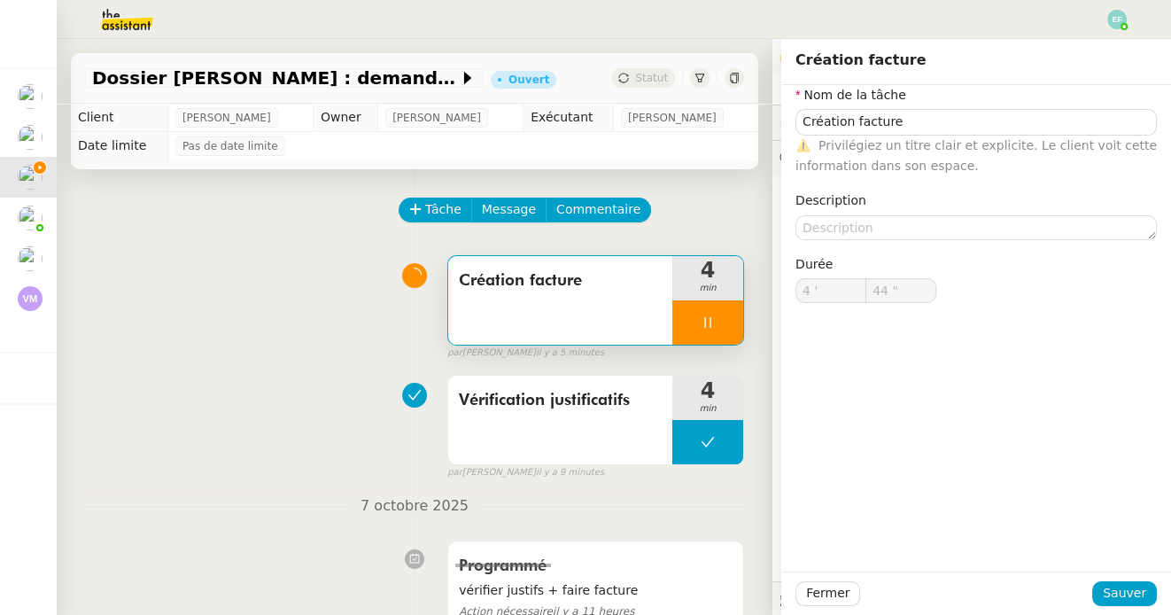
click at [995, 107] on nz-form-item "Nom de la tâche Création facture ⚠️ Privilégiez un titre clair et explicite. Le…" at bounding box center [975, 130] width 361 height 91
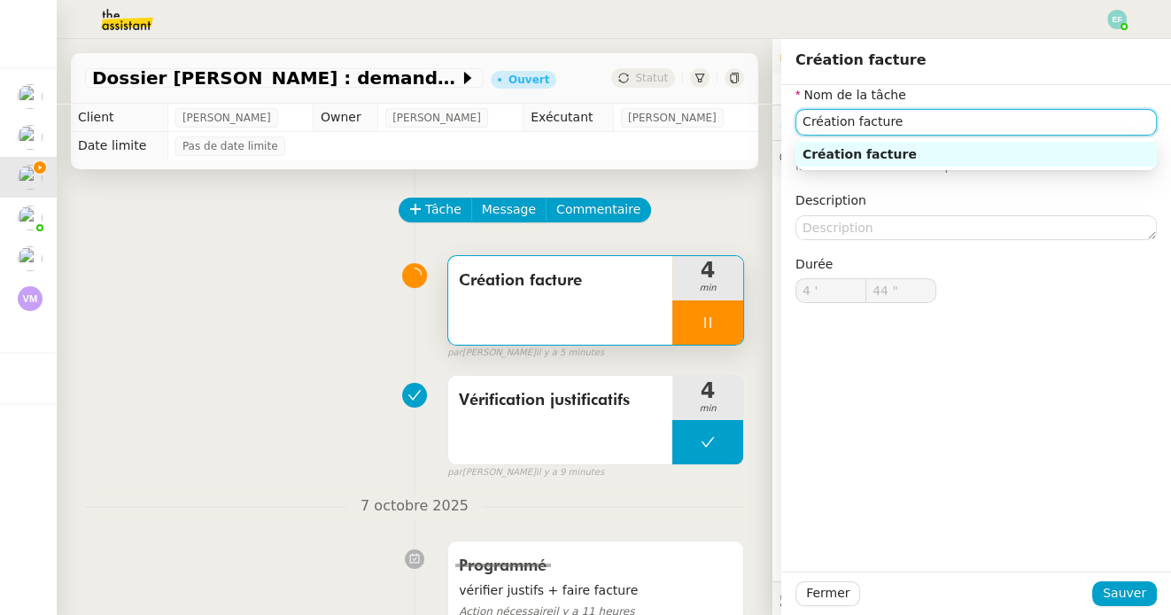
type input "45 ""
click at [1002, 125] on input "Création facture" at bounding box center [975, 122] width 361 height 26
type input "Création facture + an"
type input "46 ""
type input "Création facture + annotation"
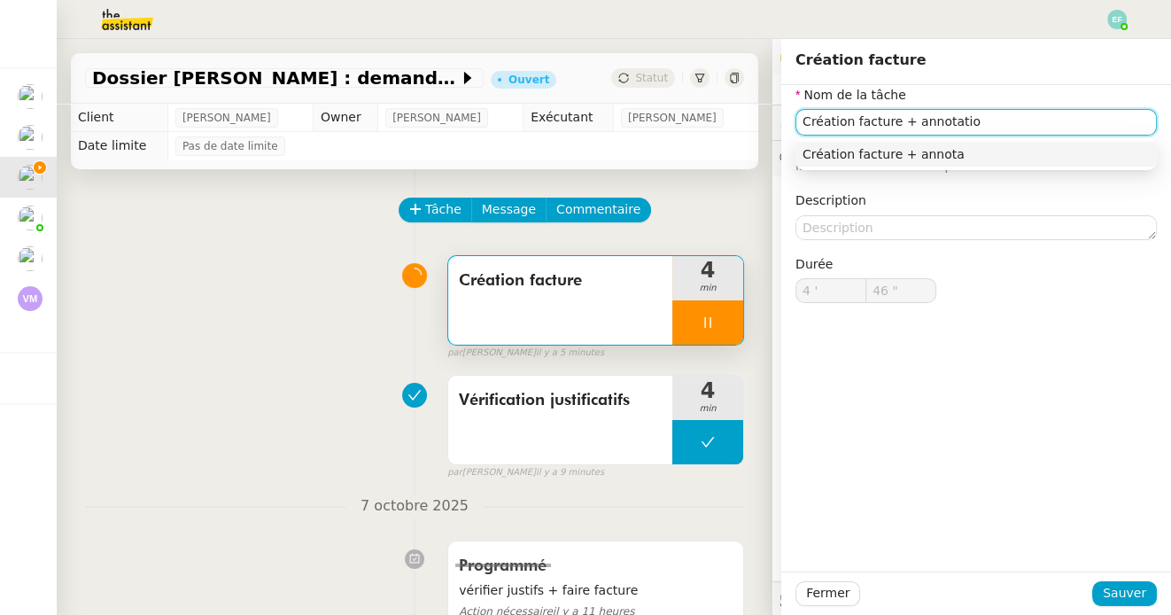
type input "47 ""
type input "Création facture + annotations [PERSON_NAME]"
type input "48 ""
type input "Création facture + annotations Pennylane"
type input "49 ""
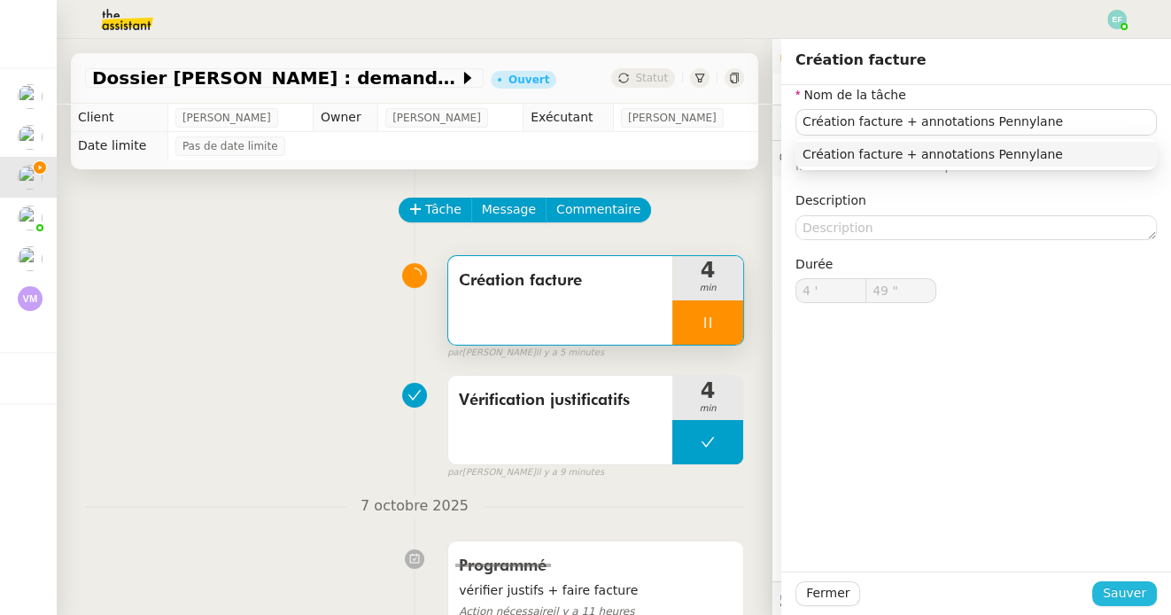
click at [1141, 584] on span "Sauver" at bounding box center [1123, 593] width 43 height 20
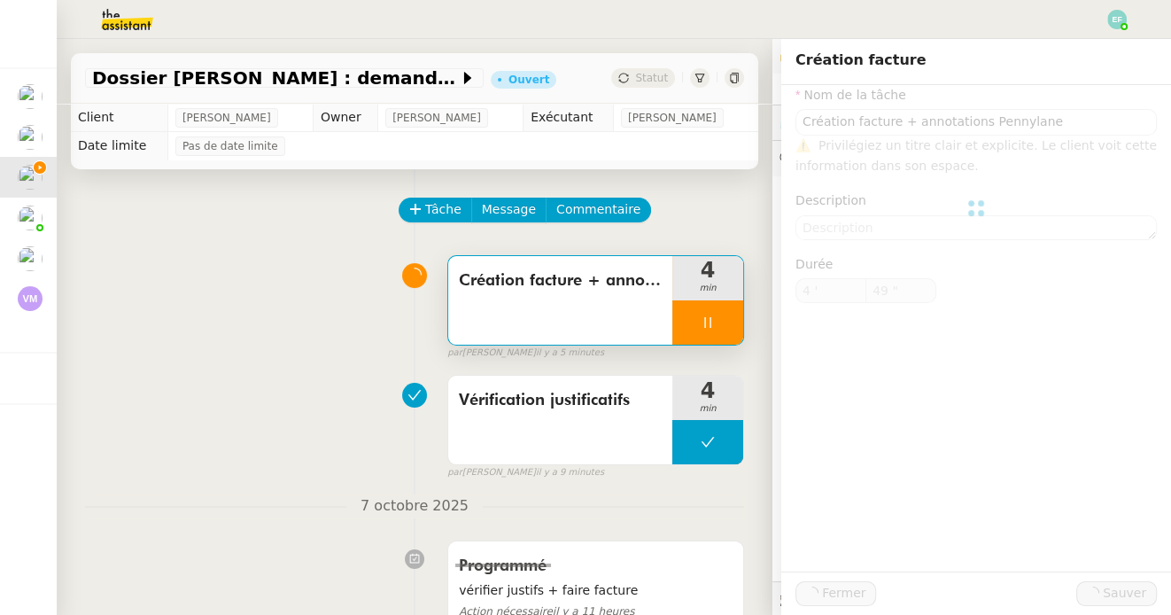
type input "Création facture + annotations Pennylane"
type input "4 '"
type input "49 ""
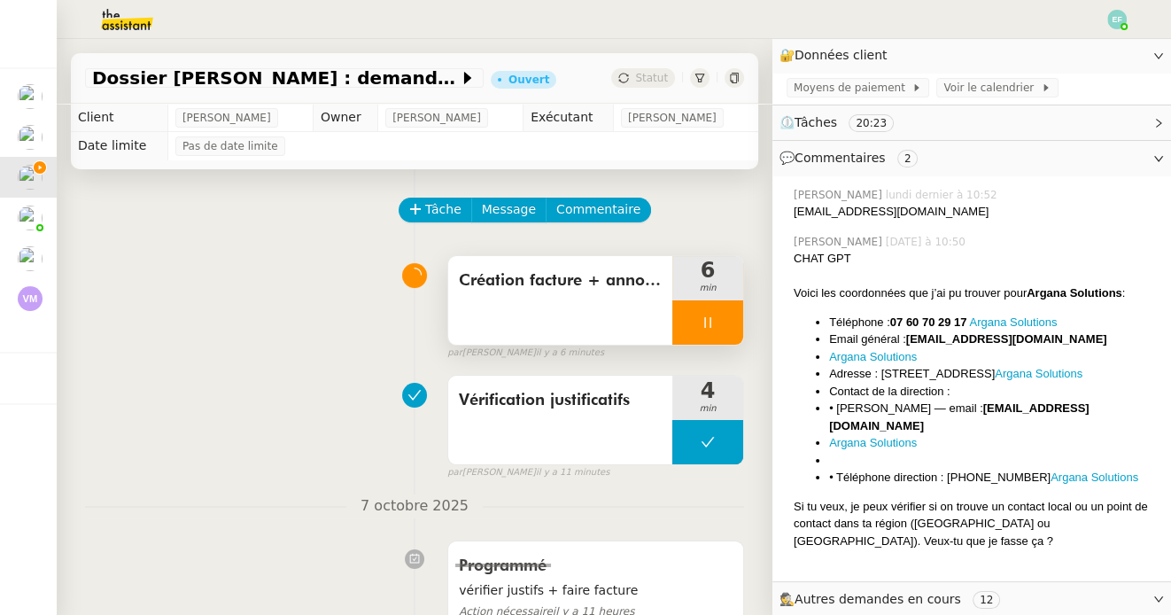
click at [707, 319] on icon at bounding box center [707, 322] width 14 height 14
click at [720, 321] on icon at bounding box center [725, 322] width 14 height 14
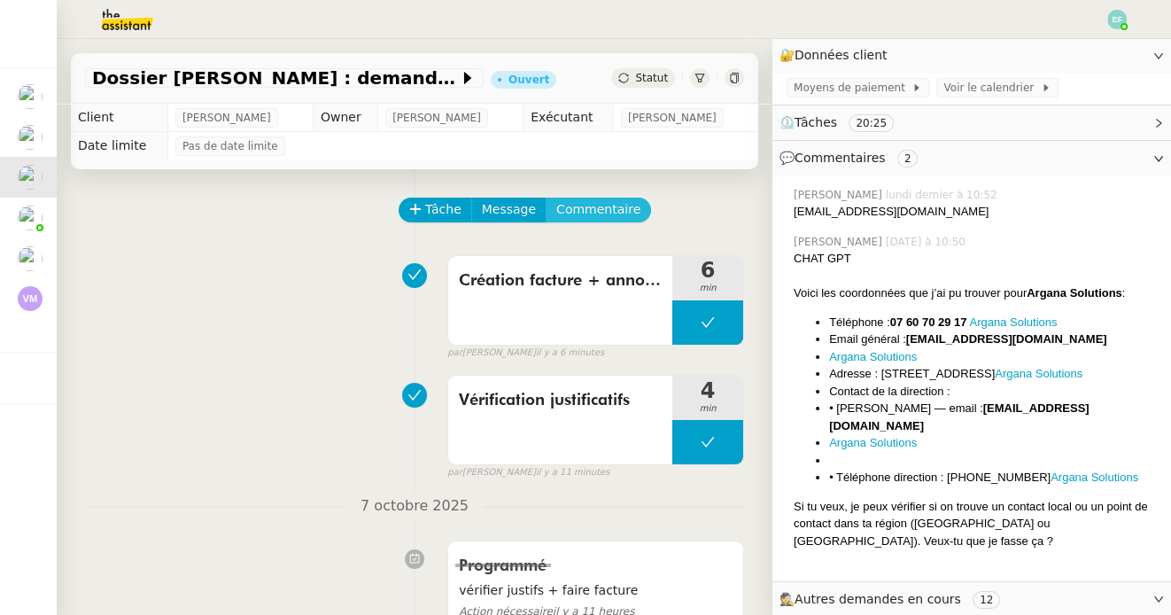
click at [620, 205] on span "Commentaire" at bounding box center [598, 209] width 84 height 20
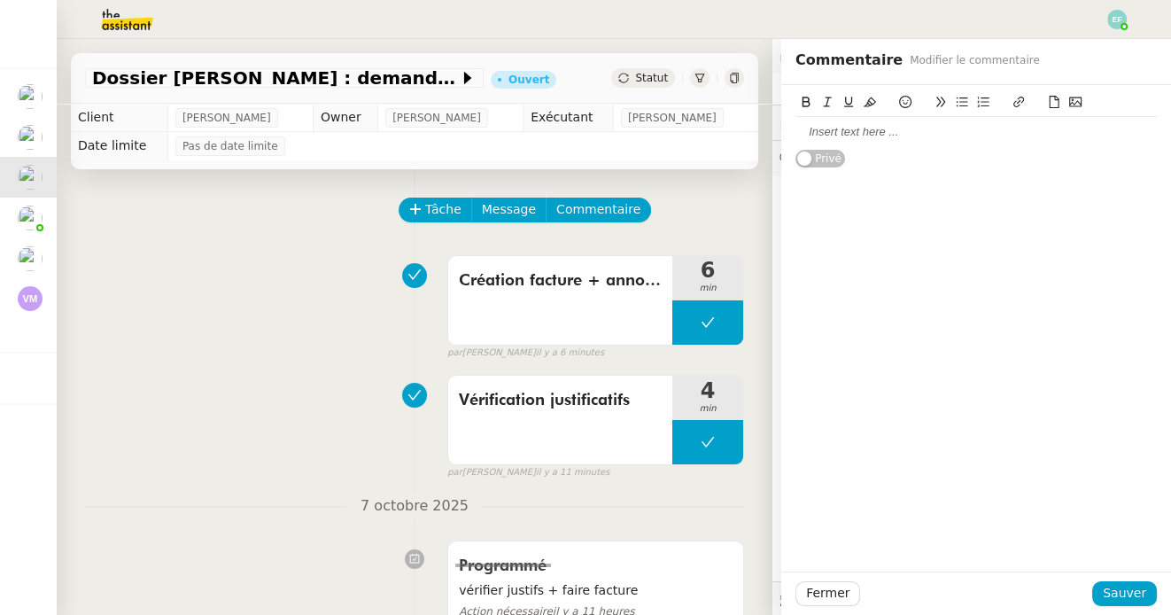
click at [925, 122] on div at bounding box center [975, 132] width 361 height 30
paste div
click at [1132, 600] on span "Sauver" at bounding box center [1123, 593] width 43 height 20
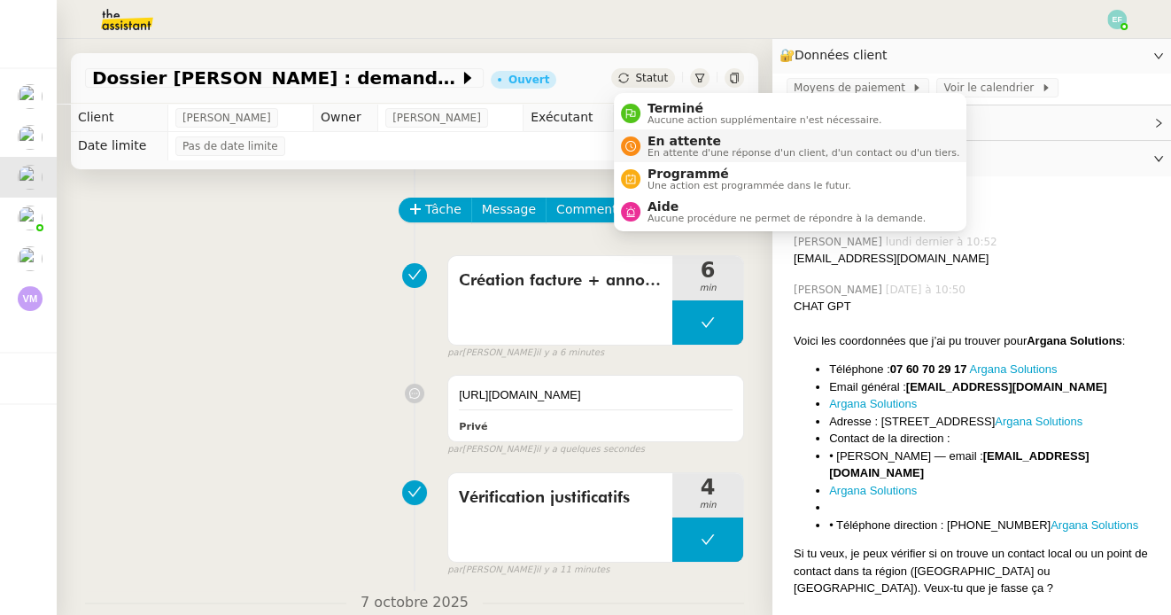
click at [661, 136] on span "En attente" at bounding box center [803, 141] width 312 height 14
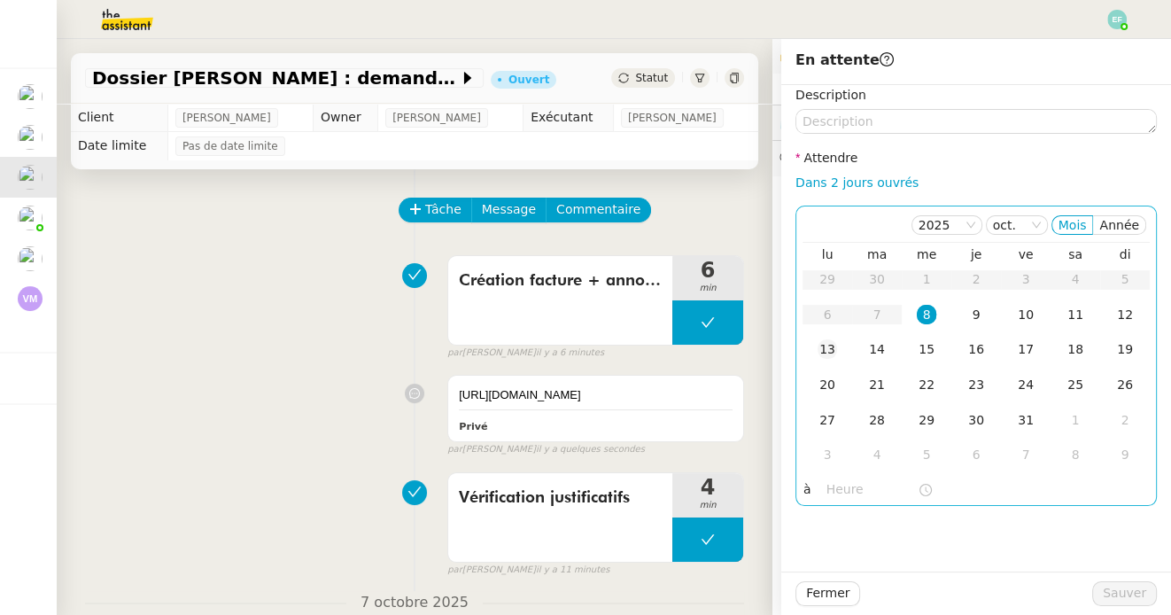
click at [836, 352] on div "13" at bounding box center [826, 348] width 19 height 19
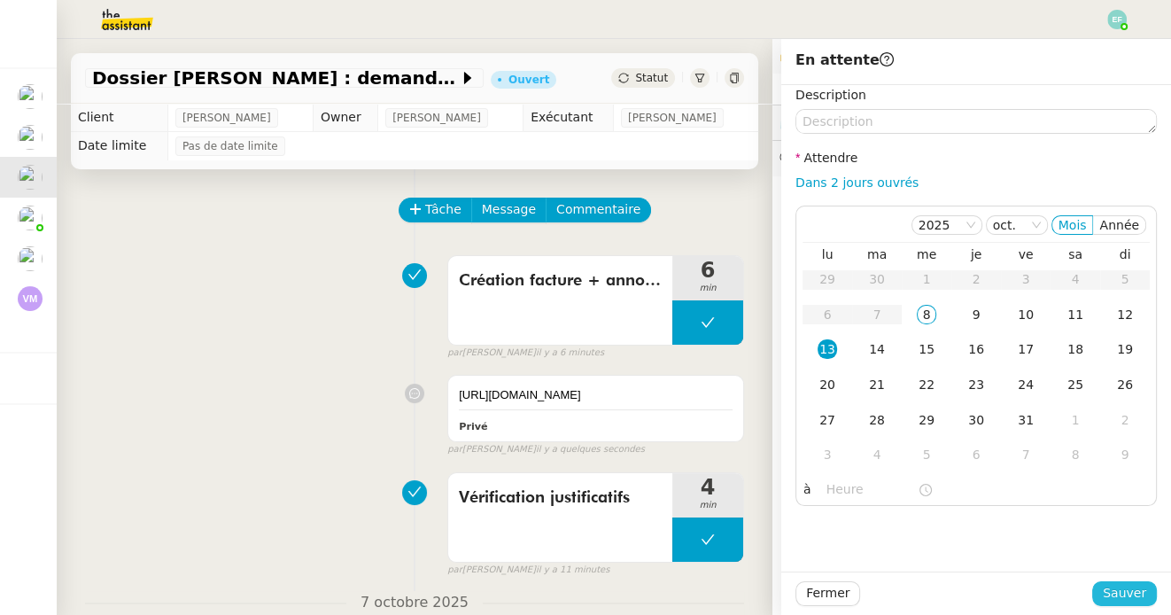
click at [1125, 593] on span "Sauver" at bounding box center [1123, 593] width 43 height 20
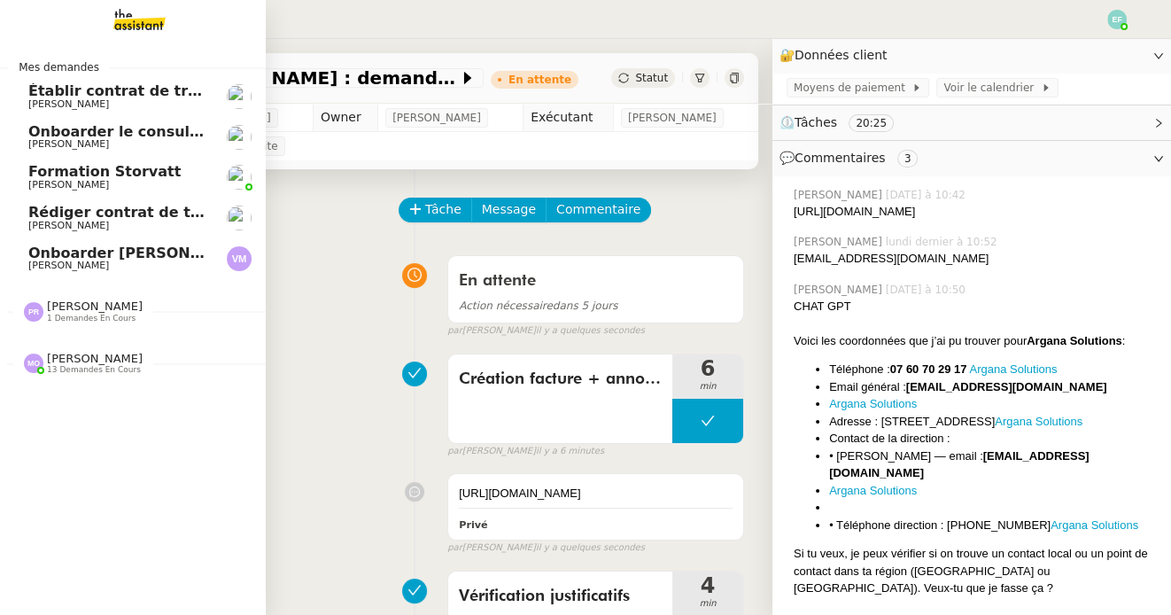
click at [100, 213] on span "Rédiger contrat de travail pour [PERSON_NAME]" at bounding box center [220, 212] width 385 height 17
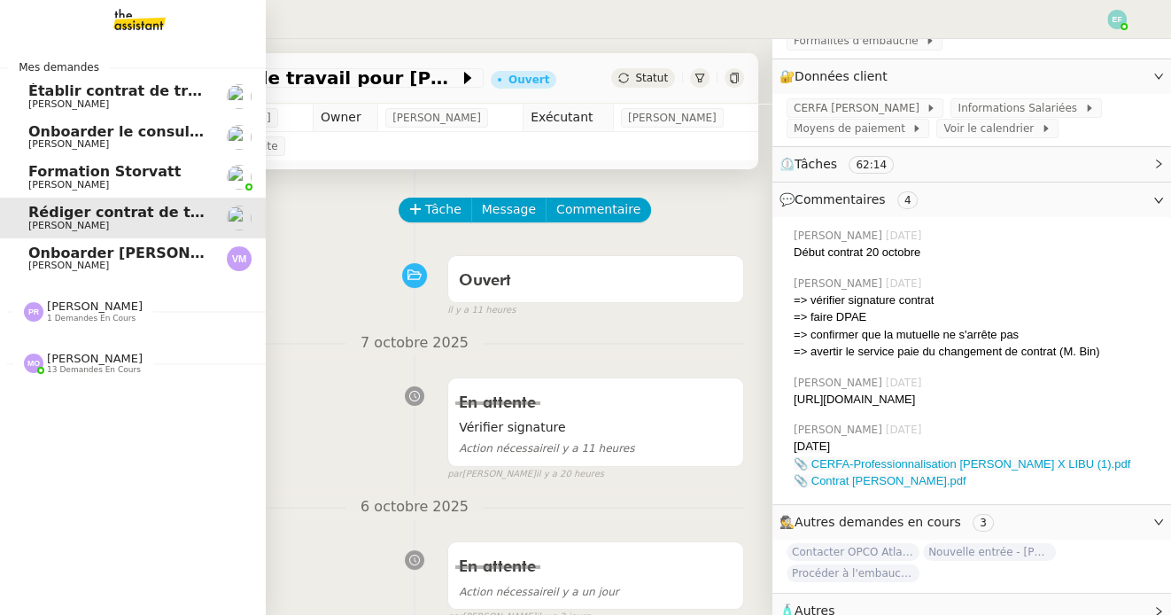
scroll to position [259, 0]
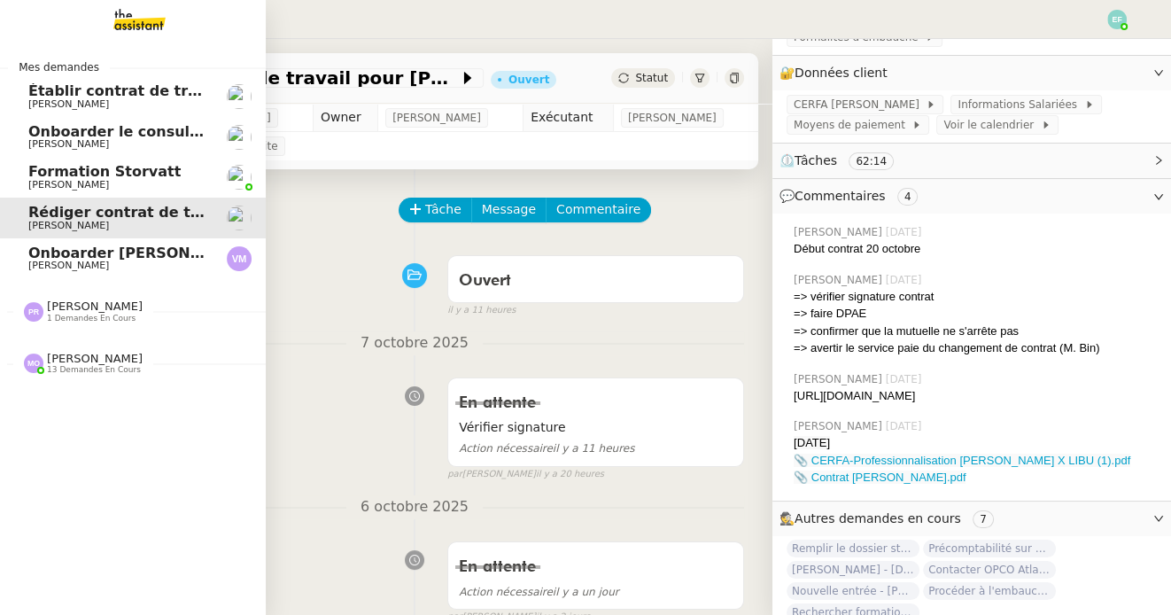
click at [162, 261] on span "[PERSON_NAME]" at bounding box center [117, 265] width 179 height 11
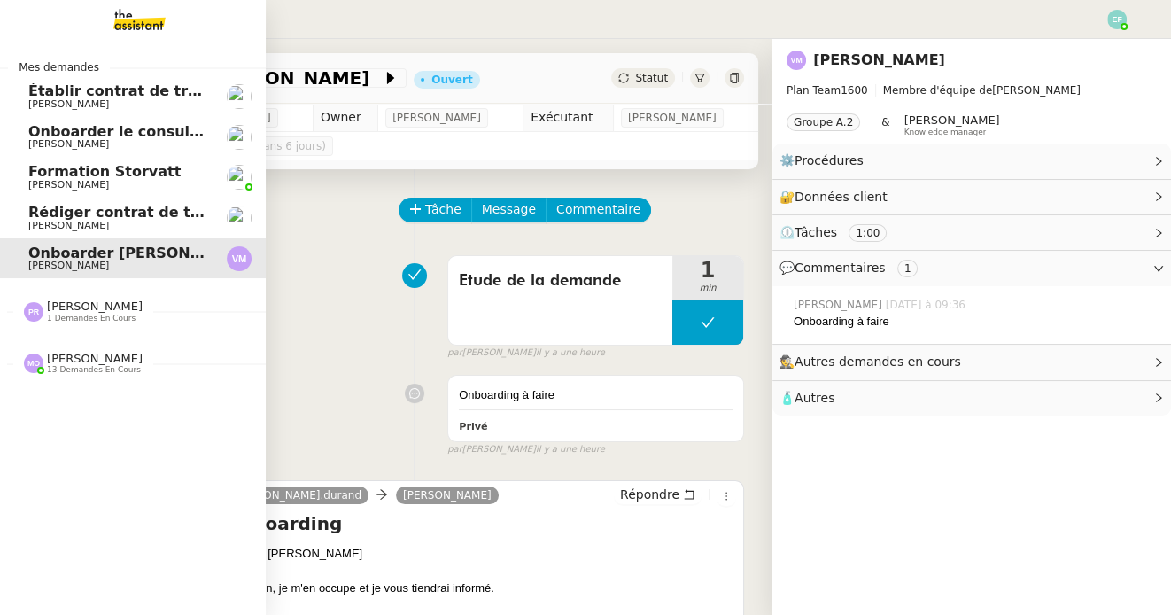
click at [107, 173] on span "Formation Storvatt" at bounding box center [104, 171] width 152 height 17
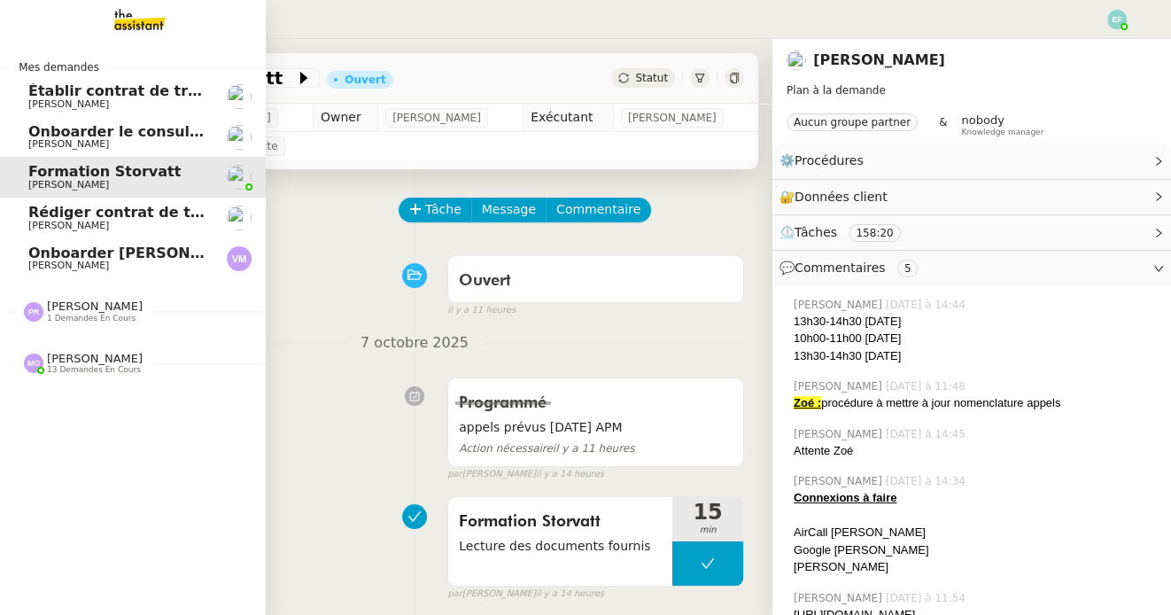
click at [128, 219] on span "Rédiger contrat de travail pour [PERSON_NAME]" at bounding box center [220, 212] width 385 height 17
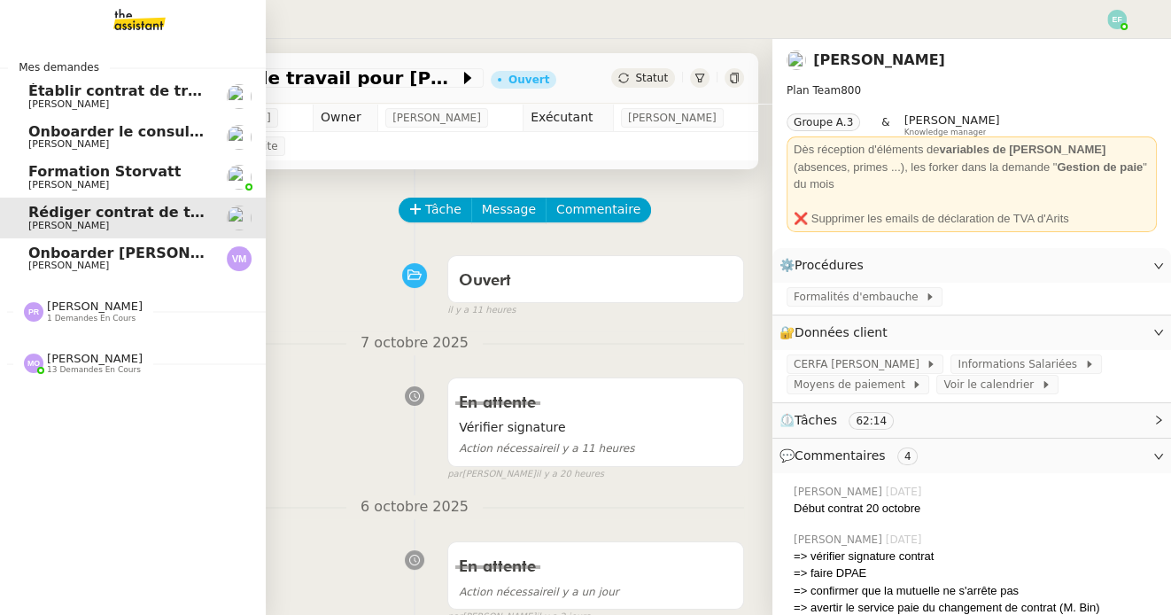
click at [147, 89] on span "Établir contrat de travail pour [PERSON_NAME]" at bounding box center [216, 90] width 376 height 17
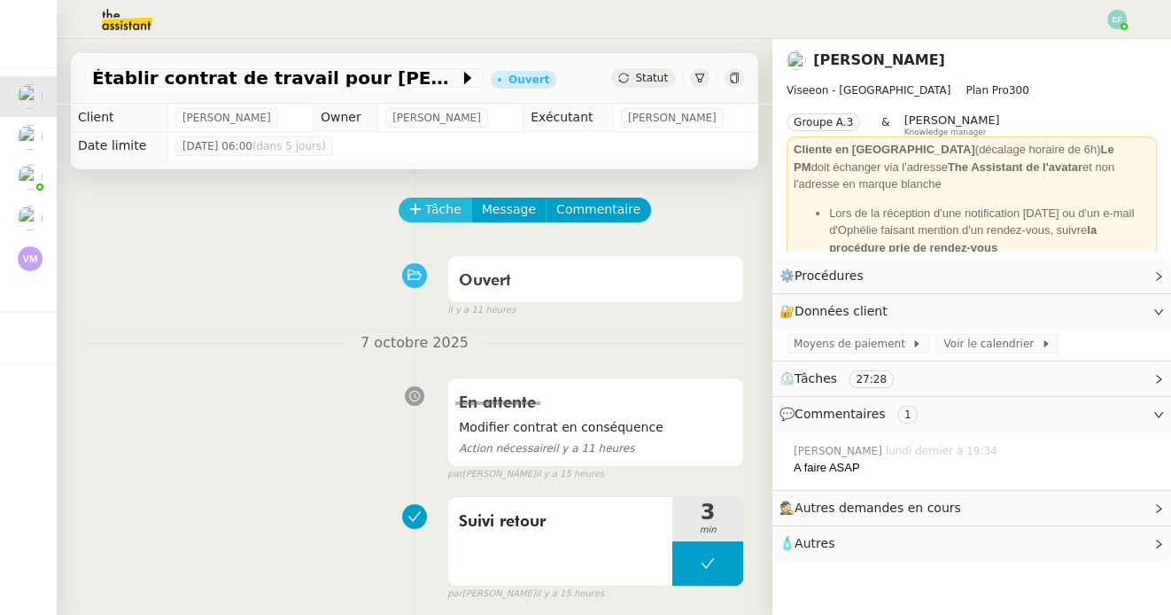
click at [435, 205] on span "Tâche" at bounding box center [443, 209] width 36 height 20
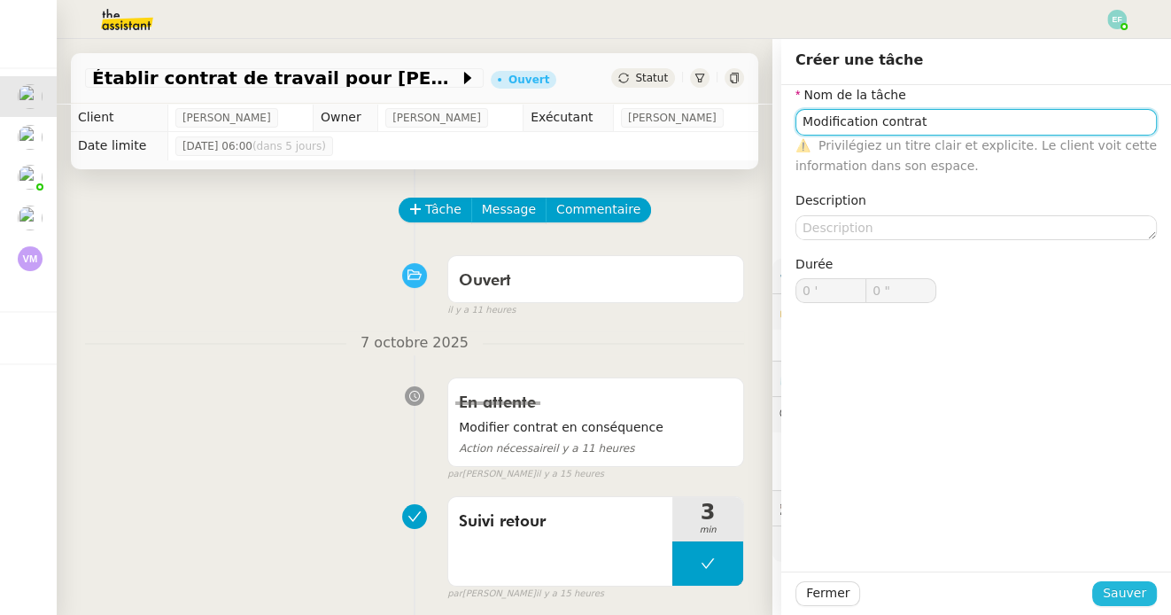
type input "Modification contrat"
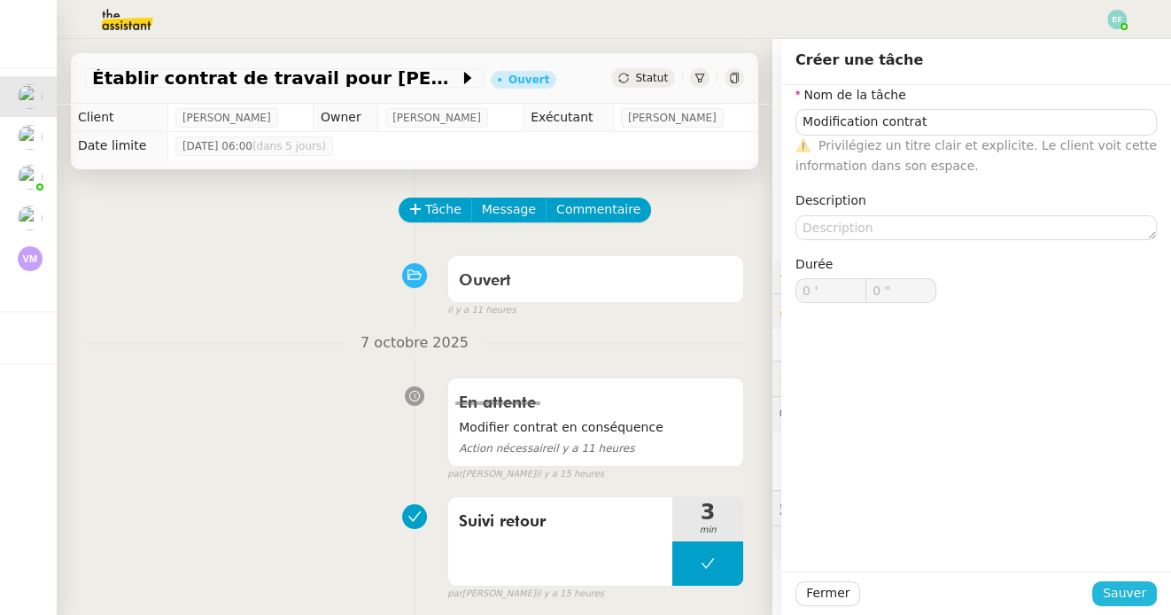
click at [1121, 589] on span "Sauver" at bounding box center [1123, 593] width 43 height 20
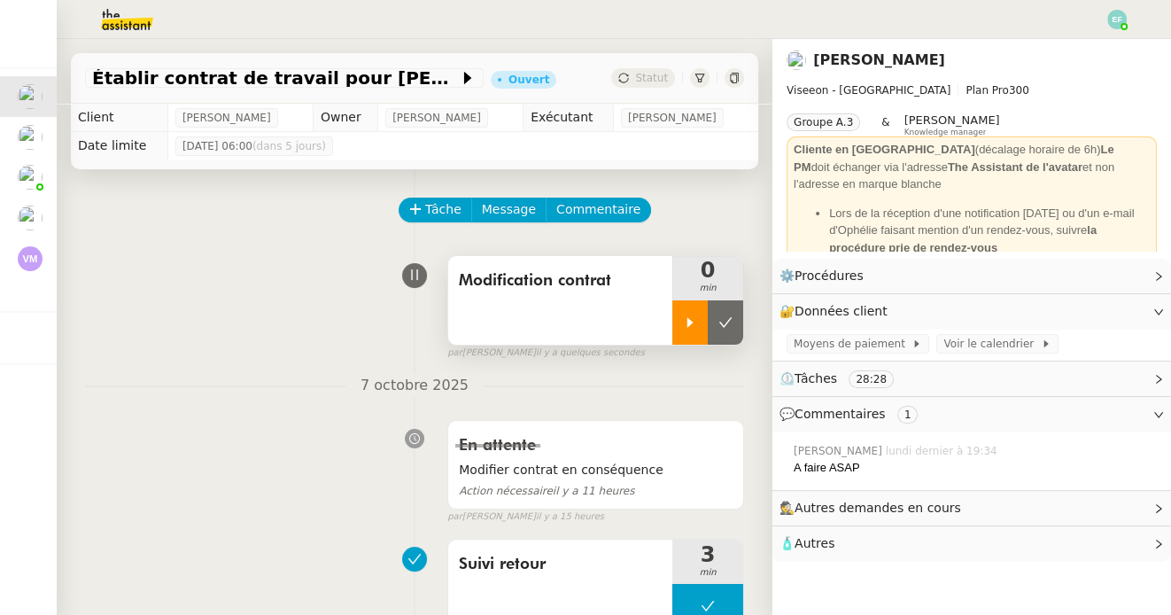
click at [705, 327] on div at bounding box center [689, 322] width 35 height 44
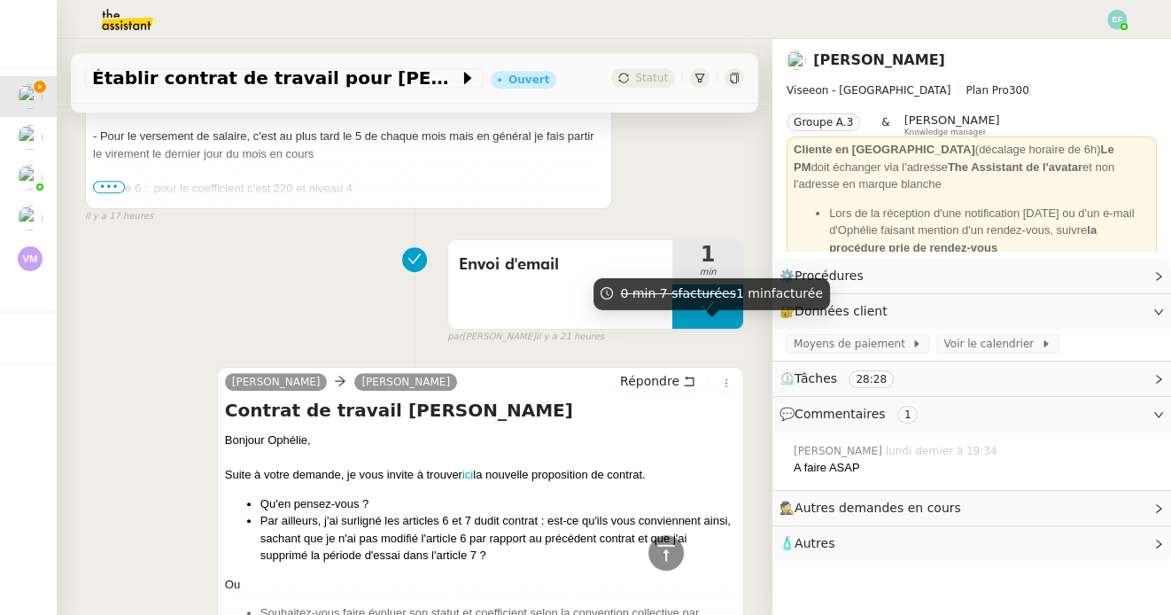
scroll to position [939, 0]
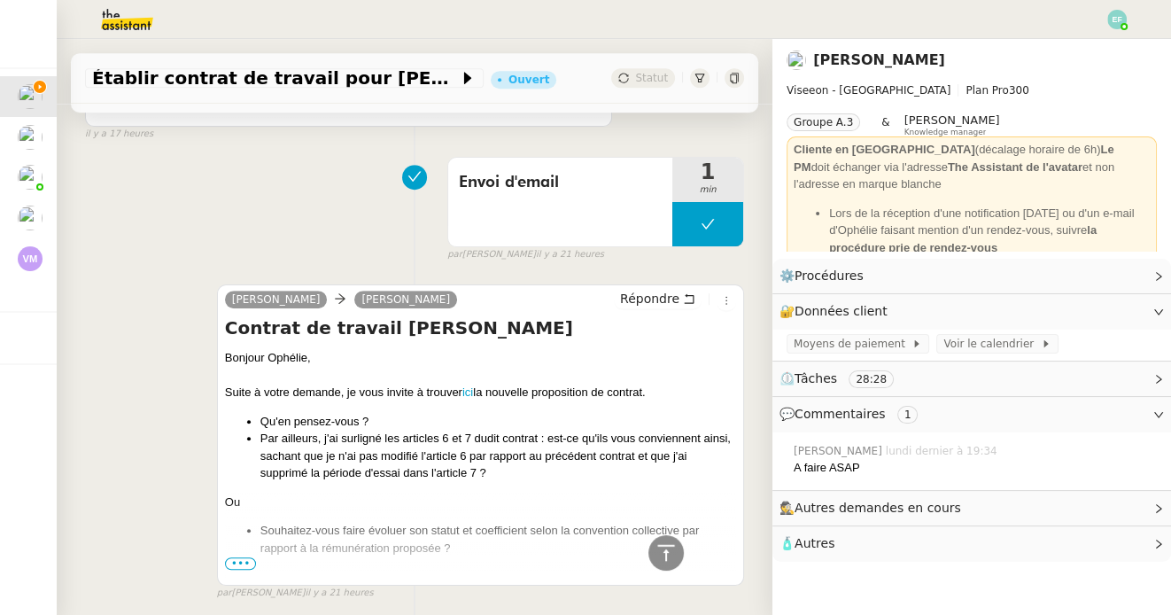
click at [476, 390] on div "Suite à votre demande, je vous invite à trouver ici la nouvelle proposition de …" at bounding box center [480, 392] width 511 height 18
click at [472, 390] on link "ici" at bounding box center [467, 391] width 11 height 13
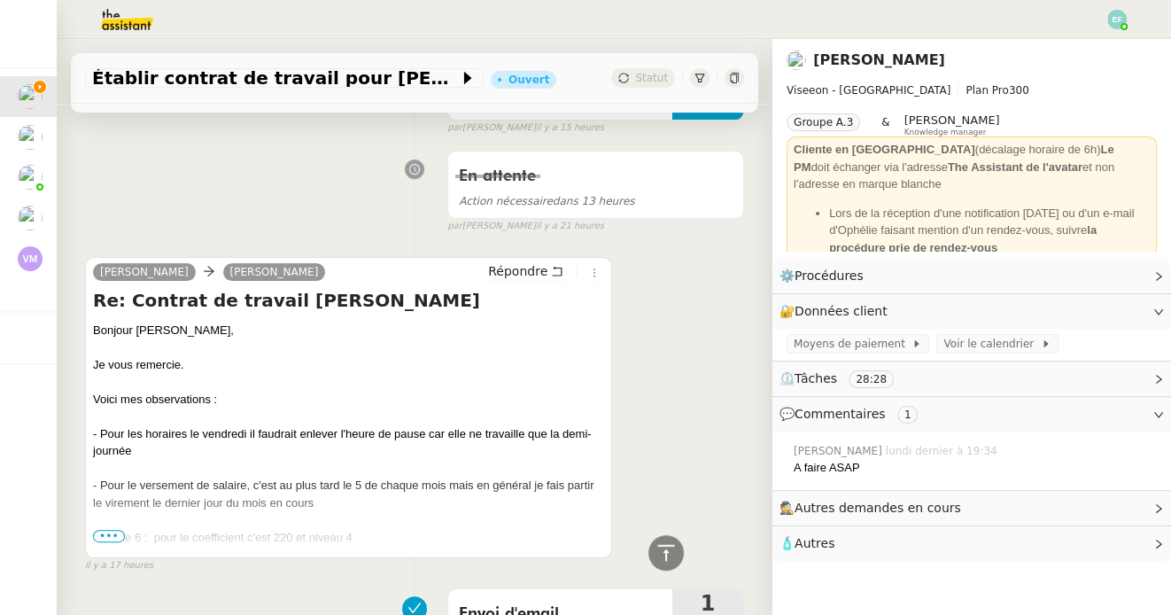
scroll to position [514, 0]
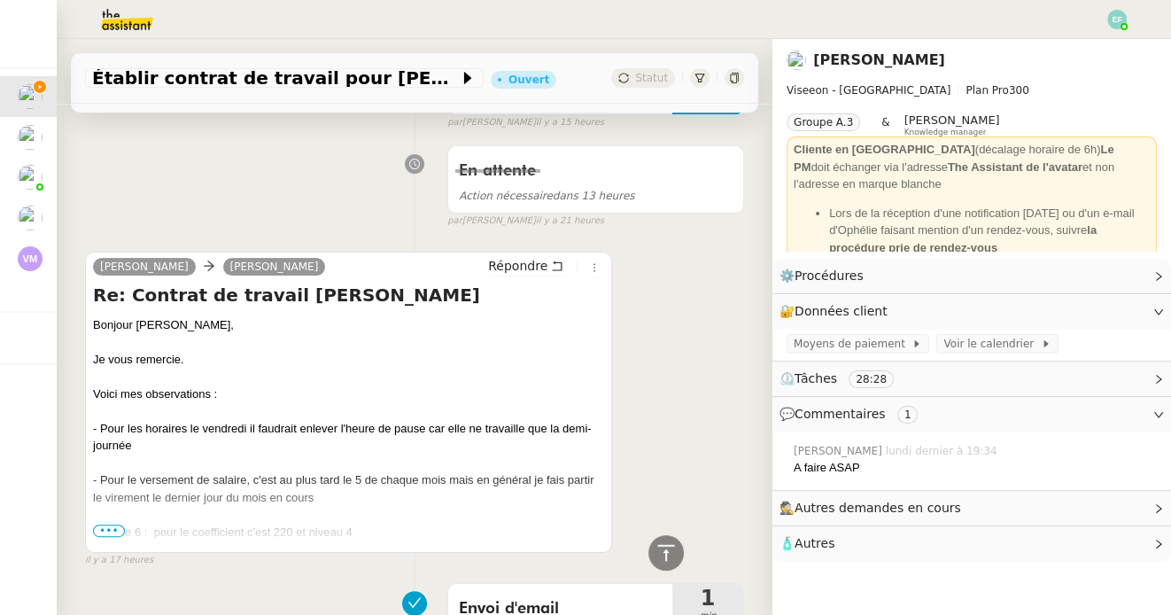
click at [110, 531] on span "•••" at bounding box center [109, 530] width 32 height 12
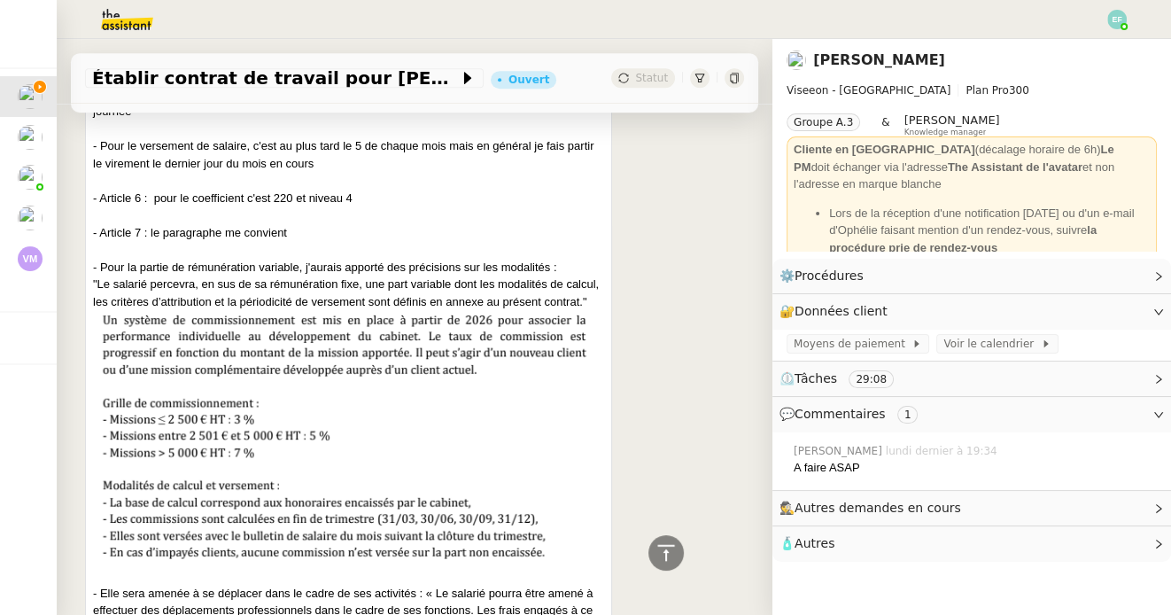
scroll to position [849, 0]
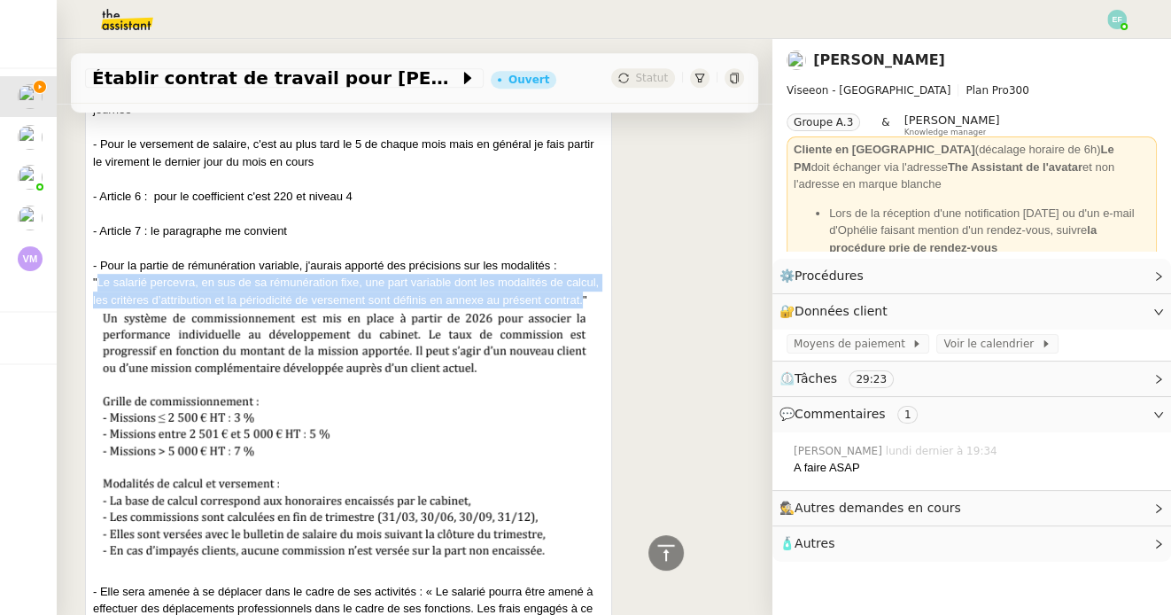
drag, startPoint x: 98, startPoint y: 281, endPoint x: 581, endPoint y: 297, distance: 482.9
click at [581, 298] on div "Bonjour [PERSON_NAME], Je vous remercie. Voici mes observations : - Pour les ho…" at bounding box center [348, 145] width 511 height 329
copy div "Le salarié percevra, en sus de sa rémunération fixe, une part variable dont les…"
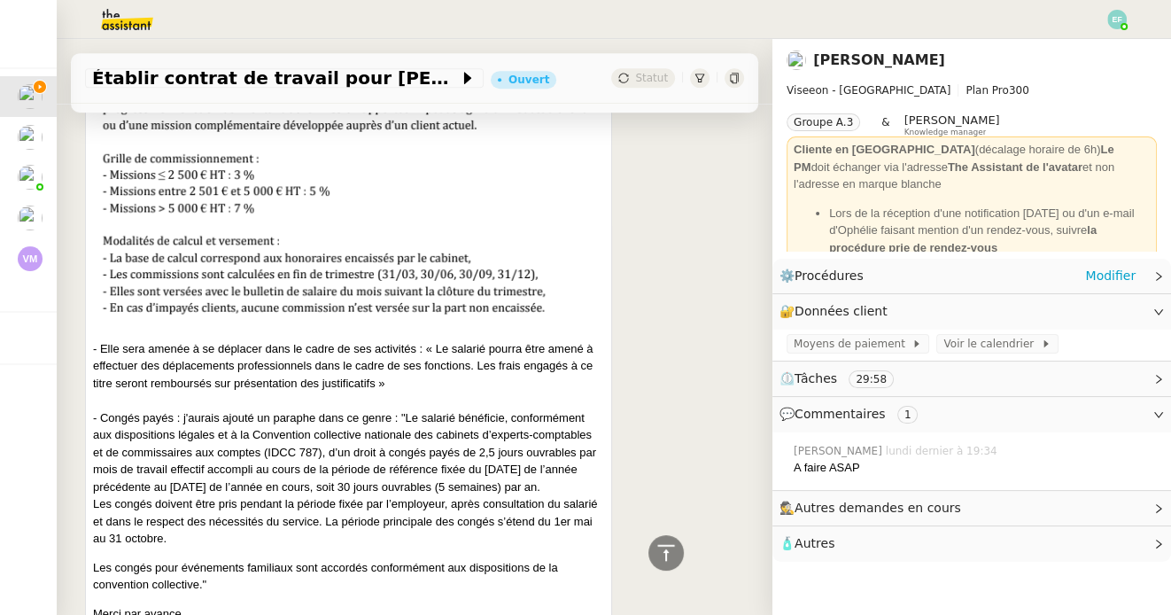
scroll to position [1100, 0]
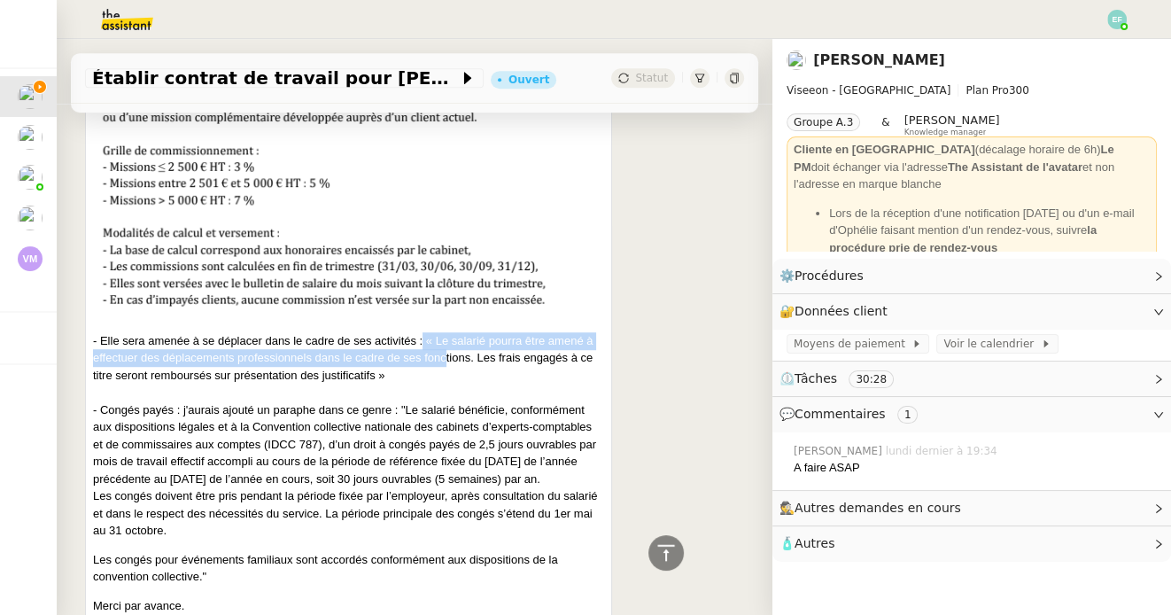
drag, startPoint x: 423, startPoint y: 339, endPoint x: 444, endPoint y: 365, distance: 32.8
click at [444, 365] on div "- Elle sera amenée à se déplacer dans le cadre de ses activités : « Le salarié …" at bounding box center [348, 358] width 511 height 52
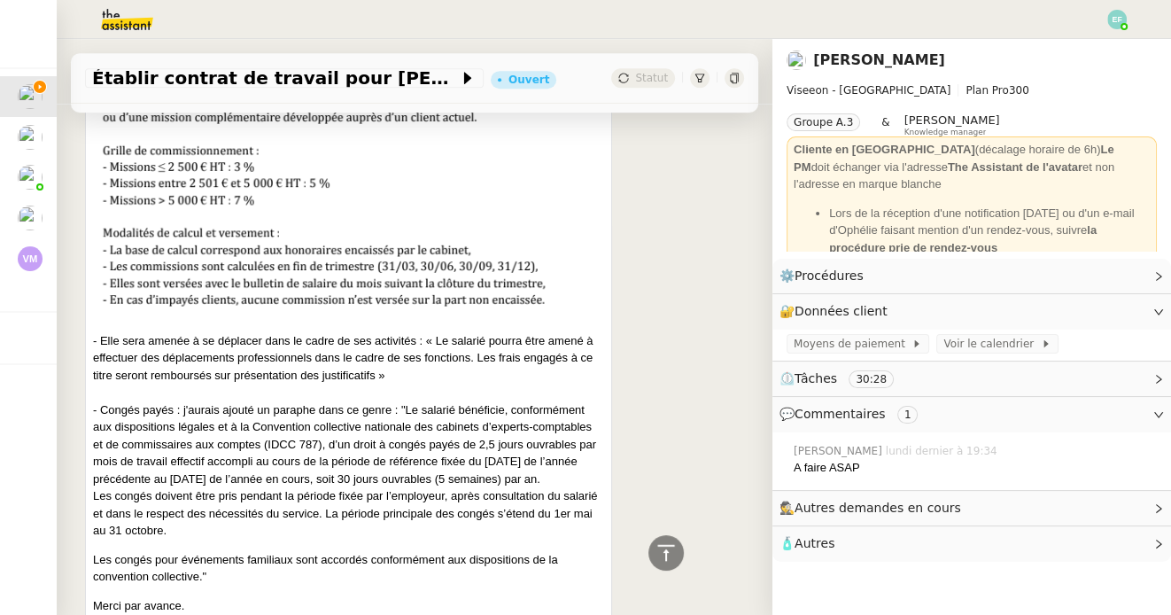
click at [435, 372] on div "- Elle sera amenée à se déplacer dans le cadre de ses activités : « Le salarié …" at bounding box center [348, 358] width 511 height 52
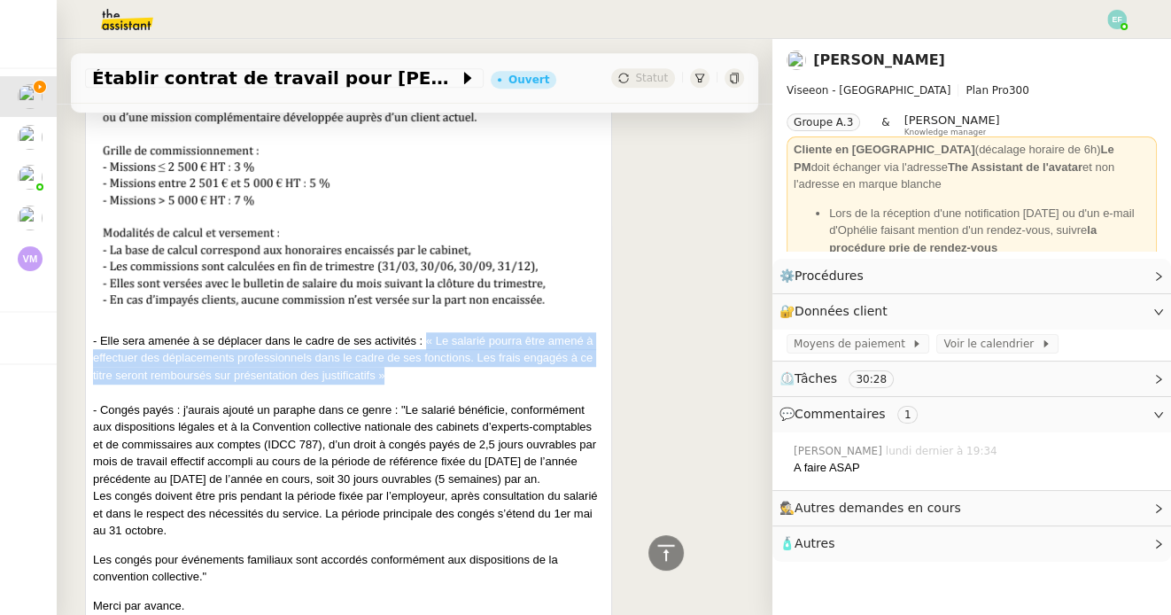
drag, startPoint x: 440, startPoint y: 375, endPoint x: 424, endPoint y: 342, distance: 36.4
click at [424, 342] on div "- Elle sera amenée à se déplacer dans le cadre de ses activités : « Le salarié …" at bounding box center [348, 358] width 511 height 52
copy div "« Le salarié pourra être amené à effectuer des déplacements professionnels dans…"
click at [438, 337] on div "- Elle sera amenée à se déplacer dans le cadre de ses activités : « Le salarié …" at bounding box center [348, 358] width 511 height 52
drag, startPoint x: 437, startPoint y: 336, endPoint x: 377, endPoint y: 375, distance: 71.0
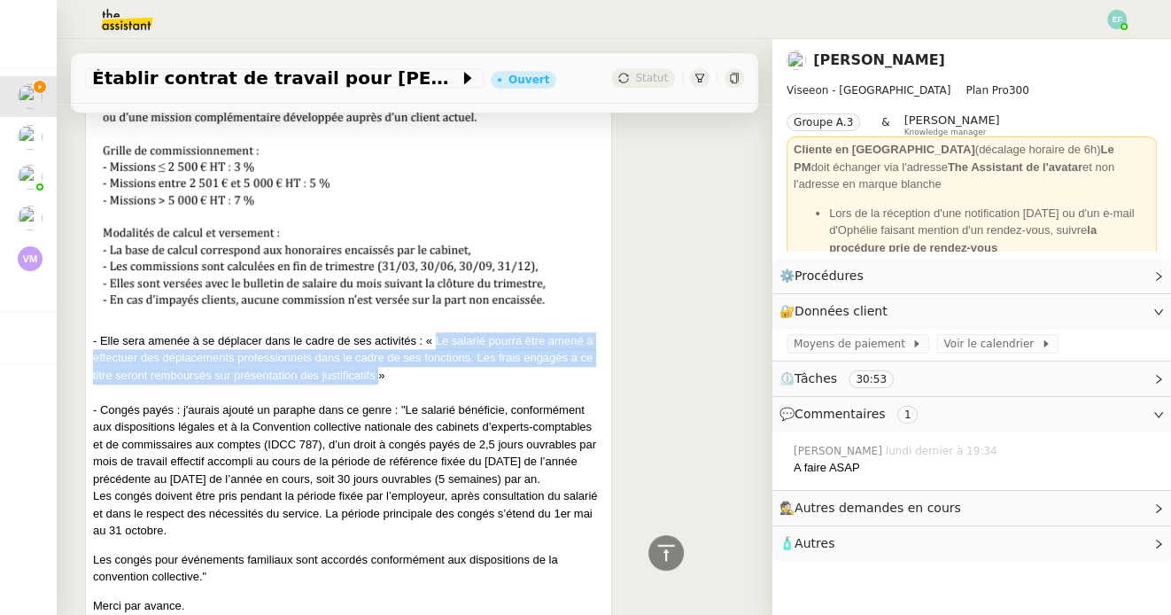
click at [377, 375] on div "- Elle sera amenée à se déplacer dans le cadre de ses activités : « Le salarié …" at bounding box center [348, 358] width 511 height 52
copy div "Le salarié pourra être amené à effectuer des déplacements professionnels dans l…"
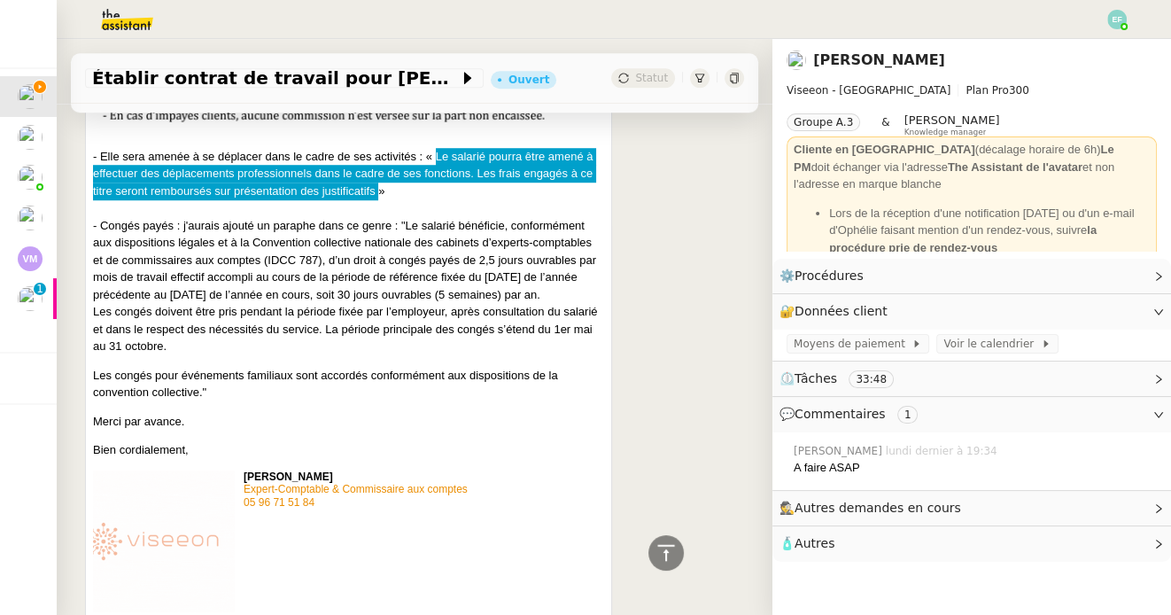
scroll to position [1287, 0]
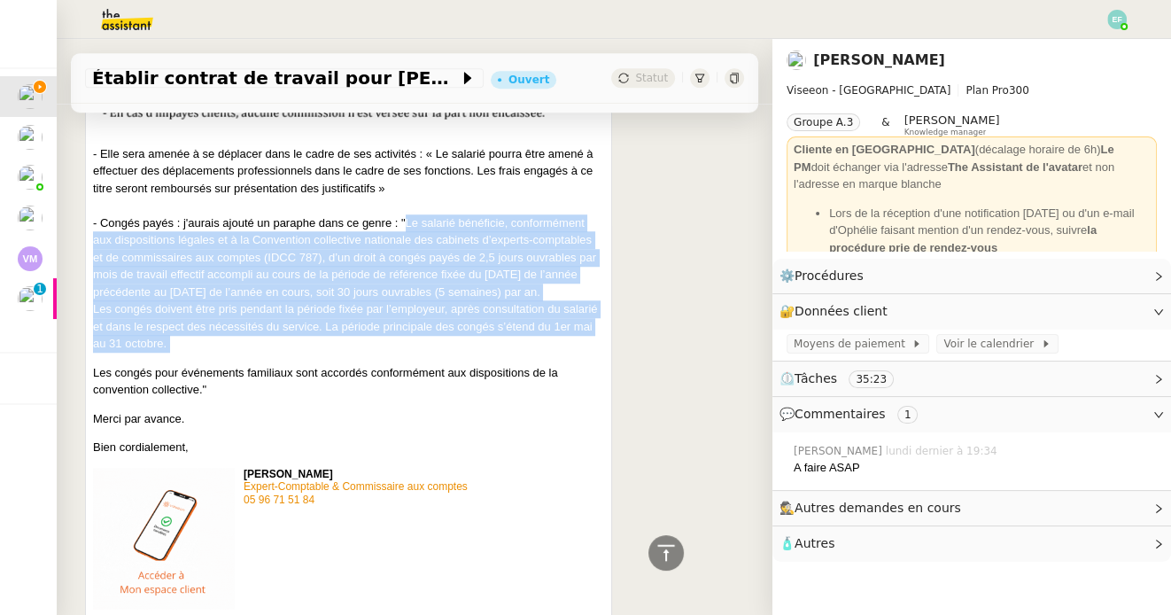
drag, startPoint x: 407, startPoint y: 220, endPoint x: 239, endPoint y: 352, distance: 214.4
click at [239, 352] on div "- Congés payés : j'aurais ajouté un paraphe dans ce genre : "Le salarié bénéfic…" at bounding box center [348, 587] width 511 height 746
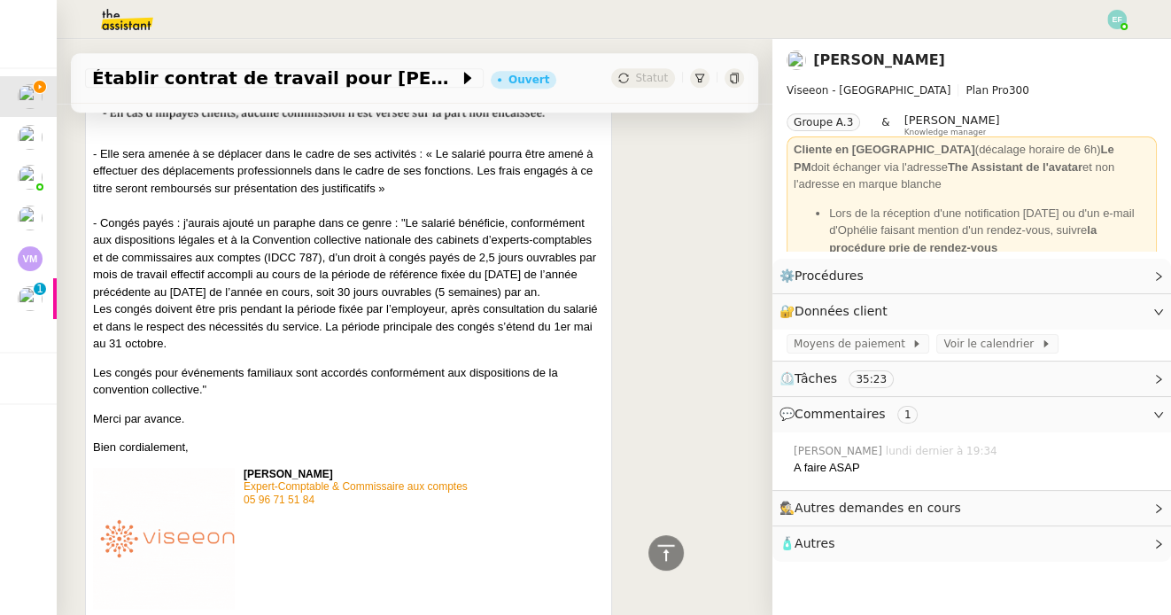
click at [214, 389] on p "Les congés pour événements familiaux sont accordés conformément aux disposition…" at bounding box center [348, 381] width 511 height 35
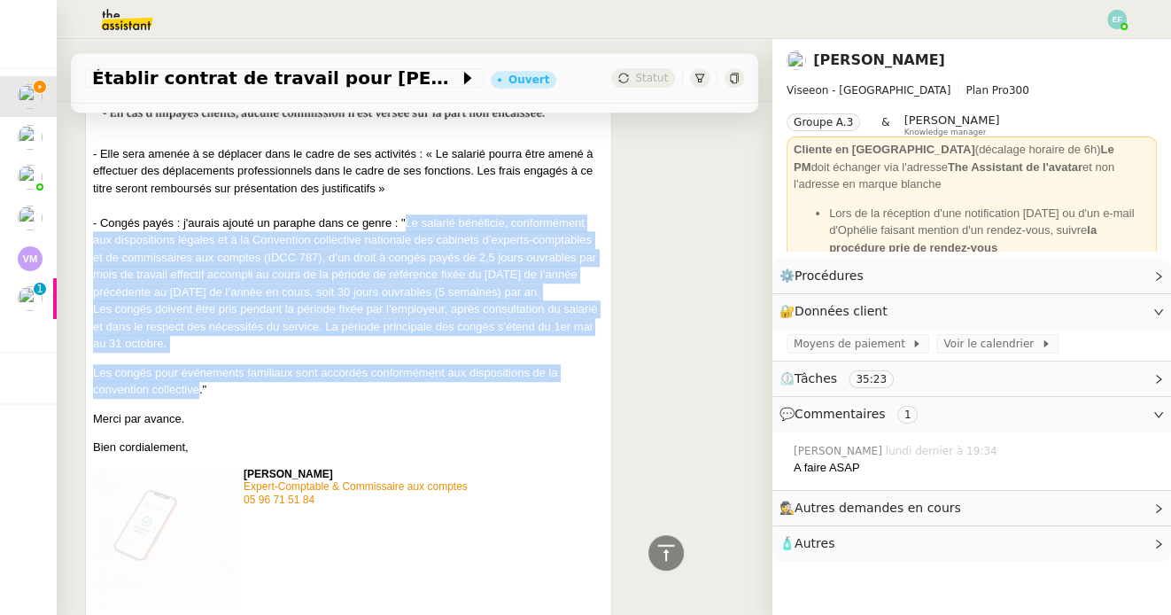
drag, startPoint x: 200, startPoint y: 390, endPoint x: 405, endPoint y: 224, distance: 263.2
click at [405, 224] on div "- Congés payés : j'aurais ajouté un paraphe dans ce genre : "Le salarié bénéfic…" at bounding box center [348, 587] width 511 height 746
copy div "Le salarié bénéficie, conformément aux dispositions légales et à la Convention …"
click at [435, 282] on div "- Congés payés : j'aurais ajouté un paraphe dans ce genre : "Le salarié bénéfic…" at bounding box center [348, 587] width 511 height 746
drag, startPoint x: 407, startPoint y: 222, endPoint x: 203, endPoint y: 392, distance: 266.0
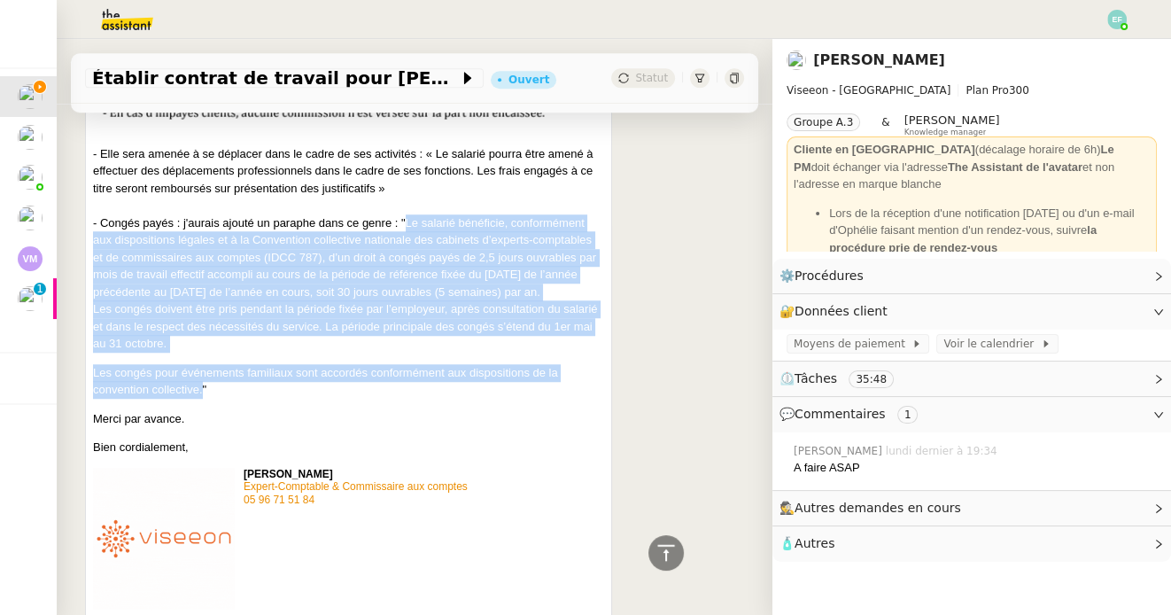
click at [203, 392] on div "- Congés payés : j'aurais ajouté un paraphe dans ce genre : "Le salarié bénéfic…" at bounding box center [348, 587] width 511 height 746
copy div "Le salarié bénéficie, conformément aux dispositions légales et à la Convention …"
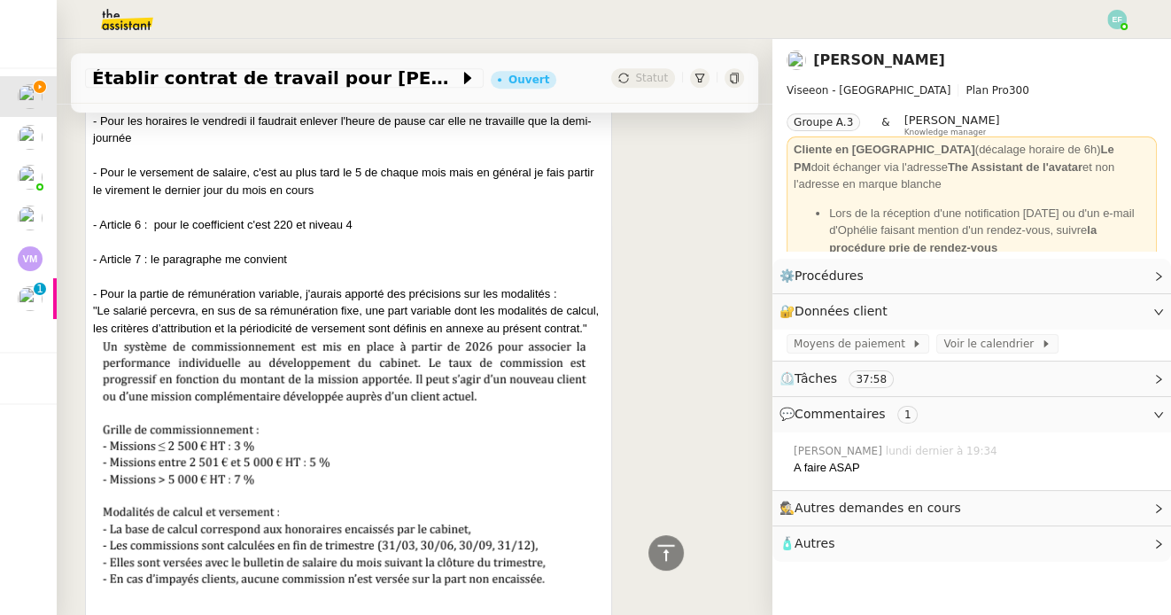
scroll to position [0, 0]
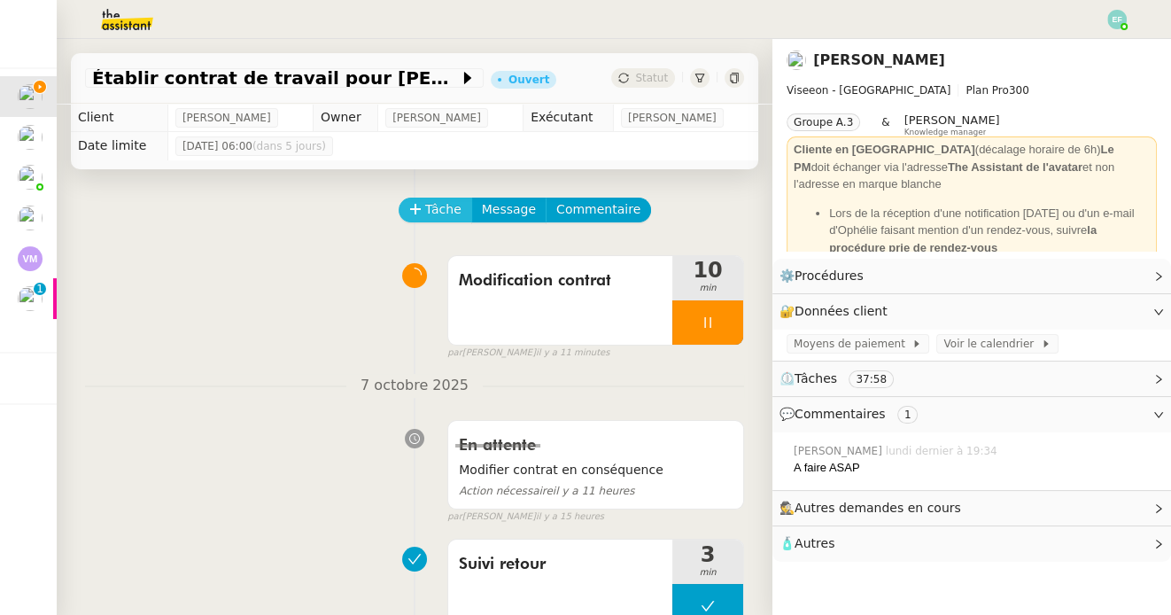
click at [457, 206] on span "Tâche" at bounding box center [443, 209] width 36 height 20
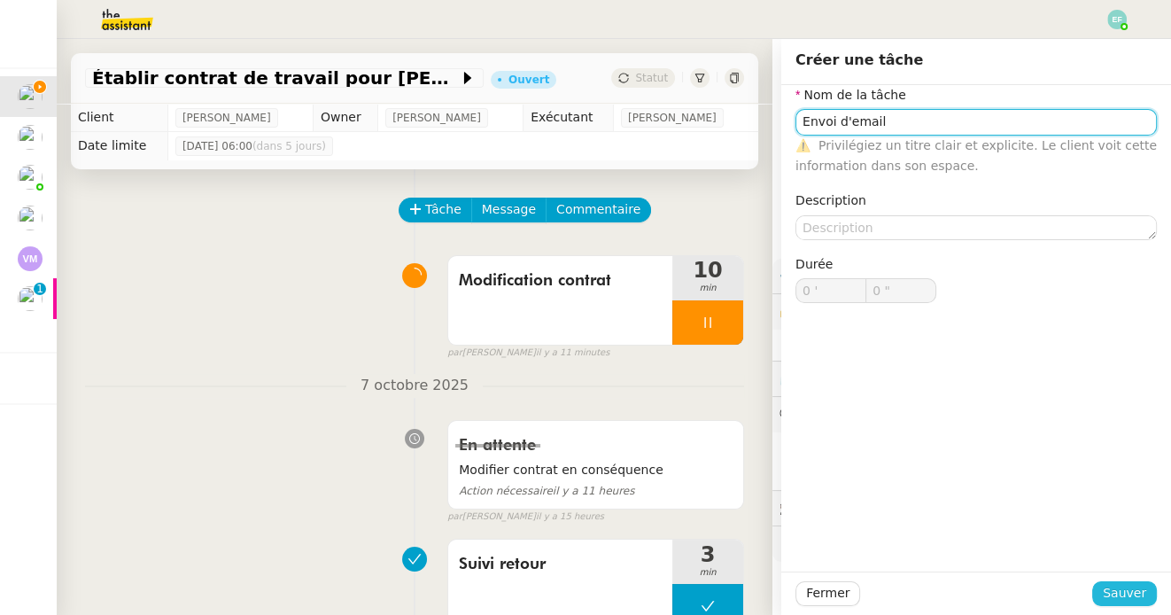
type input "Envoi d'email"
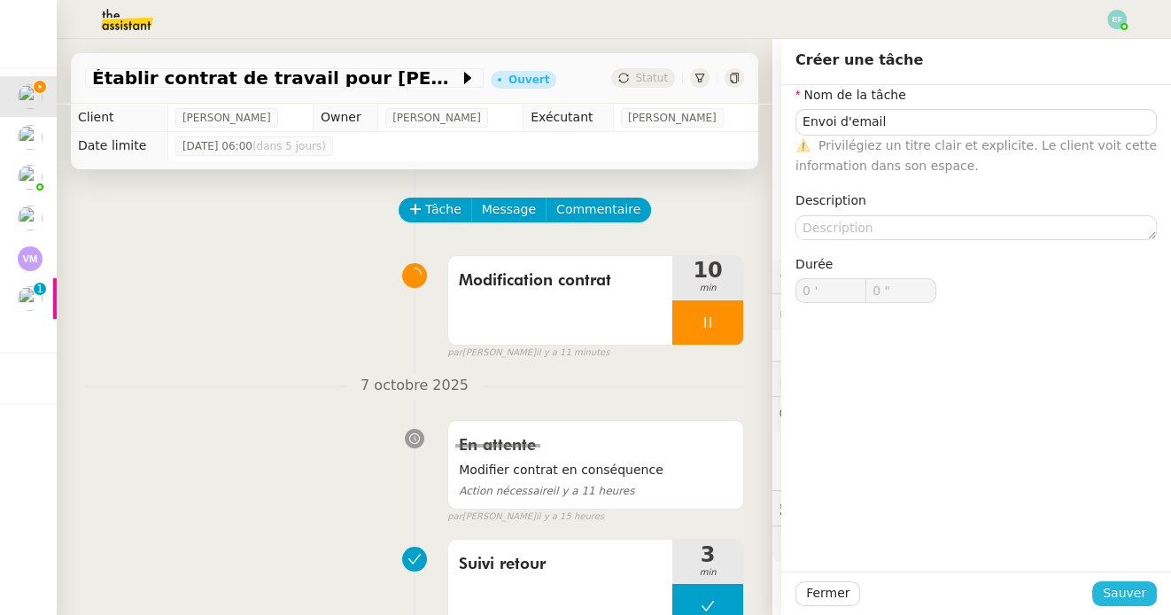
click at [1125, 595] on span "Sauver" at bounding box center [1123, 593] width 43 height 20
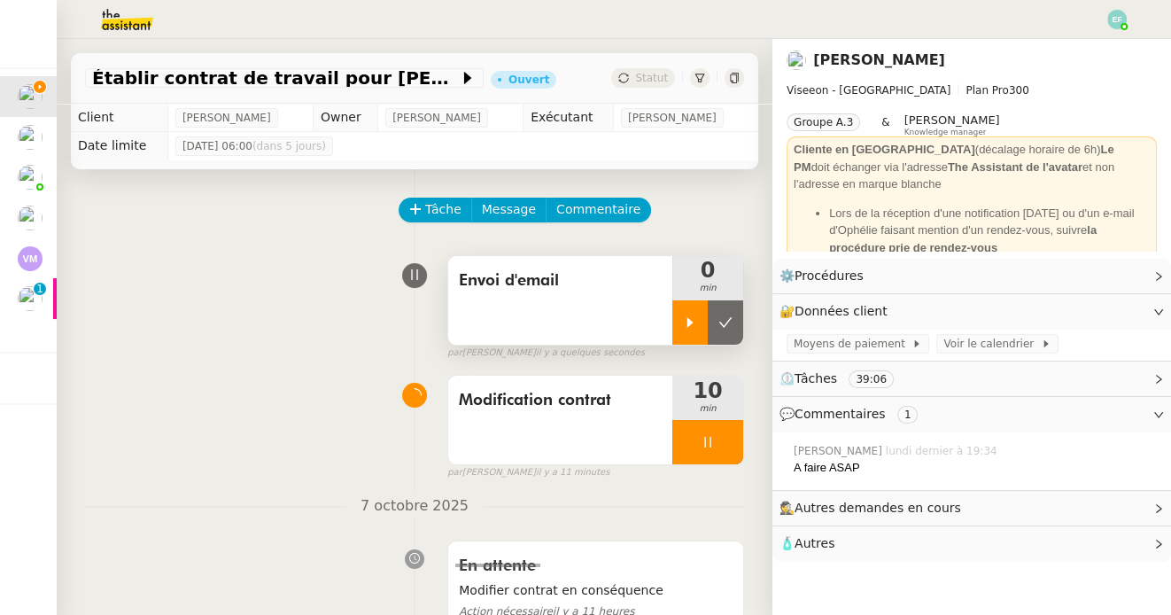
click at [691, 329] on icon at bounding box center [690, 322] width 14 height 14
click at [708, 447] on icon at bounding box center [707, 442] width 14 height 14
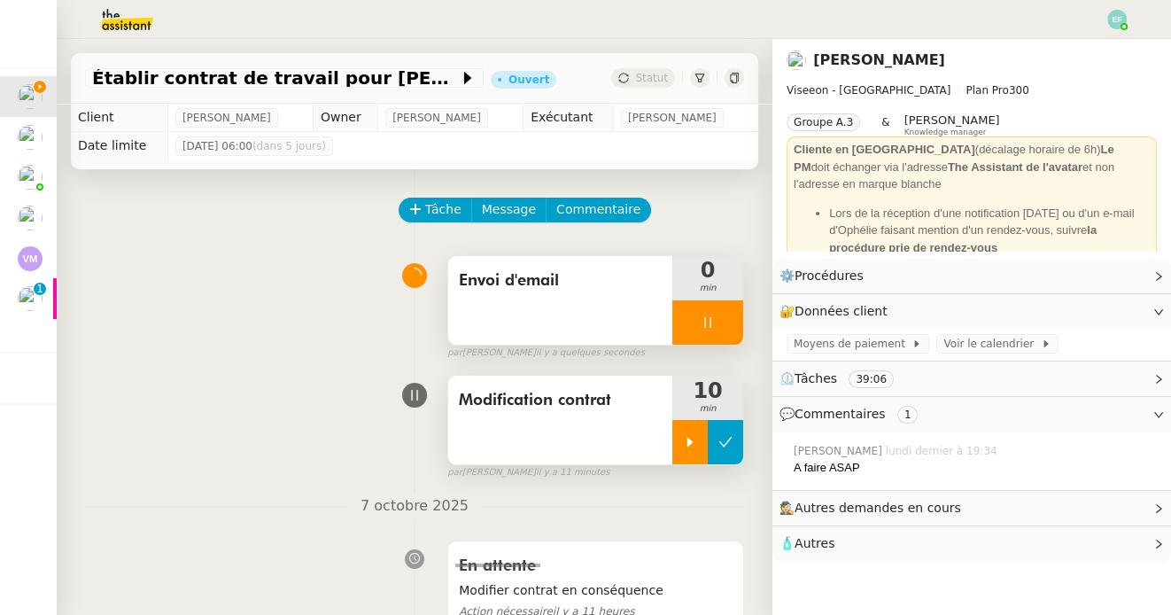
click at [718, 447] on icon at bounding box center [725, 442] width 14 height 14
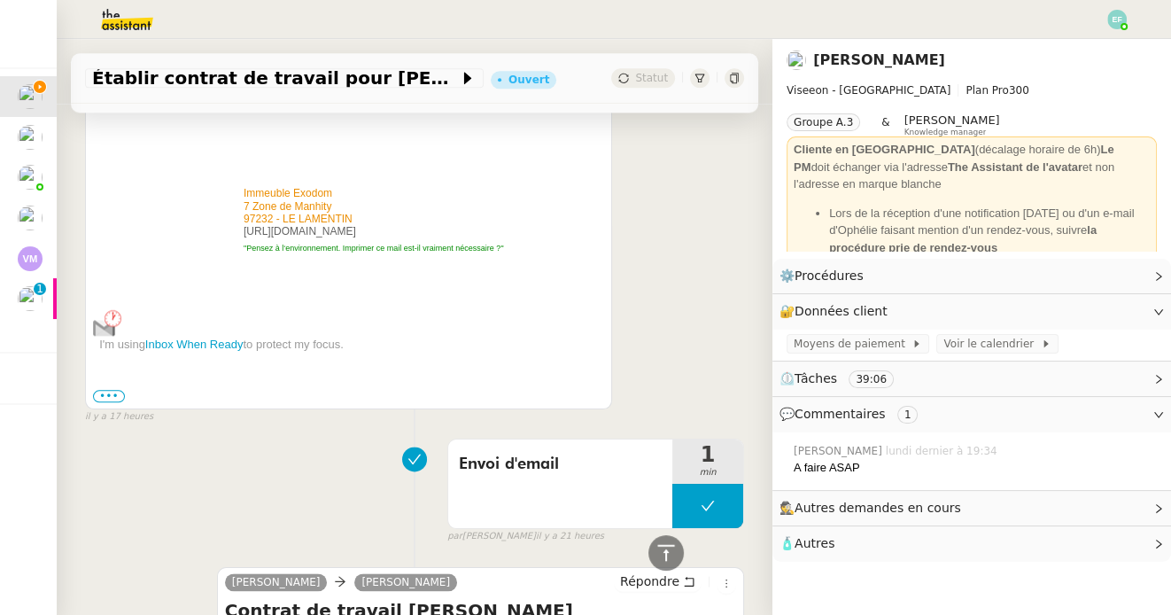
scroll to position [2131, 0]
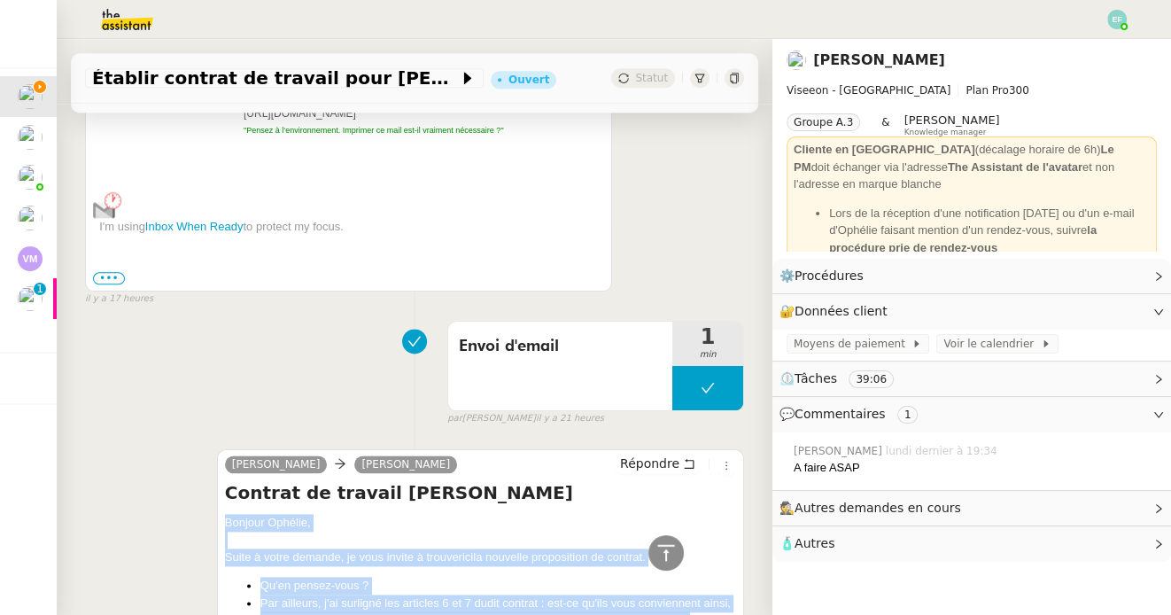
drag, startPoint x: 221, startPoint y: 268, endPoint x: 313, endPoint y: 499, distance: 248.8
copy div "Bonjour Ophélie, Suite à votre demande, je vous invite à trouver ici la nouvell…"
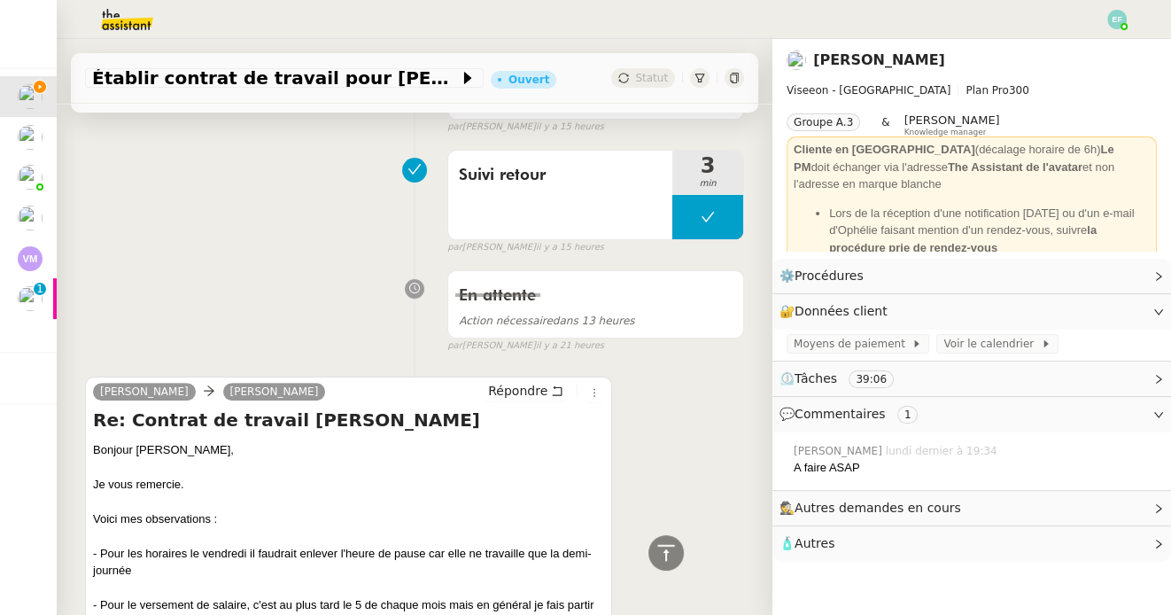
scroll to position [504, 0]
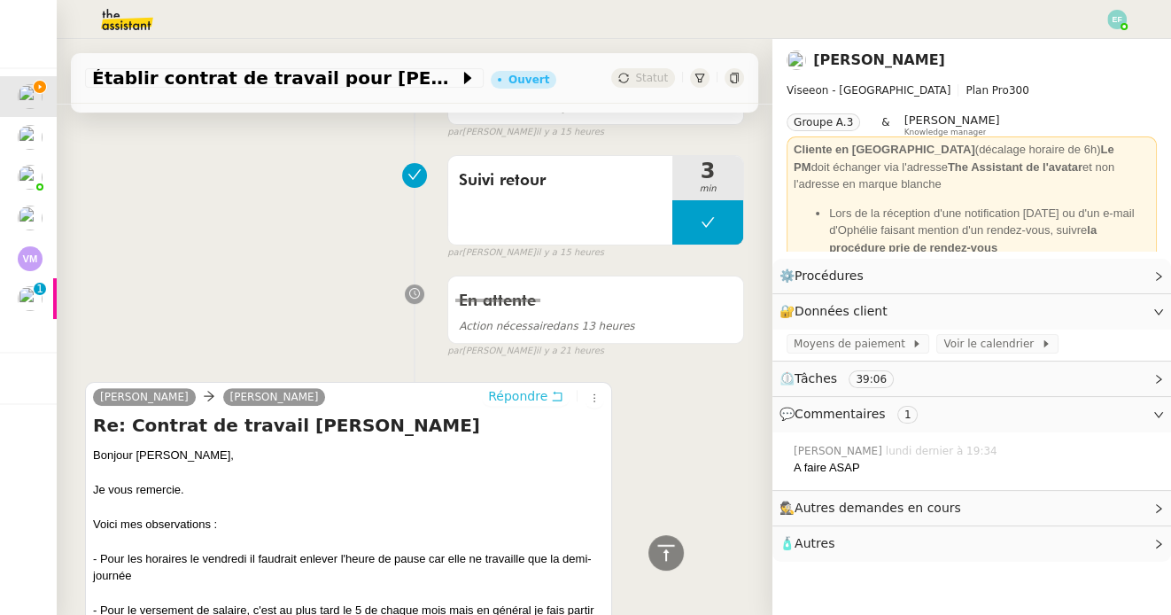
click at [558, 390] on icon at bounding box center [557, 396] width 12 height 12
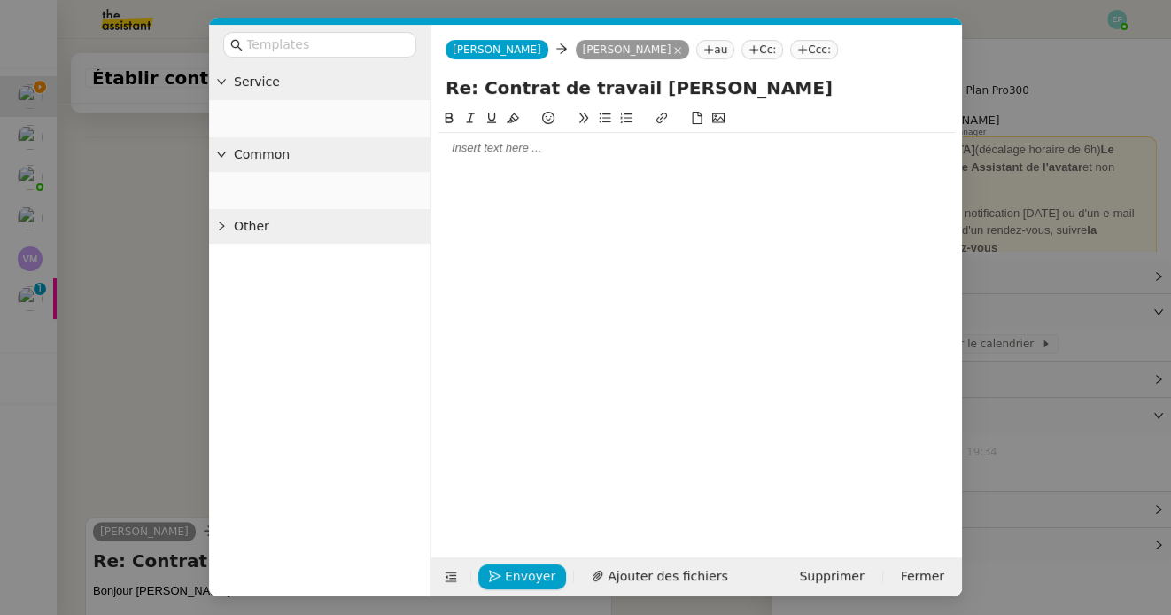
scroll to position [639, 0]
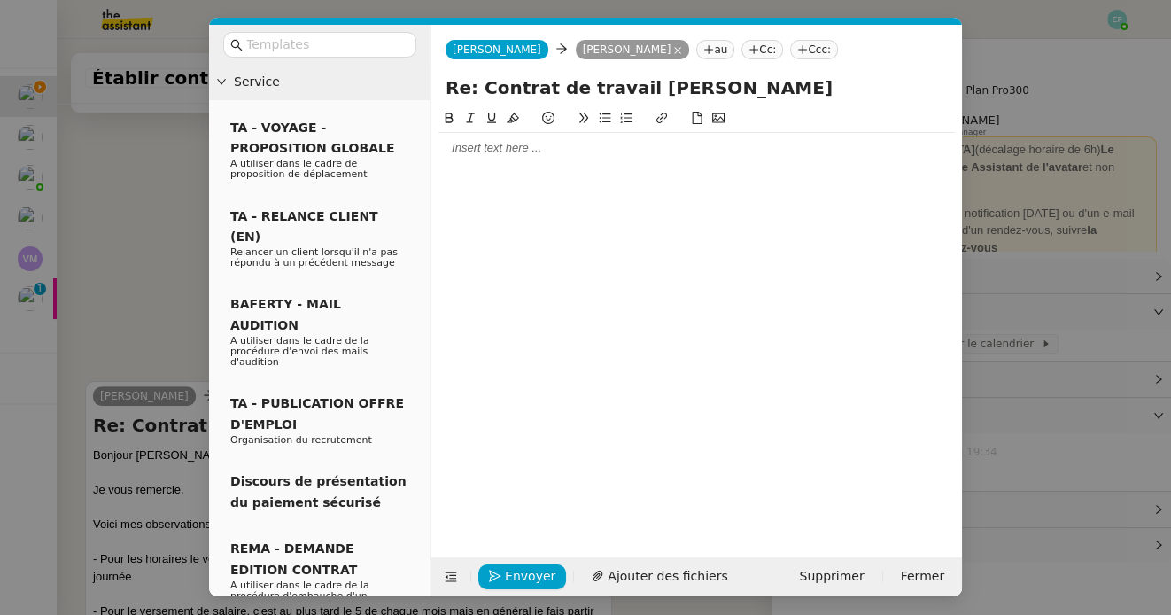
click at [564, 151] on div at bounding box center [696, 148] width 516 height 16
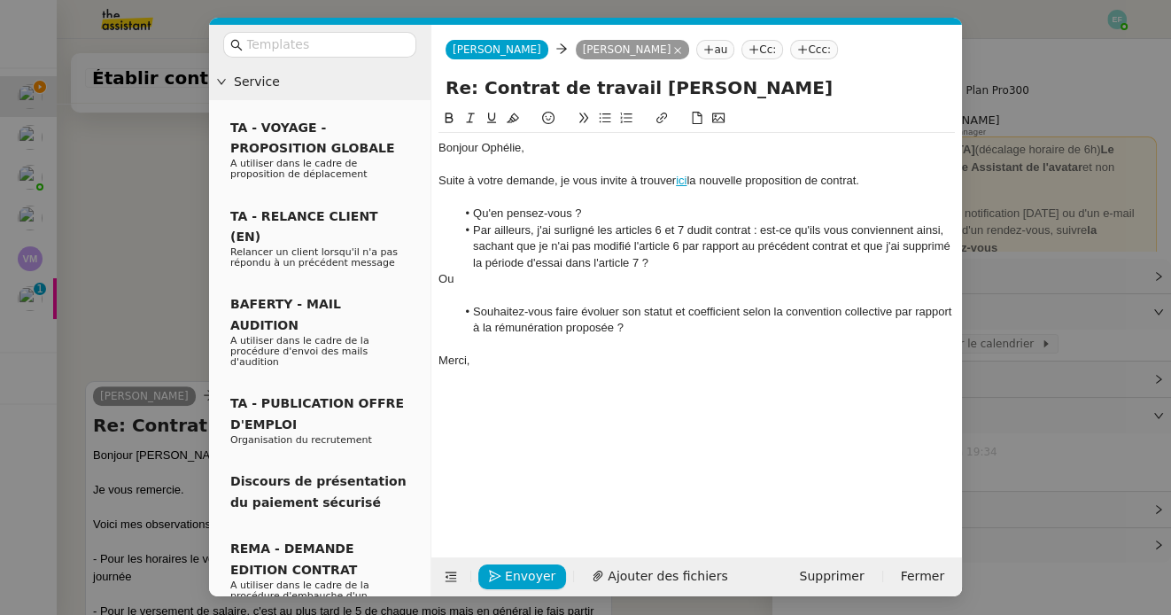
scroll to position [871, 0]
click at [682, 181] on link "ici" at bounding box center [681, 180] width 11 height 13
click at [675, 211] on link "[URL][DOMAIN_NAME]" at bounding box center [639, 213] width 121 height 23
click at [685, 299] on div at bounding box center [696, 295] width 516 height 16
click at [734, 182] on div "Suite à votre demande, je vous invite à trouver ici la nouvelle proposition de …" at bounding box center [696, 181] width 516 height 16
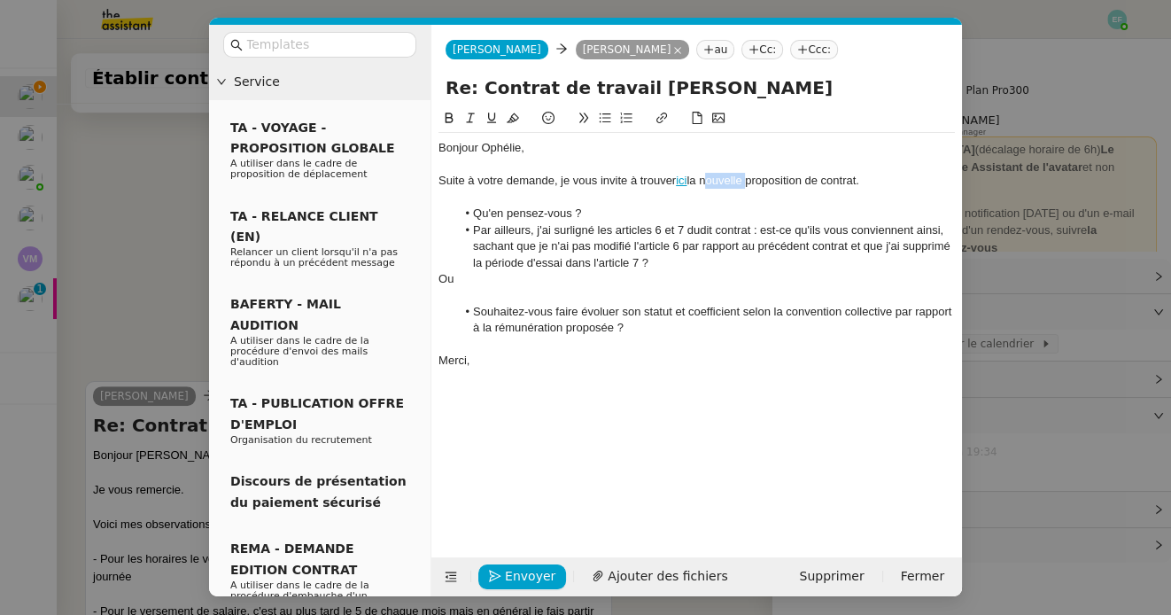
click at [734, 182] on div "Suite à votre demande, je vous invite à trouver ici la nouvelle proposition de …" at bounding box center [696, 181] width 516 height 16
click at [520, 182] on div "Suite à votre demande, je vous invite à trouver ici la proposition de contrat." at bounding box center [696, 181] width 516 height 16
click at [807, 183] on div "Suite à votre retour, je vous invite à trouver ici la proposition de contrat." at bounding box center [696, 181] width 516 height 16
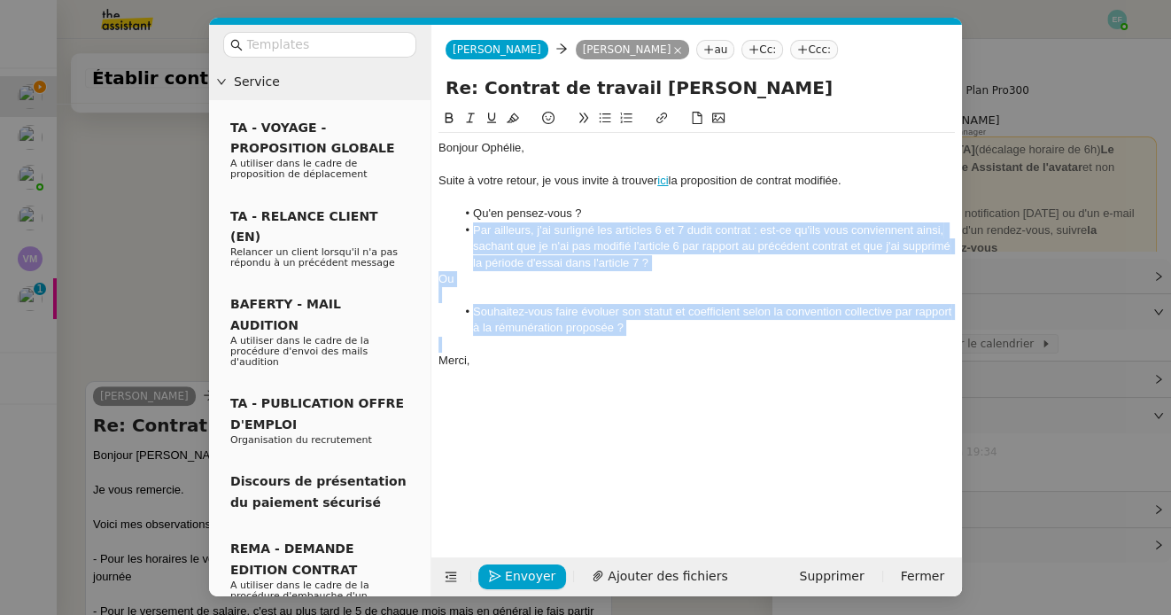
drag, startPoint x: 467, startPoint y: 225, endPoint x: 622, endPoint y: 352, distance: 201.4
click at [622, 352] on div "Bonjour Ophélie, Suite à votre retour, je vous invite à trouver ici la proposit…" at bounding box center [696, 254] width 516 height 243
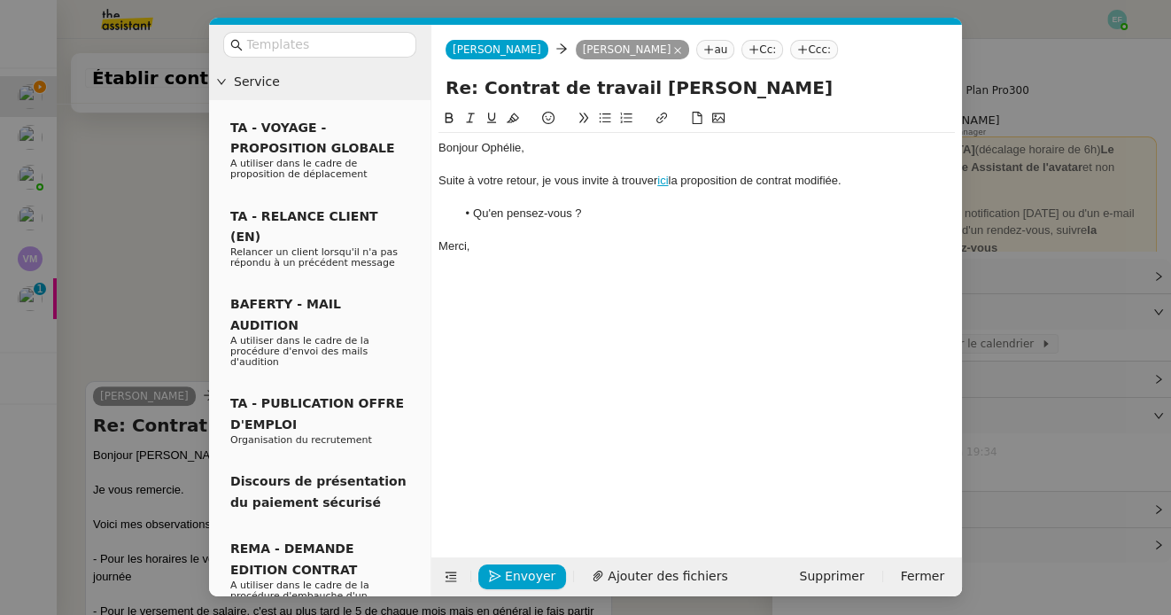
scroll to position [784, 0]
click at [607, 207] on li "Qu'en pensez-vous ?" at bounding box center [705, 213] width 499 height 16
click at [601, 191] on div at bounding box center [696, 197] width 516 height 16
click at [599, 200] on li "Qu'en pensez-vous ?" at bounding box center [705, 197] width 499 height 16
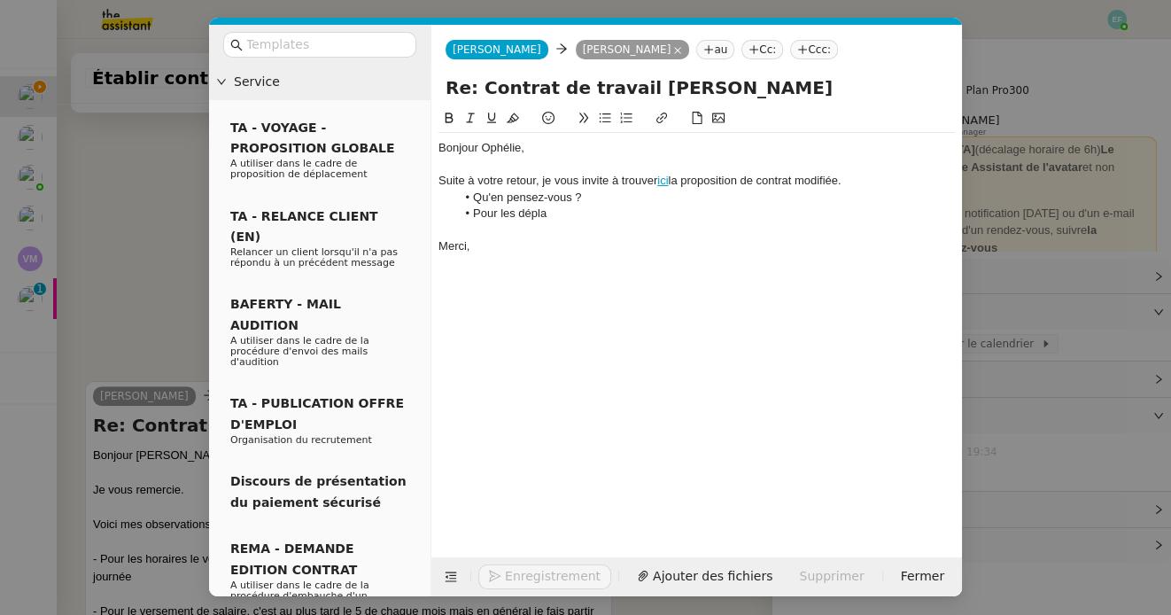
scroll to position [784, 0]
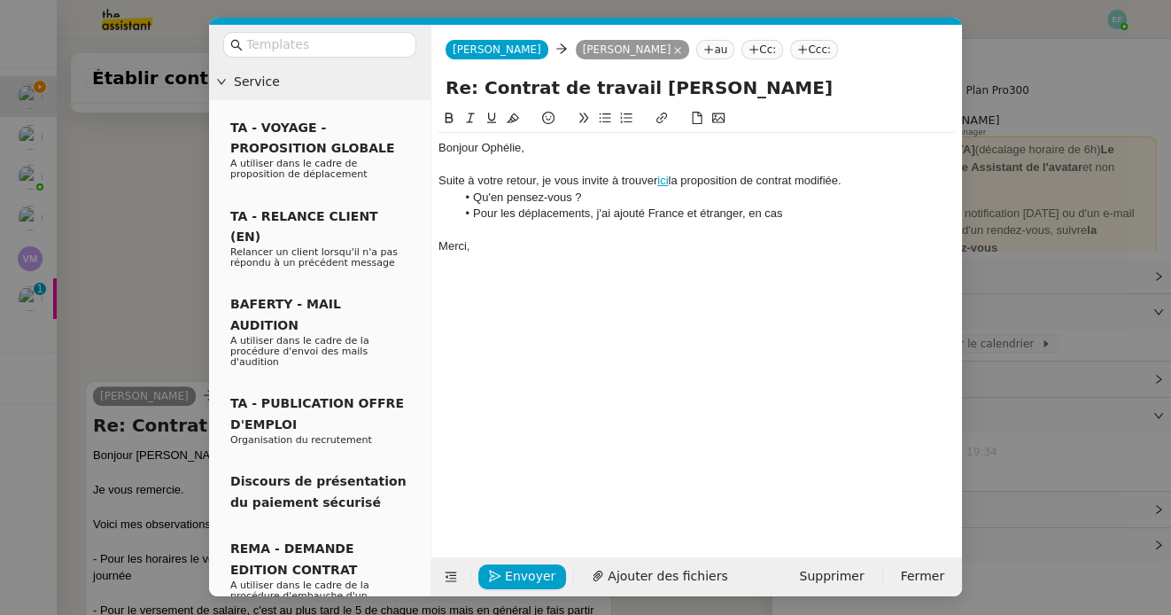
click at [129, 224] on nz-modal-container "Service TA - VOYAGE - PROPOSITION GLOBALE A utiliser dans le cadre de propositi…" at bounding box center [585, 307] width 1171 height 615
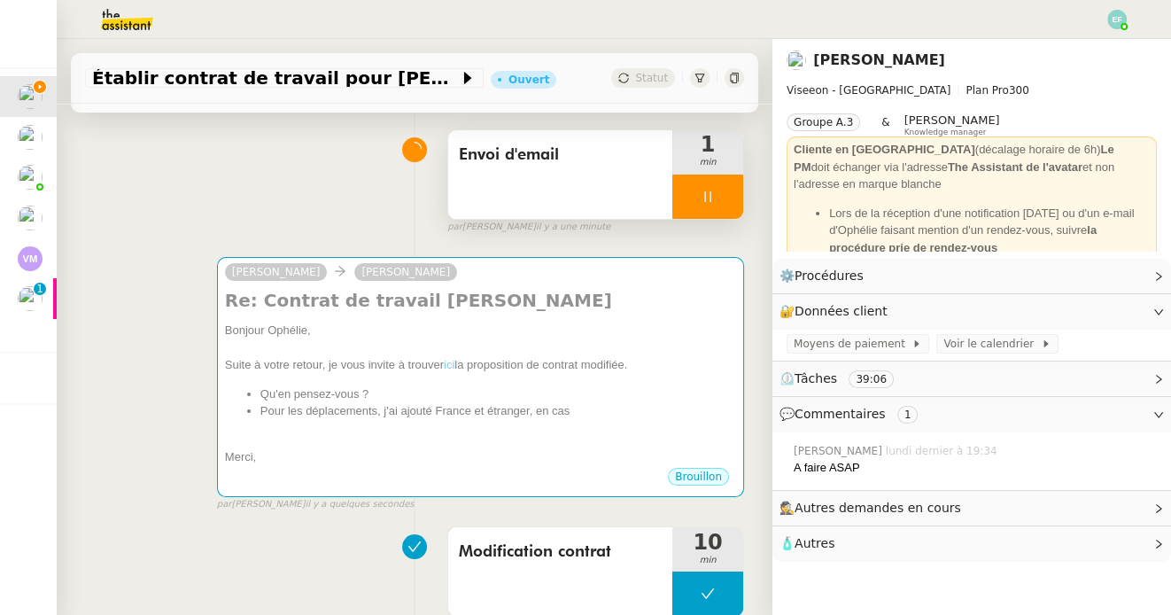
scroll to position [123, 0]
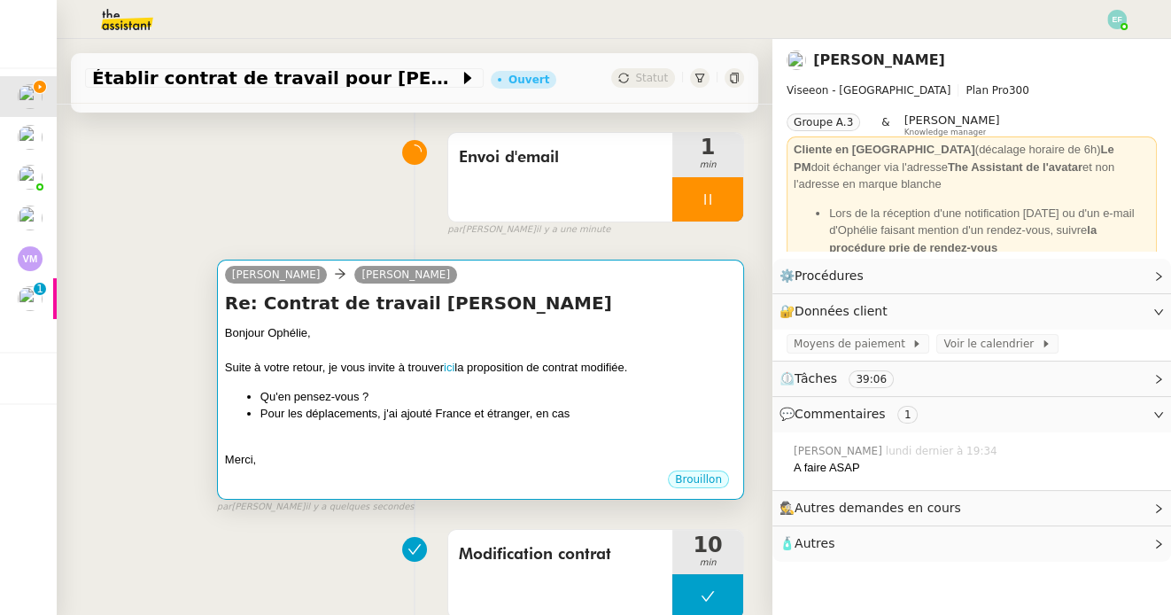
click at [684, 352] on div at bounding box center [480, 351] width 511 height 18
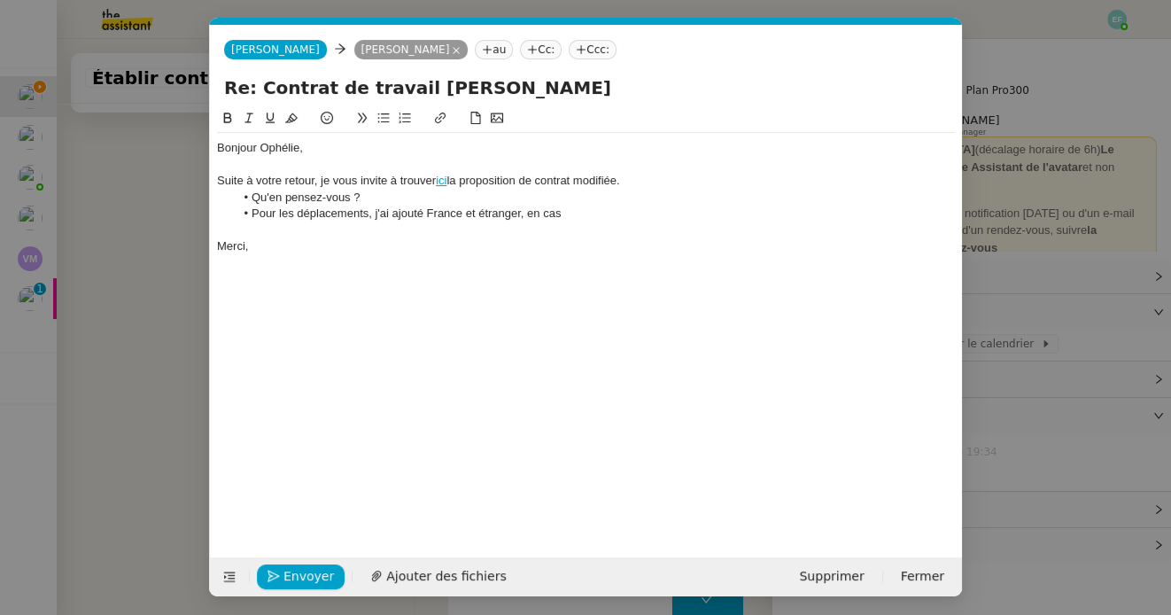
scroll to position [0, 37]
click at [583, 214] on li "Pour les déplacements, j'ai ajouté France et étranger, en cas" at bounding box center [595, 213] width 721 height 16
click at [613, 213] on li "Pour les déplacements, j'ai ajouté France et étranger, en cas de besoin (partic…" at bounding box center [595, 213] width 721 height 16
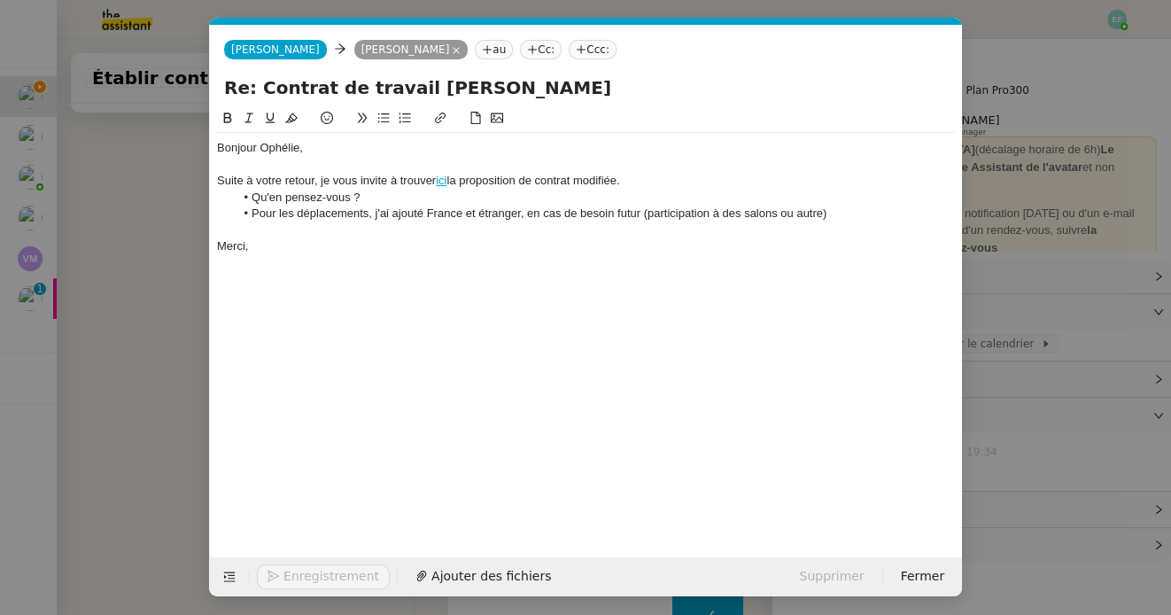
click at [851, 209] on li "Pour les déplacements, j'ai ajouté France et étranger, en cas de besoin futur (…" at bounding box center [595, 213] width 721 height 16
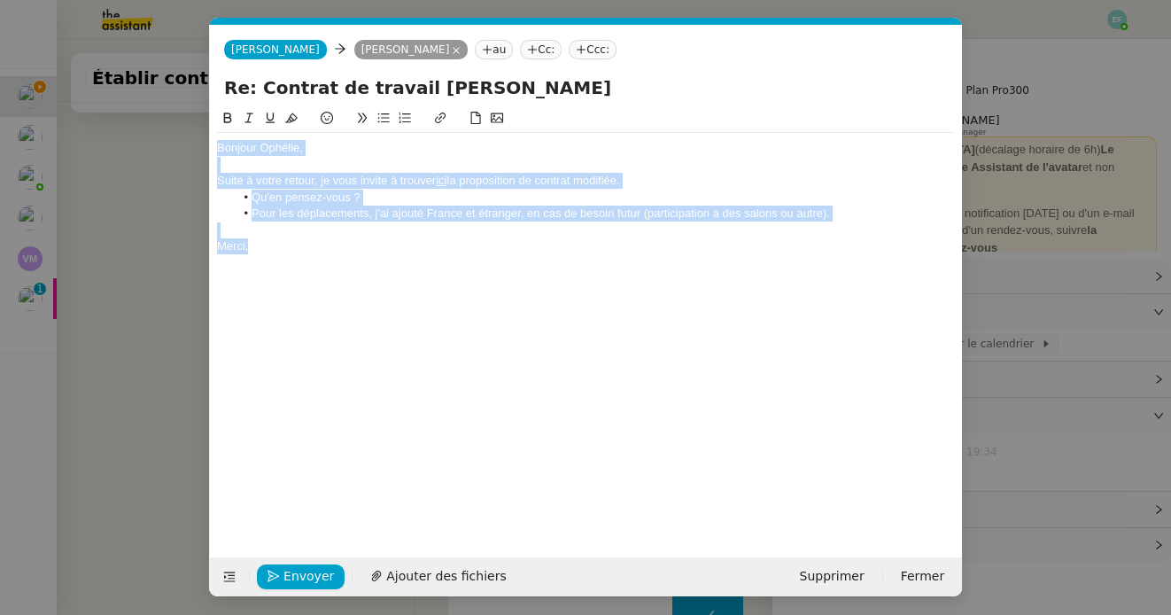
drag, startPoint x: 305, startPoint y: 258, endPoint x: 204, endPoint y: 106, distance: 182.0
click at [204, 106] on nz-modal-container "Service TA - VOYAGE - PROPOSITION GLOBALE A utiliser dans le cadre de propositi…" at bounding box center [585, 307] width 1171 height 615
copy div "Bonjour Ophélie, Suite à votre retour, je vous invite à trouver ici la proposit…"
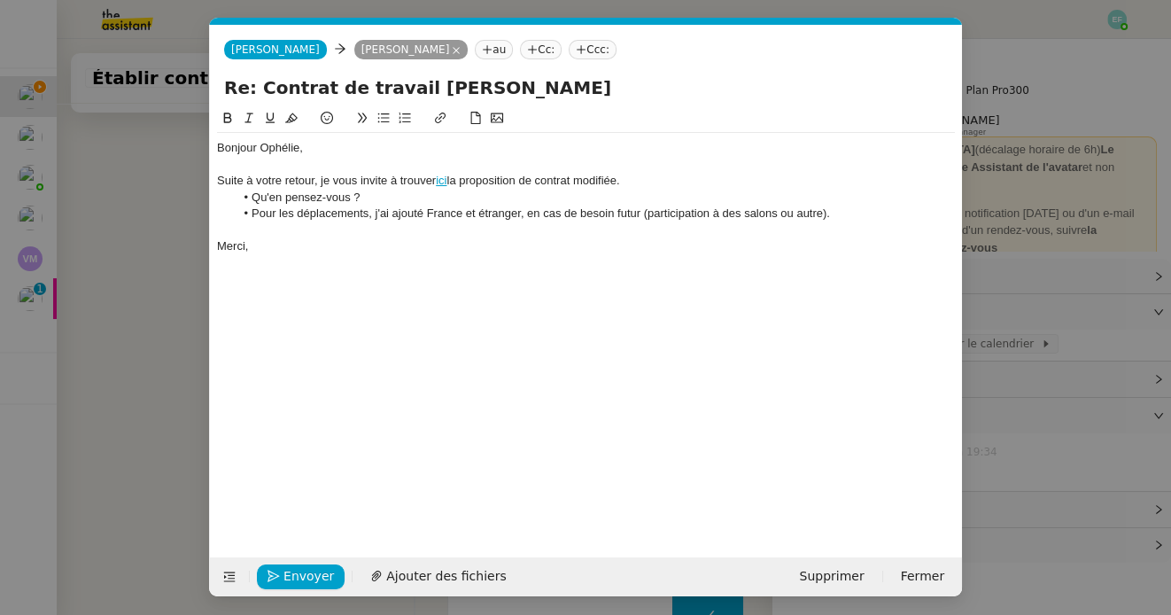
click at [600, 292] on div "Bonjour Ophélie, Suite à votre retour, je vous invite à trouver ici la proposit…" at bounding box center [586, 318] width 738 height 421
click at [527, 217] on li "Pour les déplacements, j'ai ajouté France et étranger, en cas de besoin futur (…" at bounding box center [595, 213] width 721 height 16
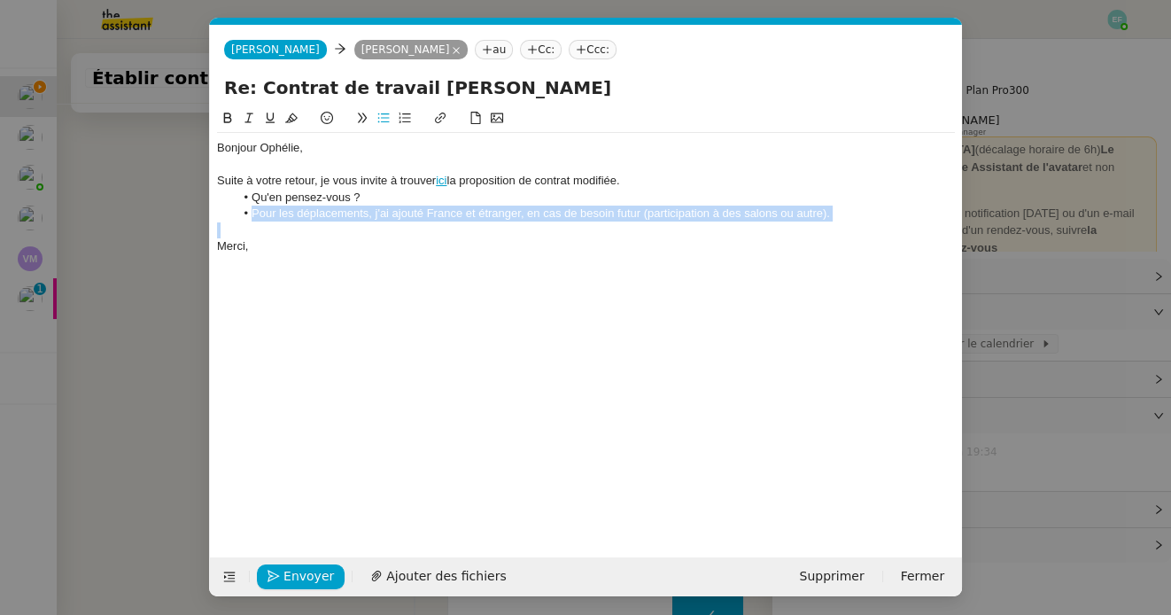
click at [527, 217] on li "Pour les déplacements, j'ai ajouté France et étranger, en cas de besoin futur (…" at bounding box center [595, 213] width 721 height 16
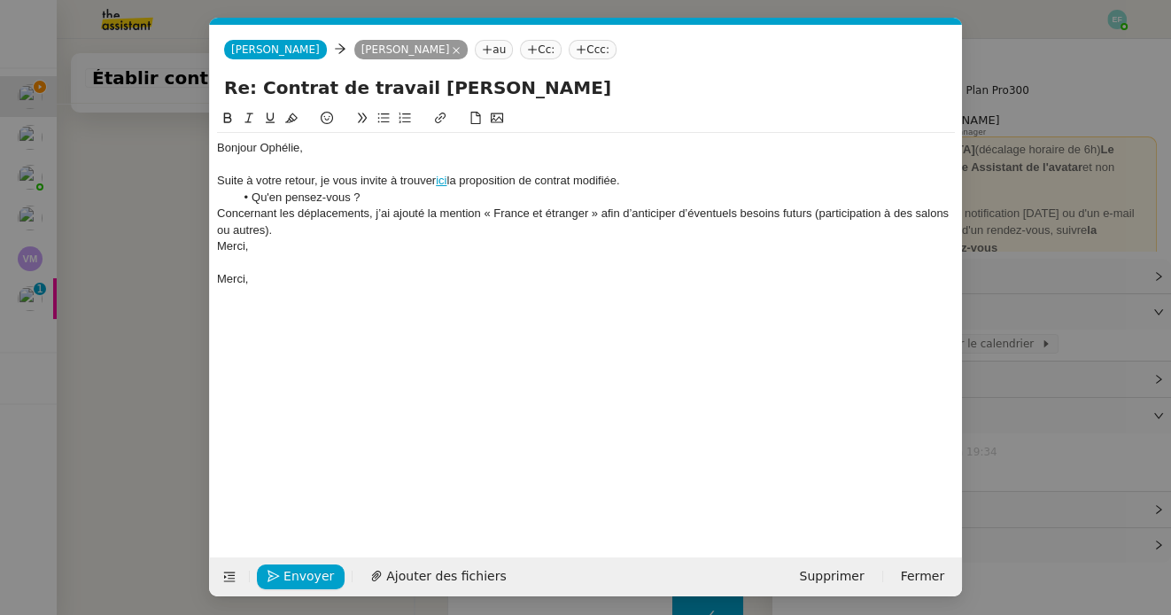
scroll to position [0, 0]
click at [218, 213] on div "Concernant les déplacements, j’ai ajouté la mention « France et étranger » afin…" at bounding box center [586, 221] width 738 height 33
click at [397, 232] on li "Concernant les déplacements, j’ai ajouté la mention « France et étranger » afin…" at bounding box center [595, 221] width 721 height 33
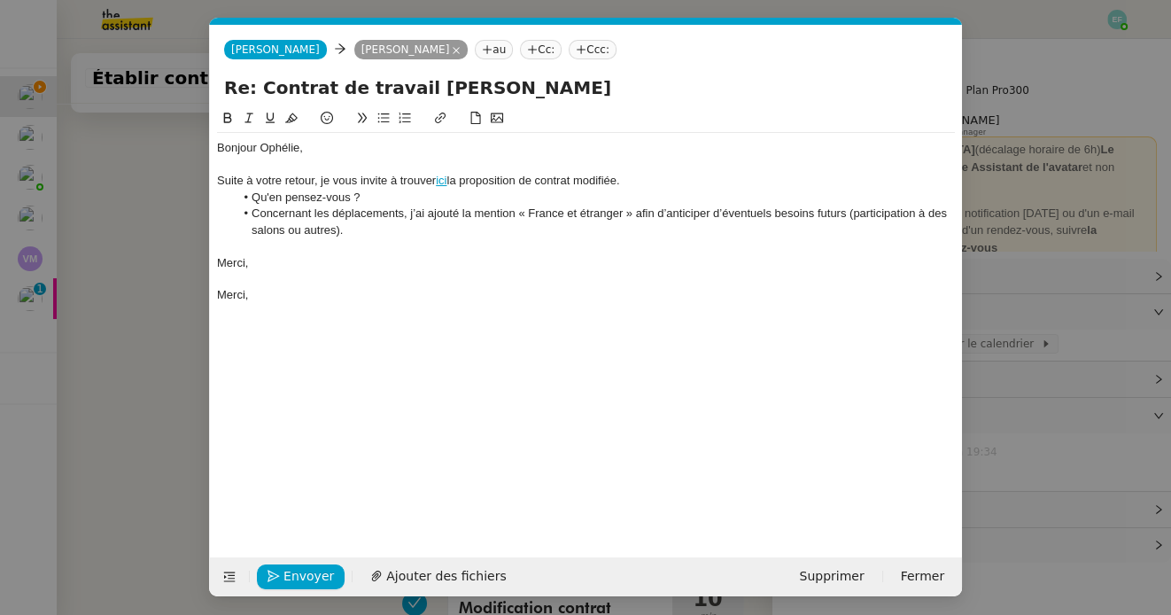
click at [92, 244] on nz-modal-container "Service TA - VOYAGE - PROPOSITION GLOBALE A utiliser dans le cadre de propositi…" at bounding box center [585, 307] width 1171 height 615
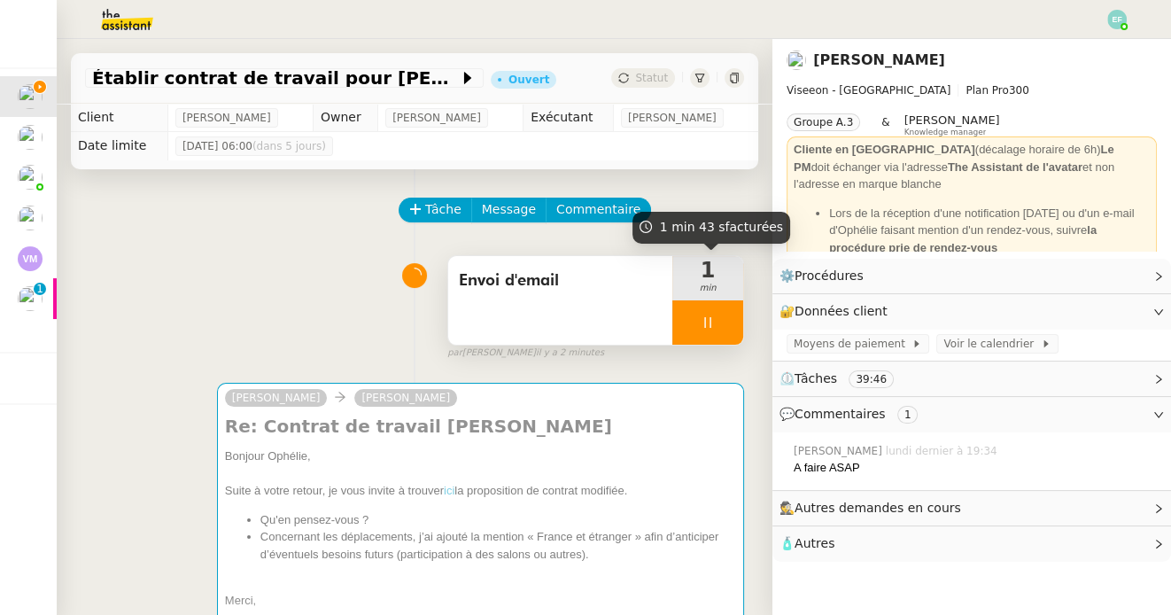
click at [704, 326] on icon at bounding box center [707, 322] width 6 height 11
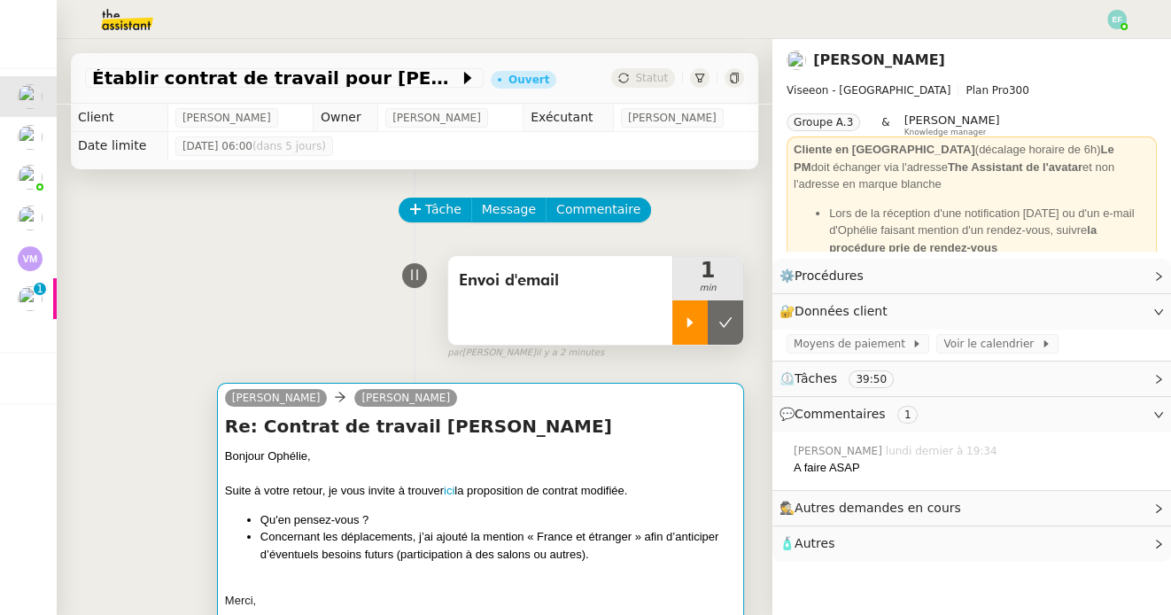
click at [656, 414] on h4 "Re: Contrat de travail [PERSON_NAME]" at bounding box center [480, 426] width 511 height 25
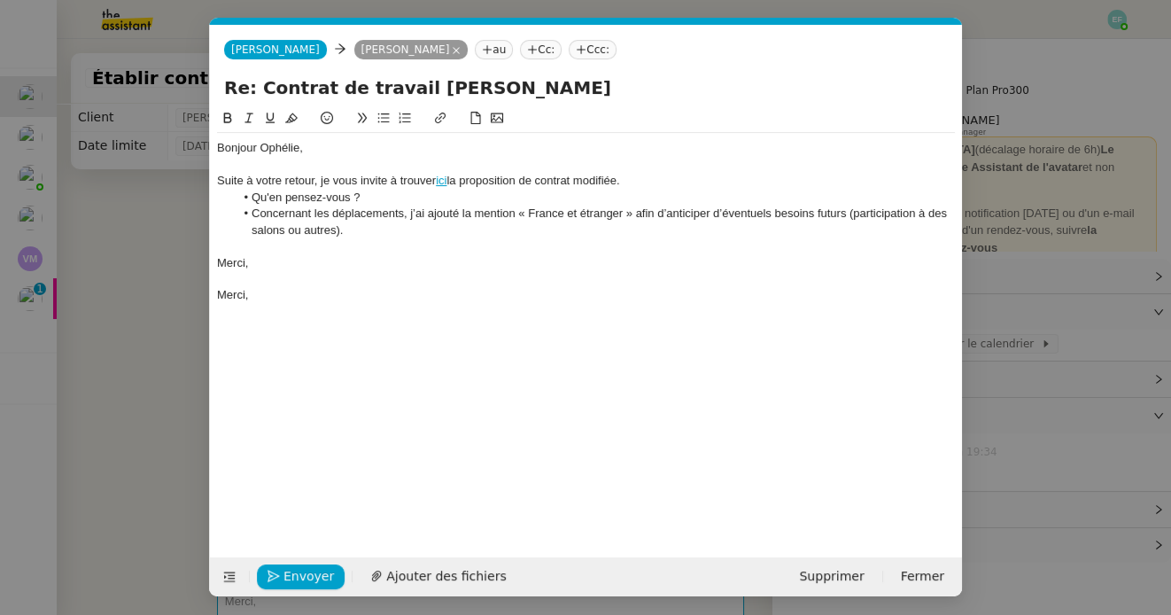
scroll to position [0, 37]
click at [289, 231] on li "Concernant les déplacements, j’ai ajouté la mention « France et étranger » afin…" at bounding box center [595, 221] width 721 height 33
click at [301, 230] on li "Concernant les déplacements, j’ai ajouté la mention « France et étranger » afin…" at bounding box center [595, 221] width 721 height 33
click at [360, 228] on li "Concernant les déplacements, j’ai ajouté la mention « France et étranger » afin…" at bounding box center [595, 221] width 721 height 33
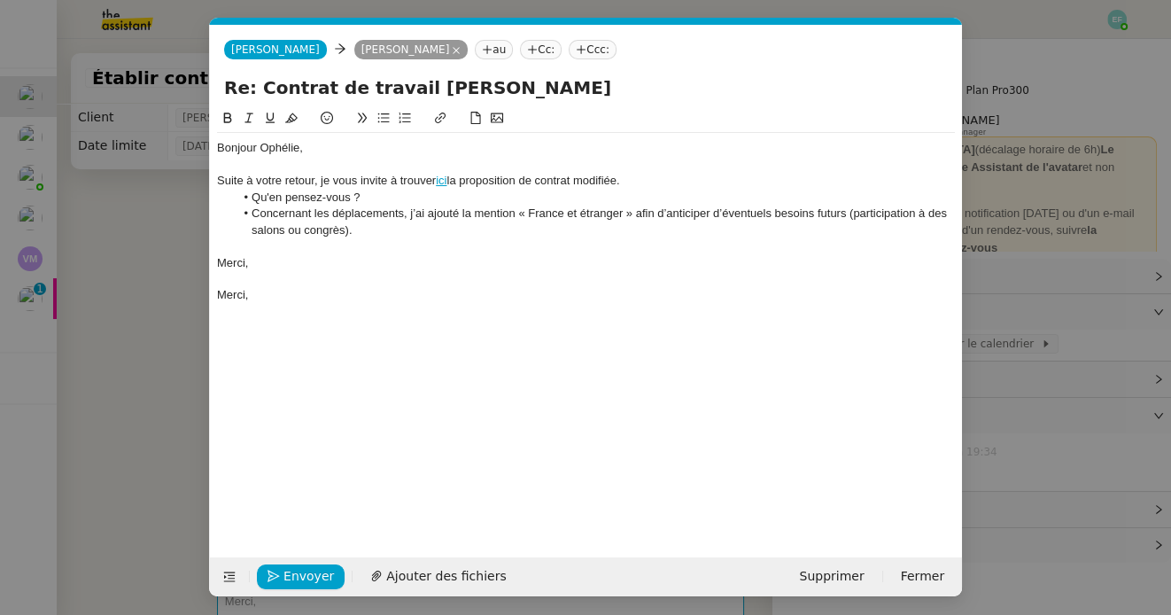
click at [398, 226] on li "Concernant les déplacements, j’ai ajouté la mention « France et étranger » afin…" at bounding box center [595, 221] width 721 height 33
click at [165, 248] on nz-modal-container "Service TA - VOYAGE - PROPOSITION GLOBALE A utiliser dans le cadre de propositi…" at bounding box center [585, 307] width 1171 height 615
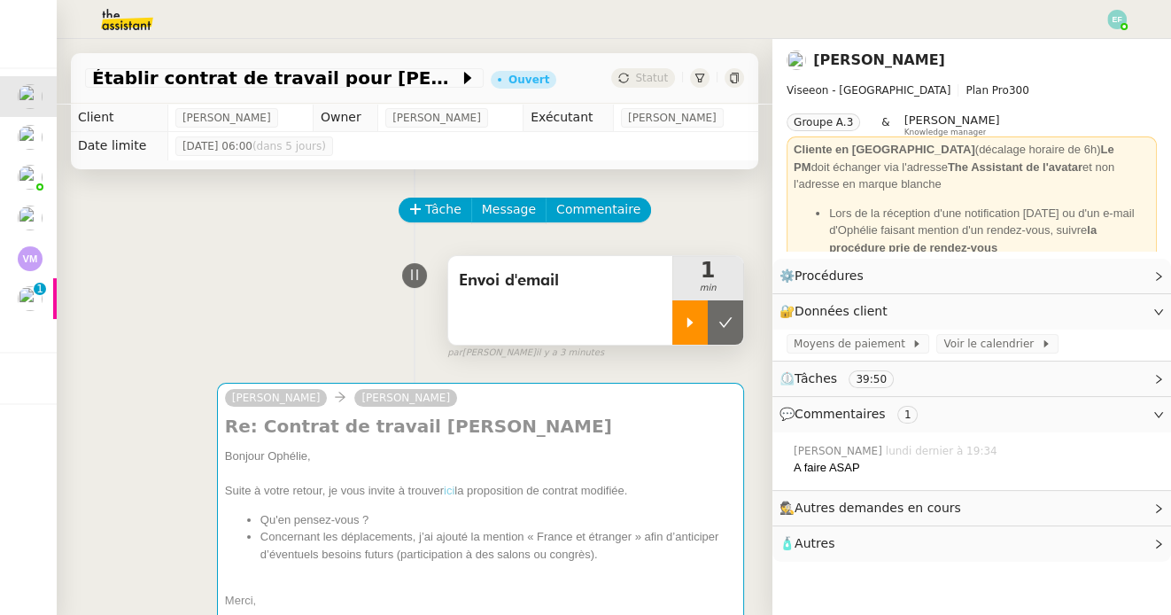
click at [696, 323] on icon at bounding box center [690, 322] width 14 height 14
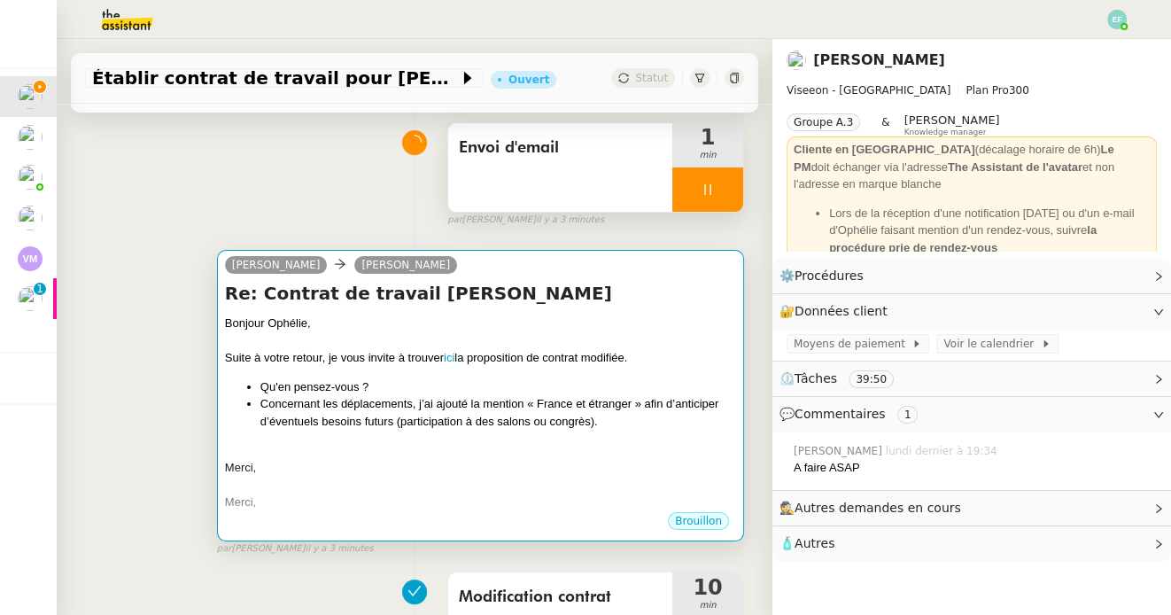
scroll to position [162, 0]
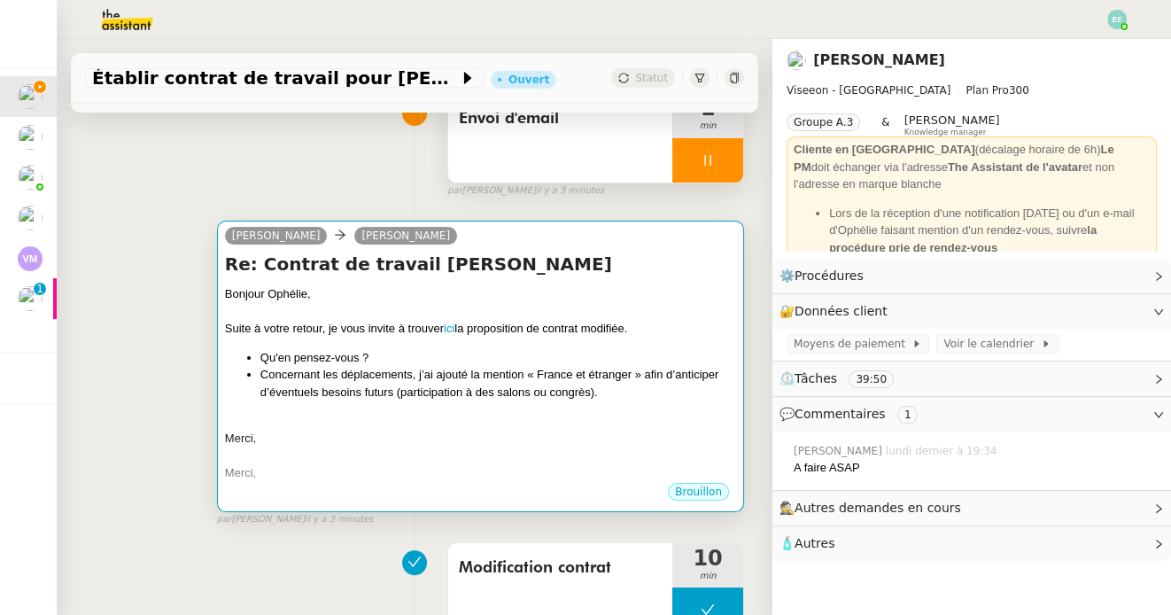
click at [645, 336] on div "Suite à votre retour, je vous invite à trouver ici la proposition de contrat mo…" at bounding box center [480, 329] width 511 height 18
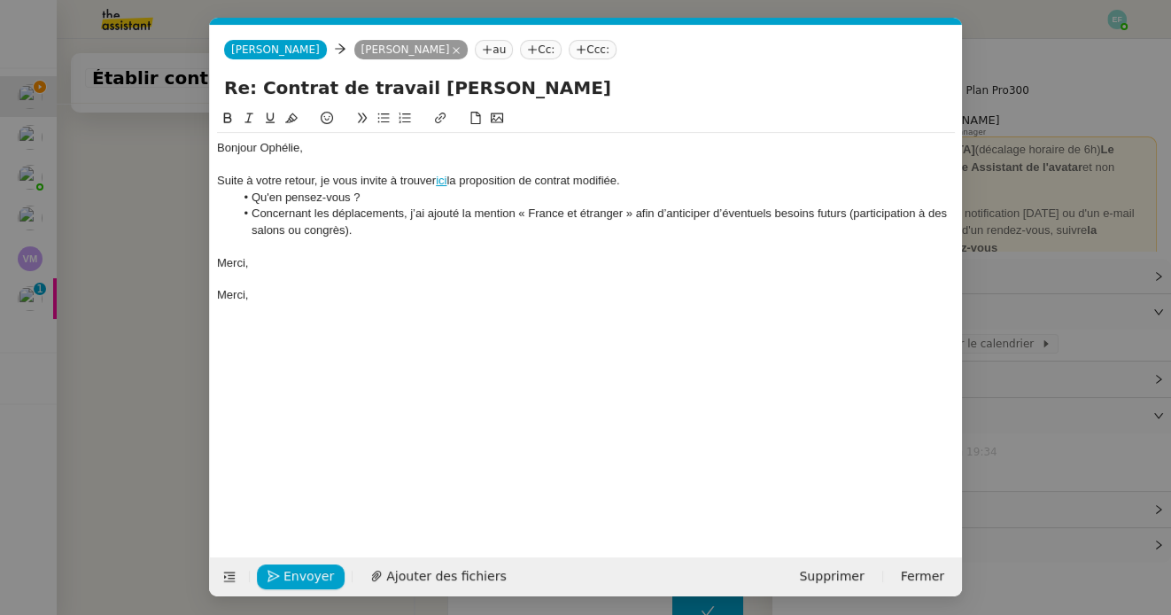
scroll to position [0, 37]
click at [375, 228] on li "Concernant les déplacements, j’ai ajouté la mention « France et étranger » afin…" at bounding box center [595, 221] width 721 height 33
click at [317, 576] on span "Envoyer" at bounding box center [308, 576] width 50 height 20
click at [317, 576] on span "Confirmer l'envoi" at bounding box center [336, 576] width 106 height 20
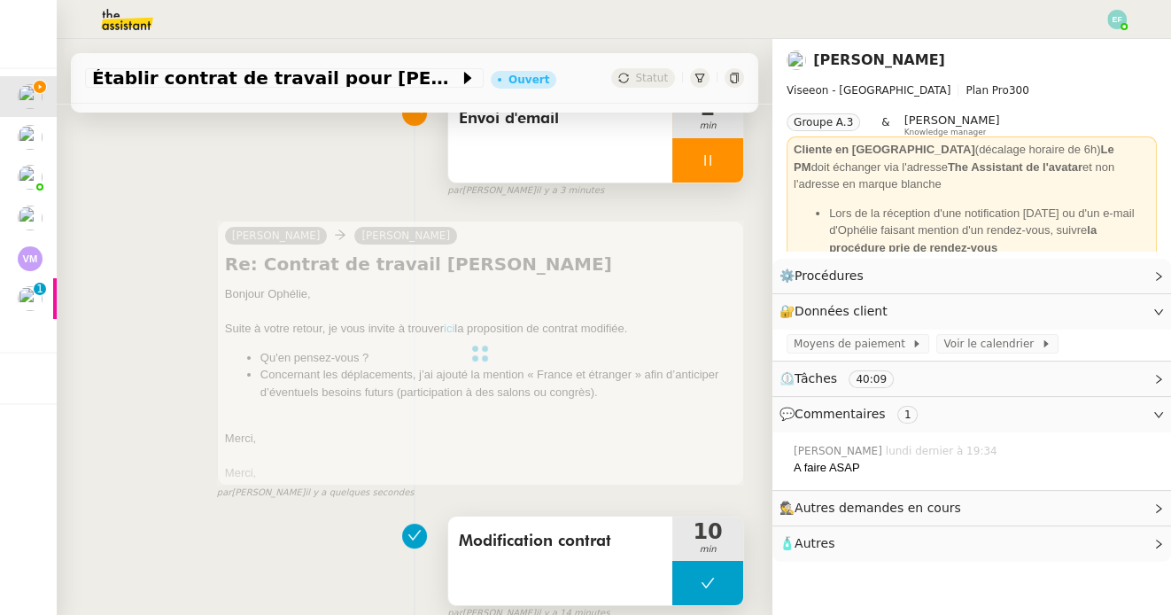
scroll to position [0, 0]
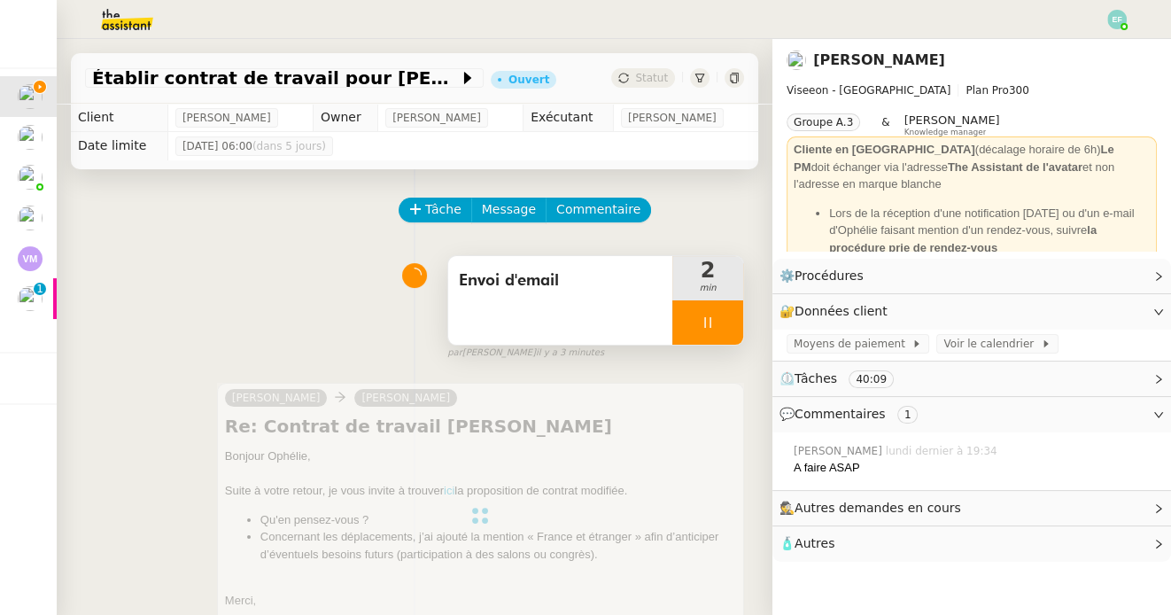
click at [709, 325] on icon at bounding box center [707, 322] width 6 height 11
click at [723, 324] on icon at bounding box center [725, 322] width 14 height 14
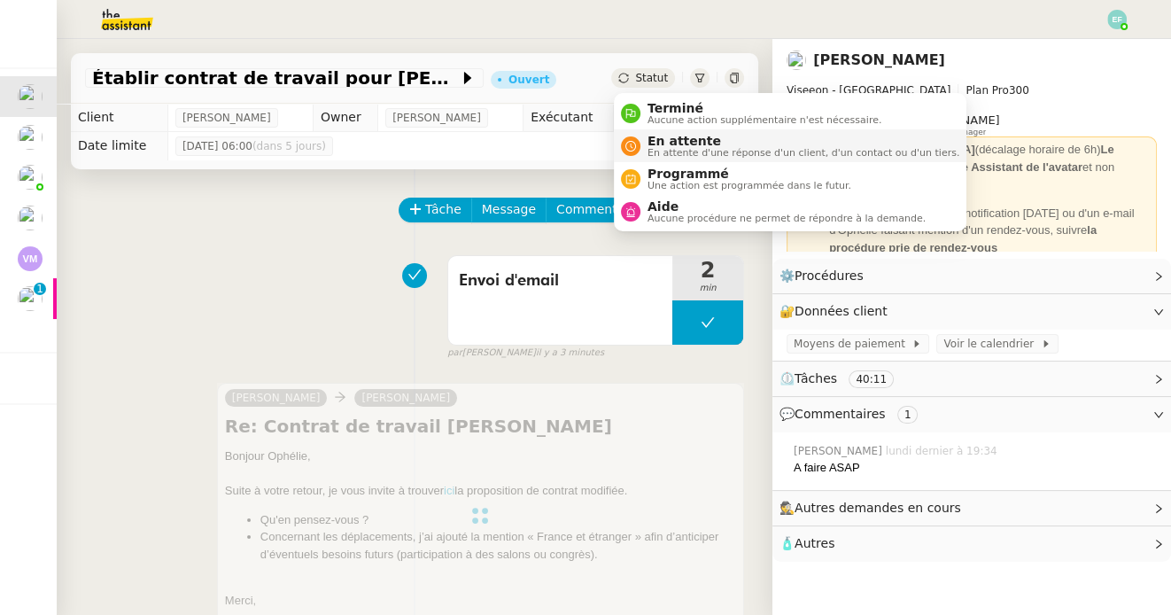
click at [653, 140] on span "En attente" at bounding box center [803, 141] width 312 height 14
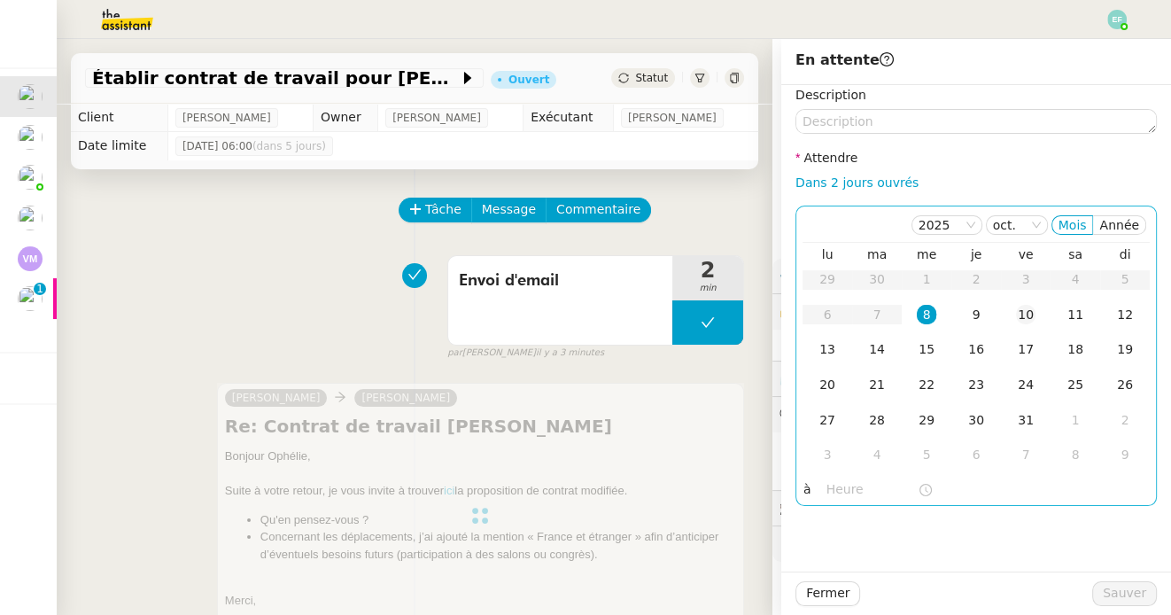
click at [1010, 306] on td "10" at bounding box center [1026, 315] width 50 height 35
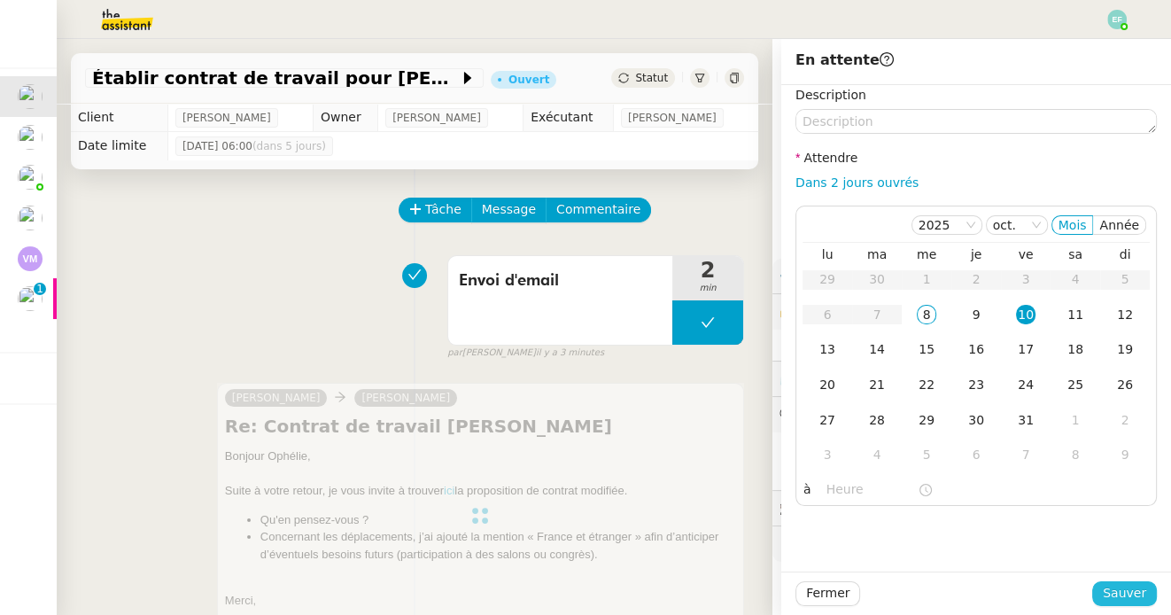
click at [1109, 584] on span "Sauver" at bounding box center [1123, 593] width 43 height 20
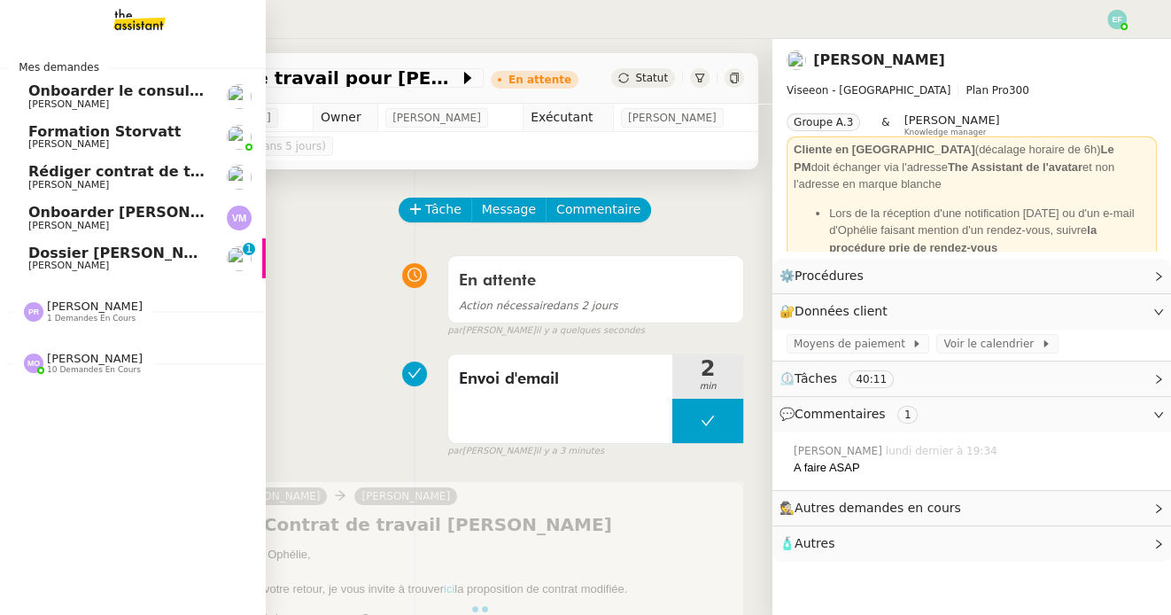
click at [56, 255] on span "Dossier [PERSON_NAME] El Ramy" at bounding box center [161, 252] width 266 height 17
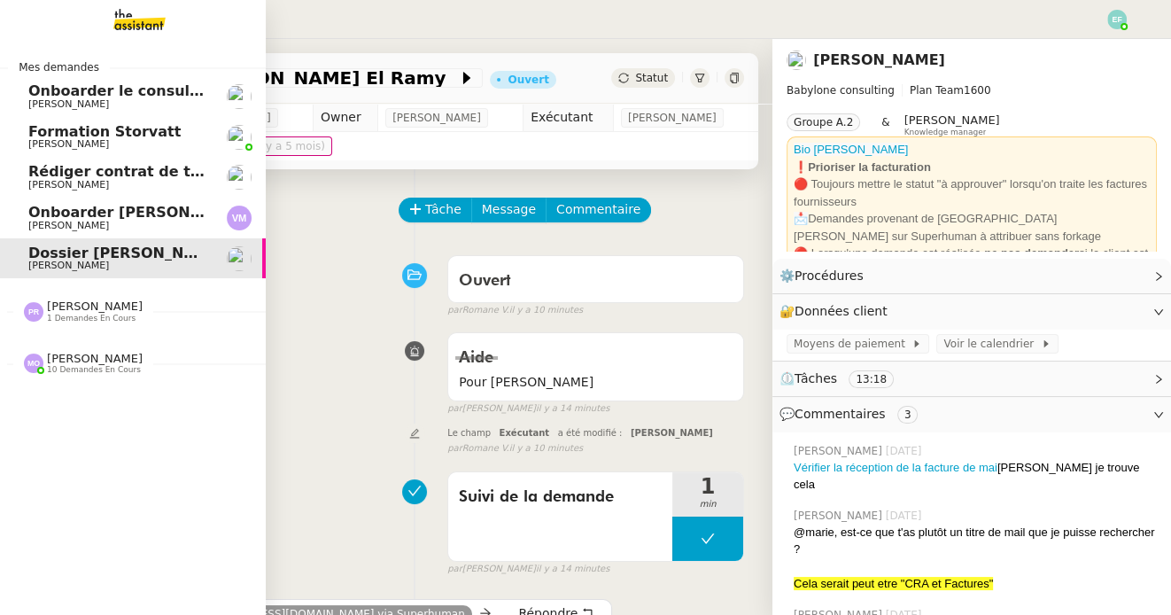
click at [48, 139] on span "[PERSON_NAME]" at bounding box center [68, 144] width 81 height 12
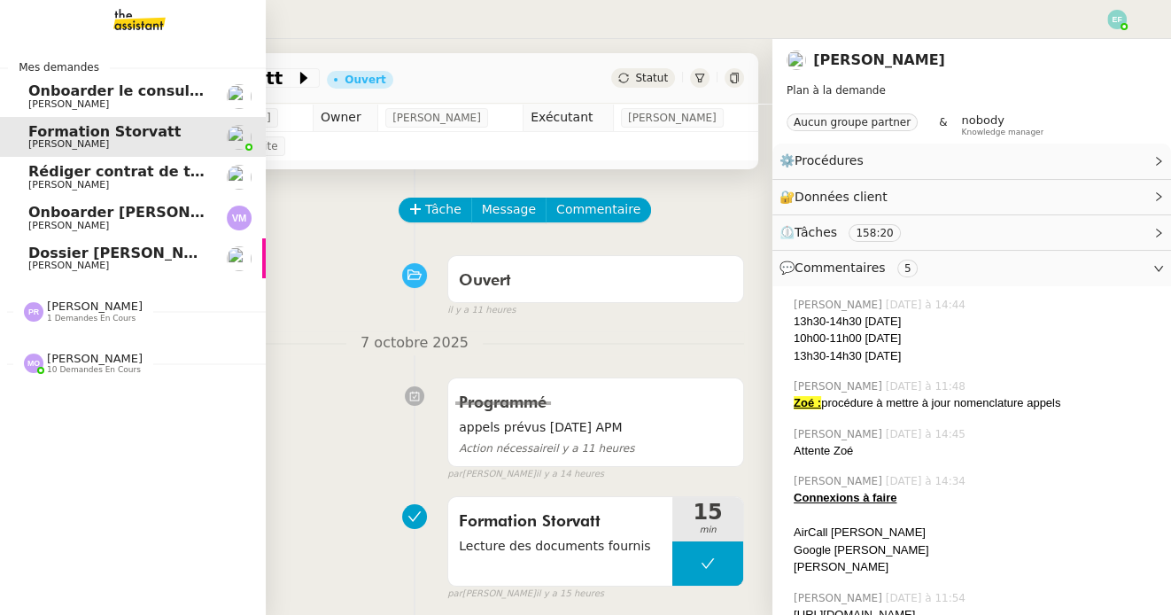
click at [55, 183] on span "[PERSON_NAME]" at bounding box center [68, 185] width 81 height 12
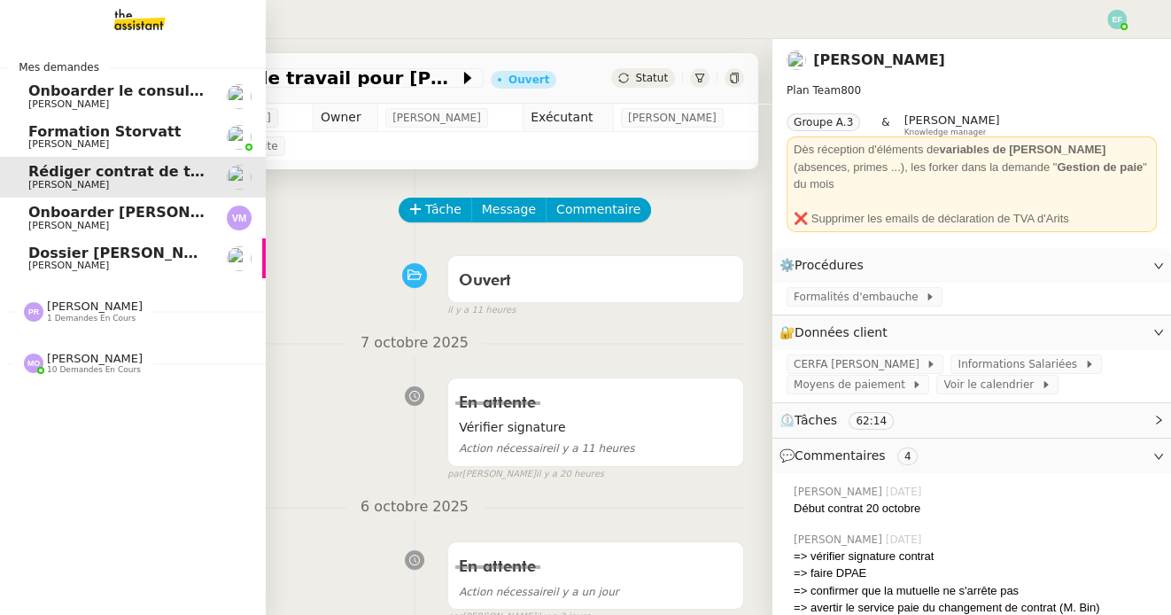
click at [73, 219] on span "Onboarder [PERSON_NAME]" at bounding box center [139, 212] width 222 height 17
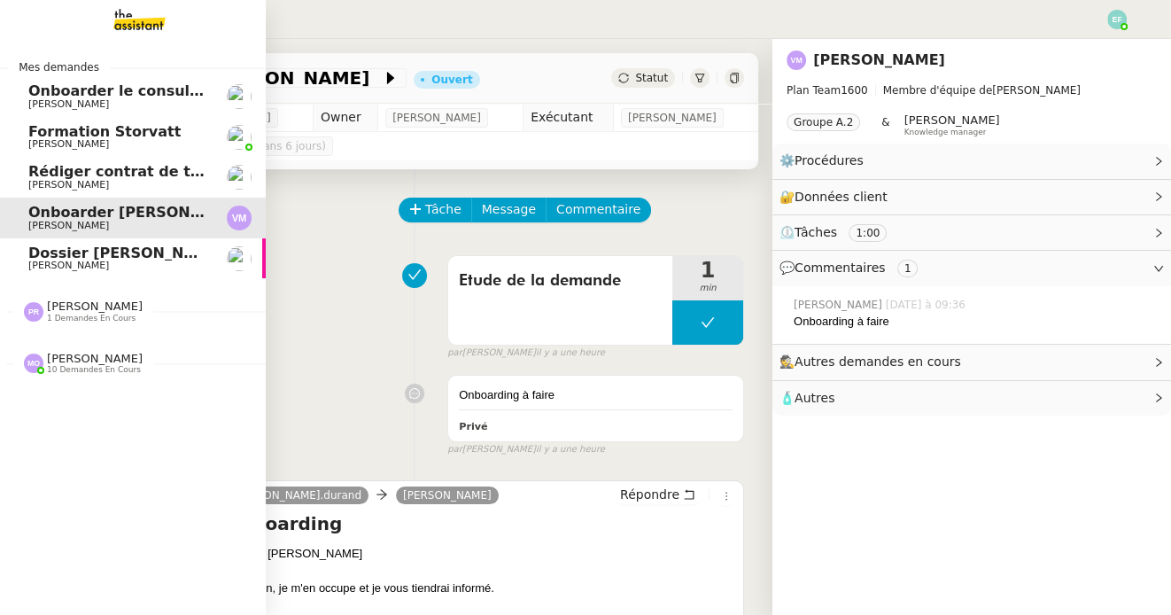
click at [54, 256] on span "Dossier [PERSON_NAME] El Ramy" at bounding box center [161, 252] width 266 height 17
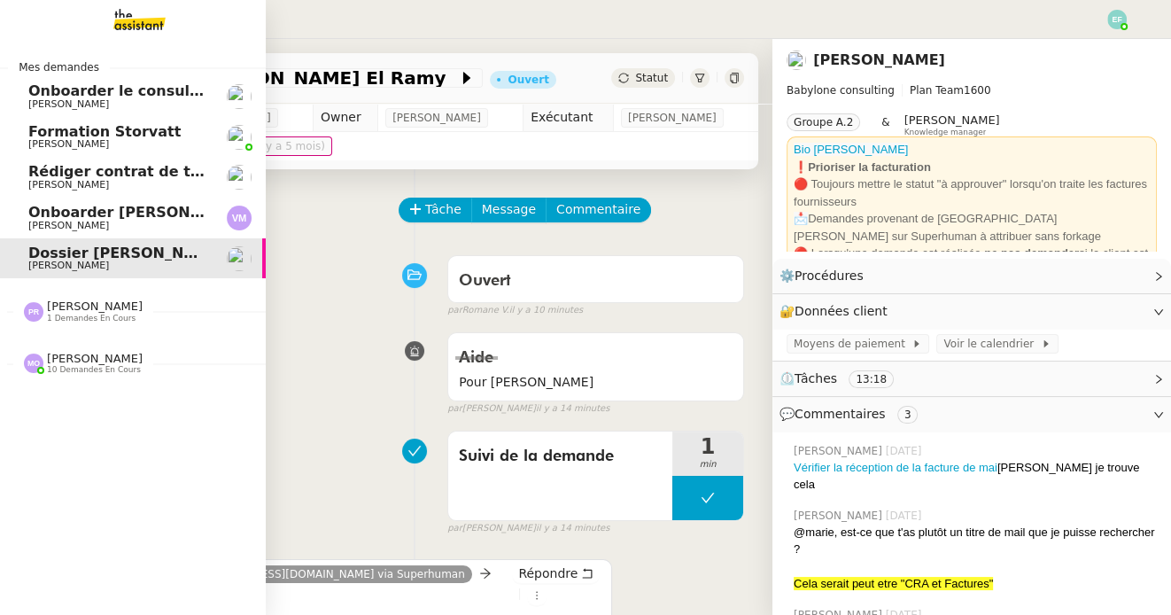
click at [153, 135] on span "Formation Storvatt" at bounding box center [104, 131] width 152 height 17
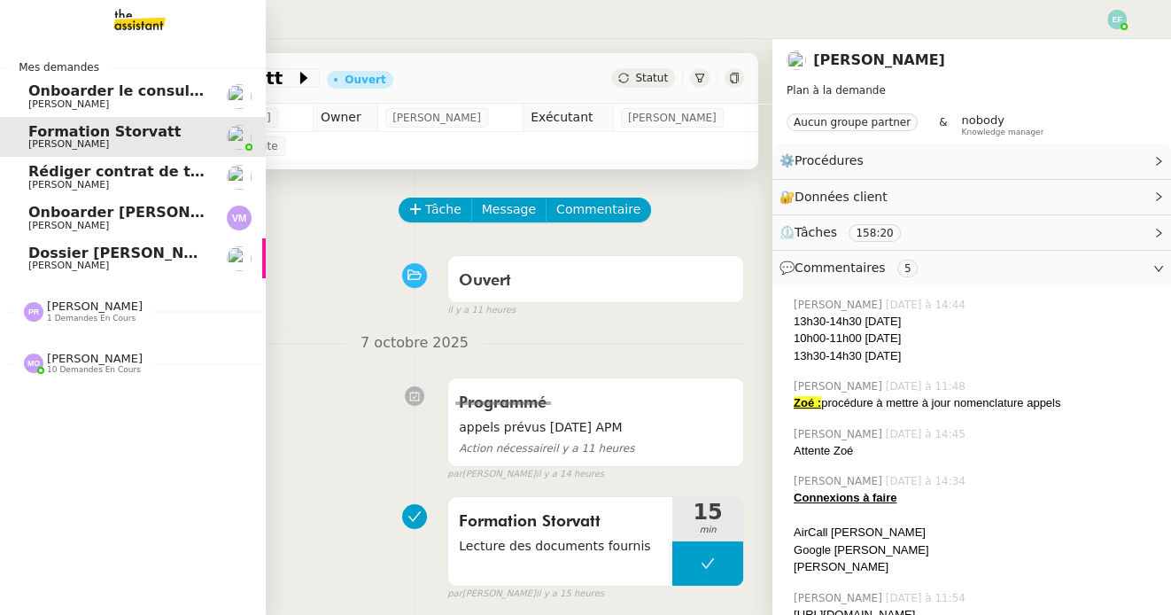
click at [53, 183] on span "[PERSON_NAME]" at bounding box center [68, 185] width 81 height 12
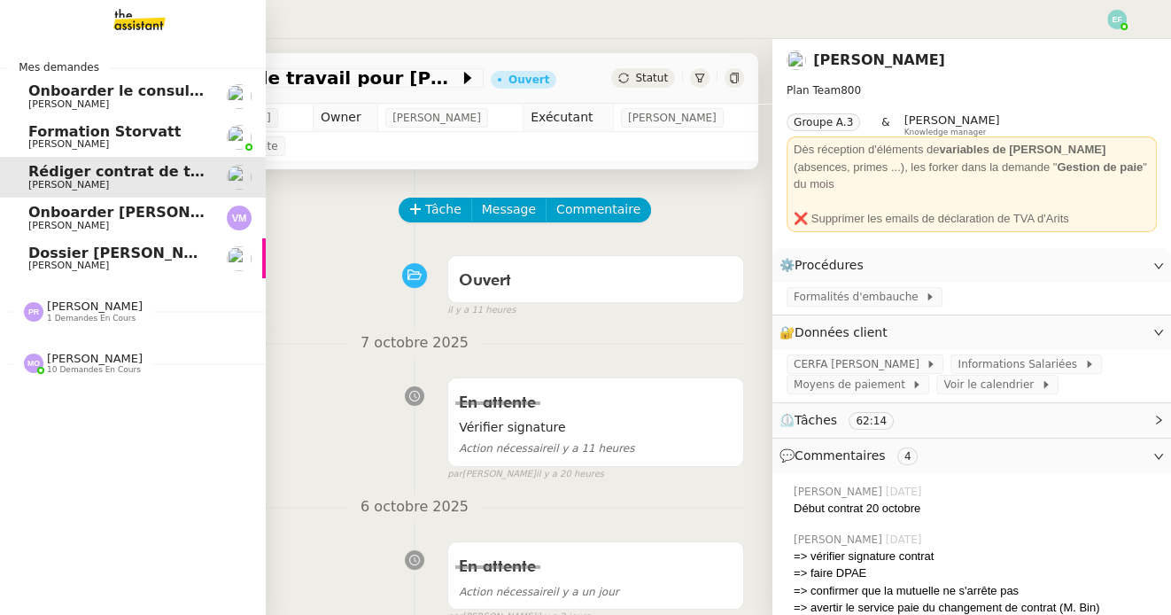
click at [208, 97] on link "Onboarder le consultant [PERSON_NAME] [PERSON_NAME]" at bounding box center [133, 96] width 266 height 41
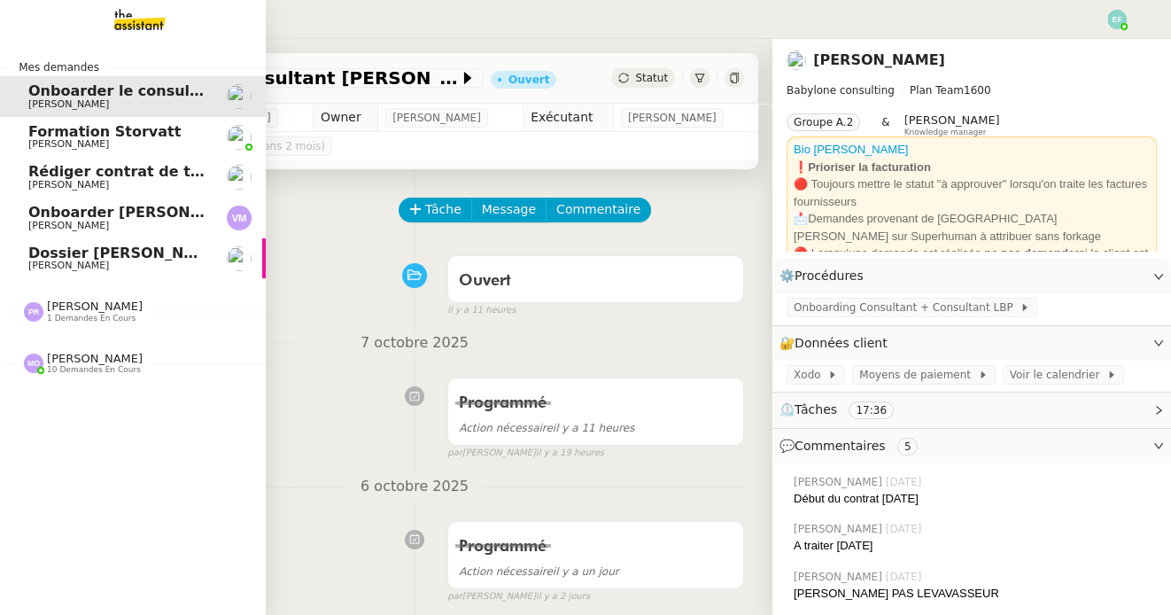
click at [155, 221] on span "[PERSON_NAME]" at bounding box center [117, 225] width 179 height 11
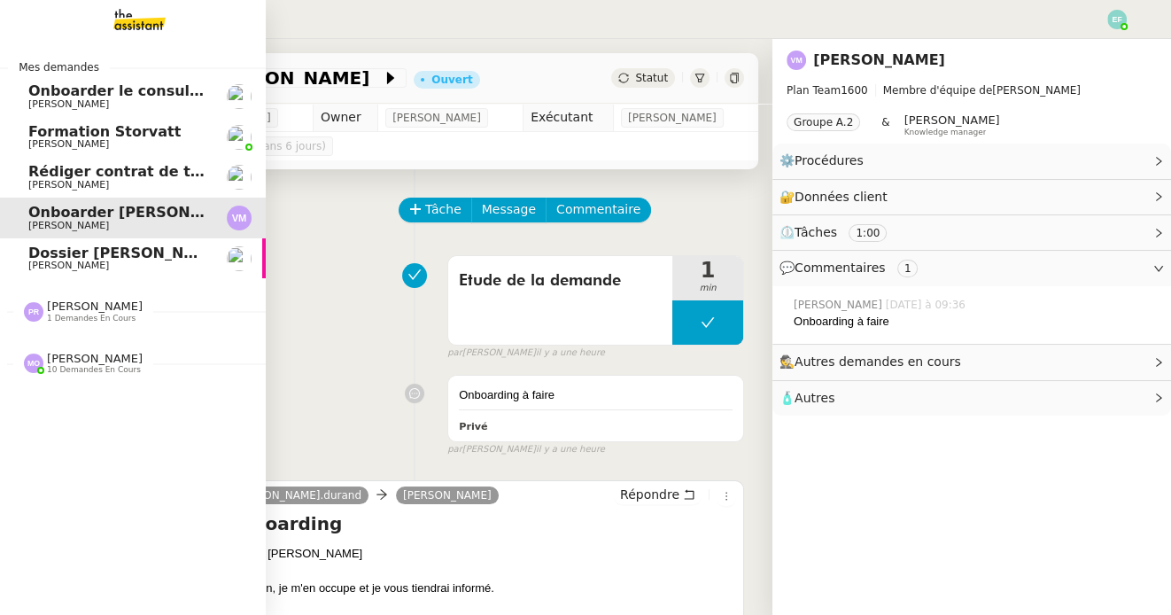
click at [51, 181] on span "[PERSON_NAME]" at bounding box center [68, 185] width 81 height 12
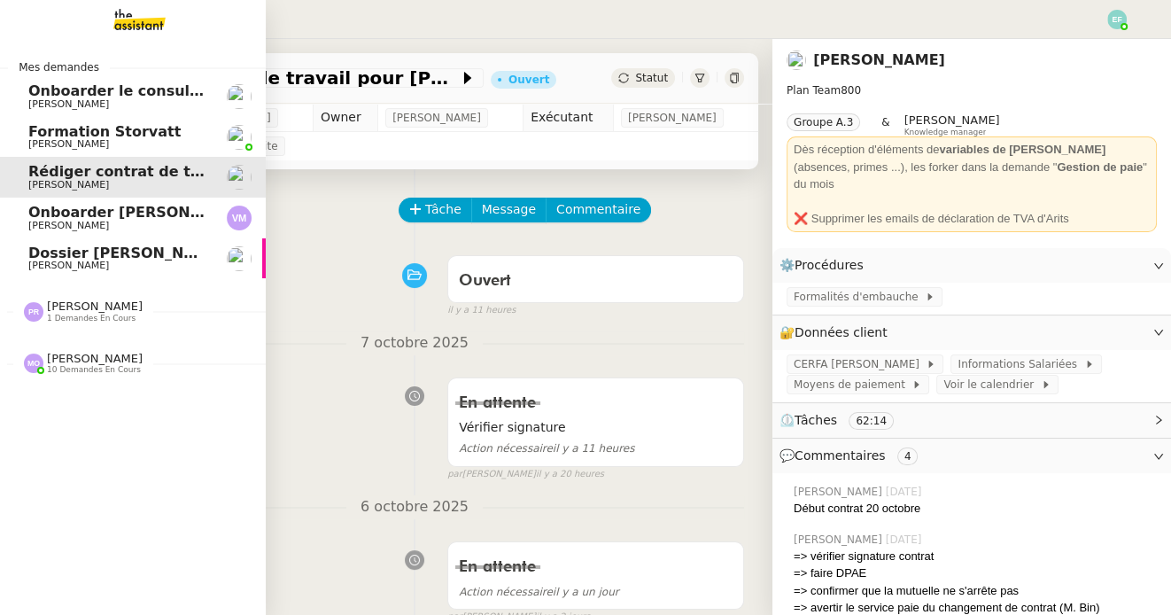
click at [200, 124] on span "Formation Storvatt" at bounding box center [117, 132] width 179 height 16
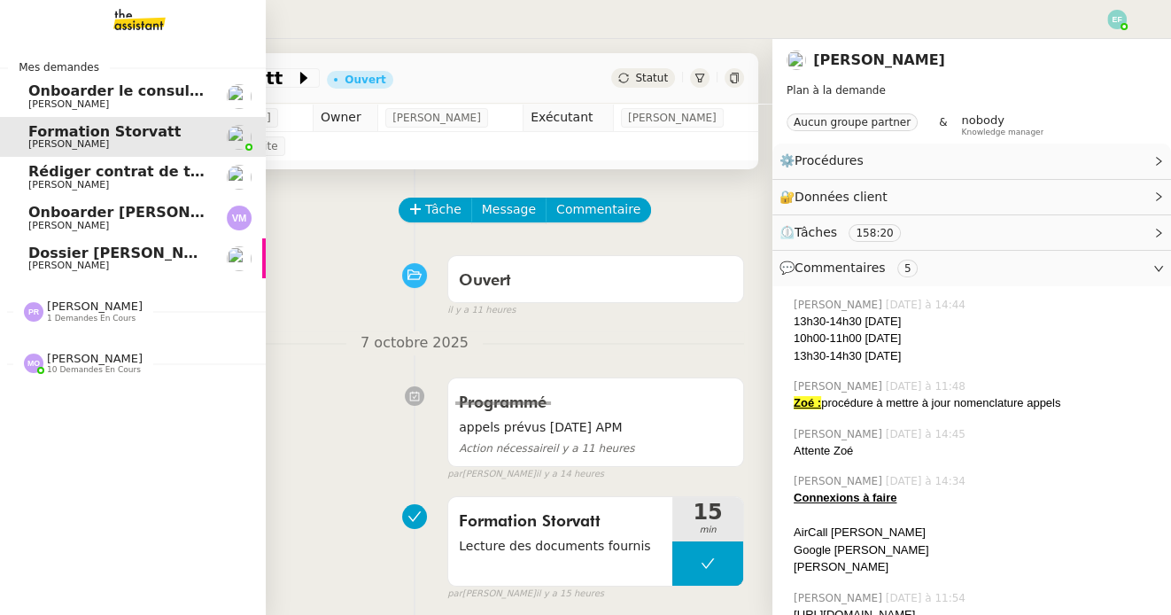
click at [48, 97] on span "Onboarder le consultant [PERSON_NAME]" at bounding box center [193, 90] width 331 height 17
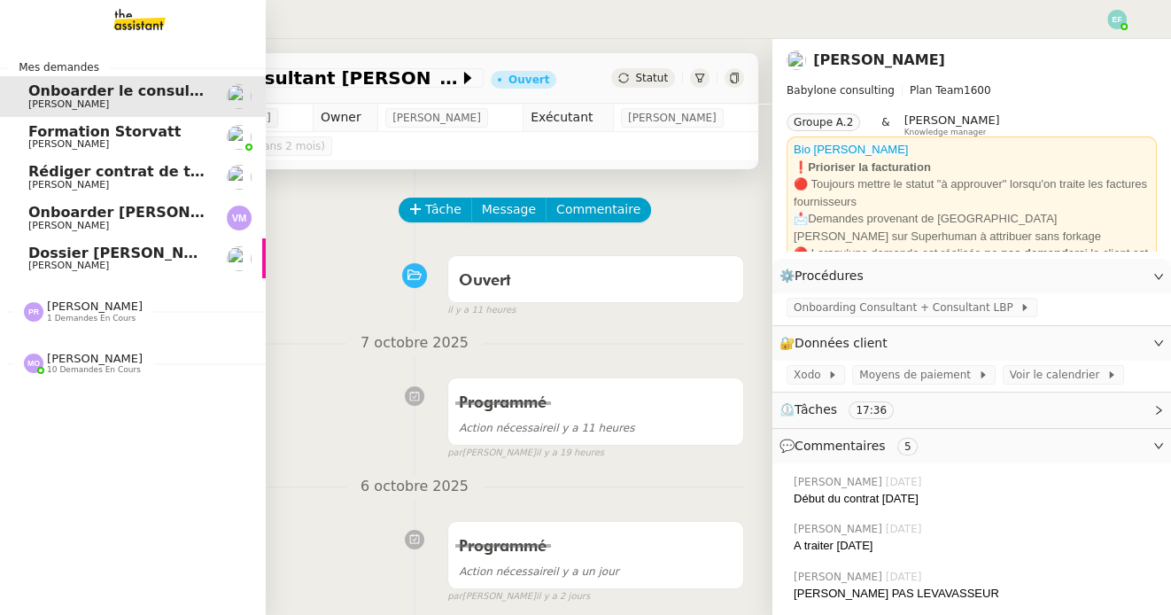
click at [104, 135] on span "Formation Storvatt" at bounding box center [104, 131] width 152 height 17
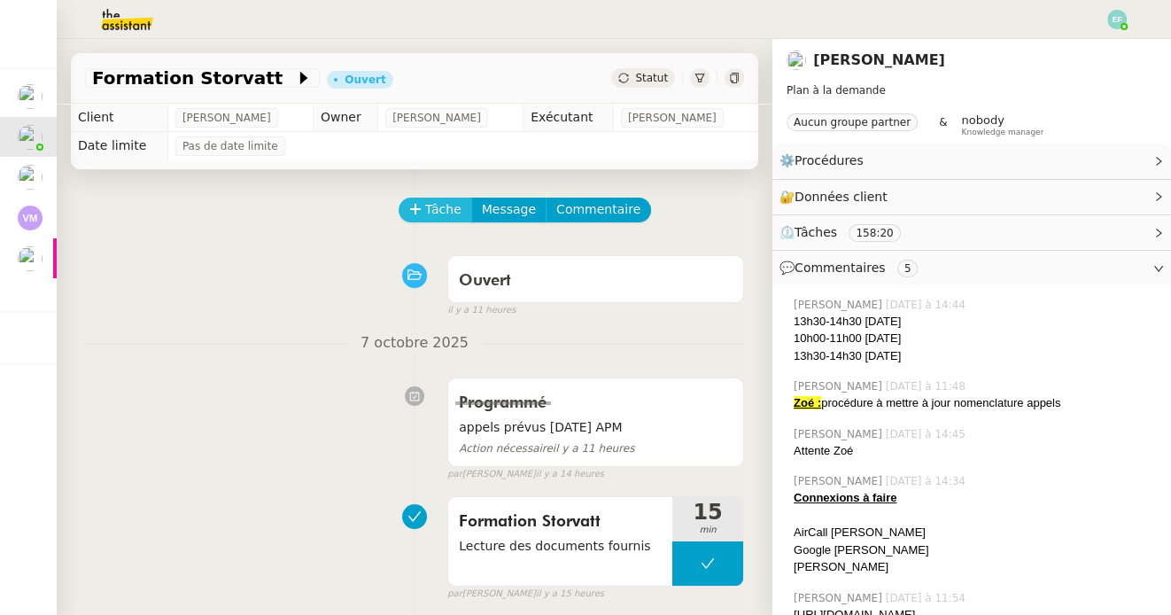
click at [450, 212] on span "Tâche" at bounding box center [443, 209] width 36 height 20
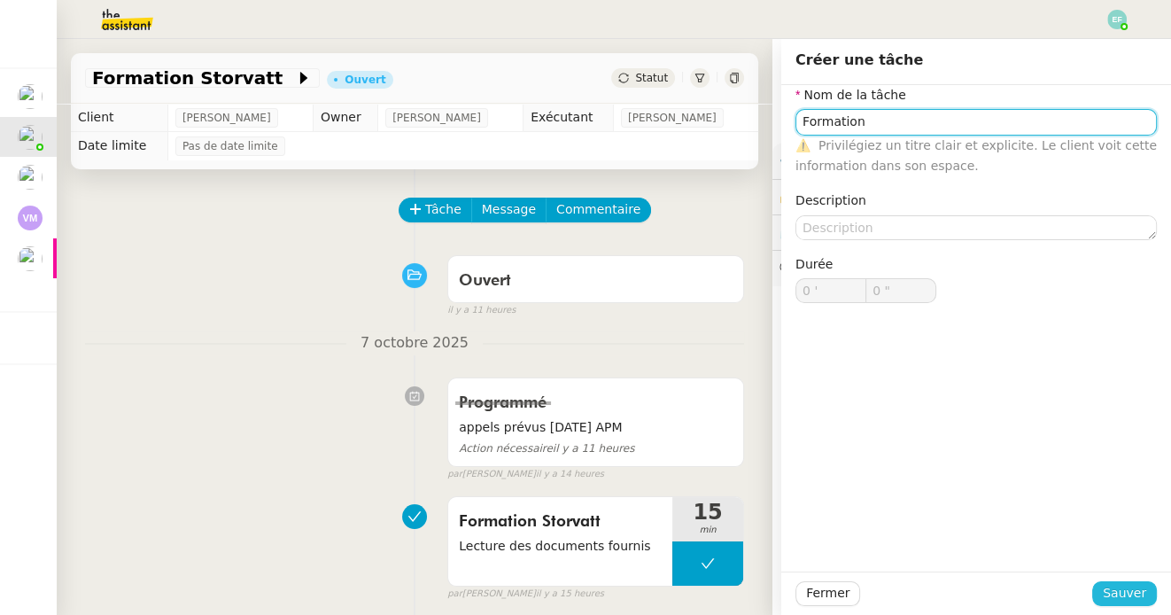
type input "Formation"
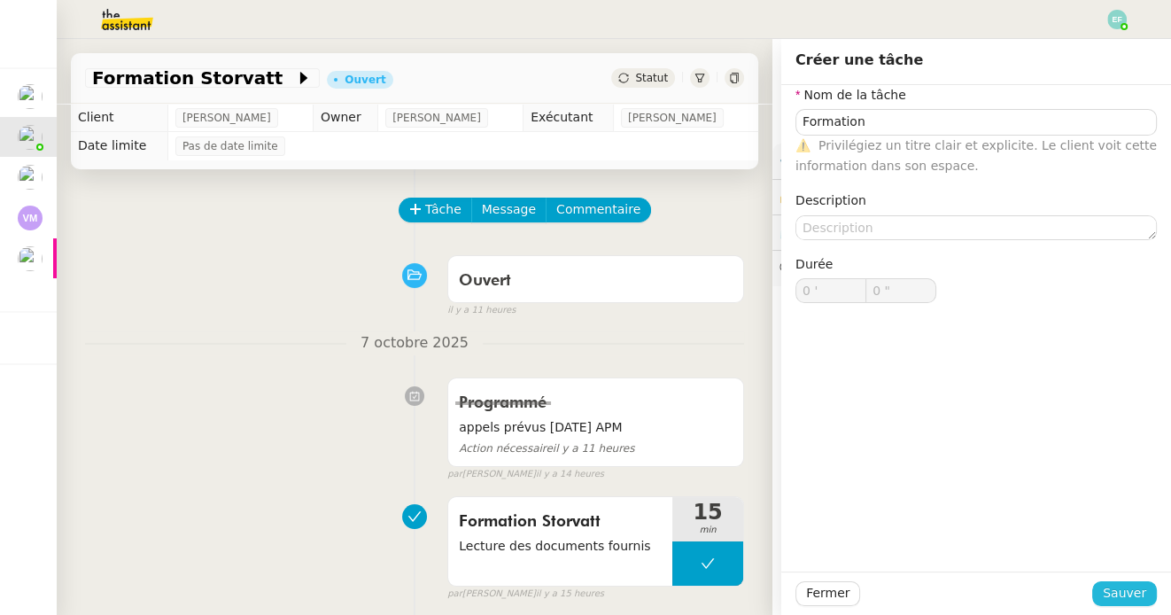
click at [1125, 594] on span "Sauver" at bounding box center [1123, 593] width 43 height 20
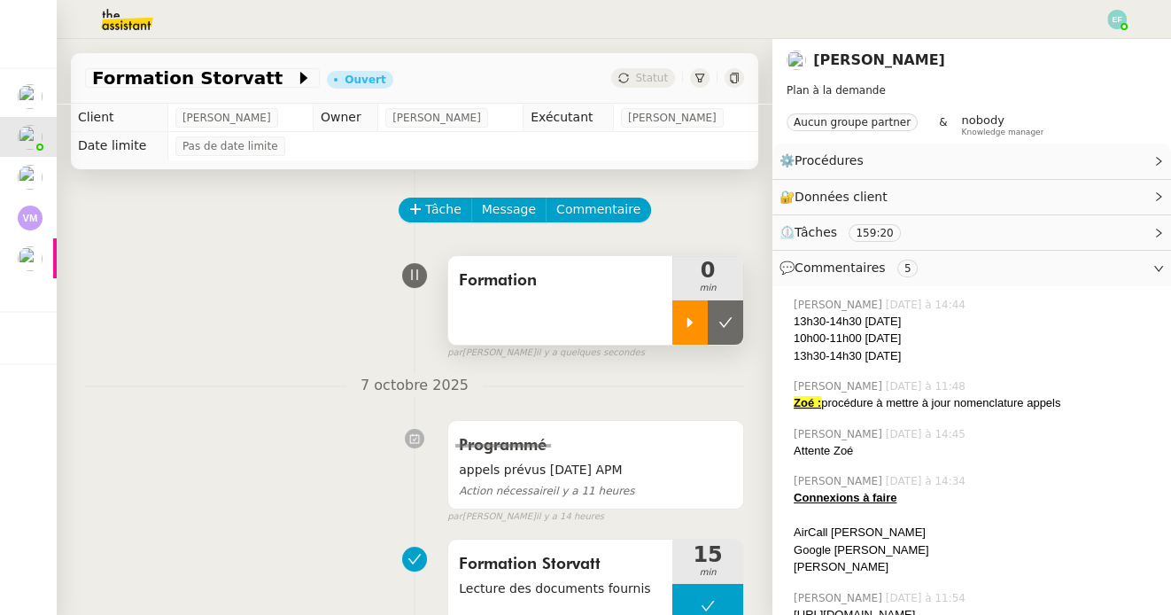
click at [696, 321] on icon at bounding box center [690, 322] width 14 height 14
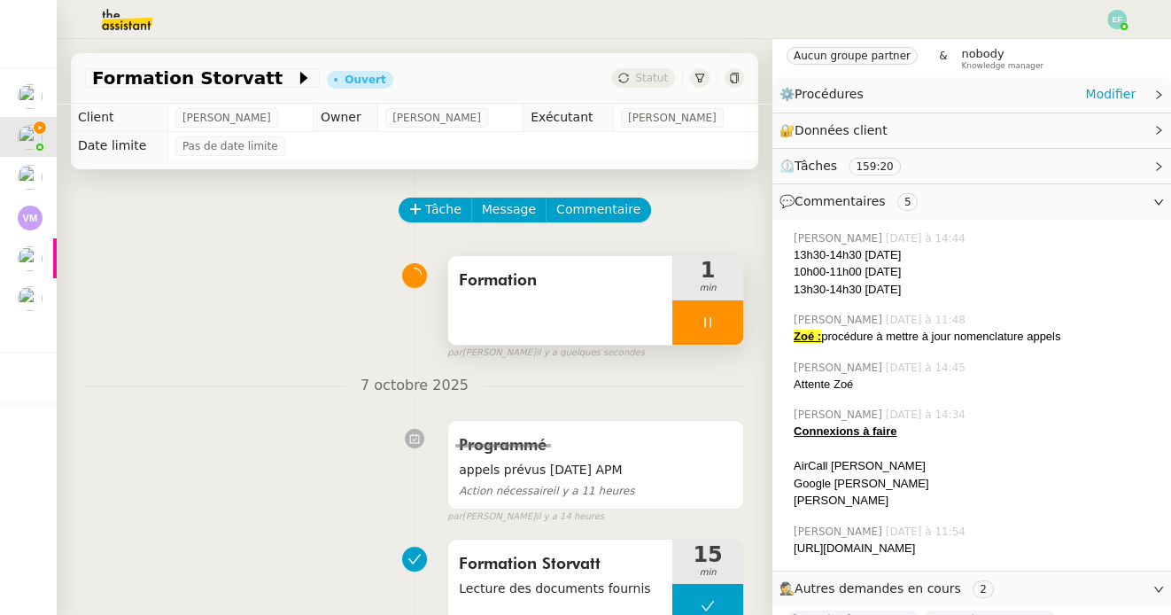
scroll to position [142, 0]
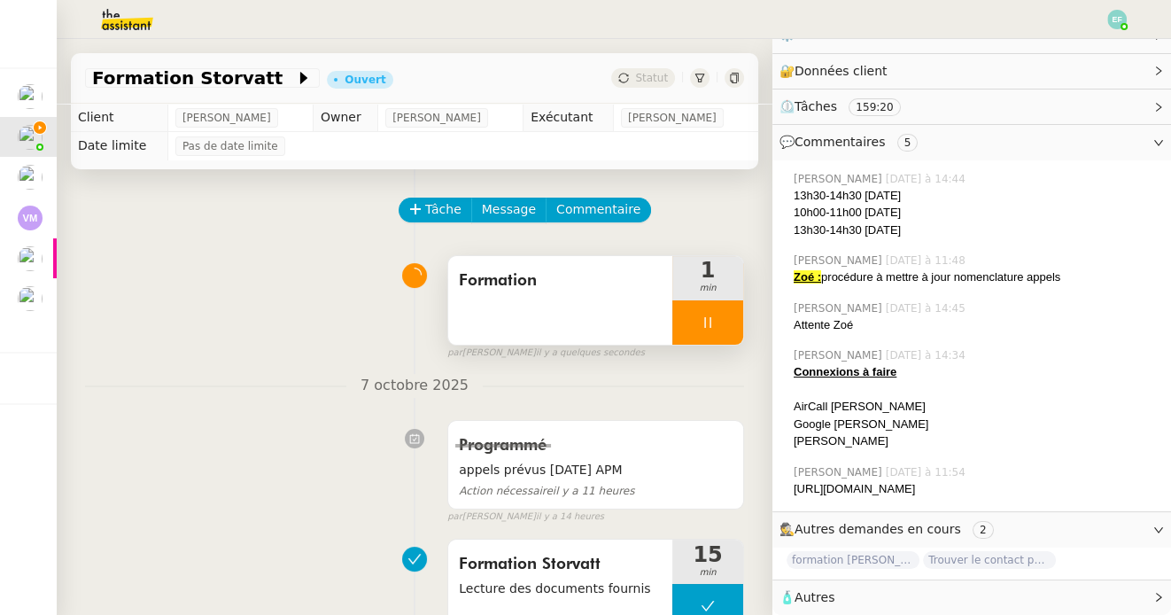
click at [846, 487] on div "[URL][DOMAIN_NAME]" at bounding box center [974, 489] width 363 height 18
drag, startPoint x: 831, startPoint y: 487, endPoint x: 794, endPoint y: 477, distance: 38.4
click at [794, 480] on div "[URL][DOMAIN_NAME]" at bounding box center [974, 489] width 363 height 18
copy nz-collapse "[URL][DOMAIN_NAME]"
click at [672, 219] on div "Tâche Message Commentaire" at bounding box center [572, 218] width 344 height 43
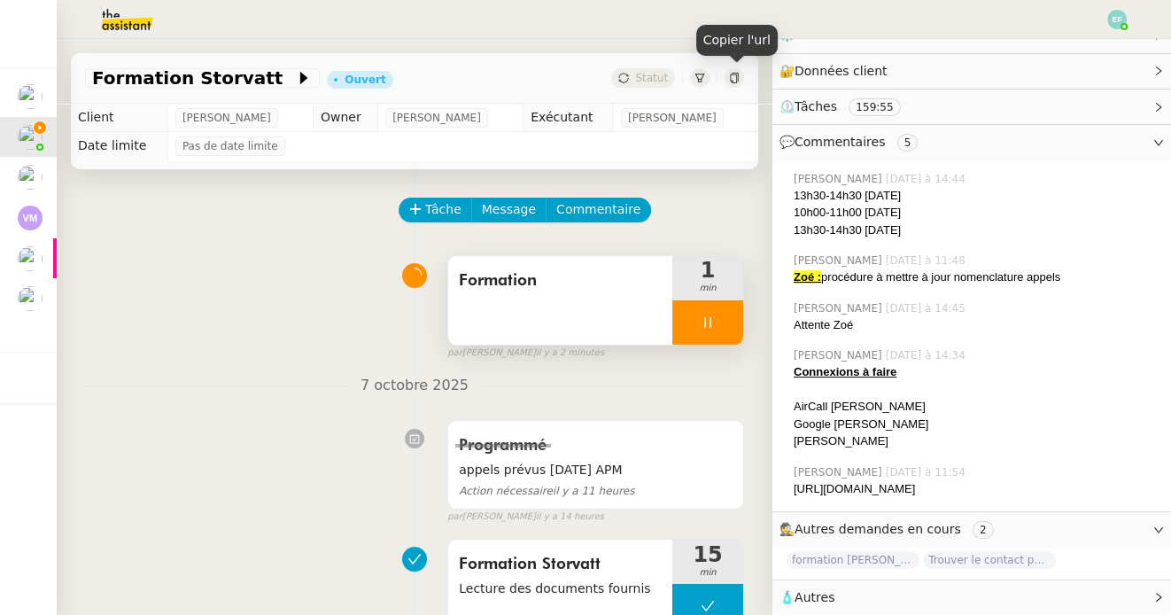
click at [738, 73] on icon at bounding box center [734, 78] width 11 height 11
click at [528, 303] on div "Formation" at bounding box center [560, 300] width 224 height 89
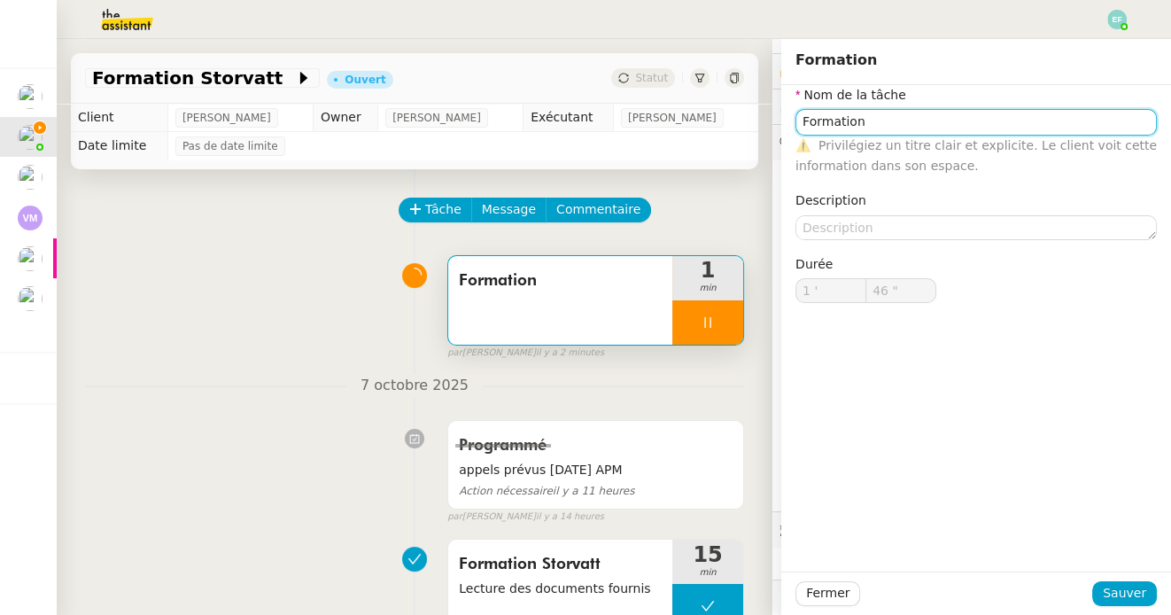
click at [1012, 120] on input "Formation" at bounding box center [975, 122] width 361 height 26
type input "Formation"
type input "47 ""
type input "Formation St"
type input "48 ""
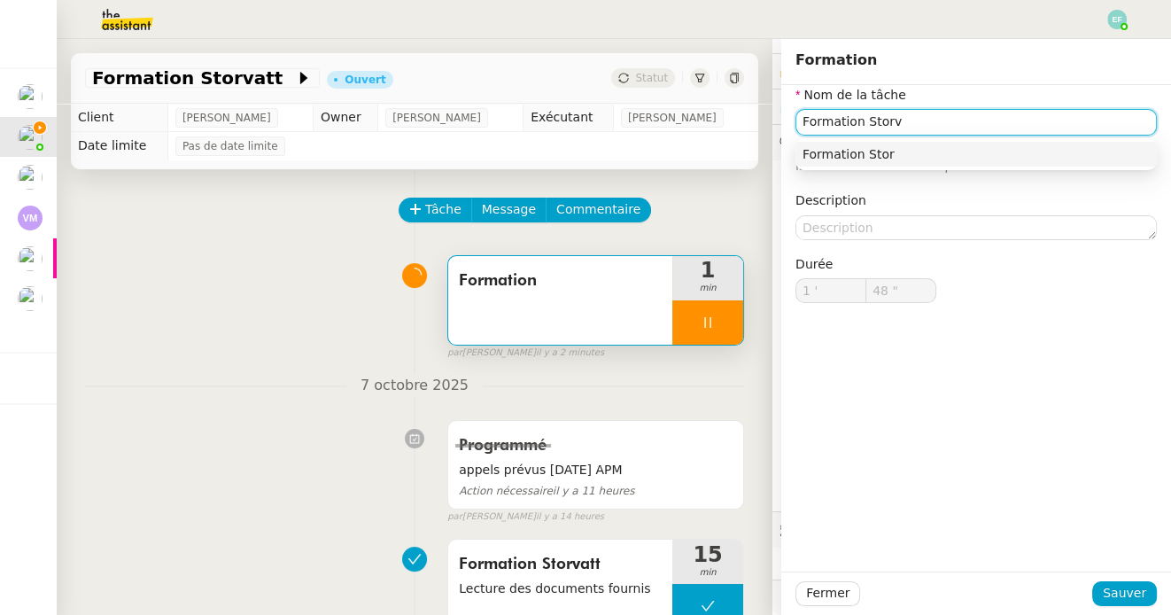
type input "Formation Storva"
type input "49 ""
type input "Formation Storvatt"
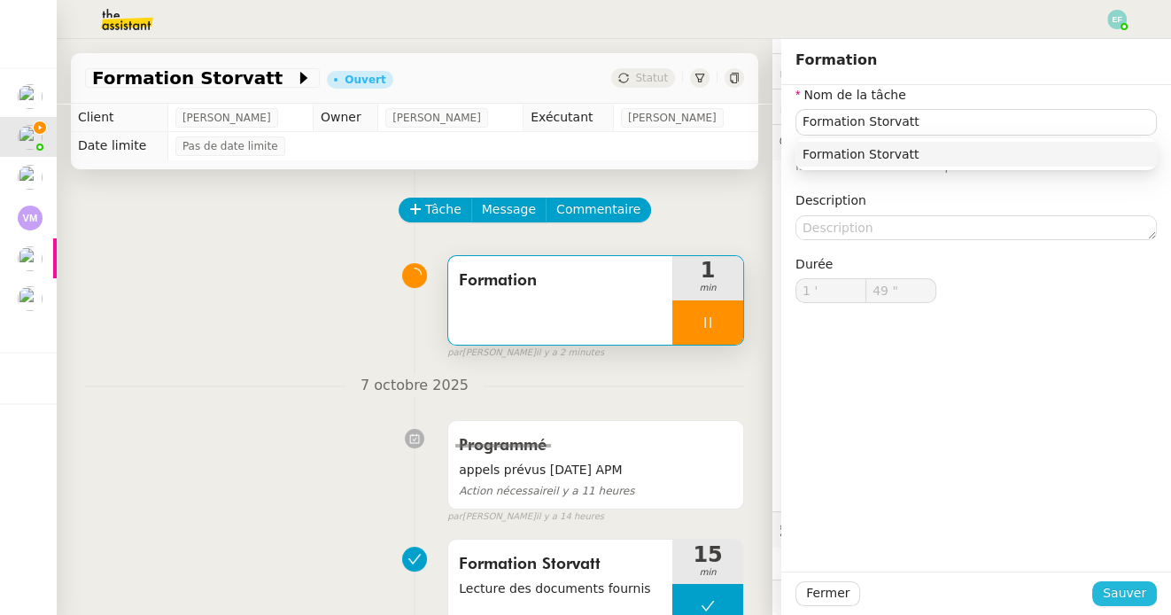
type input "50 ""
click at [1098, 601] on button "Sauver" at bounding box center [1124, 593] width 65 height 25
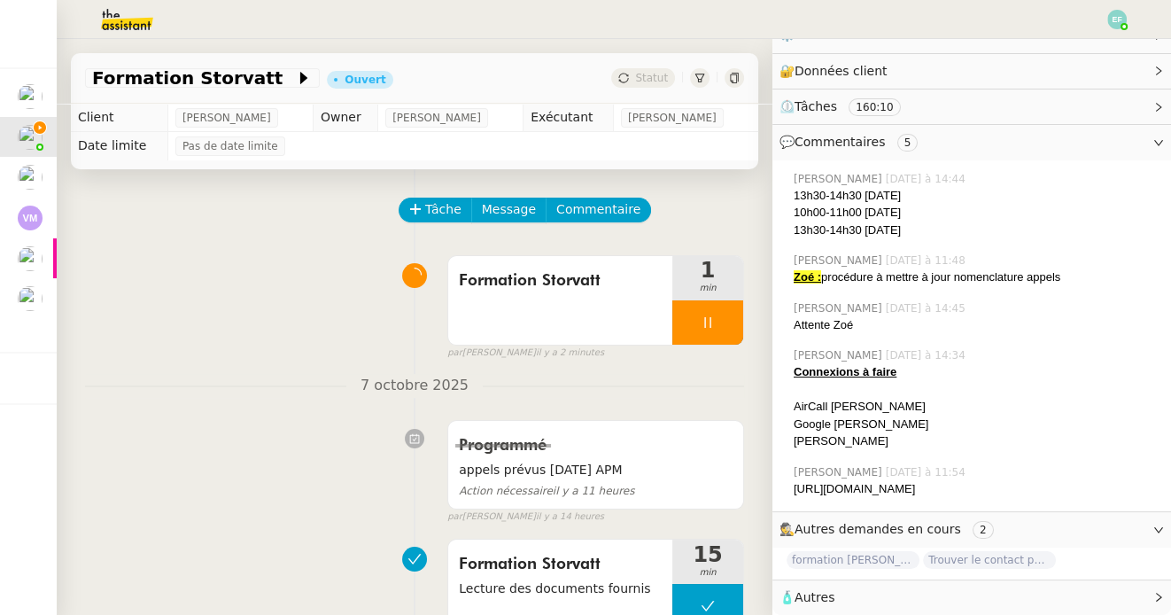
click at [315, 345] on div "Formation Storvatt 1 min false par [PERSON_NAME] il y a 2 minutes" at bounding box center [414, 303] width 659 height 113
click at [275, 238] on div "Tâche Message Commentaire" at bounding box center [414, 218] width 659 height 43
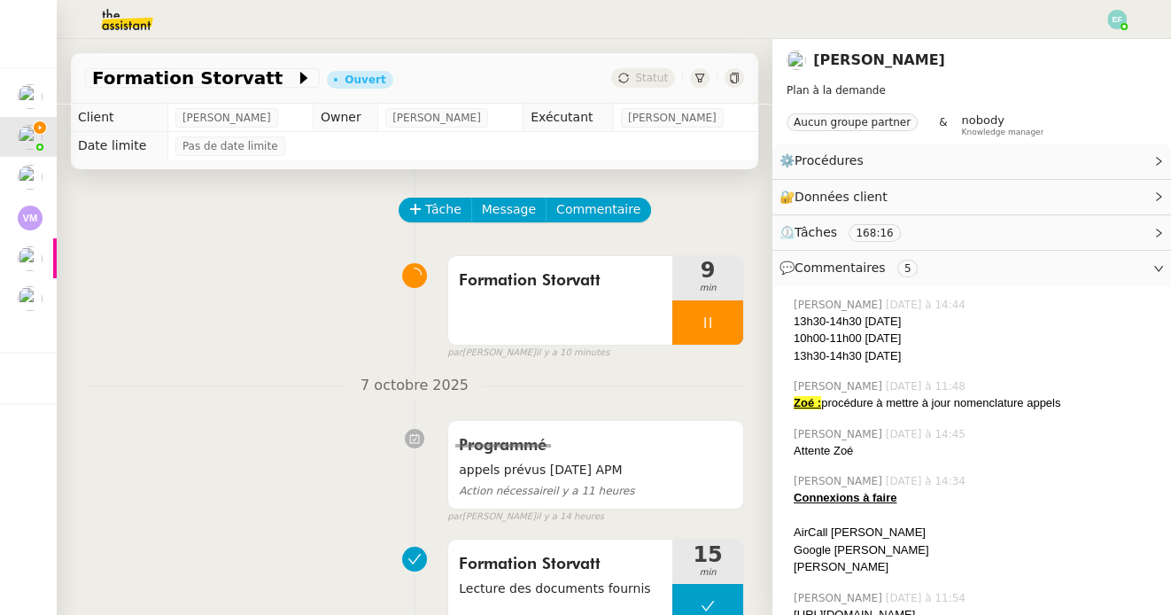
click at [183, 250] on div "Formation Storvatt 9 min false par [PERSON_NAME] il y a 10 minutes" at bounding box center [414, 303] width 659 height 113
click at [713, 338] on div at bounding box center [707, 322] width 71 height 44
click at [698, 333] on div at bounding box center [689, 322] width 35 height 44
click at [734, 326] on div at bounding box center [707, 322] width 71 height 44
click at [700, 321] on div at bounding box center [689, 322] width 35 height 44
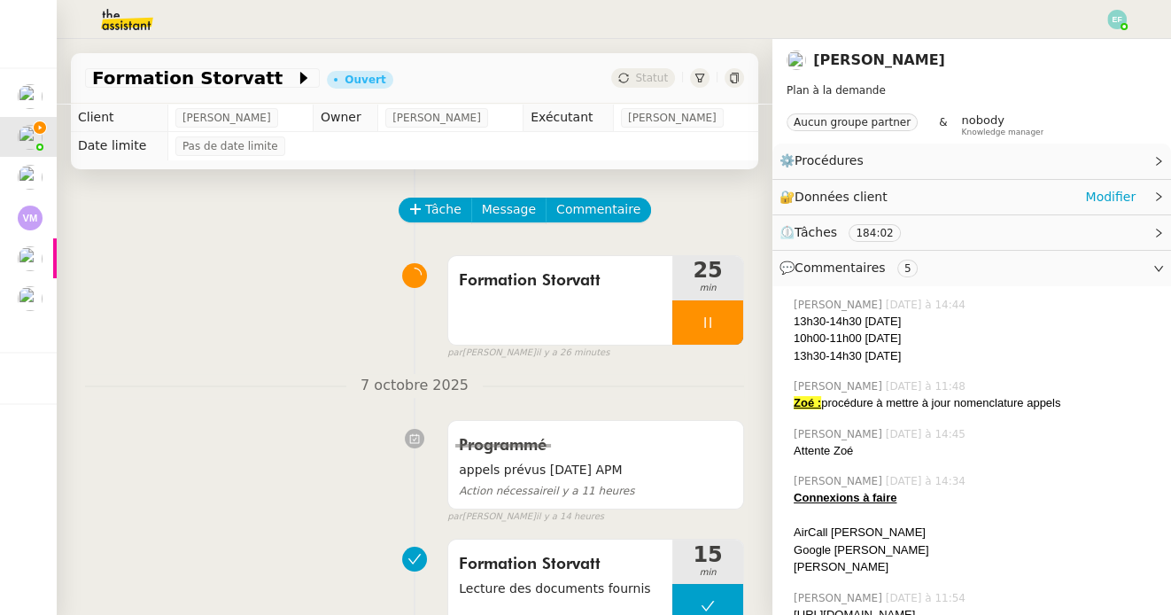
click at [1084, 204] on div "🔐 Données client Modifier" at bounding box center [957, 197] width 356 height 20
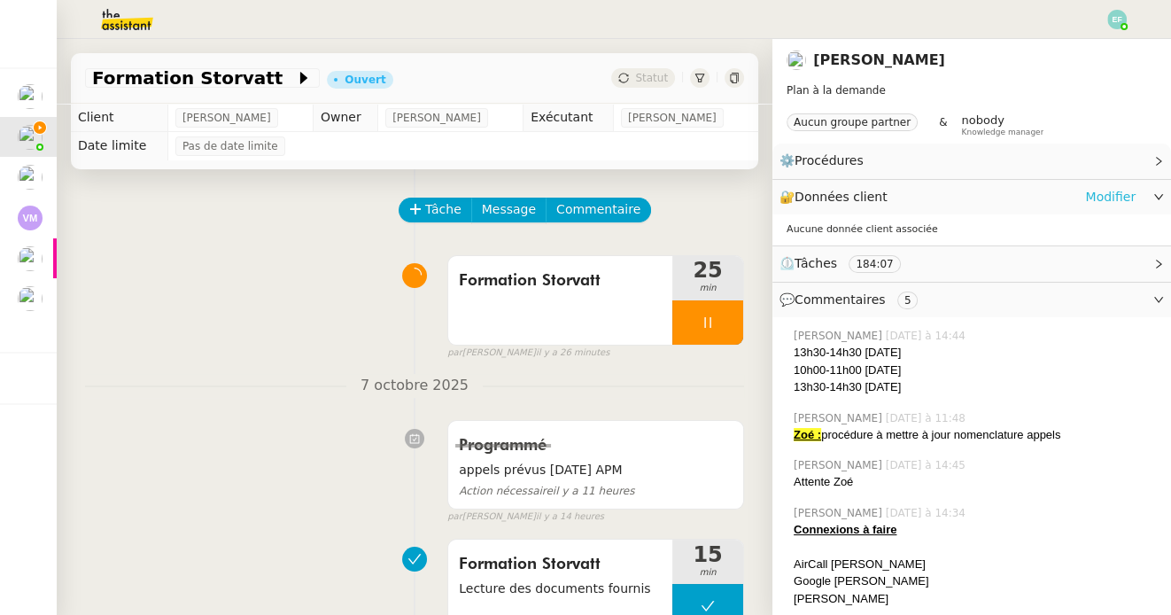
click at [1108, 195] on link "Modifier" at bounding box center [1110, 197] width 50 height 20
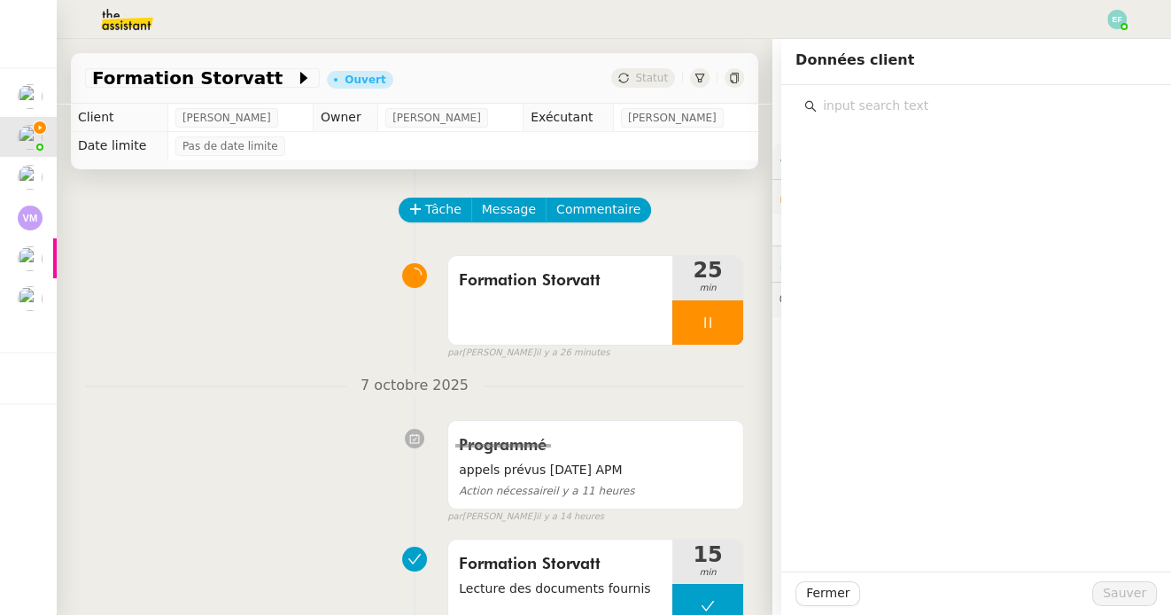
click at [232, 225] on div "Tâche Message Commentaire" at bounding box center [414, 218] width 659 height 43
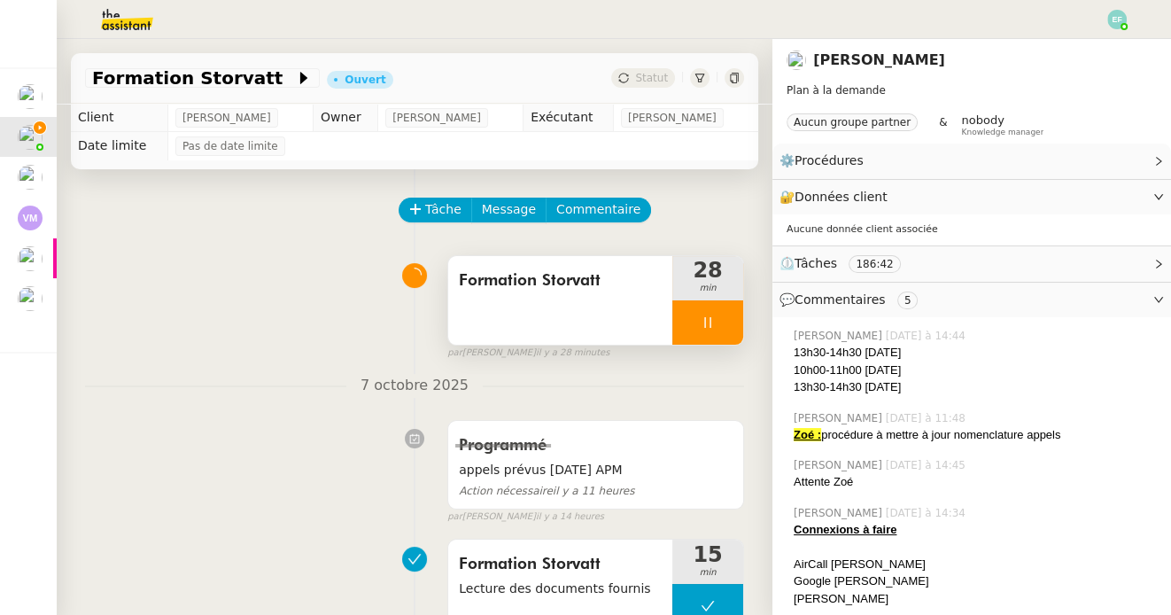
click at [713, 320] on icon at bounding box center [707, 322] width 14 height 14
click at [724, 320] on icon at bounding box center [725, 322] width 14 height 14
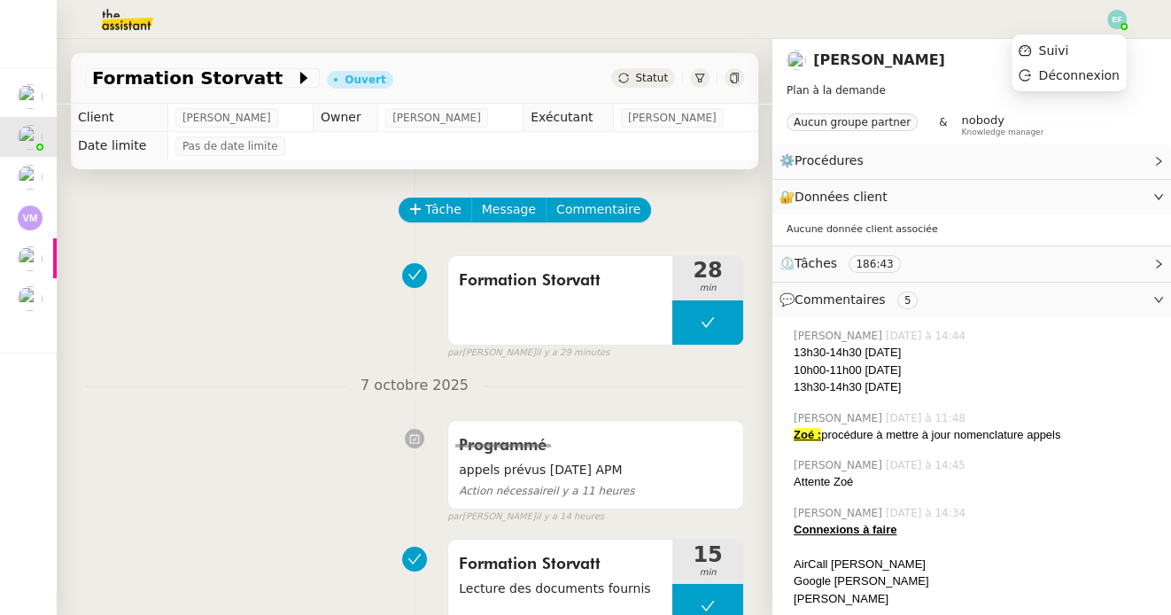
click at [1115, 20] on img at bounding box center [1116, 19] width 19 height 19
click at [1108, 47] on li "Suivi" at bounding box center [1068, 50] width 115 height 25
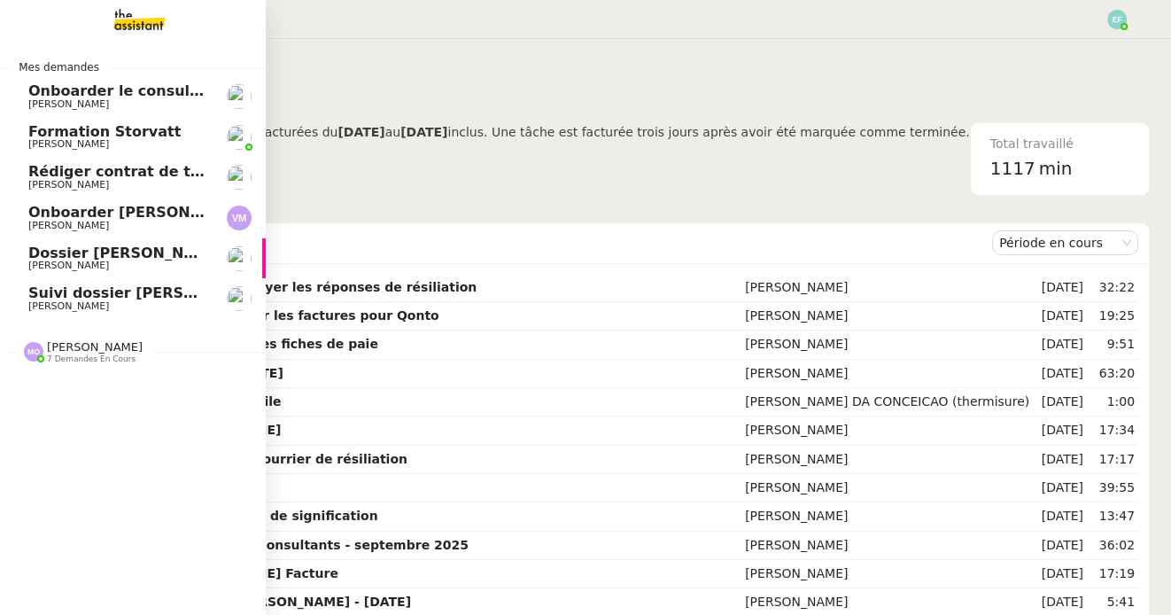
click at [45, 132] on span "Formation Storvatt" at bounding box center [104, 131] width 152 height 17
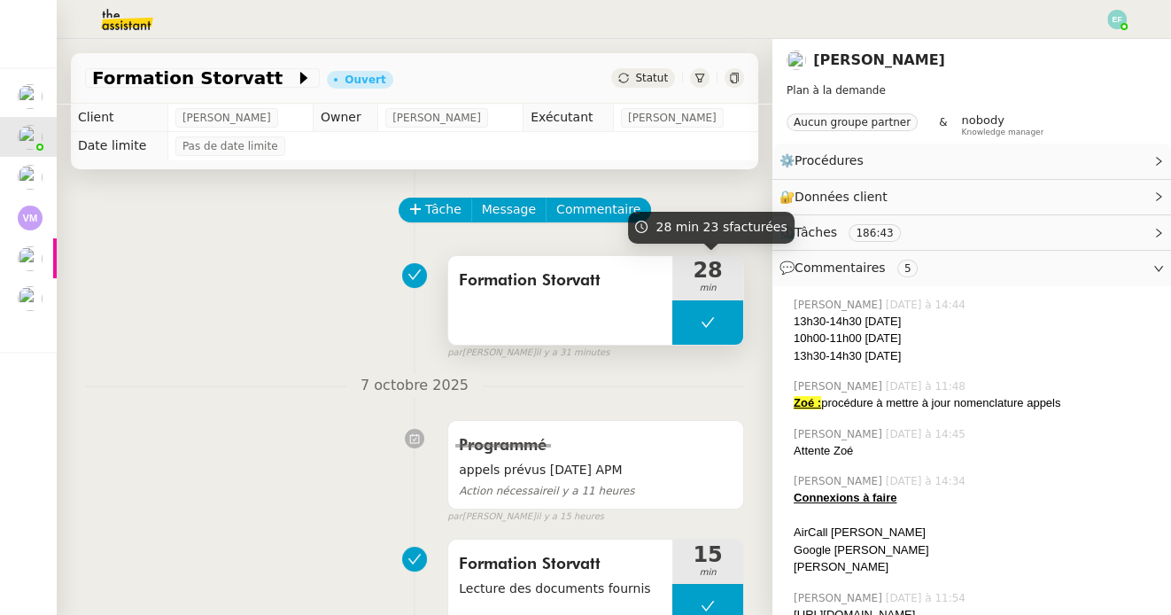
click at [711, 321] on icon at bounding box center [707, 322] width 14 height 14
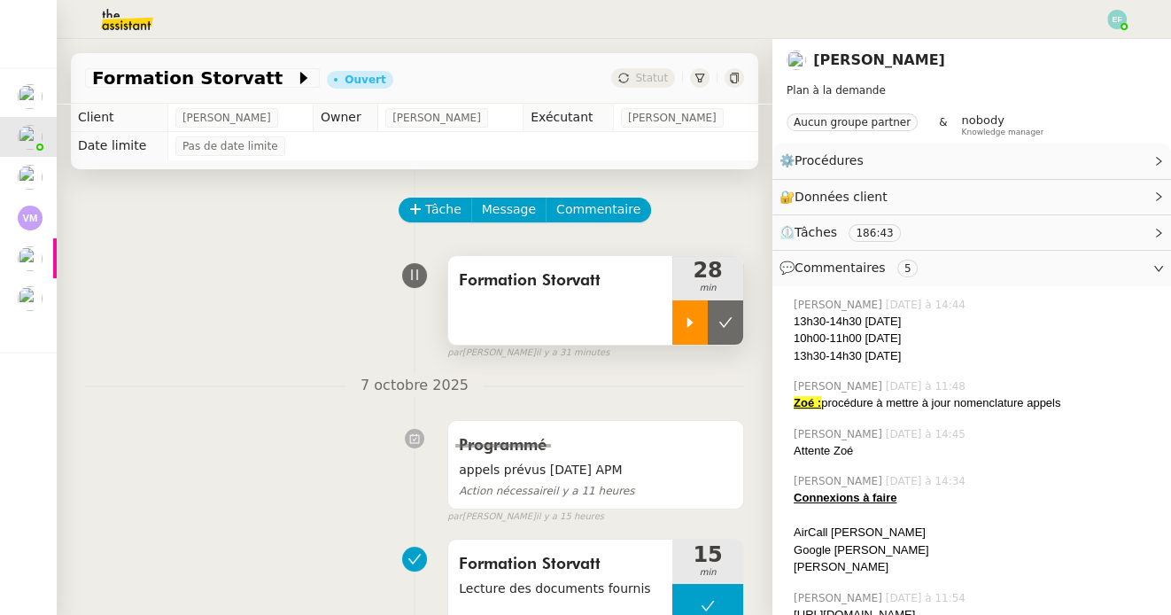
click at [693, 318] on icon at bounding box center [690, 322] width 14 height 14
click at [713, 310] on div at bounding box center [707, 322] width 71 height 44
click at [720, 313] on button at bounding box center [725, 322] width 35 height 44
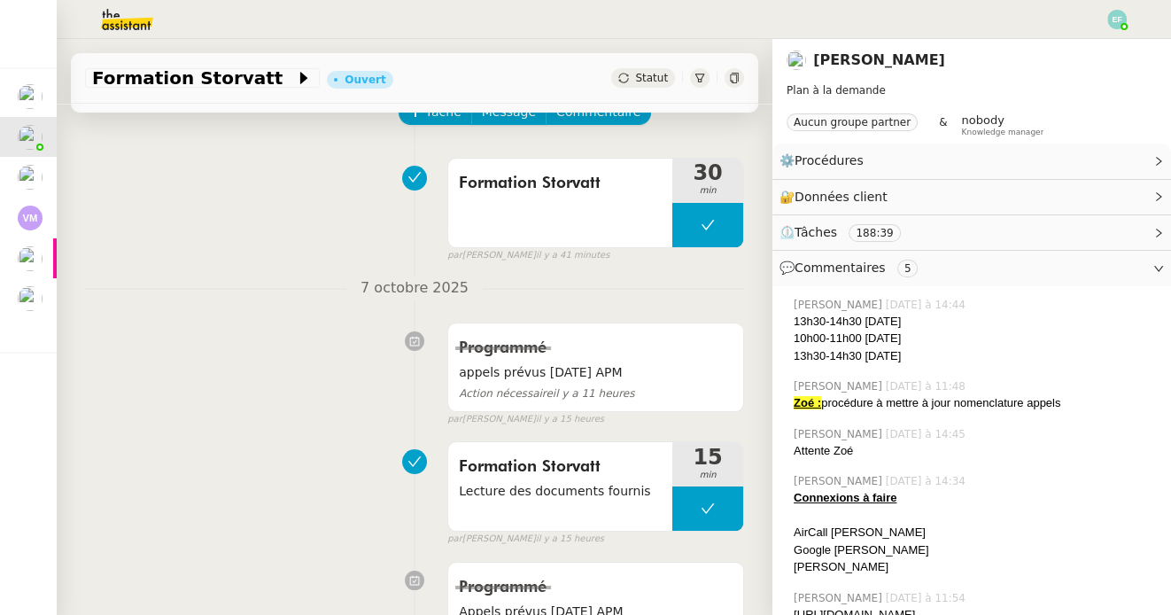
scroll to position [35, 0]
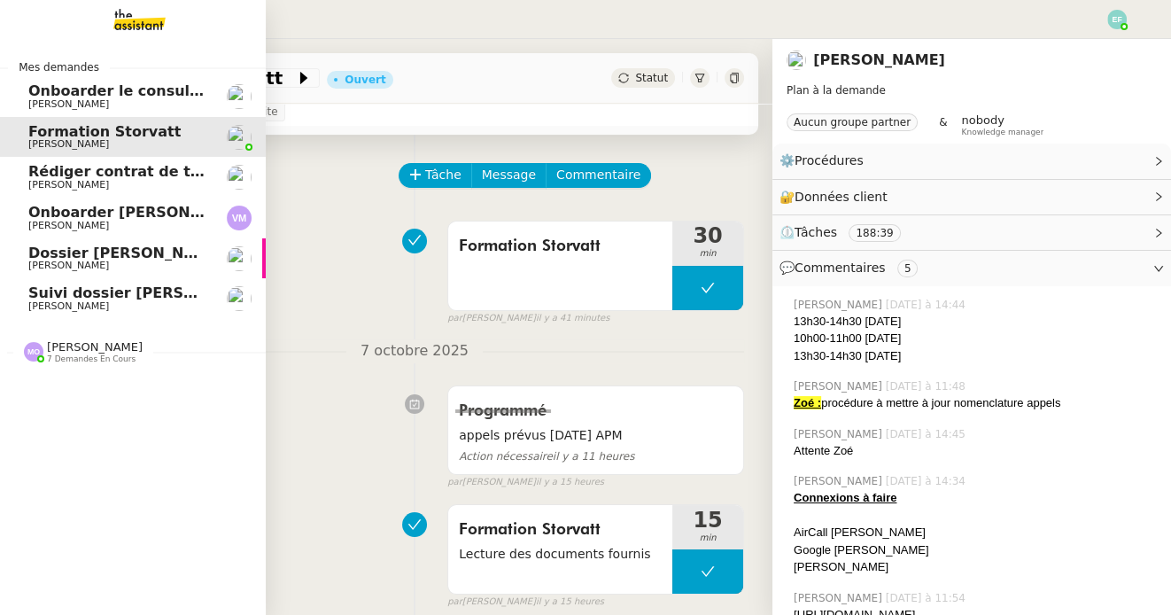
click at [42, 180] on span "[PERSON_NAME]" at bounding box center [68, 185] width 81 height 12
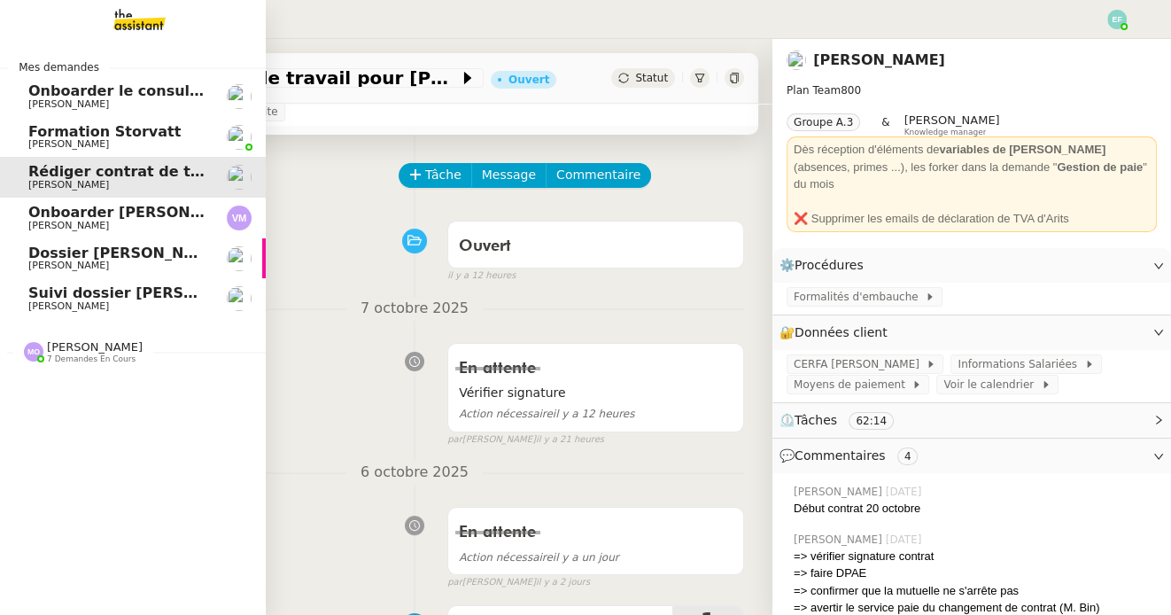
click at [67, 305] on span "[PERSON_NAME]" at bounding box center [68, 306] width 81 height 12
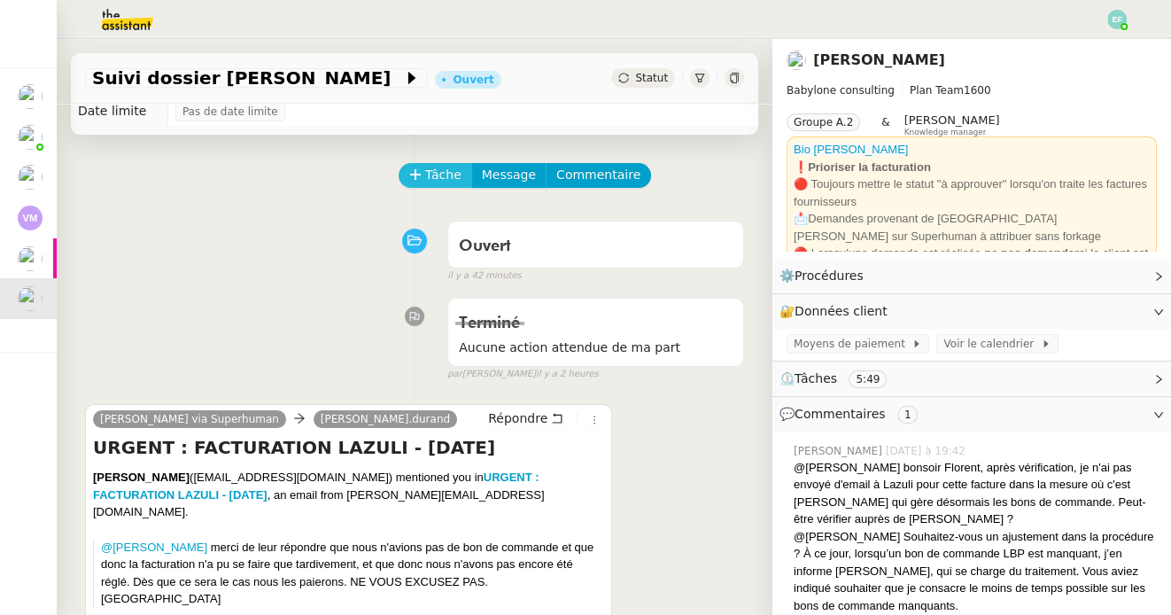
click at [416, 181] on icon at bounding box center [415, 174] width 12 height 12
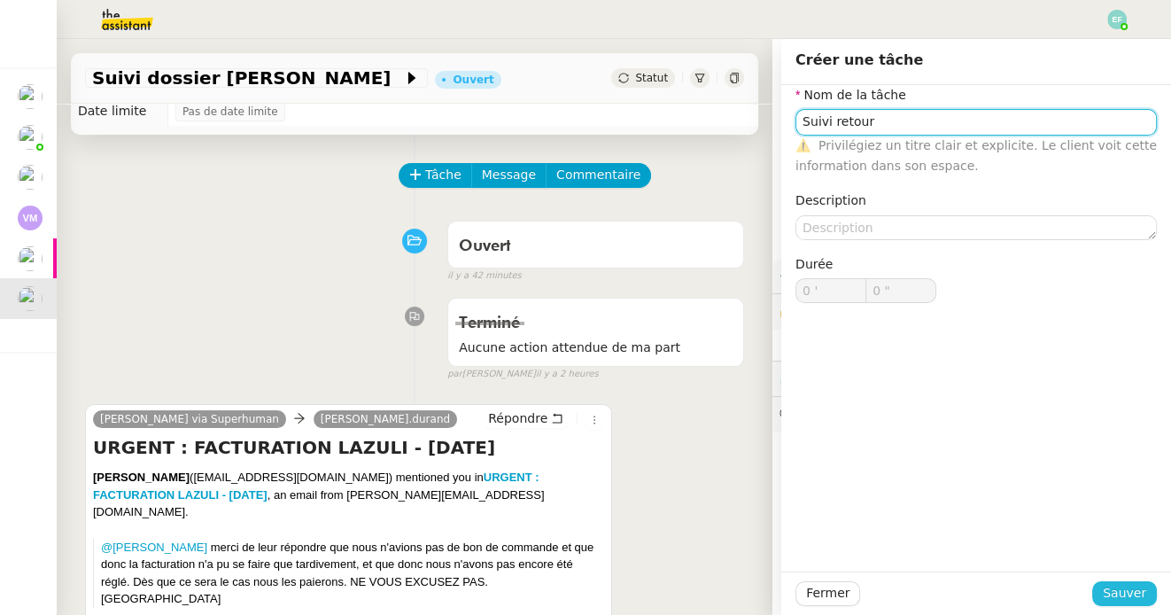
type input "Suivi retour"
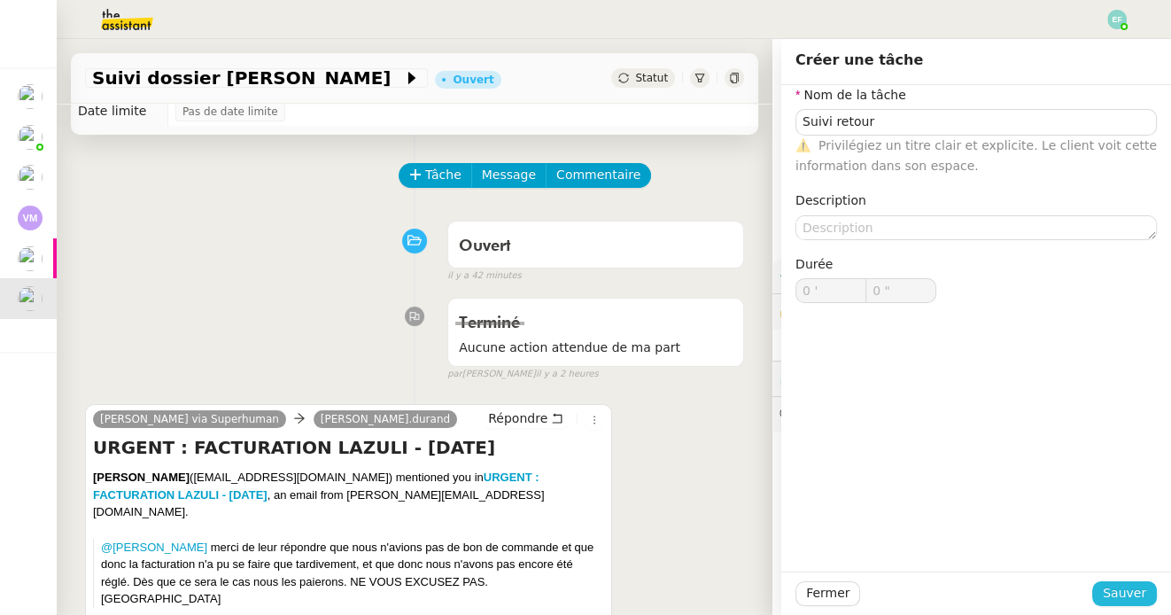
click at [1117, 590] on span "Sauver" at bounding box center [1123, 593] width 43 height 20
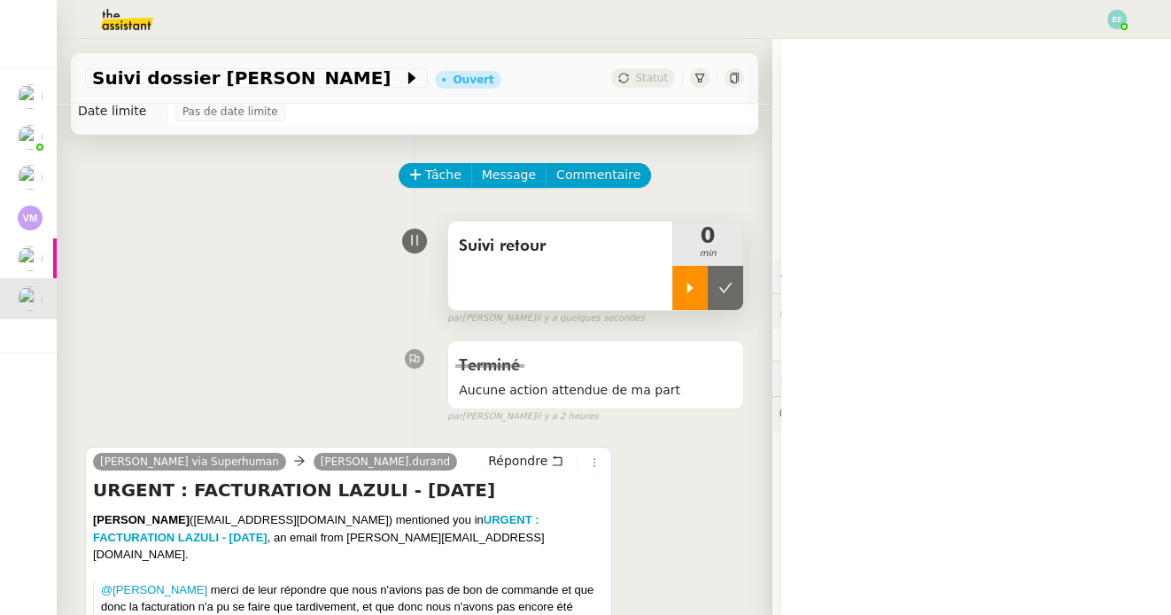
click at [696, 303] on div at bounding box center [689, 288] width 35 height 44
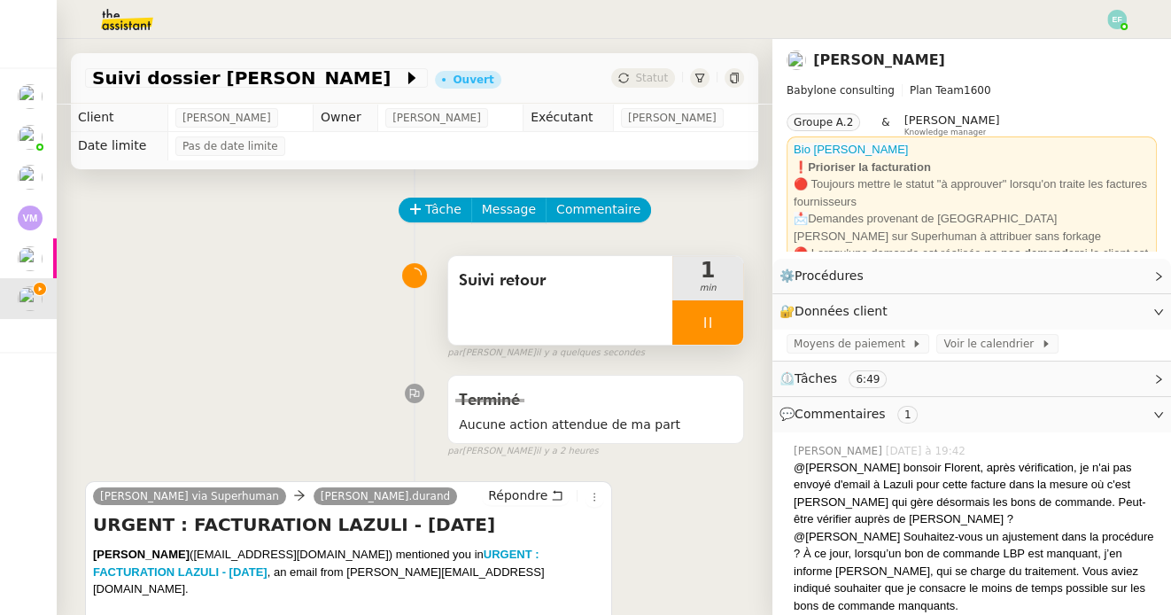
click at [708, 321] on icon at bounding box center [707, 322] width 14 height 14
click at [723, 321] on icon at bounding box center [725, 322] width 14 height 14
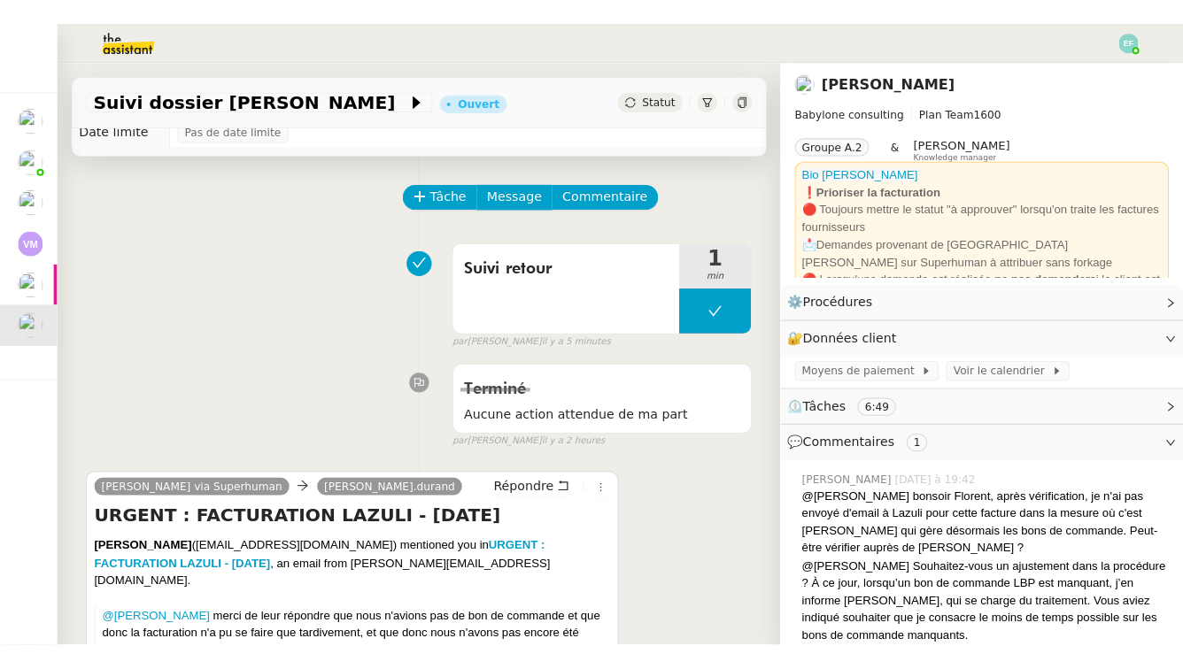
scroll to position [40, 0]
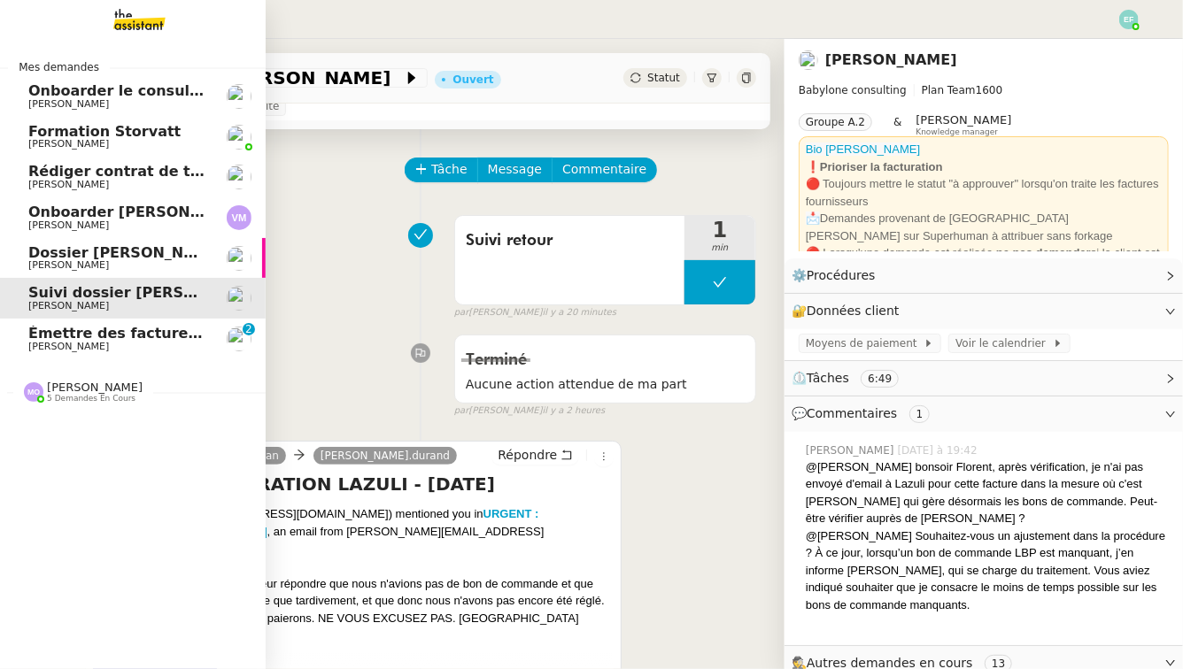
click at [45, 342] on span "[PERSON_NAME]" at bounding box center [68, 347] width 81 height 12
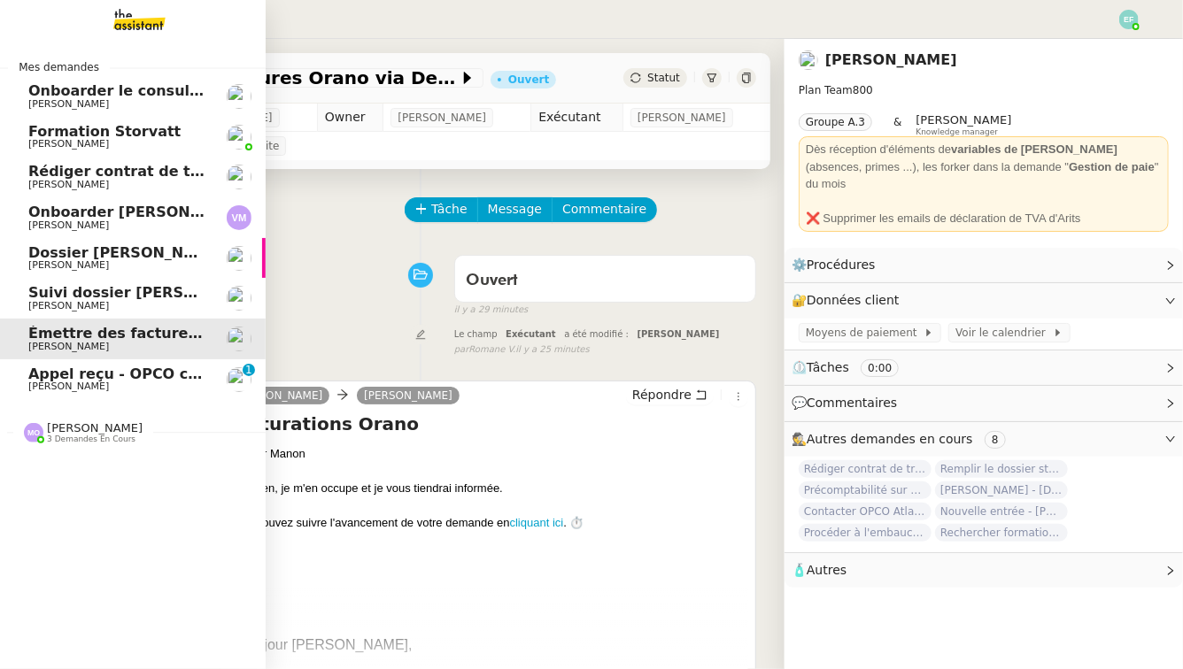
click at [98, 378] on span "Appel reçu - OPCO commerce" at bounding box center [145, 374] width 234 height 17
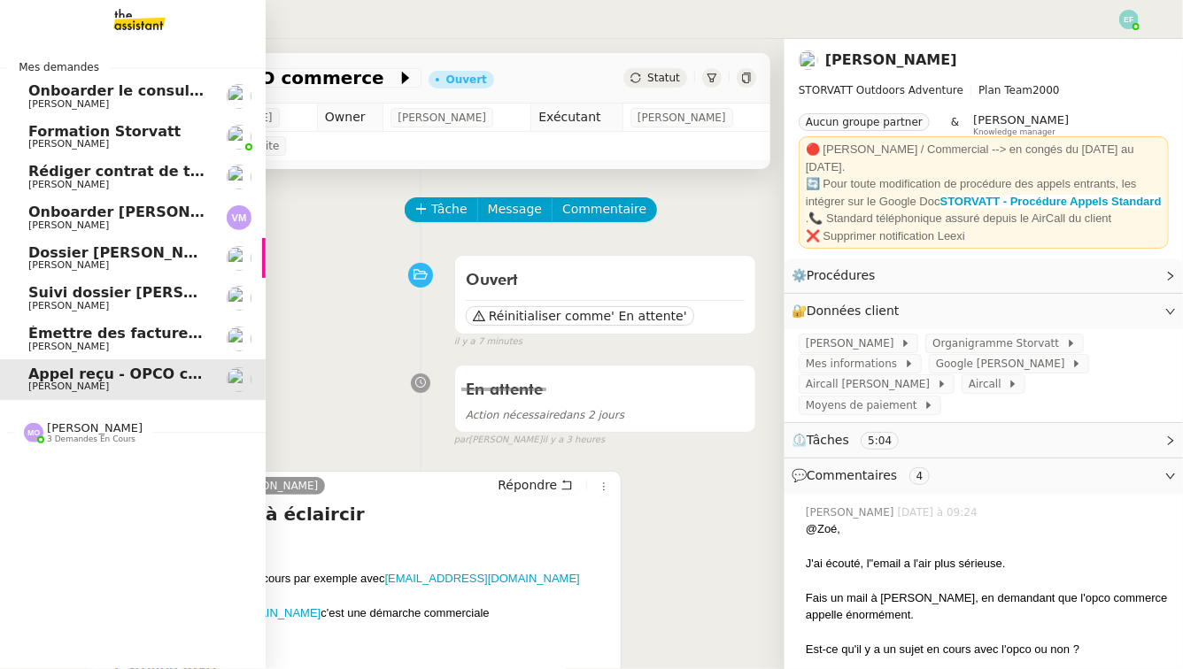
click at [83, 344] on span "[PERSON_NAME]" at bounding box center [68, 347] width 81 height 12
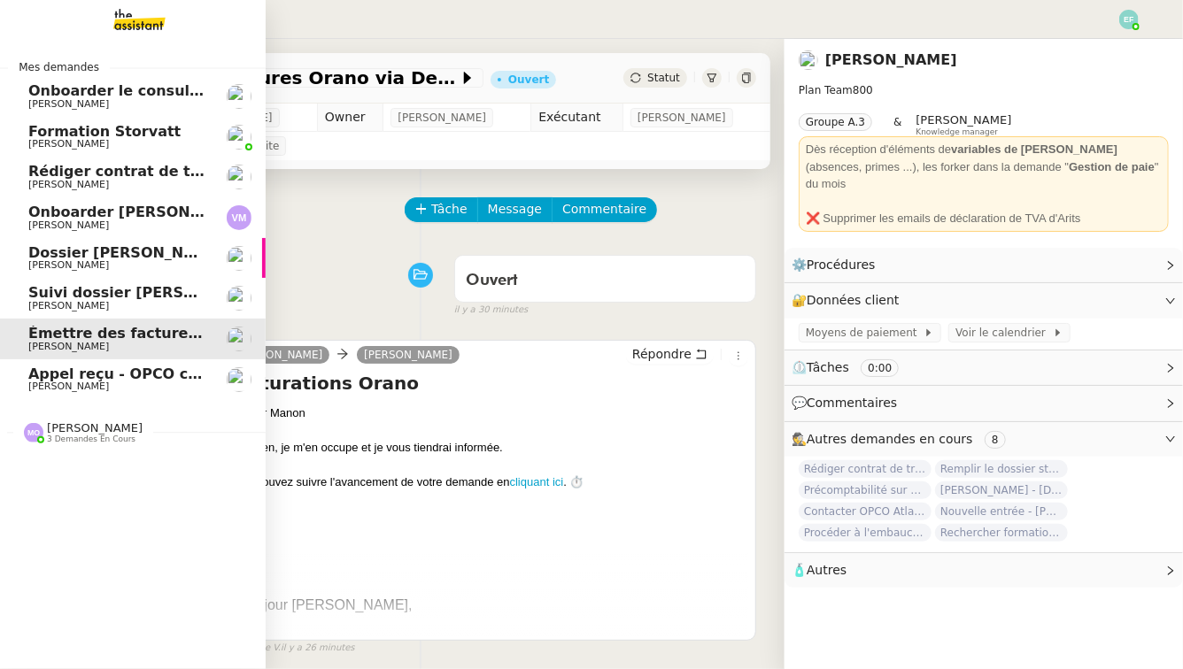
click at [114, 286] on span "Suivi dossier [PERSON_NAME]" at bounding box center [147, 292] width 239 height 17
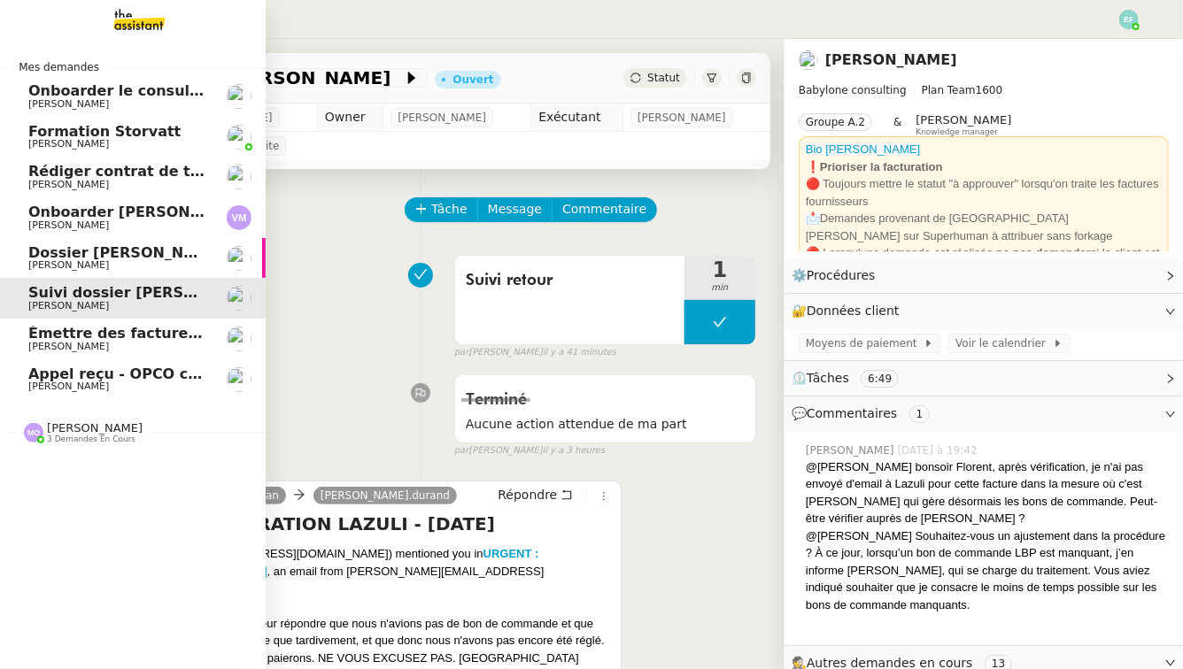
click at [106, 246] on span "Dossier [PERSON_NAME] El Ramy" at bounding box center [161, 252] width 266 height 17
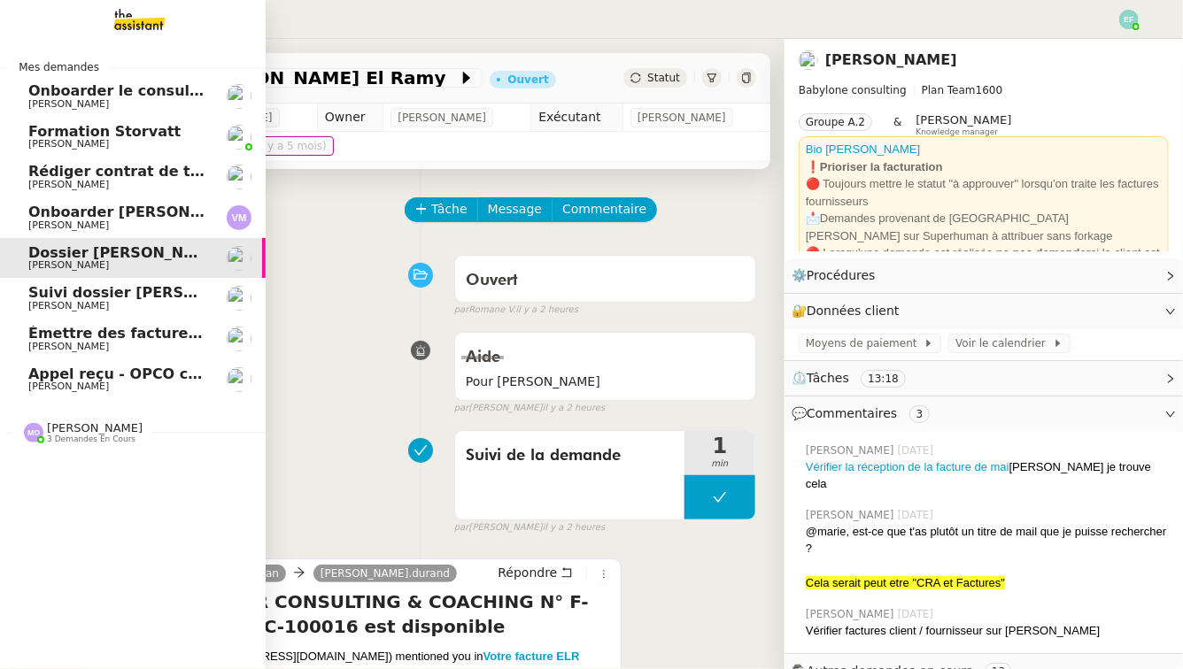
click at [116, 210] on span "Onboarder [PERSON_NAME]" at bounding box center [139, 212] width 222 height 17
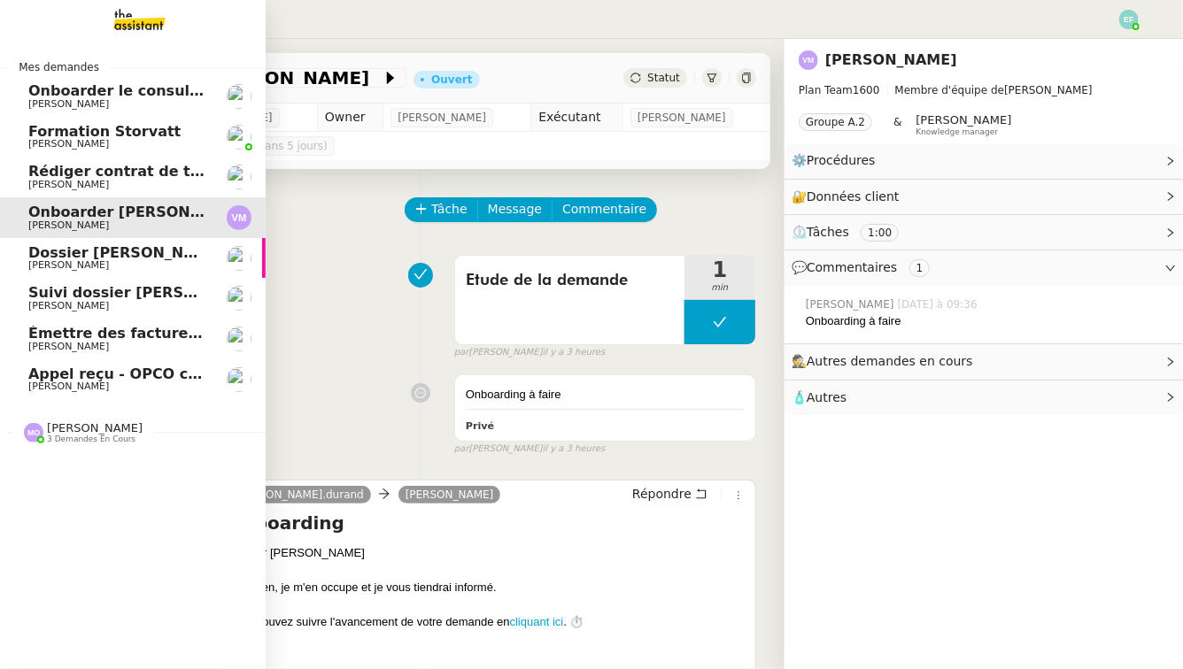
click at [131, 183] on span "[PERSON_NAME]" at bounding box center [117, 185] width 179 height 11
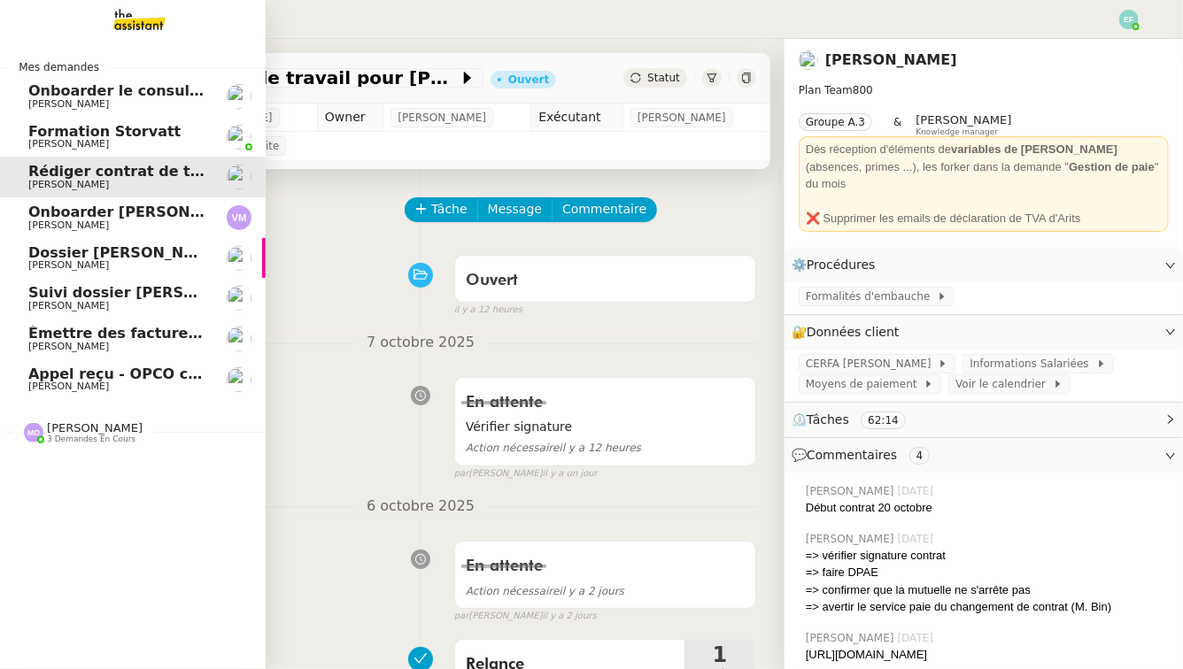
click at [139, 142] on span "[PERSON_NAME]" at bounding box center [117, 144] width 179 height 11
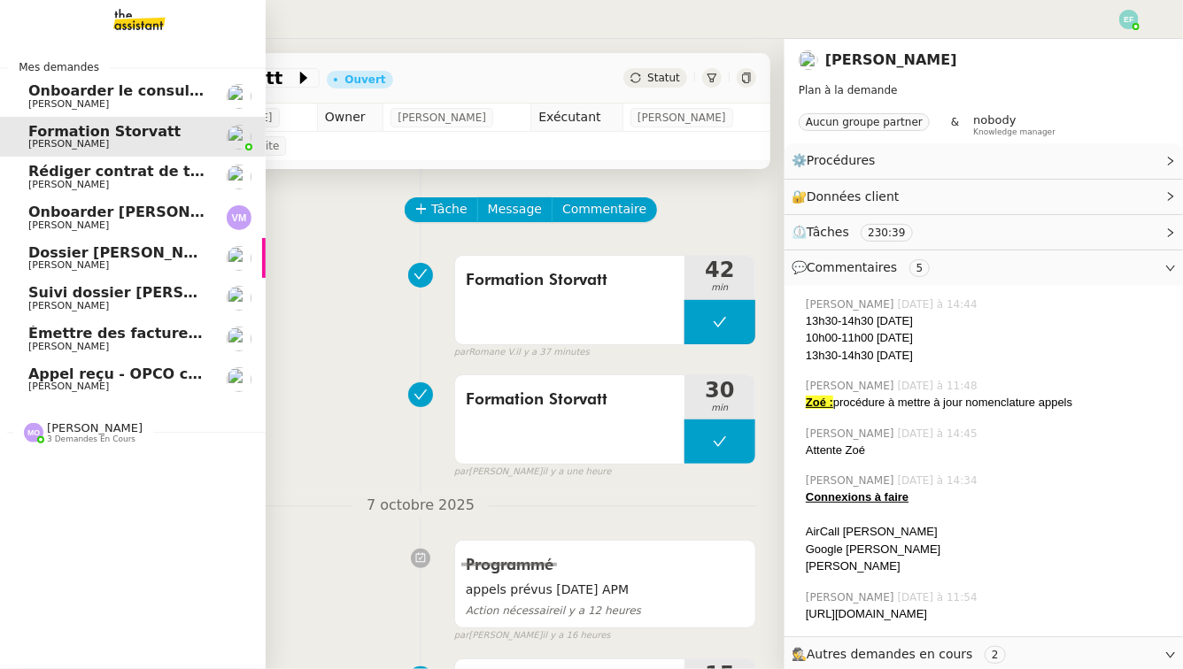
click at [144, 89] on span "Onboarder le consultant [PERSON_NAME]" at bounding box center [193, 90] width 331 height 17
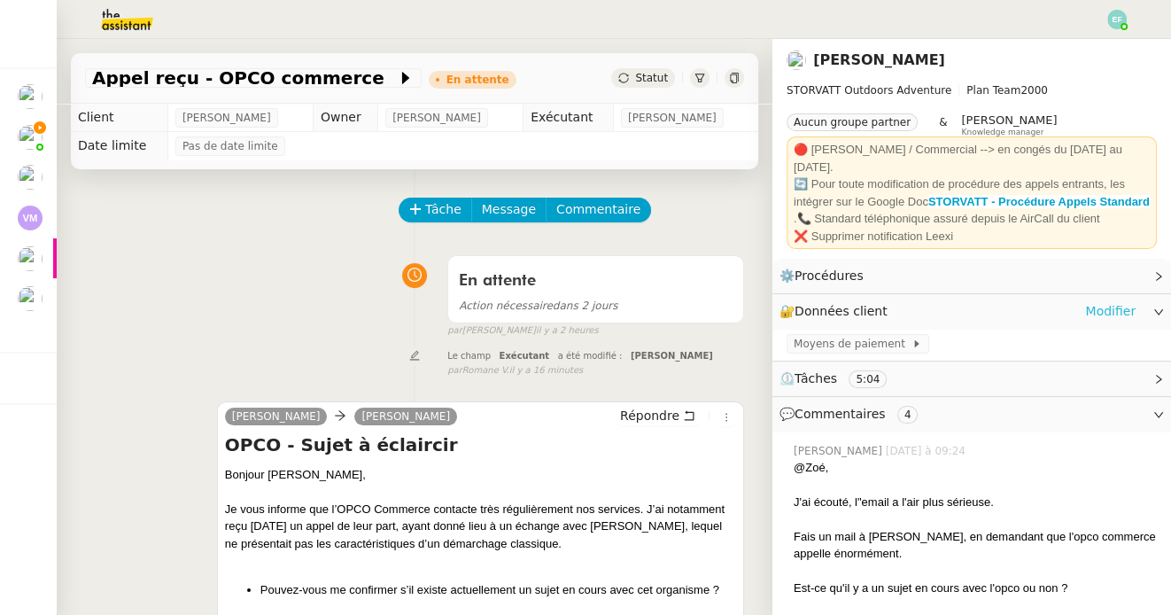
click at [1130, 309] on link "Modifier" at bounding box center [1110, 311] width 50 height 20
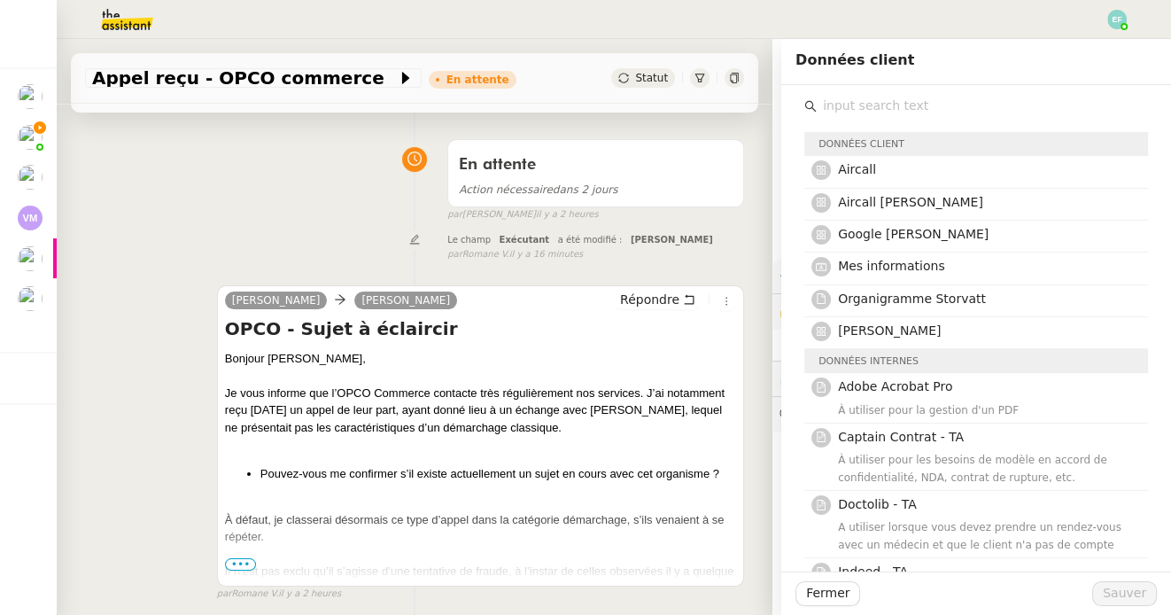
scroll to position [124, 0]
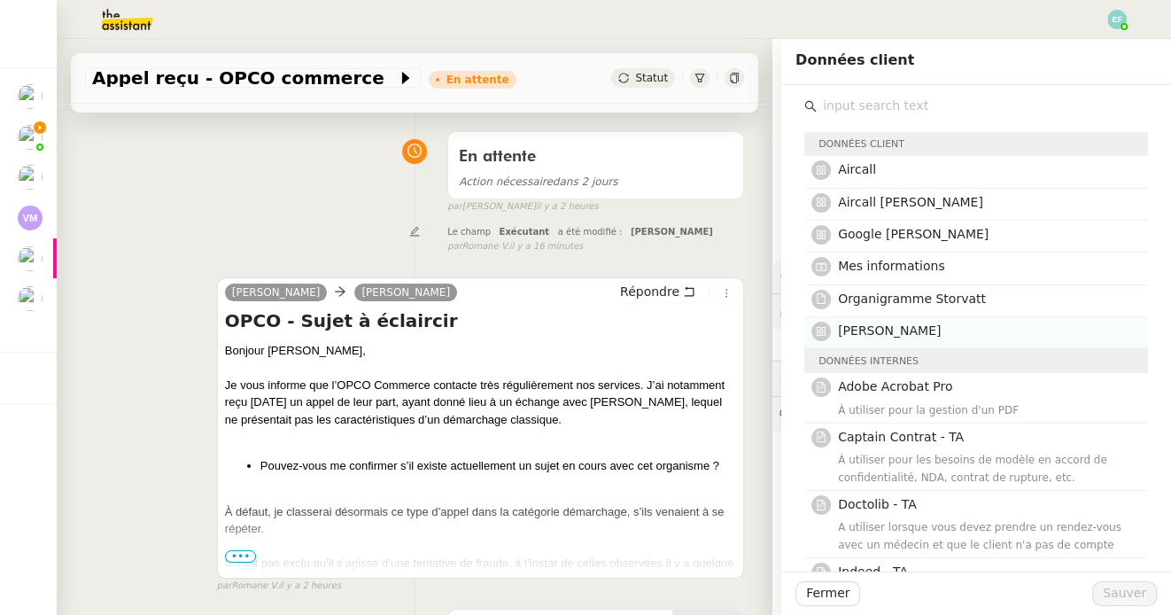
click at [898, 324] on span "[PERSON_NAME]" at bounding box center [889, 330] width 103 height 14
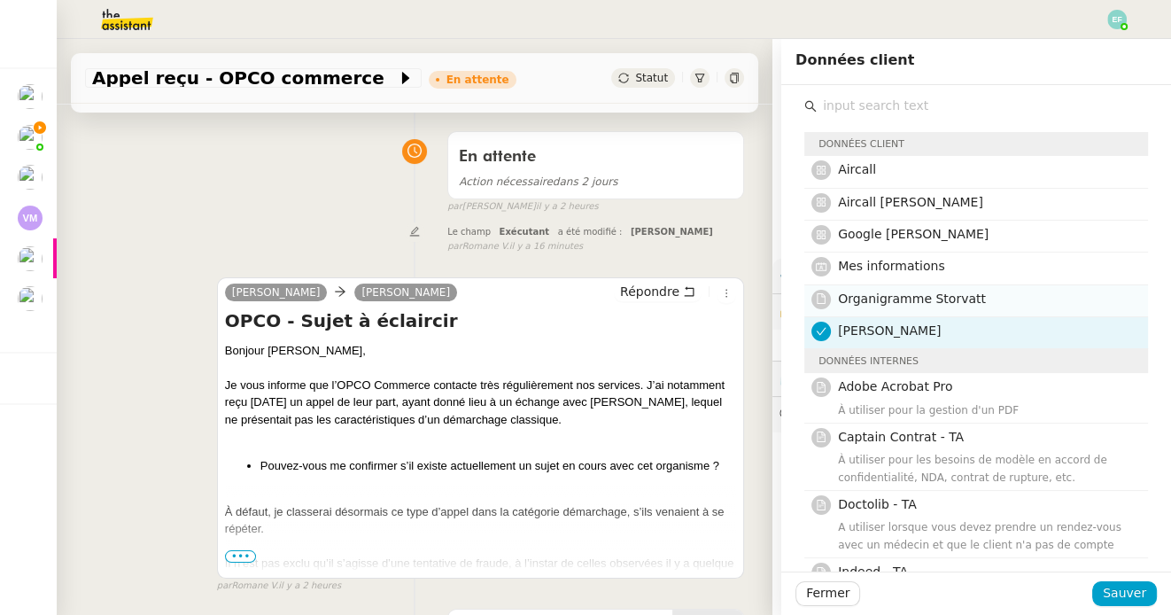
click at [885, 294] on span "Organigramme Storvatt" at bounding box center [912, 298] width 148 height 14
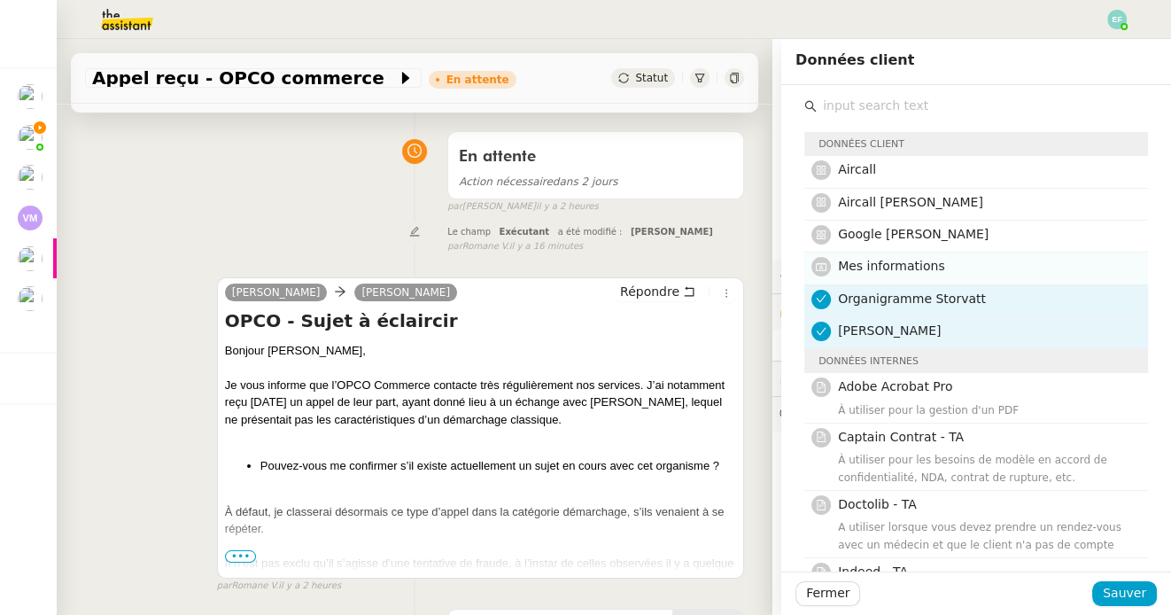
click at [873, 257] on h4 "Mes informations" at bounding box center [987, 266] width 299 height 20
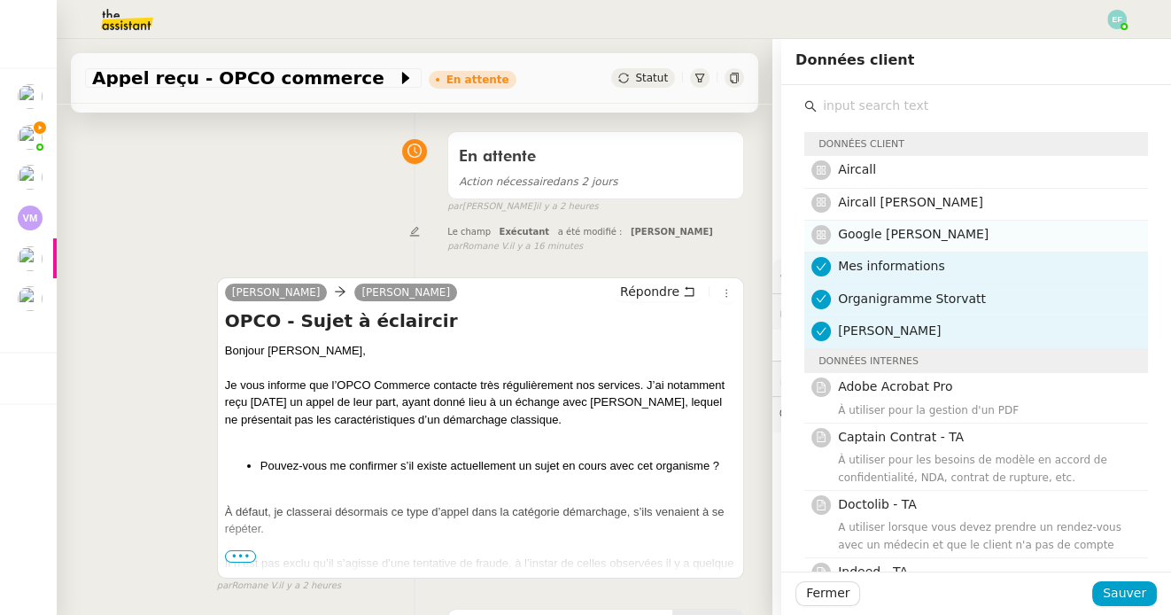
click at [870, 233] on span "Google Geraldine" at bounding box center [913, 234] width 151 height 14
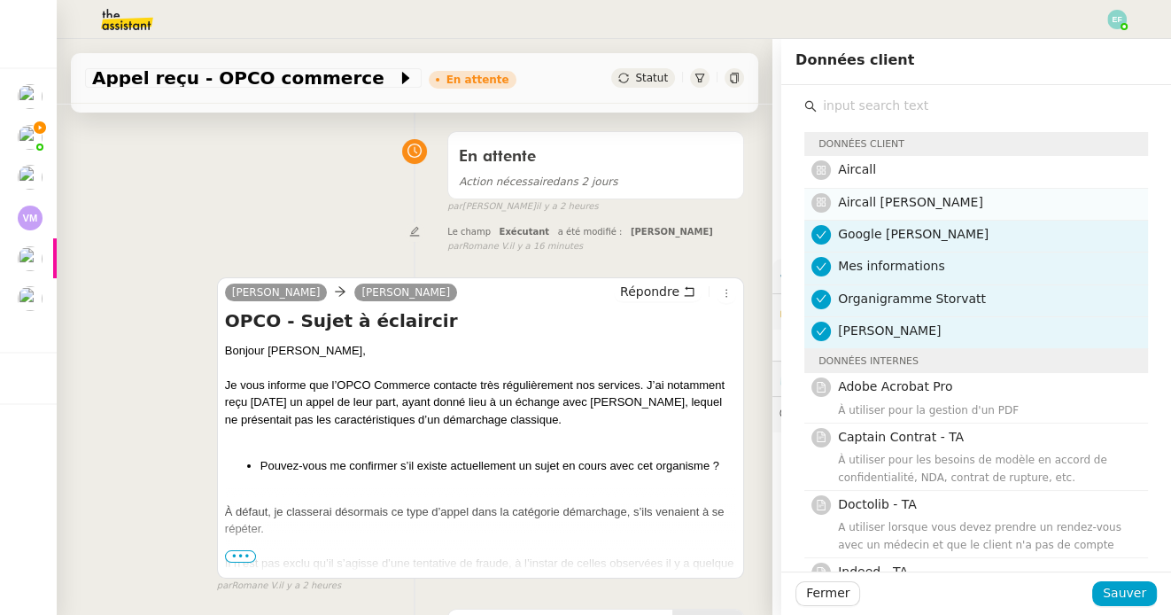
click at [863, 204] on span "Aircall Géraldine" at bounding box center [910, 202] width 145 height 14
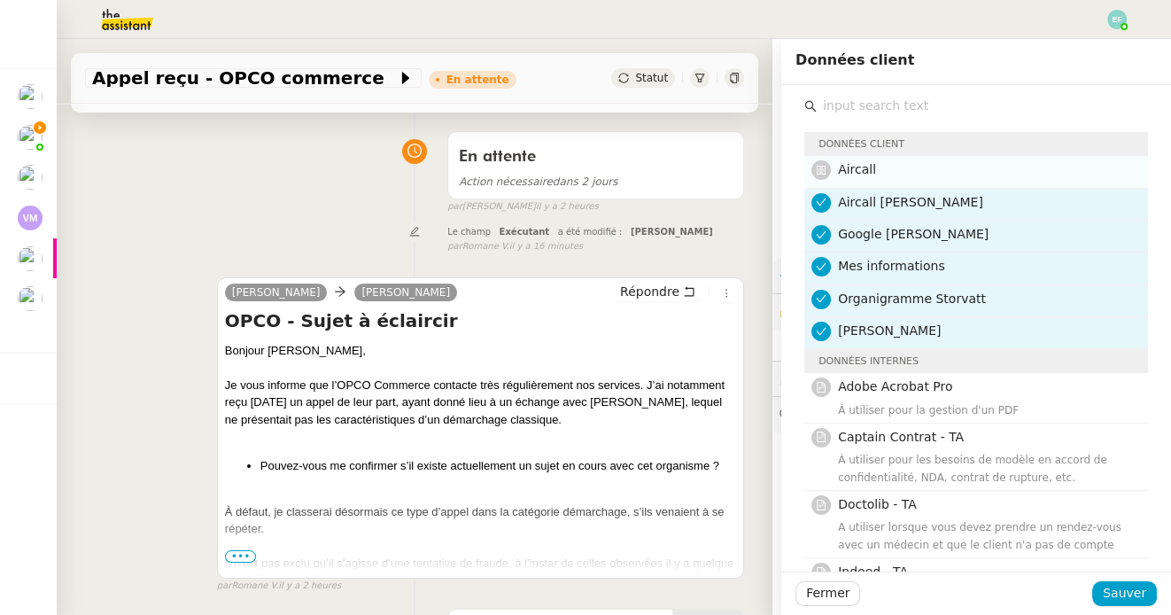
click at [852, 166] on span "Aircall" at bounding box center [857, 169] width 38 height 14
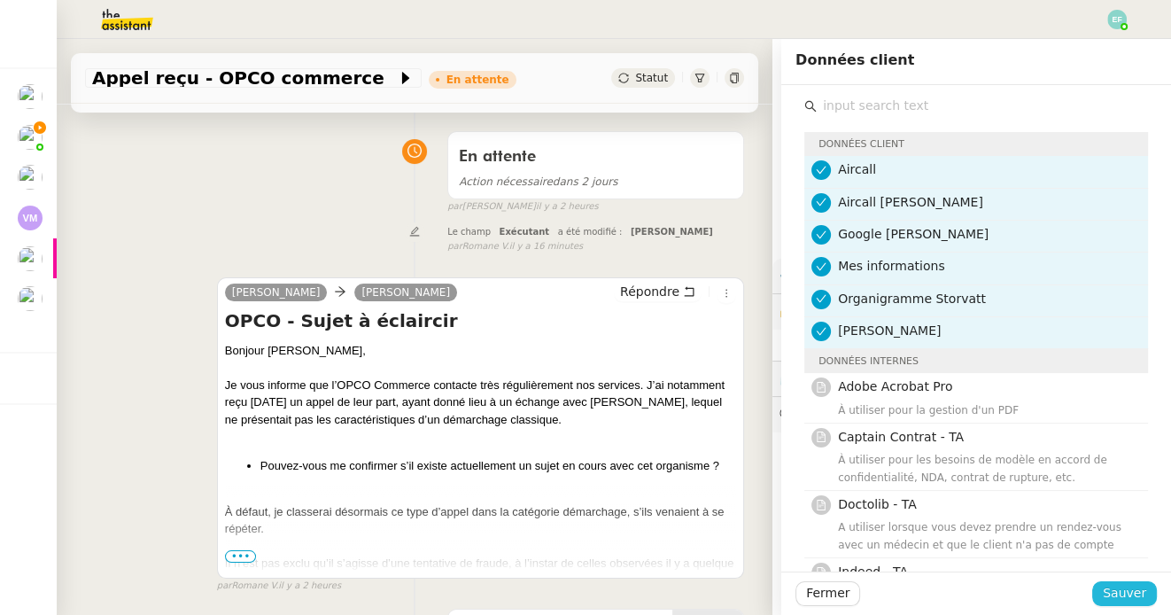
click at [1117, 599] on span "Sauver" at bounding box center [1123, 593] width 43 height 20
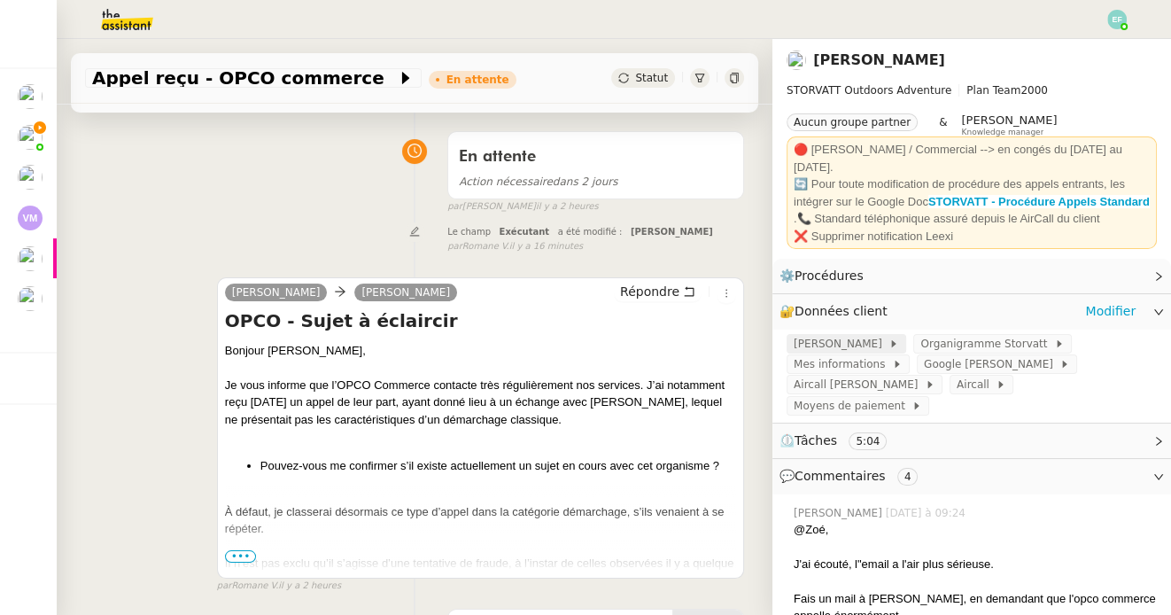
click at [888, 342] on icon at bounding box center [893, 343] width 11 height 11
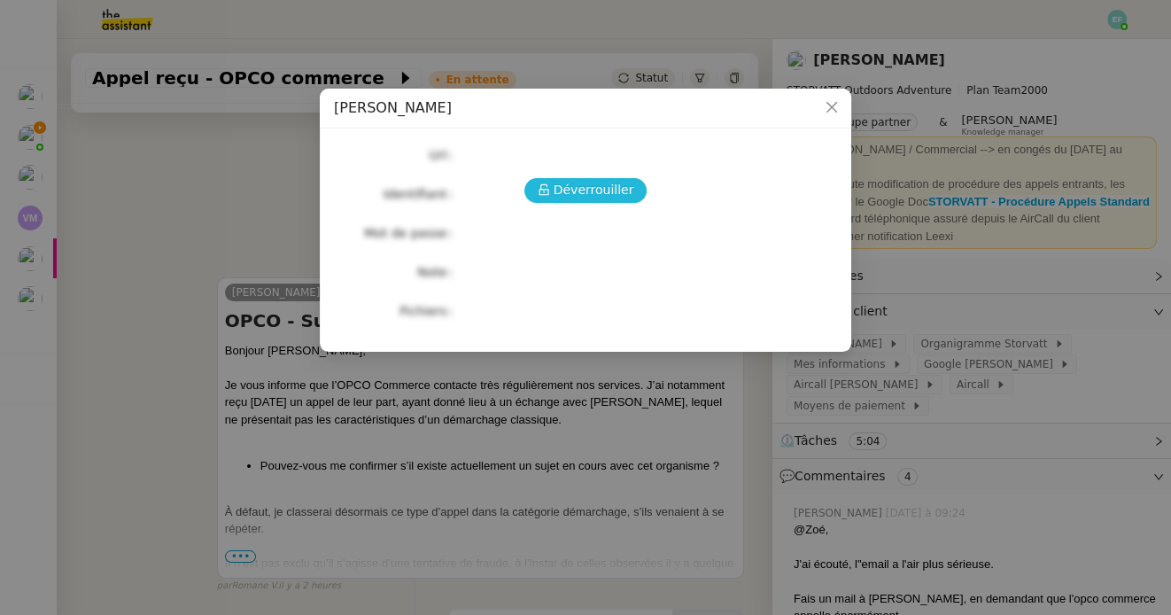
click at [580, 197] on span "Déverrouiller" at bounding box center [593, 190] width 81 height 20
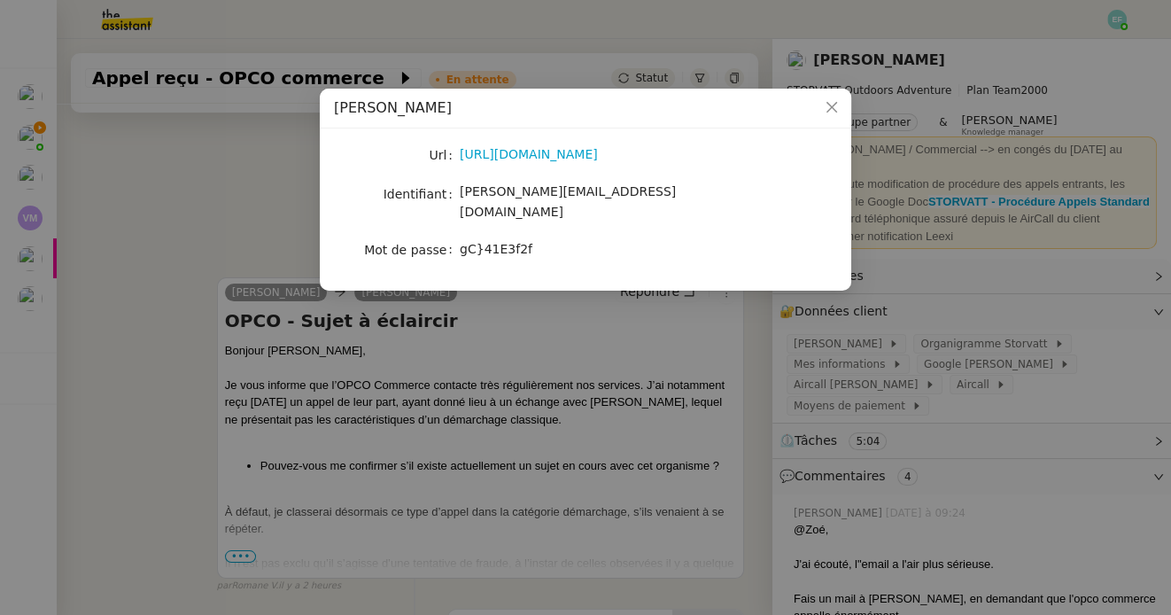
click at [547, 196] on span "[PERSON_NAME][EMAIL_ADDRESS][DOMAIN_NAME]" at bounding box center [568, 201] width 216 height 35
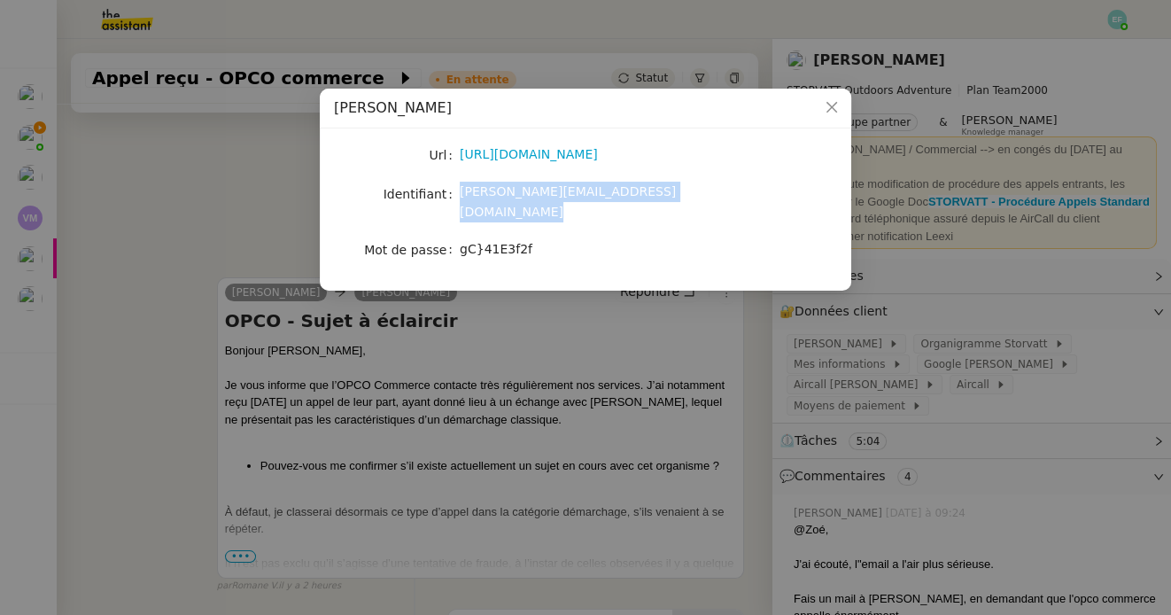
click at [547, 196] on span "[PERSON_NAME][EMAIL_ADDRESS][DOMAIN_NAME]" at bounding box center [568, 201] width 216 height 35
copy span "[PERSON_NAME][EMAIL_ADDRESS][DOMAIN_NAME]"
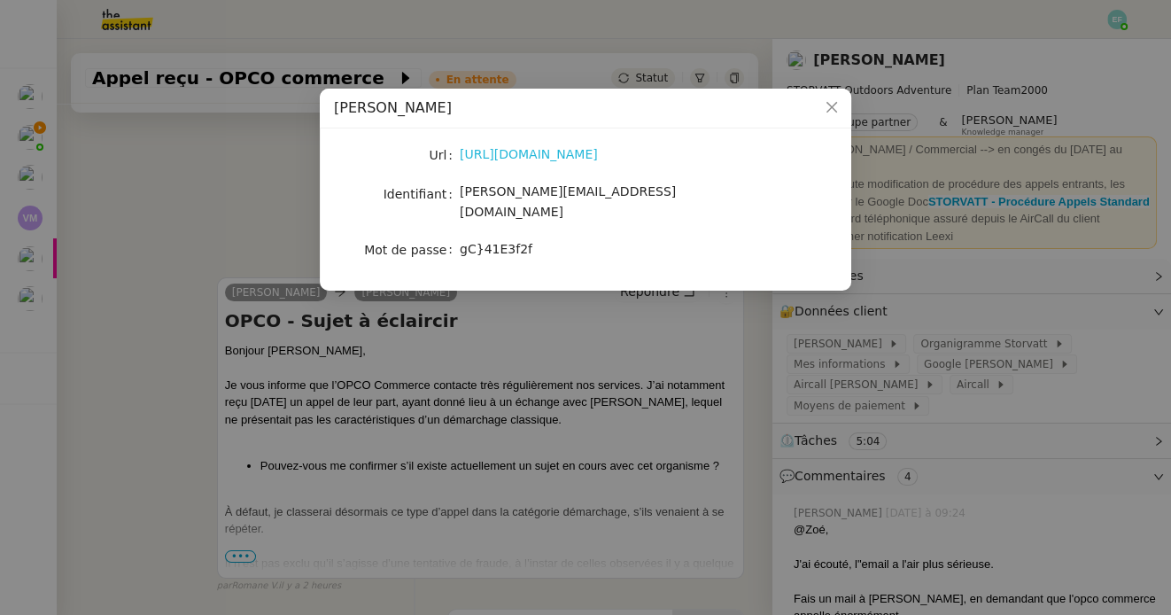
click at [598, 158] on link "https://one.zoho.eu/zohoone/storvatt/home/cxapp/crm/org20060519976/tab/Home/beg…" at bounding box center [529, 154] width 138 height 14
click at [530, 193] on span "[PERSON_NAME][EMAIL_ADDRESS][DOMAIN_NAME]" at bounding box center [568, 201] width 216 height 35
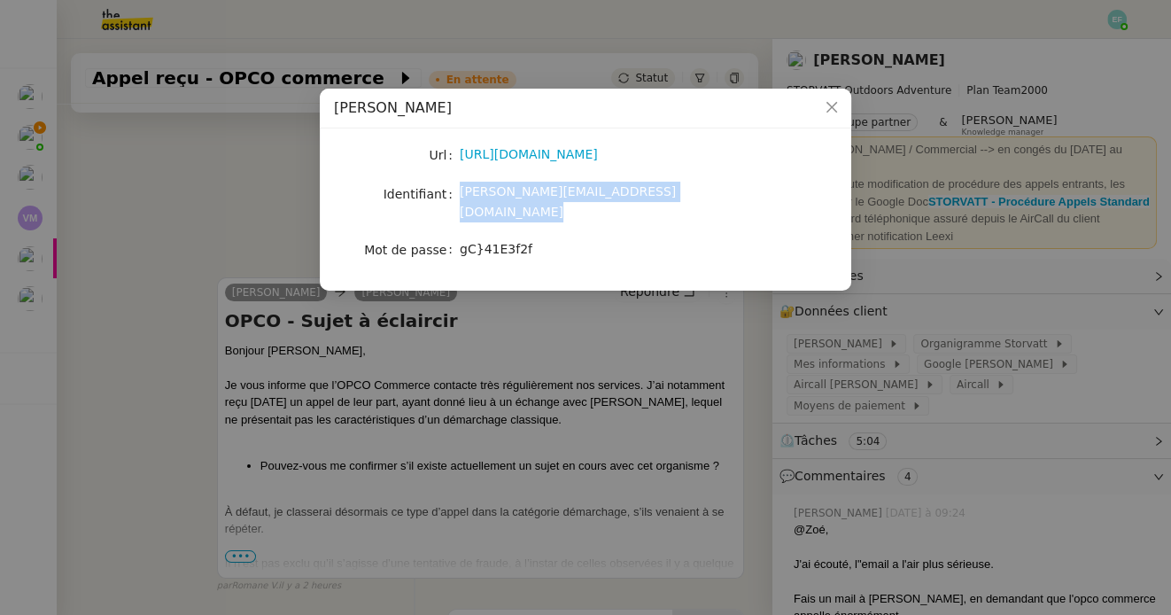
click at [530, 193] on span "[PERSON_NAME][EMAIL_ADDRESS][DOMAIN_NAME]" at bounding box center [568, 201] width 216 height 35
copy span "[PERSON_NAME][EMAIL_ADDRESS][DOMAIN_NAME]"
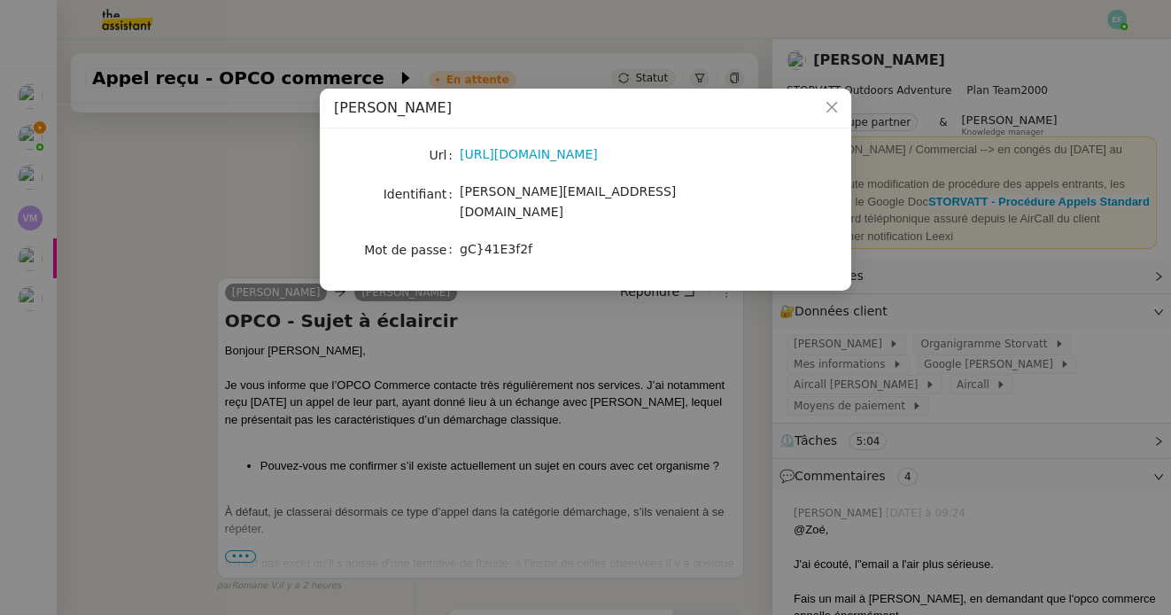
click at [509, 239] on div "gC}41E3f2f" at bounding box center [606, 249] width 293 height 20
copy span "gC}41E3f2f"
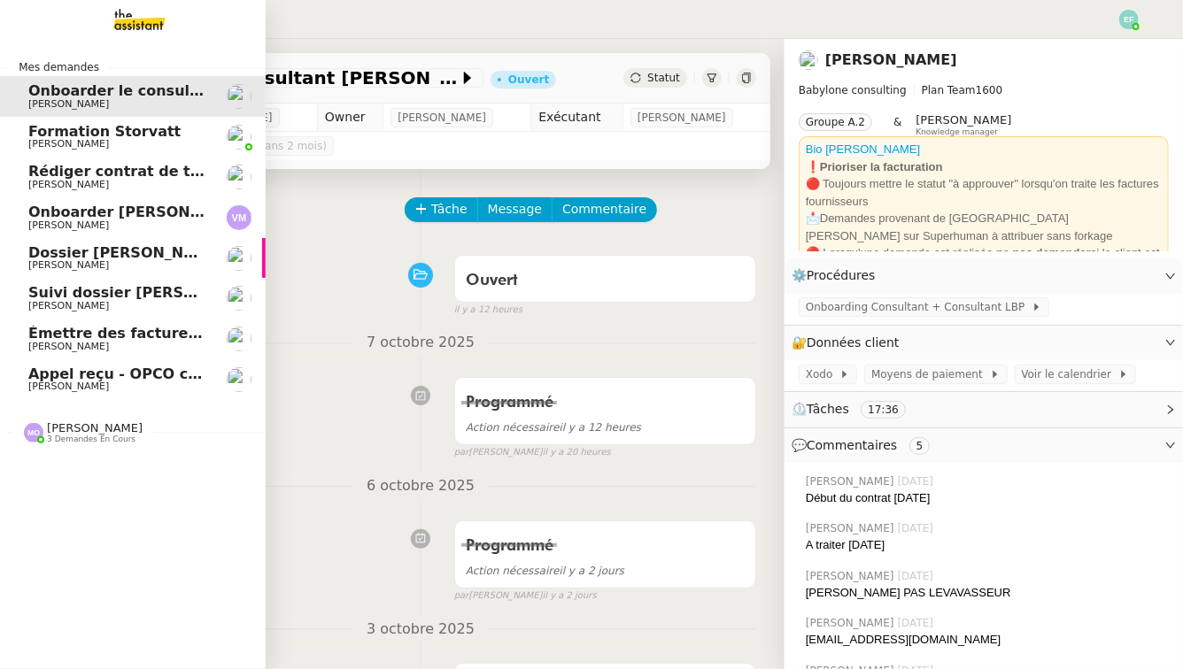
click at [50, 389] on span "Franck MUFFAT-JEANDET" at bounding box center [68, 387] width 81 height 12
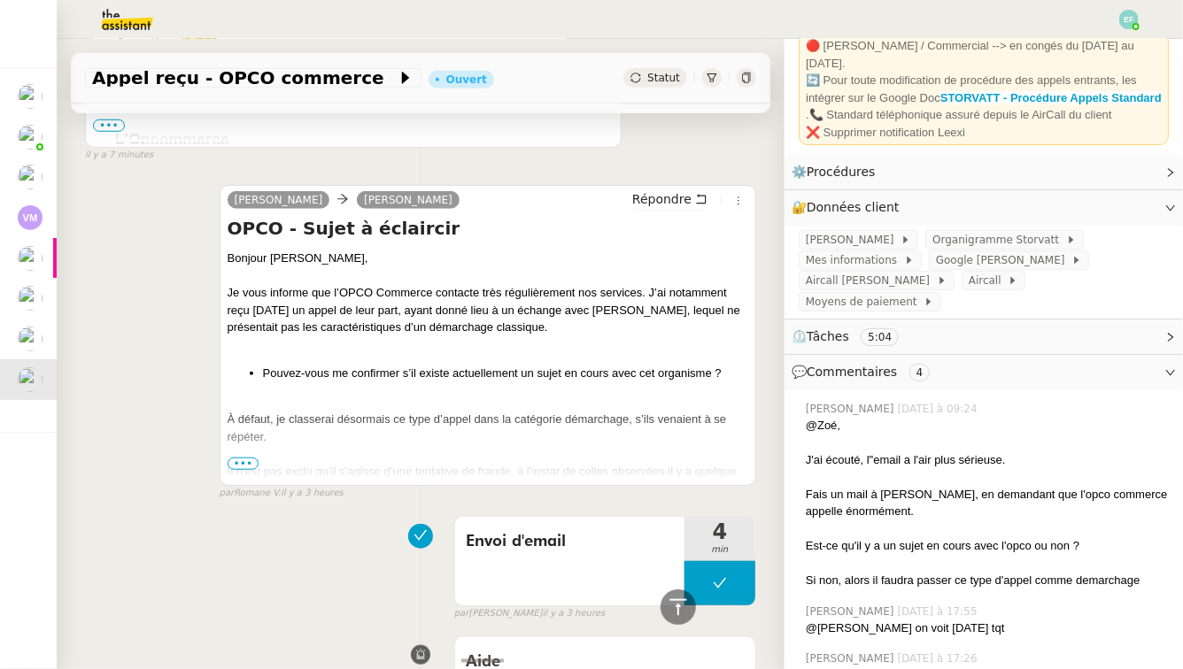
scroll to position [627, 0]
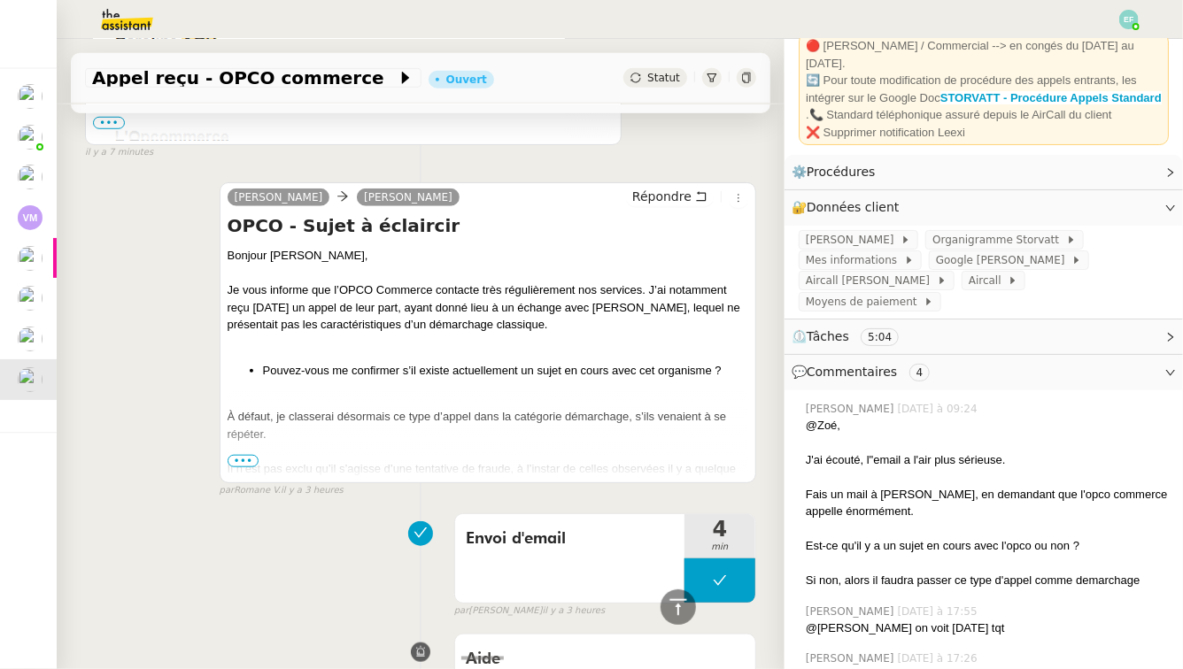
click at [242, 468] on div "Il n’est pas exclu qu’il s’agisse d’une tentative de fraude, à l’instar de cell…" at bounding box center [488, 477] width 521 height 35
click at [240, 459] on span "•••" at bounding box center [244, 461] width 32 height 12
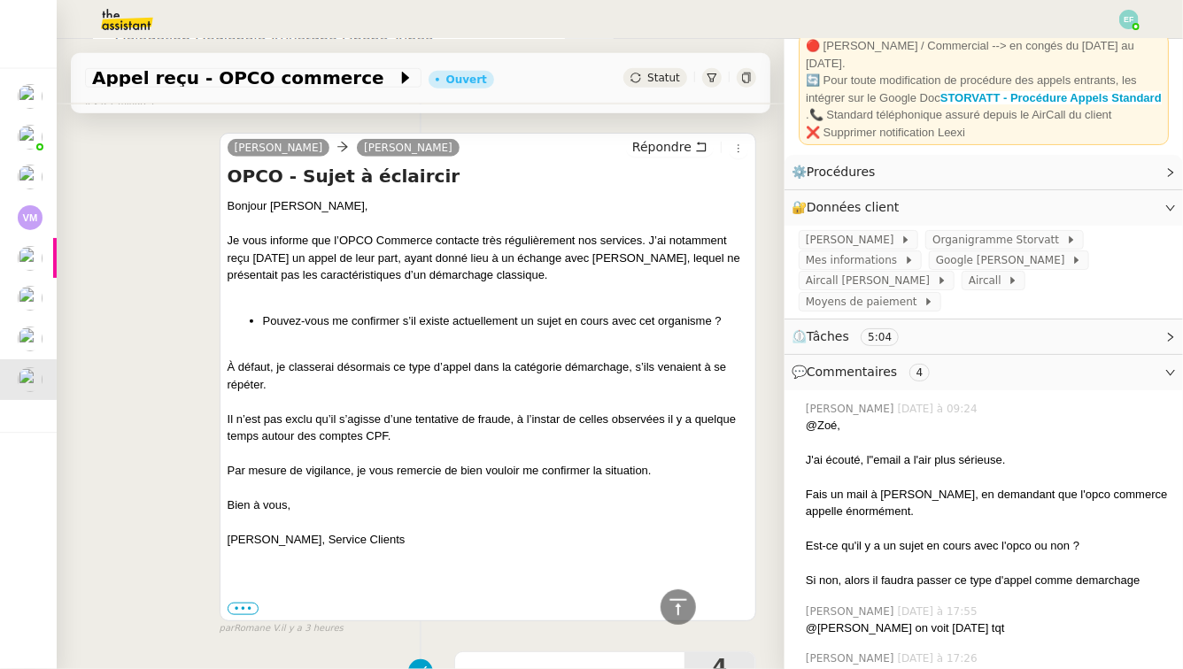
scroll to position [680, 0]
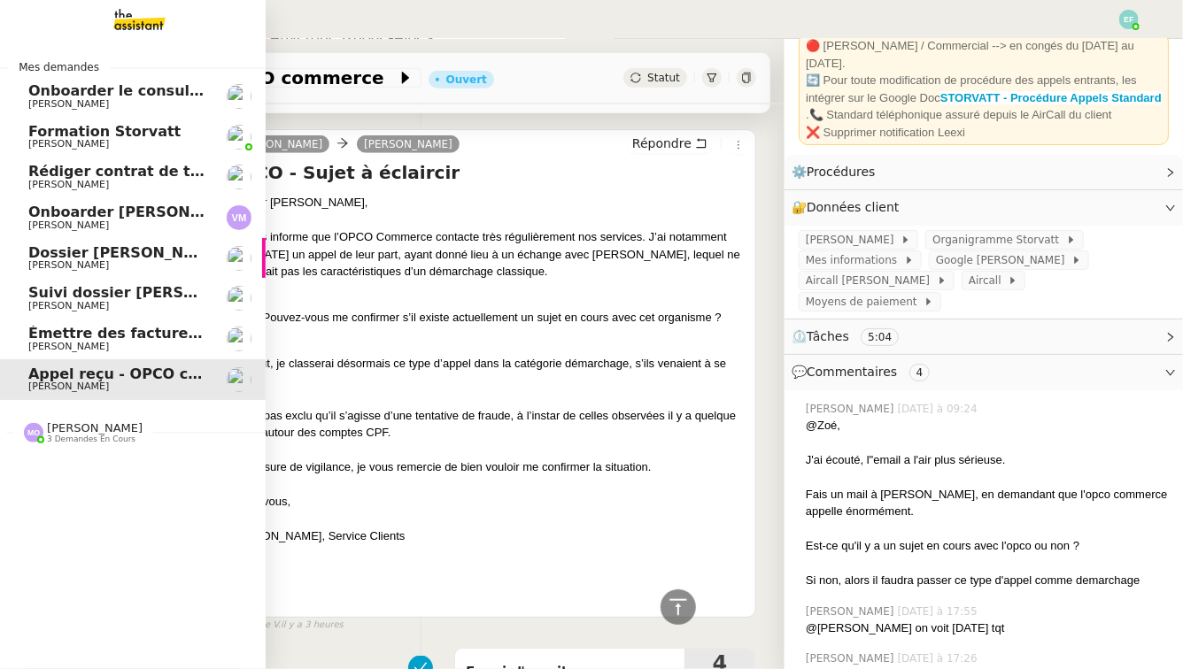
click at [96, 259] on span "Dossier [PERSON_NAME] El Ramy" at bounding box center [161, 252] width 266 height 17
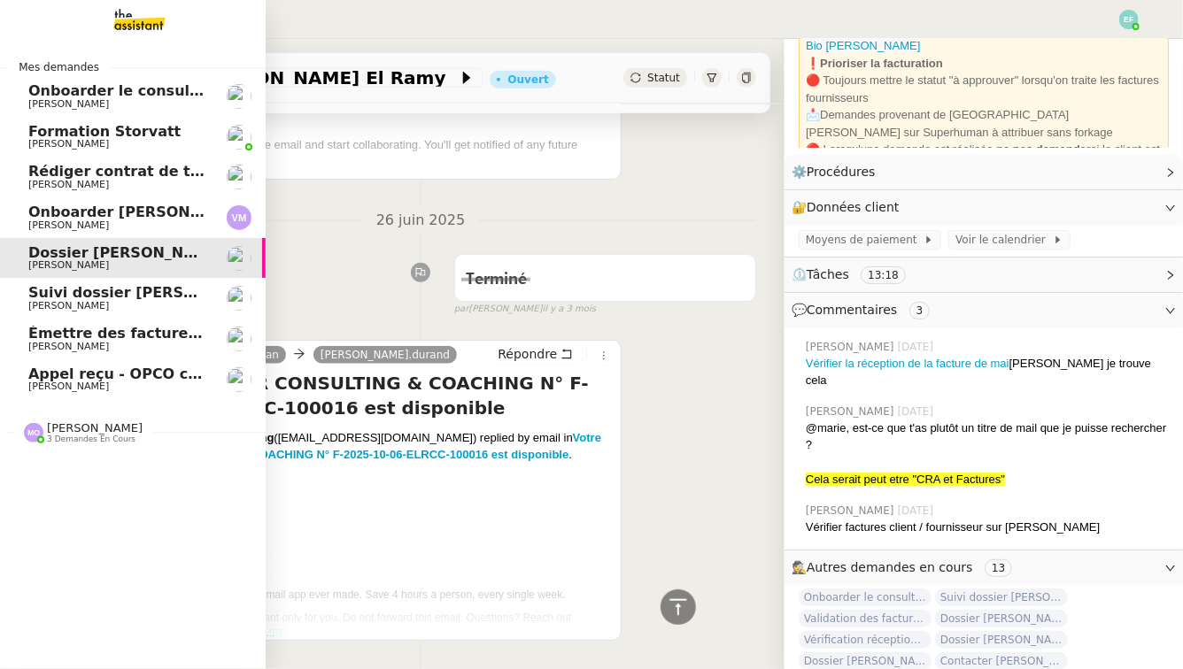
scroll to position [647, 0]
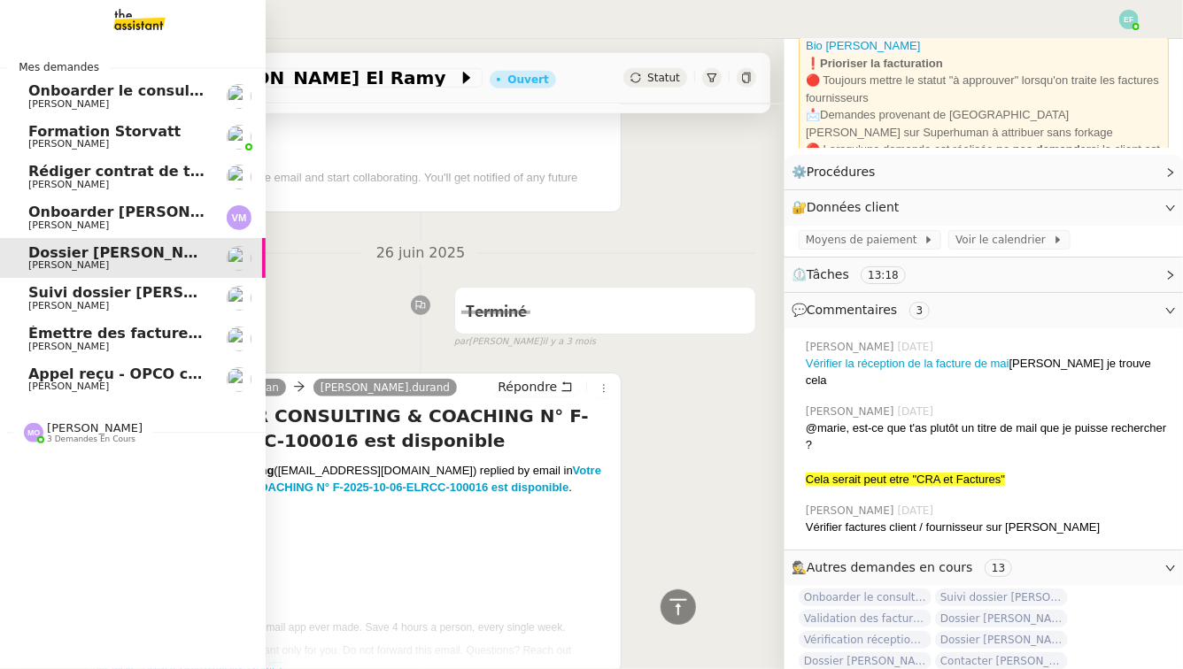
click at [101, 379] on span "Appel reçu - OPCO commerce" at bounding box center [145, 374] width 234 height 17
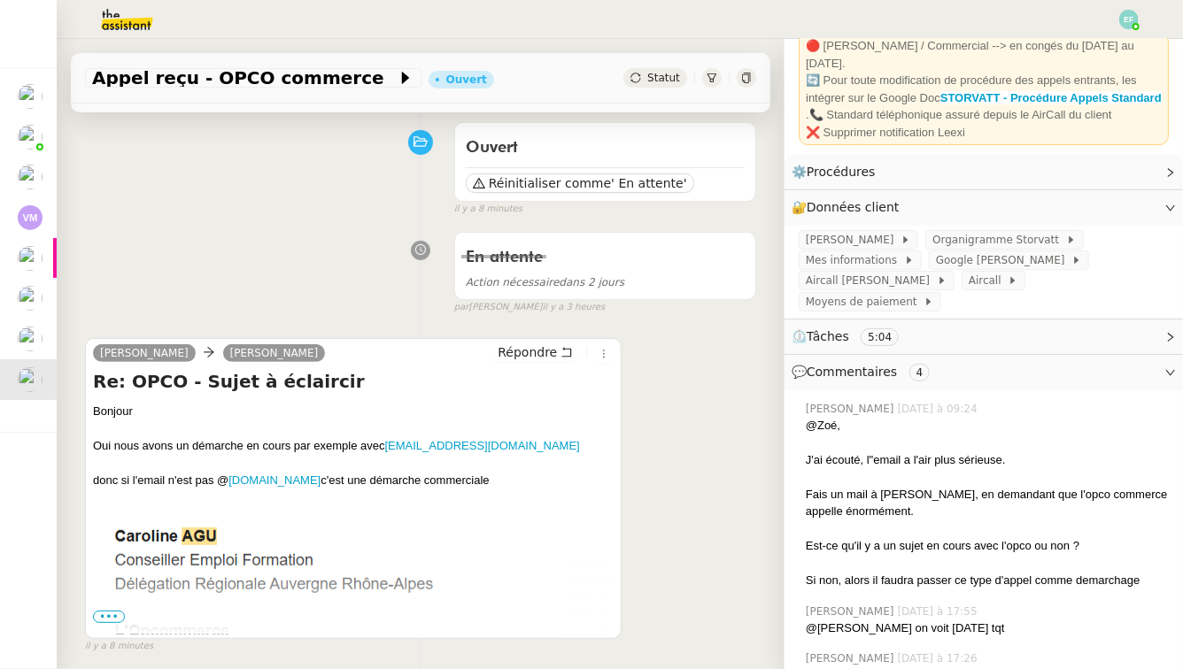
scroll to position [201, 0]
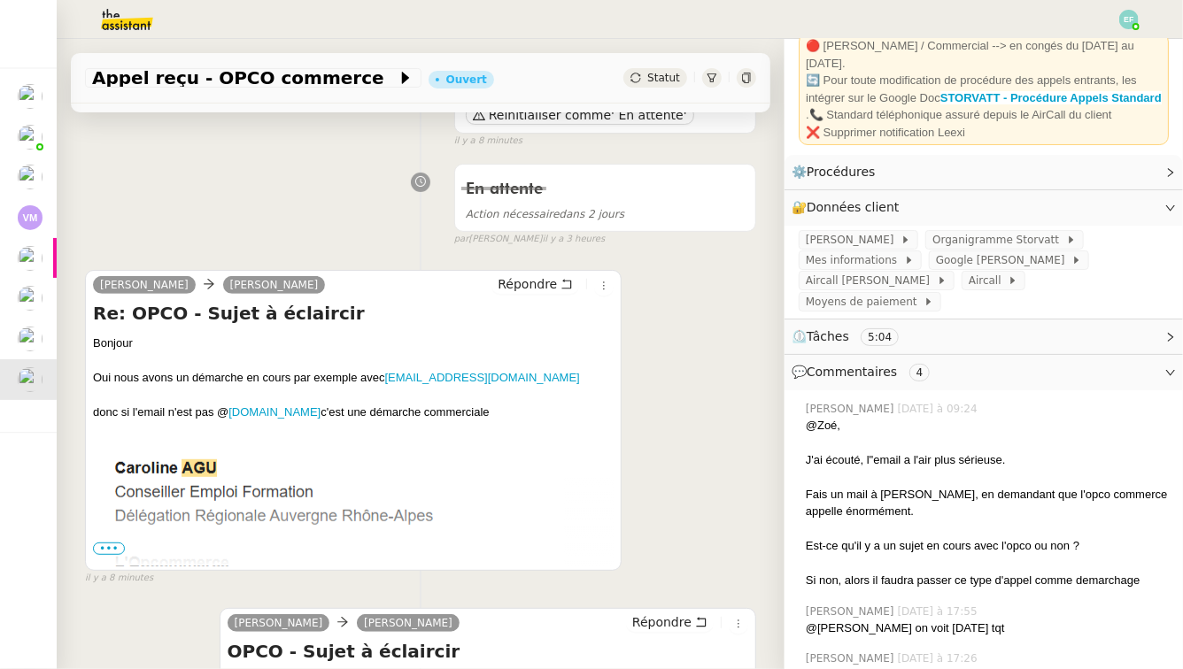
click at [106, 547] on span "•••" at bounding box center [109, 549] width 32 height 12
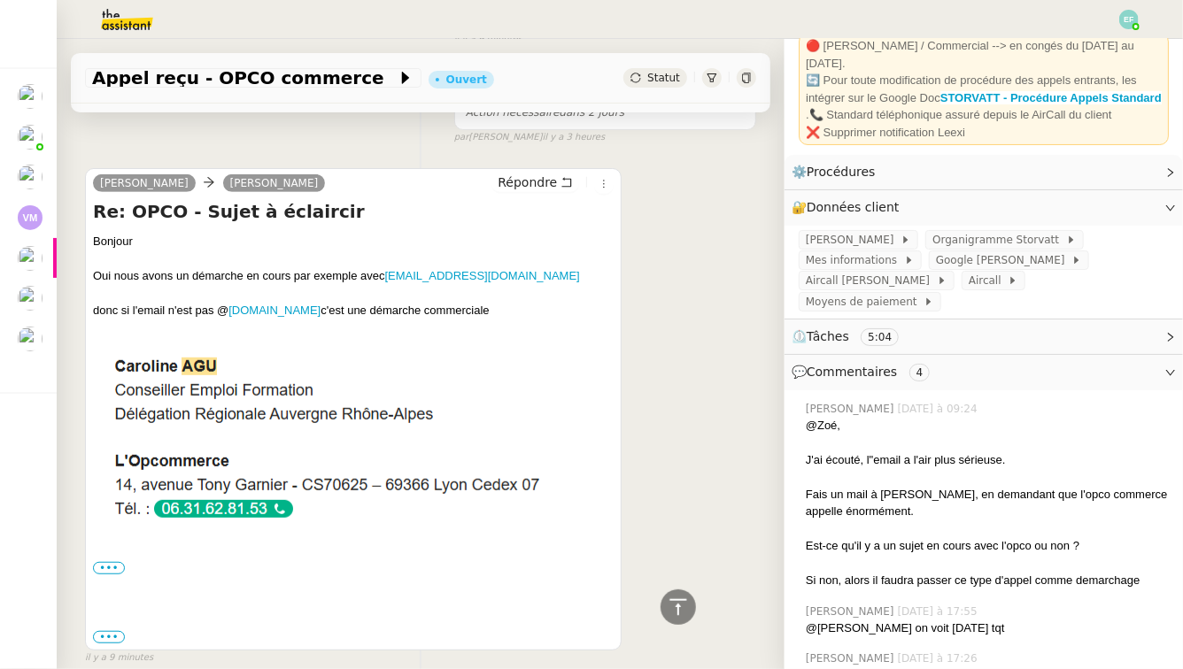
scroll to position [0, 0]
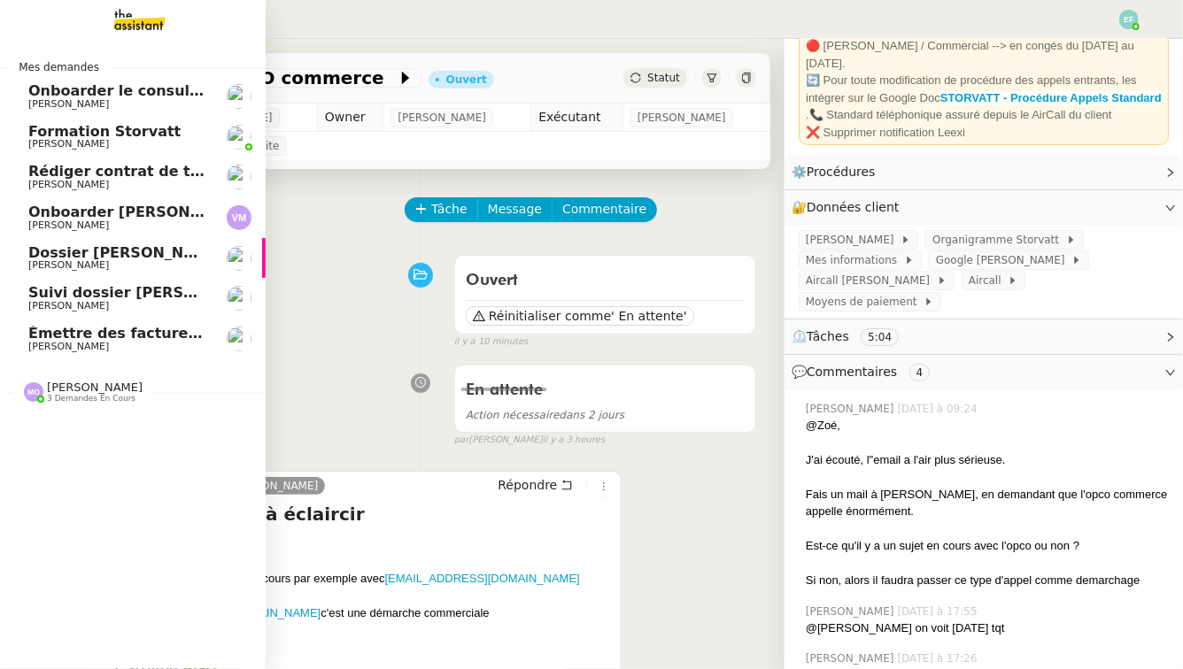
click at [79, 336] on span "Émettre des factures Orano via Dext" at bounding box center [174, 333] width 292 height 17
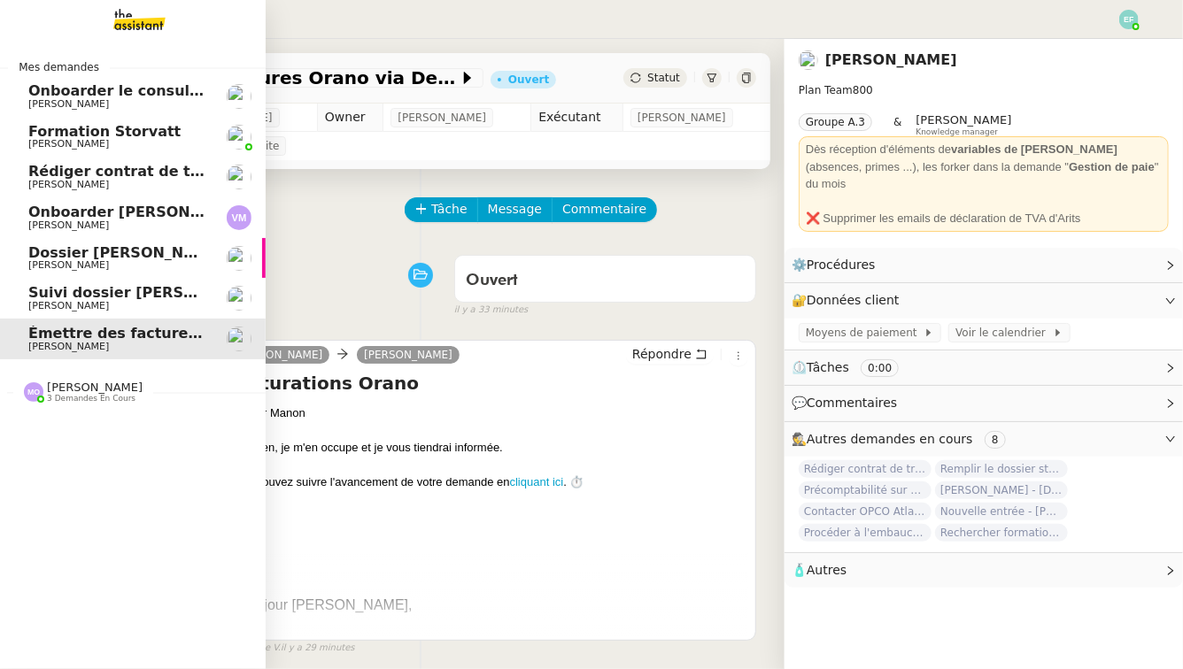
click at [118, 286] on span "Suivi dossier [PERSON_NAME]" at bounding box center [147, 292] width 239 height 17
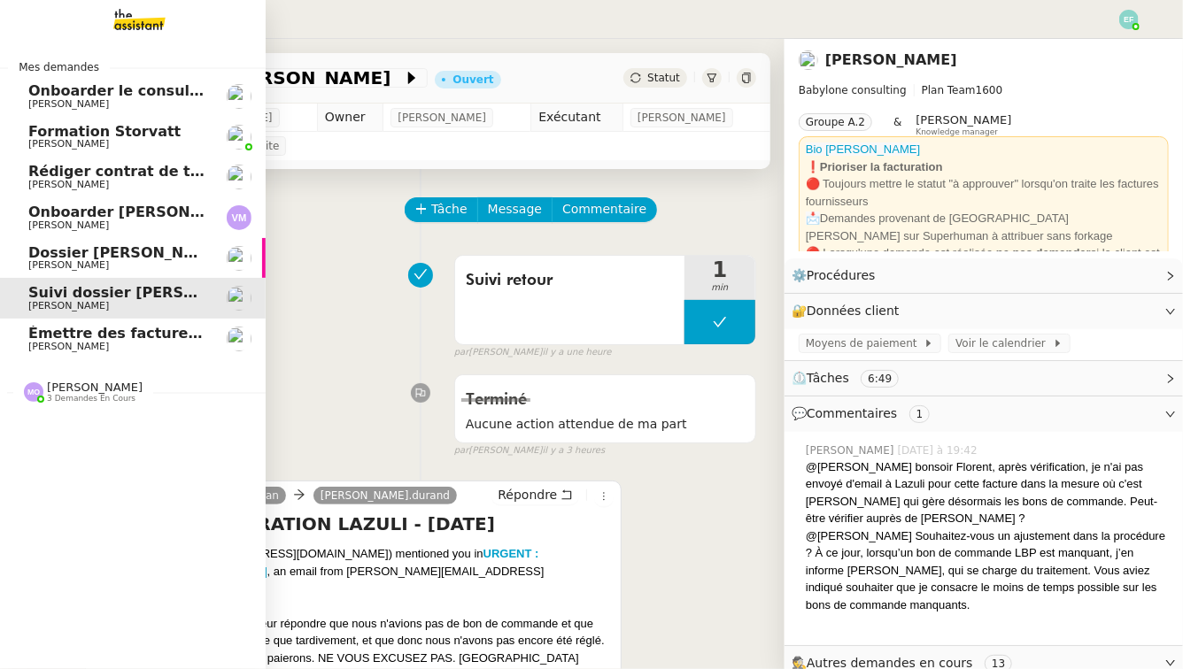
click at [133, 248] on span "Dossier [PERSON_NAME] El Ramy" at bounding box center [161, 252] width 266 height 17
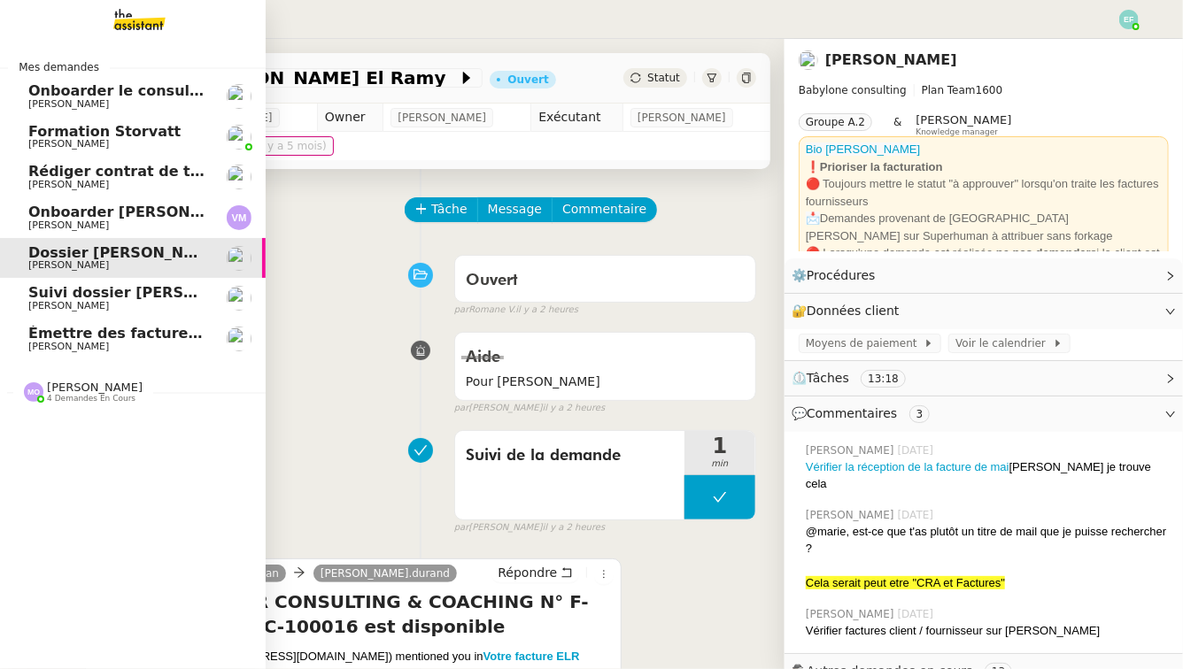
click at [140, 200] on link "Onboarder [PERSON_NAME] [PERSON_NAME]" at bounding box center [133, 217] width 266 height 41
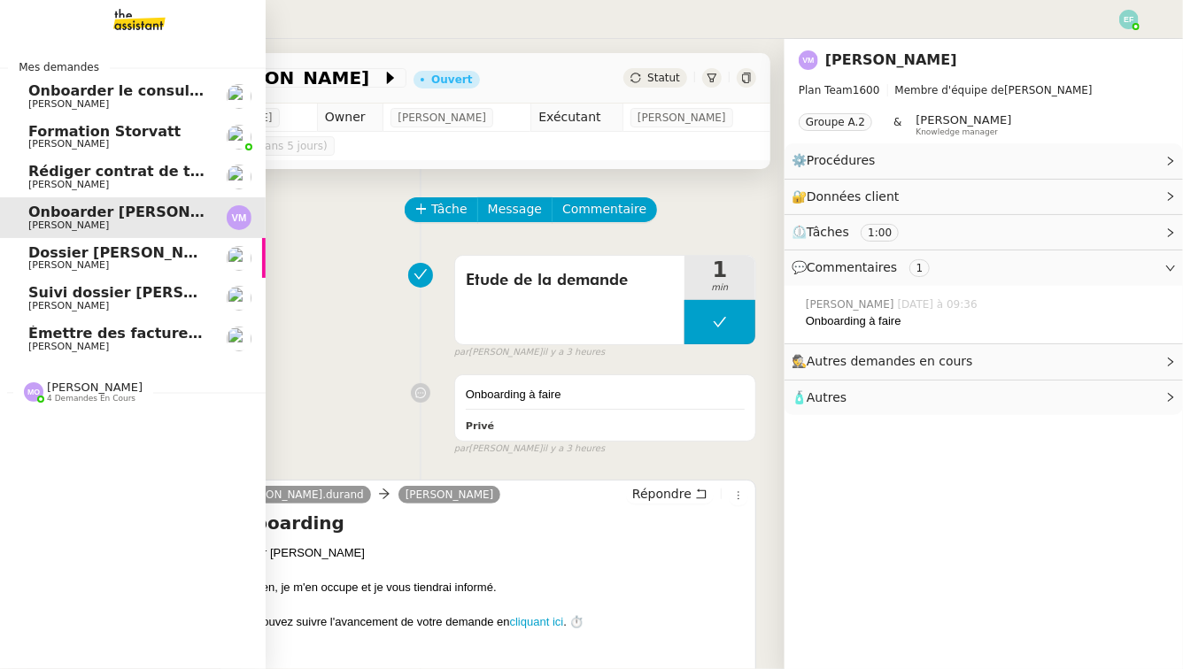
click at [143, 167] on span "Rédiger contrat de travail pour [PERSON_NAME]" at bounding box center [220, 171] width 385 height 17
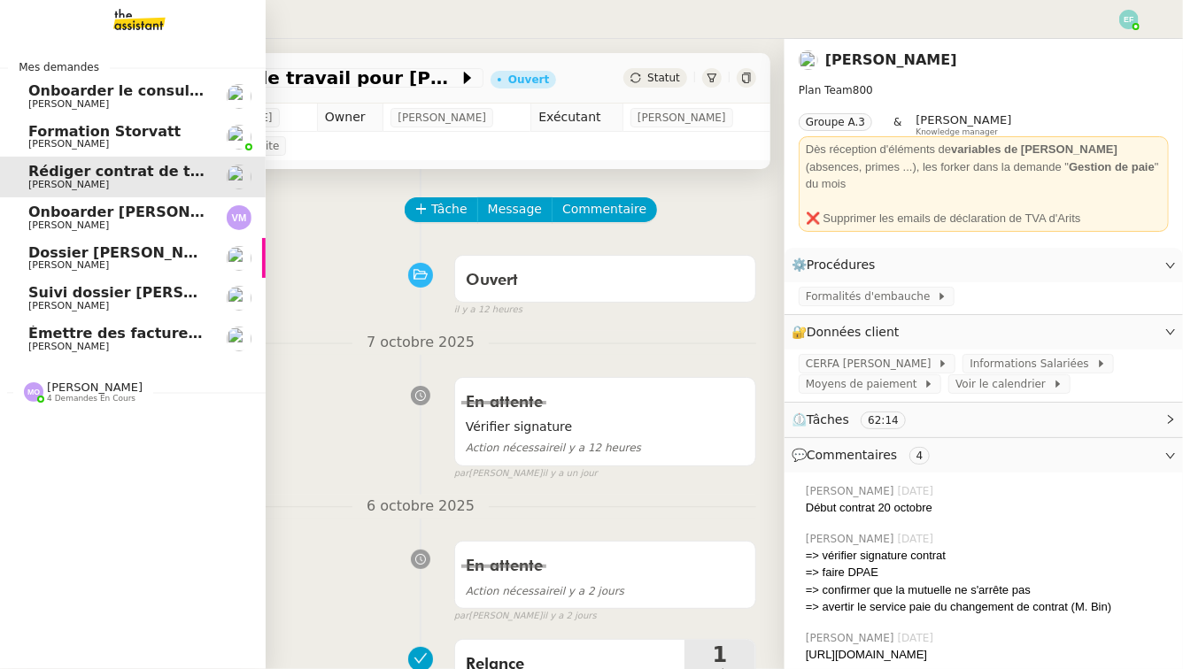
click at [140, 117] on link "Formation Storvatt [PERSON_NAME]" at bounding box center [133, 137] width 266 height 41
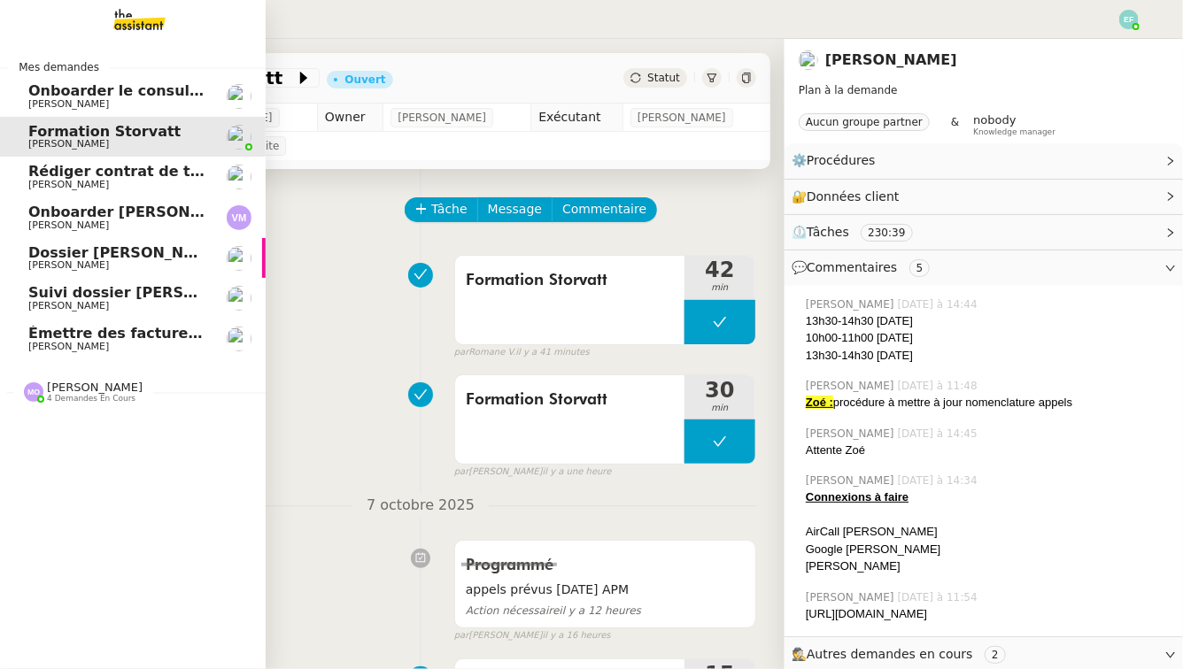
click at [44, 90] on span "Onboarder le consultant [PERSON_NAME]" at bounding box center [193, 90] width 331 height 17
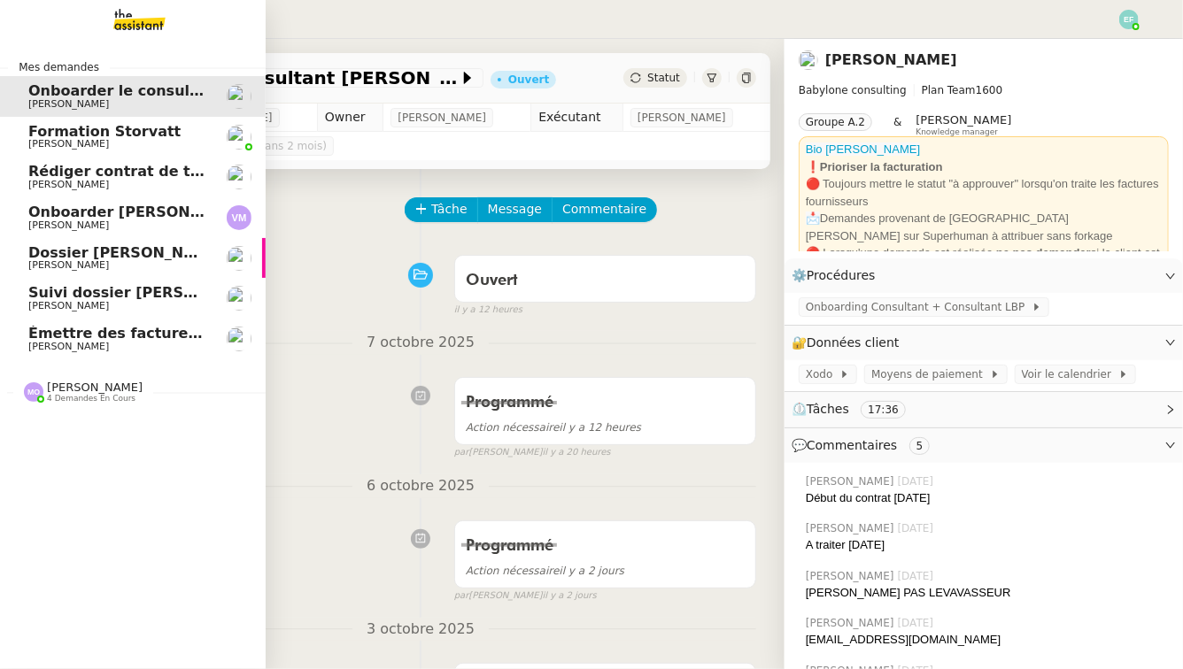
click at [102, 147] on span "[PERSON_NAME]" at bounding box center [68, 144] width 81 height 12
